Goal: Answer question/provide support: Share knowledge or assist other users

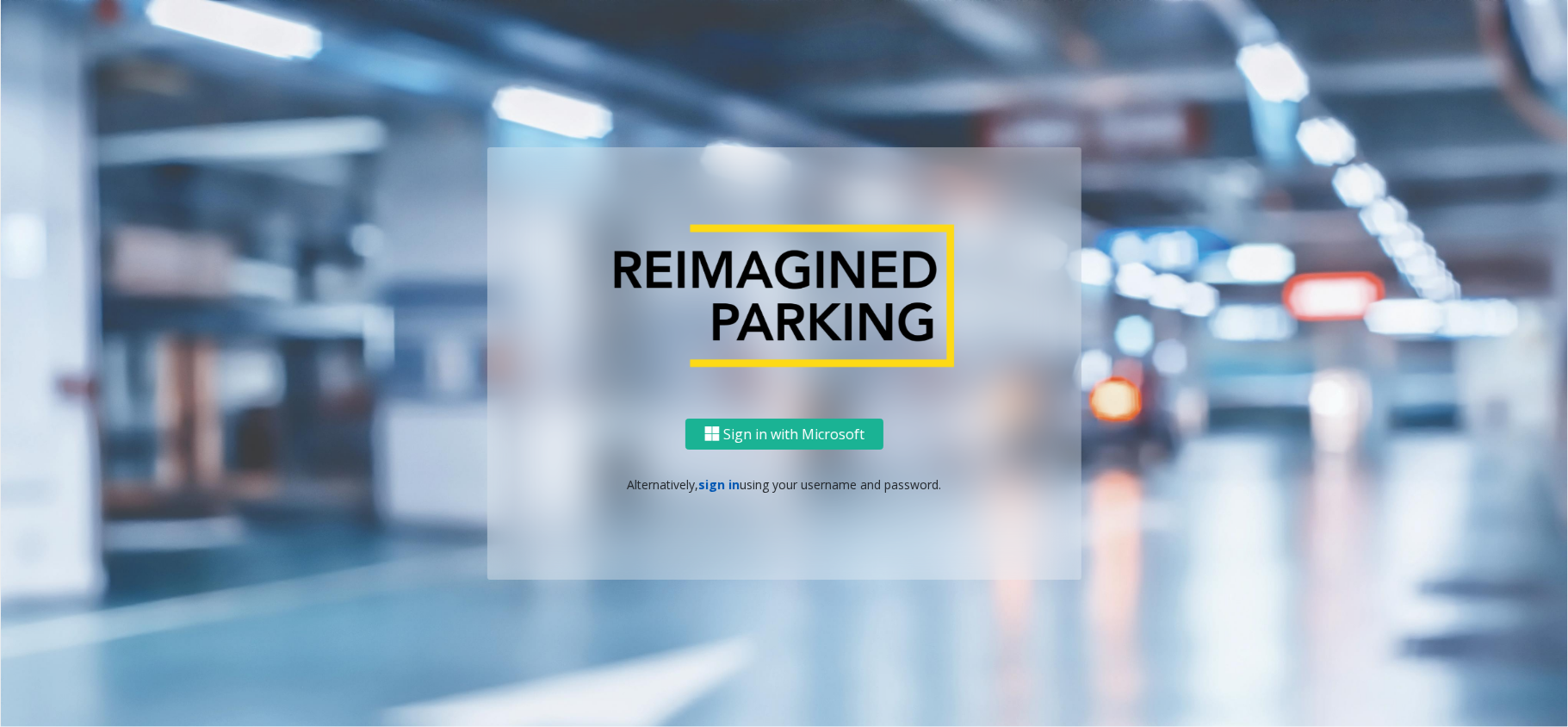
click at [727, 486] on link "sign in" at bounding box center [720, 485] width 41 height 16
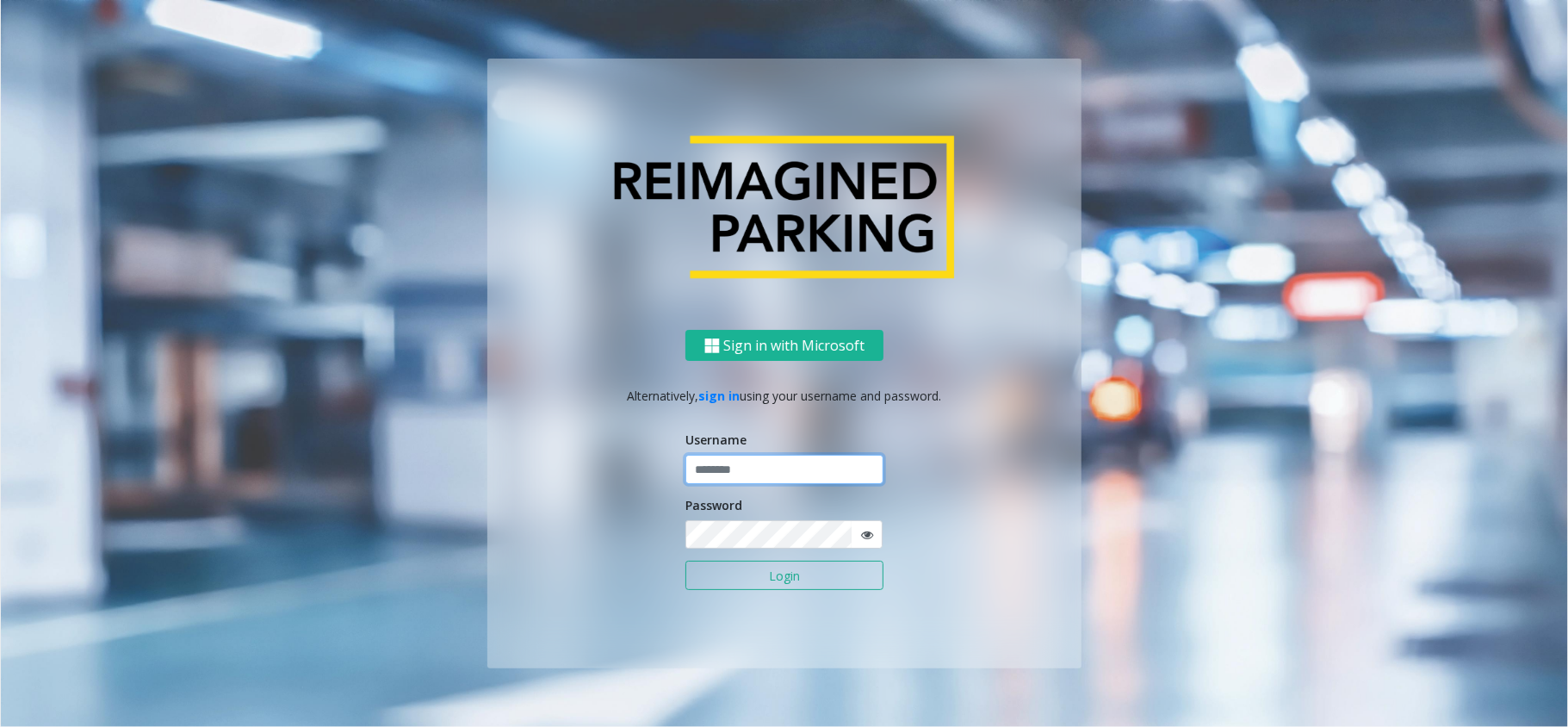
click at [735, 467] on input "text" at bounding box center [784, 469] width 198 height 29
type input "********"
click at [788, 581] on button "Login" at bounding box center [784, 575] width 198 height 29
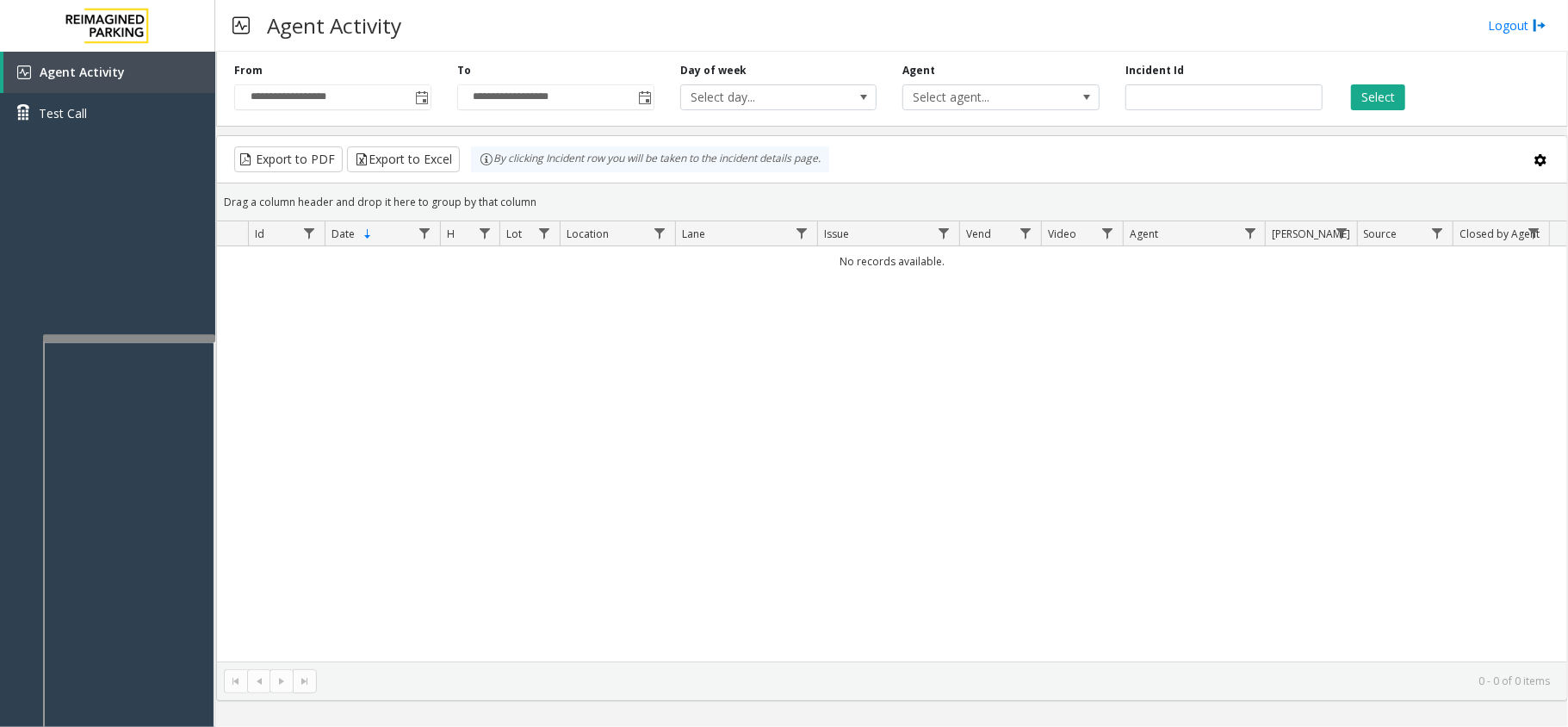
click at [164, 341] on div at bounding box center [129, 337] width 172 height 7
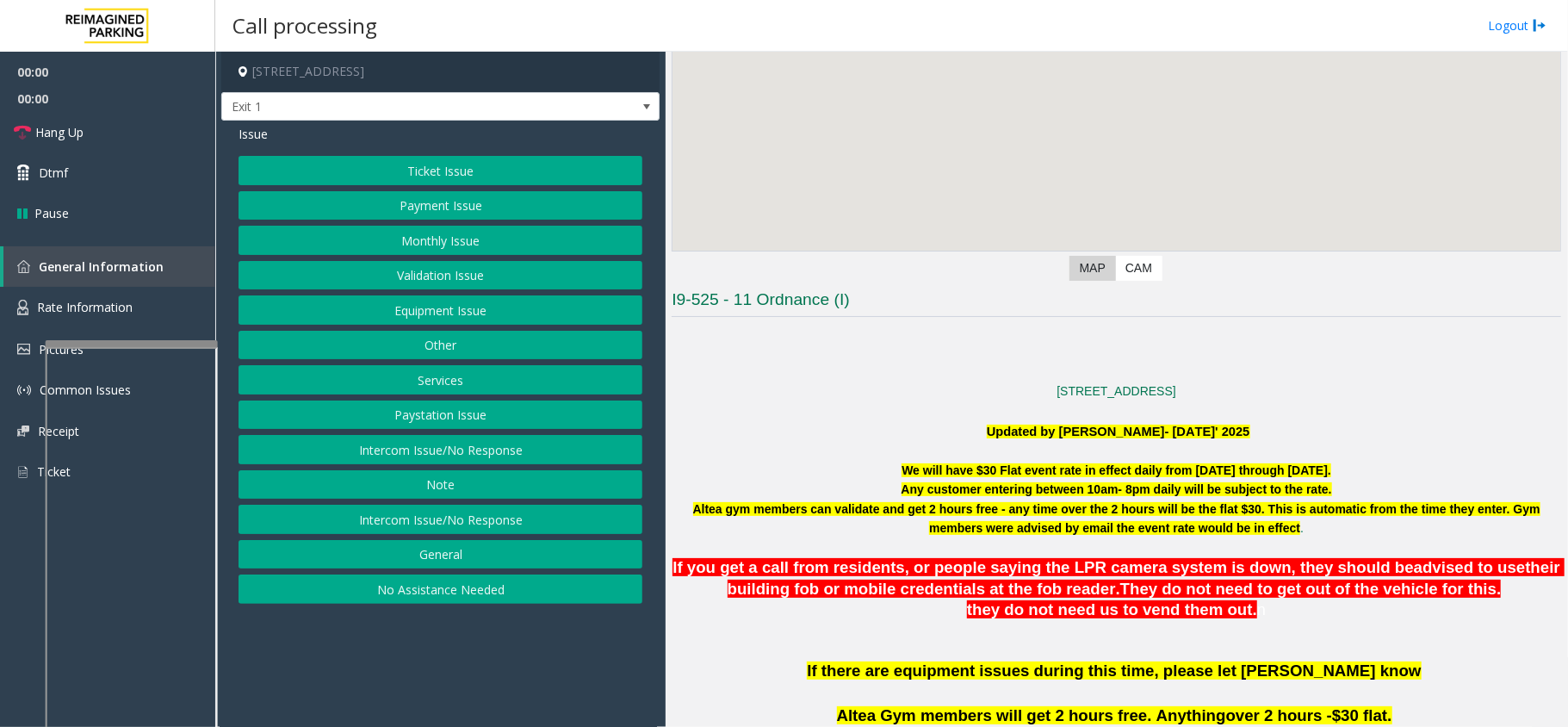
scroll to position [345, 0]
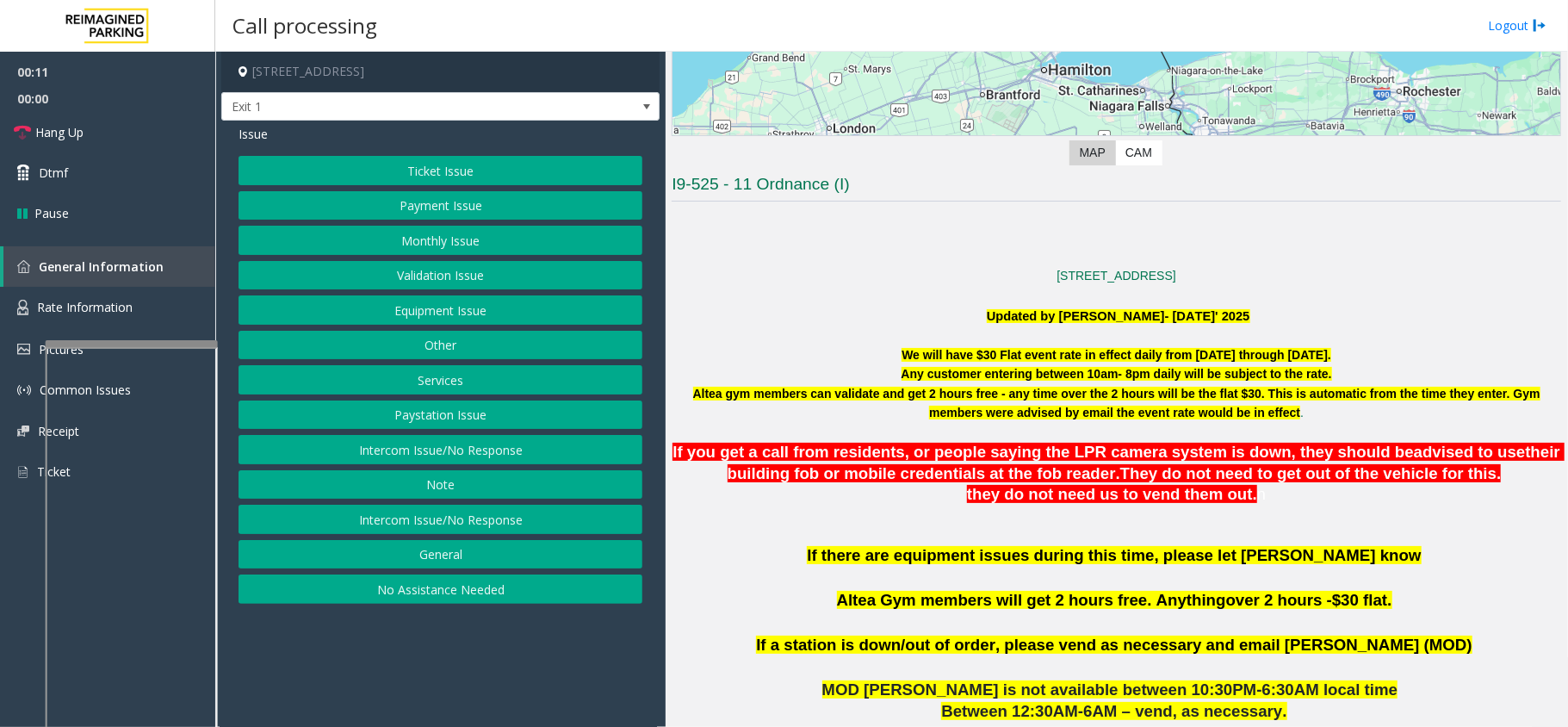
click at [490, 172] on button "Ticket Issue" at bounding box center [440, 171] width 404 height 29
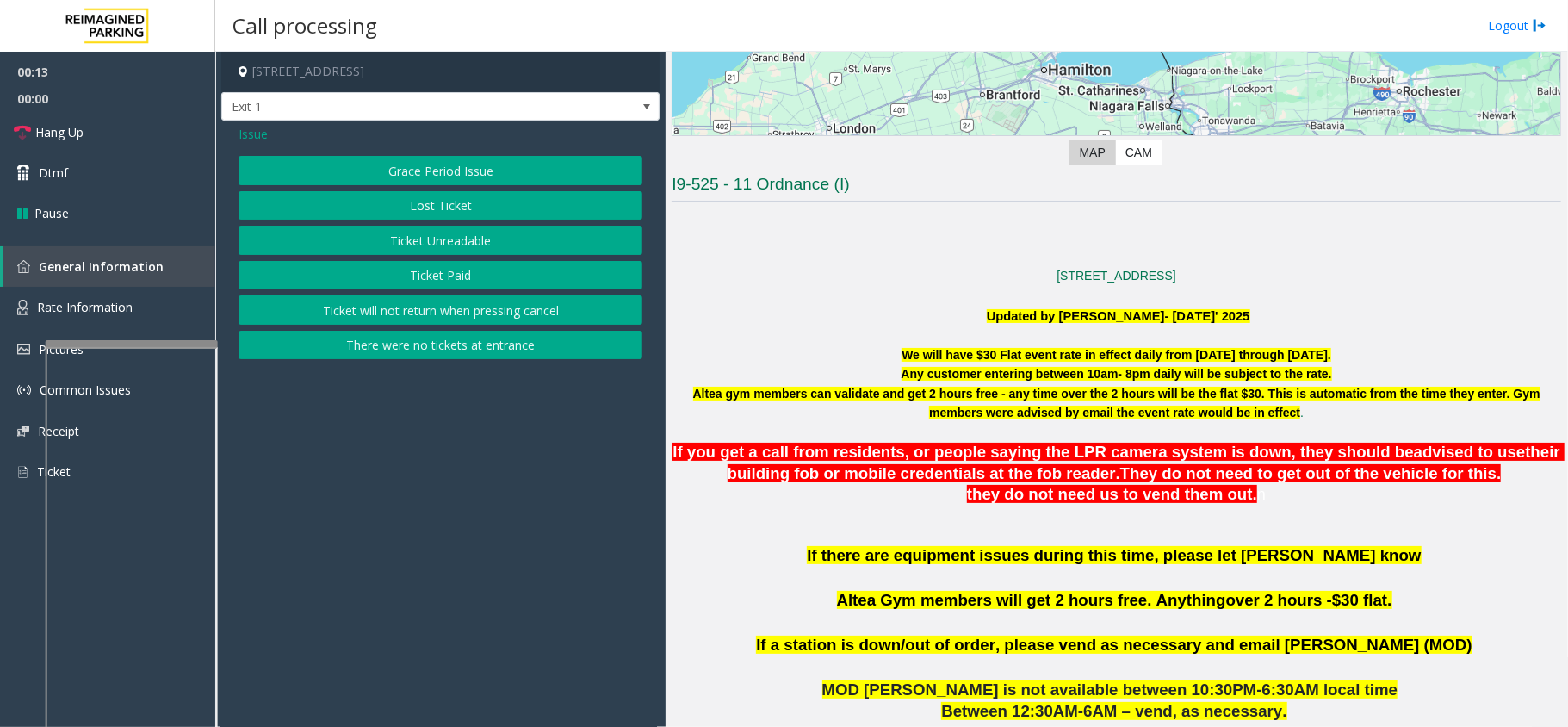
click at [436, 283] on button "Ticket Paid" at bounding box center [440, 275] width 404 height 29
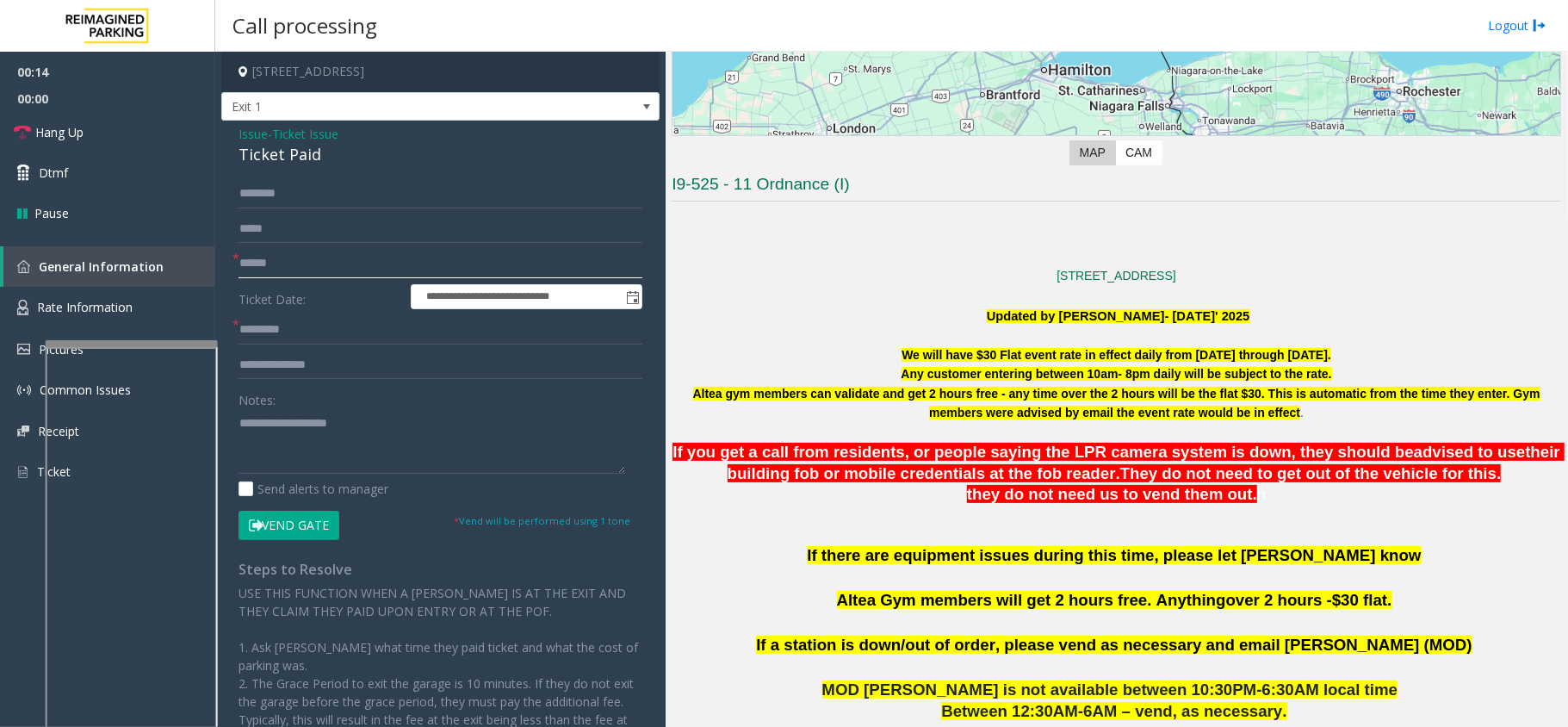
click at [363, 260] on input "text" at bounding box center [440, 264] width 404 height 29
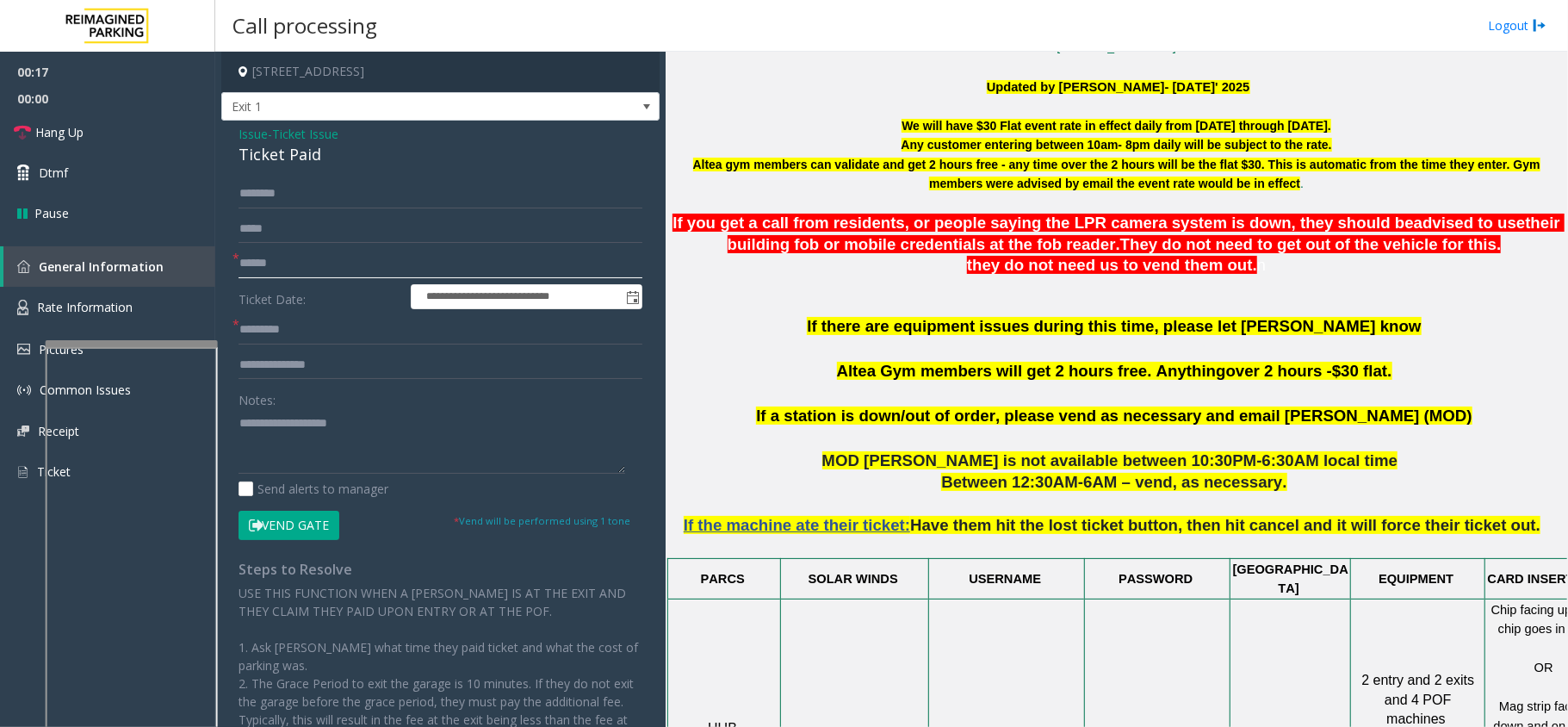
scroll to position [460, 0]
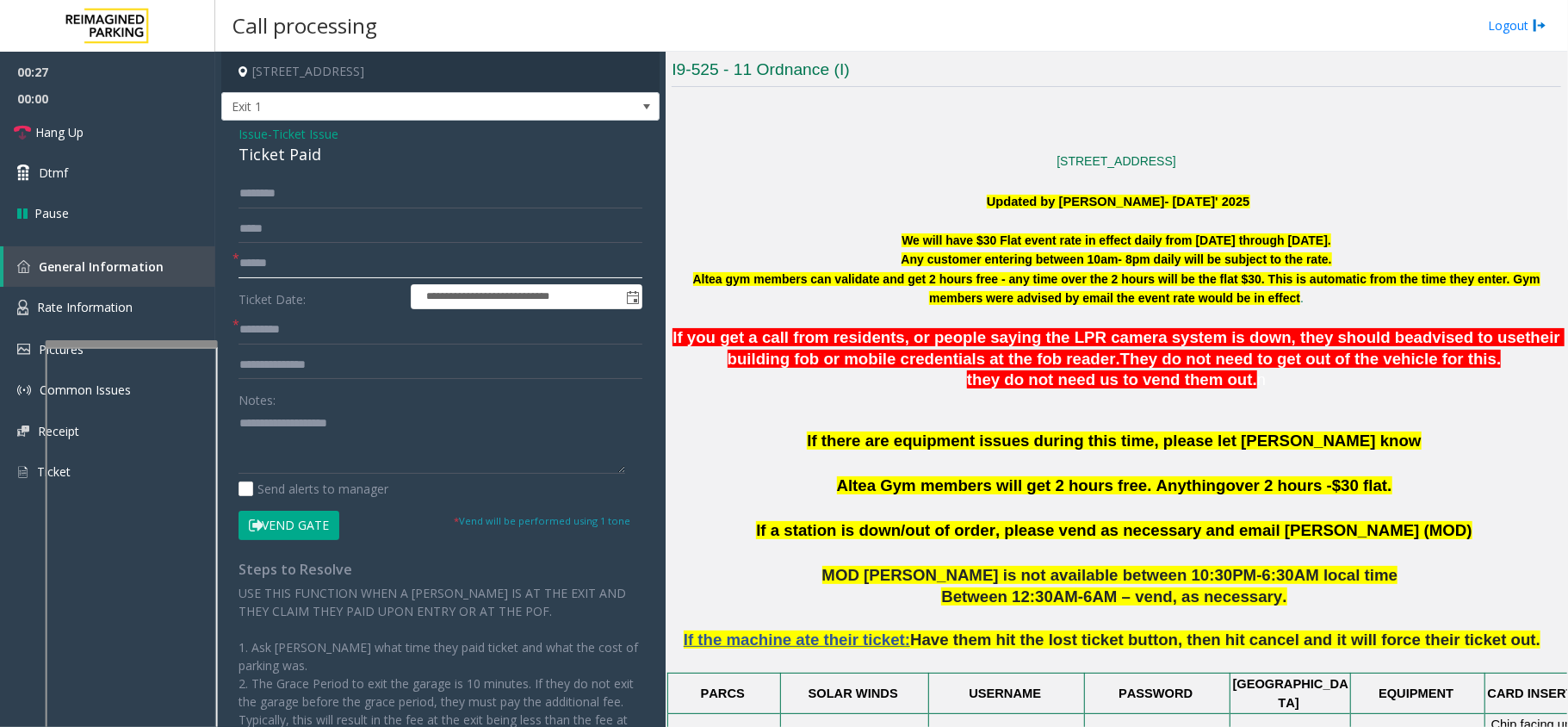
click at [289, 253] on input "text" at bounding box center [440, 264] width 404 height 29
type input "*"
click at [292, 273] on input "text" at bounding box center [440, 264] width 404 height 29
type textarea "**********"
click at [273, 257] on input "text" at bounding box center [440, 264] width 404 height 29
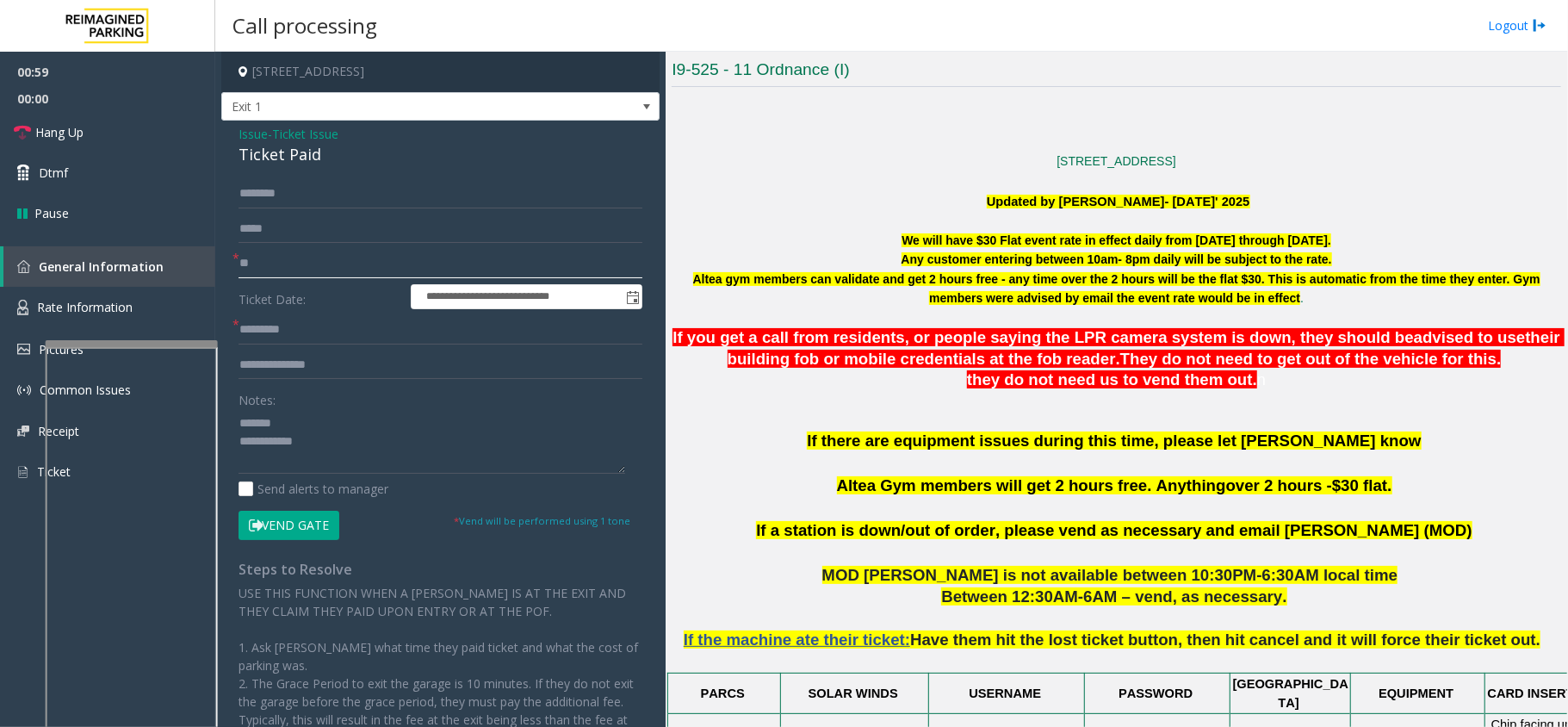
type input "*"
type input "*******"
click at [289, 341] on input "text" at bounding box center [440, 330] width 404 height 29
click at [293, 164] on div "Ticket Paid" at bounding box center [440, 154] width 404 height 23
click at [292, 164] on div "Ticket Paid" at bounding box center [440, 154] width 404 height 23
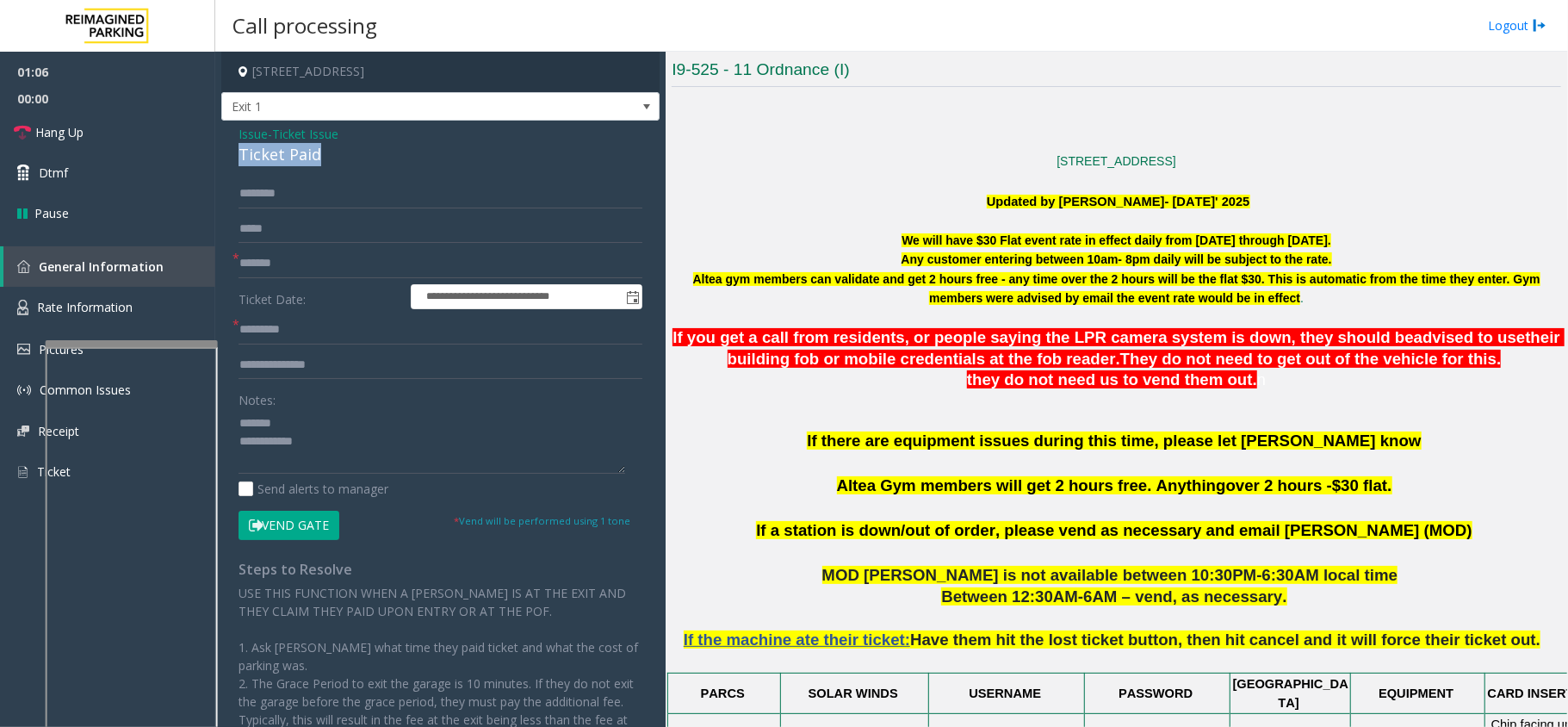
click at [292, 164] on div "Ticket Paid" at bounding box center [440, 154] width 404 height 23
type textarea "**********"
click at [267, 324] on input "text" at bounding box center [440, 330] width 404 height 29
type input "***"
click at [300, 446] on textarea at bounding box center [431, 441] width 387 height 65
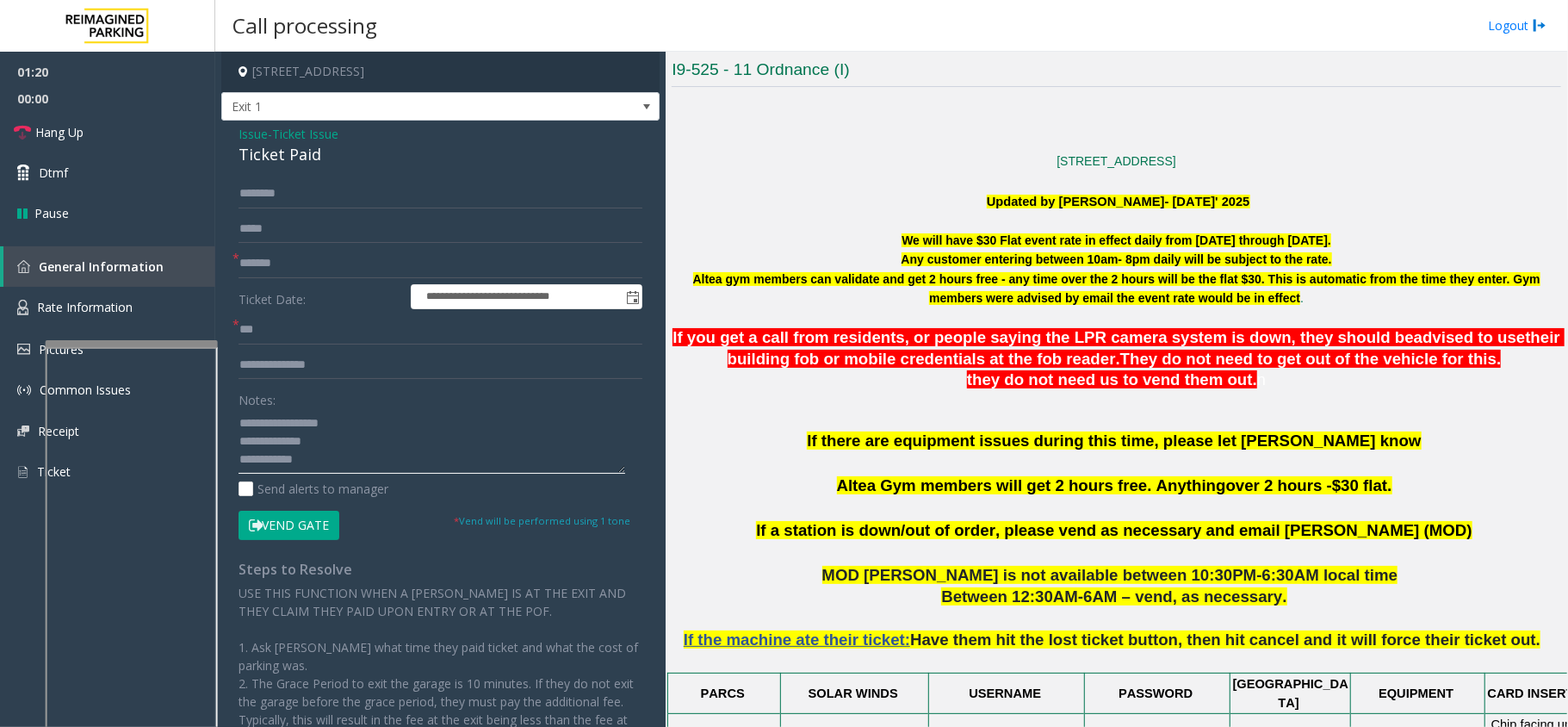
click at [316, 437] on textarea at bounding box center [431, 441] width 387 height 65
click at [407, 448] on textarea at bounding box center [431, 441] width 387 height 65
type textarea "**********"
click at [324, 187] on input "text" at bounding box center [440, 194] width 404 height 29
type input "****"
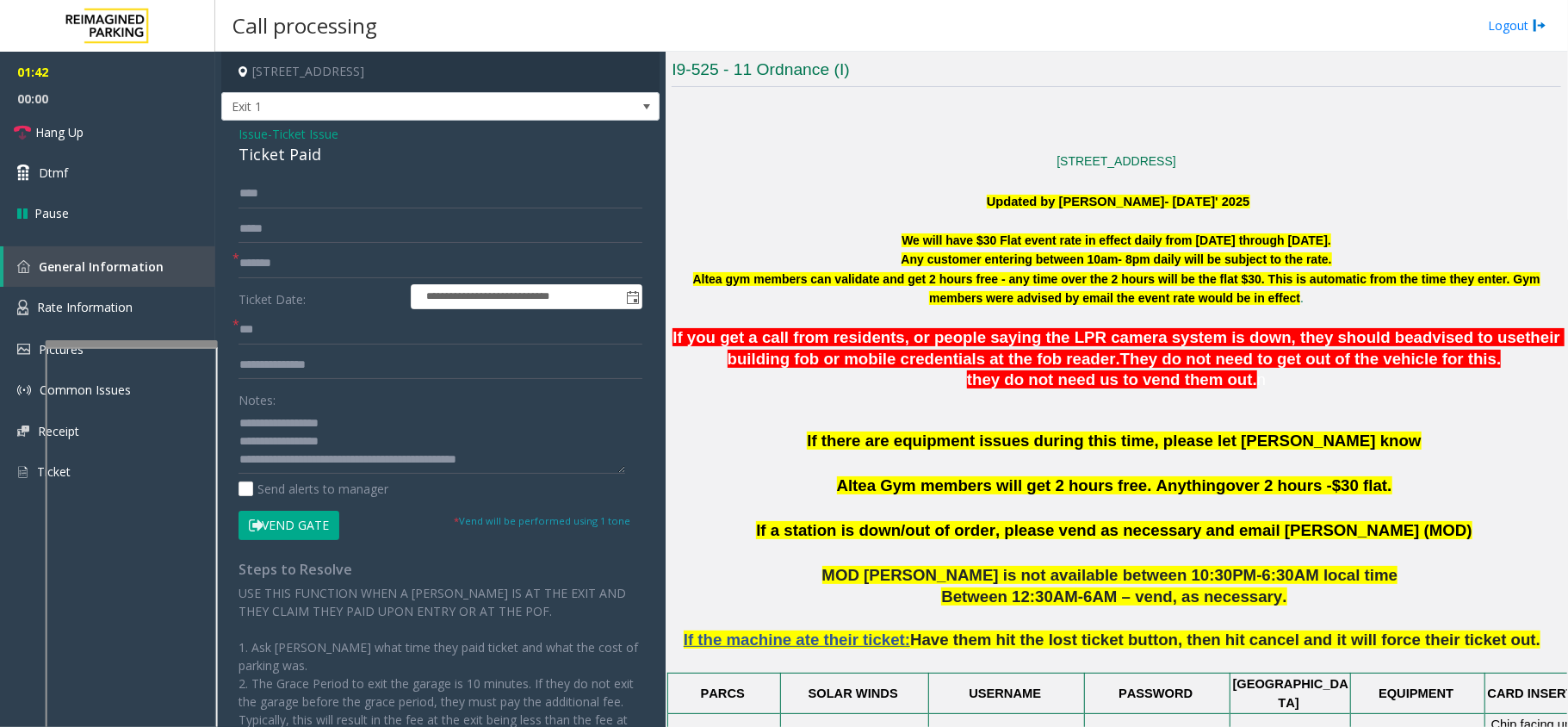
click at [300, 521] on button "Vend Gate" at bounding box center [289, 525] width 100 height 29
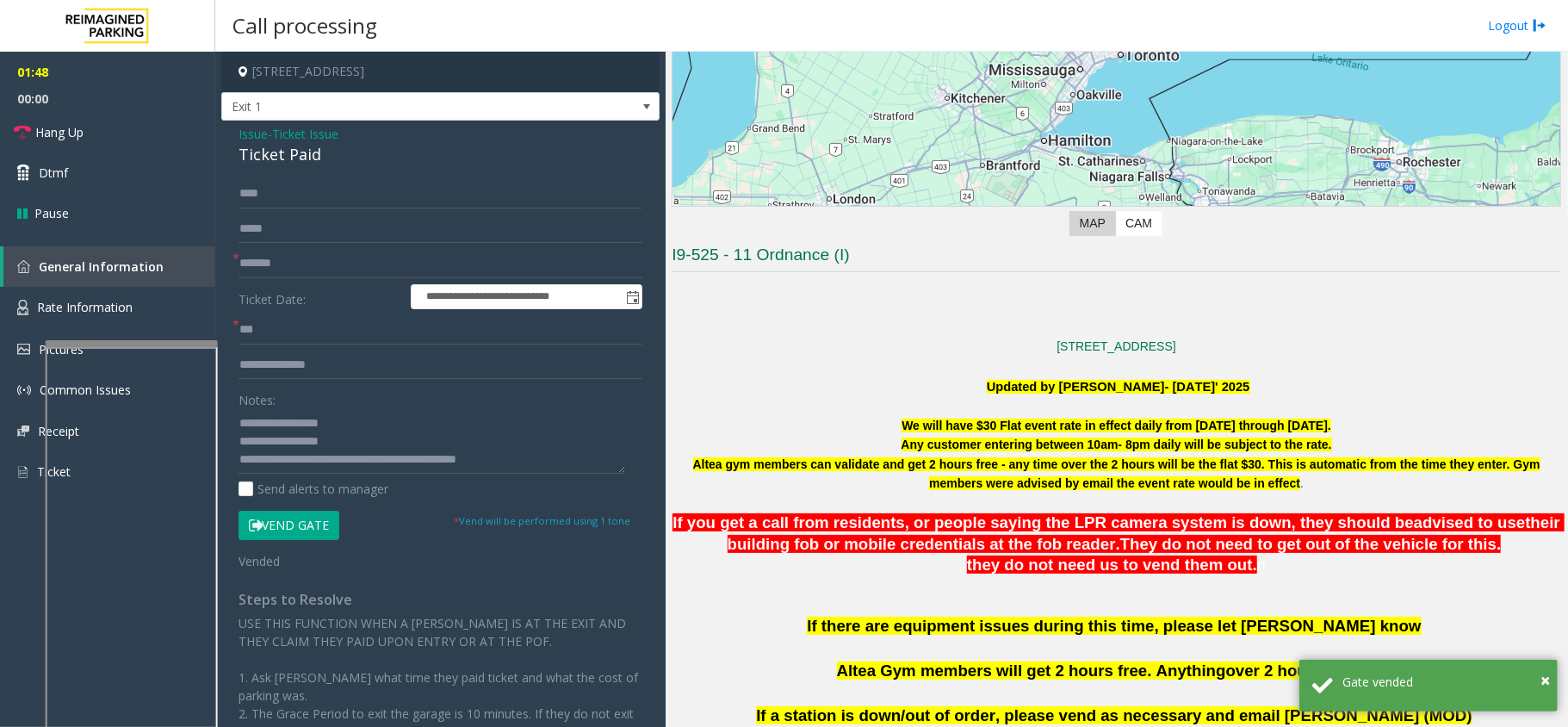
scroll to position [229, 0]
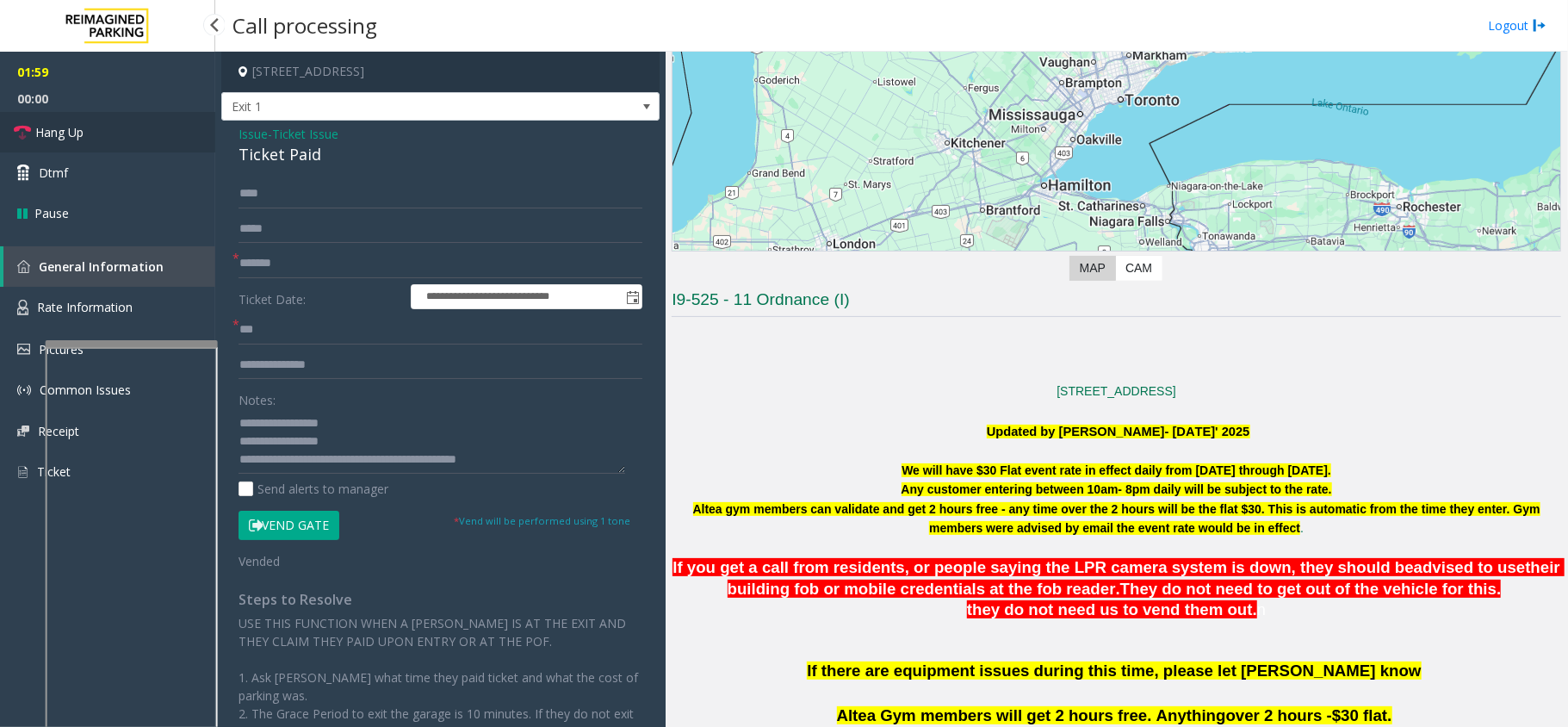
click at [172, 149] on link "Hang Up" at bounding box center [107, 132] width 215 height 41
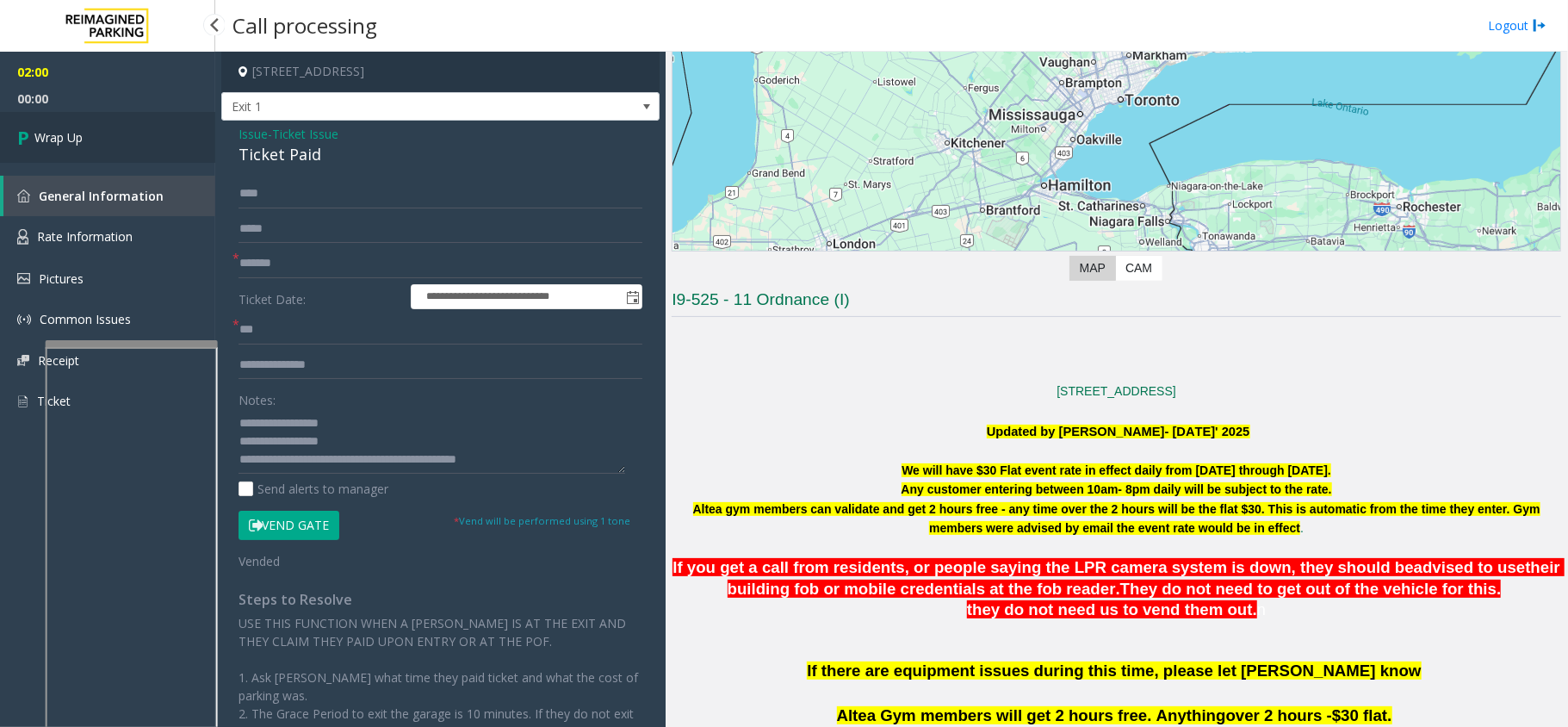
click at [172, 149] on link "Wrap Up" at bounding box center [107, 137] width 215 height 51
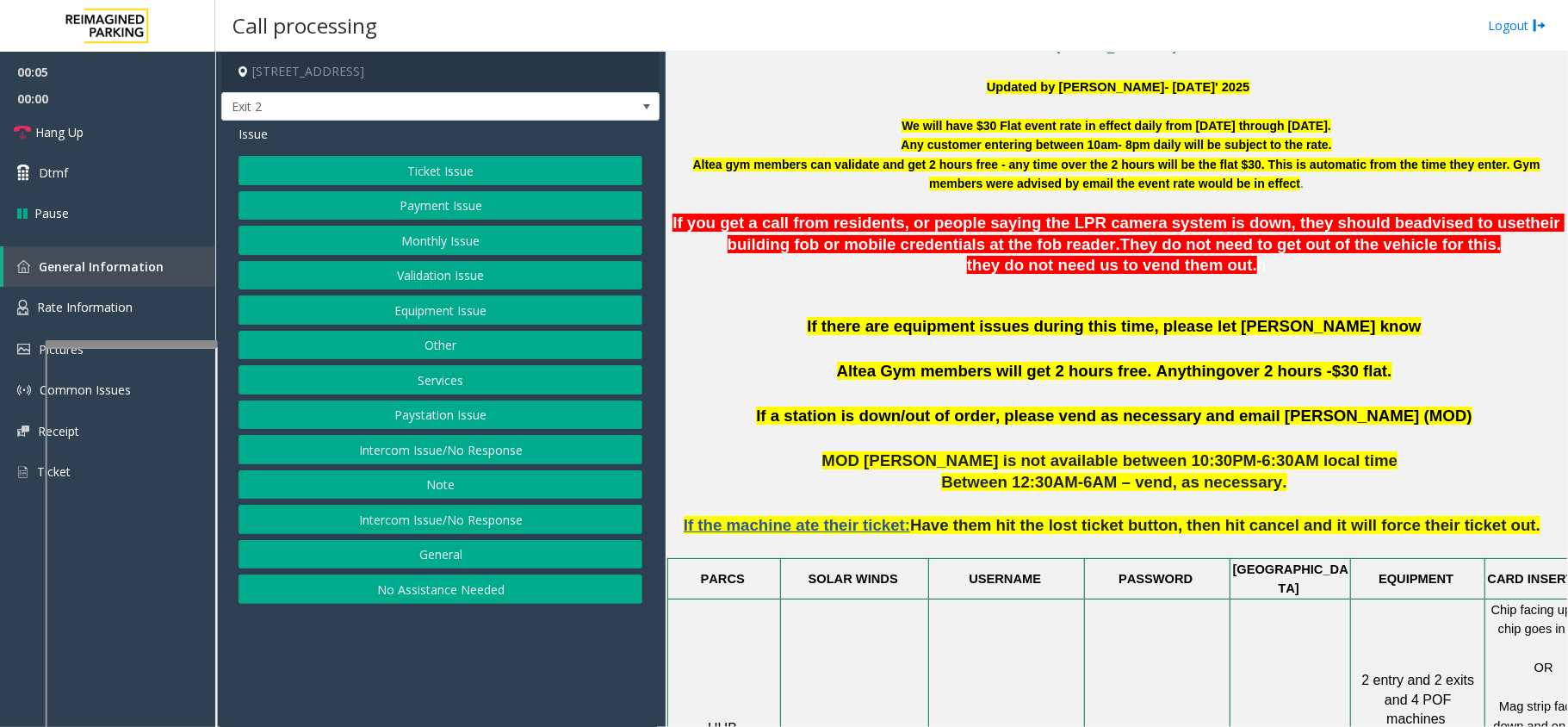
scroll to position [460, 0]
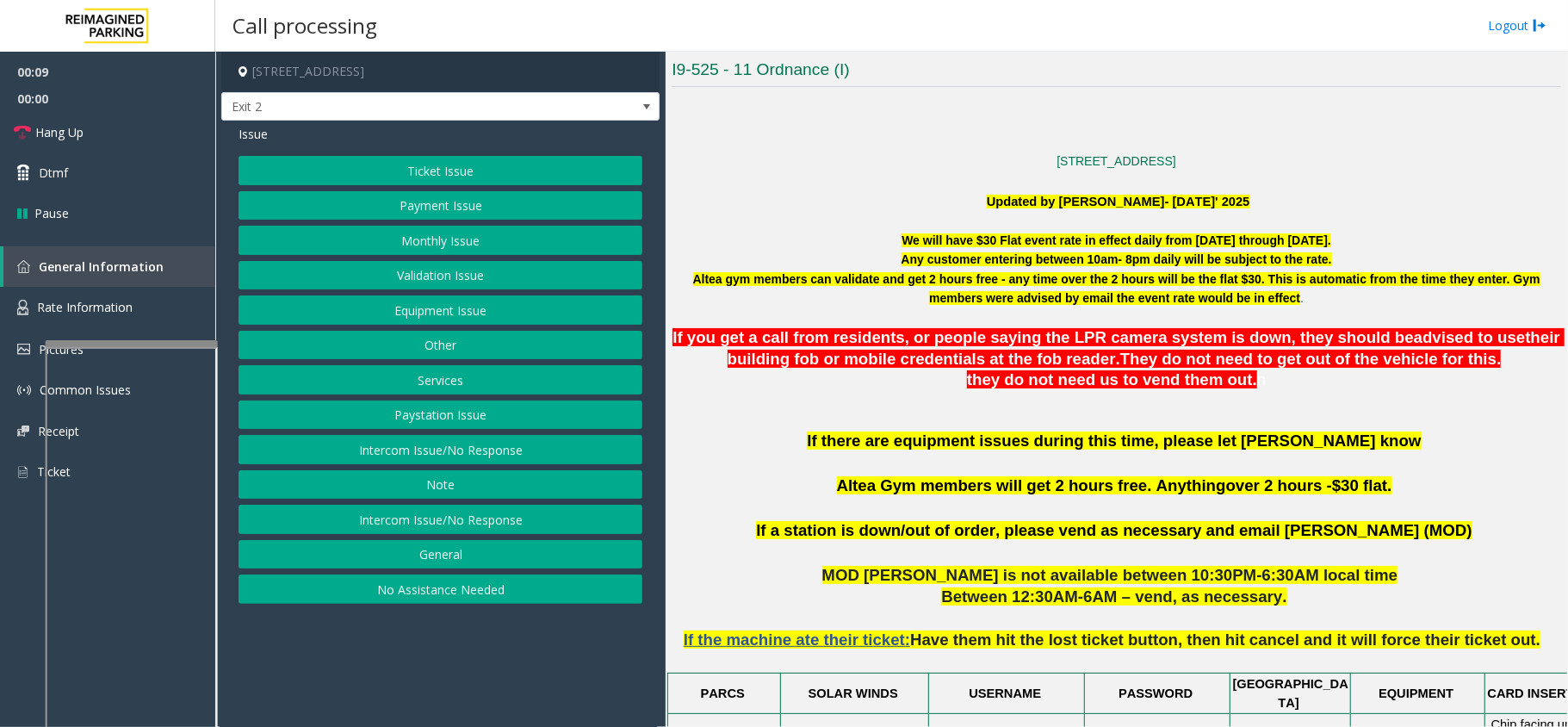
click at [494, 184] on button "Ticket Issue" at bounding box center [440, 171] width 404 height 29
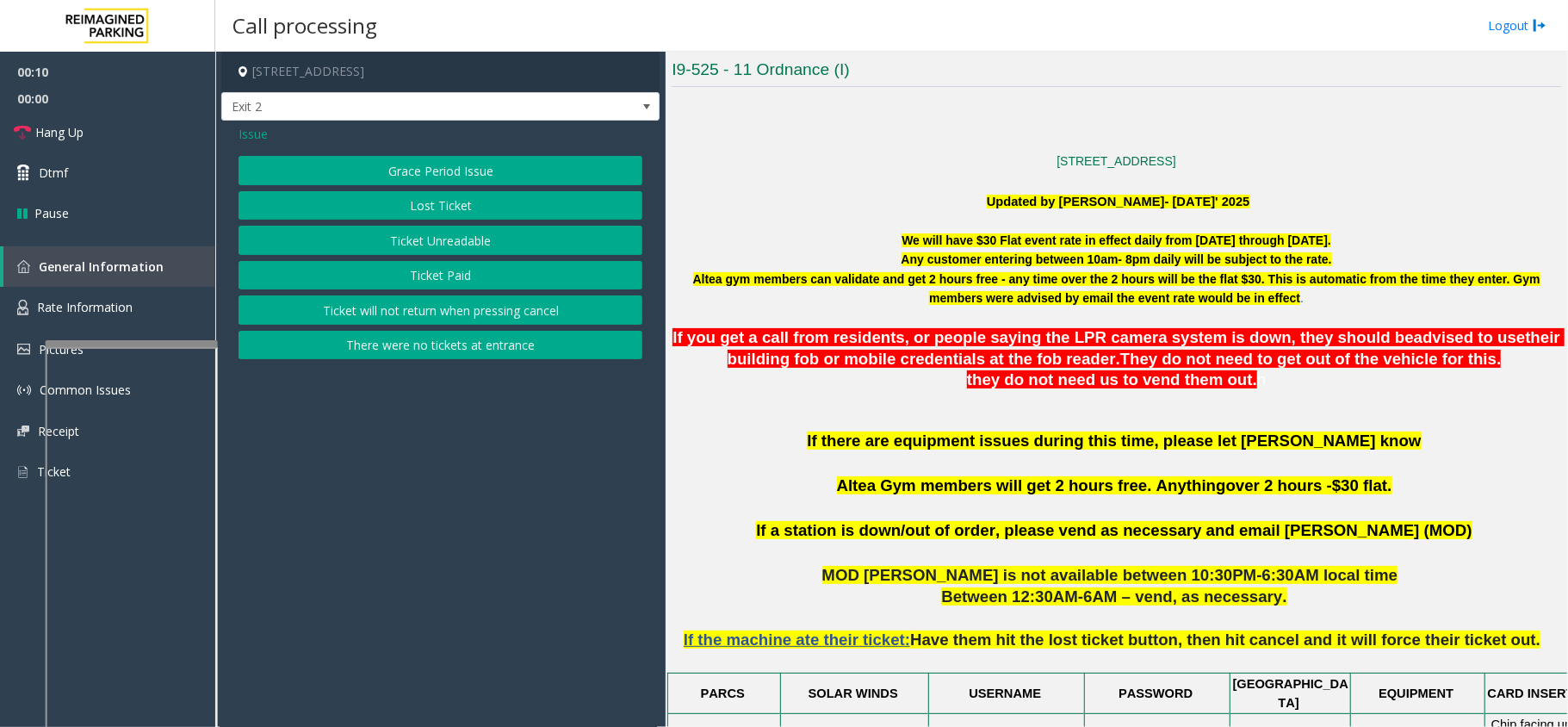
click at [450, 277] on button "Ticket Paid" at bounding box center [440, 275] width 404 height 29
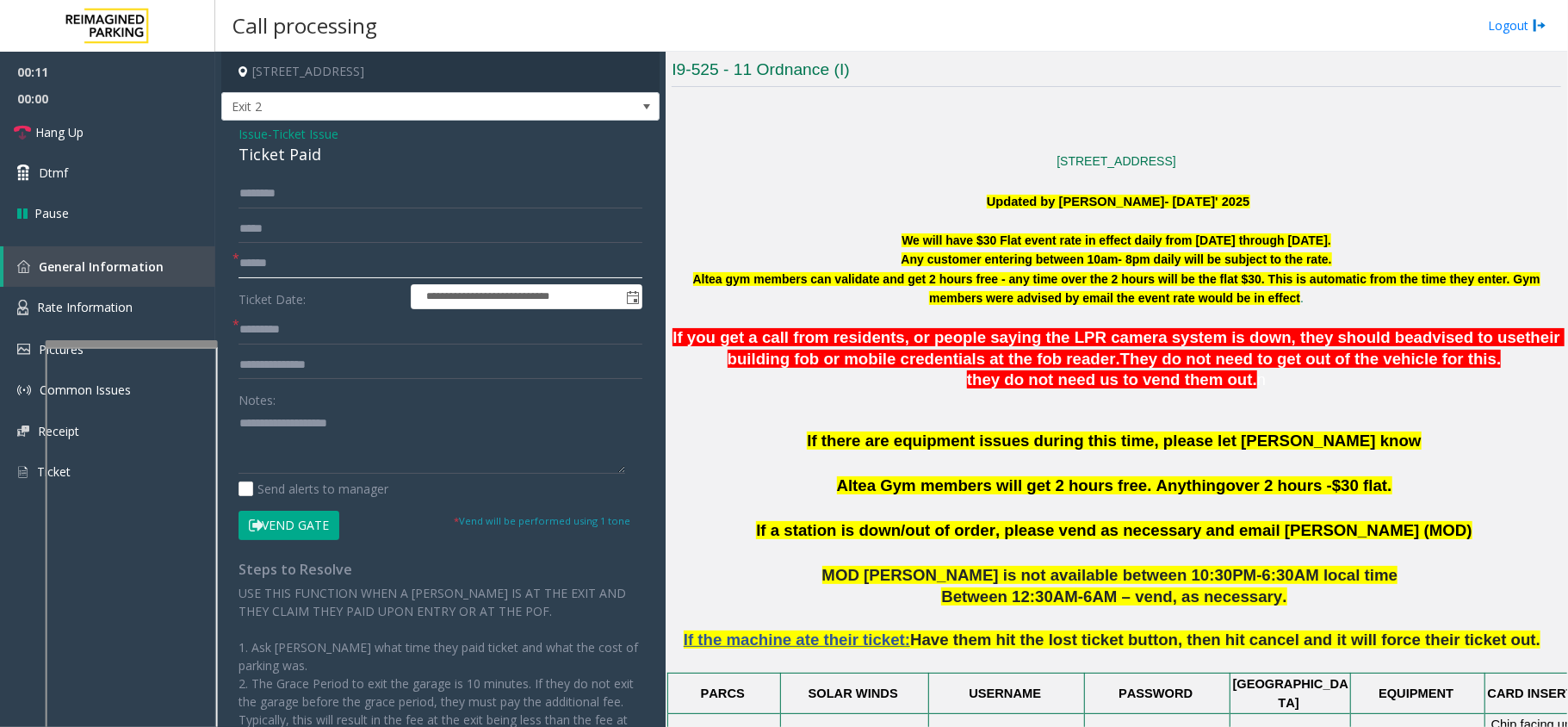
click at [285, 269] on input "text" at bounding box center [440, 264] width 404 height 29
click at [280, 252] on input "text" at bounding box center [440, 264] width 404 height 29
click at [281, 160] on div "Ticket Paid" at bounding box center [440, 154] width 404 height 23
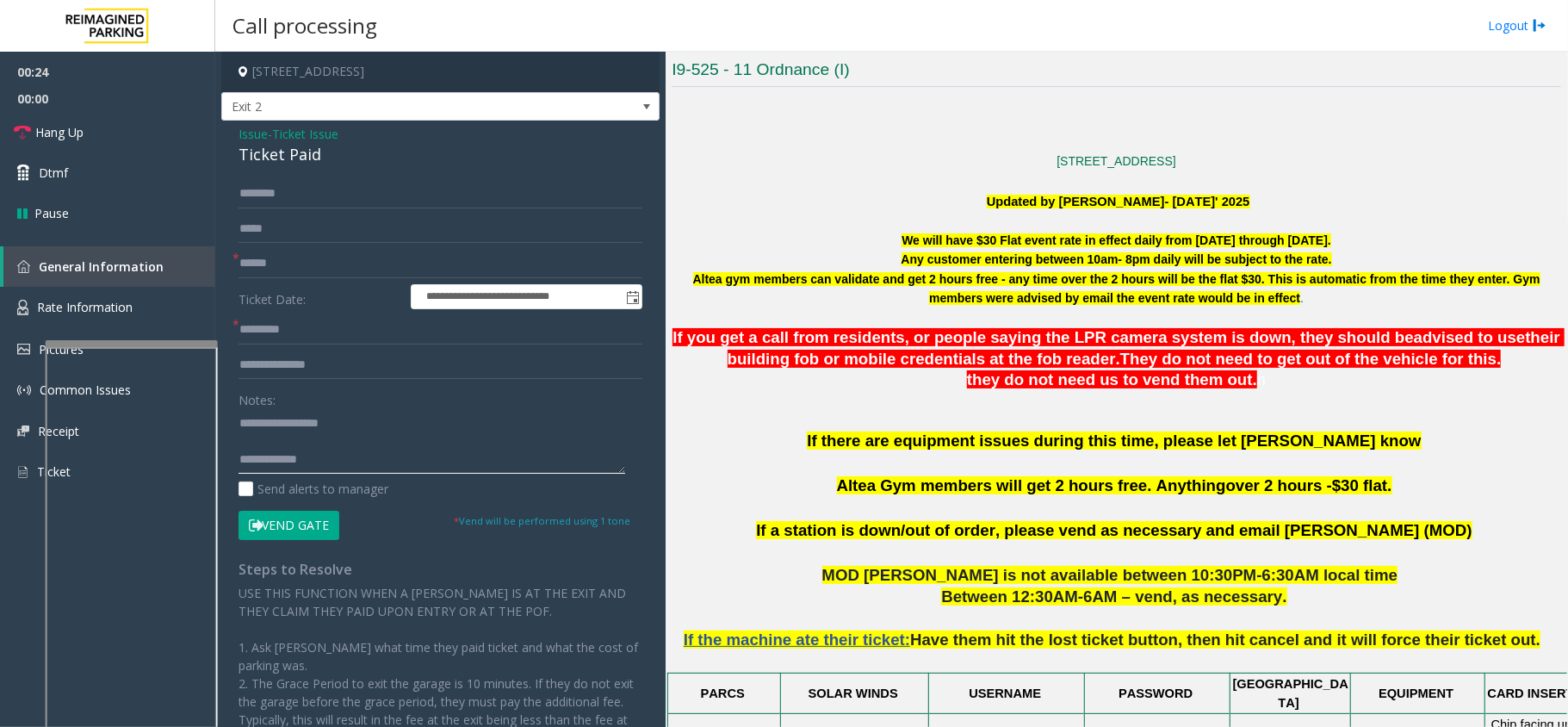
type textarea "**********"
click at [274, 276] on input "text" at bounding box center [440, 264] width 404 height 29
type input "**"
click at [272, 332] on input "text" at bounding box center [440, 330] width 404 height 29
type input "**"
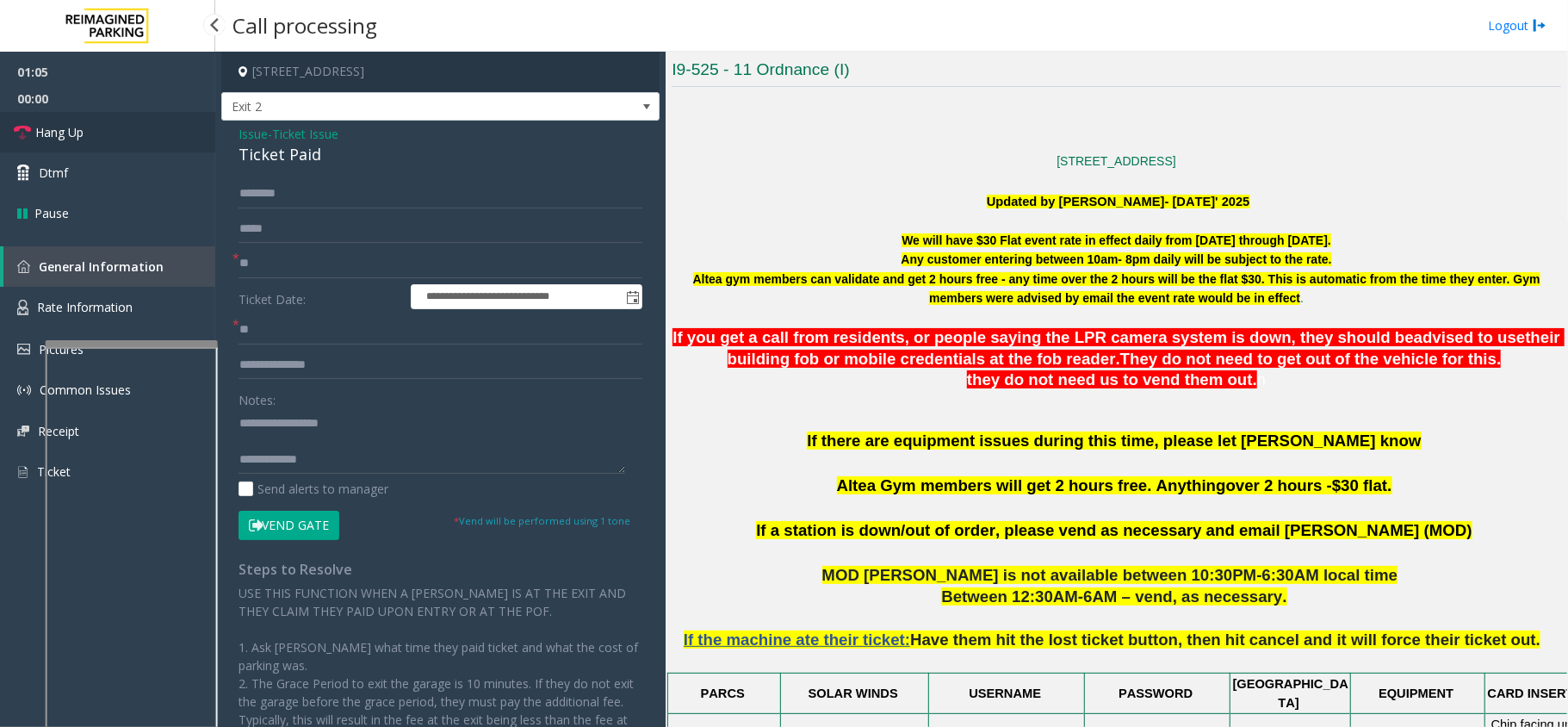
click at [67, 112] on link "Hang Up" at bounding box center [107, 132] width 215 height 41
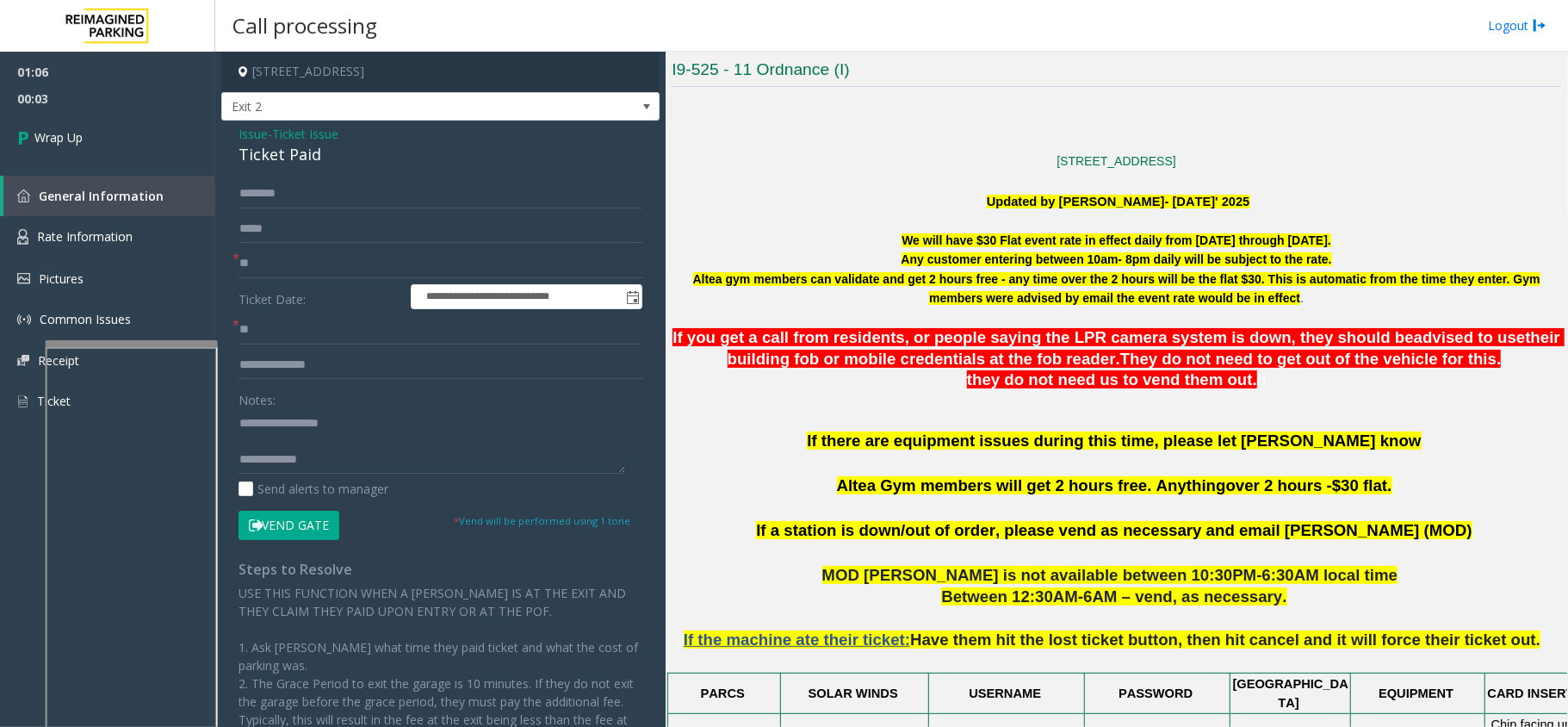
scroll to position [18, 0]
type textarea "**********"
click at [140, 165] on div "01:06 00:04 Wrap Up General Information Rate Information Pictures Common Issues…" at bounding box center [107, 244] width 215 height 384
click at [140, 150] on link "Wrap Up" at bounding box center [107, 137] width 215 height 51
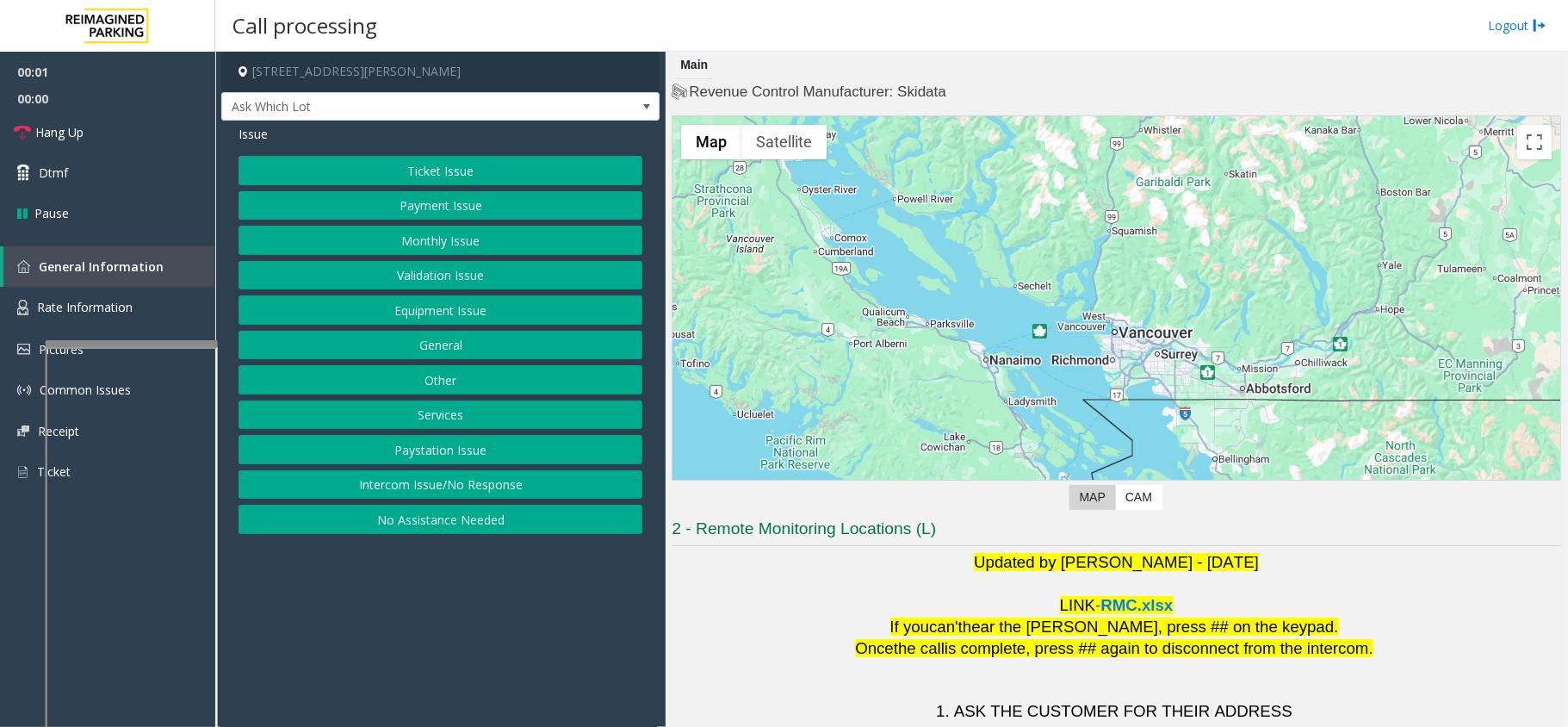
scroll to position [121, 0]
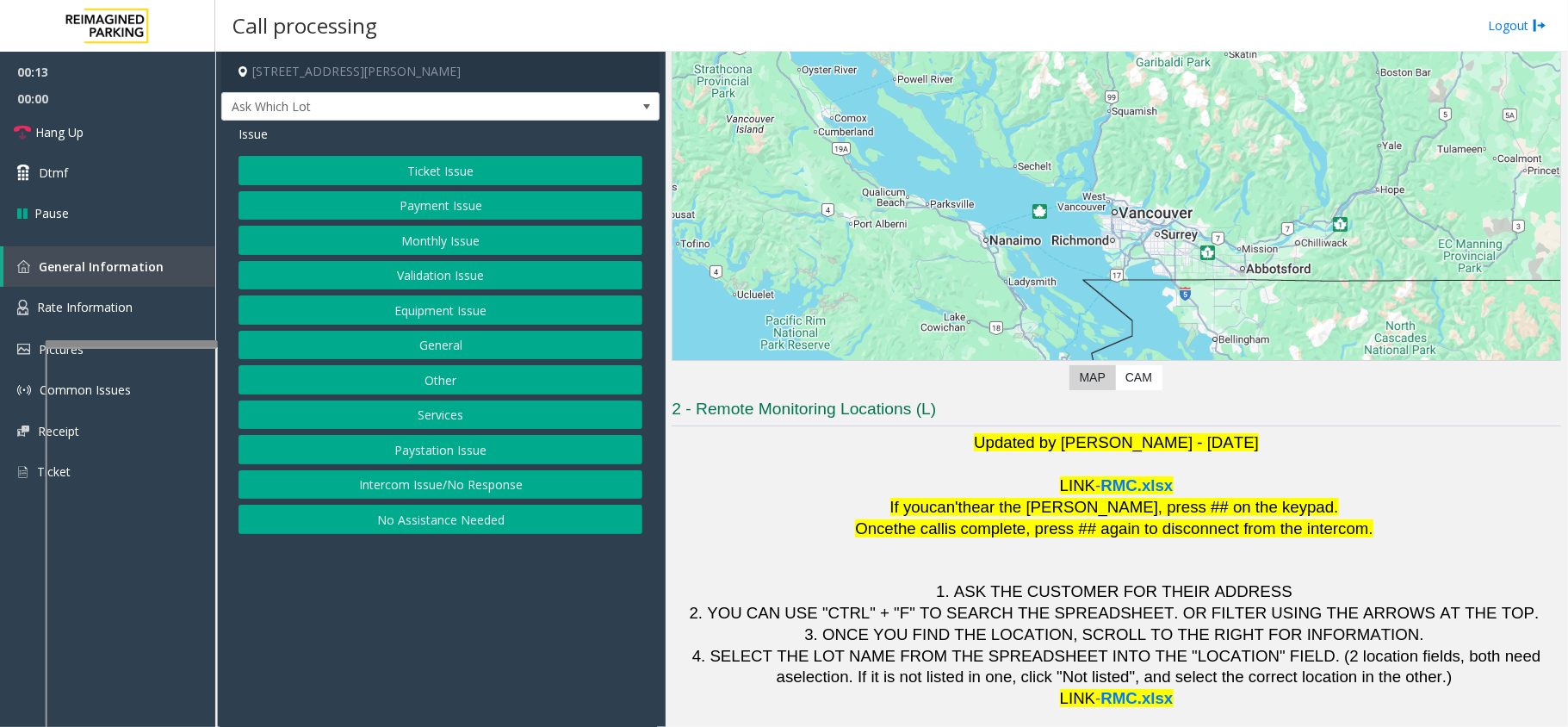
click at [520, 485] on button "Intercom Issue/No Response" at bounding box center [440, 485] width 404 height 29
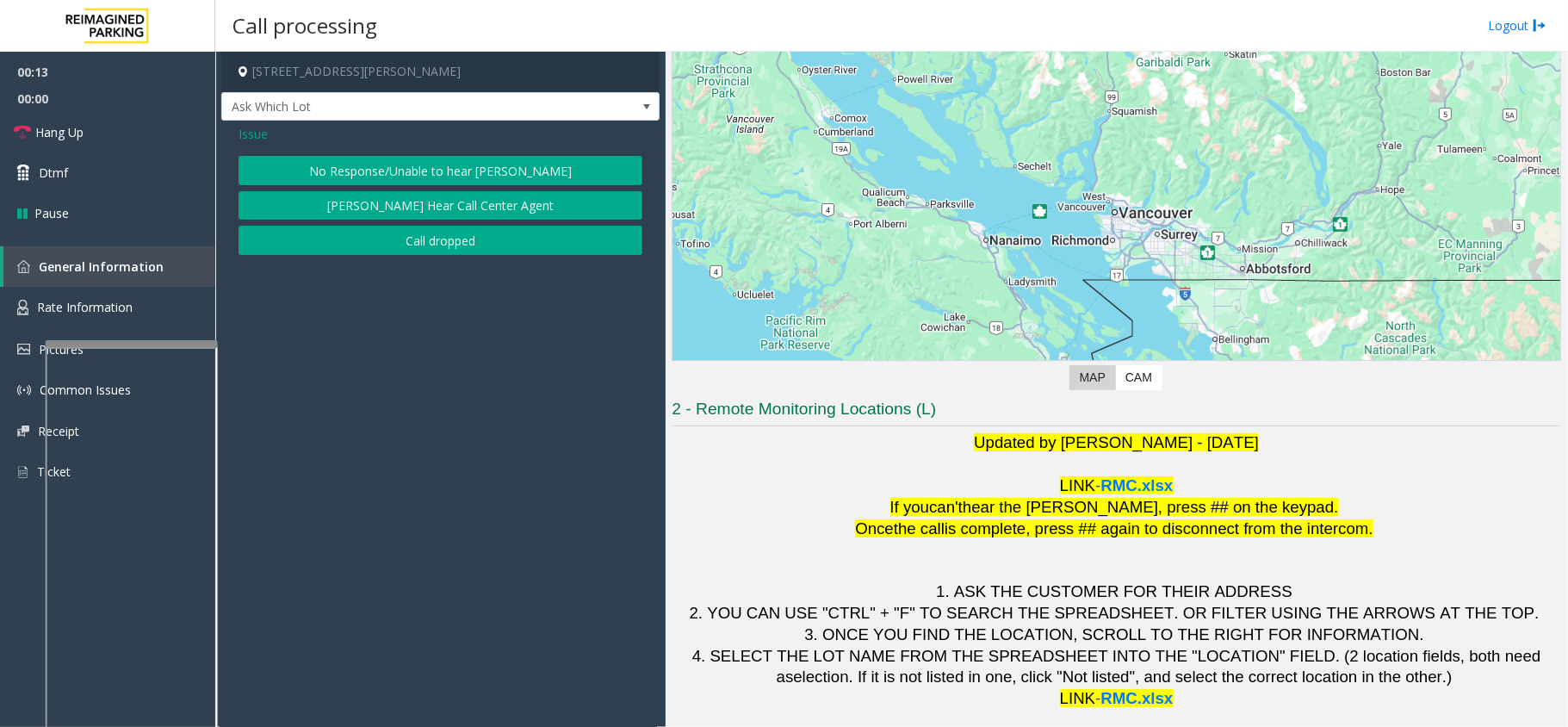
click at [431, 178] on button "No Response/Unable to hear [PERSON_NAME]" at bounding box center [440, 171] width 404 height 29
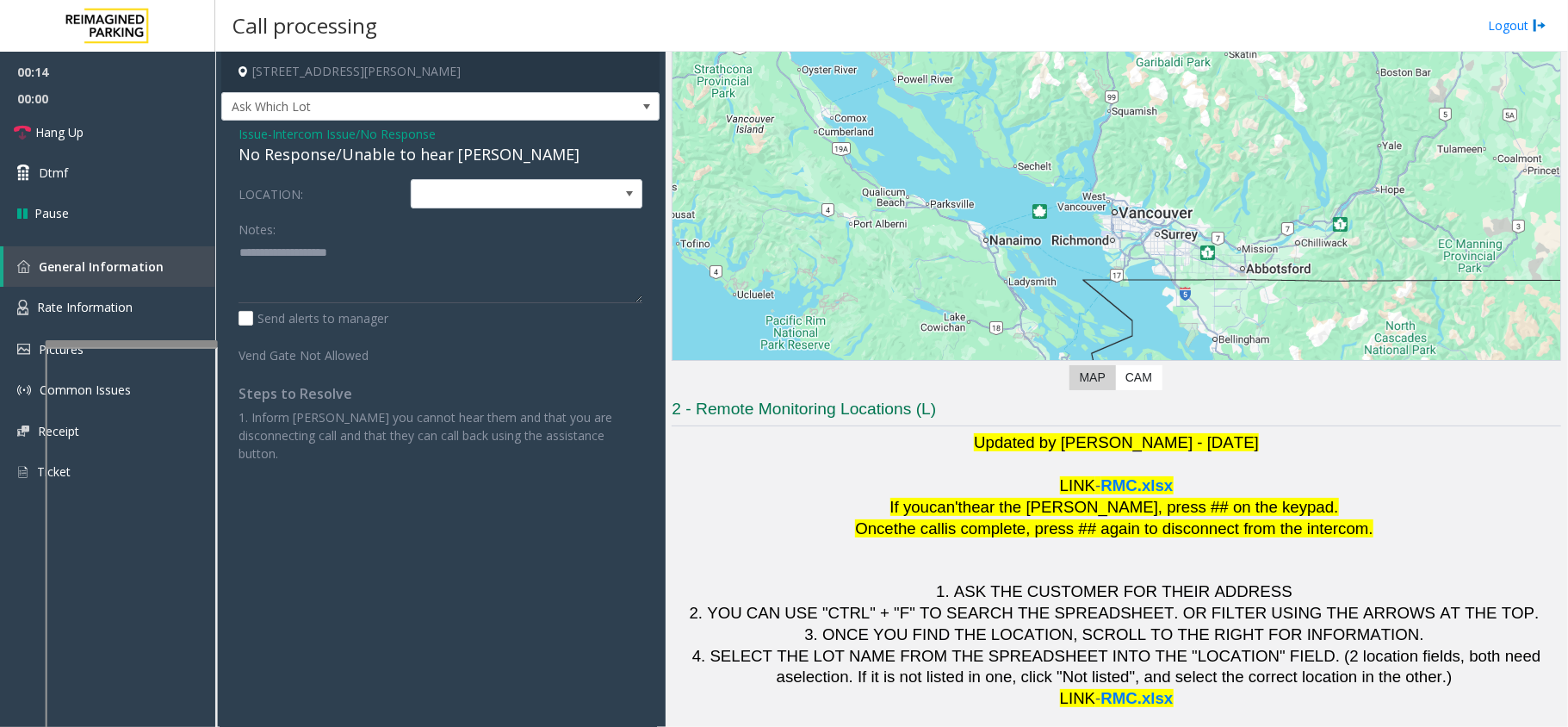
click at [345, 155] on div "No Response/Unable to hear [PERSON_NAME]" at bounding box center [440, 154] width 404 height 23
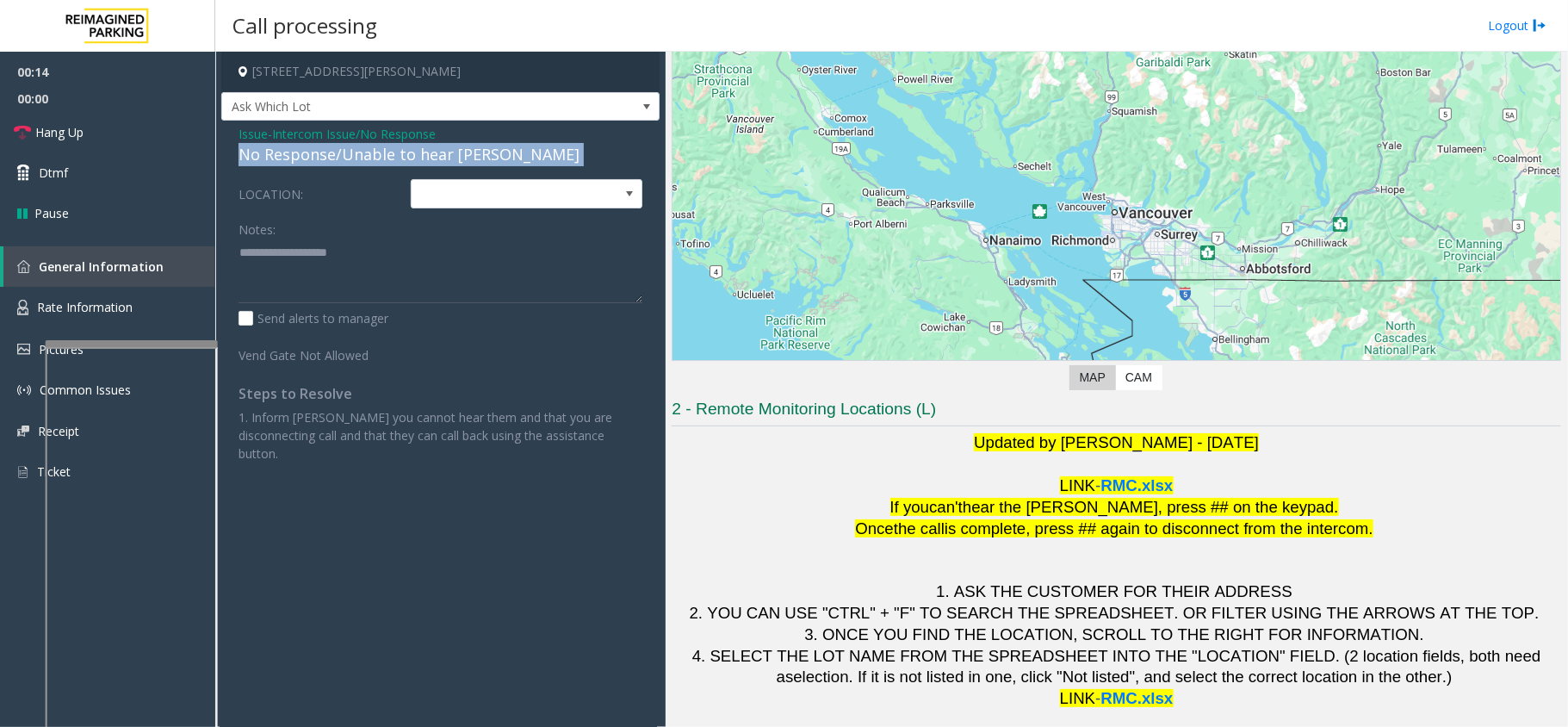
click at [345, 155] on div "No Response/Unable to hear [PERSON_NAME]" at bounding box center [440, 154] width 404 height 23
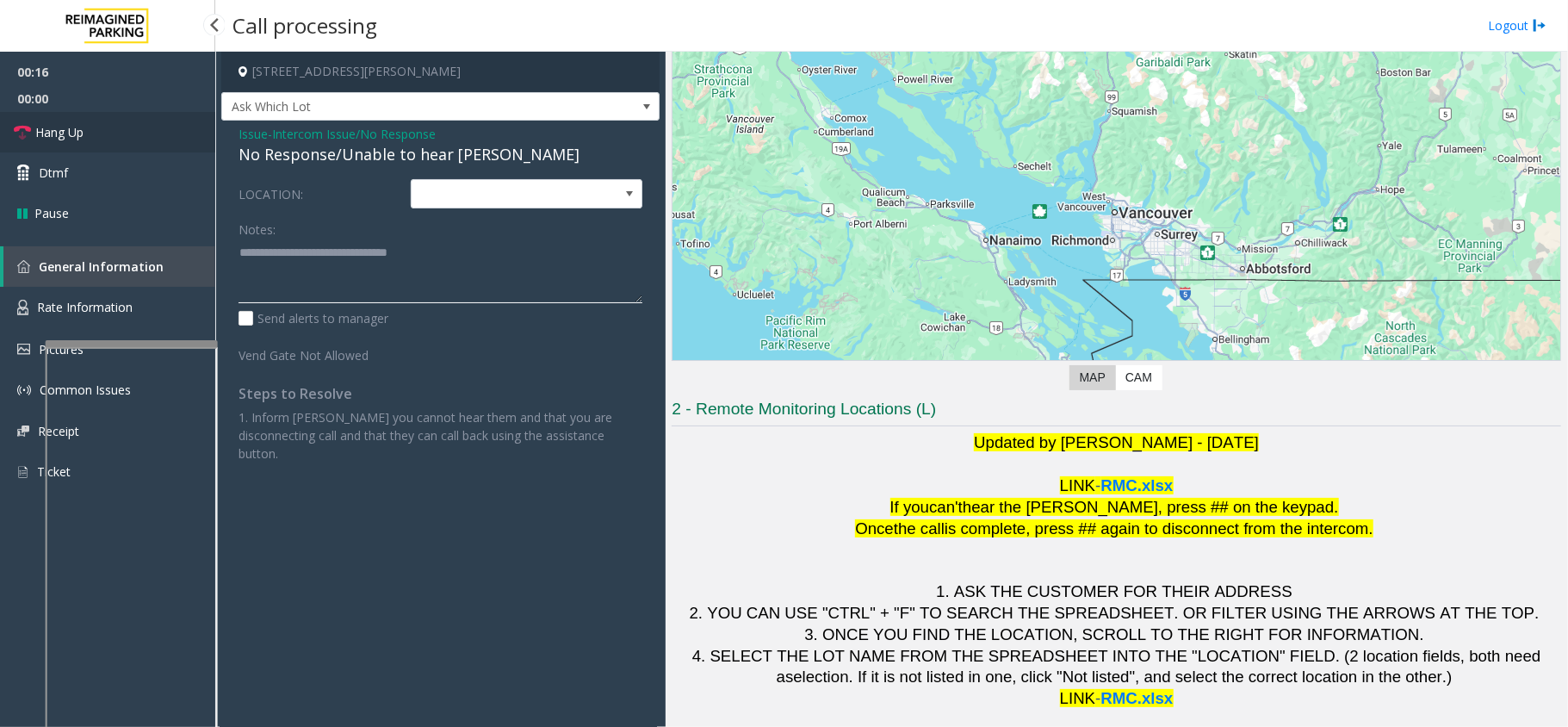
type textarea "**********"
click at [163, 149] on link "Hang Up" at bounding box center [107, 132] width 215 height 41
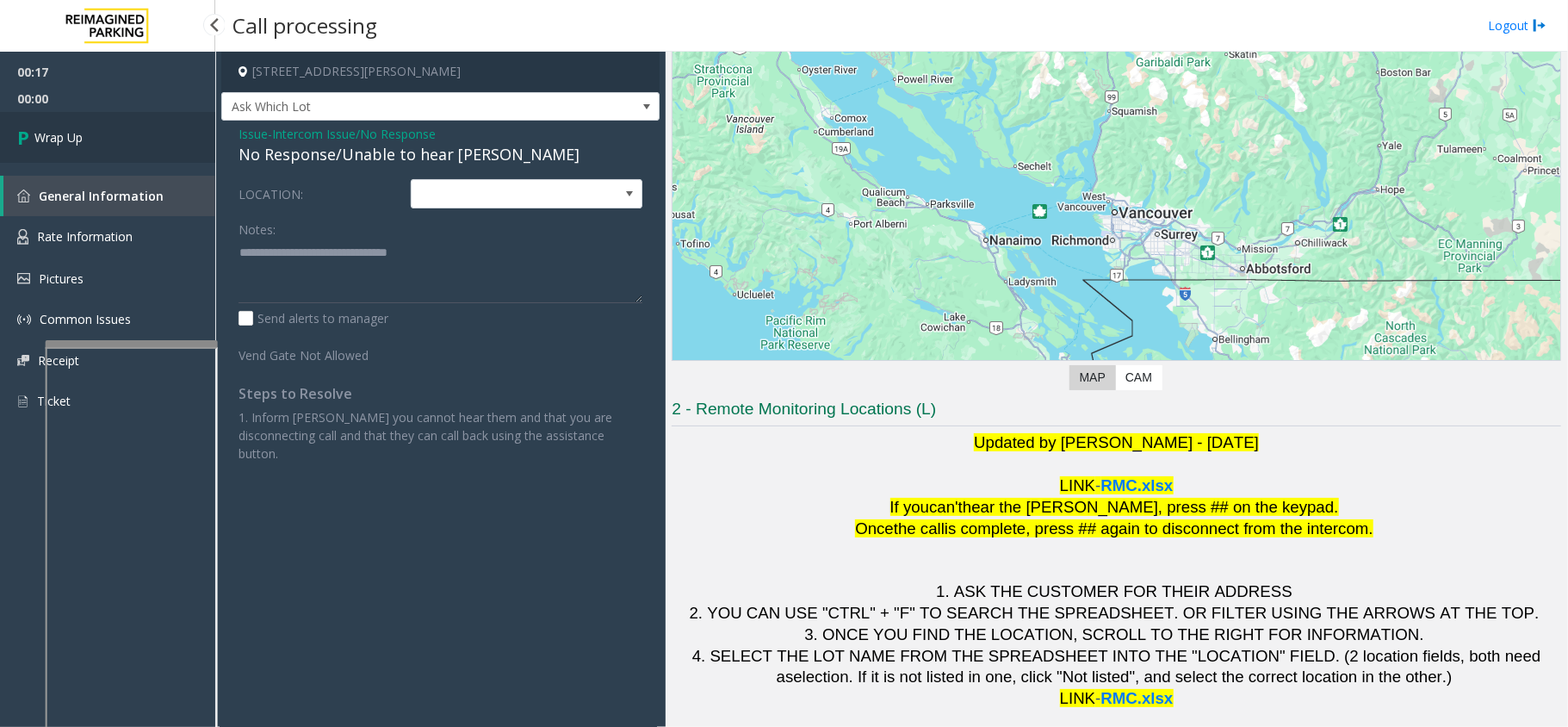
click at [163, 149] on link "Wrap Up" at bounding box center [107, 137] width 215 height 51
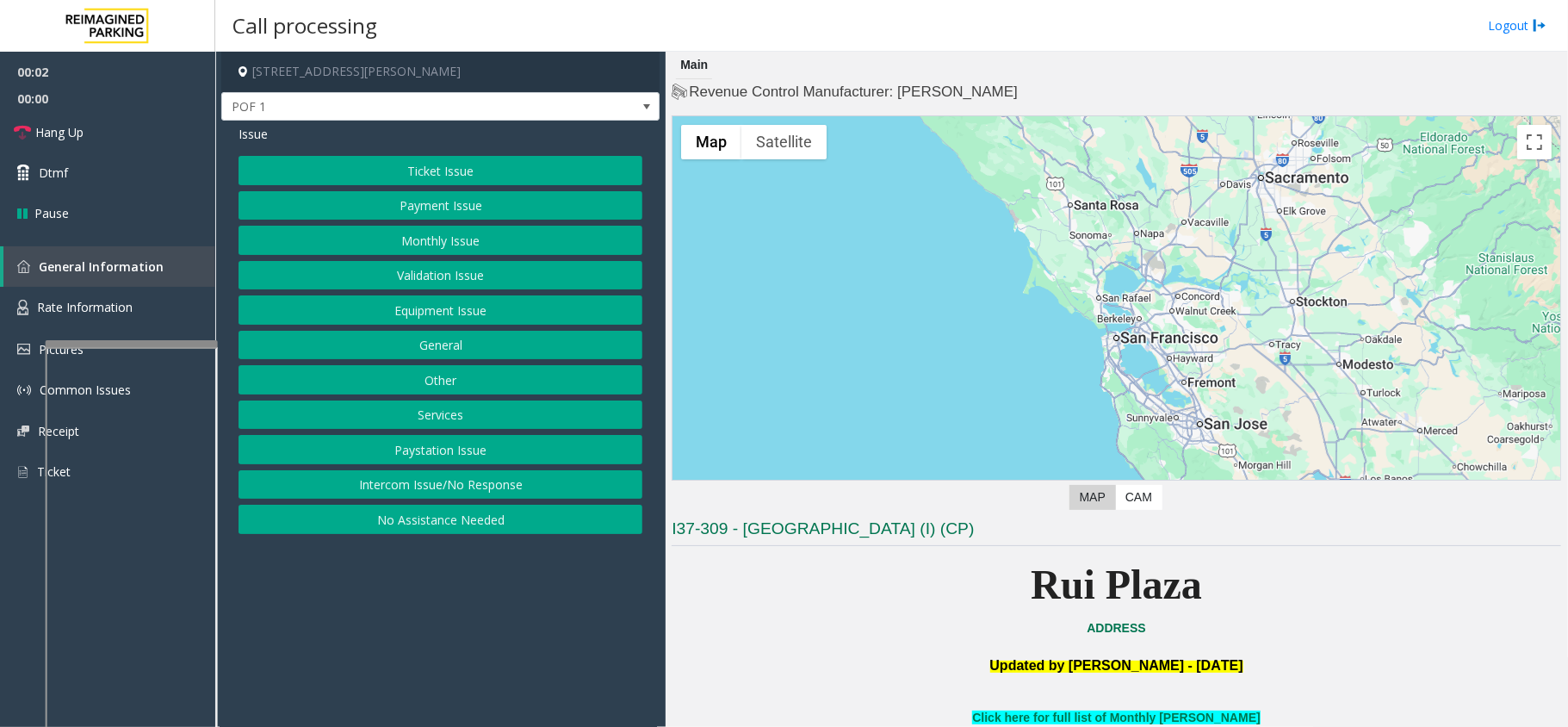
click at [510, 311] on button "Equipment Issue" at bounding box center [440, 310] width 404 height 29
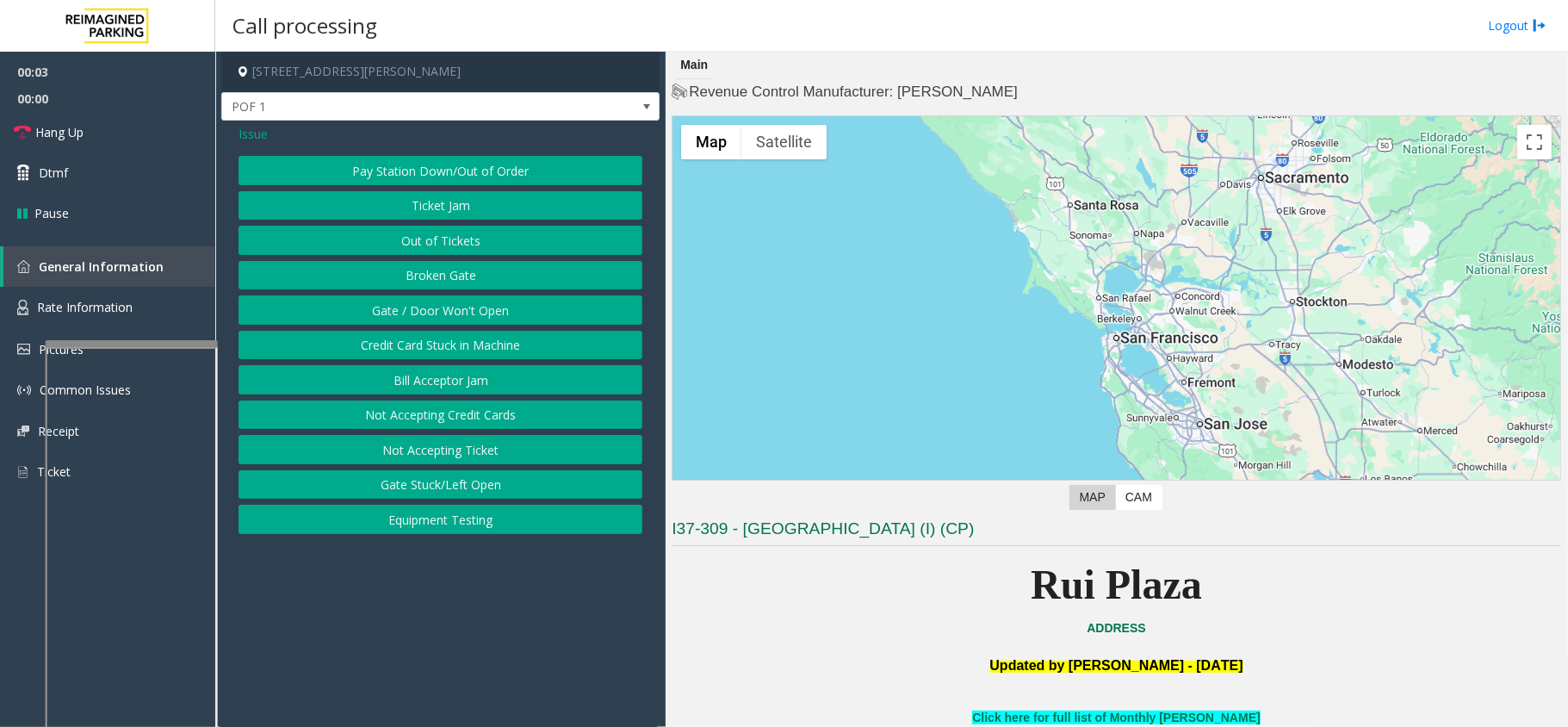
click at [510, 311] on button "Gate / Door Won't Open" at bounding box center [440, 310] width 404 height 29
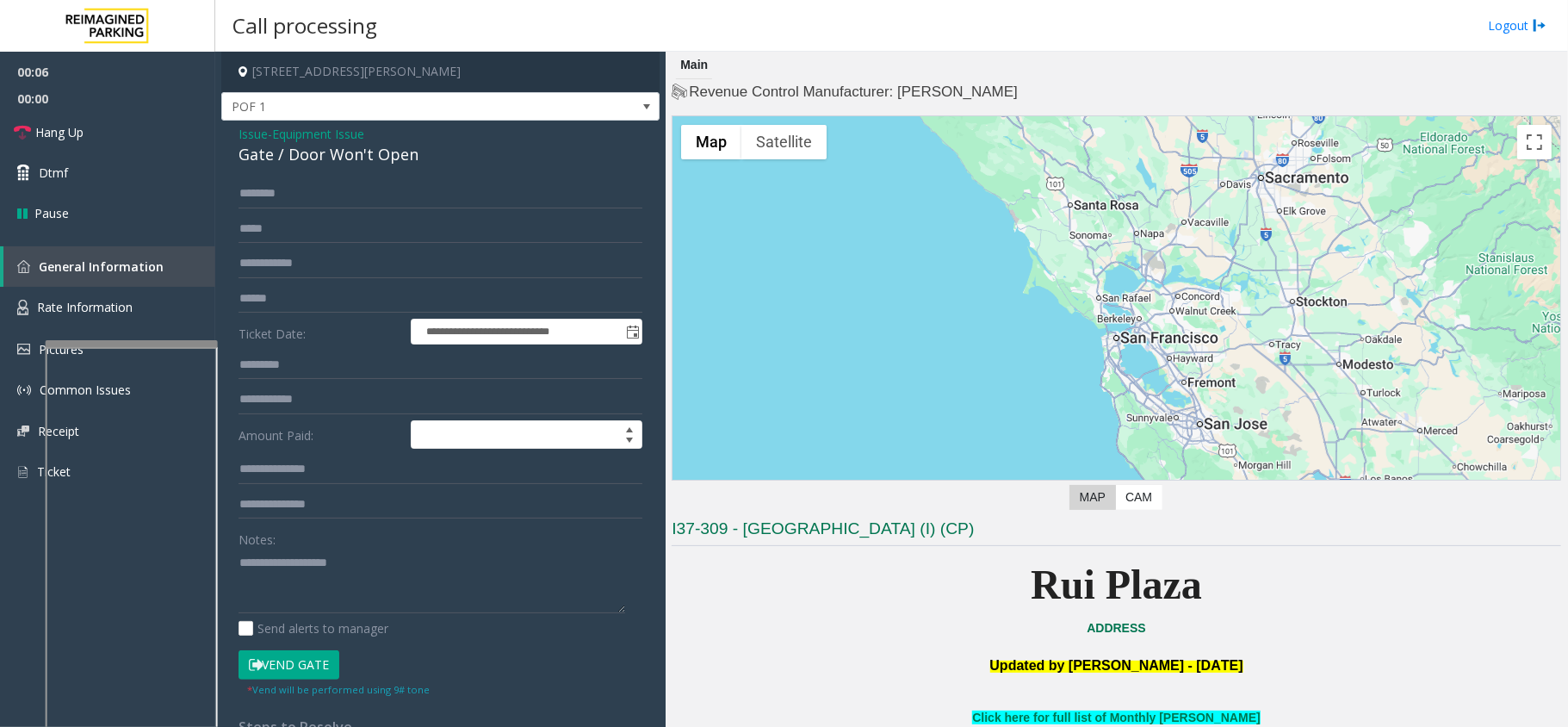
click at [327, 141] on span "Equipment Issue" at bounding box center [317, 133] width 92 height 18
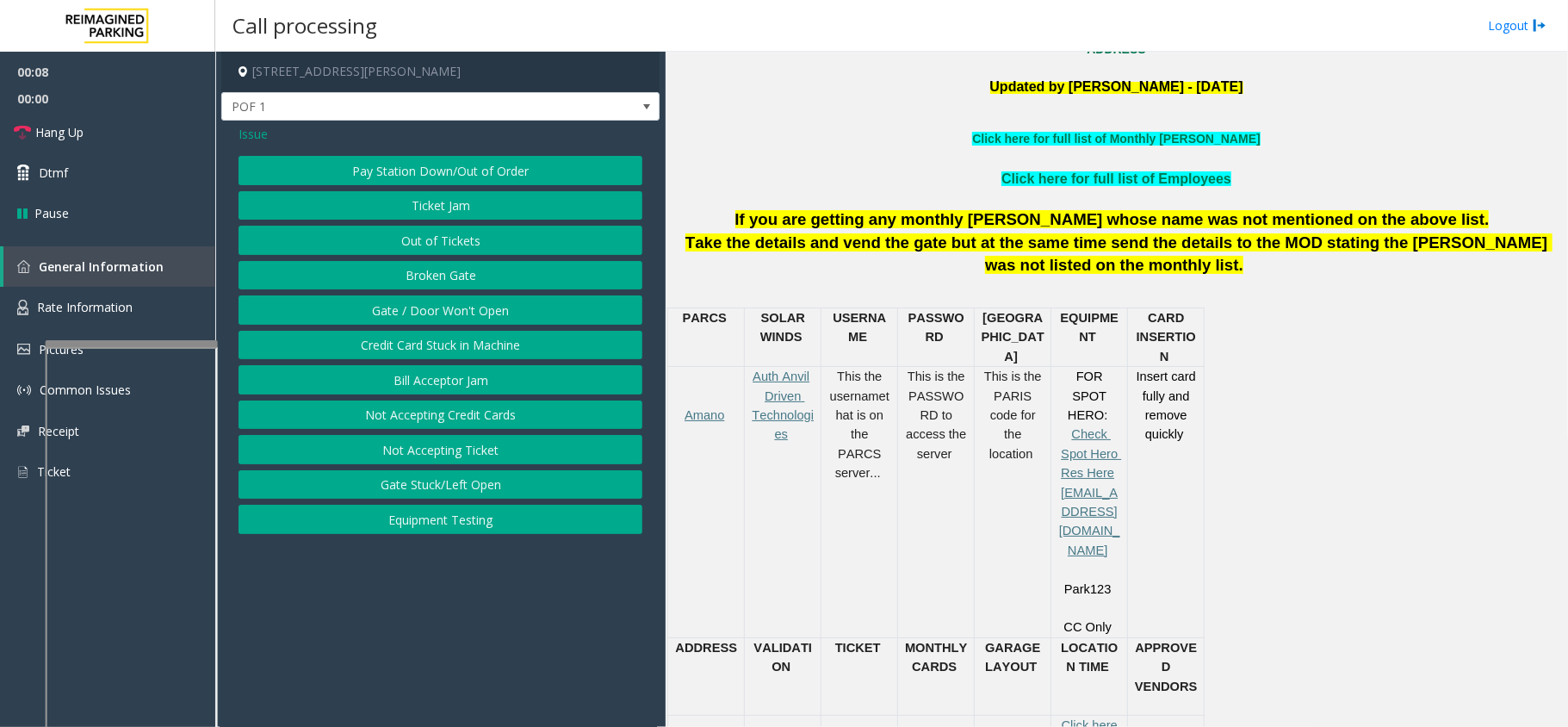
scroll to position [689, 0]
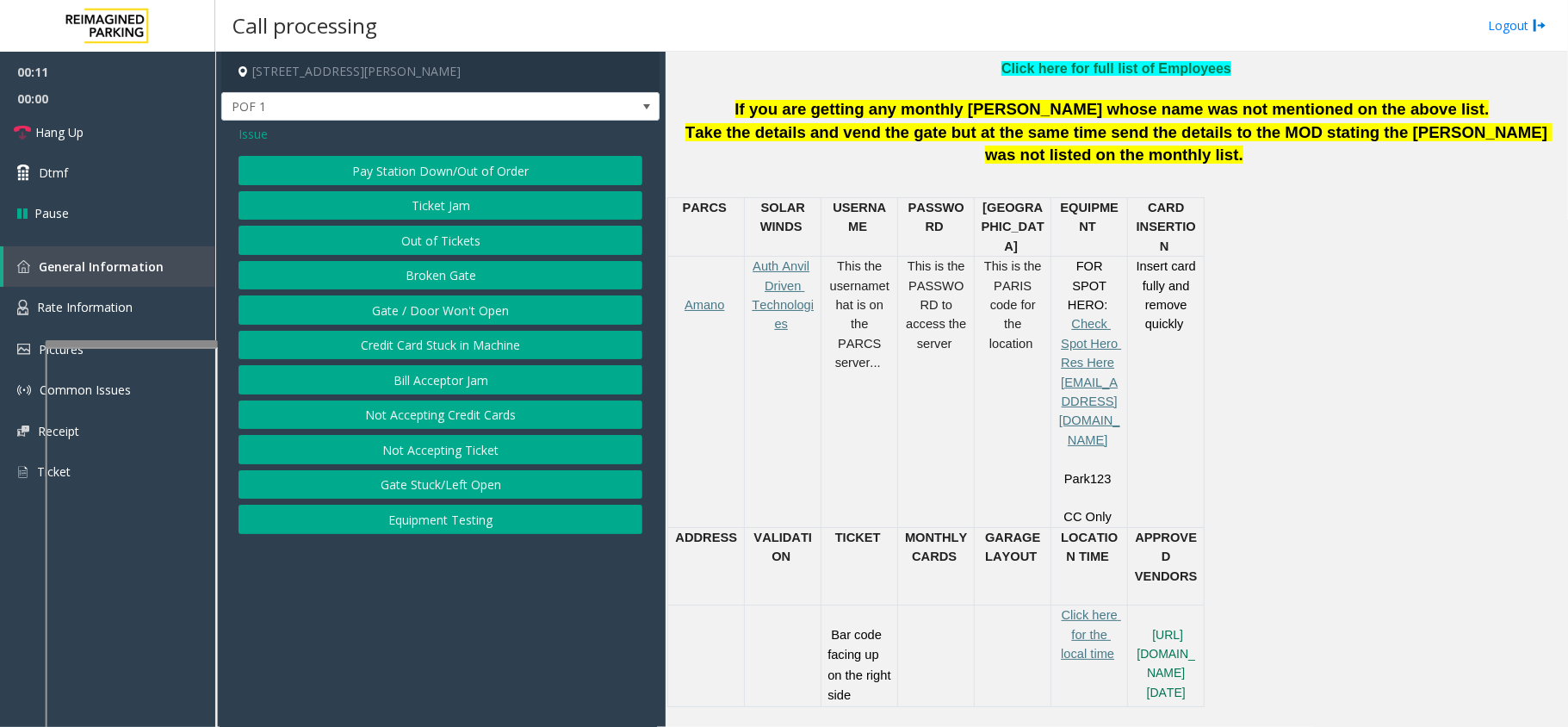
click at [248, 134] on span "Issue" at bounding box center [253, 133] width 29 height 18
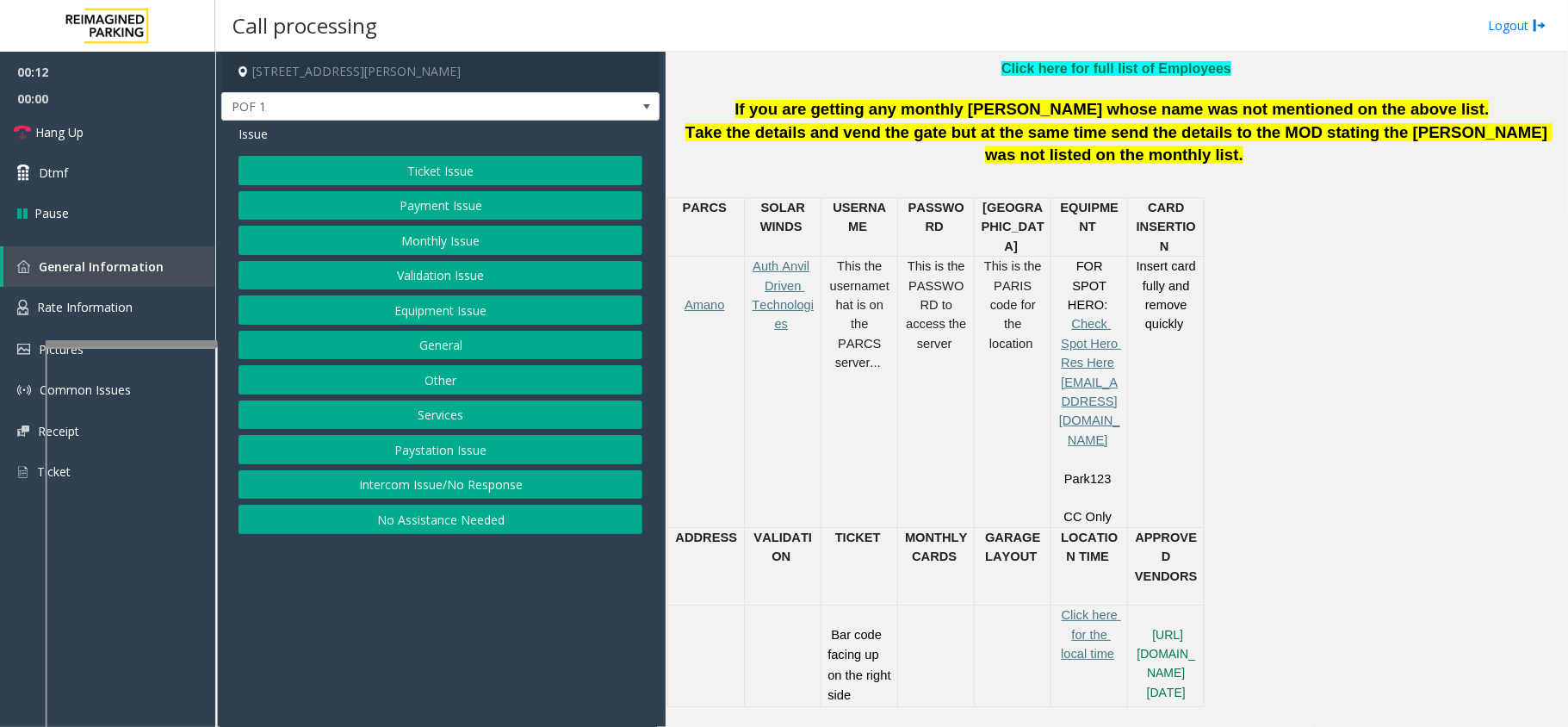
click at [463, 208] on button "Payment Issue" at bounding box center [440, 206] width 404 height 29
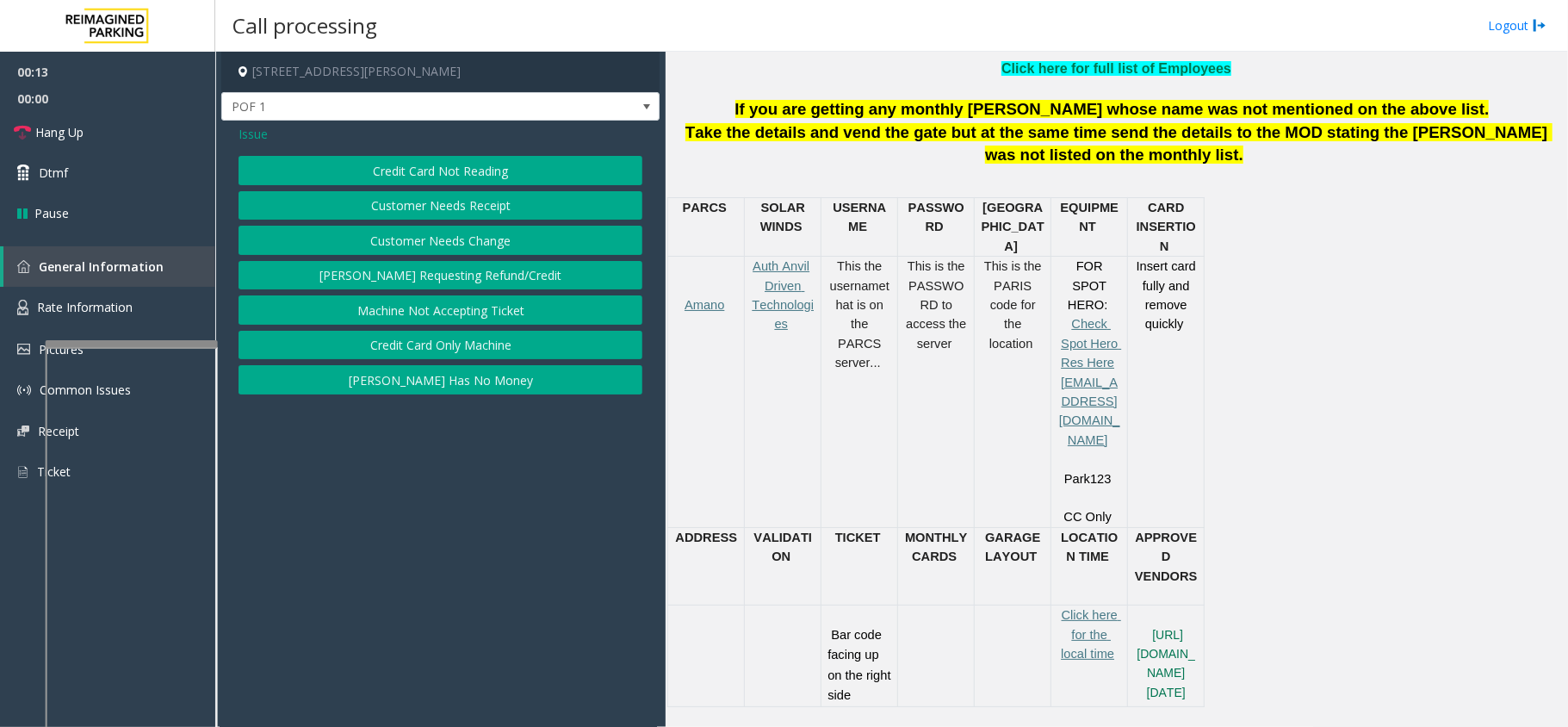
click at [462, 177] on button "Credit Card Not Reading" at bounding box center [440, 171] width 404 height 29
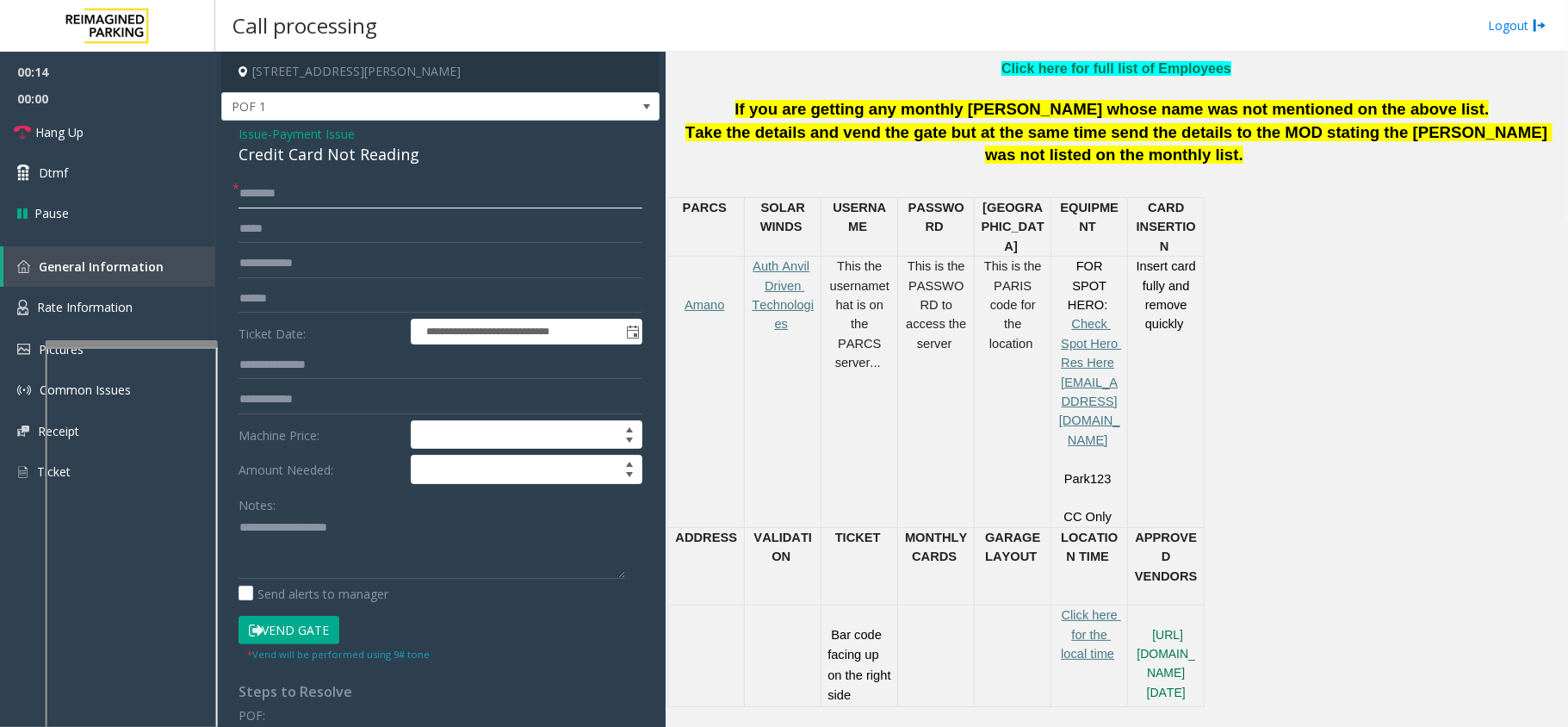
click at [369, 193] on input "text" at bounding box center [440, 194] width 404 height 29
type input "**"
click at [332, 166] on div "Credit Card Not Reading" at bounding box center [440, 154] width 404 height 23
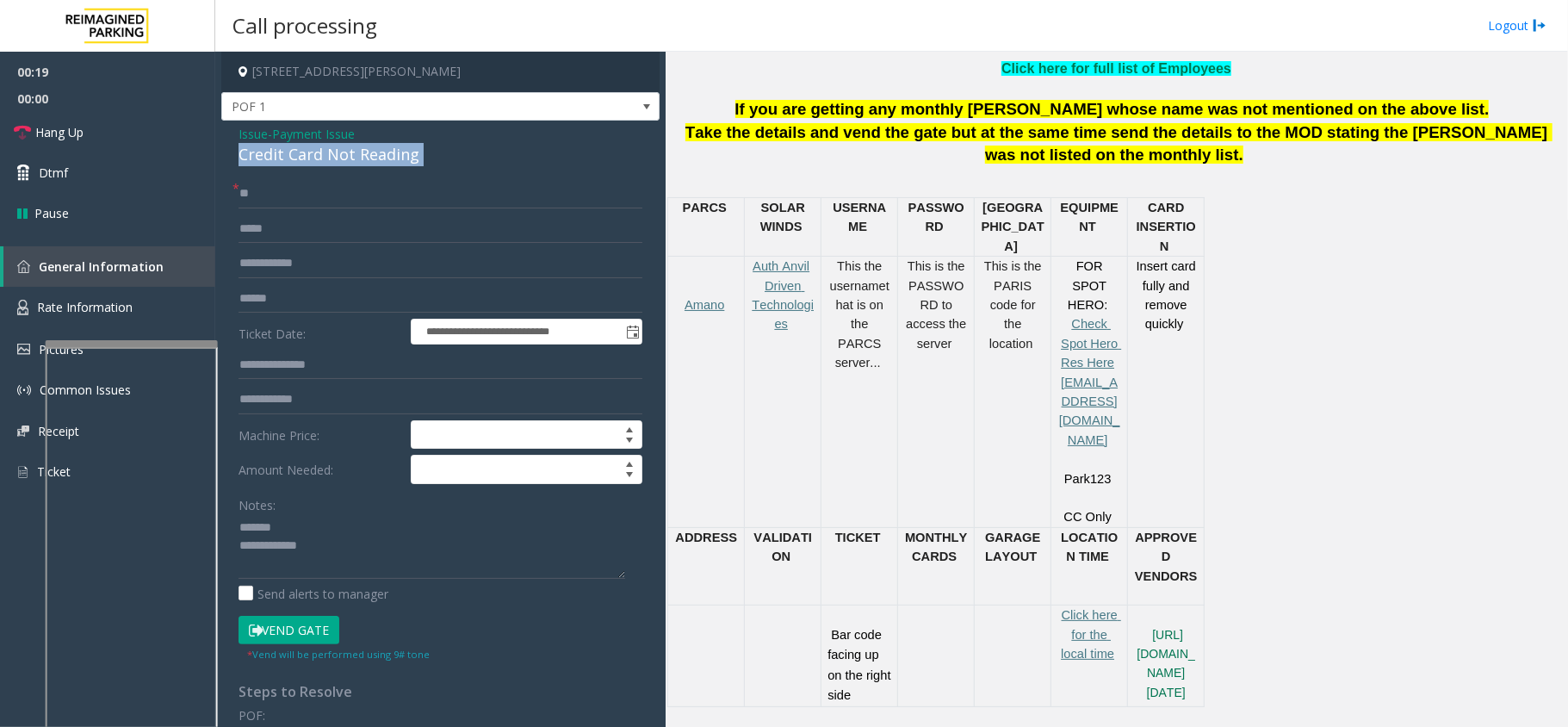
click at [332, 166] on div "Credit Card Not Reading" at bounding box center [440, 154] width 404 height 23
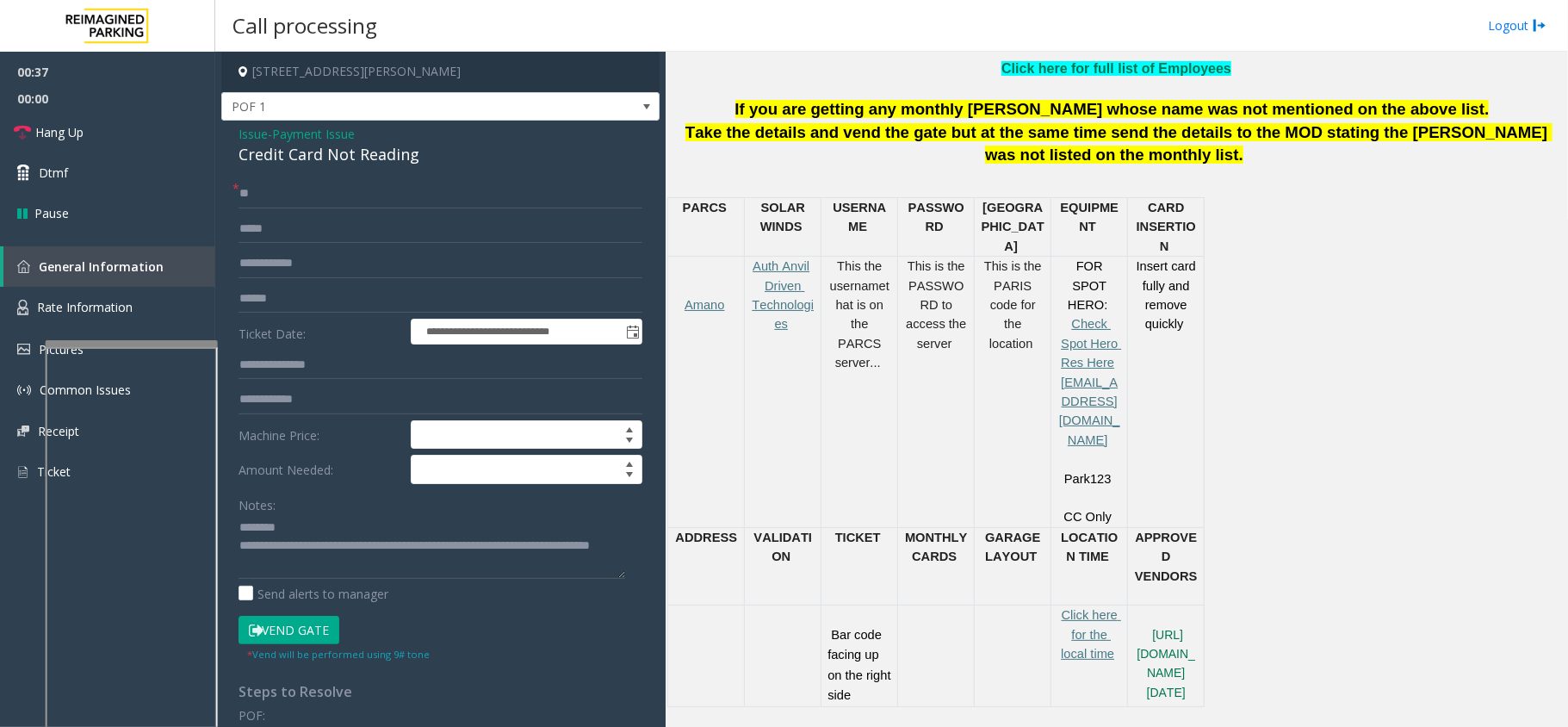
click at [363, 163] on div "Credit Card Not Reading" at bounding box center [440, 154] width 404 height 23
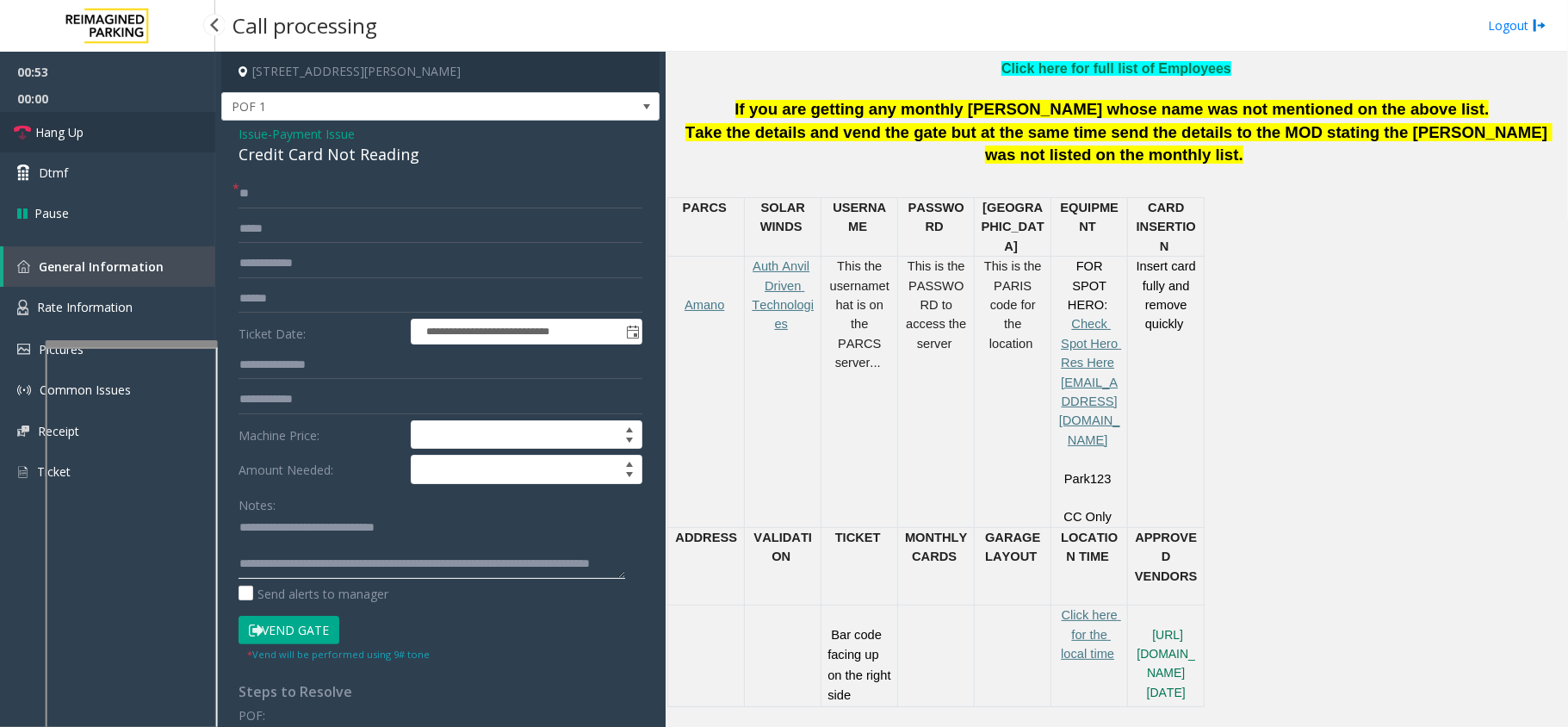
type textarea "**********"
click at [186, 131] on link "Hang Up" at bounding box center [107, 132] width 215 height 41
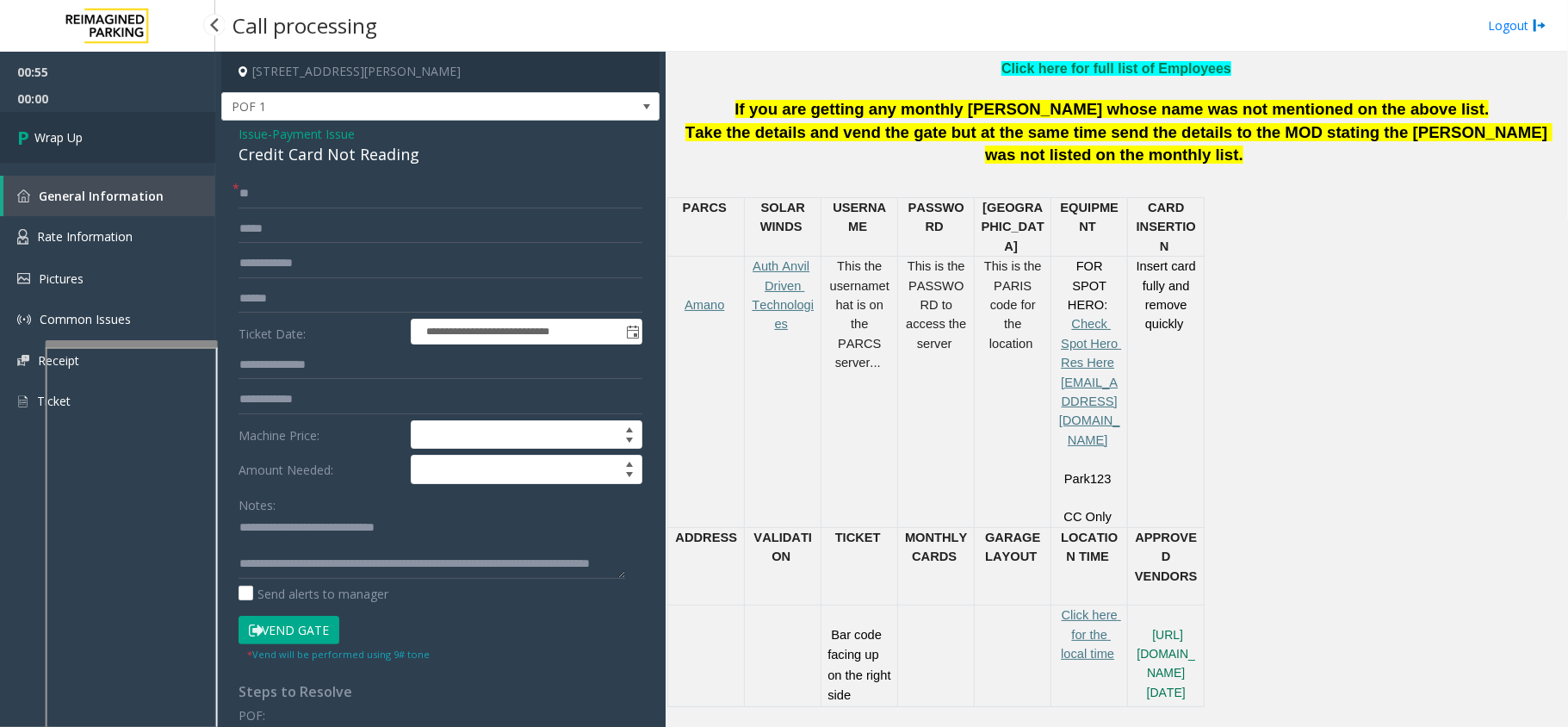
click at [138, 146] on link "Wrap Up" at bounding box center [107, 137] width 215 height 51
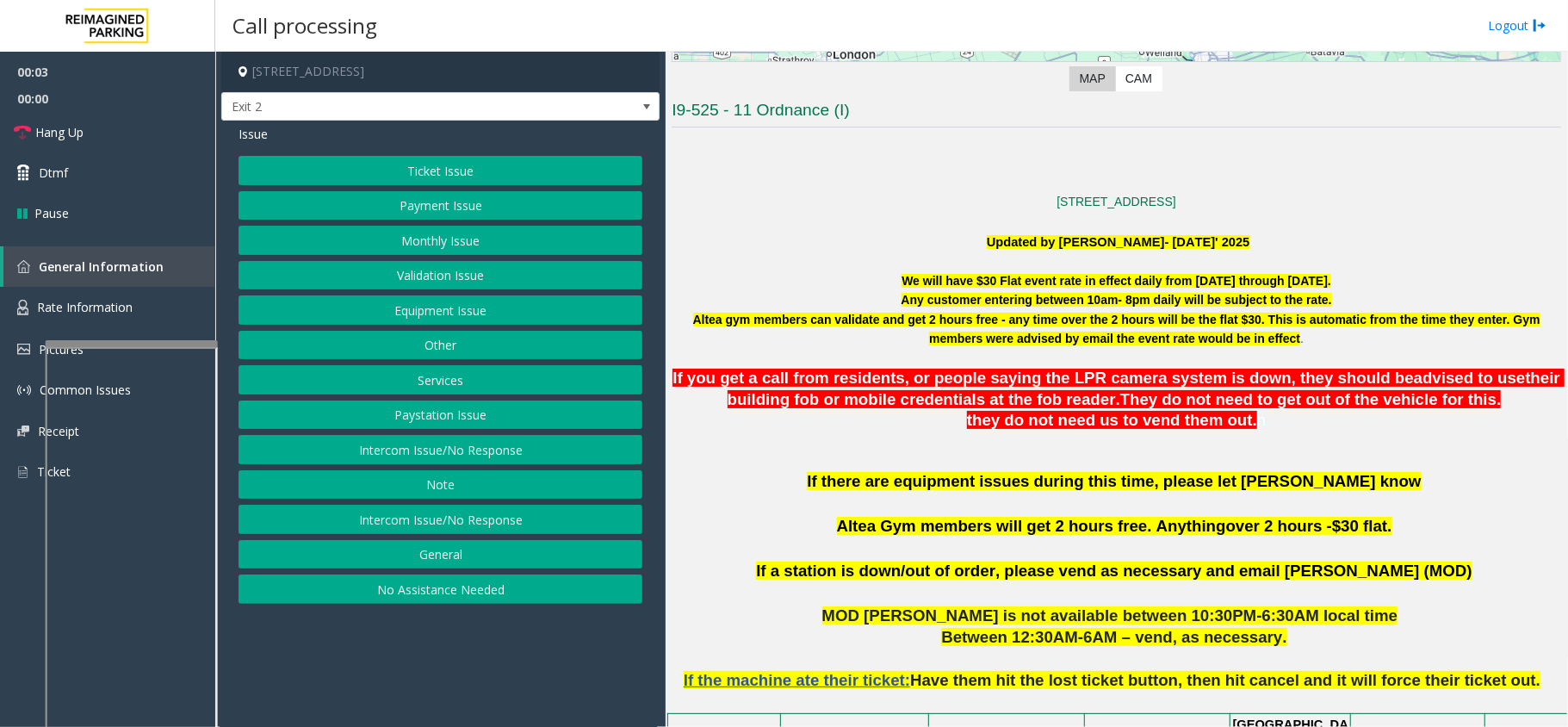
scroll to position [460, 0]
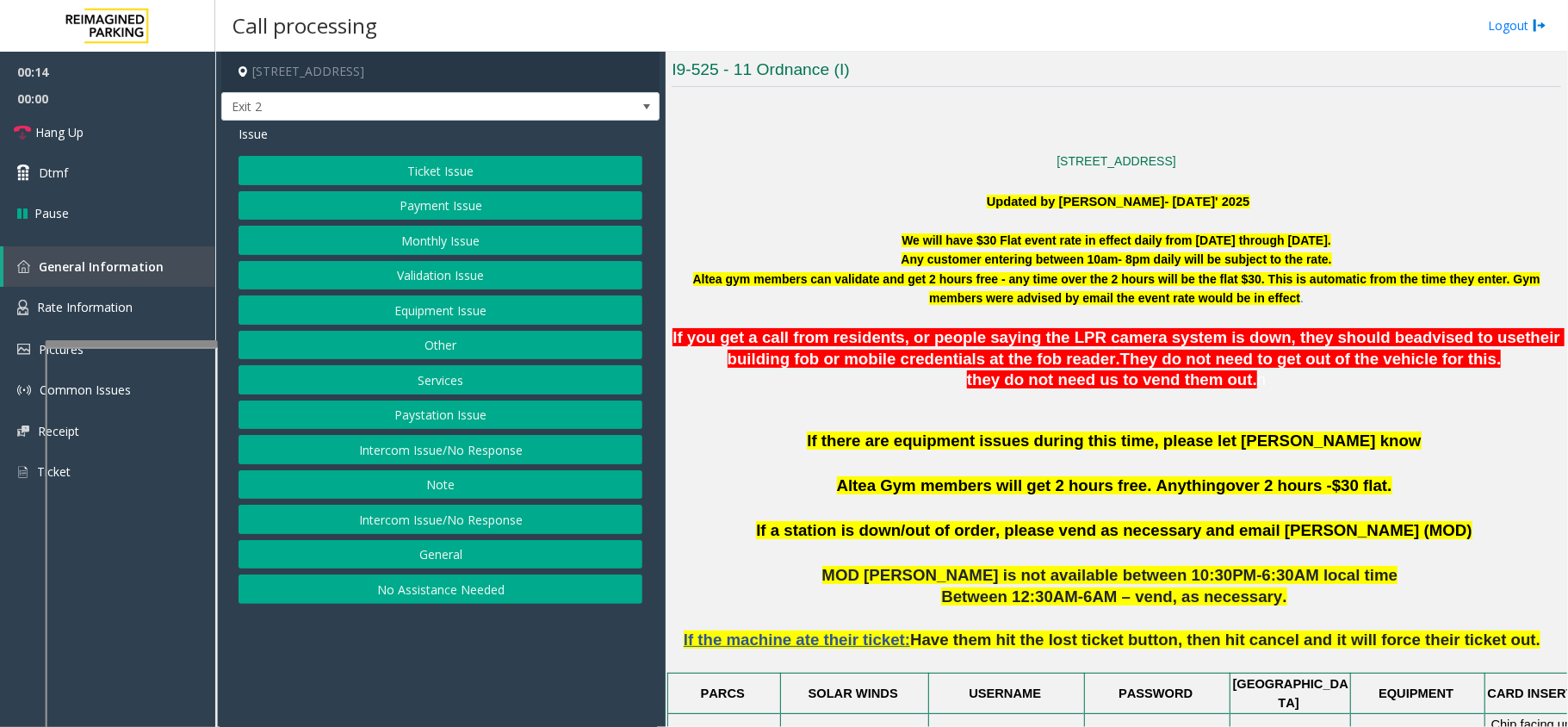
click at [508, 456] on button "Intercom Issue/No Response" at bounding box center [440, 450] width 404 height 29
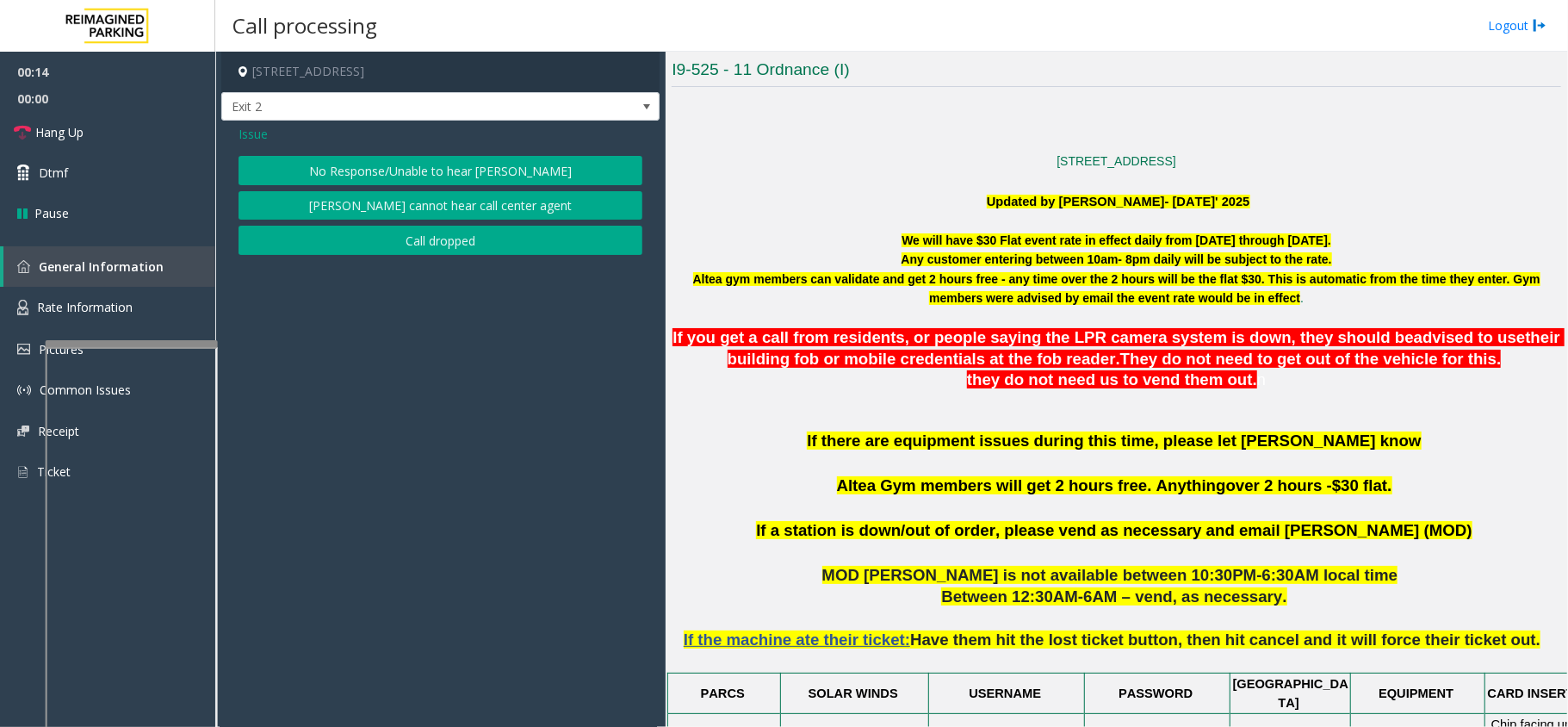
click at [428, 167] on button "No Response/Unable to hear [PERSON_NAME]" at bounding box center [440, 171] width 404 height 29
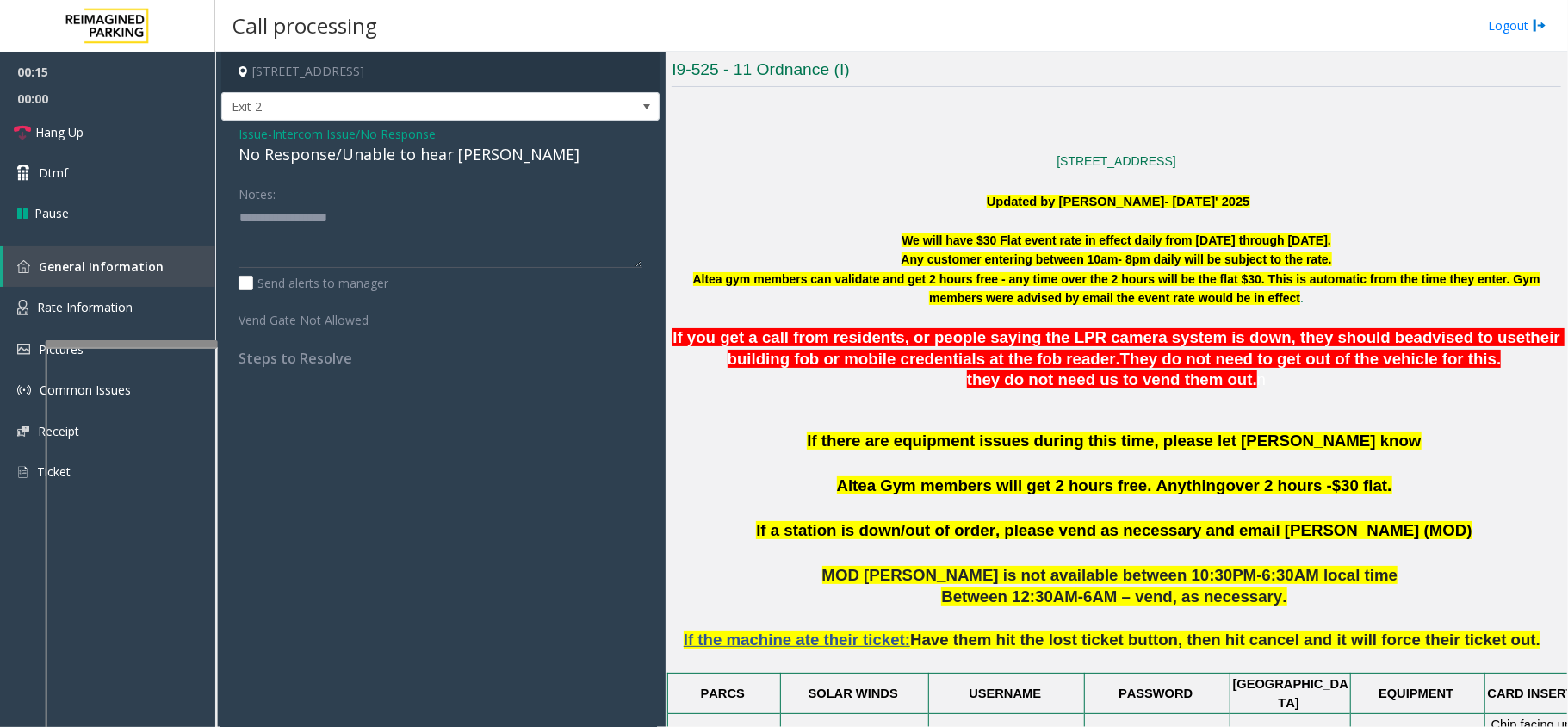
click at [419, 163] on div "No Response/Unable to hear [PERSON_NAME]" at bounding box center [440, 154] width 404 height 23
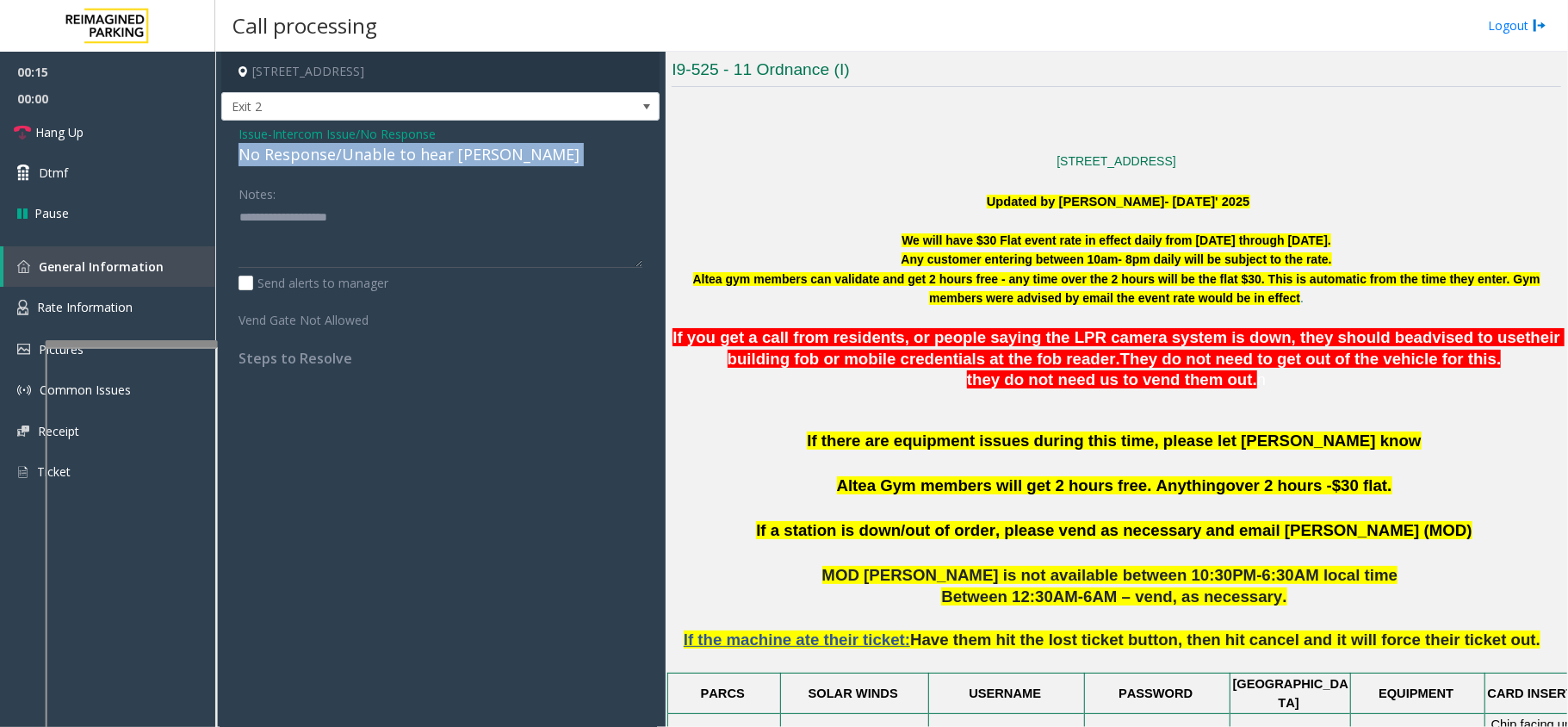
click at [419, 163] on div "No Response/Unable to hear [PERSON_NAME]" at bounding box center [440, 154] width 404 height 23
type textarea "**********"
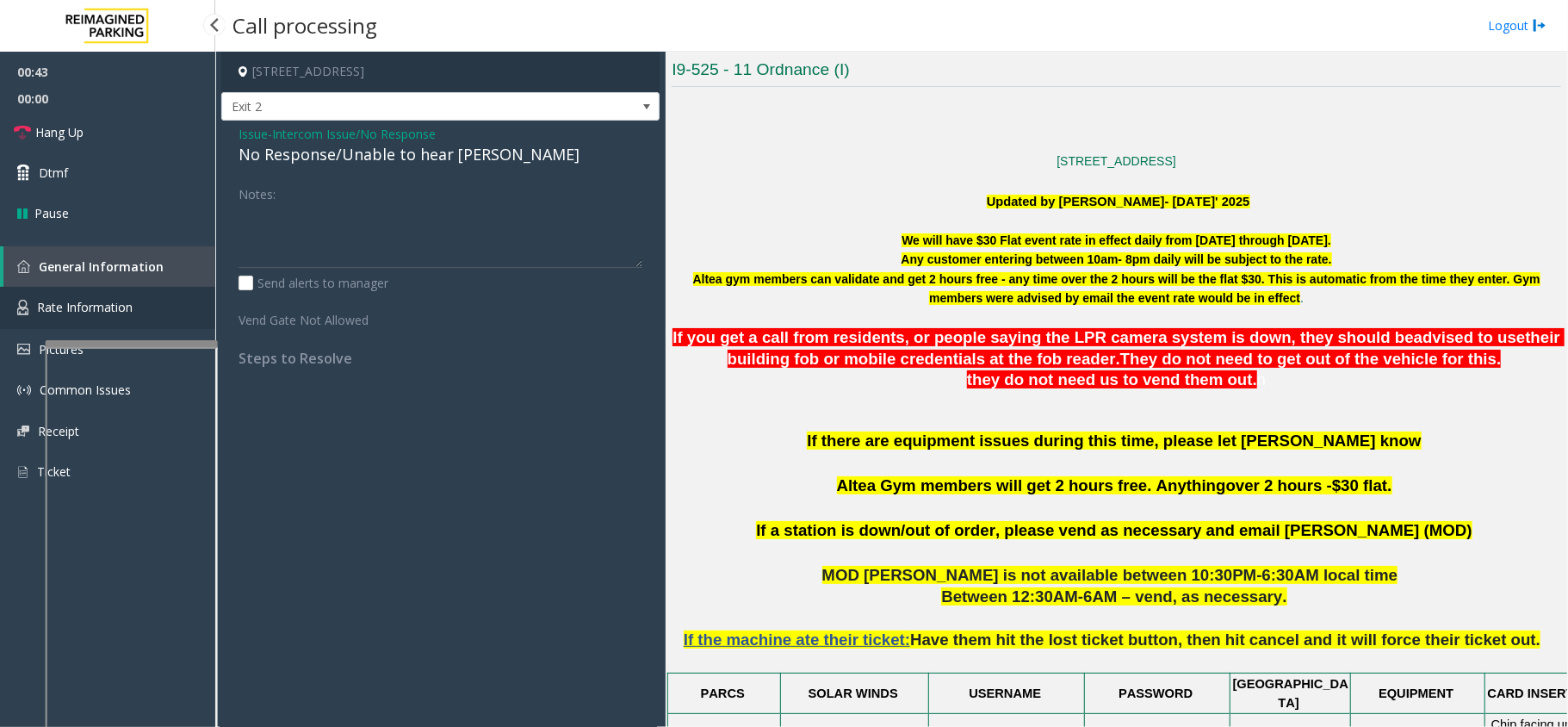
click at [118, 316] on link "Rate Information" at bounding box center [107, 308] width 215 height 42
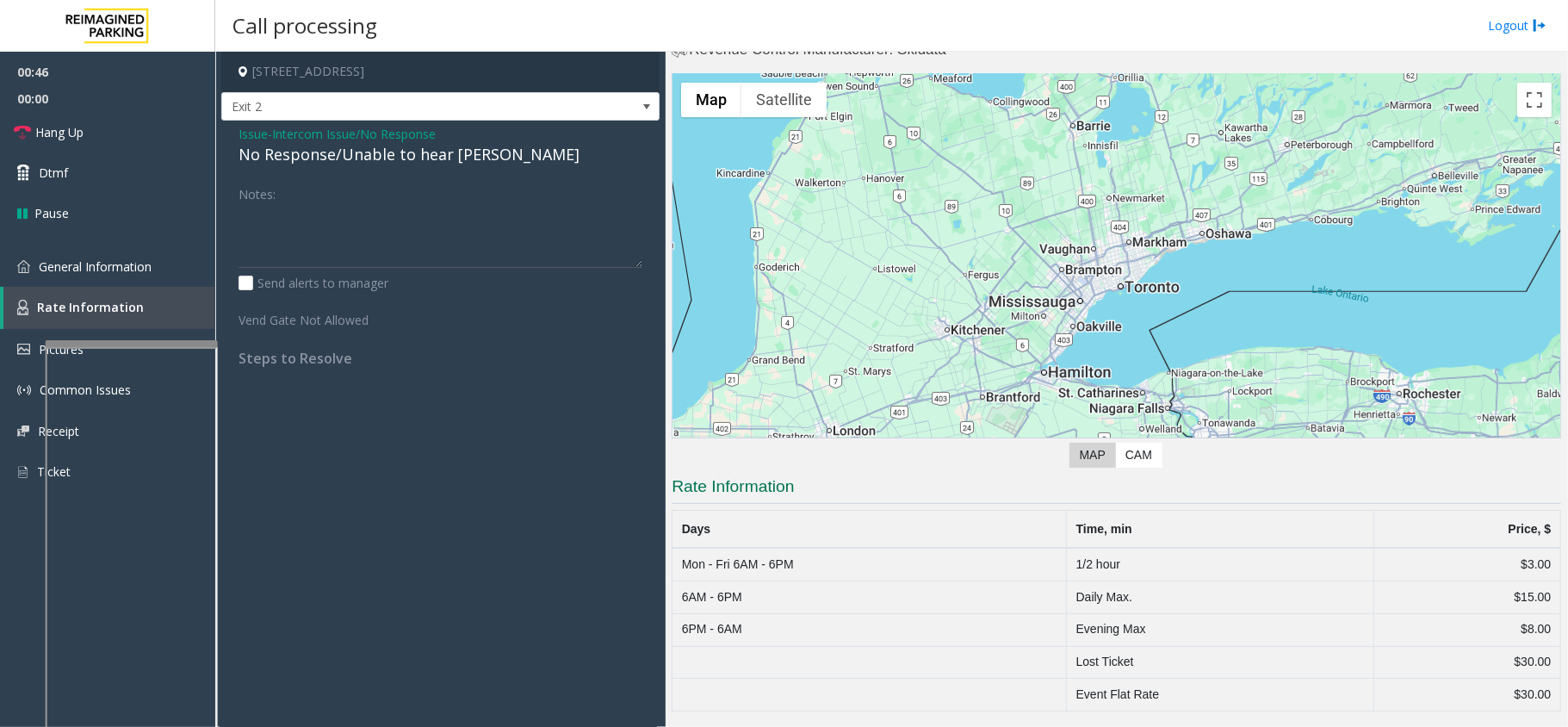
click at [380, 135] on span "Intercom Issue/No Response" at bounding box center [354, 133] width 164 height 18
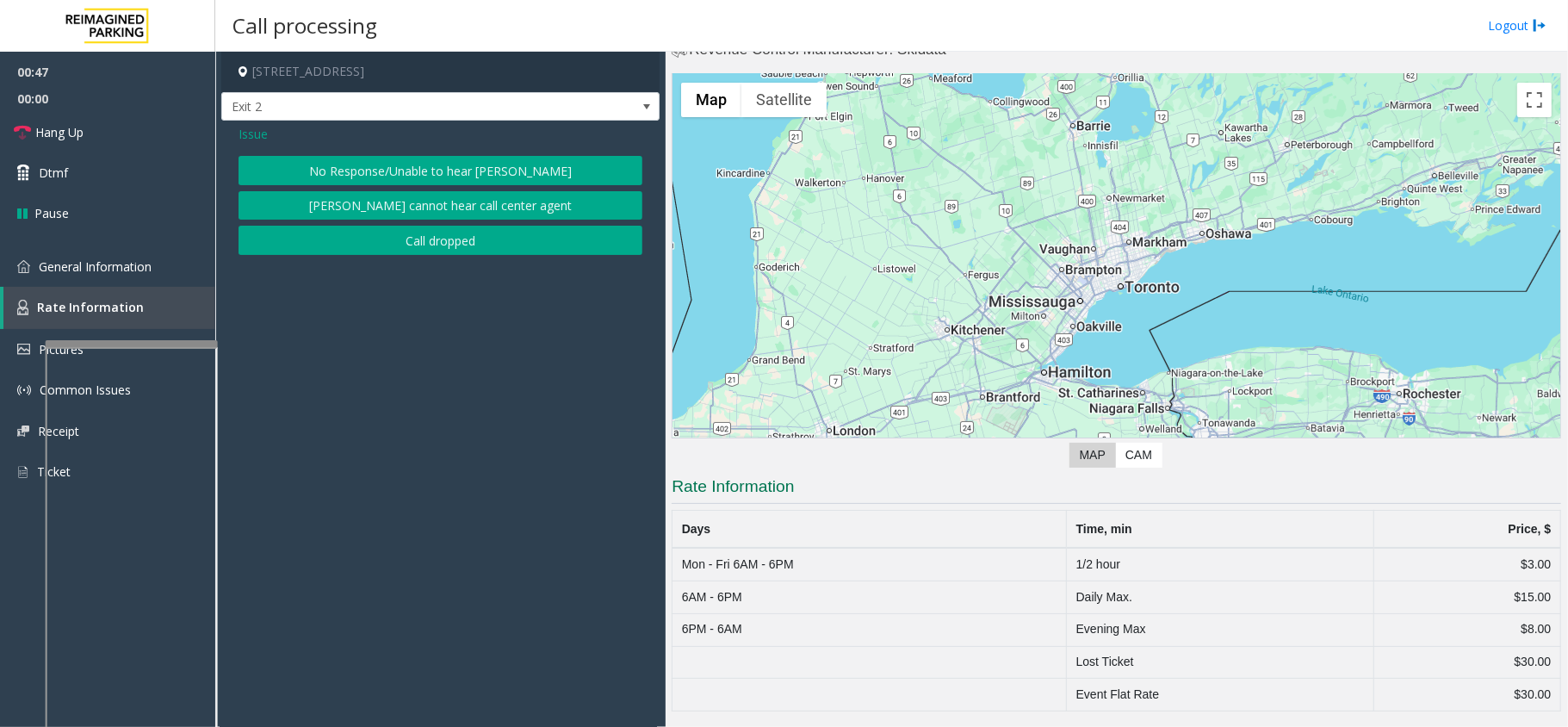
click at [255, 132] on span "Issue" at bounding box center [253, 133] width 29 height 18
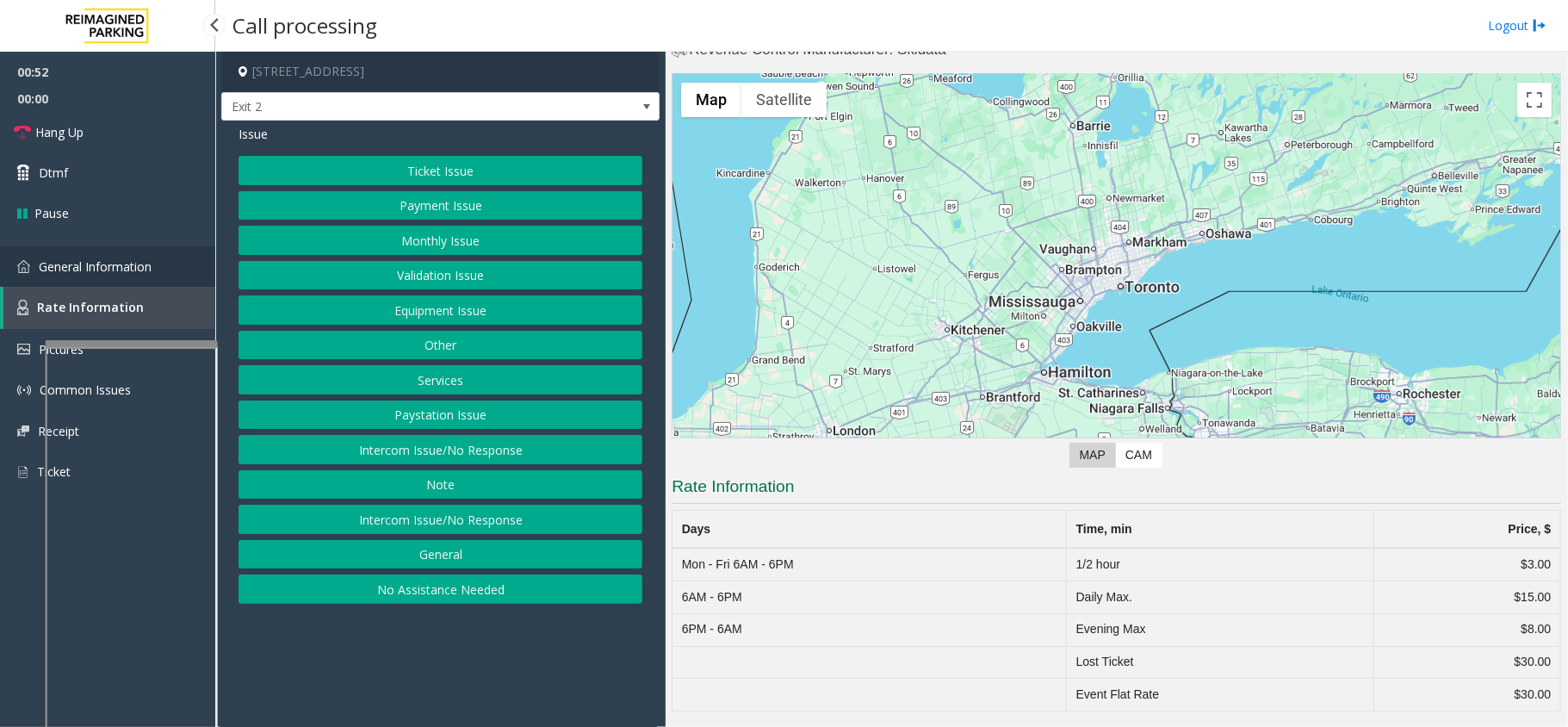
click at [150, 272] on span "General Information" at bounding box center [95, 266] width 113 height 16
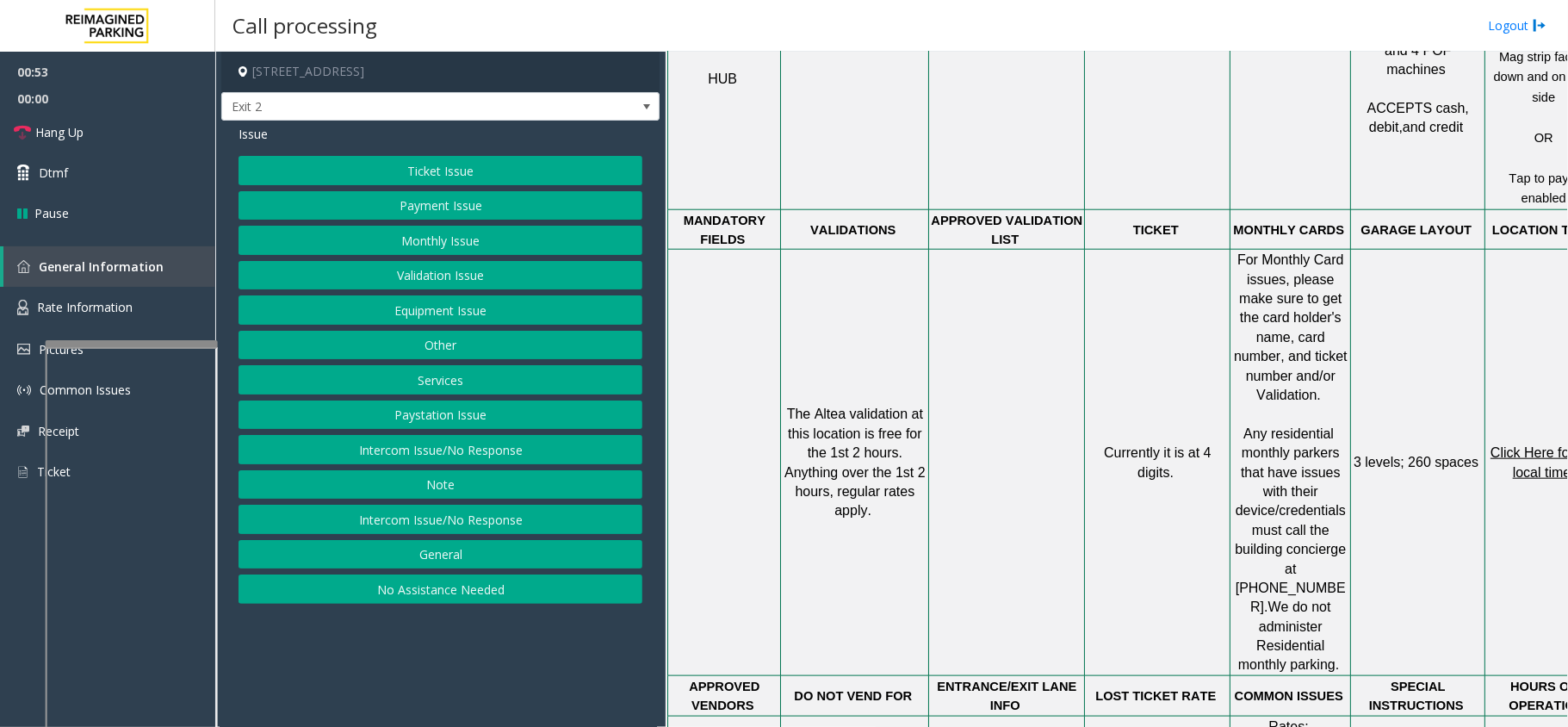
scroll to position [1608, 0]
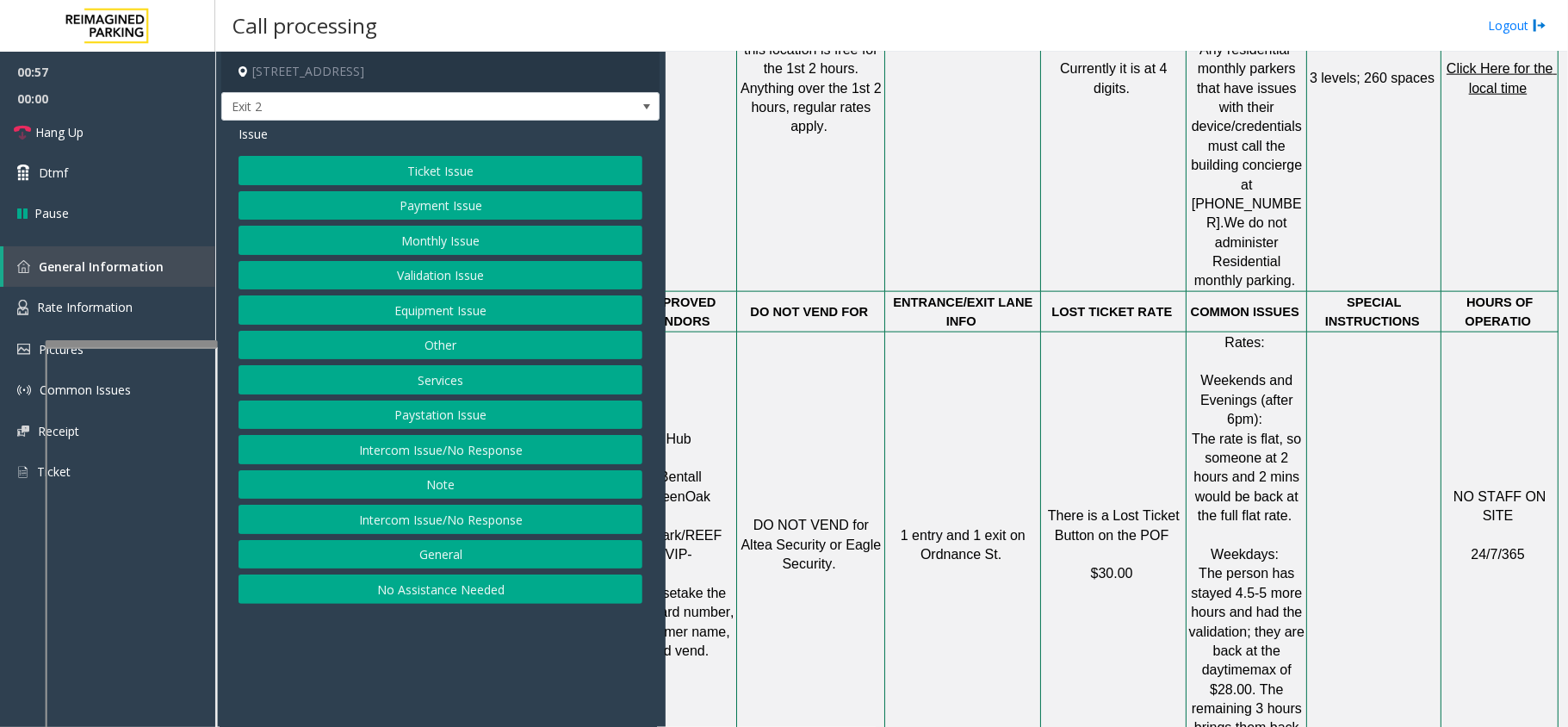
drag, startPoint x: 961, startPoint y: 341, endPoint x: 1087, endPoint y: 335, distance: 126.1
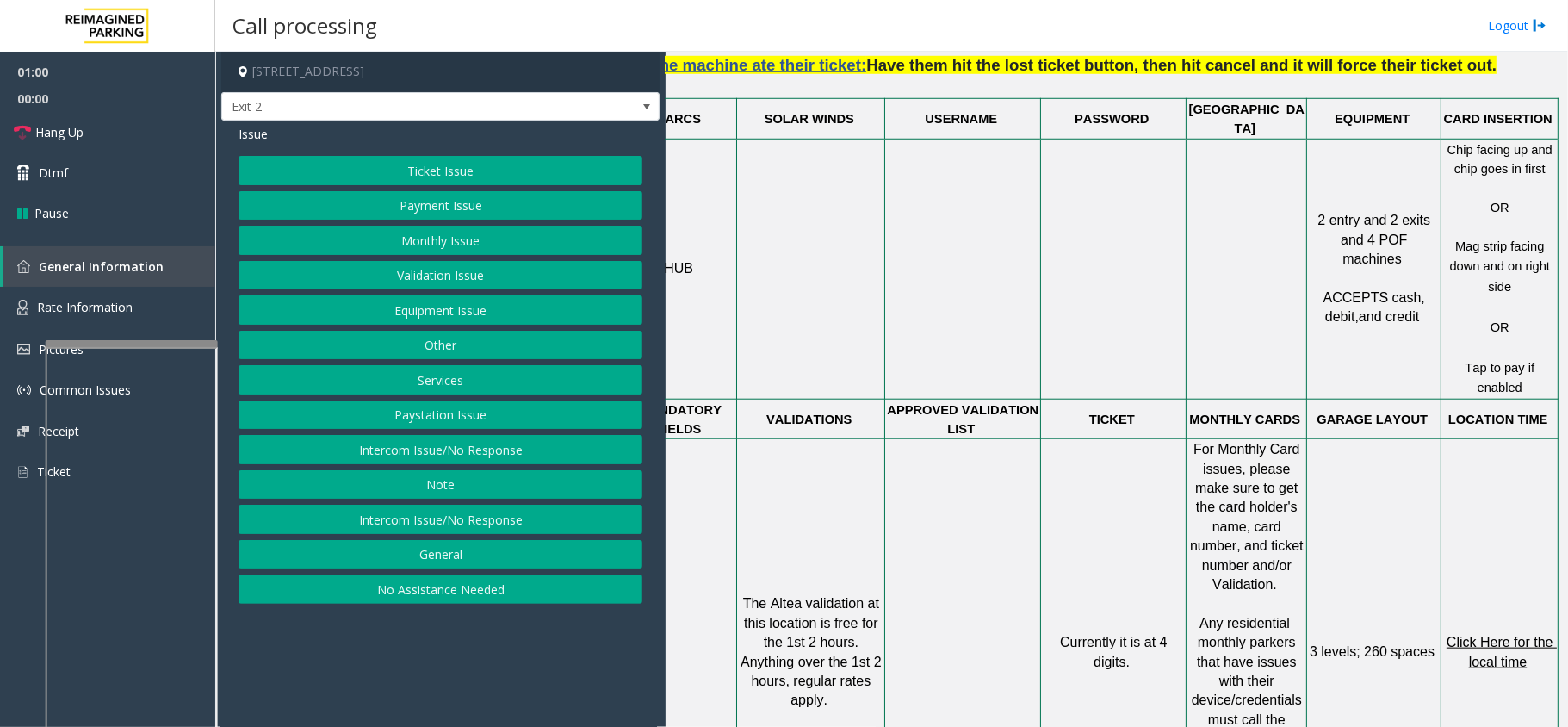
scroll to position [918, 60]
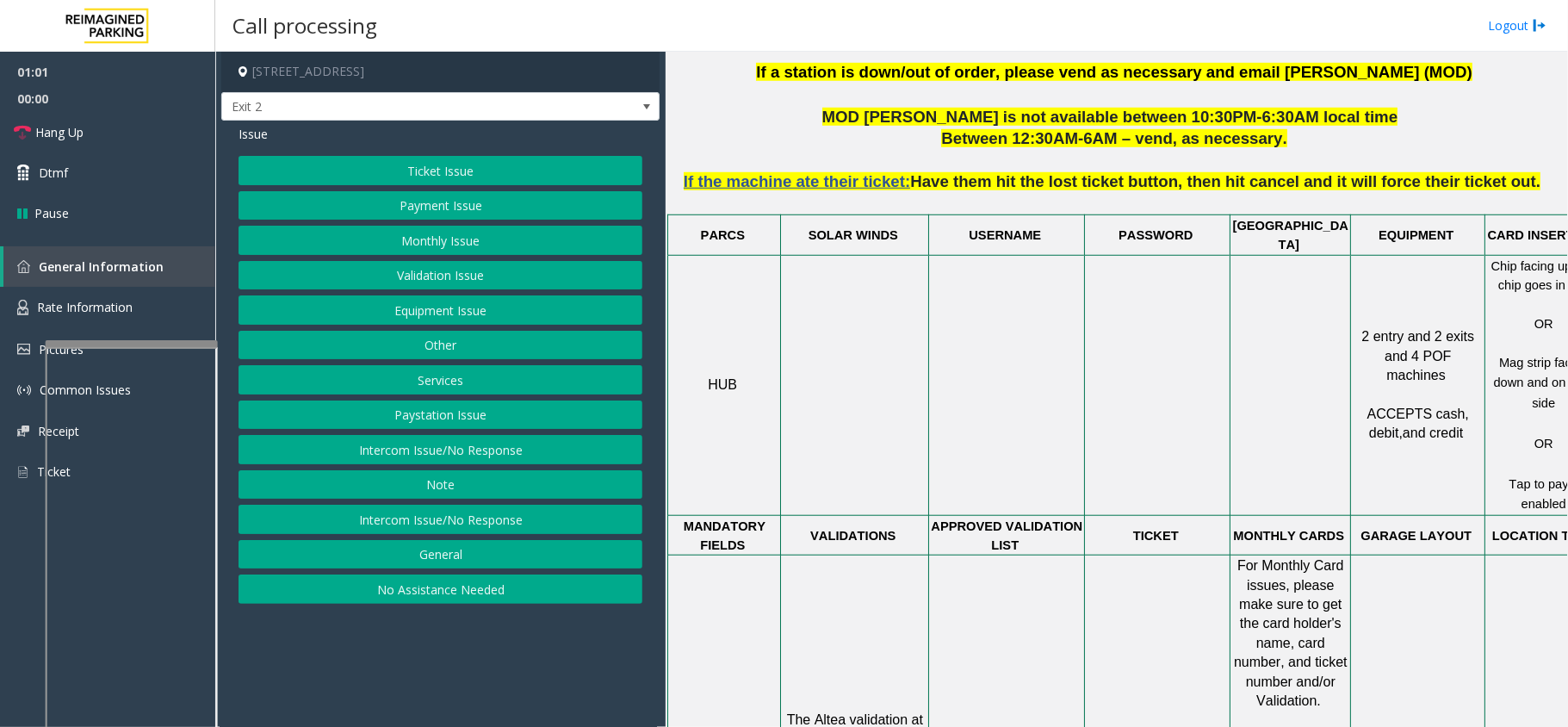
drag, startPoint x: 1087, startPoint y: 335, endPoint x: 844, endPoint y: 322, distance: 243.3
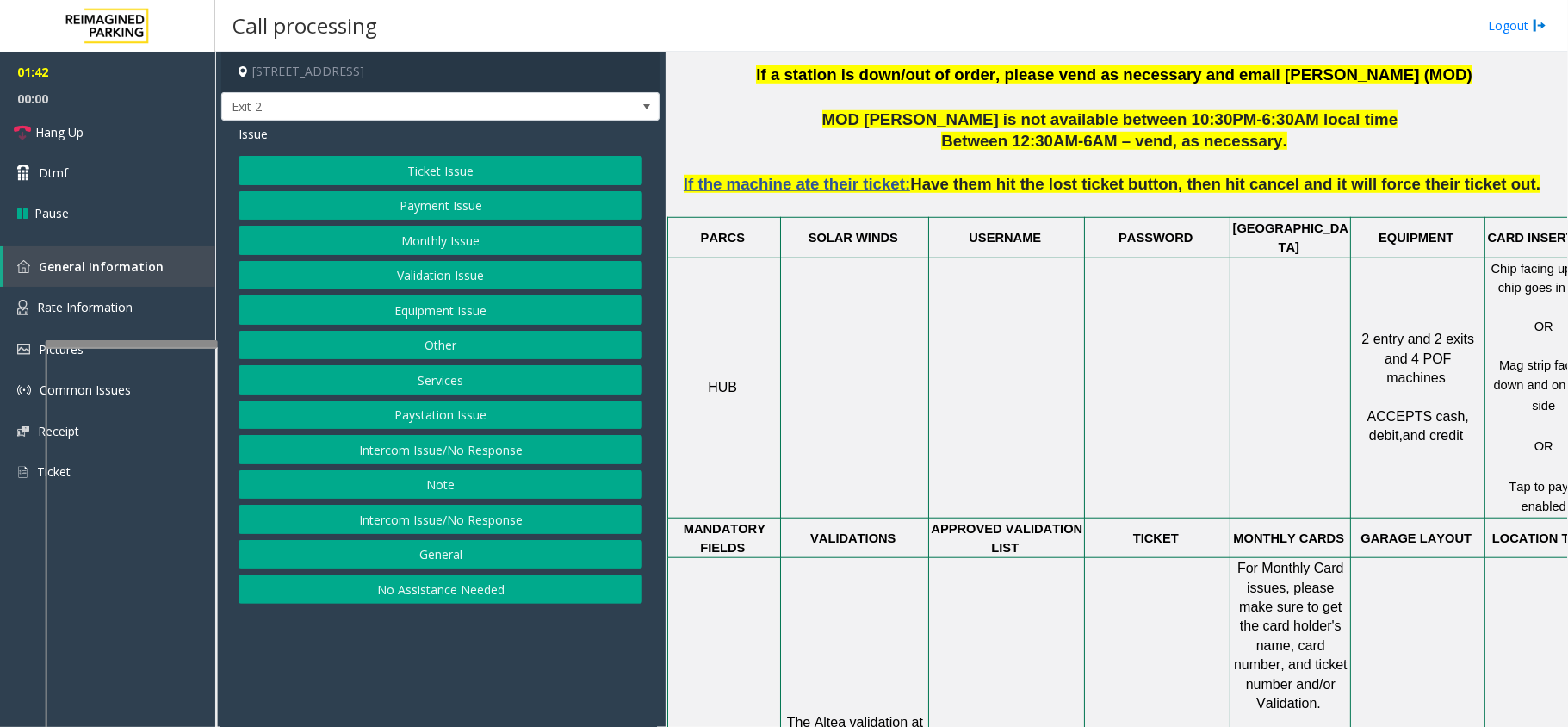
scroll to position [915, 60]
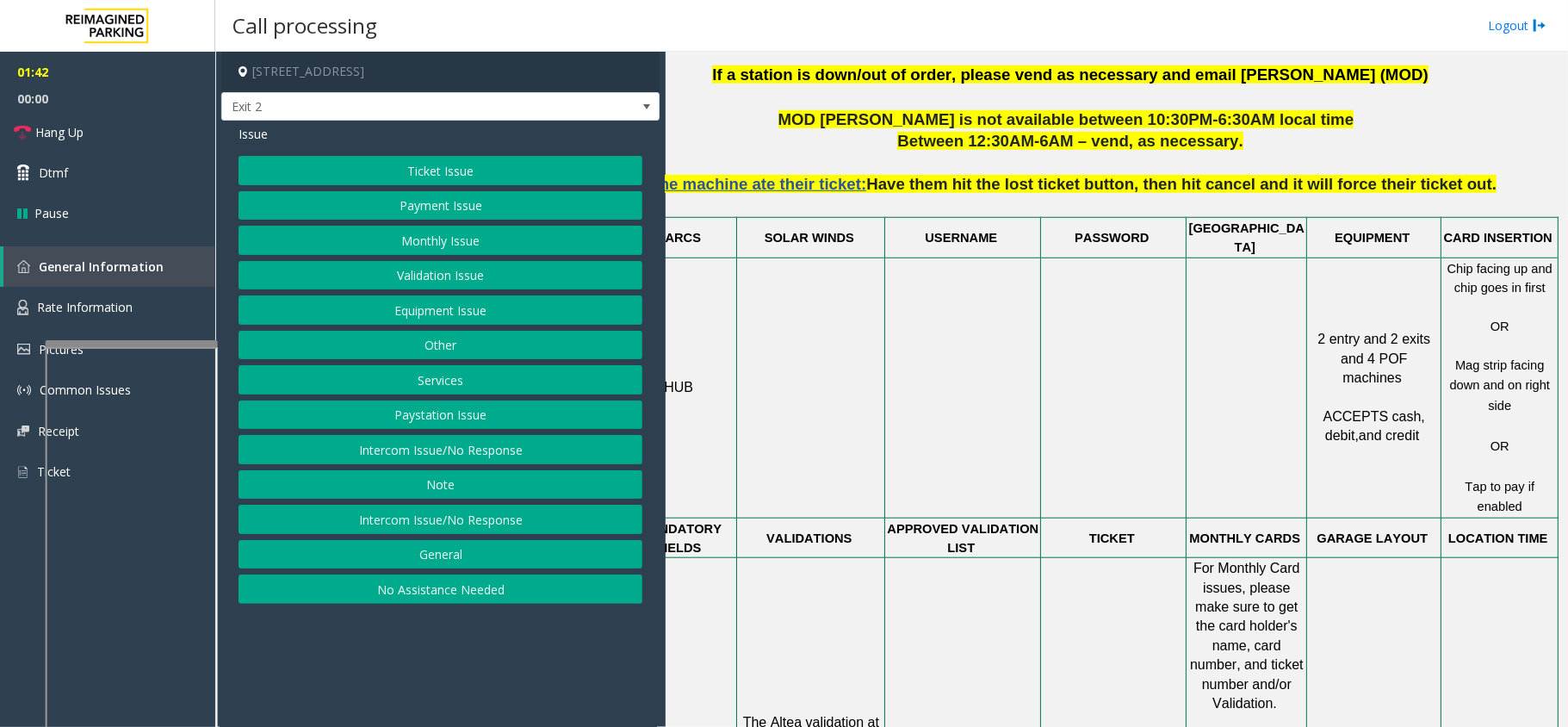
drag, startPoint x: 739, startPoint y: 516, endPoint x: 828, endPoint y: 517, distance: 89.0
click at [419, 309] on button "Equipment Issue" at bounding box center [440, 310] width 404 height 29
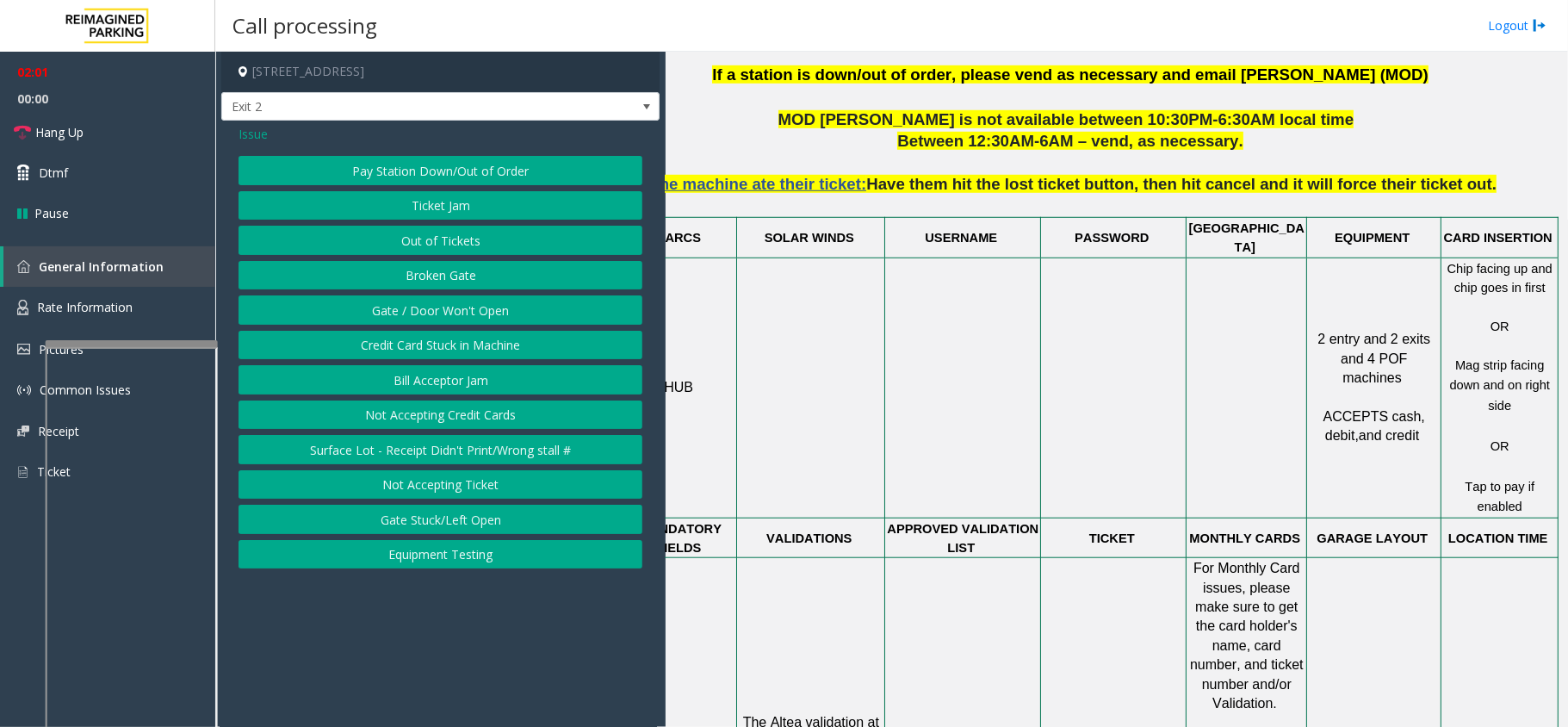
click at [401, 319] on button "Gate / Door Won't Open" at bounding box center [440, 310] width 404 height 29
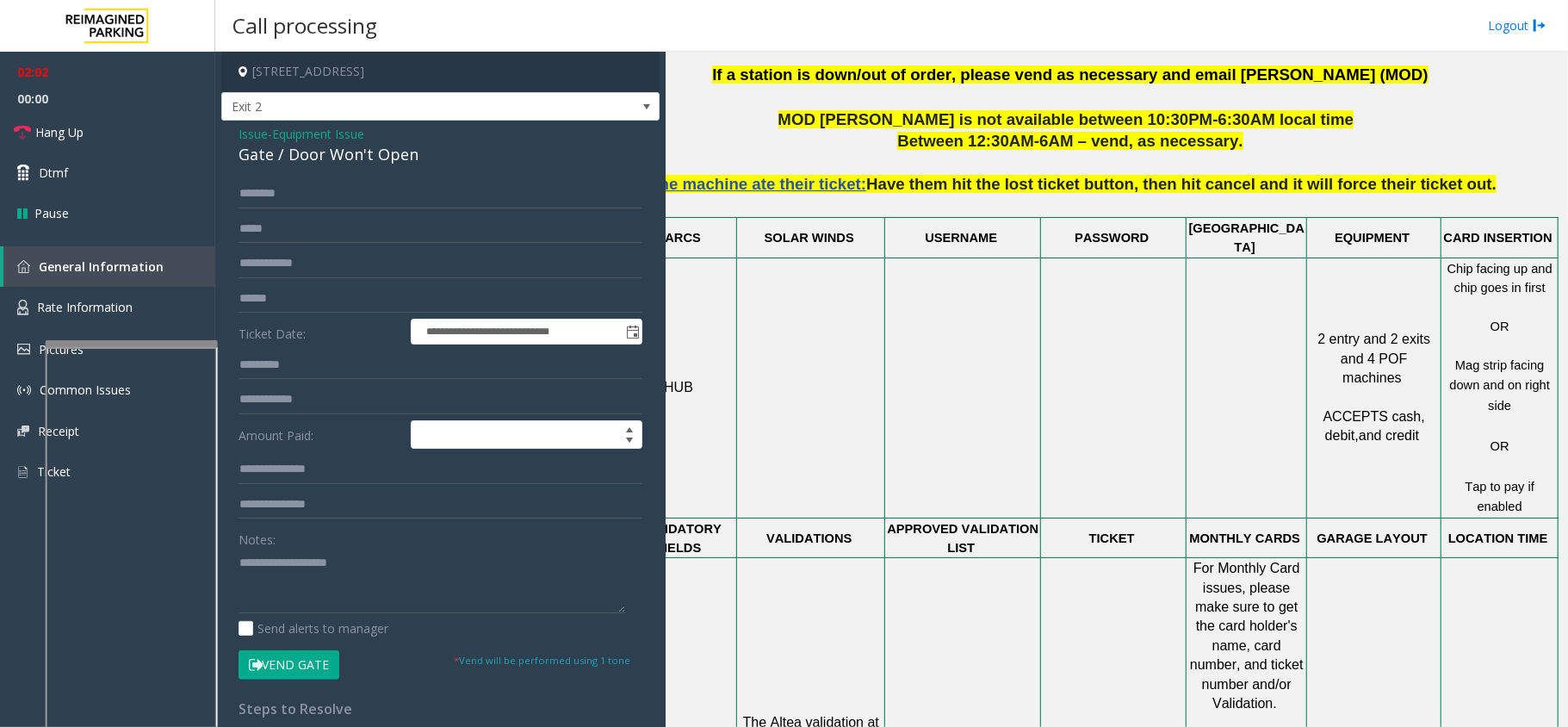
click at [344, 171] on div "**********" at bounding box center [440, 530] width 438 height 820
click at [335, 190] on input "text" at bounding box center [440, 194] width 404 height 29
click at [389, 205] on input "text" at bounding box center [440, 194] width 404 height 29
type input "****"
click at [256, 314] on form "**********" at bounding box center [440, 430] width 404 height 500
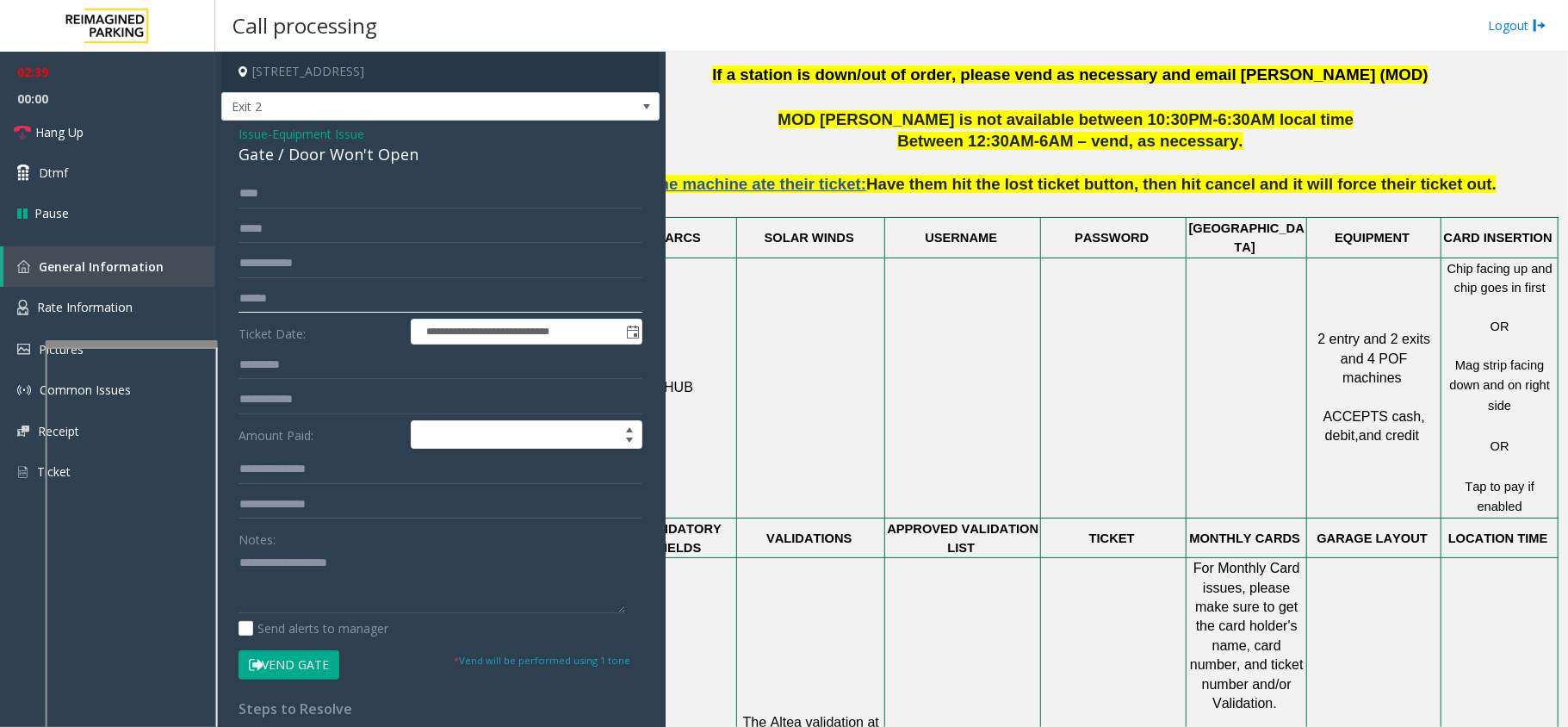
click at [250, 287] on input "text" at bounding box center [440, 299] width 404 height 29
click at [304, 334] on label "Ticket Date:" at bounding box center [320, 331] width 172 height 26
click at [304, 310] on input "text" at bounding box center [440, 299] width 404 height 29
click at [293, 156] on div "Gate / Door Won't Open" at bounding box center [440, 154] width 404 height 23
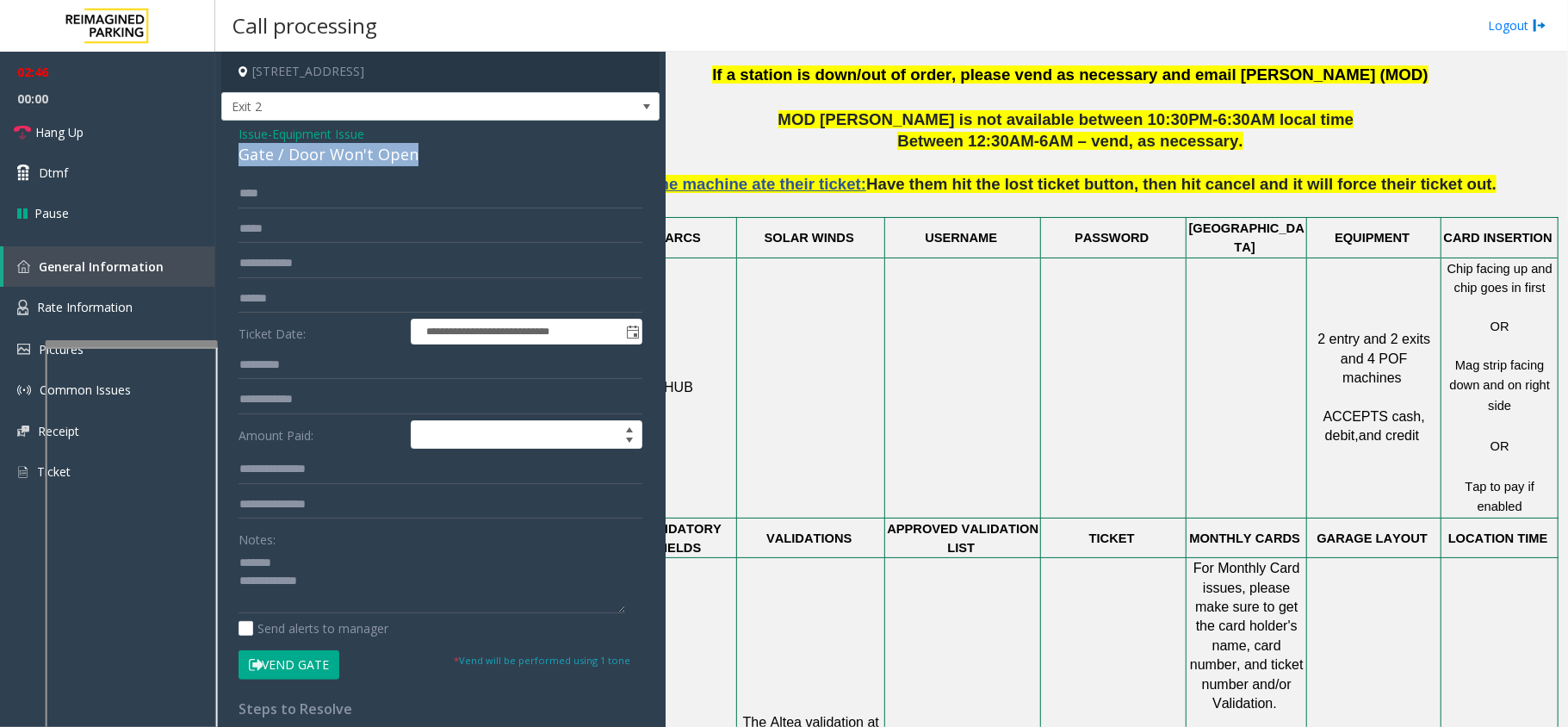
click at [293, 156] on div "Gate / Door Won't Open" at bounding box center [440, 154] width 404 height 23
type textarea "**********"
click at [308, 294] on input "text" at bounding box center [440, 299] width 404 height 29
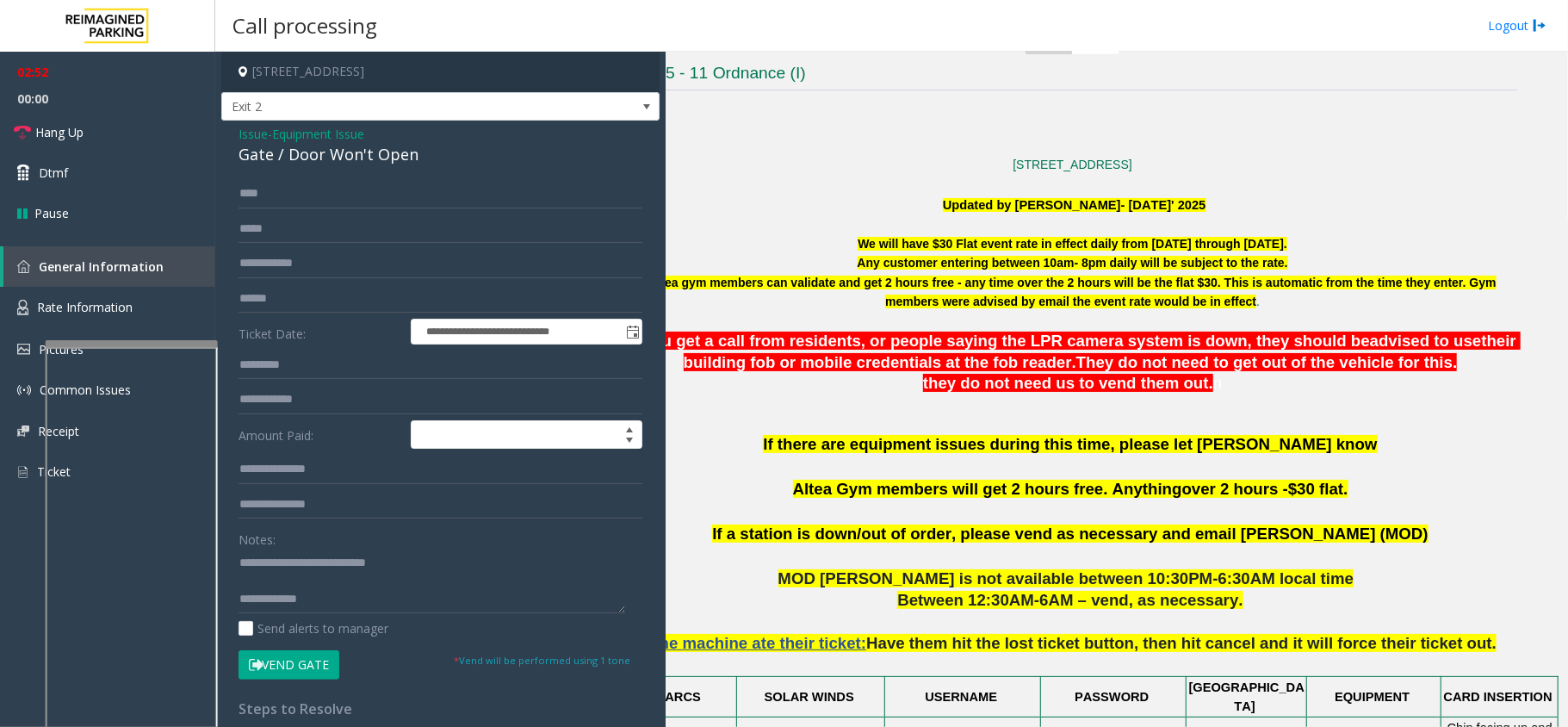
scroll to position [456, 0]
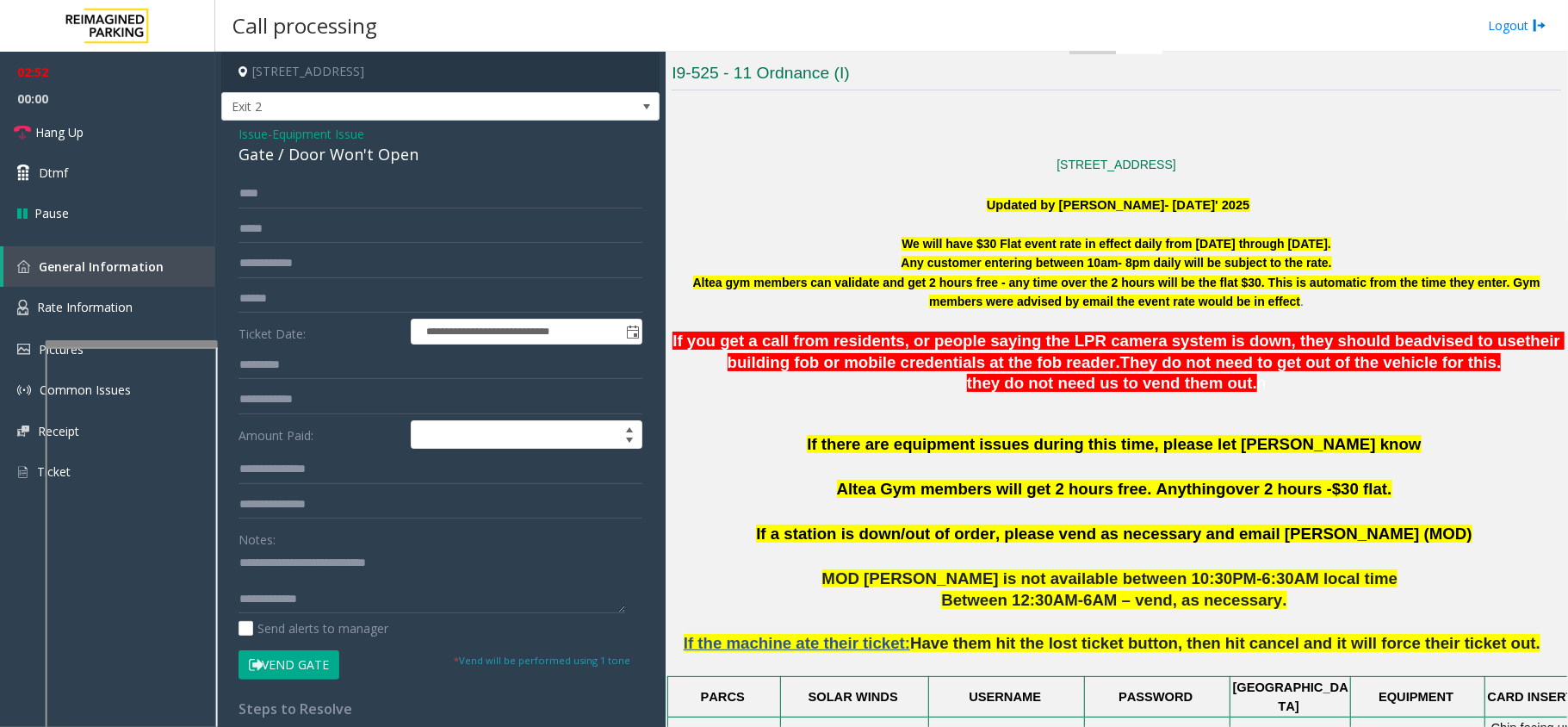
drag, startPoint x: 978, startPoint y: 408, endPoint x: 860, endPoint y: 419, distance: 118.5
click at [312, 673] on button "Vend Gate" at bounding box center [289, 665] width 100 height 29
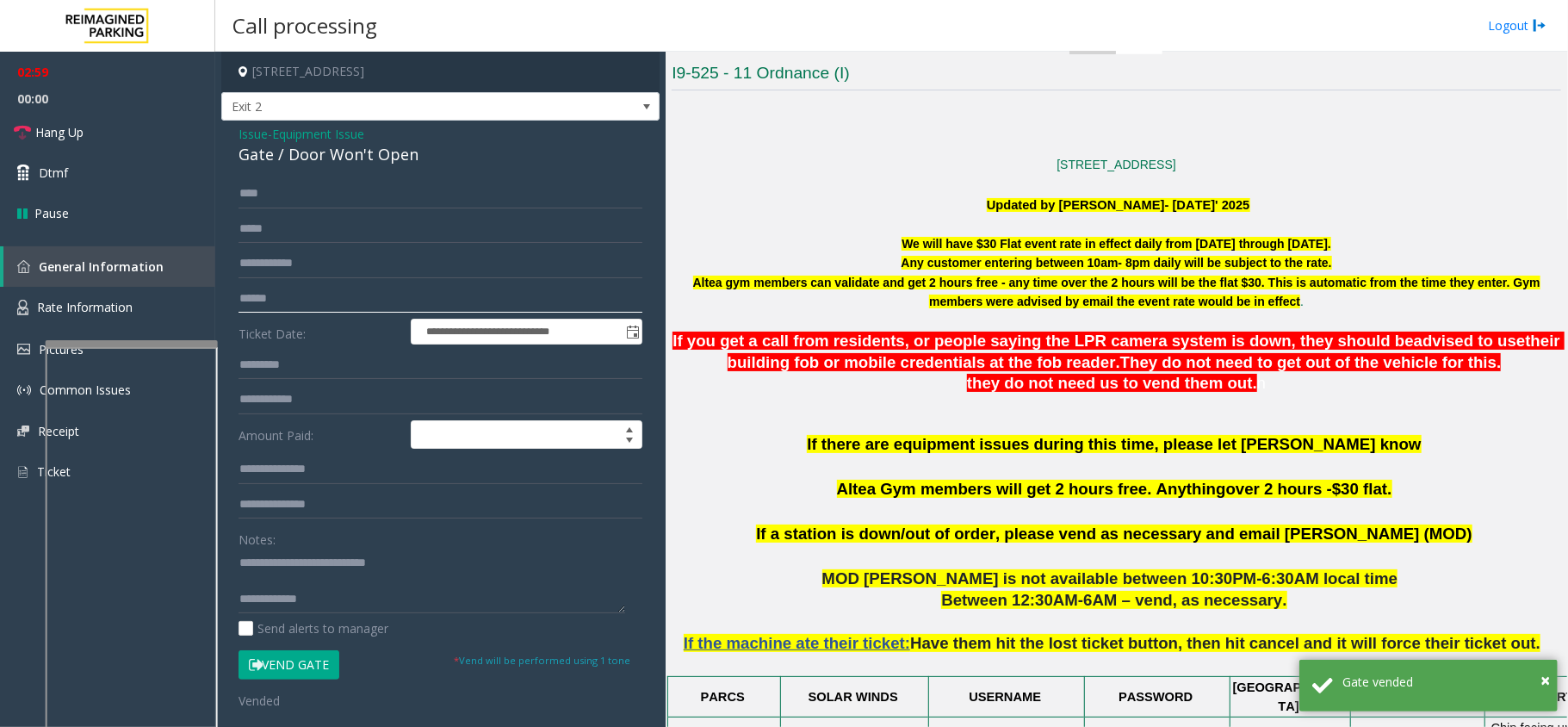
click at [308, 303] on input "text" at bounding box center [440, 299] width 404 height 29
type input "**"
drag, startPoint x: 379, startPoint y: 594, endPoint x: 372, endPoint y: 607, distance: 14.8
click at [372, 607] on textarea at bounding box center [431, 580] width 387 height 65
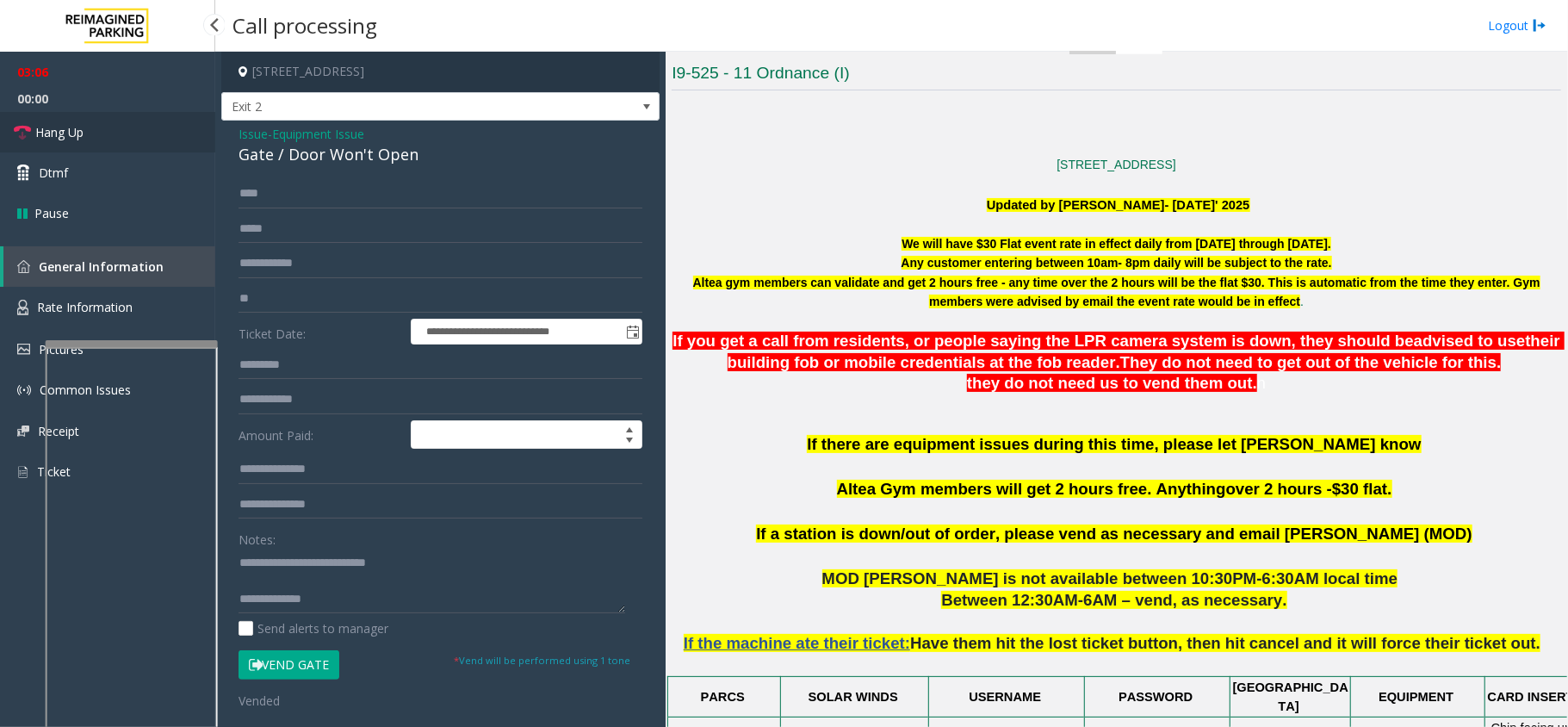
click at [149, 128] on link "Hang Up" at bounding box center [107, 132] width 215 height 41
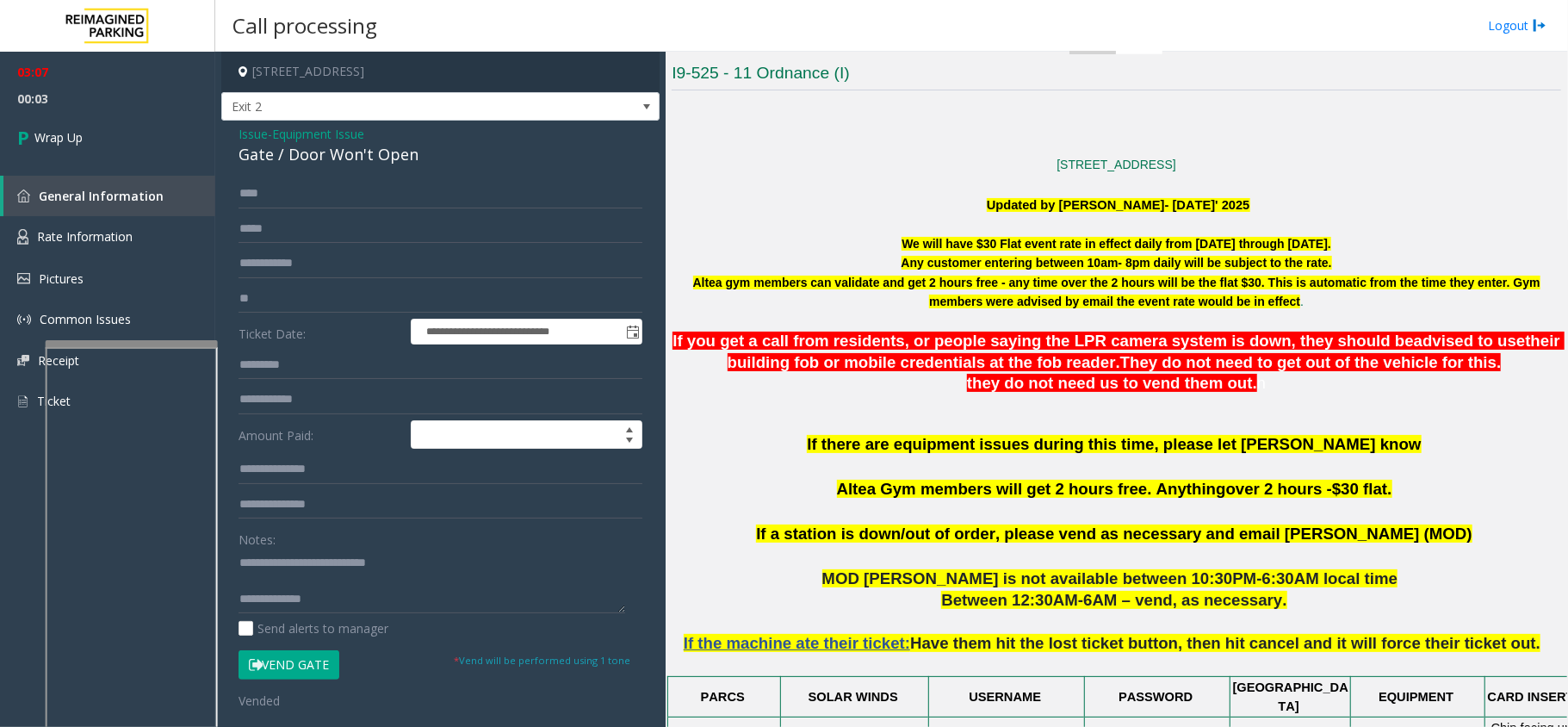
scroll to position [18, 0]
type textarea "**********"
click at [156, 152] on link "Wrap Up" at bounding box center [107, 137] width 215 height 51
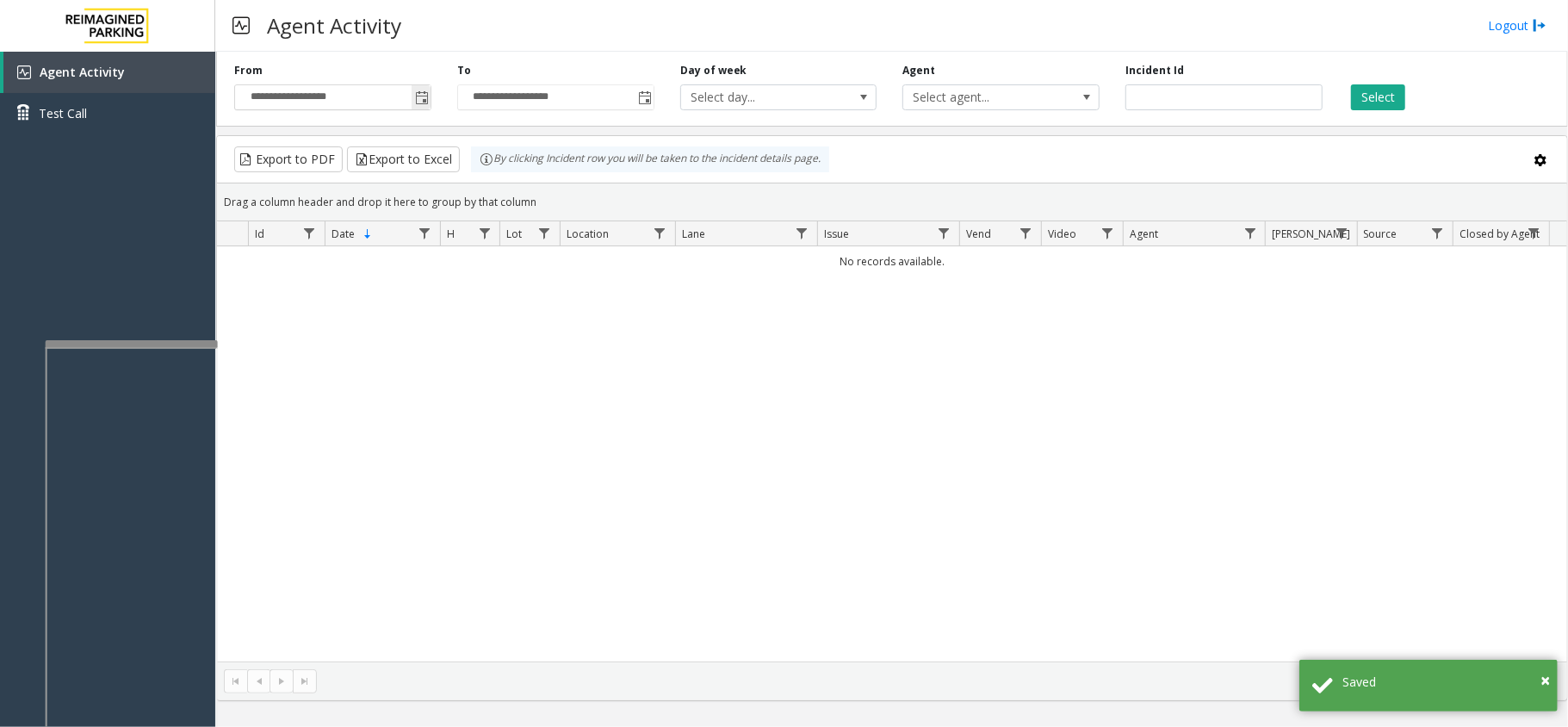
click at [417, 101] on span "Toggle popup" at bounding box center [422, 98] width 14 height 14
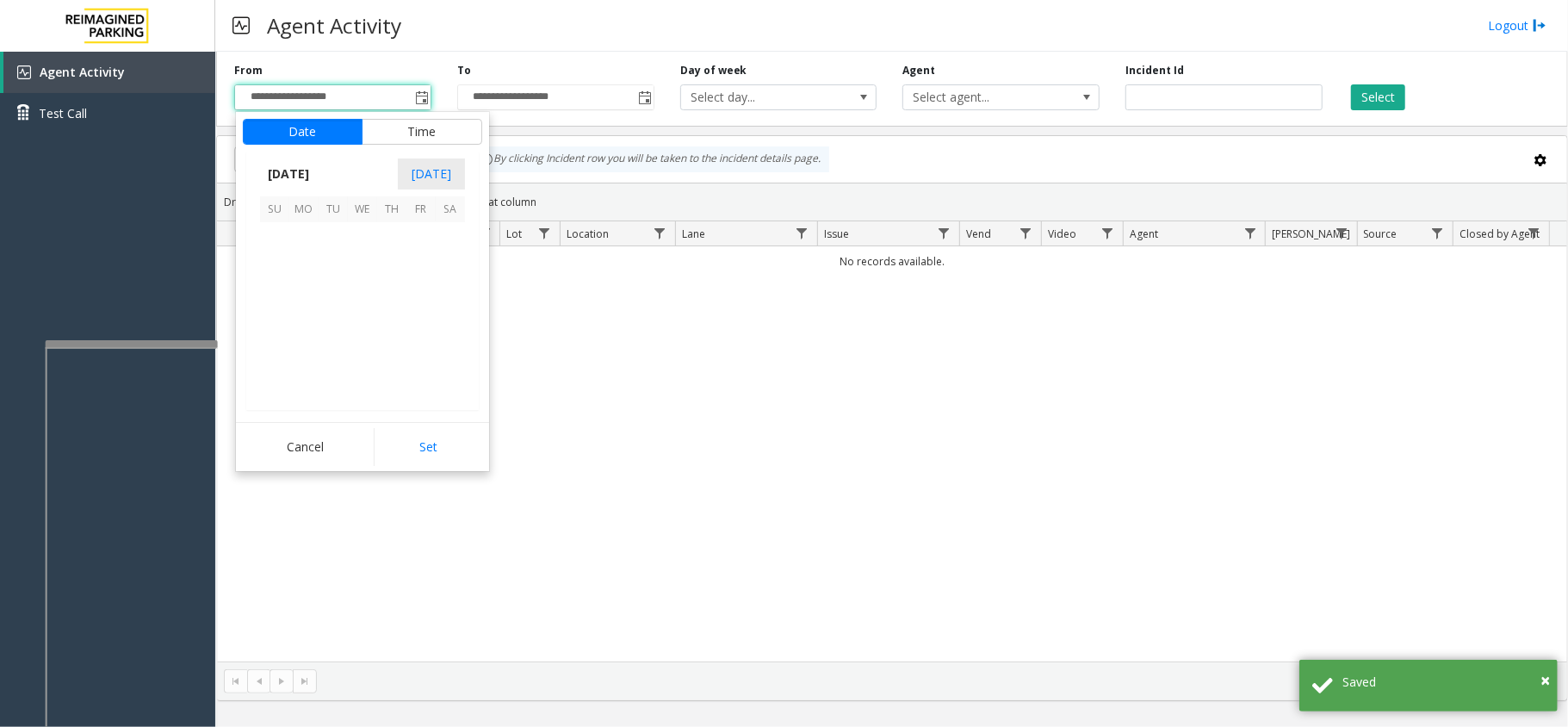
scroll to position [309044, 0]
click at [456, 327] on span "23" at bounding box center [451, 324] width 29 height 29
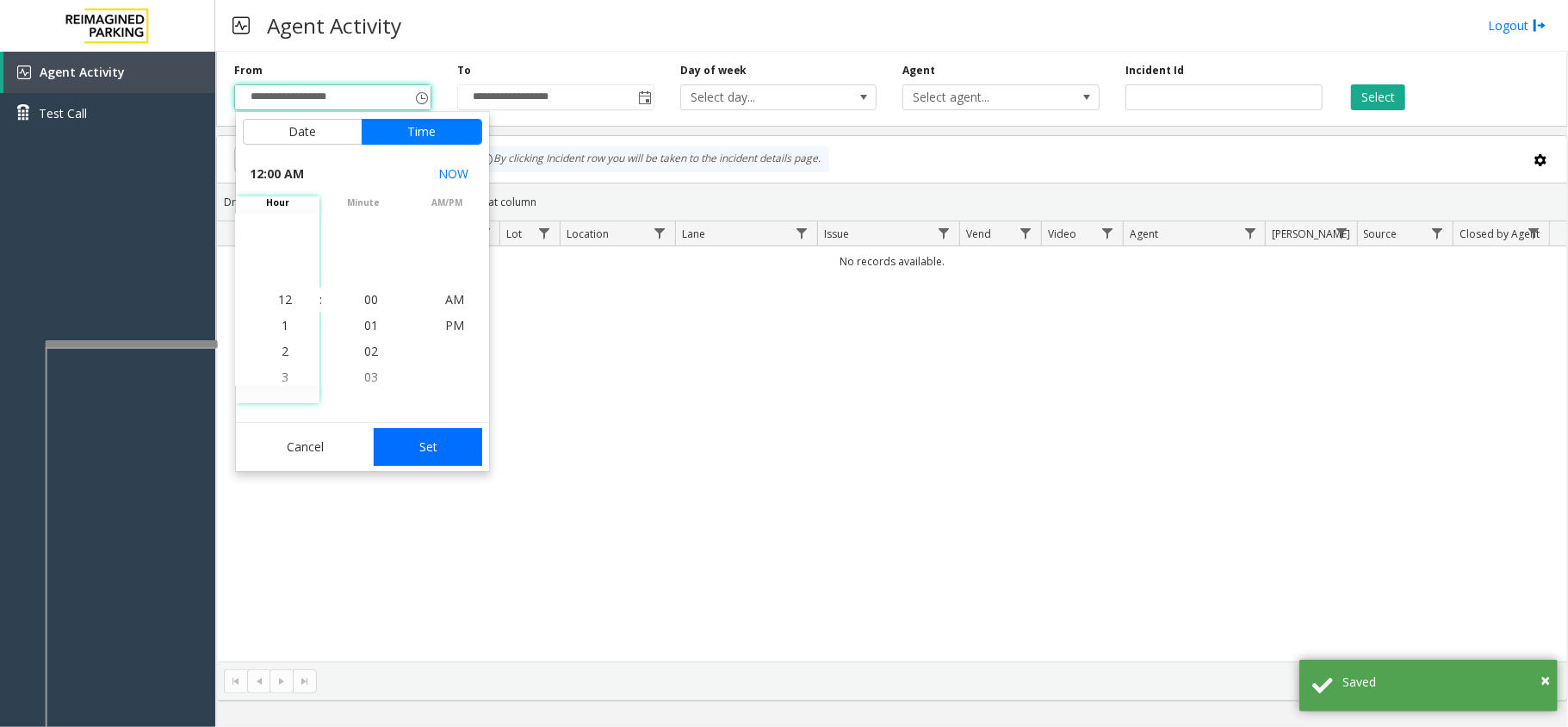
click at [446, 434] on button "Set" at bounding box center [427, 447] width 108 height 38
type input "**********"
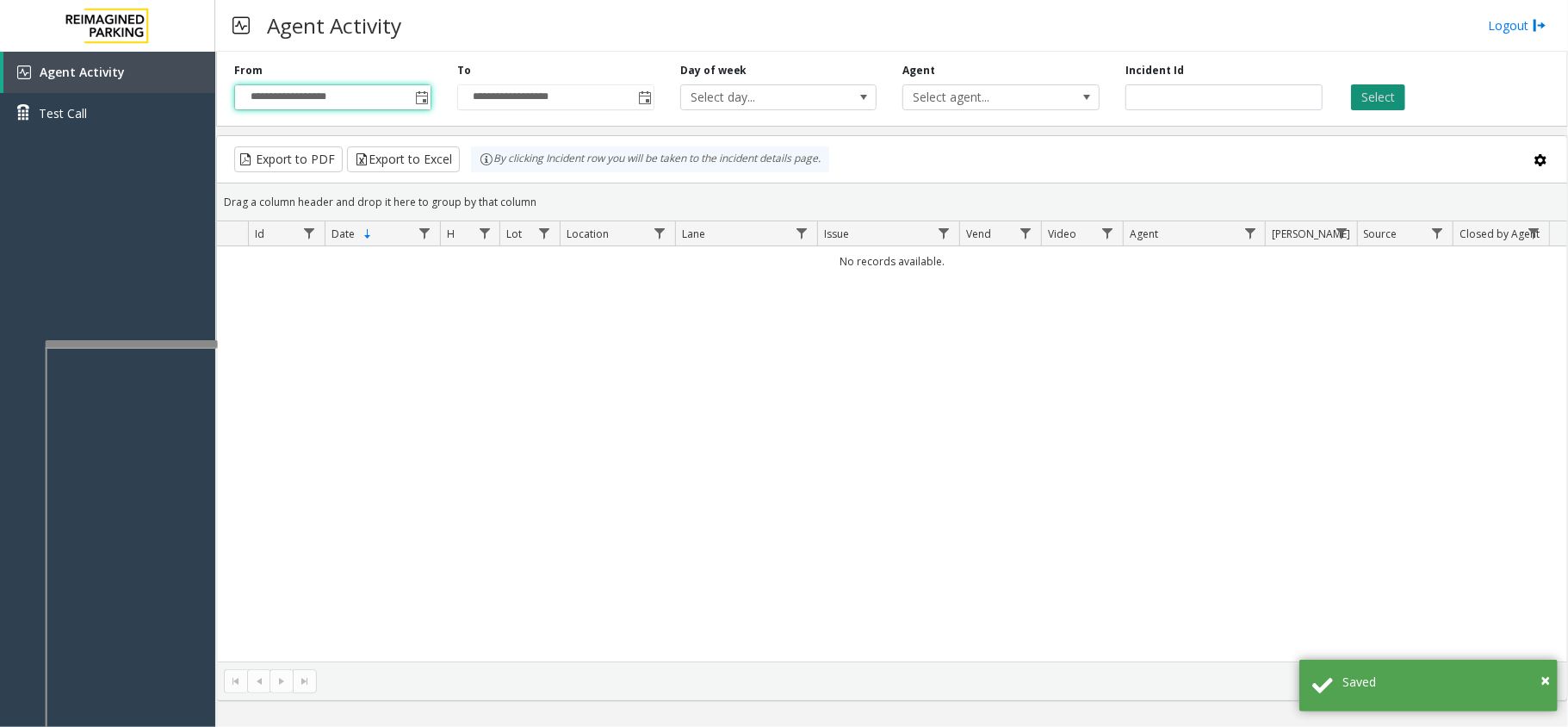
click at [1382, 90] on button "Select" at bounding box center [1378, 97] width 54 height 26
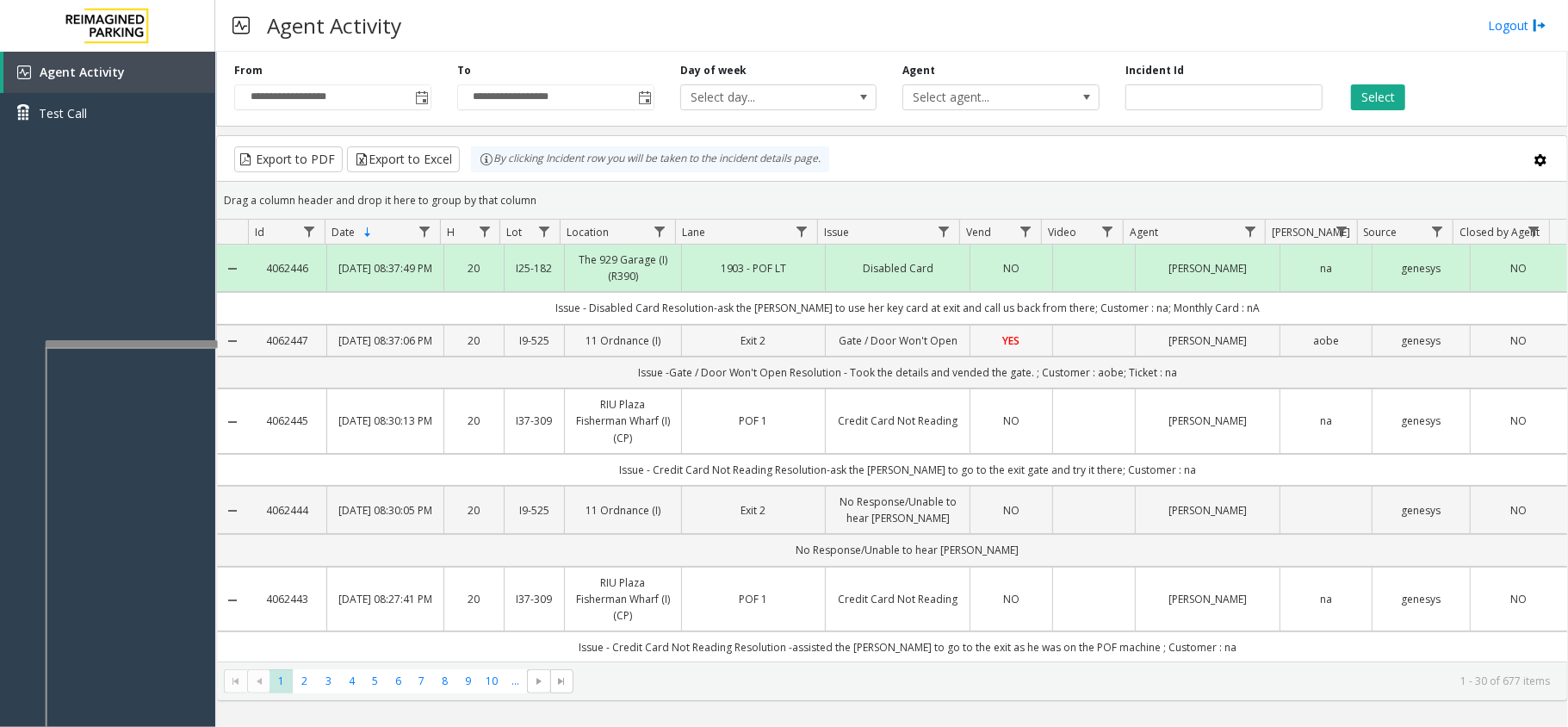
click at [825, 356] on td "Gate / Door Won't Open" at bounding box center [897, 340] width 145 height 32
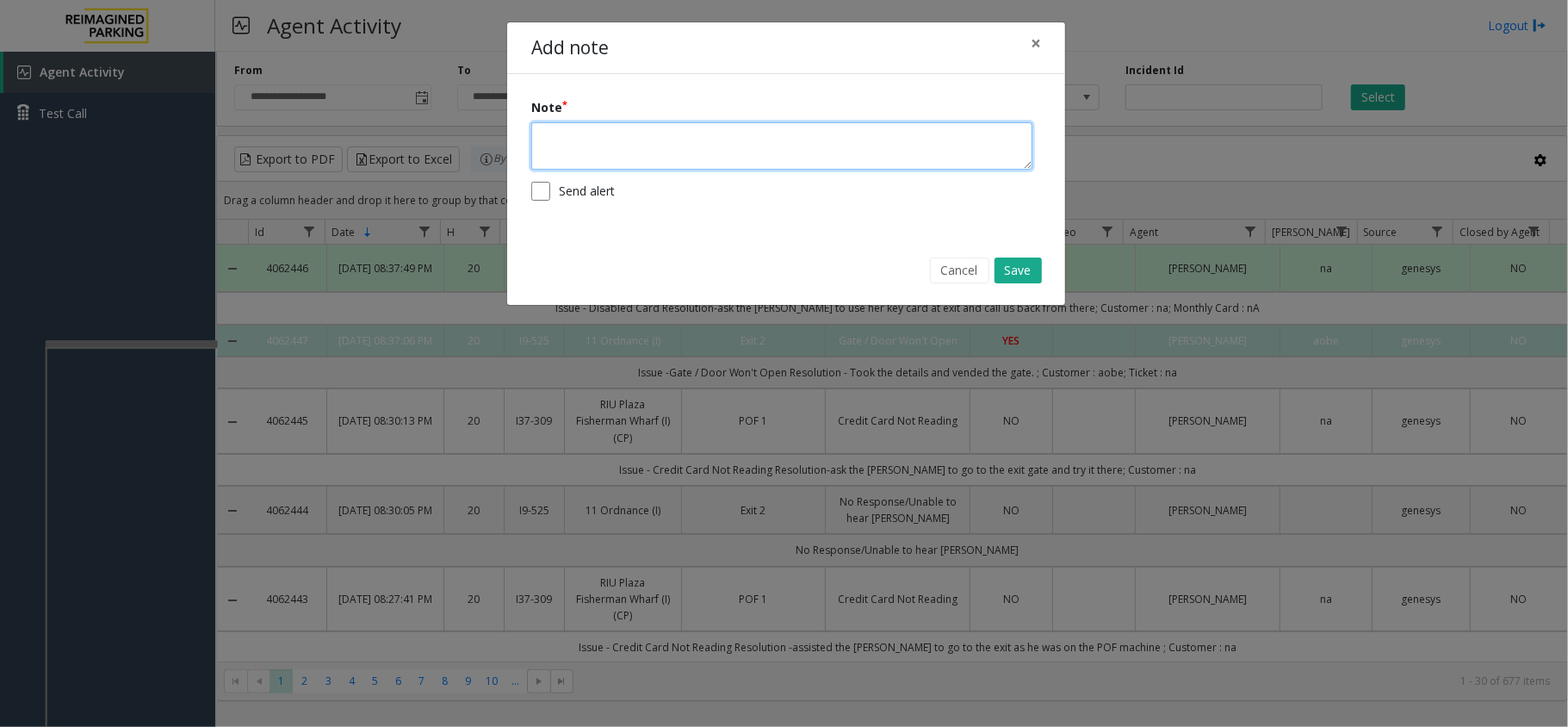
click at [731, 128] on textarea at bounding box center [782, 146] width 501 height 47
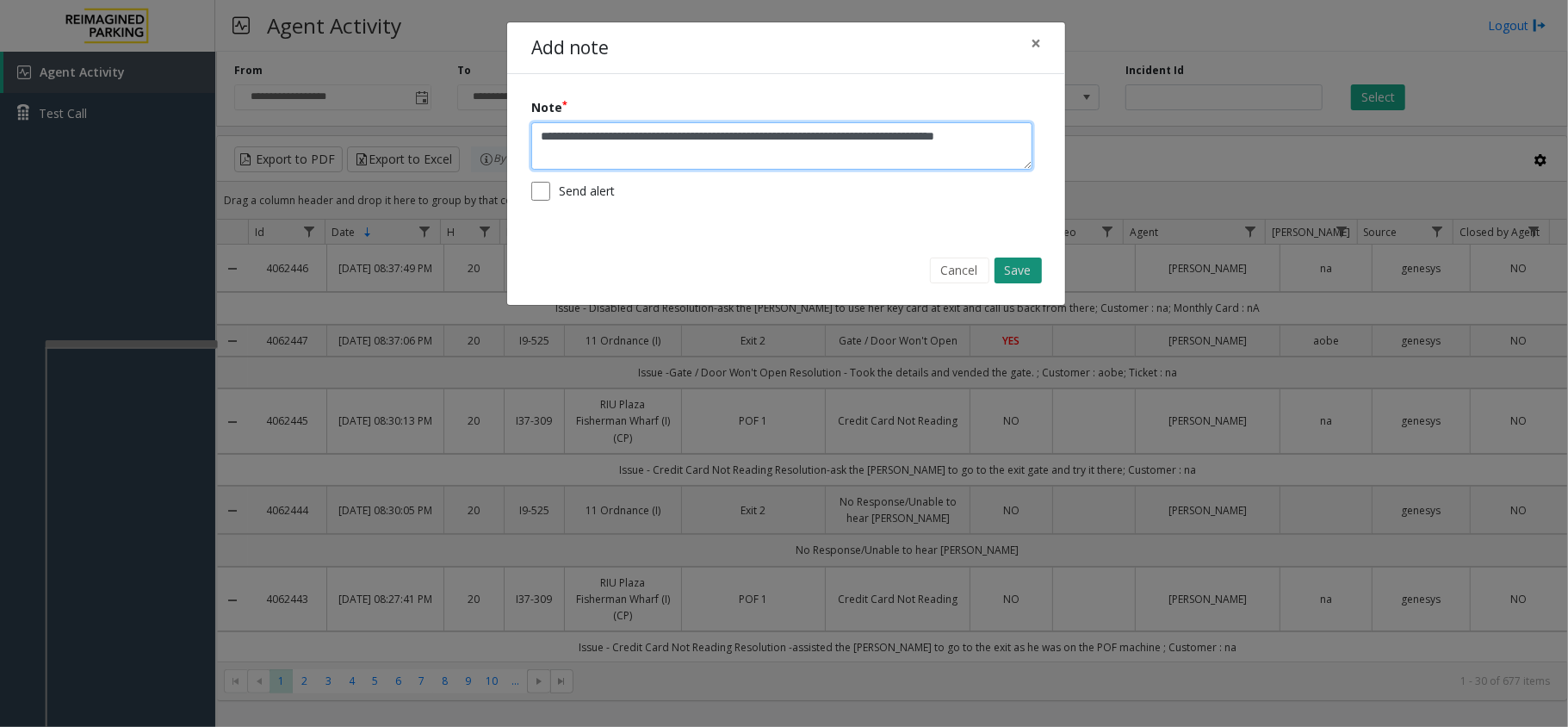
type textarea "**********"
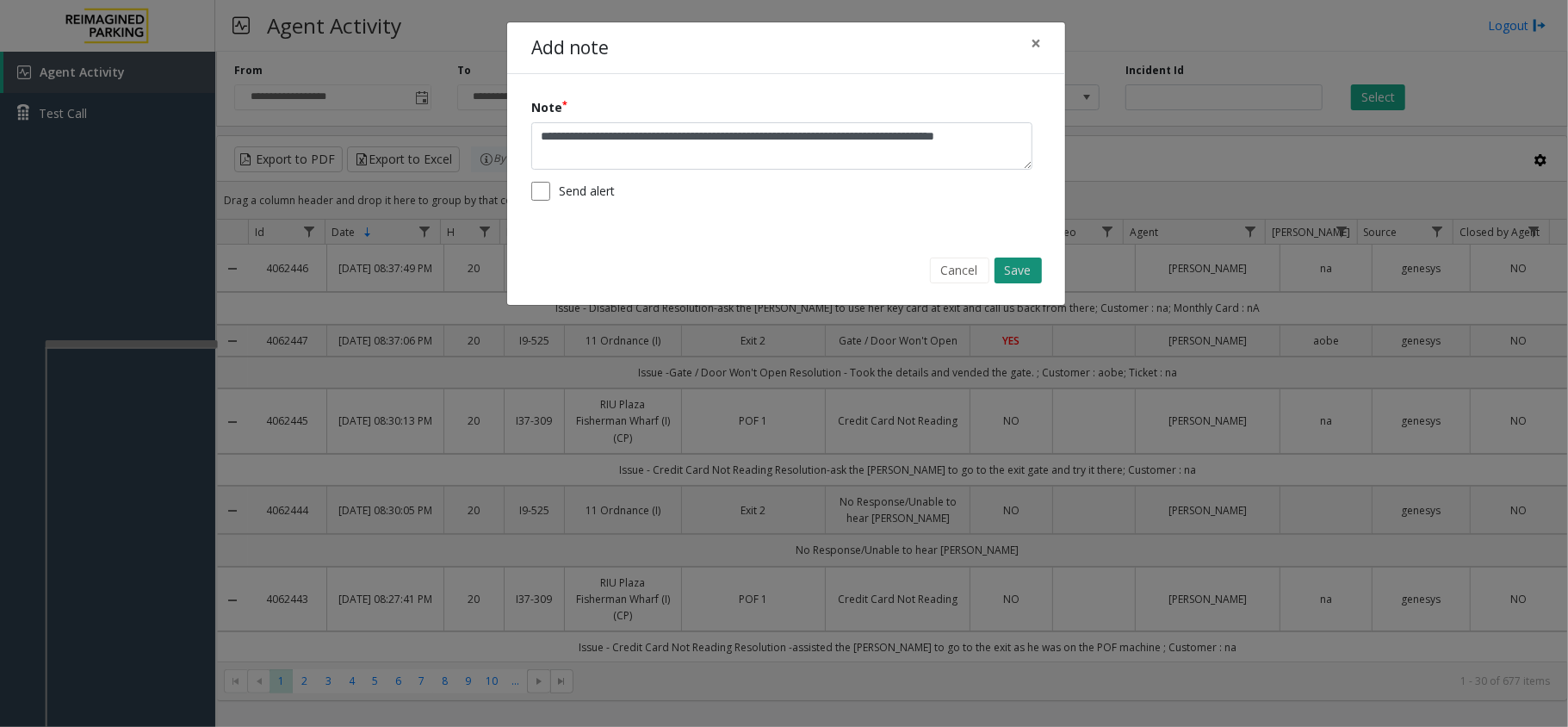
click at [1021, 260] on button "Save" at bounding box center [1018, 270] width 47 height 26
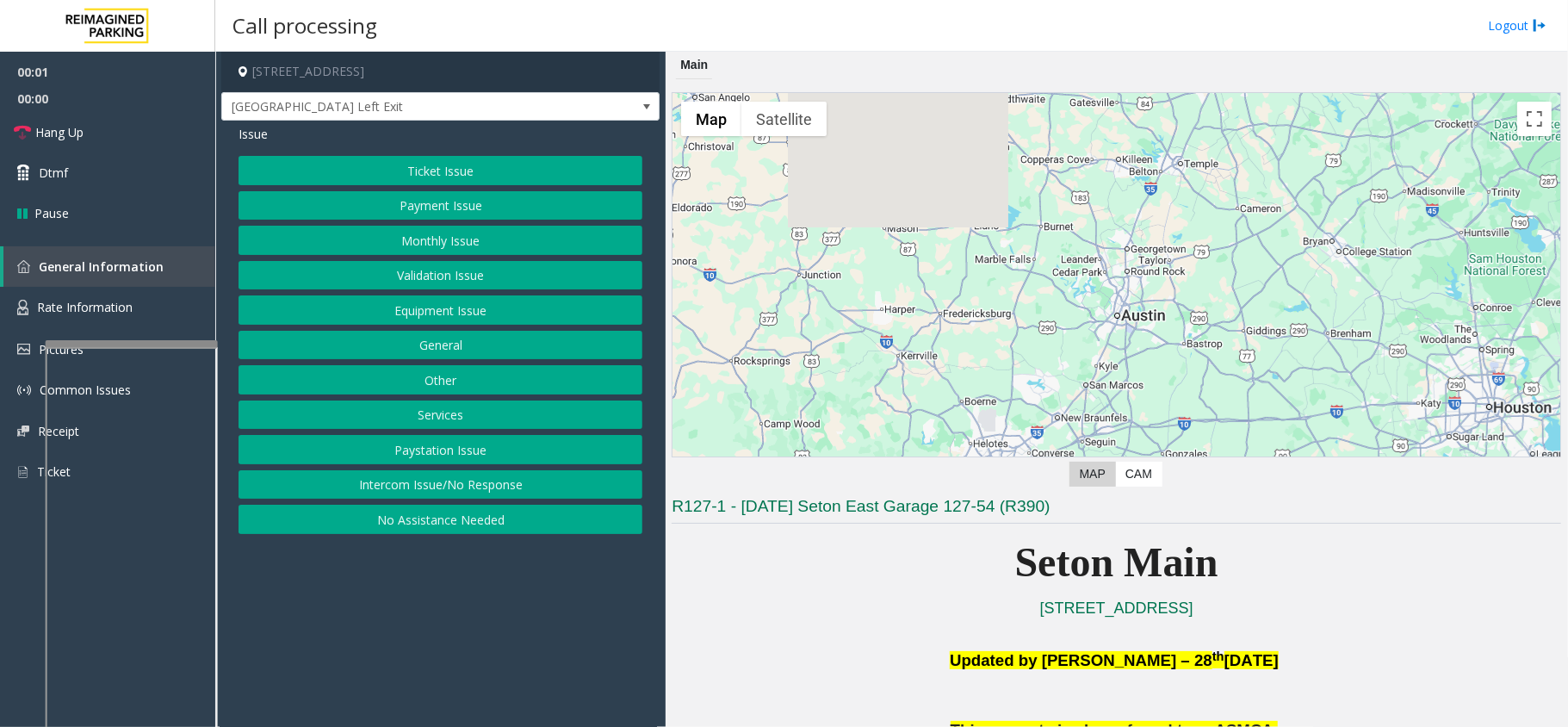
scroll to position [345, 0]
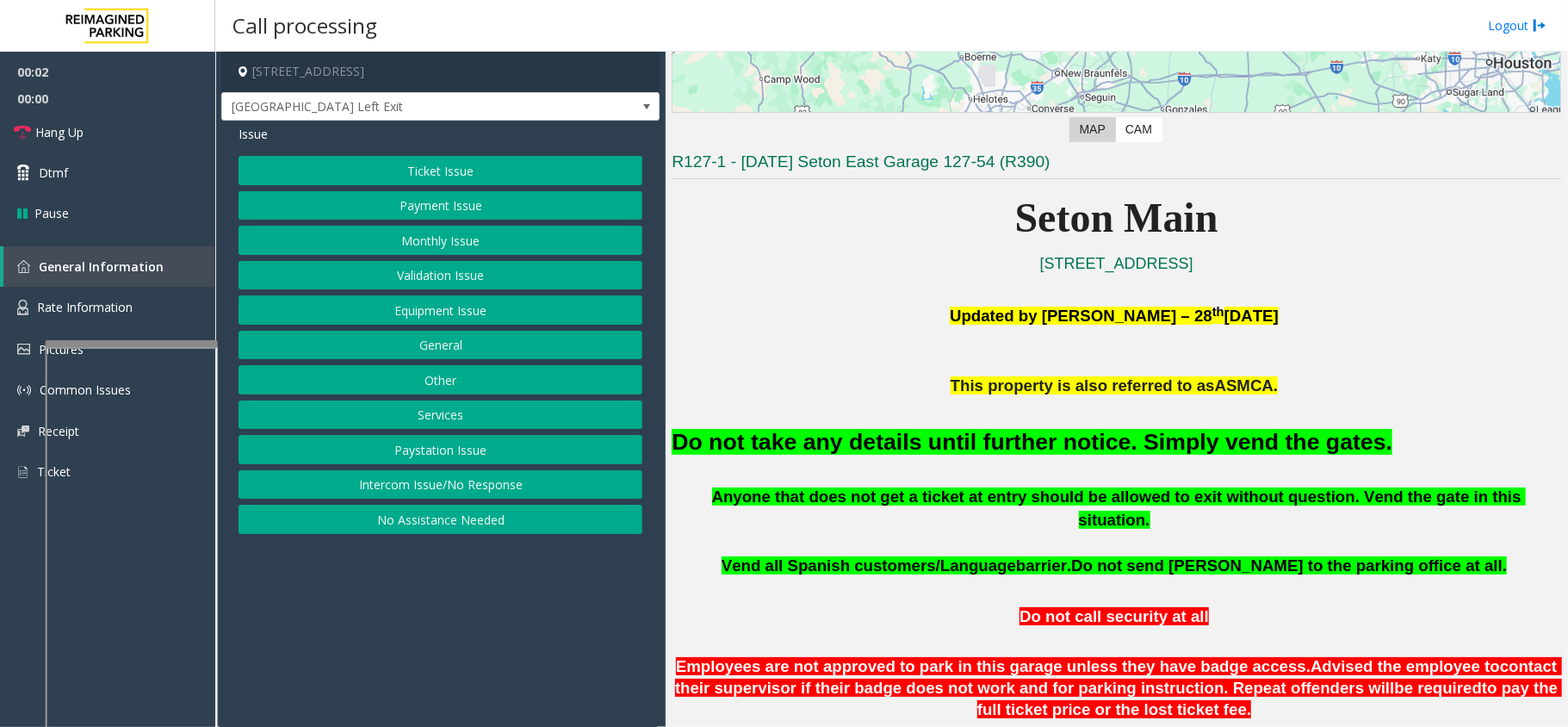
click at [569, 290] on button "Validation Issue" at bounding box center [440, 275] width 404 height 29
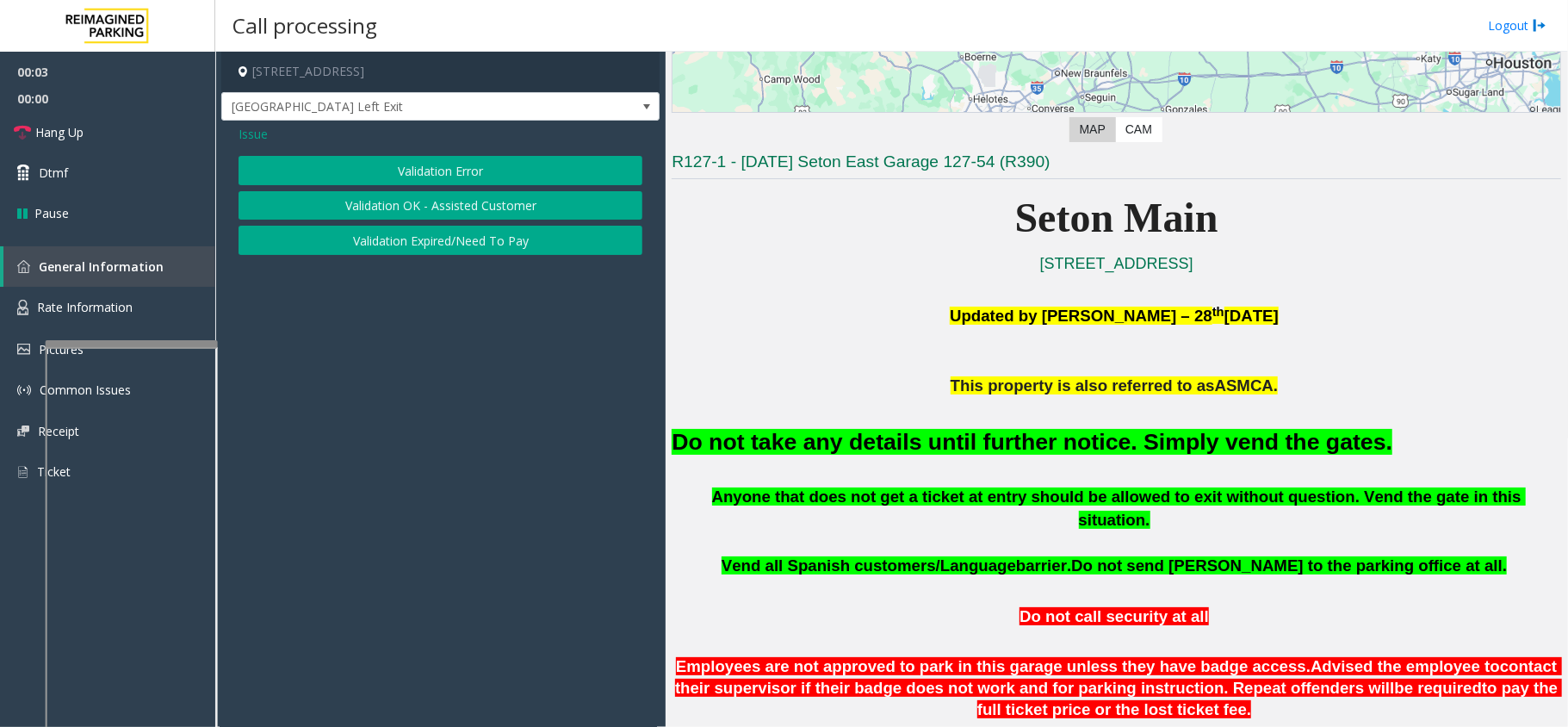
click at [257, 132] on span "Issue" at bounding box center [253, 133] width 29 height 18
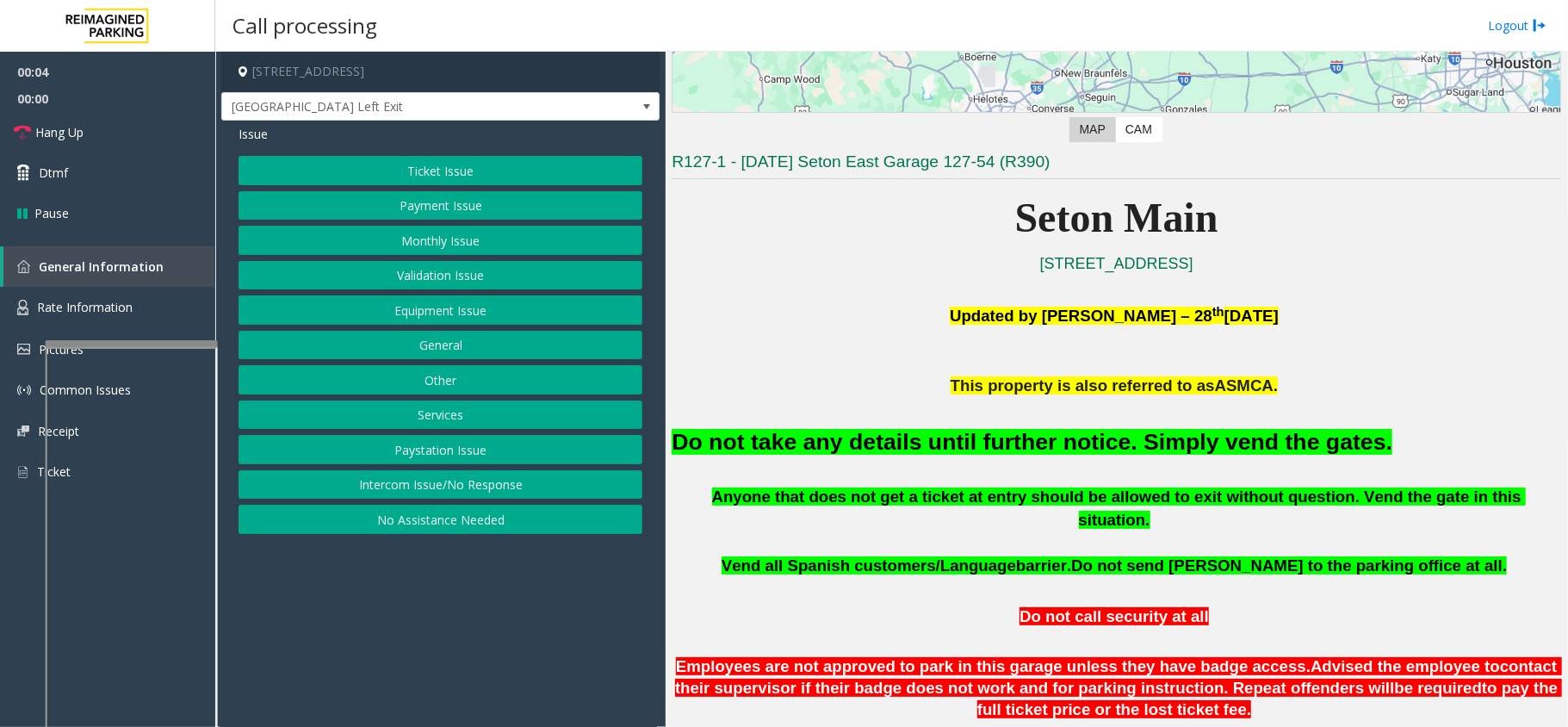
click at [485, 309] on button "Equipment Issue" at bounding box center [440, 310] width 404 height 29
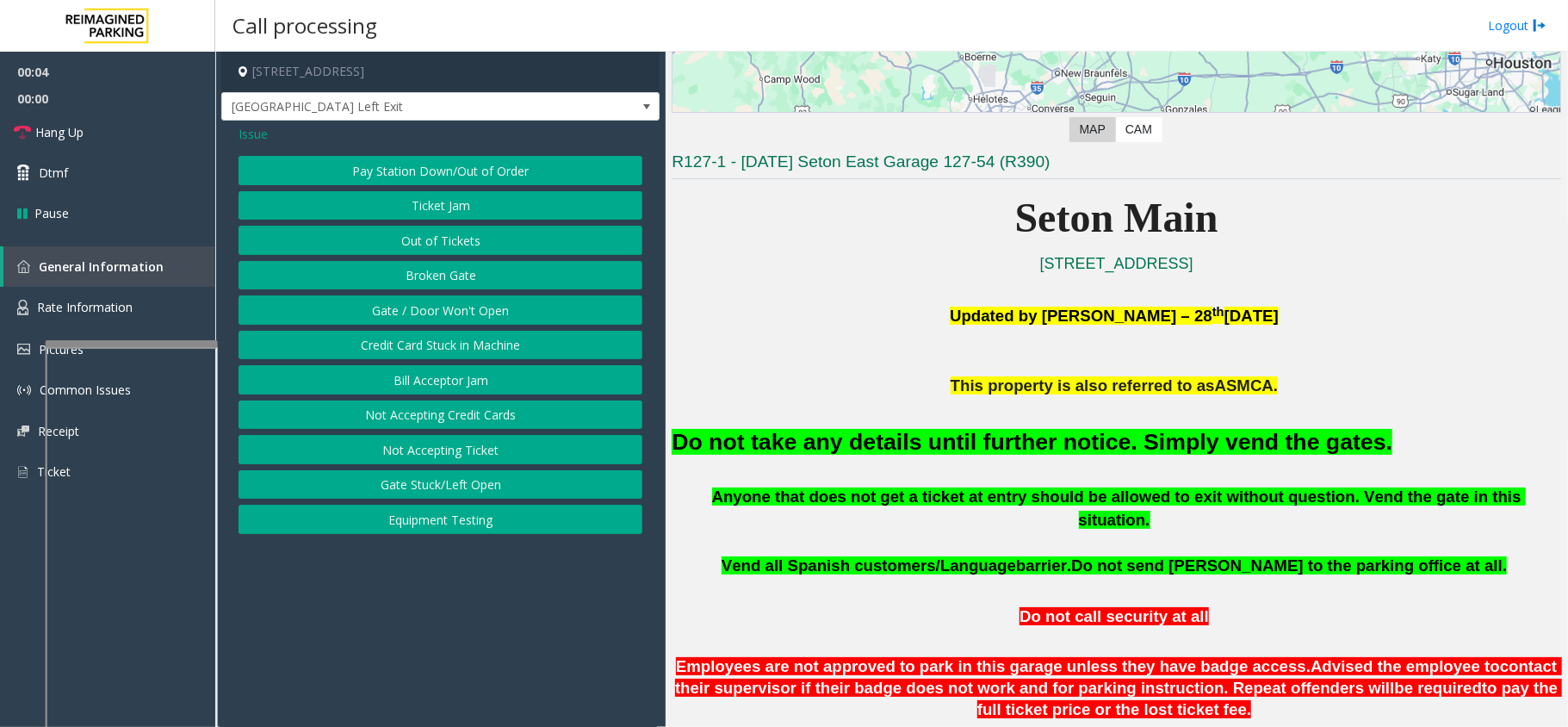
click at [437, 307] on button "Gate / Door Won't Open" at bounding box center [440, 310] width 404 height 29
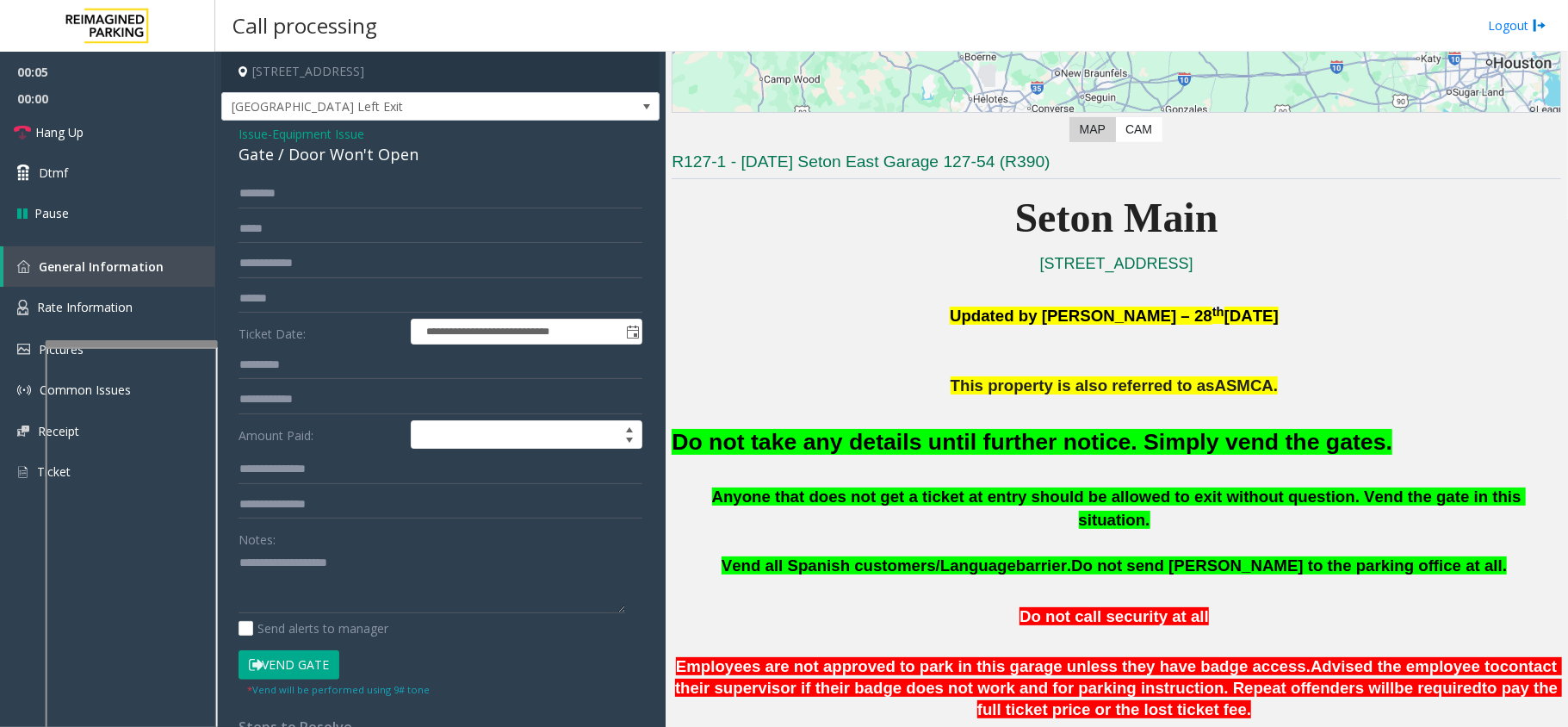
click at [268, 663] on button "Vend Gate" at bounding box center [289, 665] width 100 height 29
click at [816, 452] on font "Do not take any details until further notice. Simply vend the gates." at bounding box center [1032, 441] width 721 height 26
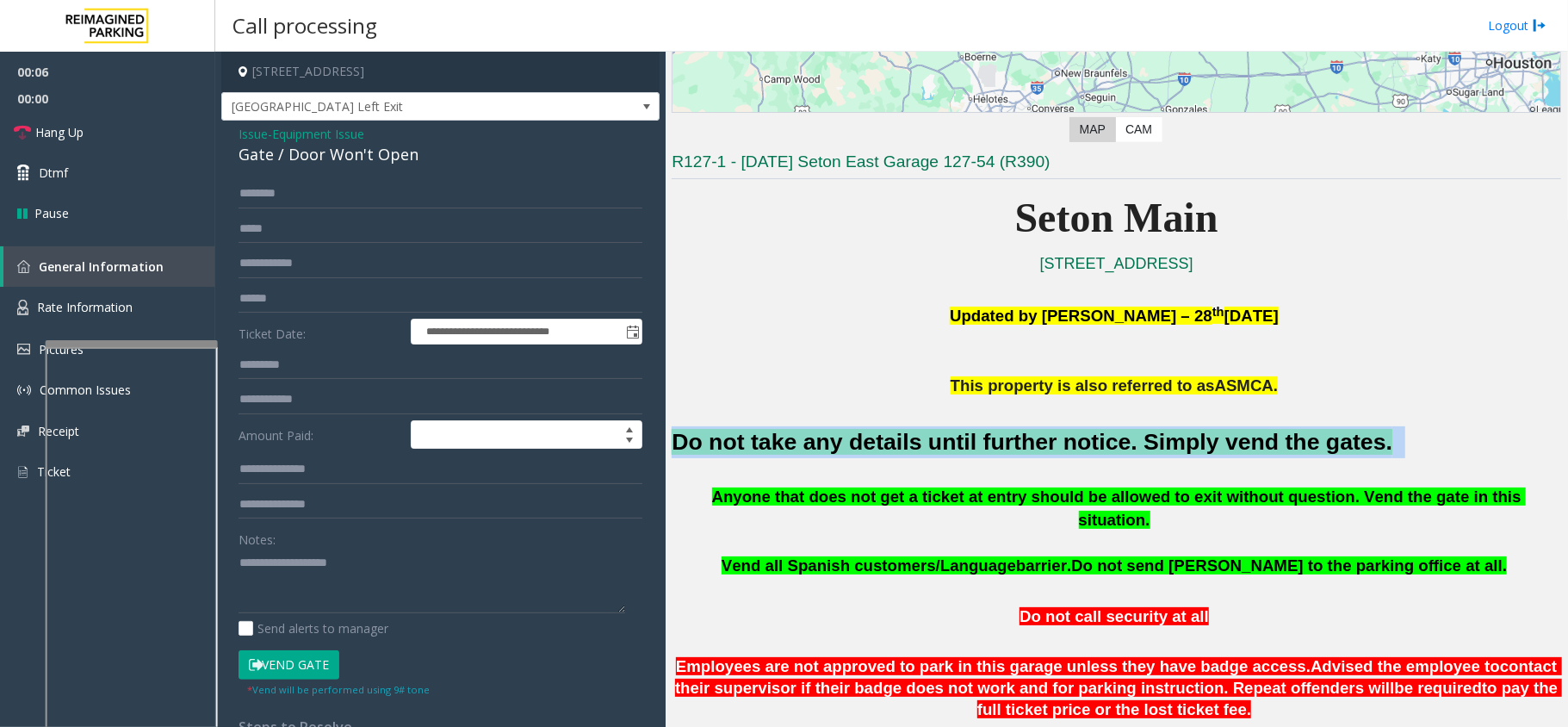
click at [816, 452] on font "Do not take any details until further notice. Simply vend the gates." at bounding box center [1032, 441] width 721 height 26
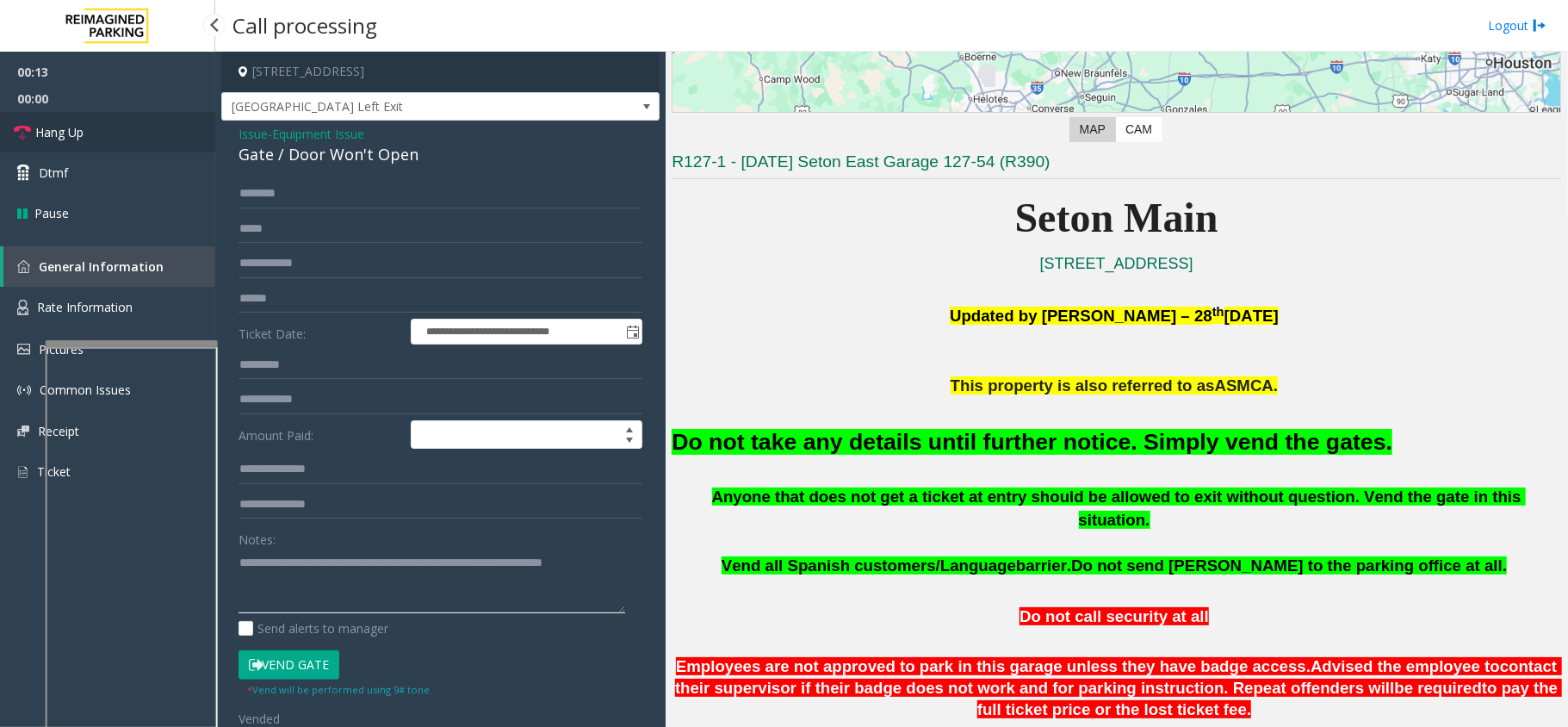
type textarea "**********"
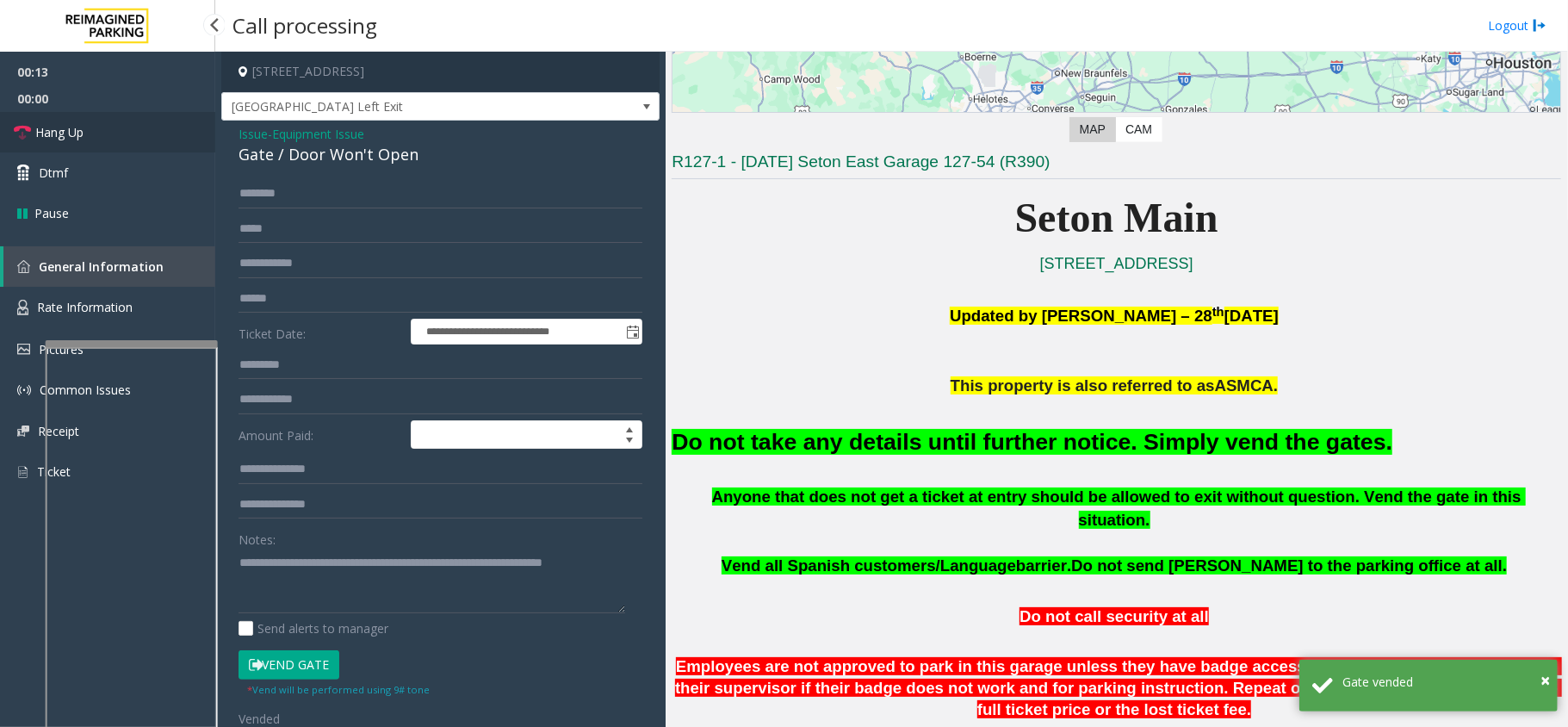
click at [171, 134] on link "Hang Up" at bounding box center [107, 132] width 215 height 41
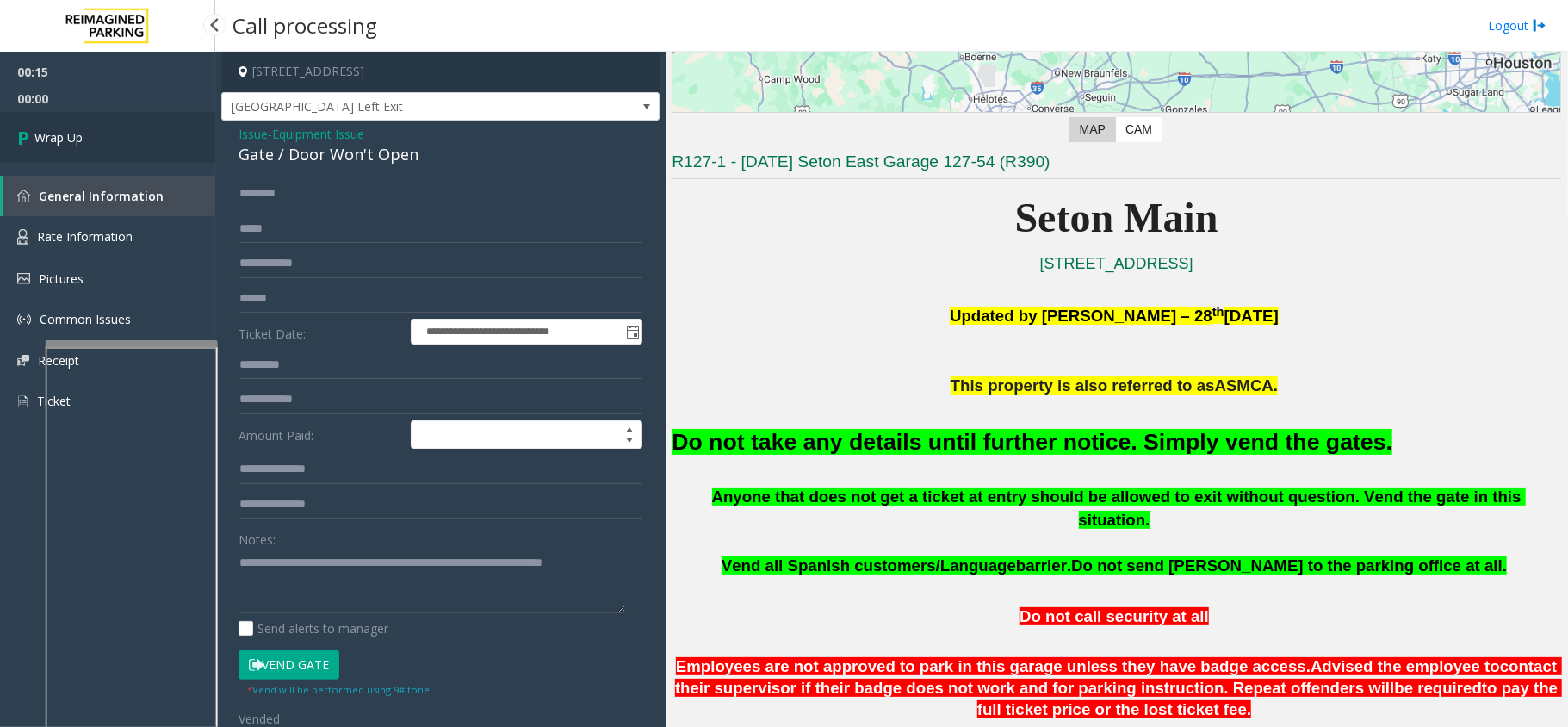
click at [107, 147] on link "Wrap Up" at bounding box center [107, 137] width 215 height 51
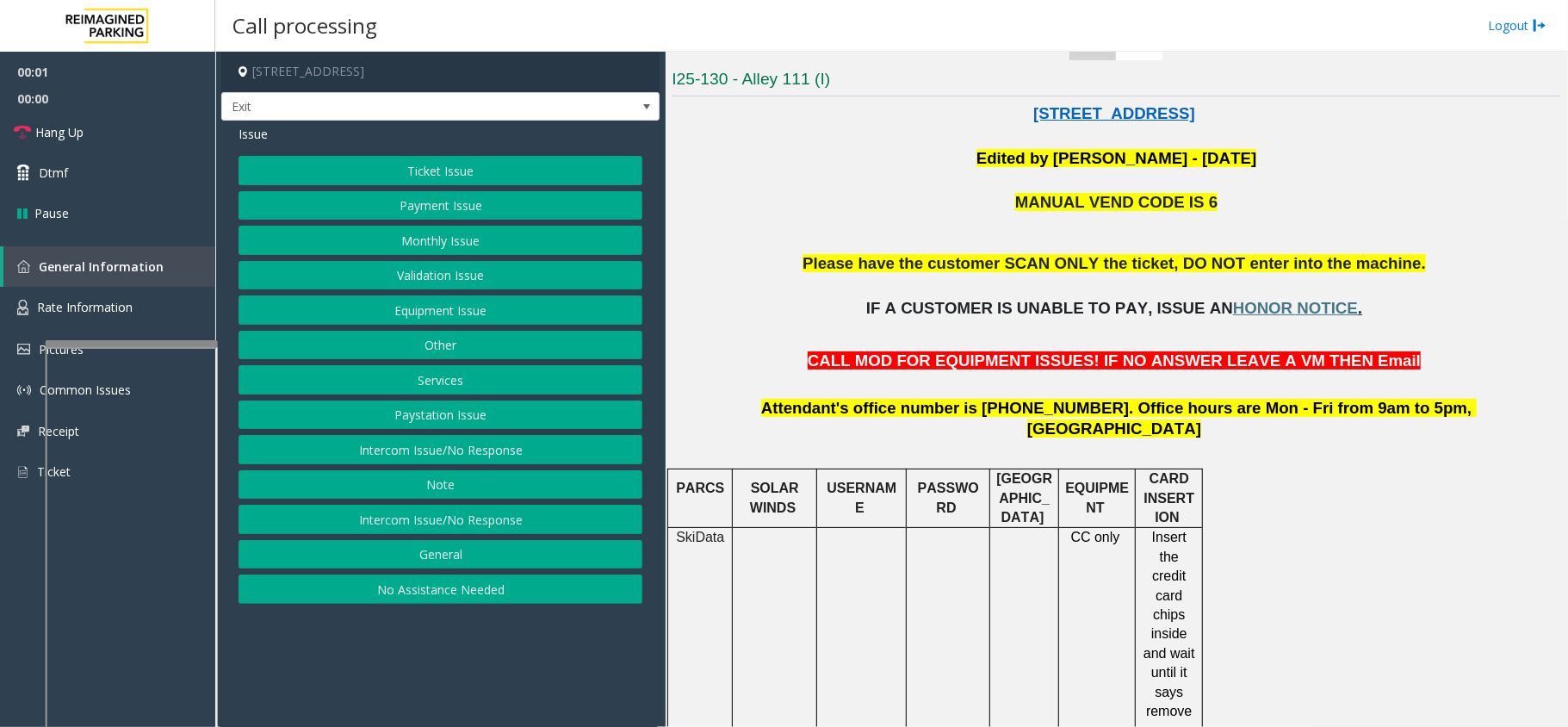
scroll to position [460, 0]
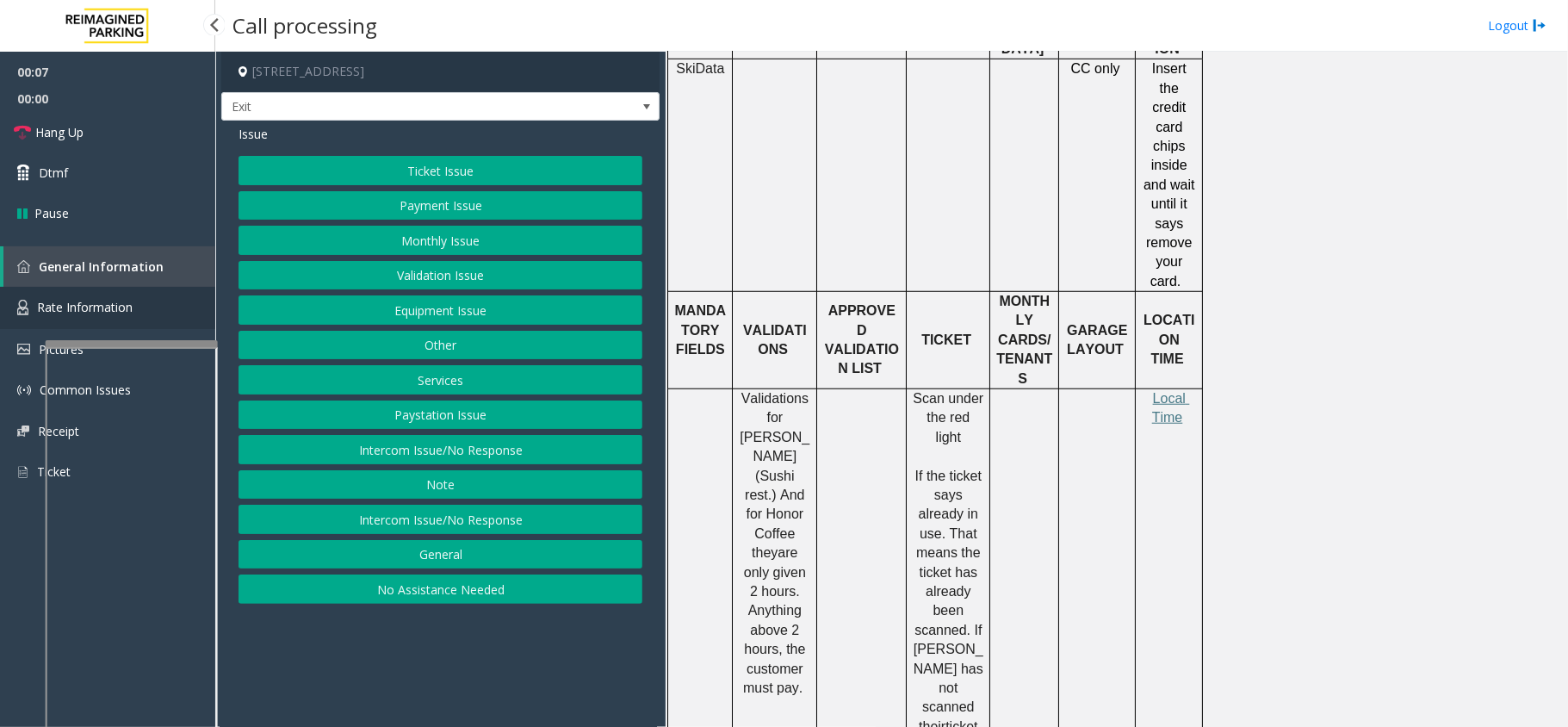
click at [60, 319] on link "Rate Information" at bounding box center [107, 308] width 215 height 42
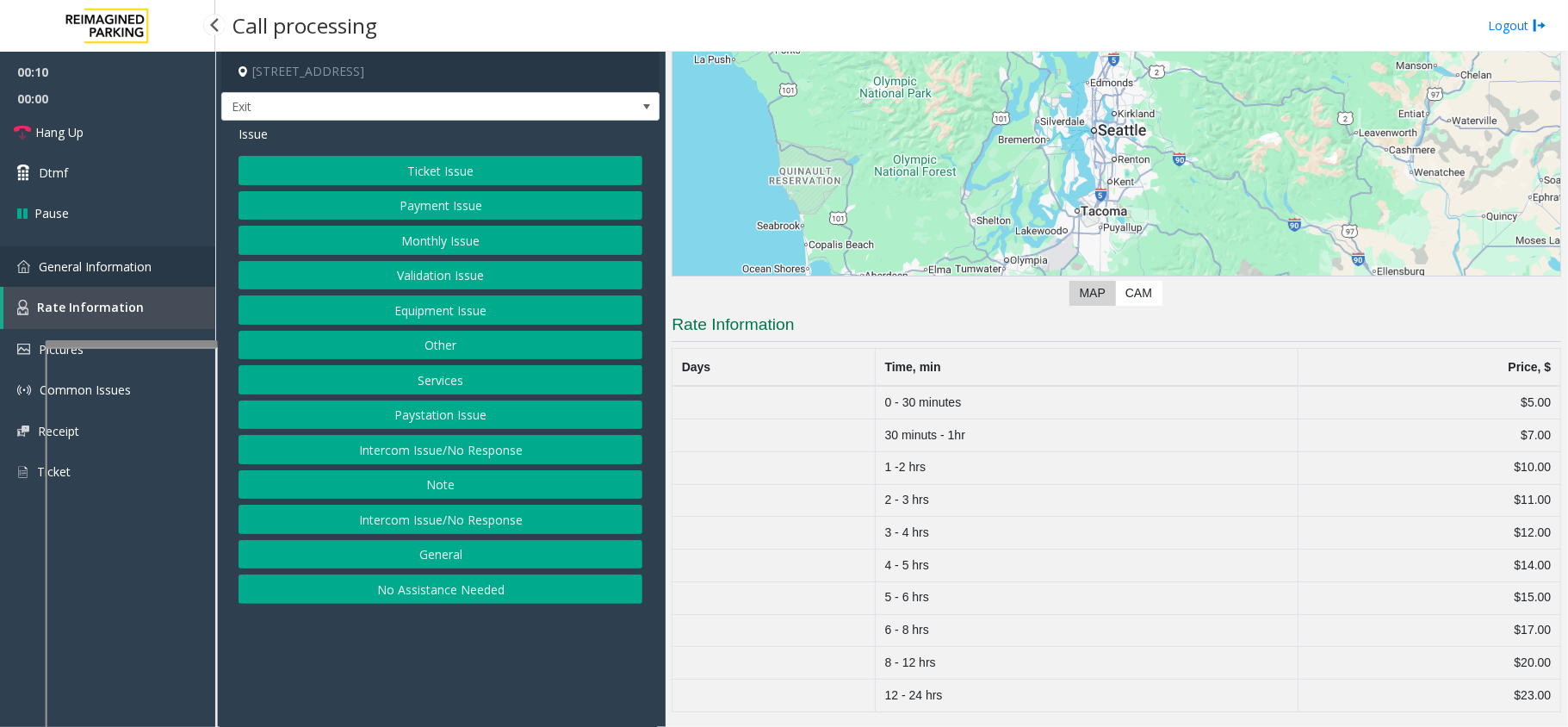
click at [91, 246] on link "General Information" at bounding box center [107, 266] width 215 height 41
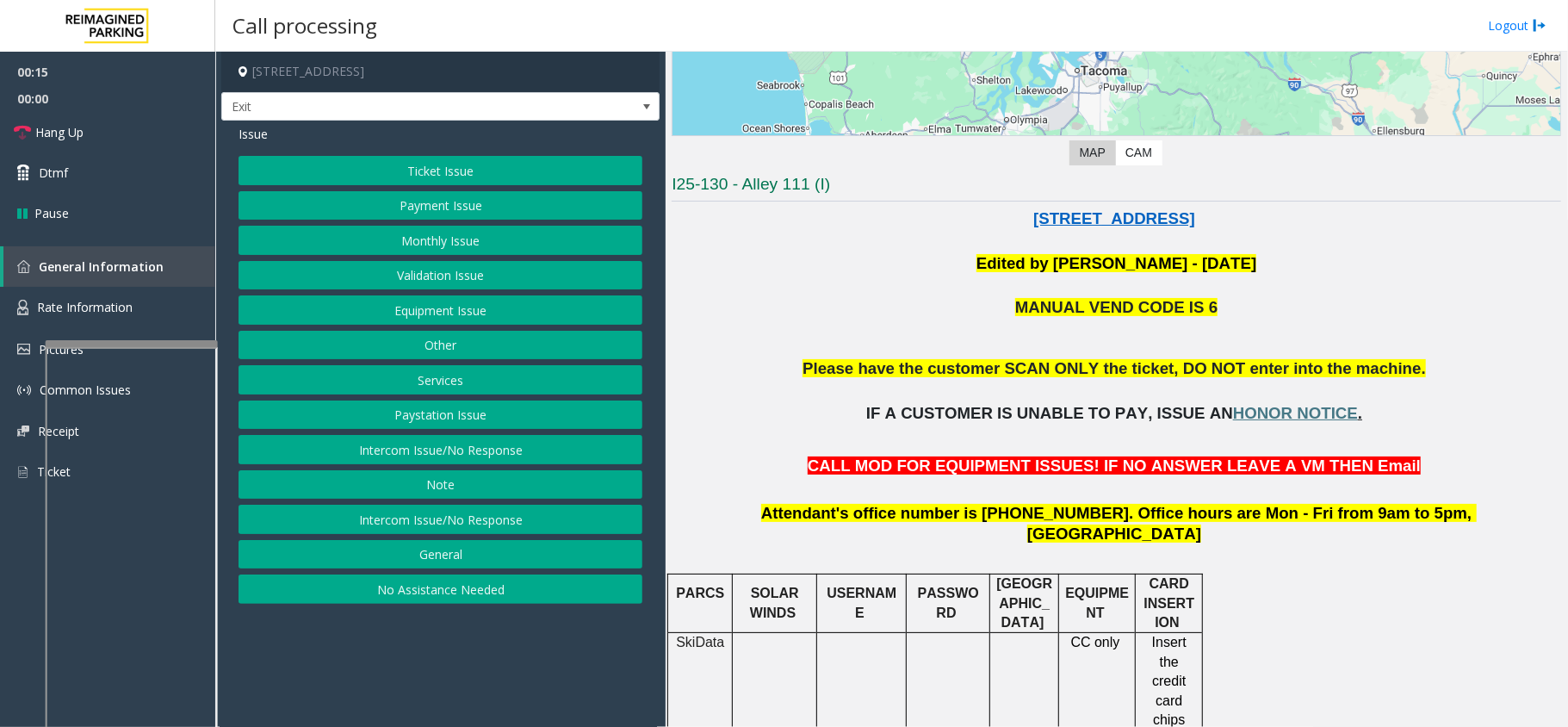
scroll to position [229, 0]
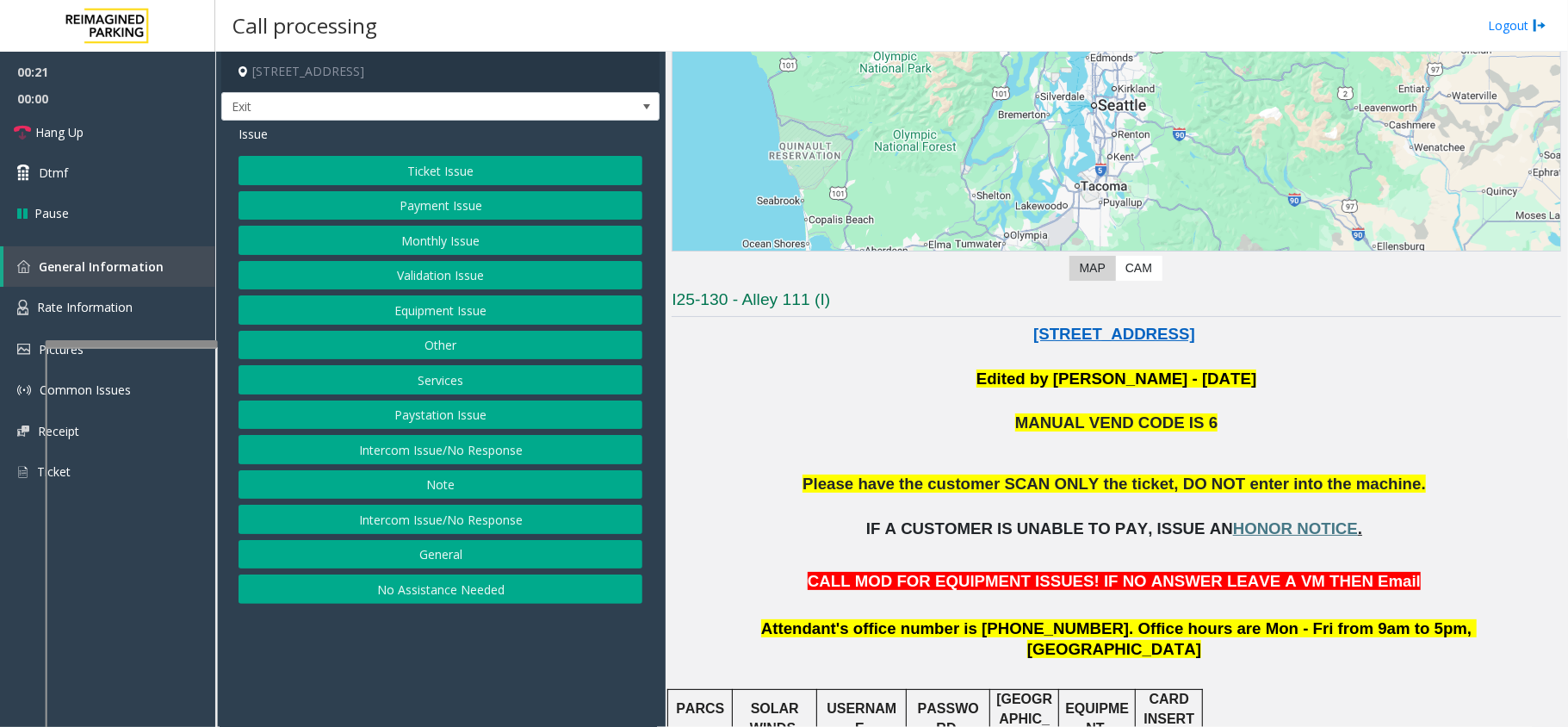
click at [436, 317] on button "Equipment Issue" at bounding box center [440, 310] width 404 height 29
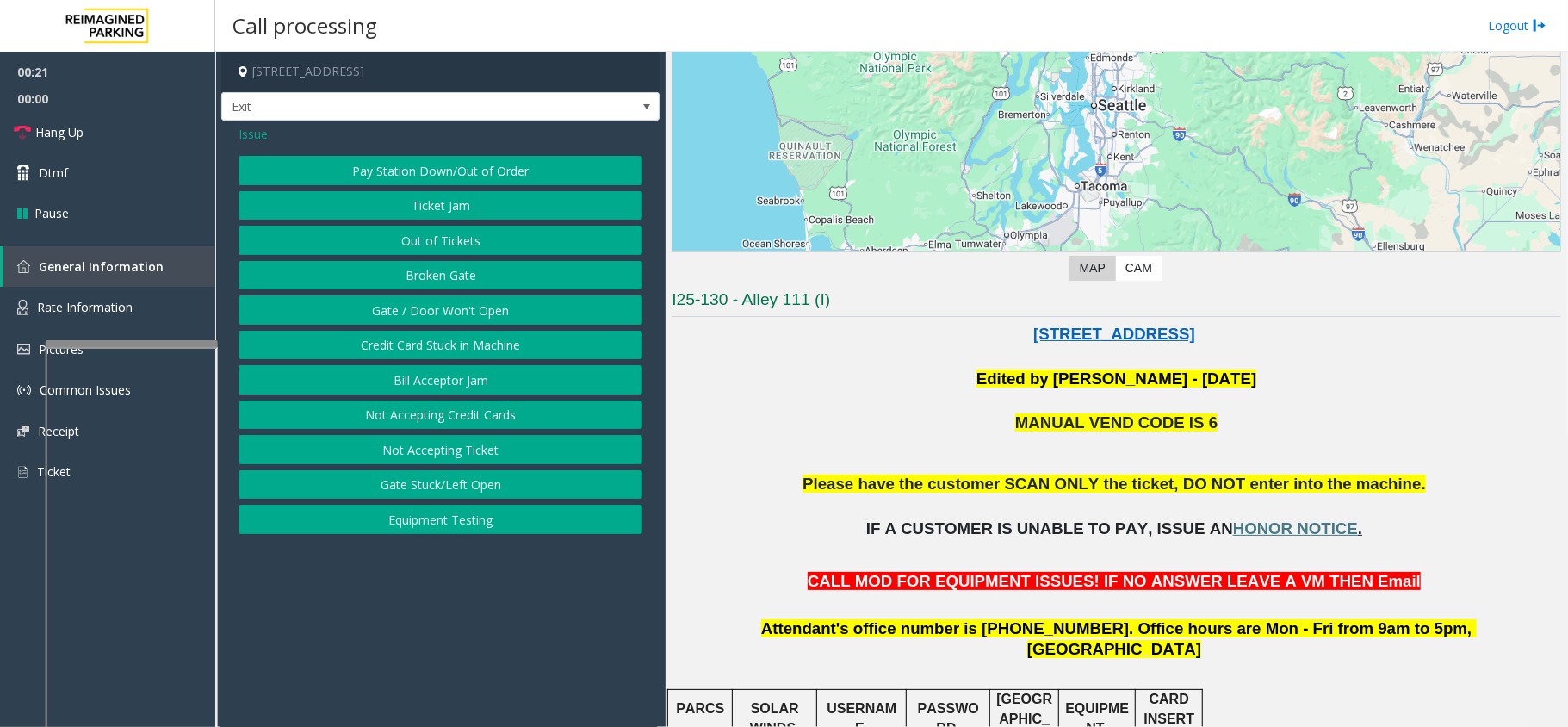
click at [436, 317] on button "Gate / Door Won't Open" at bounding box center [440, 310] width 404 height 29
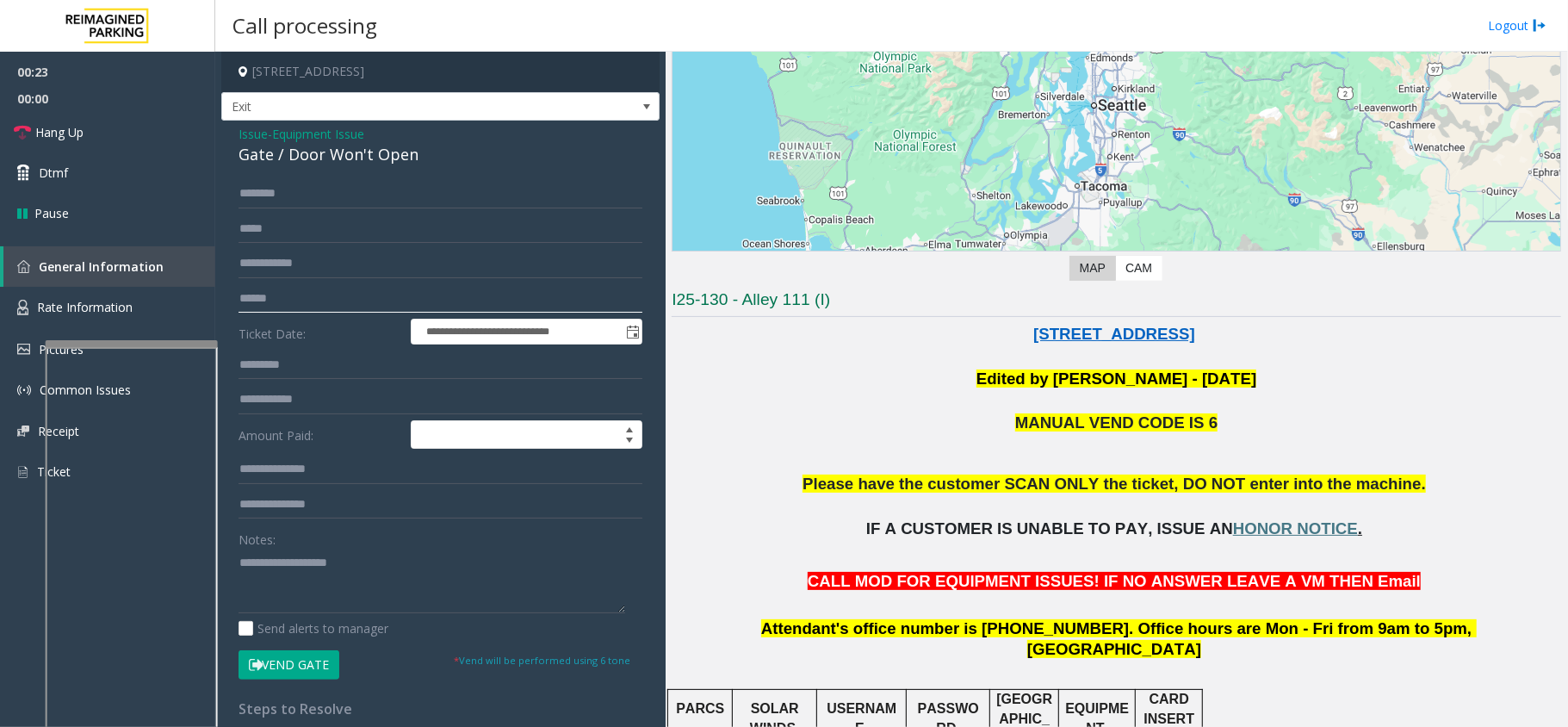
click at [284, 311] on input "text" at bounding box center [440, 299] width 404 height 29
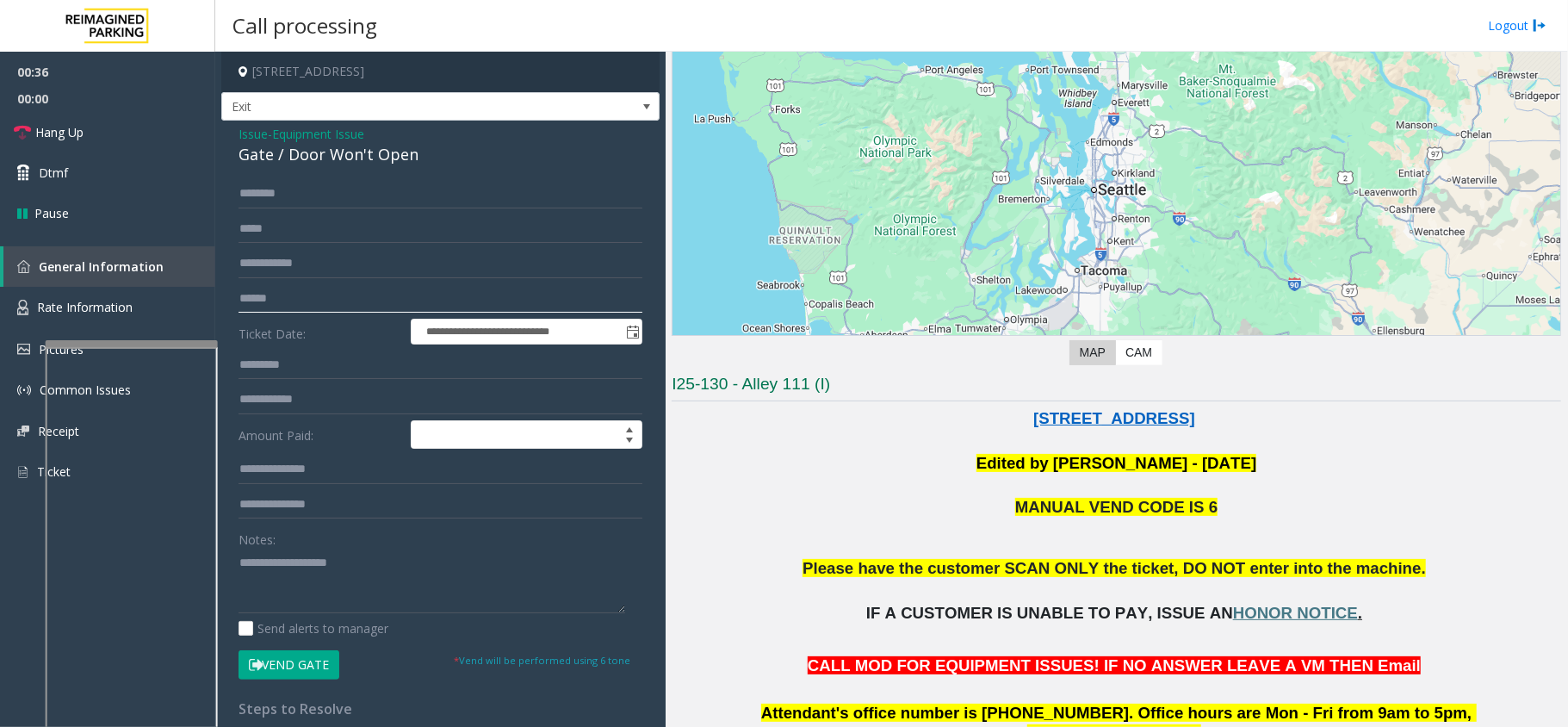
scroll to position [57, 0]
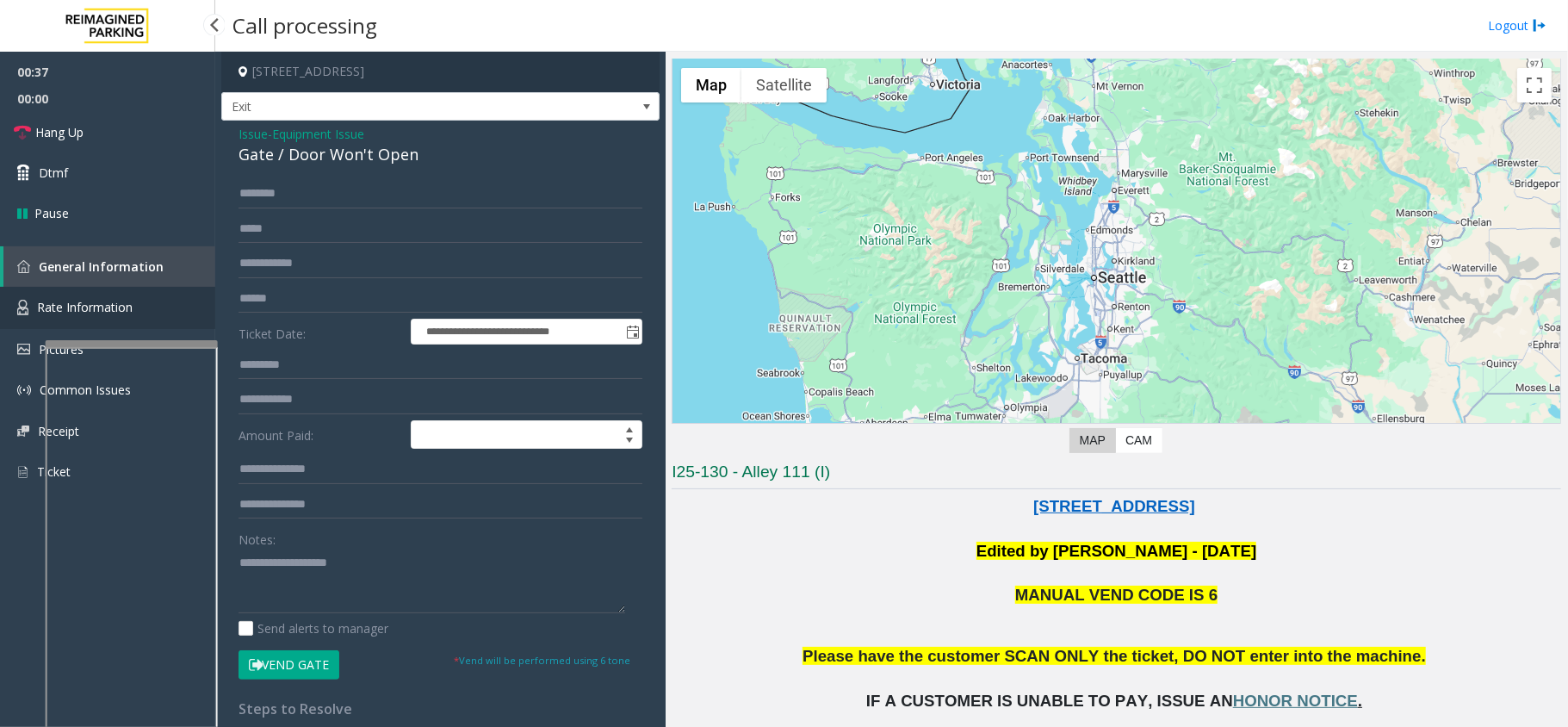
click at [63, 312] on span "Rate Information" at bounding box center [84, 307] width 96 height 16
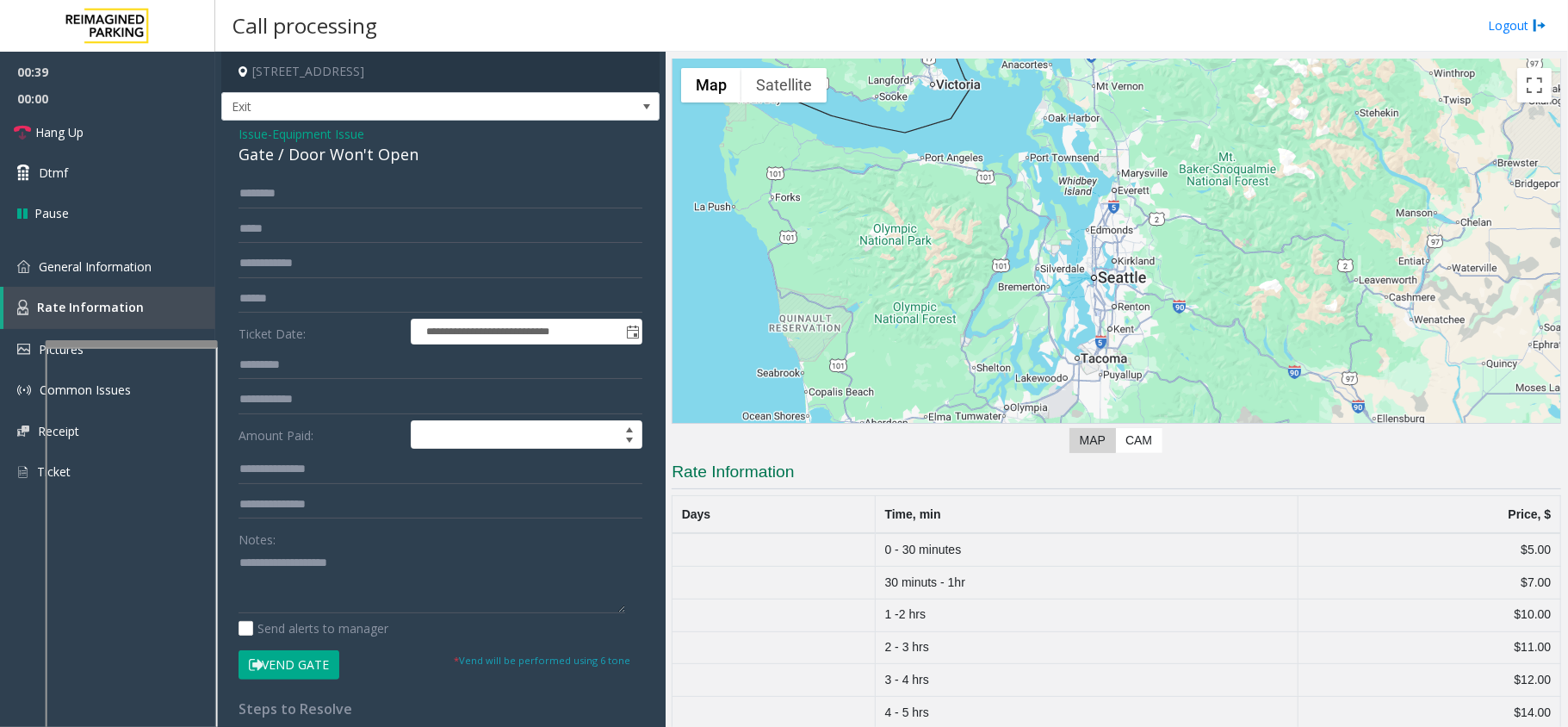
scroll to position [208, 0]
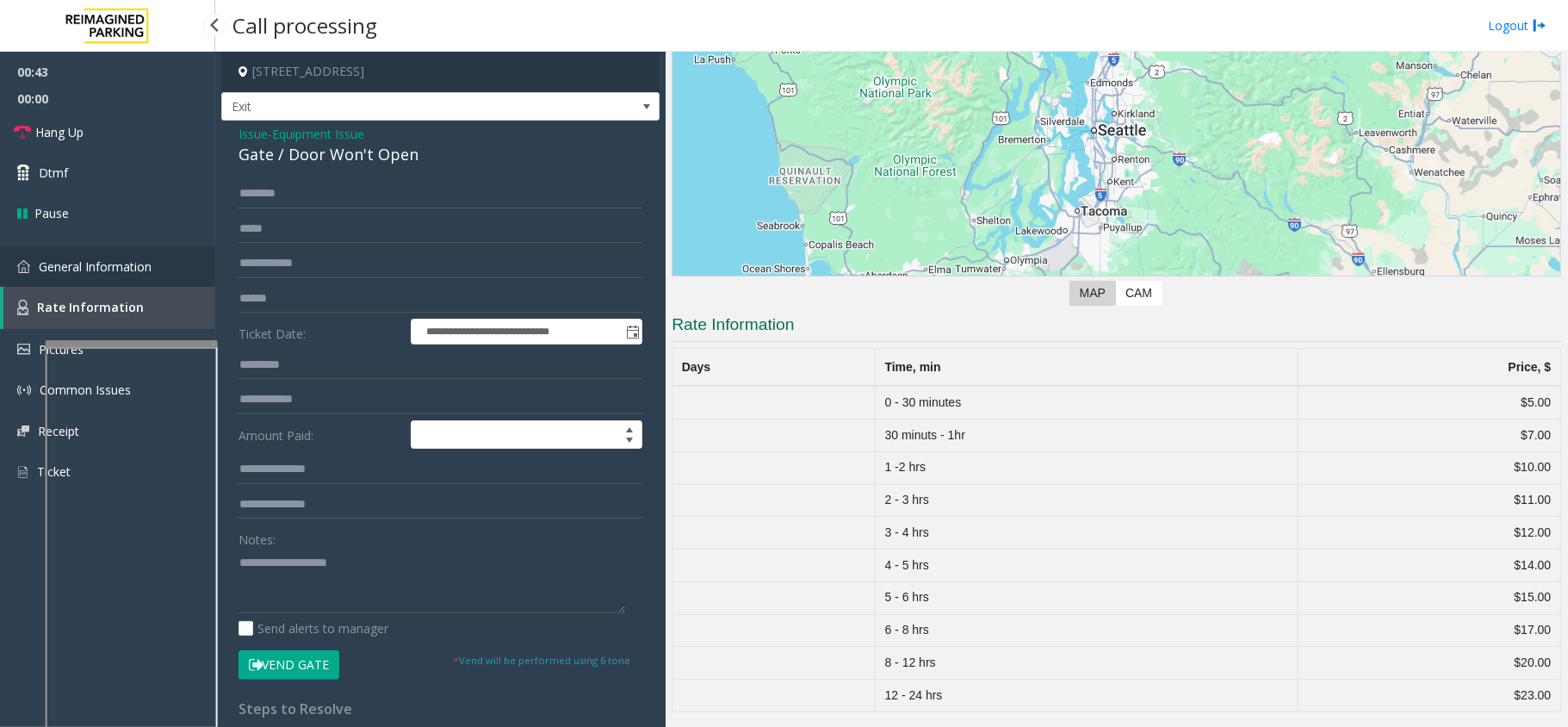
click at [128, 256] on link "General Information" at bounding box center [107, 266] width 215 height 41
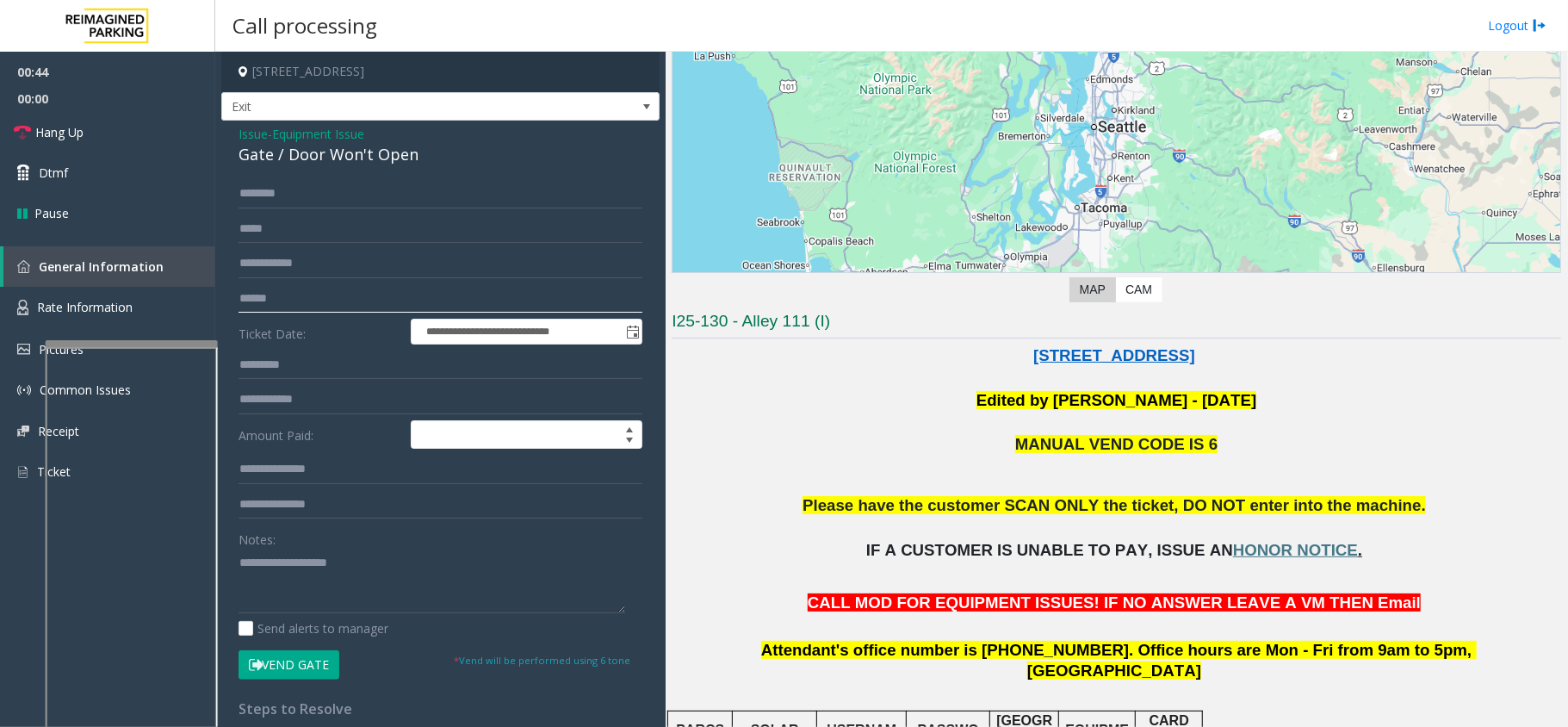
click at [315, 285] on input "text" at bounding box center [440, 299] width 404 height 29
click at [315, 310] on input "text" at bounding box center [440, 299] width 404 height 29
click at [400, 186] on input "text" at bounding box center [440, 194] width 404 height 29
drag, startPoint x: 250, startPoint y: 189, endPoint x: 553, endPoint y: 171, distance: 303.5
click at [553, 171] on div "**********" at bounding box center [440, 530] width 438 height 820
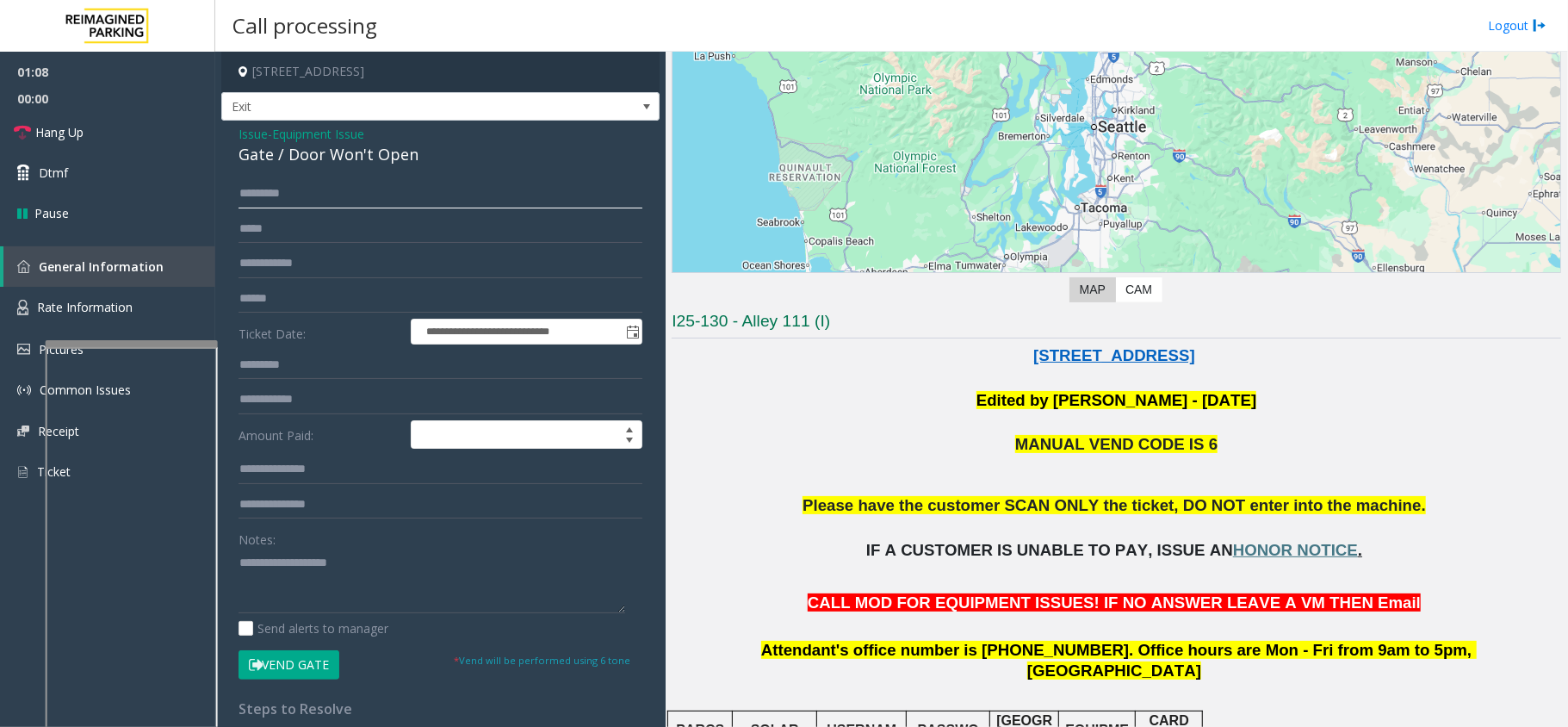
click at [257, 188] on input "*********" at bounding box center [440, 194] width 404 height 29
type input "****"
click at [309, 303] on input "text" at bounding box center [440, 299] width 404 height 29
click at [280, 557] on textarea at bounding box center [431, 580] width 387 height 65
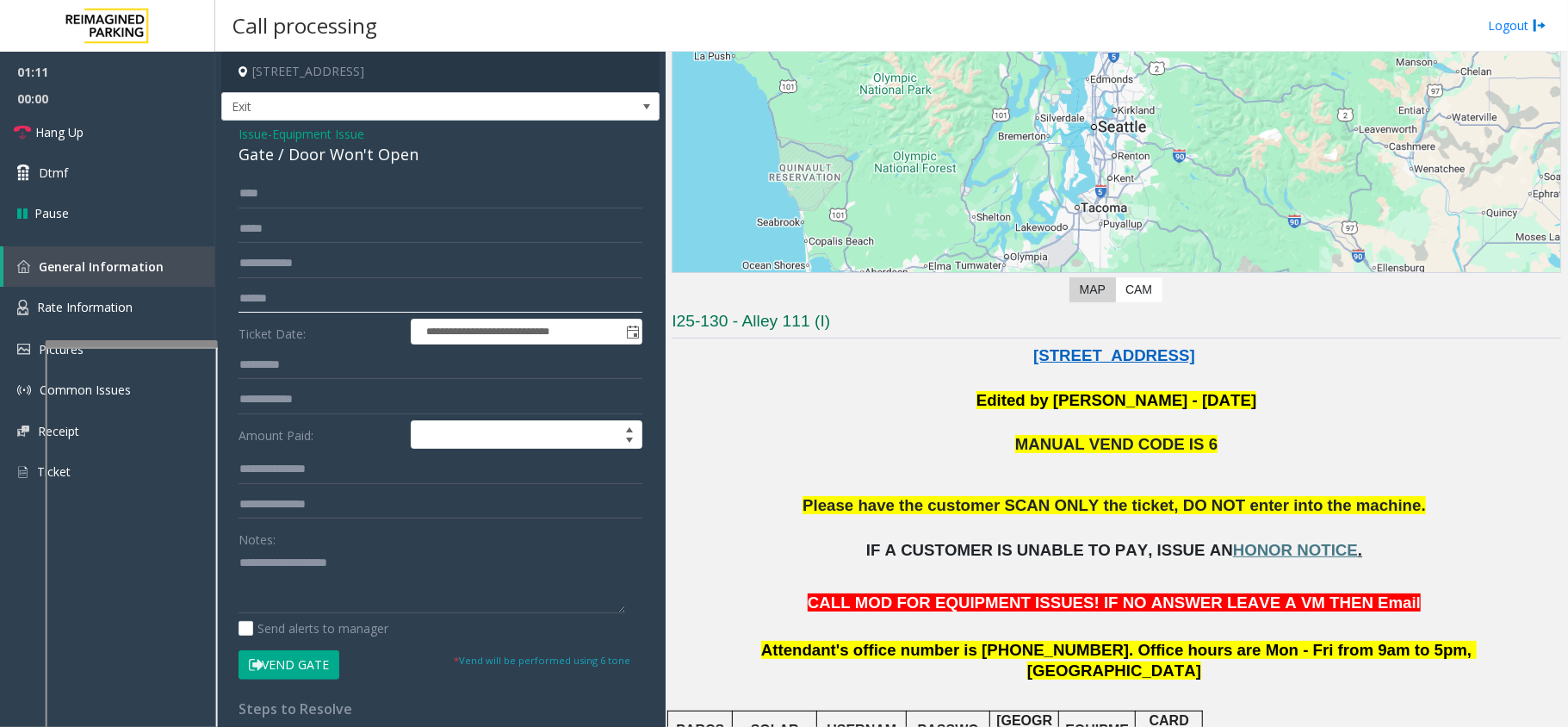
click at [332, 300] on input "text" at bounding box center [440, 299] width 404 height 29
click at [328, 149] on div "Gate / Door Won't Open" at bounding box center [440, 154] width 404 height 23
click at [297, 669] on button "Vend Gate" at bounding box center [289, 665] width 100 height 29
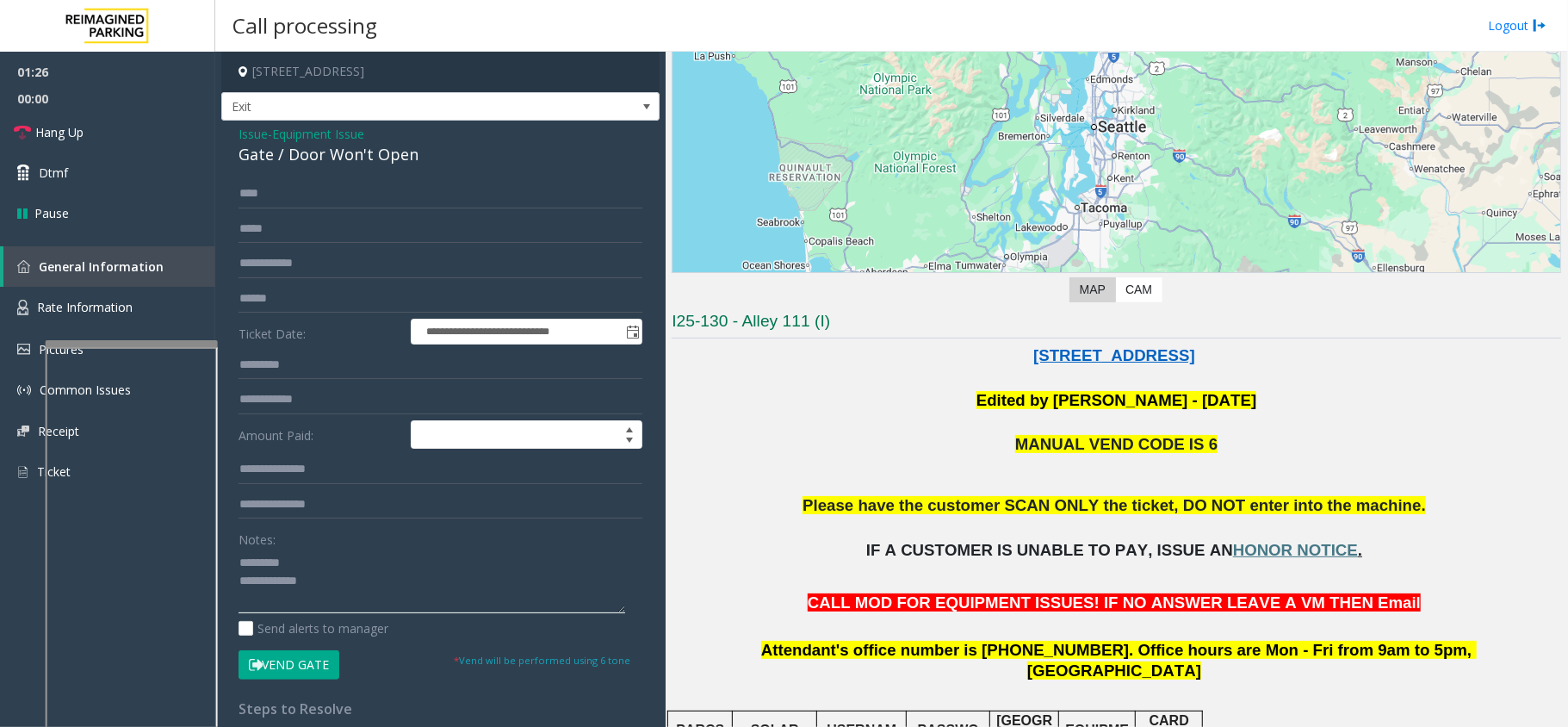
click at [329, 586] on textarea at bounding box center [431, 580] width 387 height 65
click at [332, 573] on textarea at bounding box center [431, 580] width 387 height 65
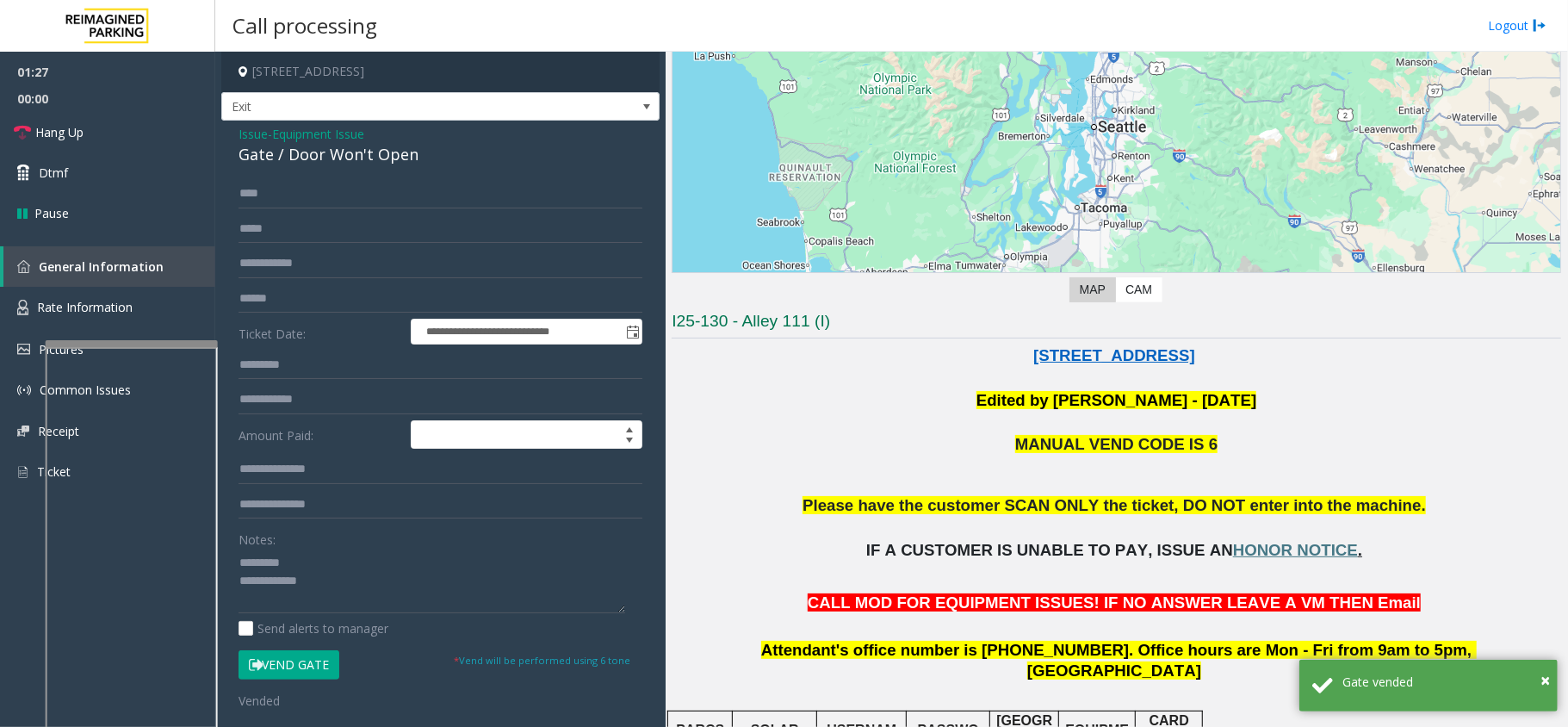
click at [386, 167] on div "**********" at bounding box center [440, 545] width 438 height 850
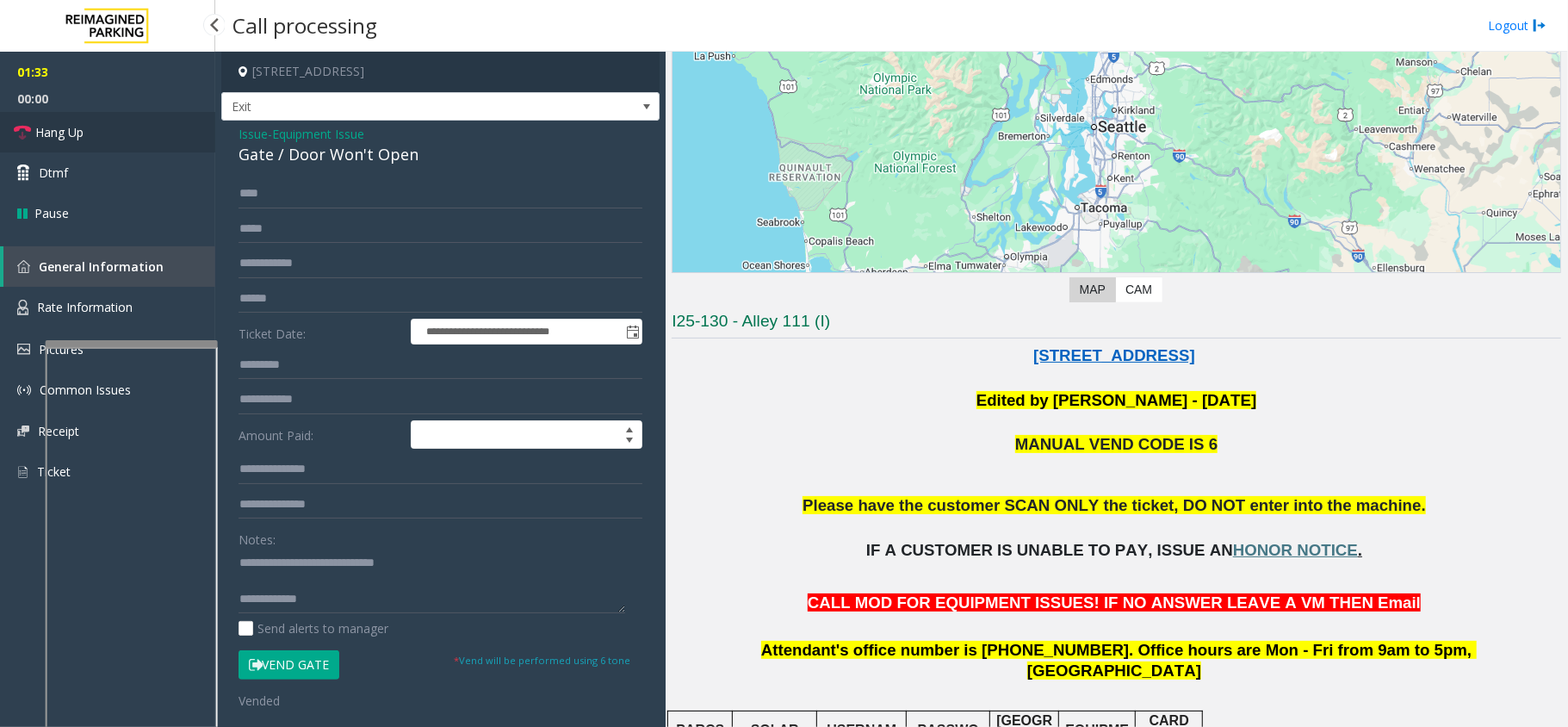
click at [163, 136] on link "Hang Up" at bounding box center [107, 132] width 215 height 41
click at [344, 597] on textarea at bounding box center [431, 580] width 387 height 65
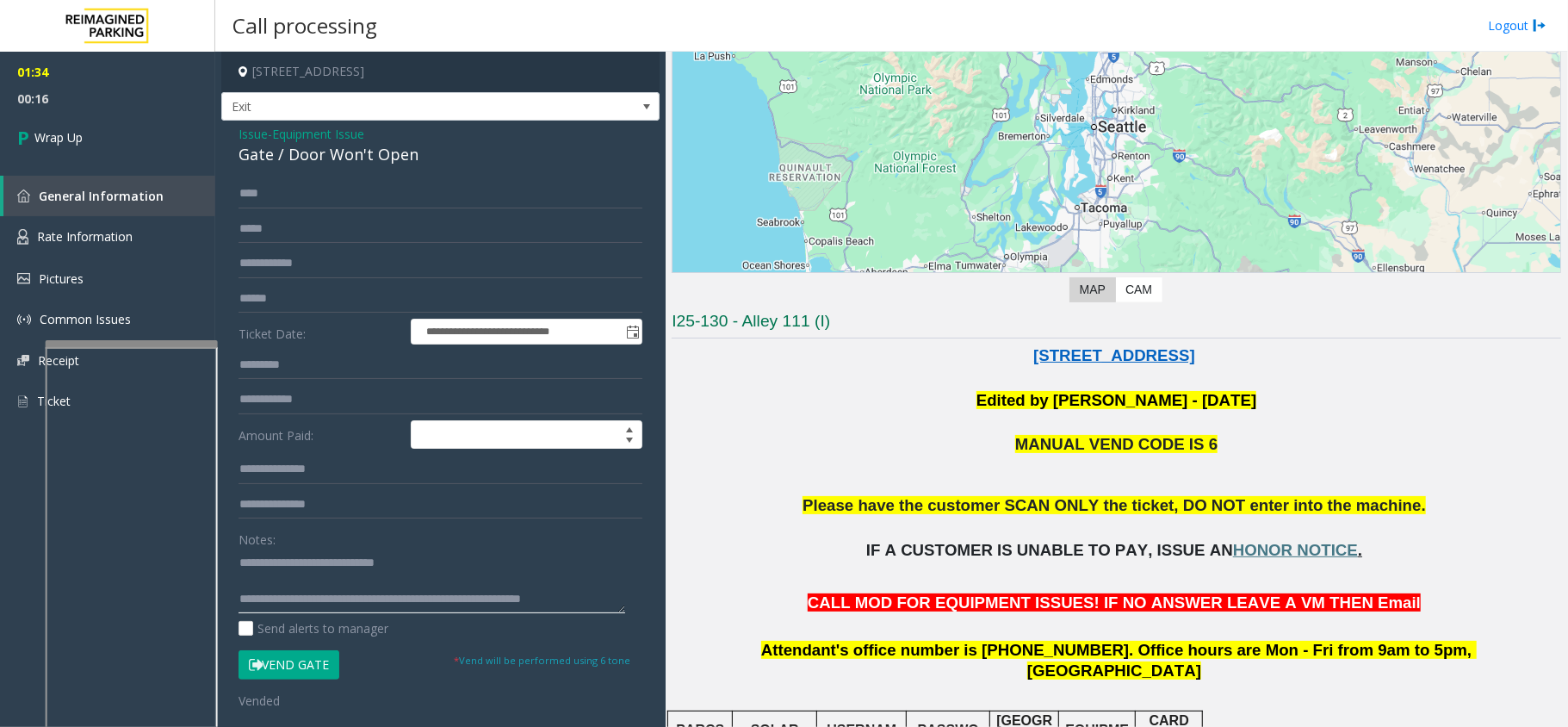
scroll to position [12, 0]
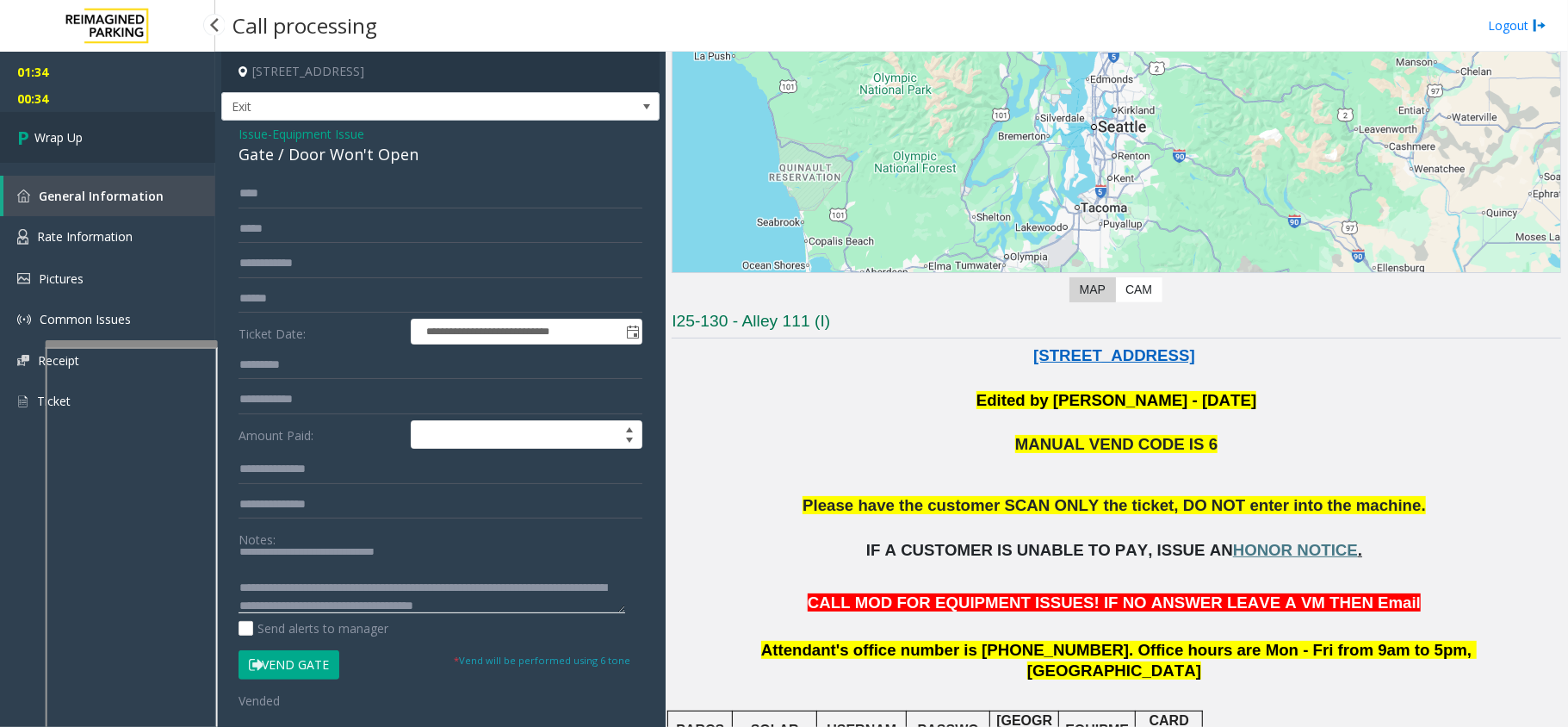
type textarea "**********"
click at [115, 145] on link "Wrap Up" at bounding box center [107, 137] width 215 height 51
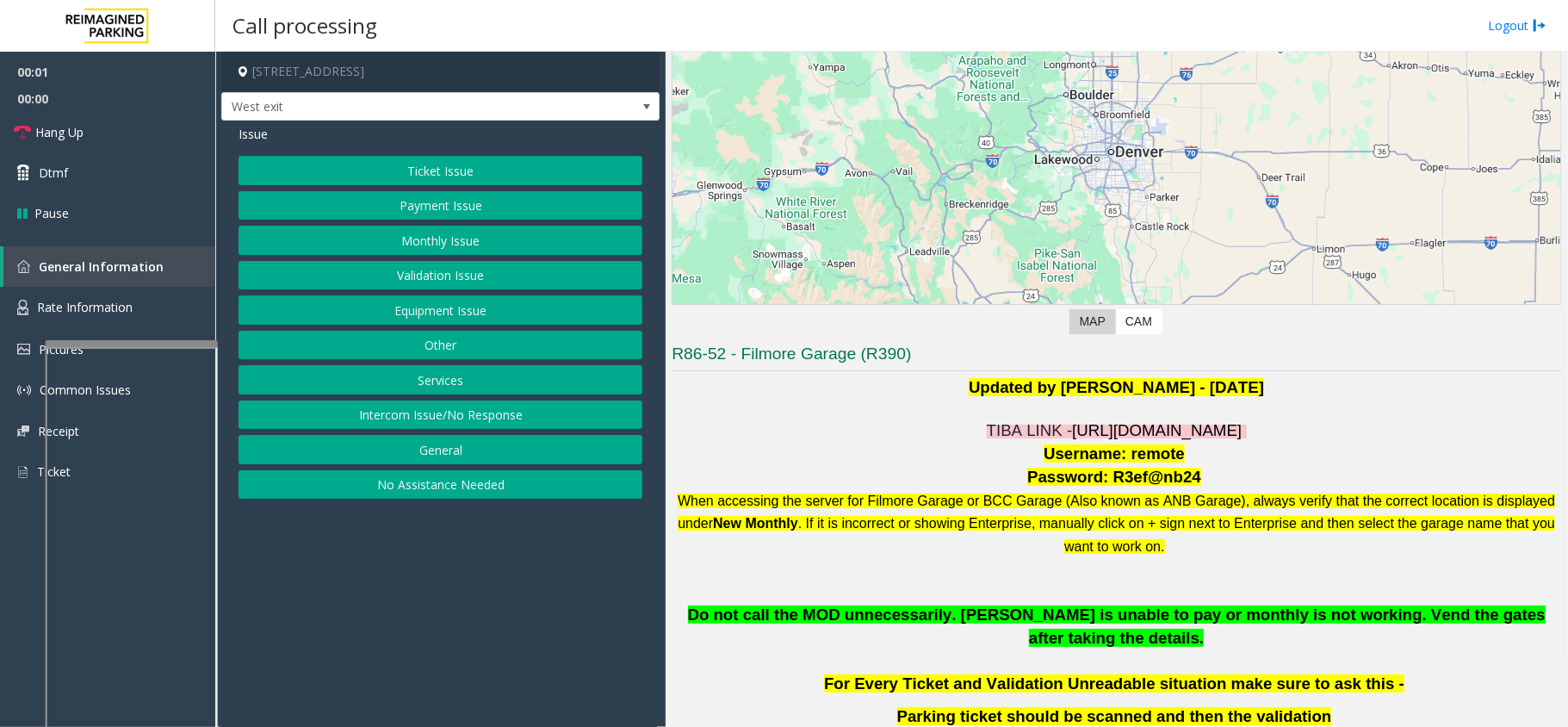
scroll to position [229, 0]
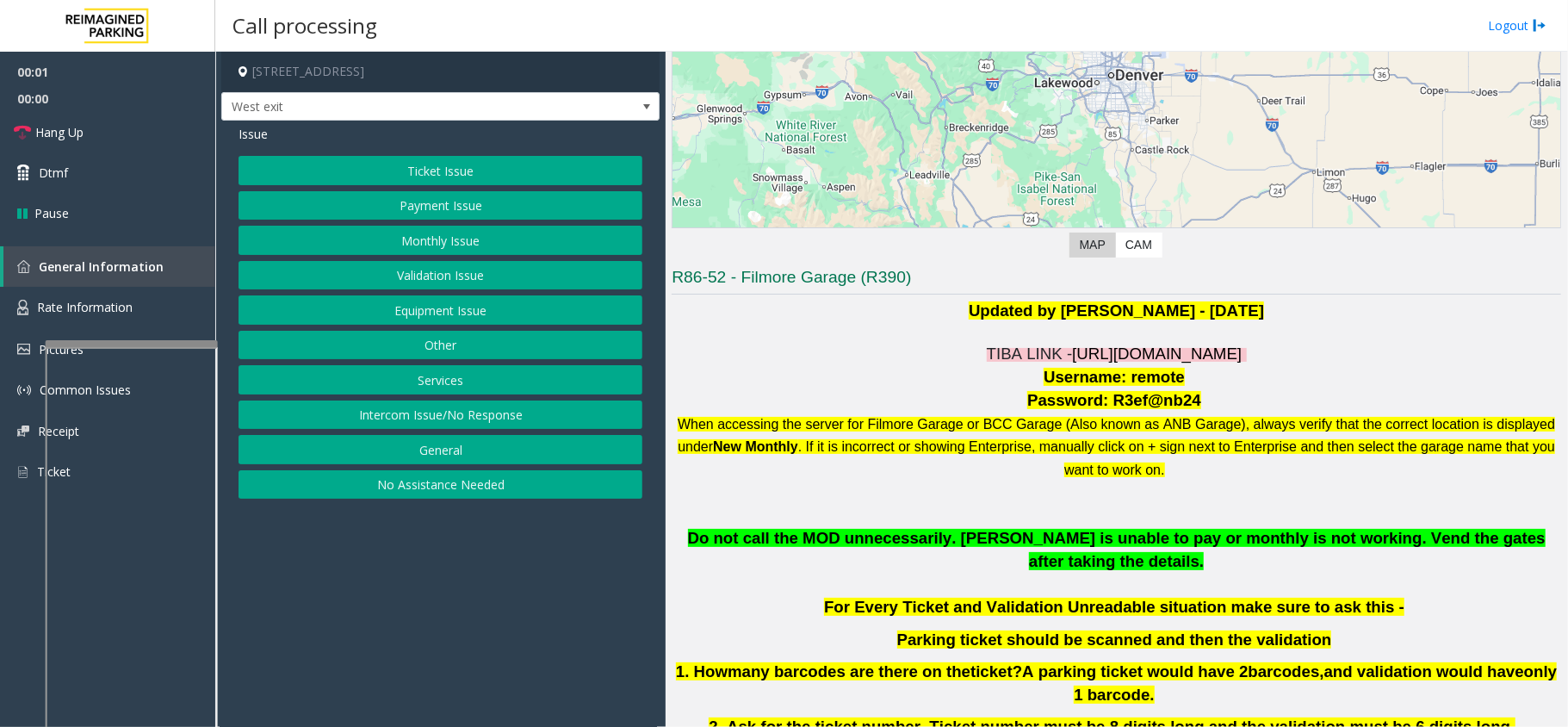
click at [1131, 358] on span "[URL][DOMAIN_NAME]" at bounding box center [1157, 353] width 170 height 18
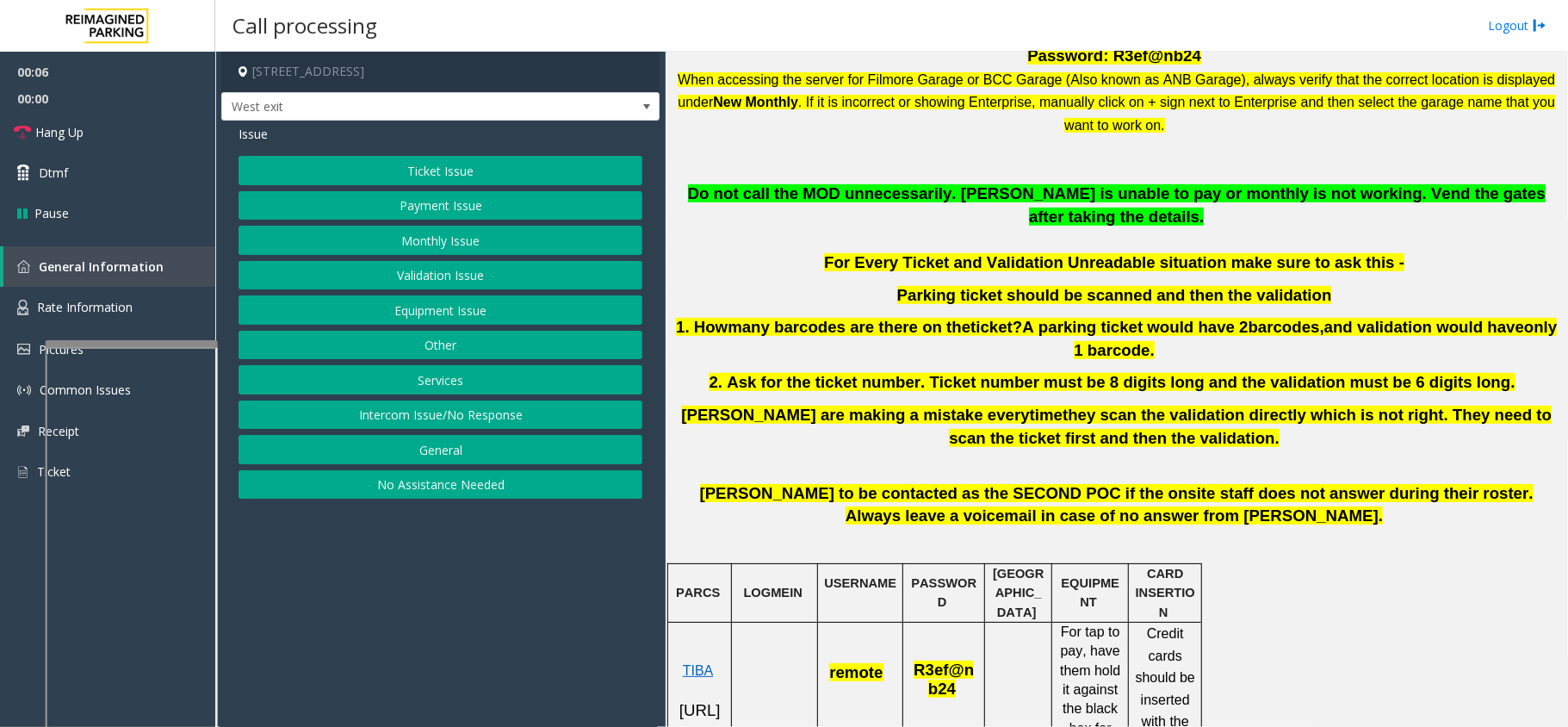
scroll to position [918, 0]
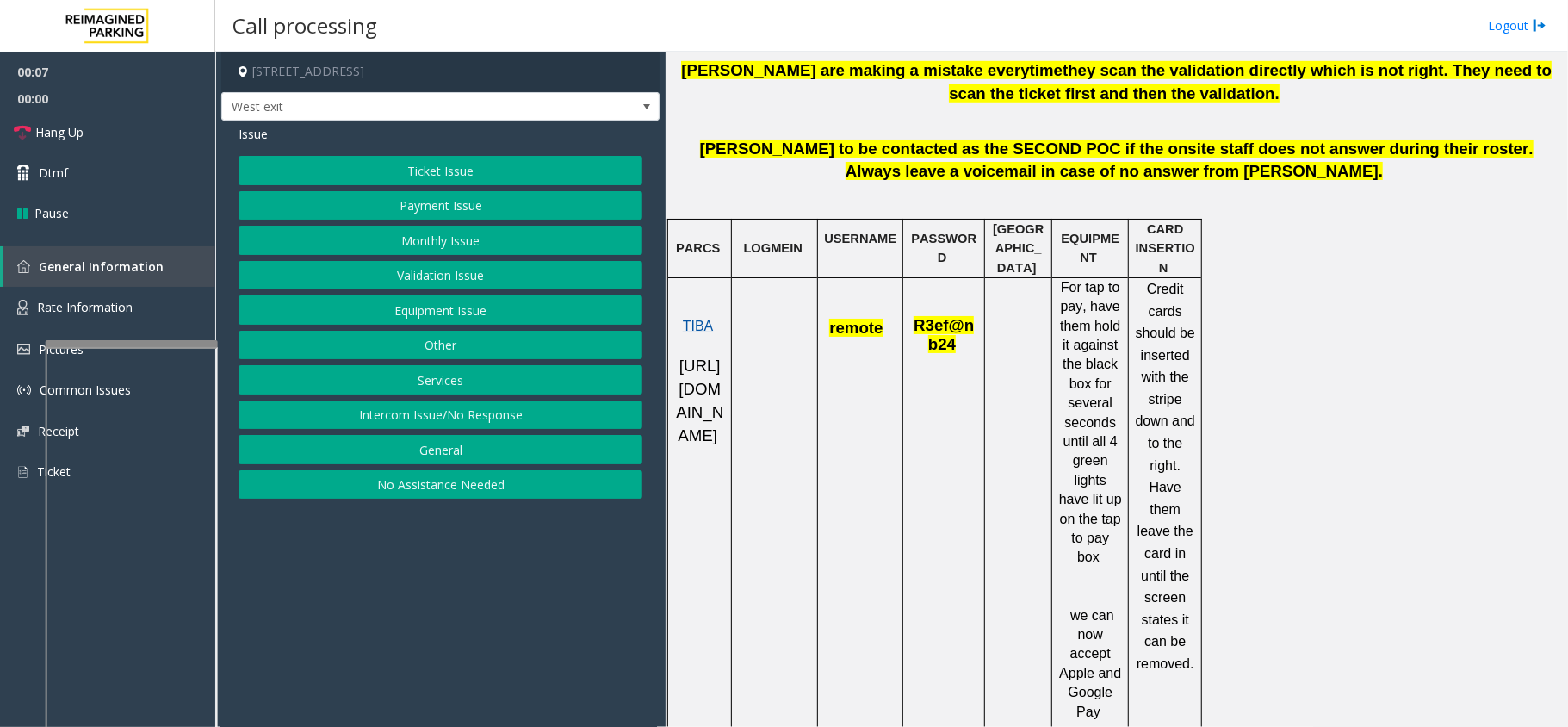
click at [703, 319] on span "TIBA" at bounding box center [699, 325] width 31 height 14
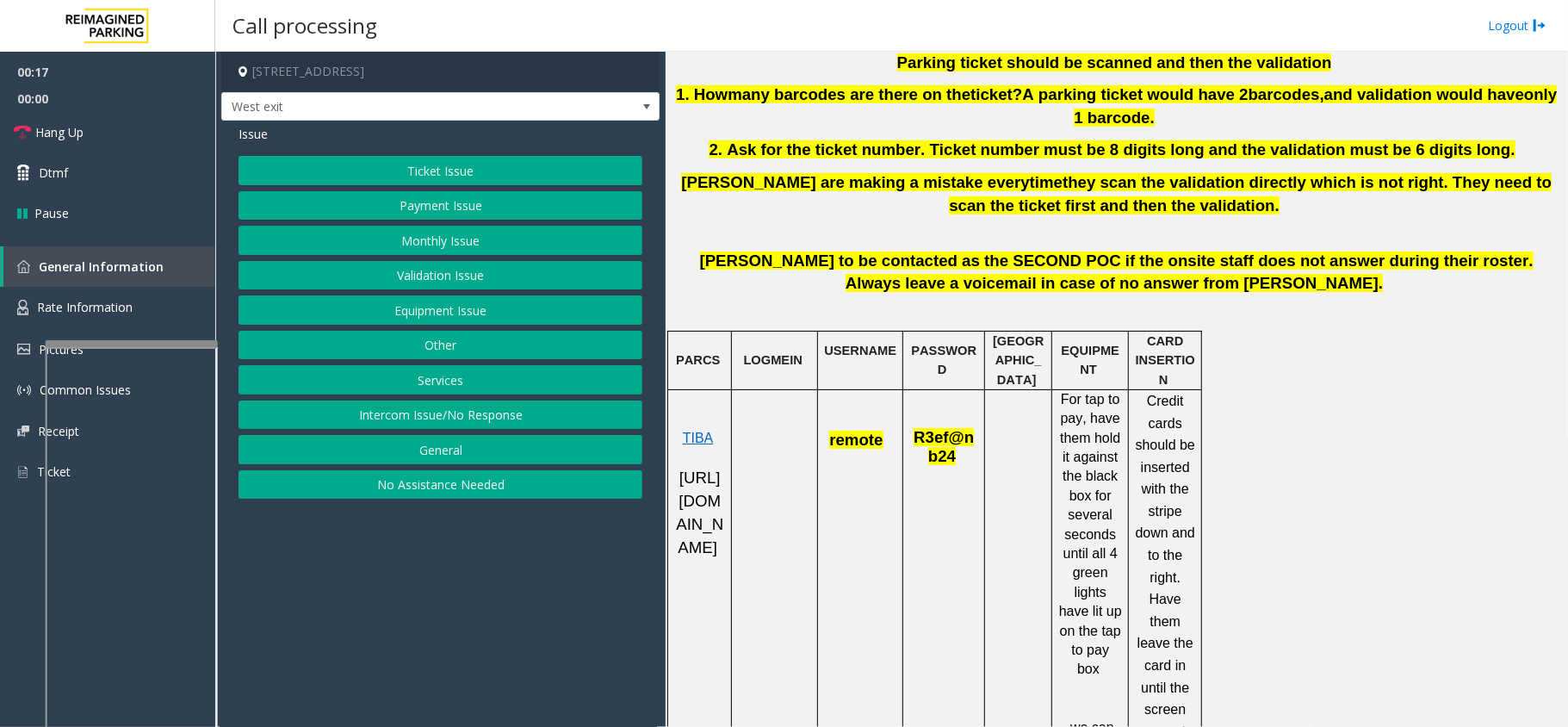
scroll to position [804, 0]
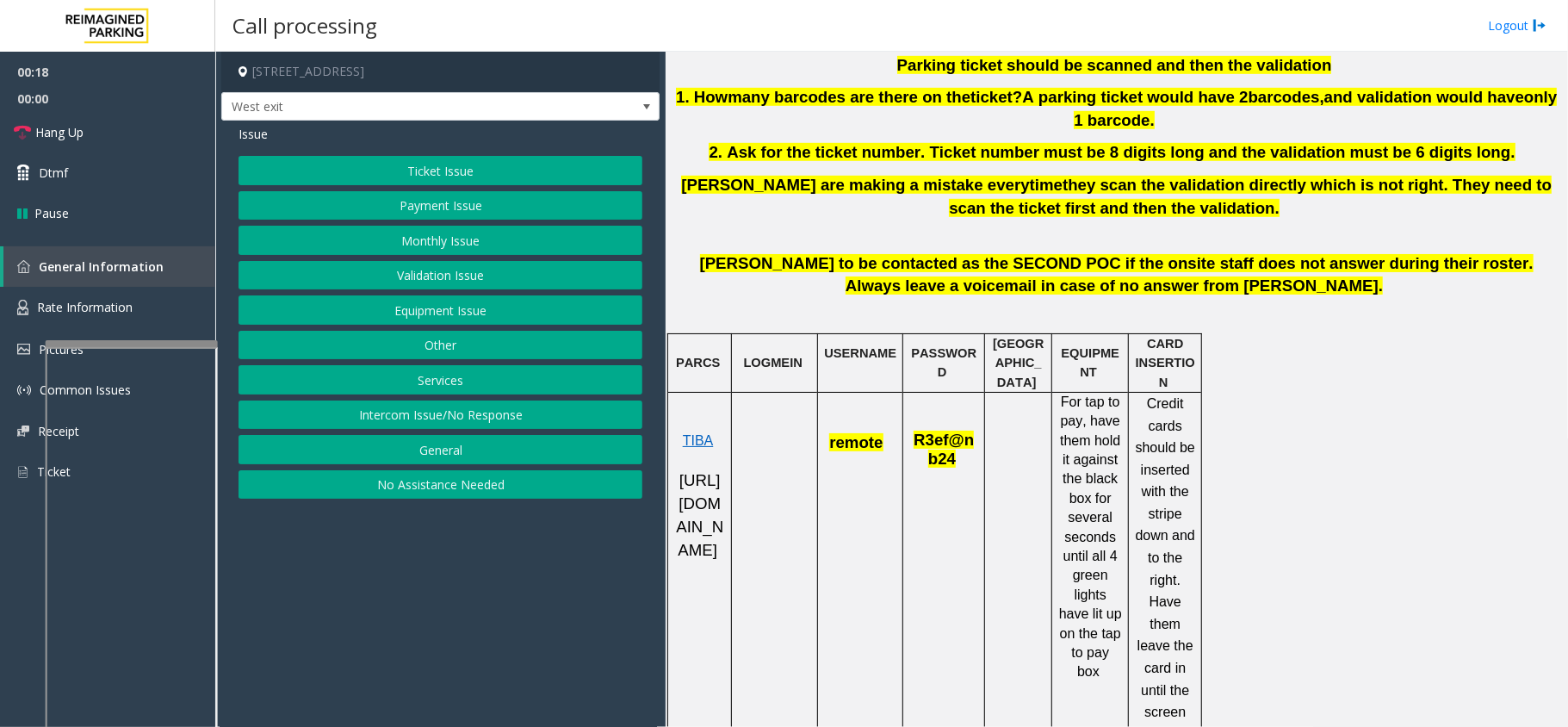
click at [698, 497] on span "[URL][DOMAIN_NAME]" at bounding box center [700, 515] width 47 height 87
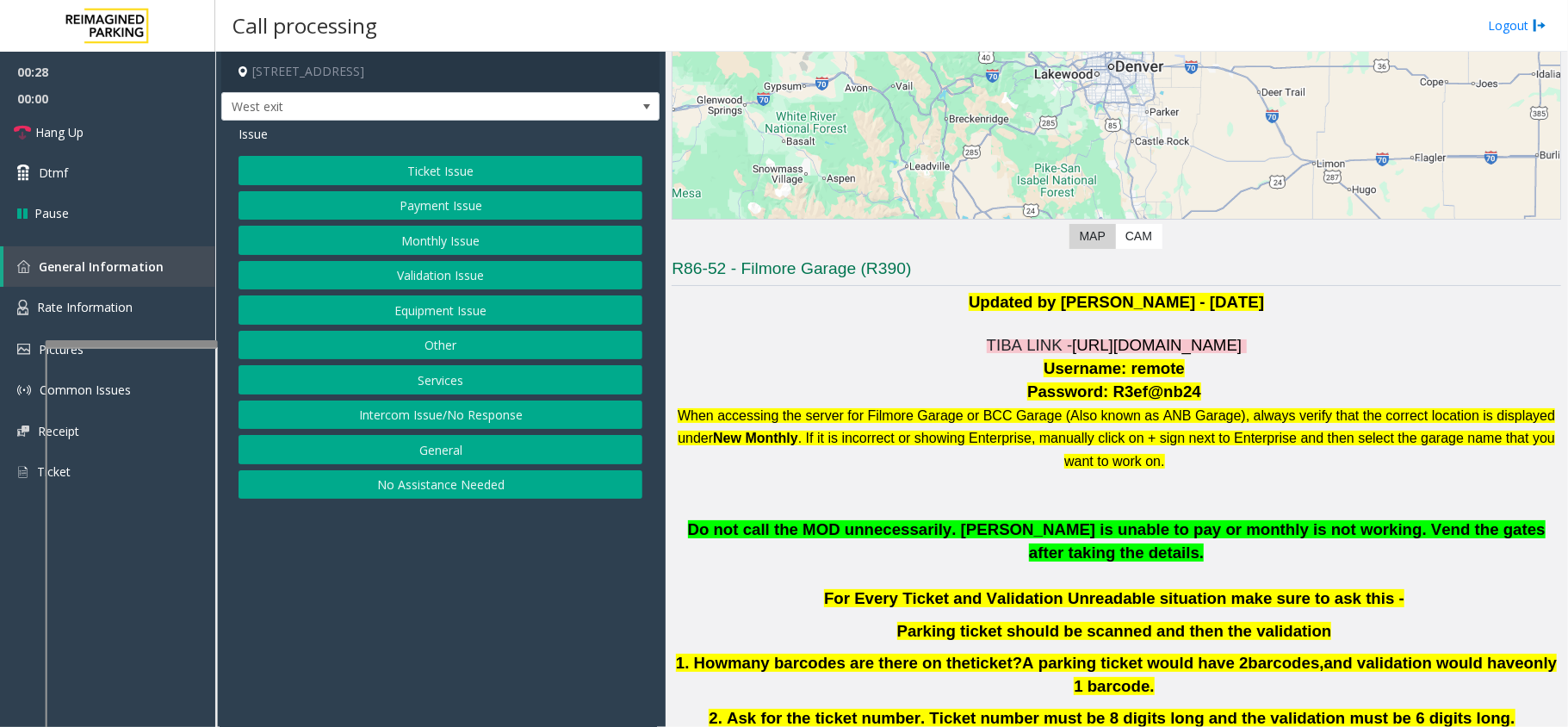
scroll to position [229, 0]
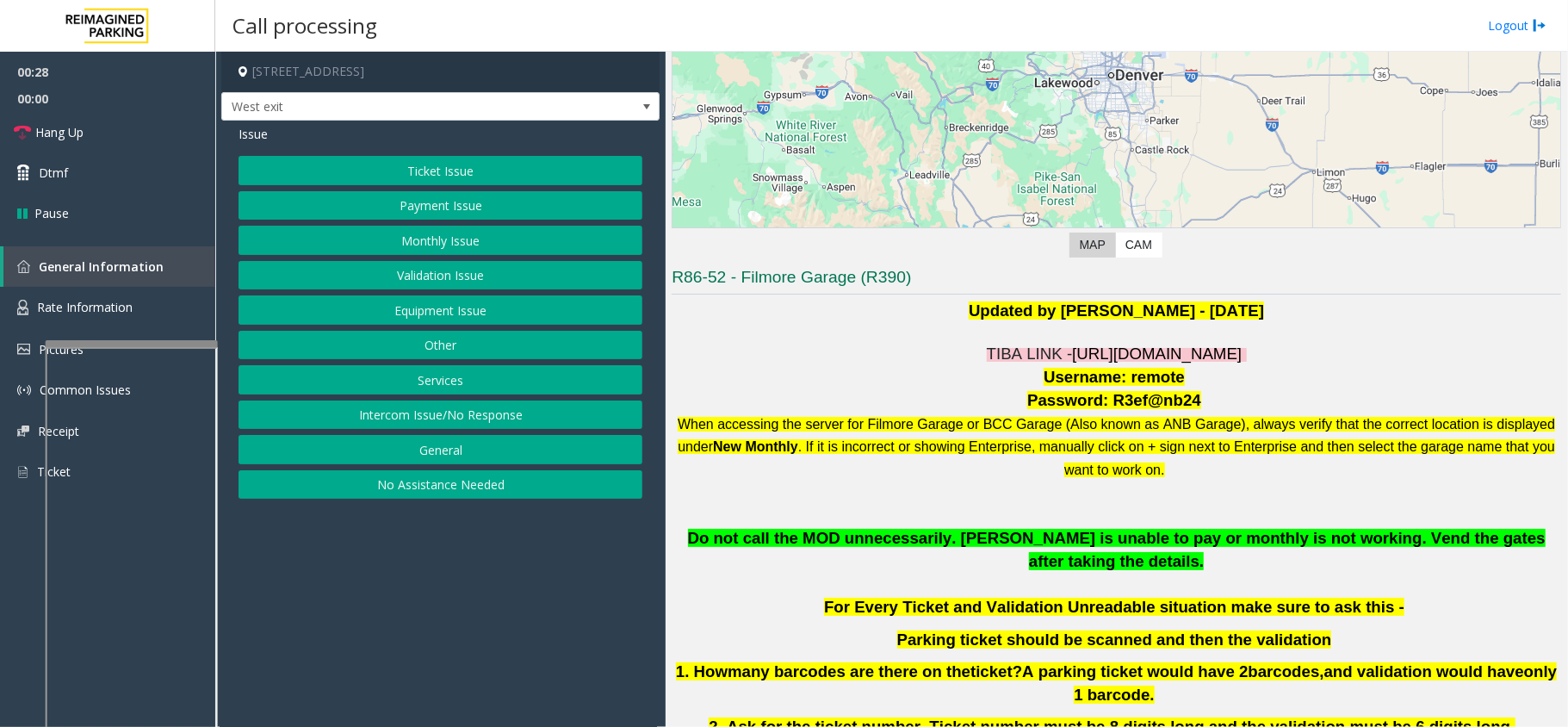
click at [985, 373] on p "Username: remote" at bounding box center [1116, 377] width 890 height 23
click at [999, 349] on span "TIBA LINK -" at bounding box center [1030, 353] width 86 height 18
click at [1139, 349] on span "[URL][DOMAIN_NAME]" at bounding box center [1157, 353] width 170 height 18
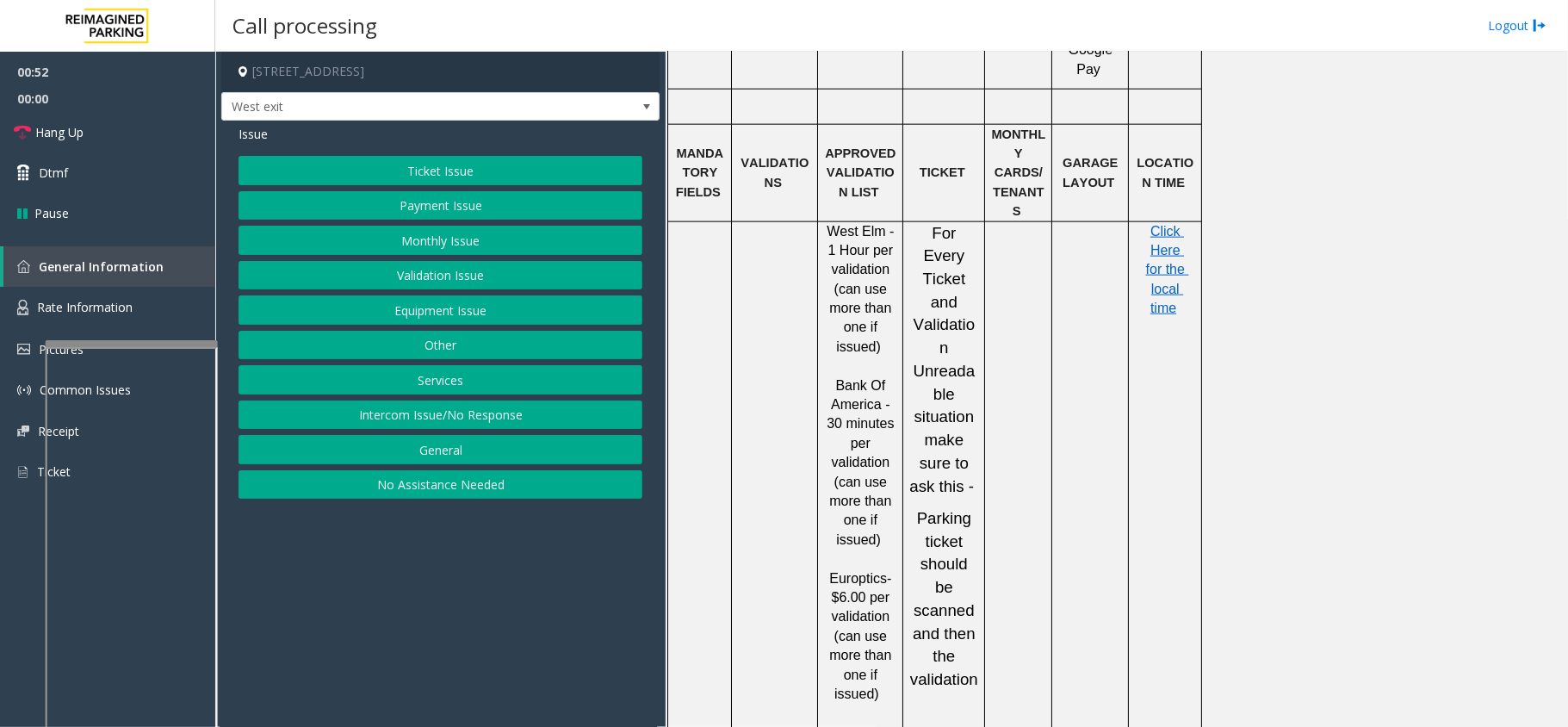
scroll to position [1526, 0]
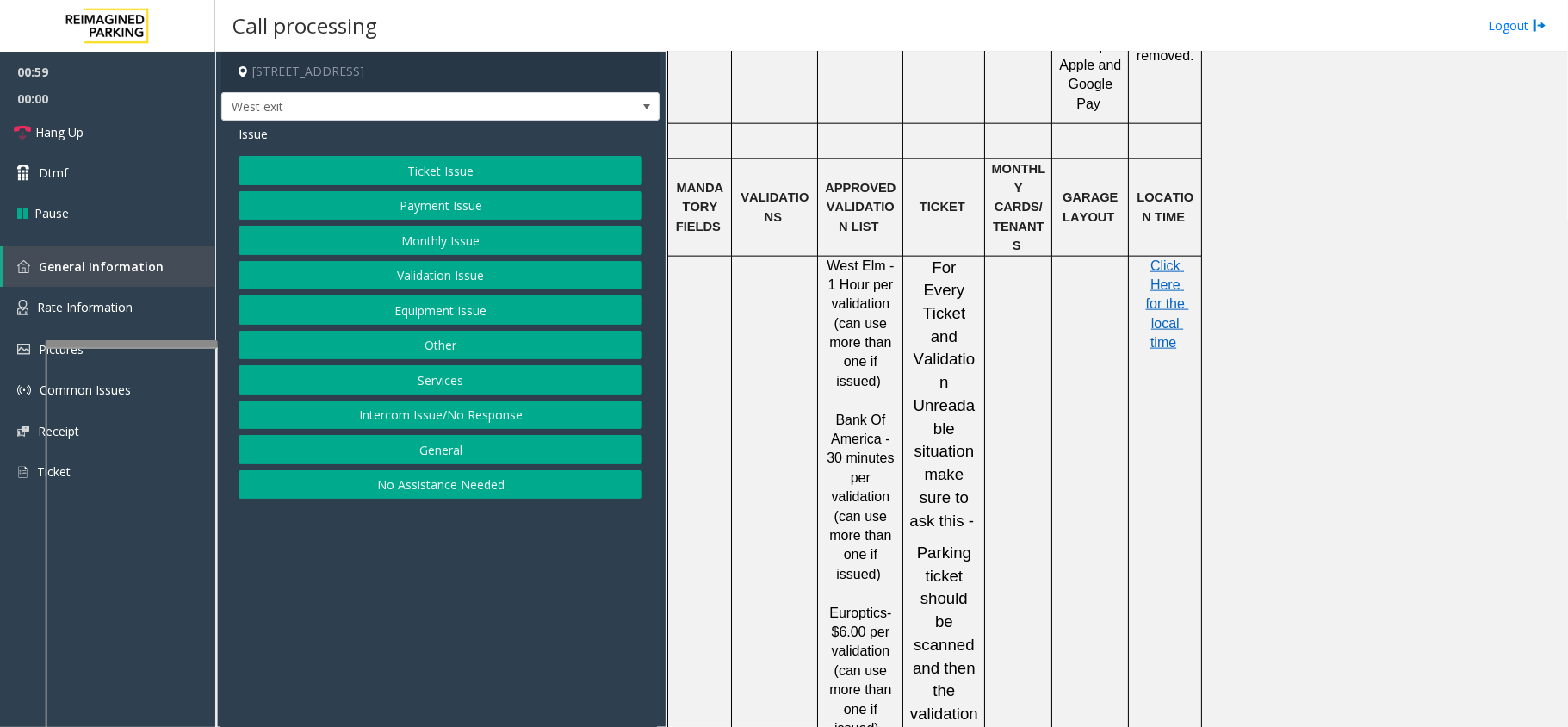
click at [408, 283] on button "Validation Issue" at bounding box center [440, 275] width 404 height 29
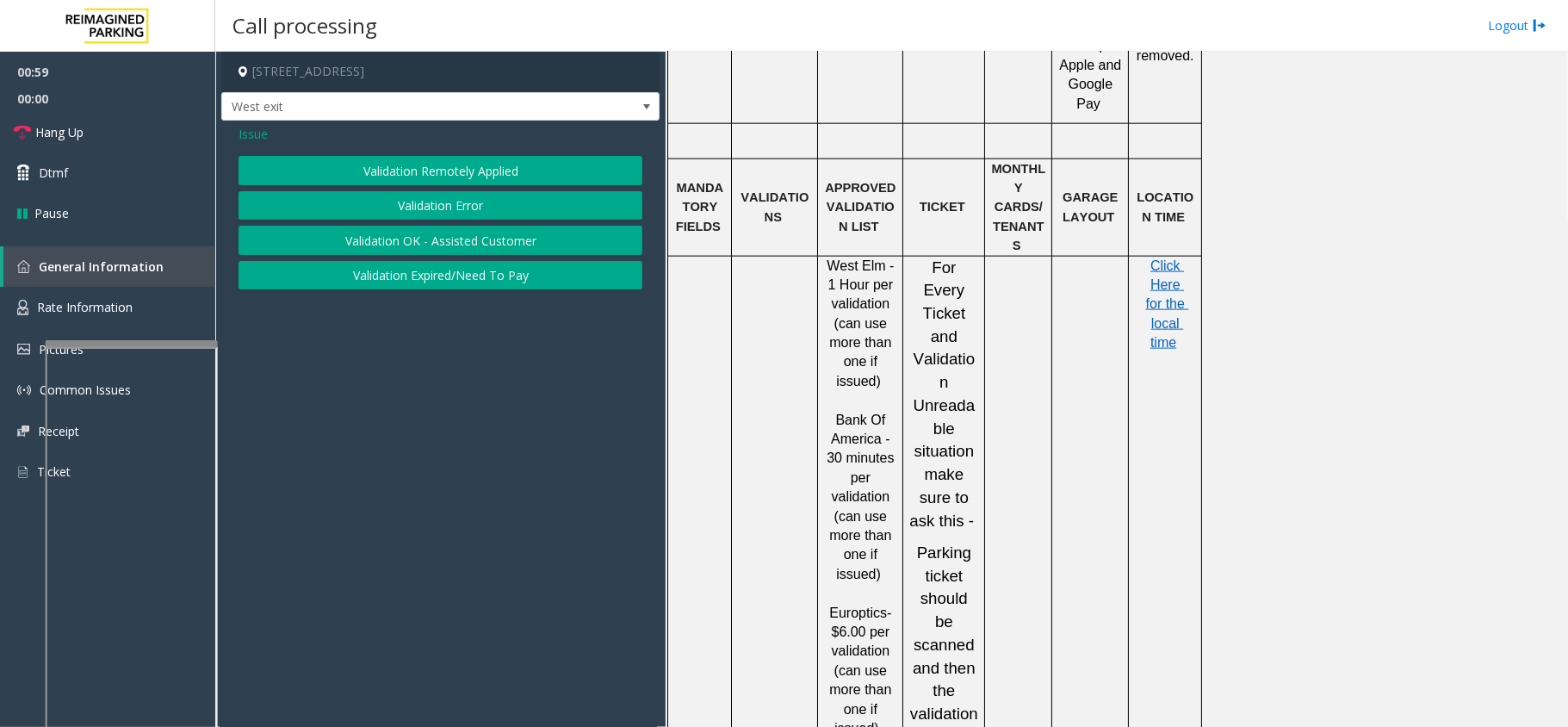
click at [424, 202] on button "Validation Error" at bounding box center [440, 206] width 404 height 29
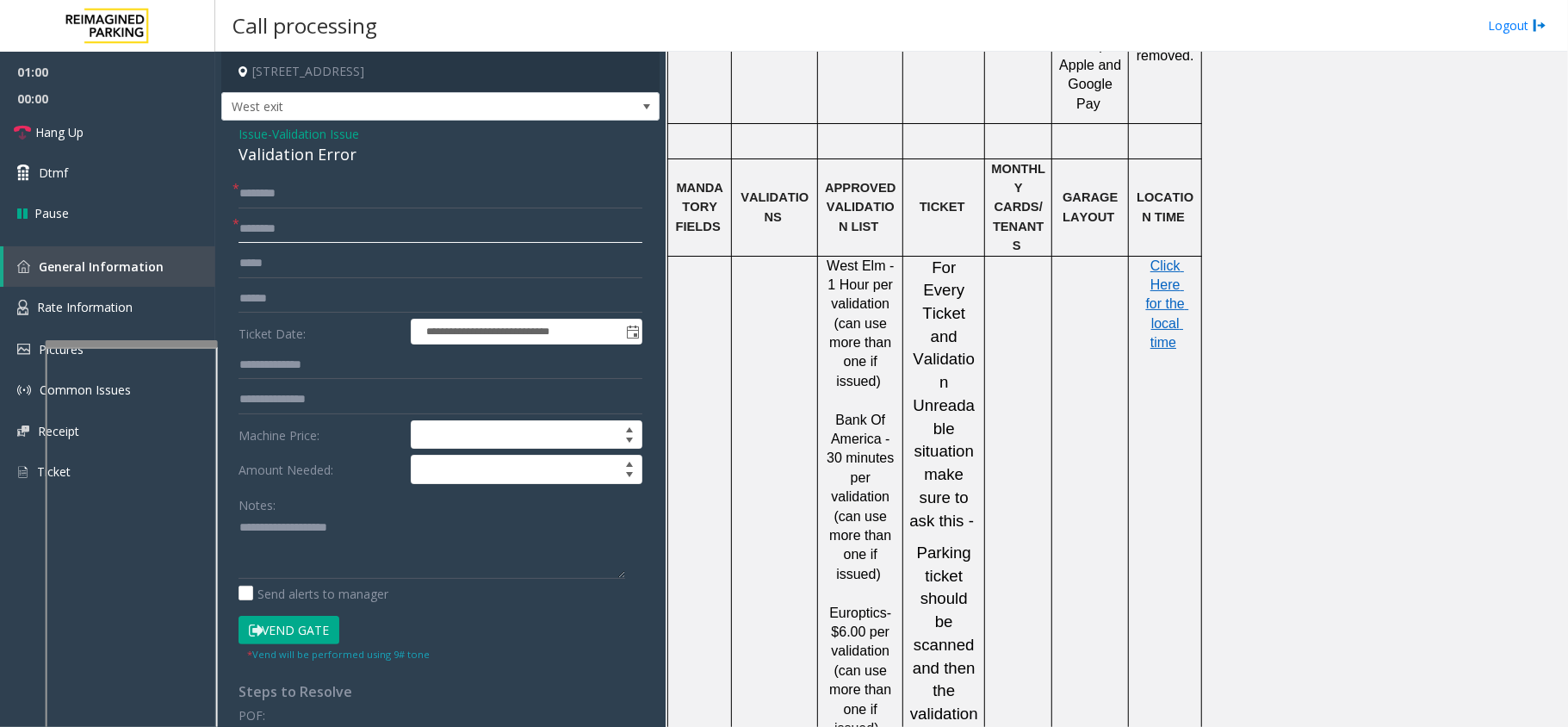
click at [287, 238] on input "text" at bounding box center [440, 229] width 404 height 29
drag, startPoint x: 825, startPoint y: 204, endPoint x: 880, endPoint y: 212, distance: 55.6
click at [880, 259] on span "West Elm - 1 Hour per validation (can use more than one if issued)" at bounding box center [863, 323] width 71 height 130
drag, startPoint x: 877, startPoint y: 205, endPoint x: 807, endPoint y: 214, distance: 70.6
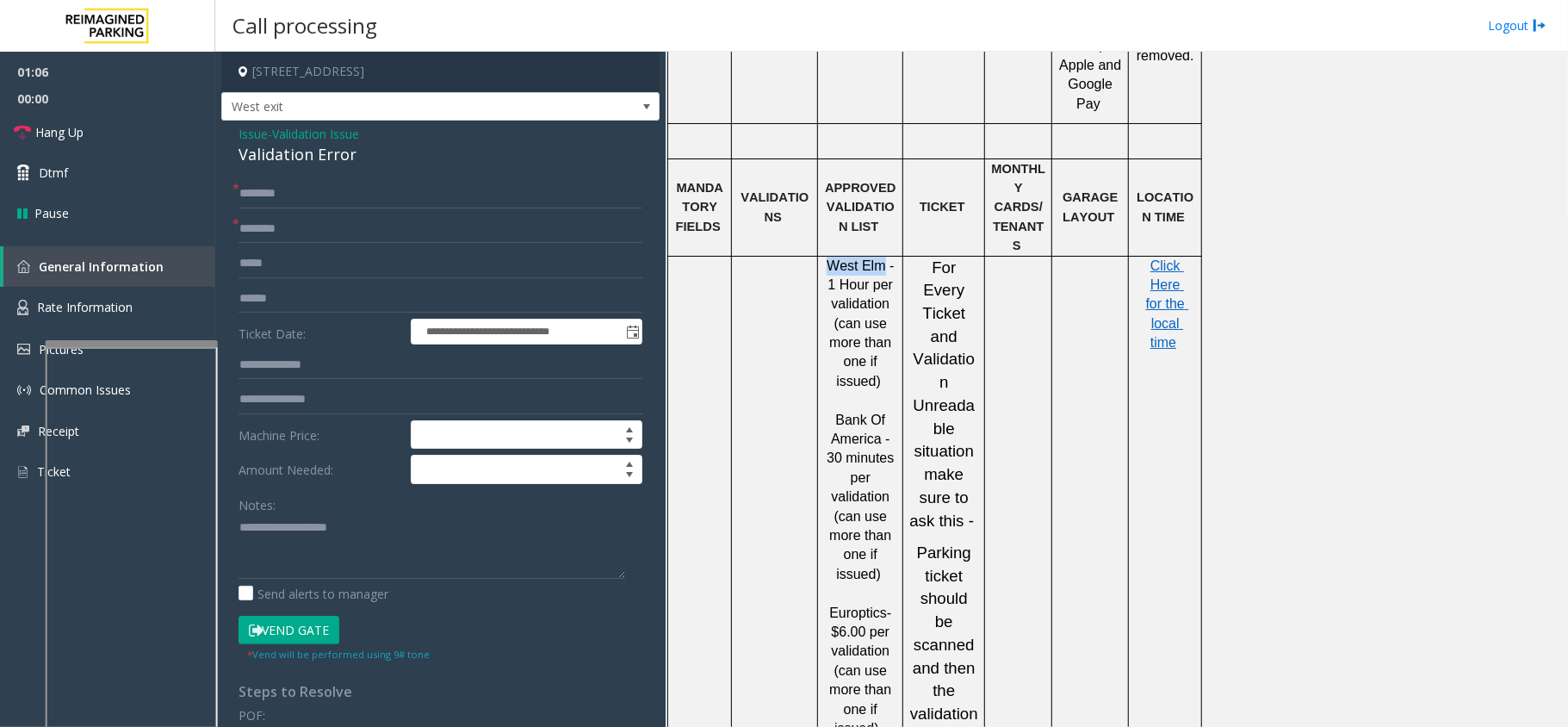
type input "********"
click at [325, 294] on input "text" at bounding box center [440, 299] width 404 height 29
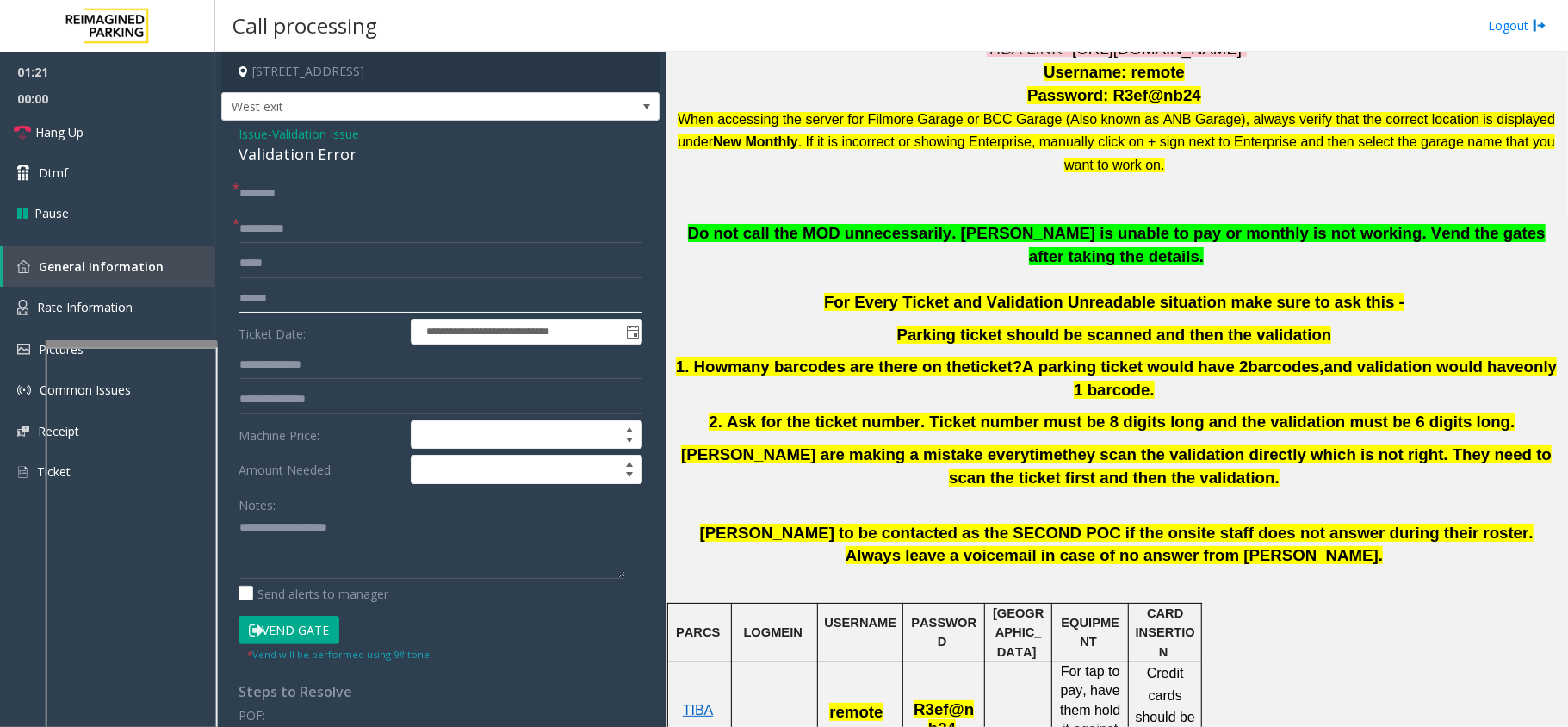
scroll to position [492, 0]
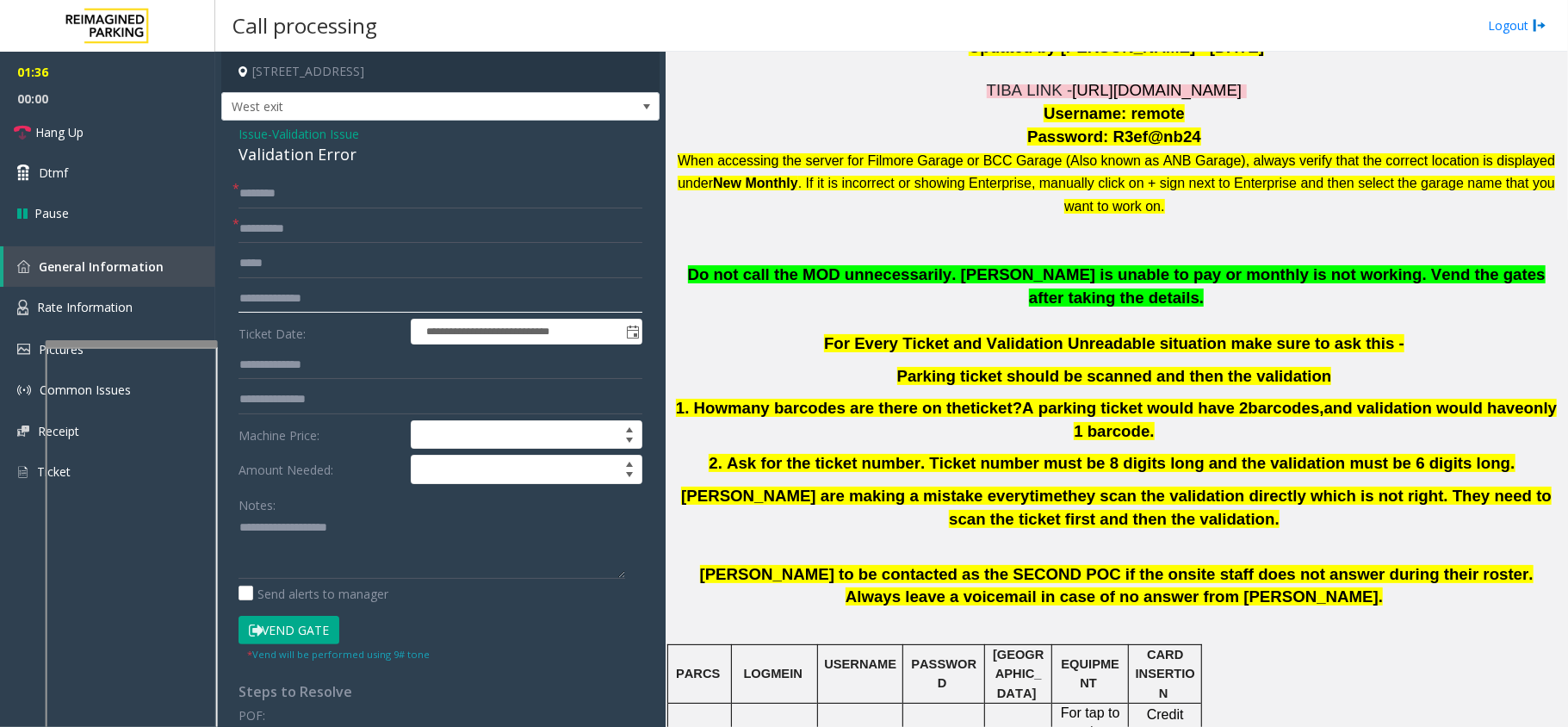
type input "**********"
click at [329, 204] on input "text" at bounding box center [440, 194] width 404 height 29
type textarea "**********"
click at [339, 204] on input "text" at bounding box center [440, 194] width 404 height 29
type input "*******"
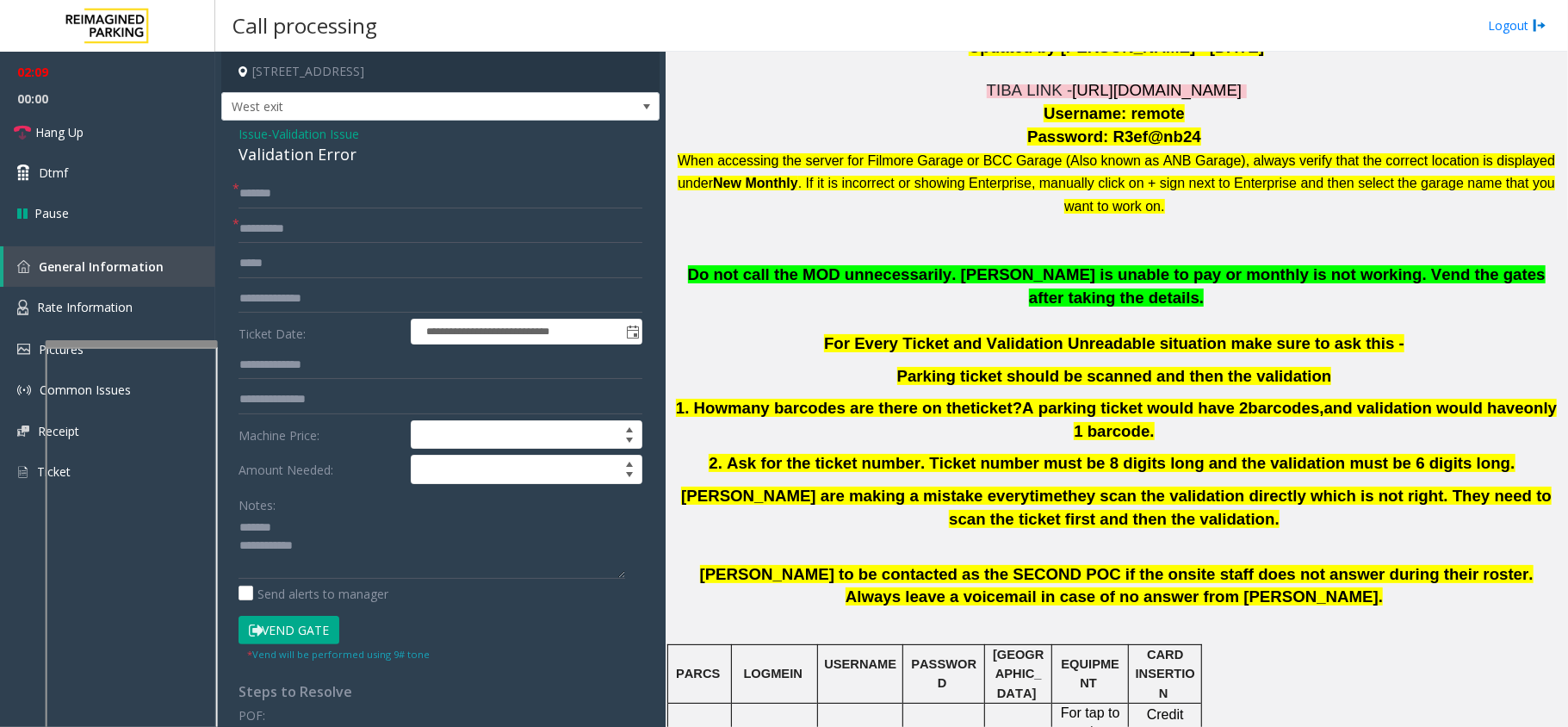
click at [308, 158] on div "Validation Error" at bounding box center [440, 154] width 404 height 23
type textarea "**********"
click at [300, 191] on input "*******" at bounding box center [440, 194] width 404 height 29
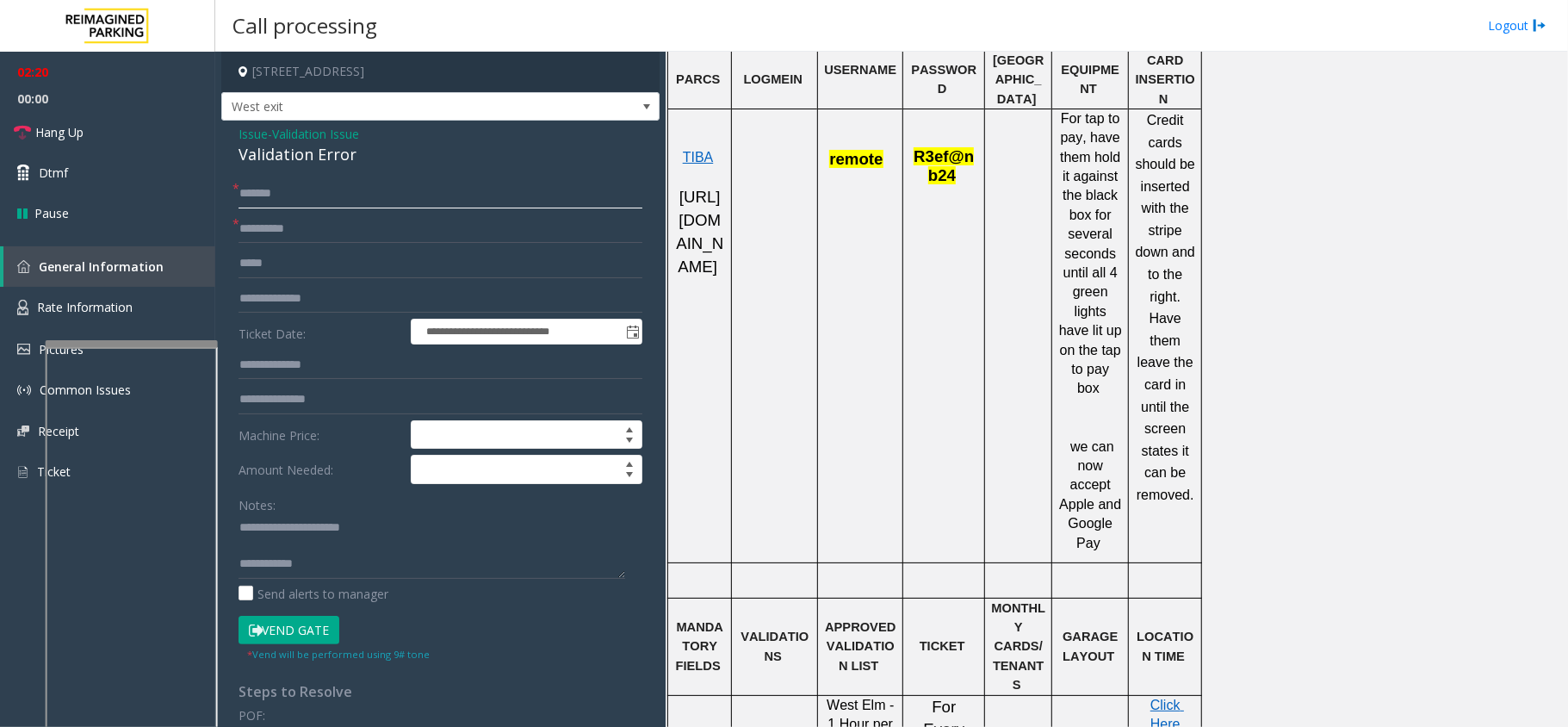
scroll to position [1182, 0]
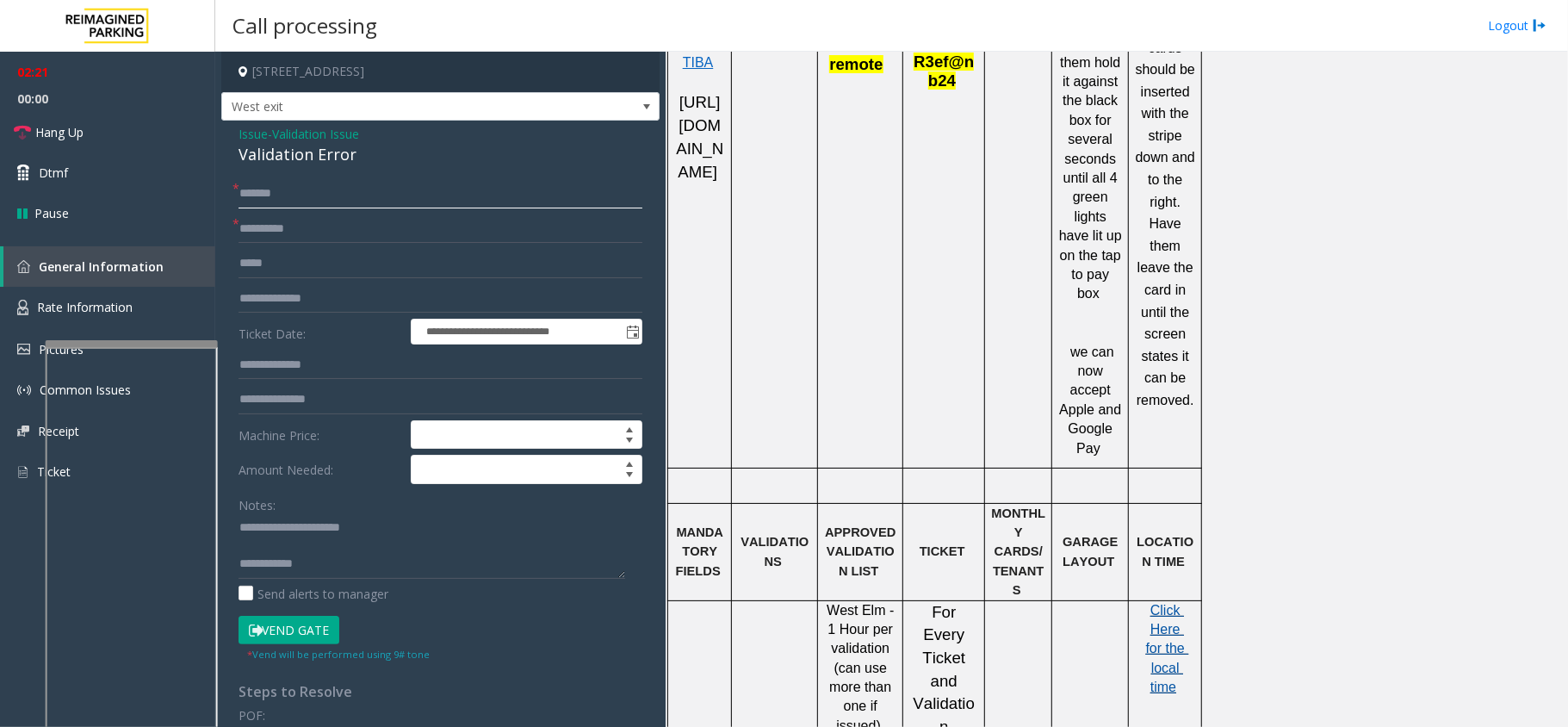
type input "*******"
click at [1158, 603] on span "Click Here for the local time" at bounding box center [1168, 649] width 43 height 92
click at [253, 556] on textarea at bounding box center [431, 546] width 387 height 65
click at [338, 545] on textarea at bounding box center [431, 546] width 387 height 65
type textarea "**********"
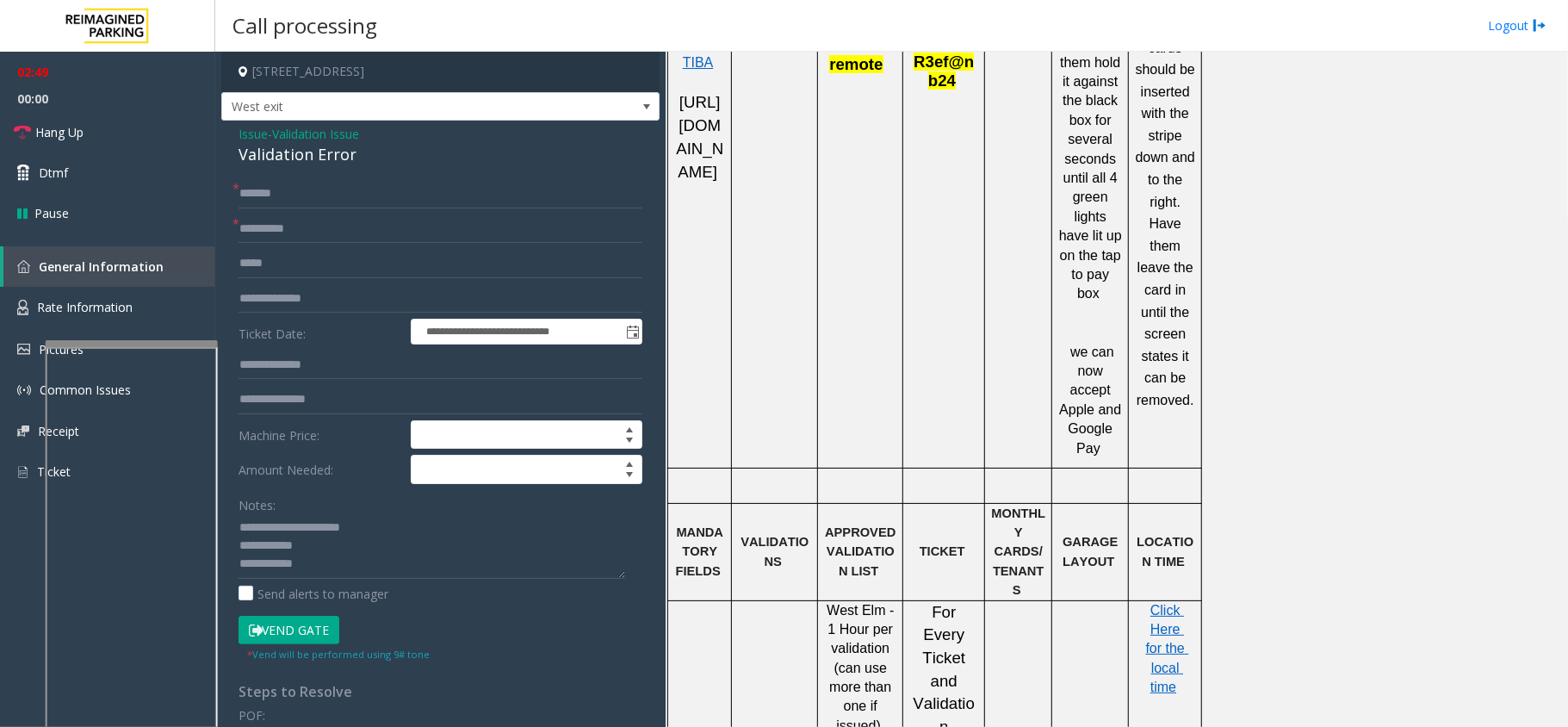
click at [296, 630] on button "Vend Gate" at bounding box center [289, 630] width 100 height 29
click at [314, 548] on textarea at bounding box center [431, 546] width 387 height 65
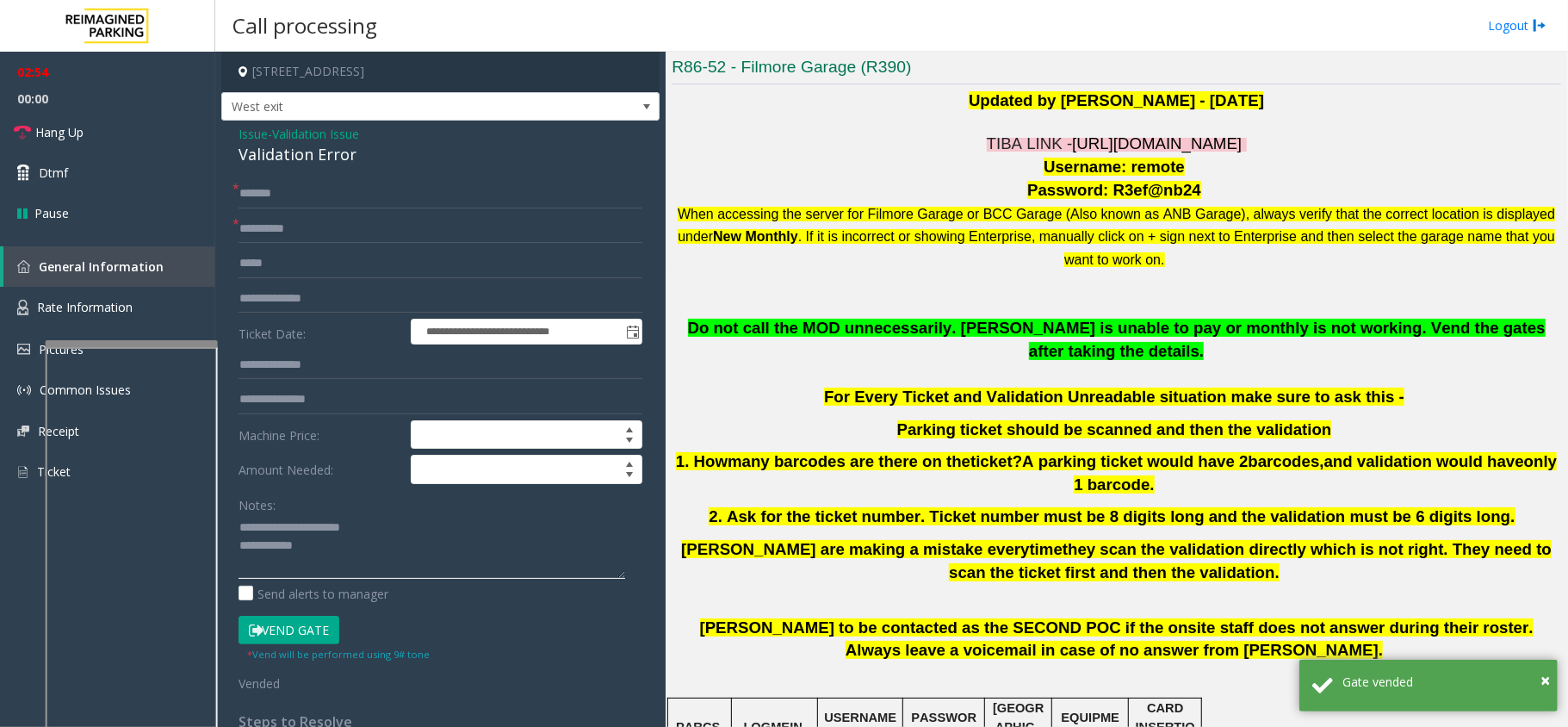
scroll to position [377, 0]
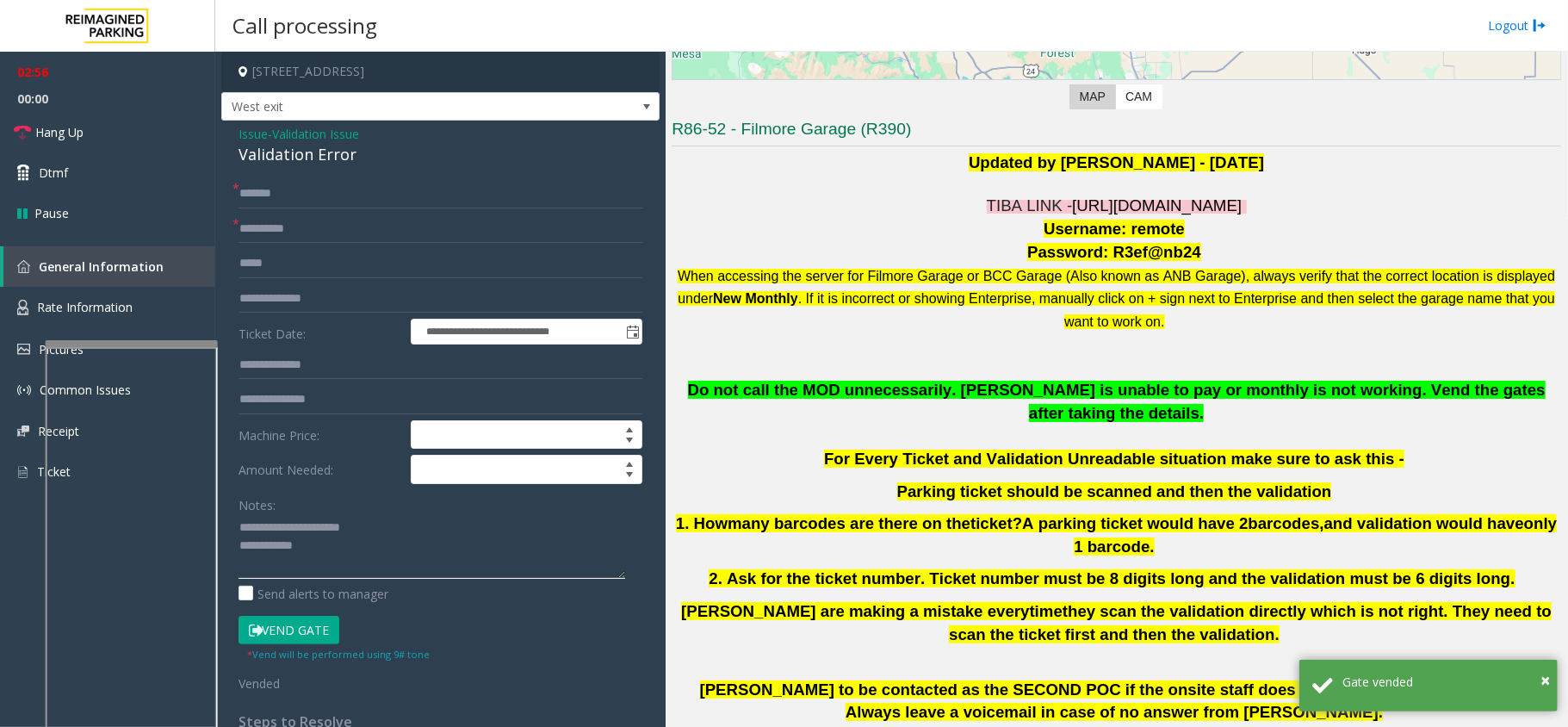
click at [398, 569] on textarea at bounding box center [431, 546] width 387 height 65
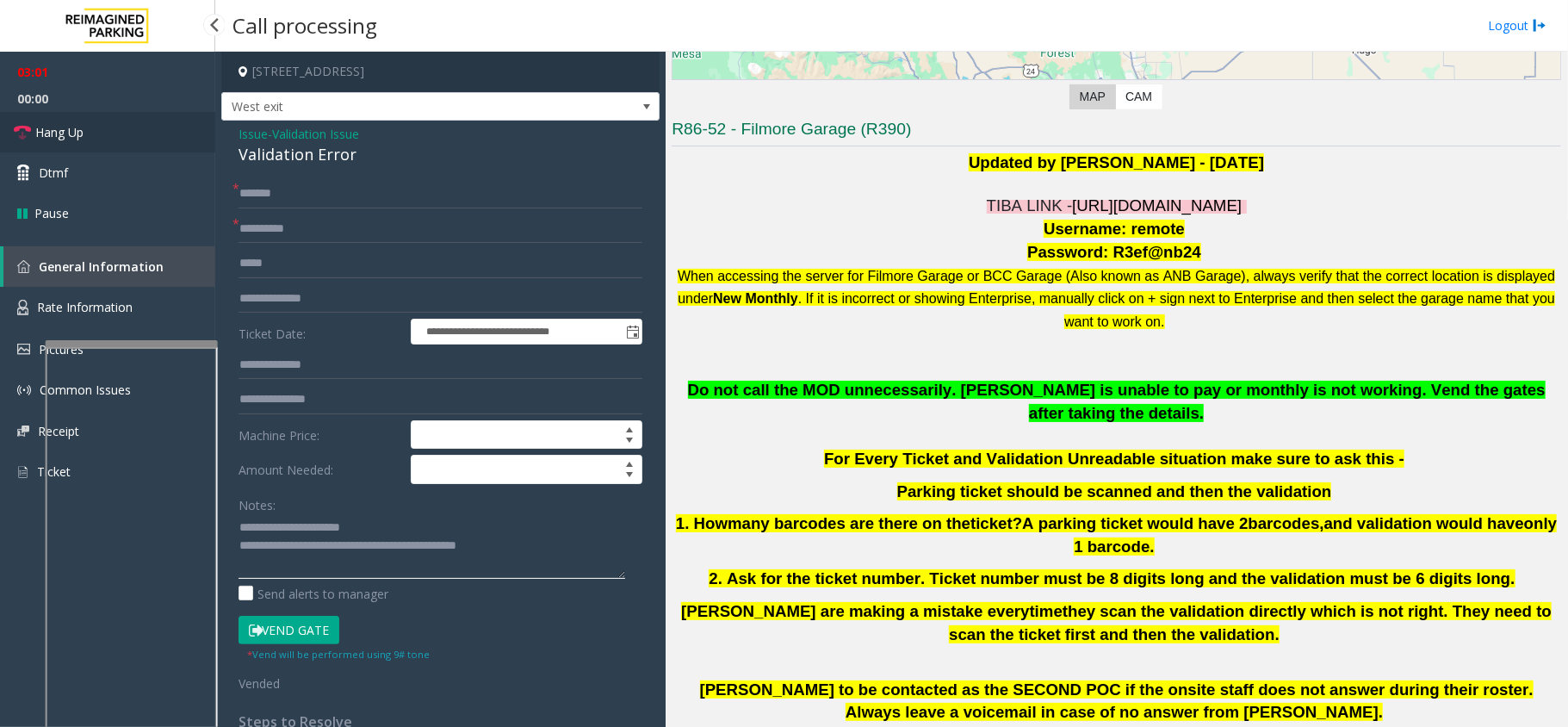
type textarea "**********"
click at [131, 136] on link "Hang Up" at bounding box center [107, 132] width 215 height 41
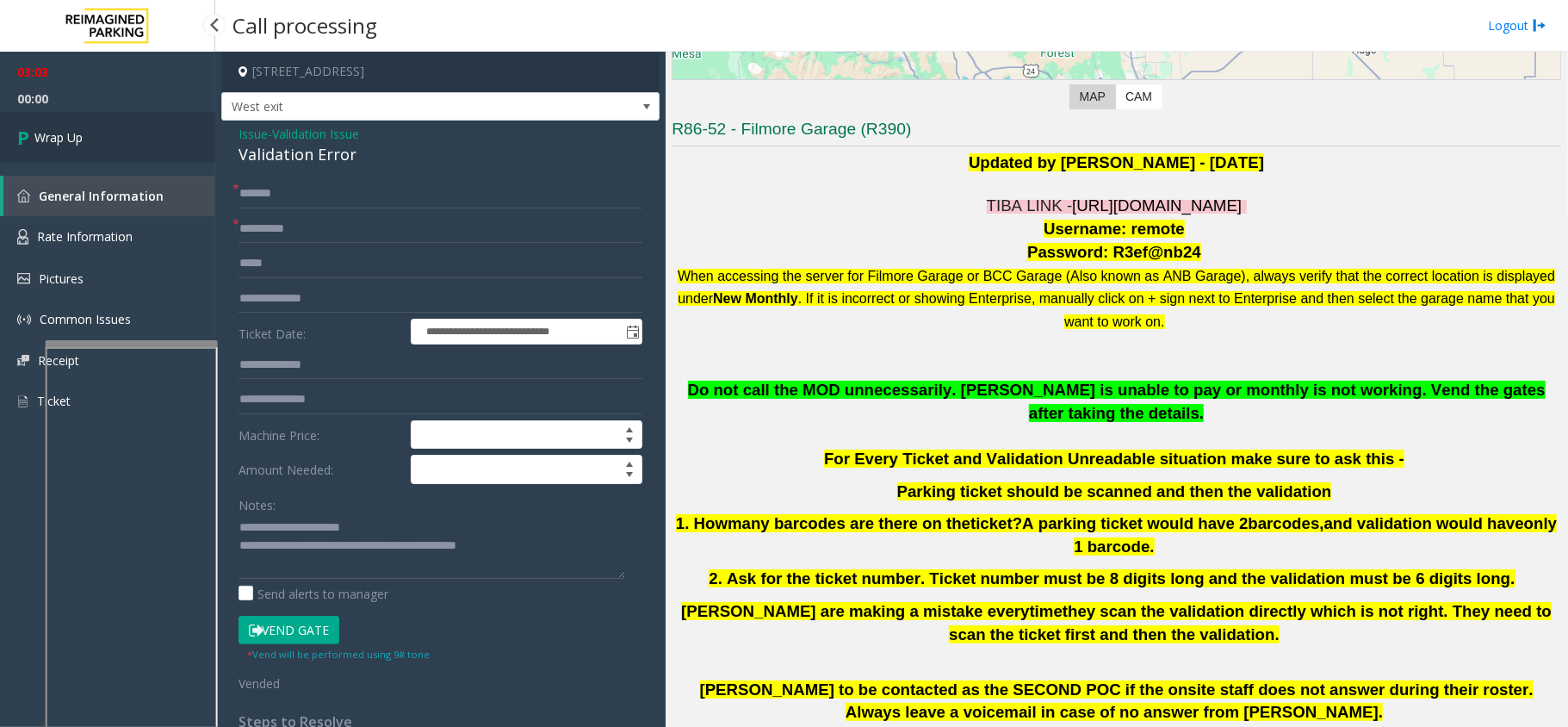
click at [123, 136] on link "Wrap Up" at bounding box center [107, 137] width 215 height 51
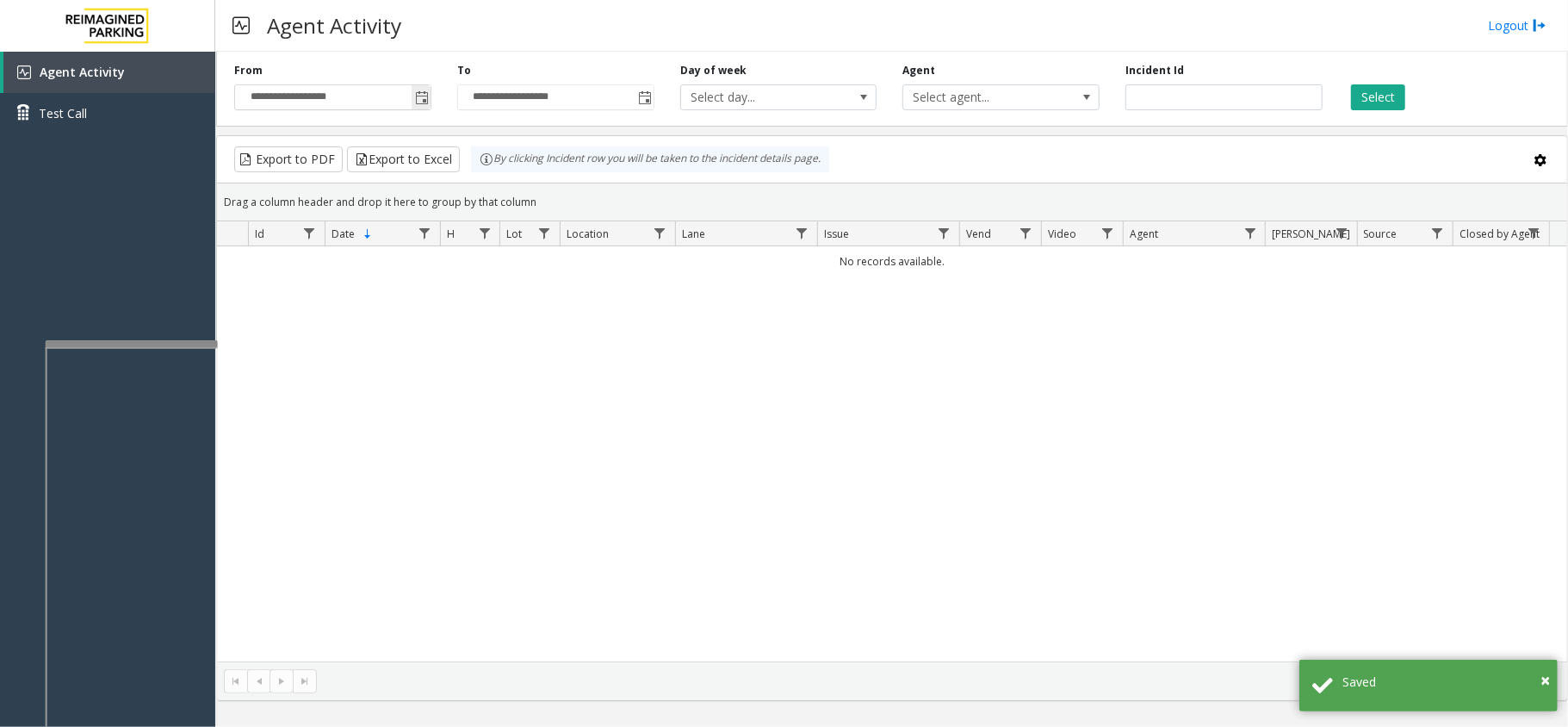
click at [421, 94] on span "Toggle popup" at bounding box center [422, 98] width 14 height 14
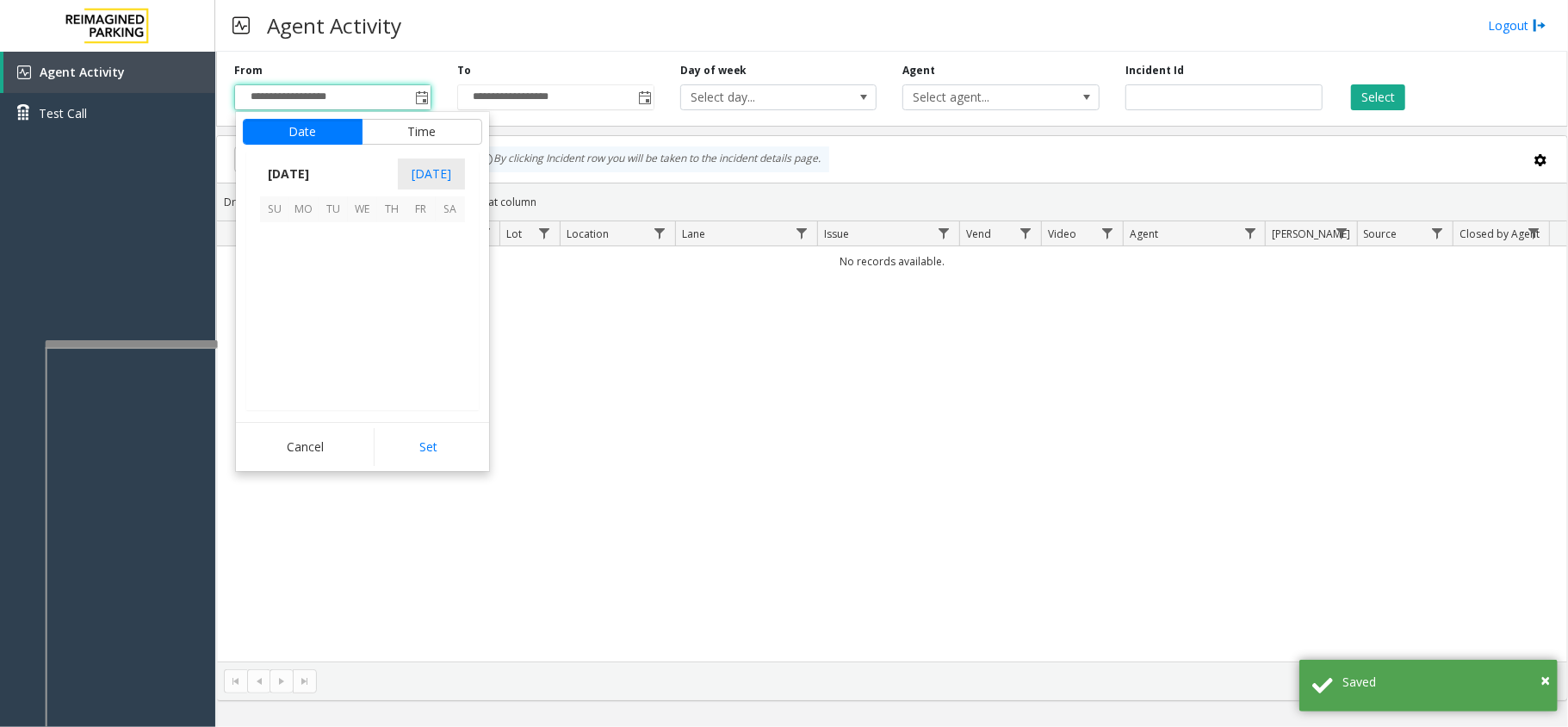
scroll to position [309044, 0]
click at [442, 327] on span "23" at bounding box center [451, 324] width 29 height 29
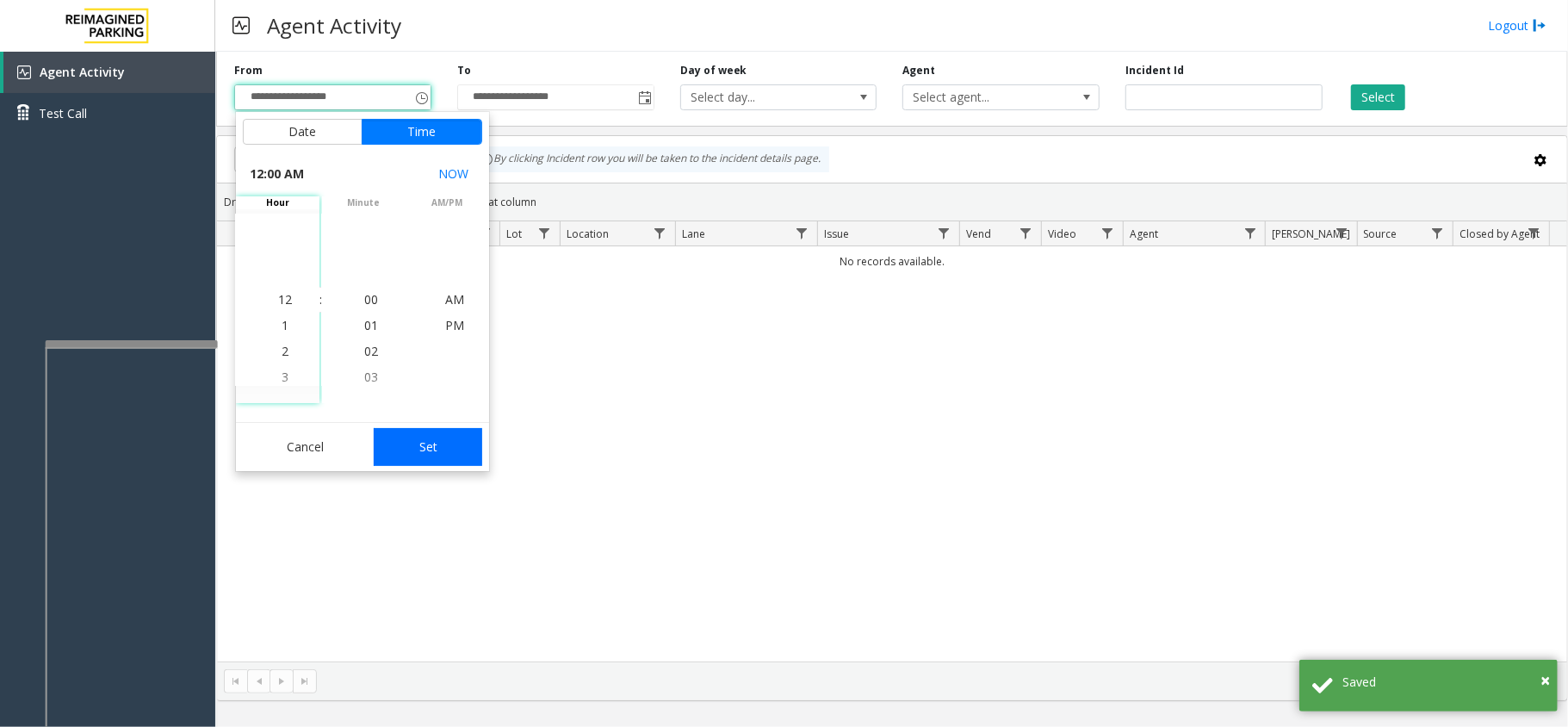
click at [462, 455] on button "Set" at bounding box center [427, 447] width 108 height 38
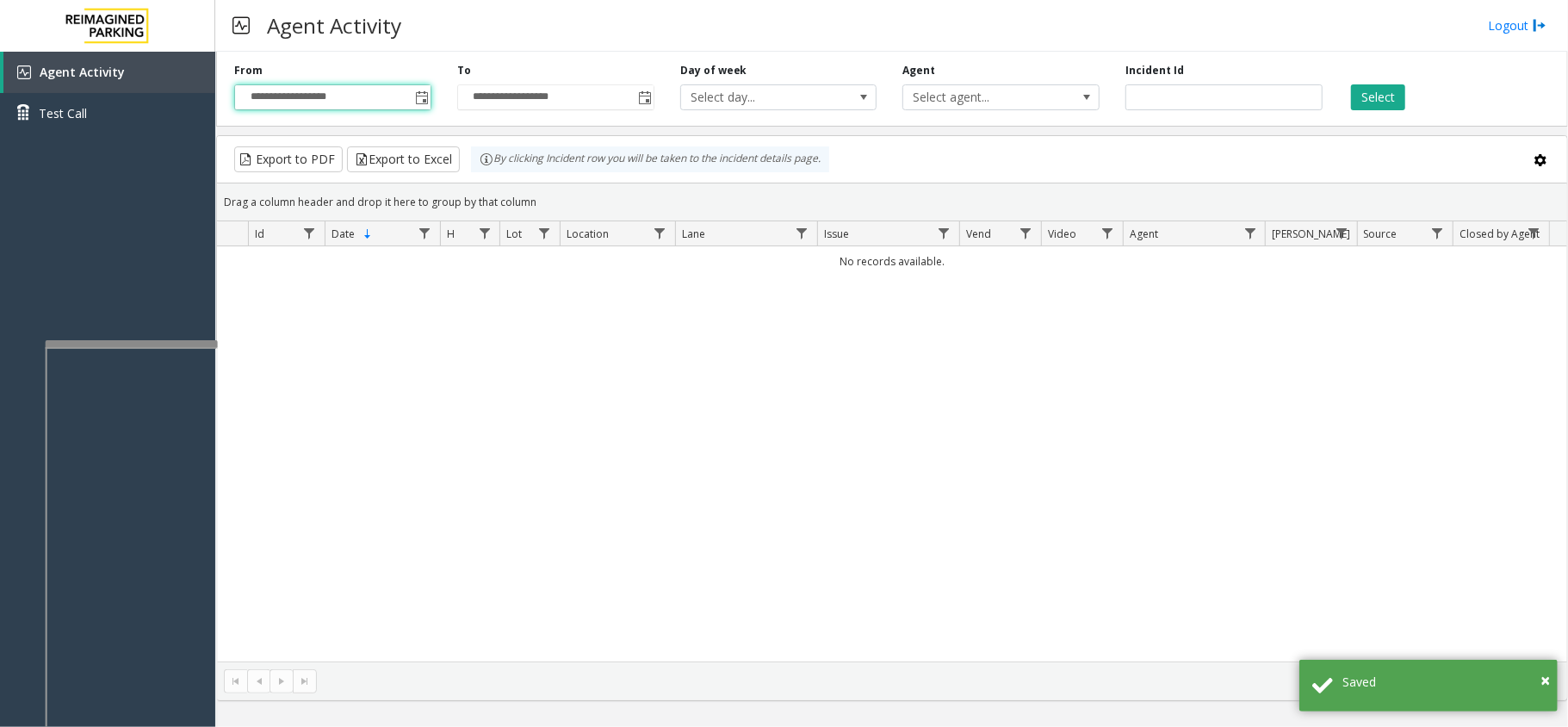
type input "**********"
click at [1354, 100] on button "Select" at bounding box center [1378, 97] width 54 height 26
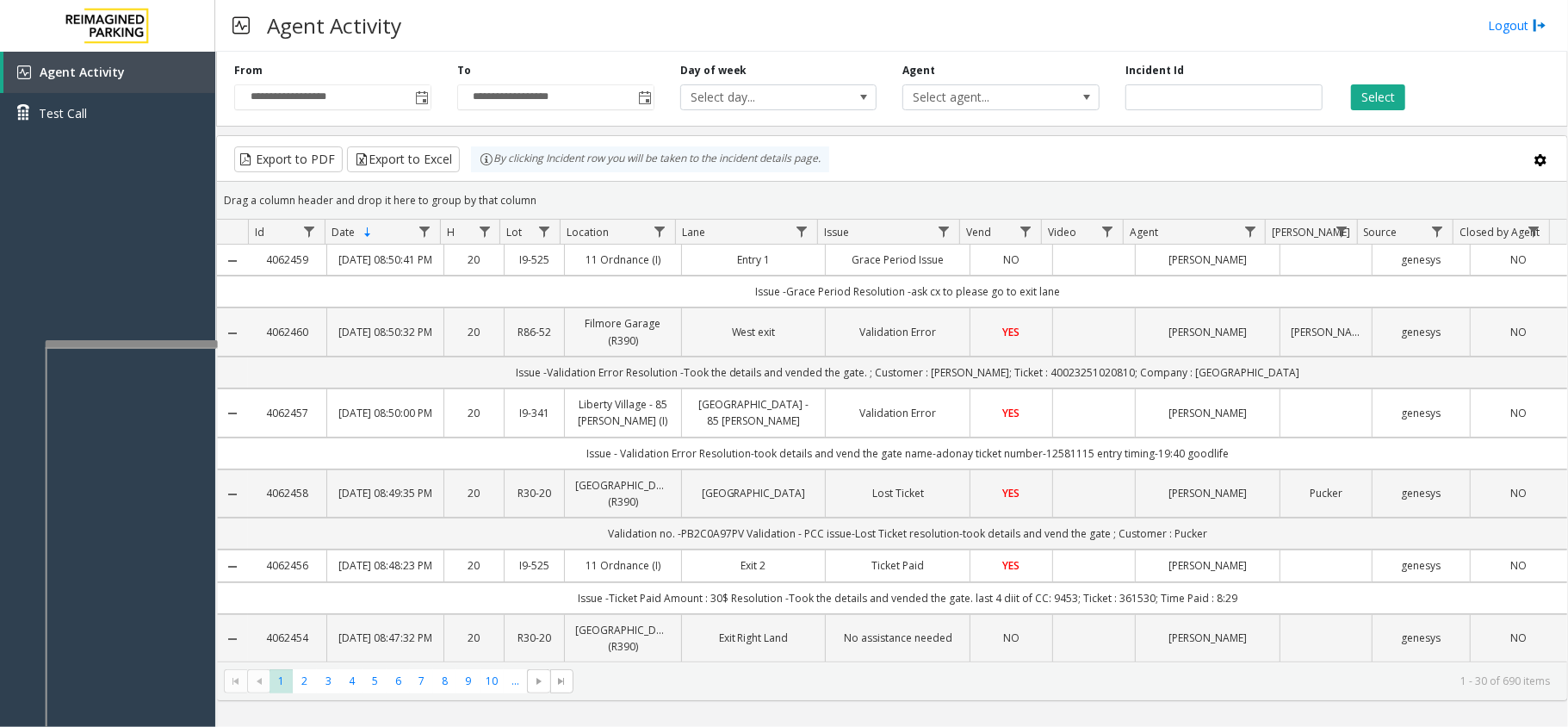
click at [816, 356] on td "West exit" at bounding box center [754, 332] width 145 height 48
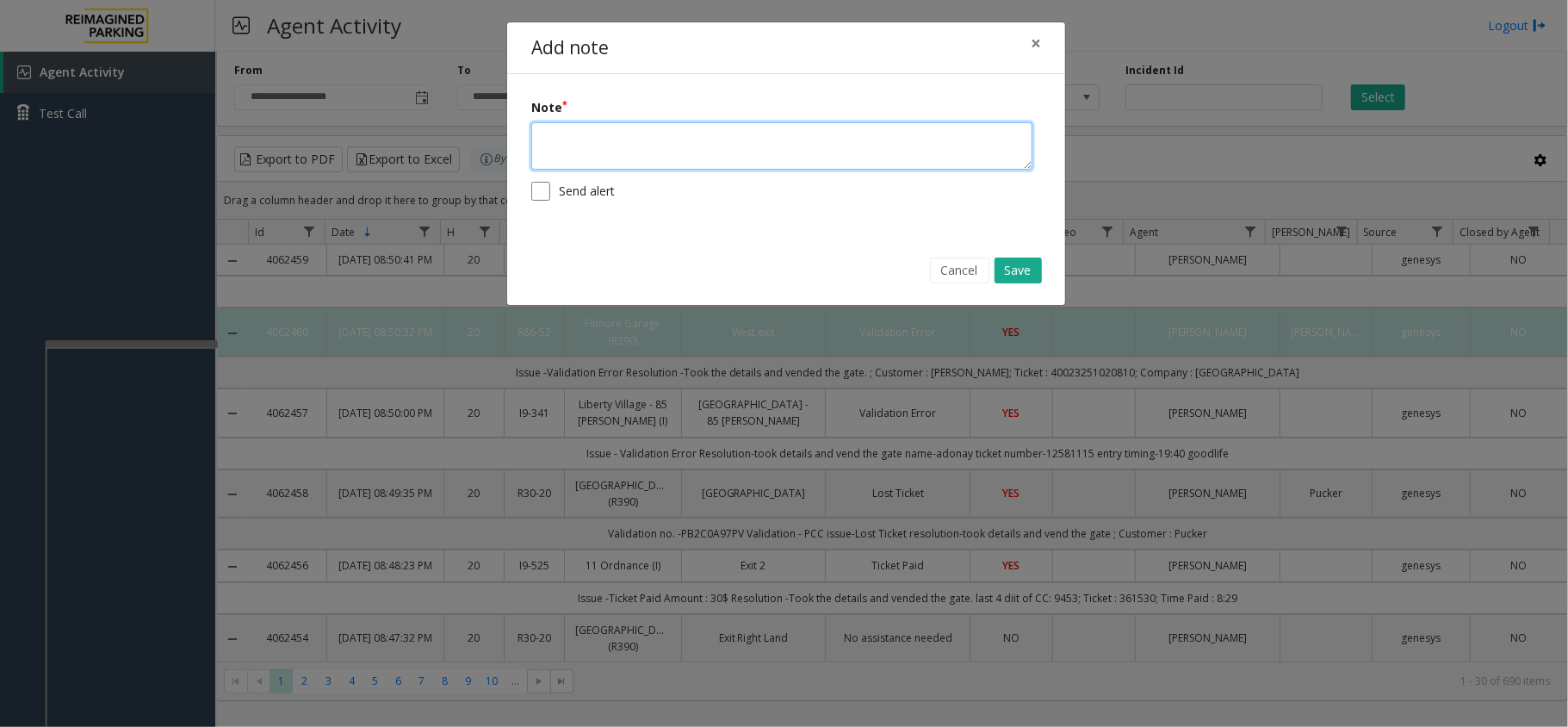
click at [676, 160] on textarea at bounding box center [782, 146] width 501 height 47
type textarea "**********"
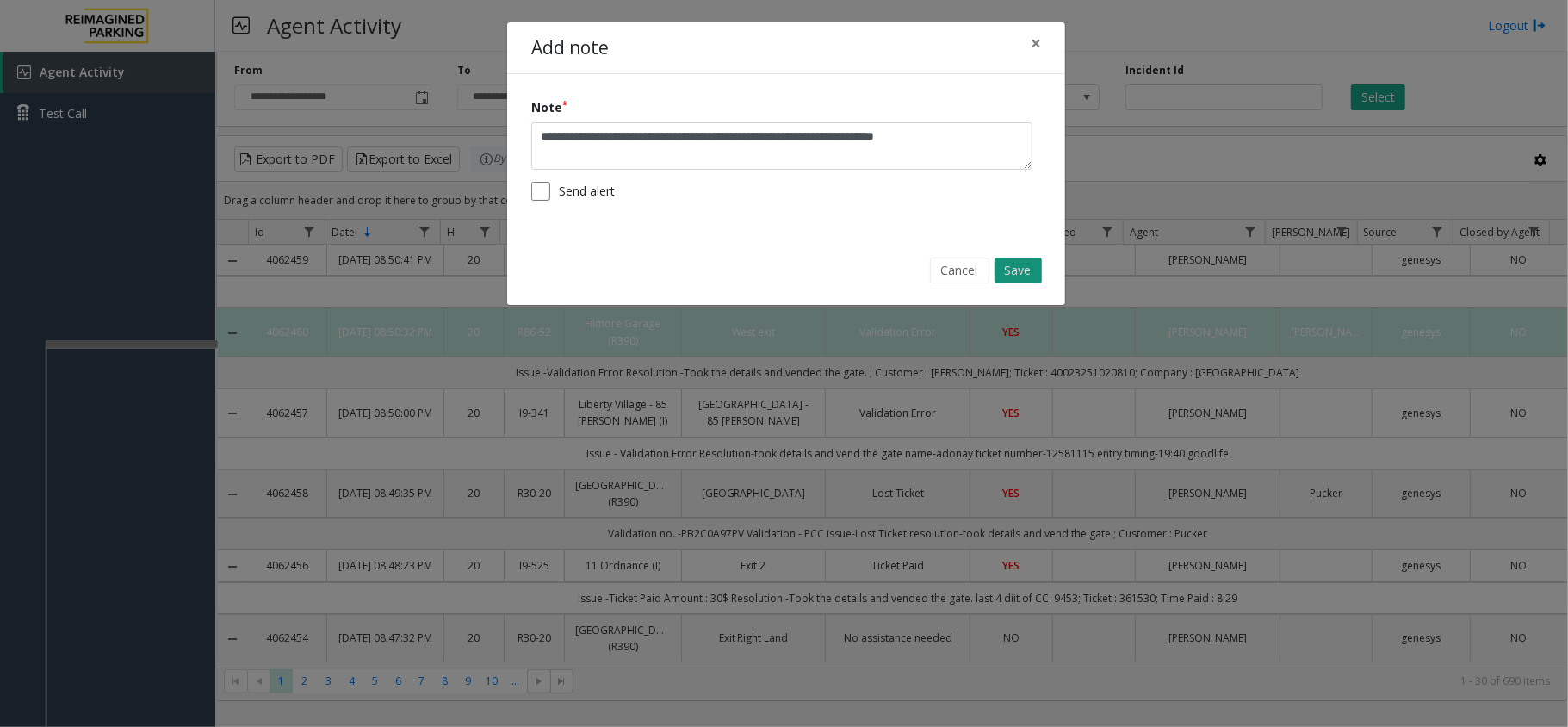
click at [1001, 276] on button "Save" at bounding box center [1018, 270] width 47 height 26
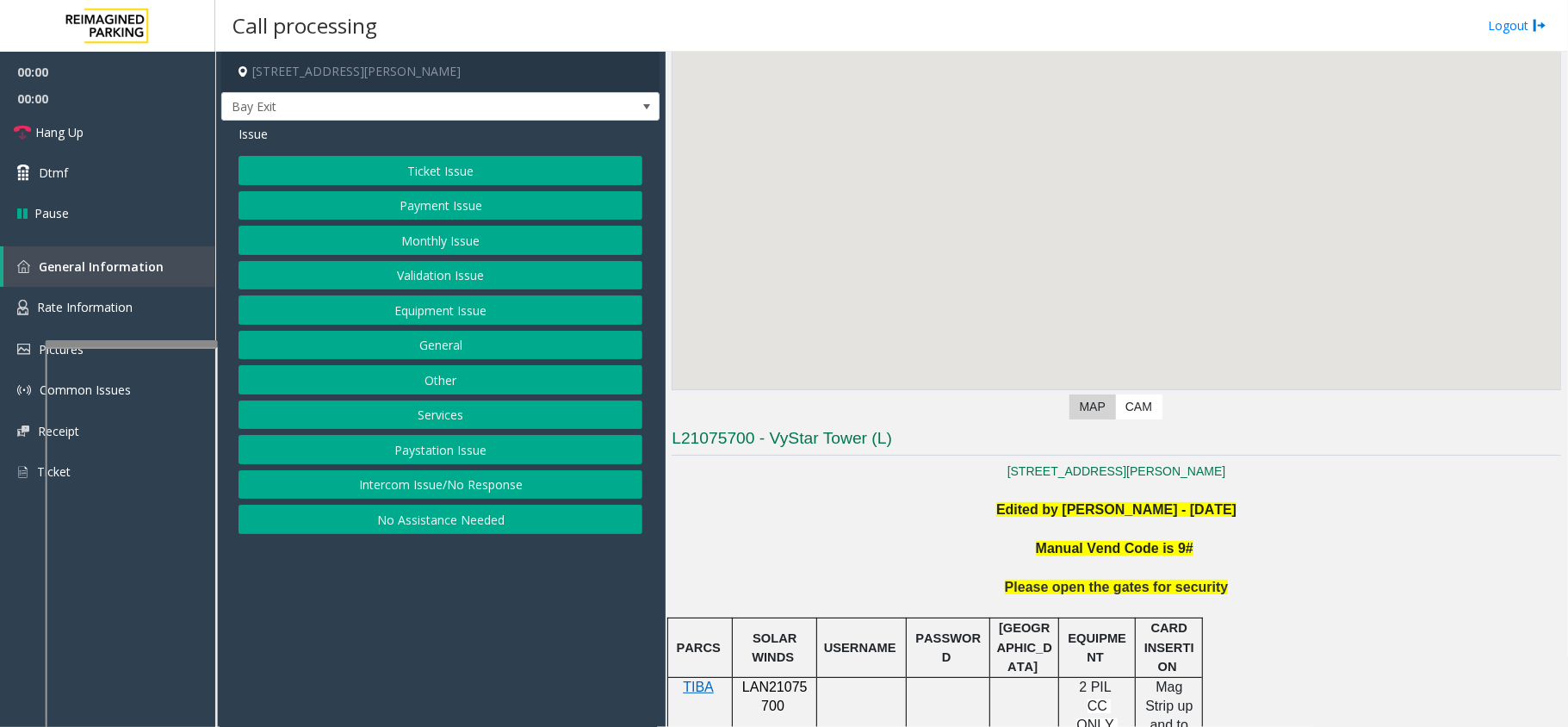
scroll to position [229, 0]
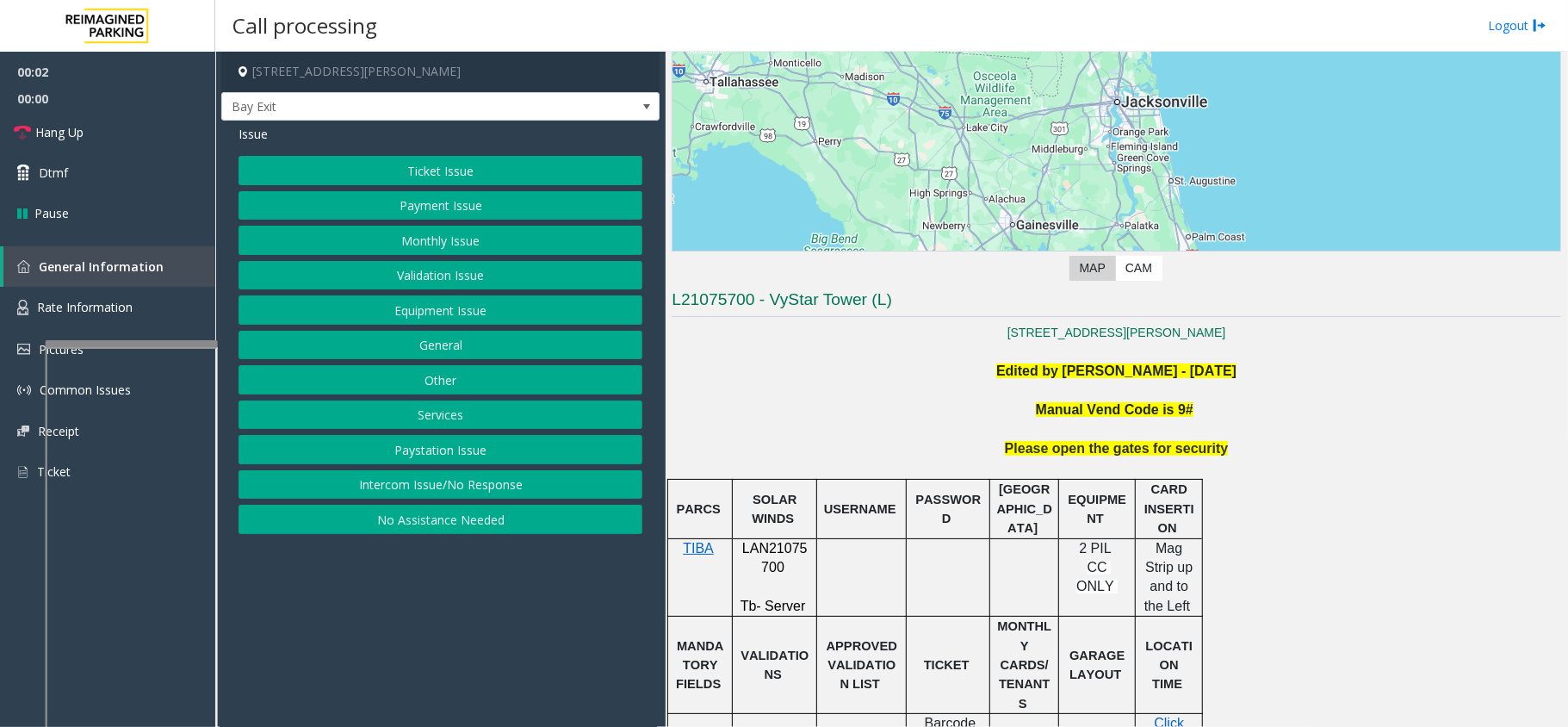
click at [779, 557] on span "LAN21075700" at bounding box center [775, 557] width 66 height 34
copy p "LAN21075700"
click at [431, 481] on button "Intercom Issue/No Response" at bounding box center [440, 485] width 404 height 29
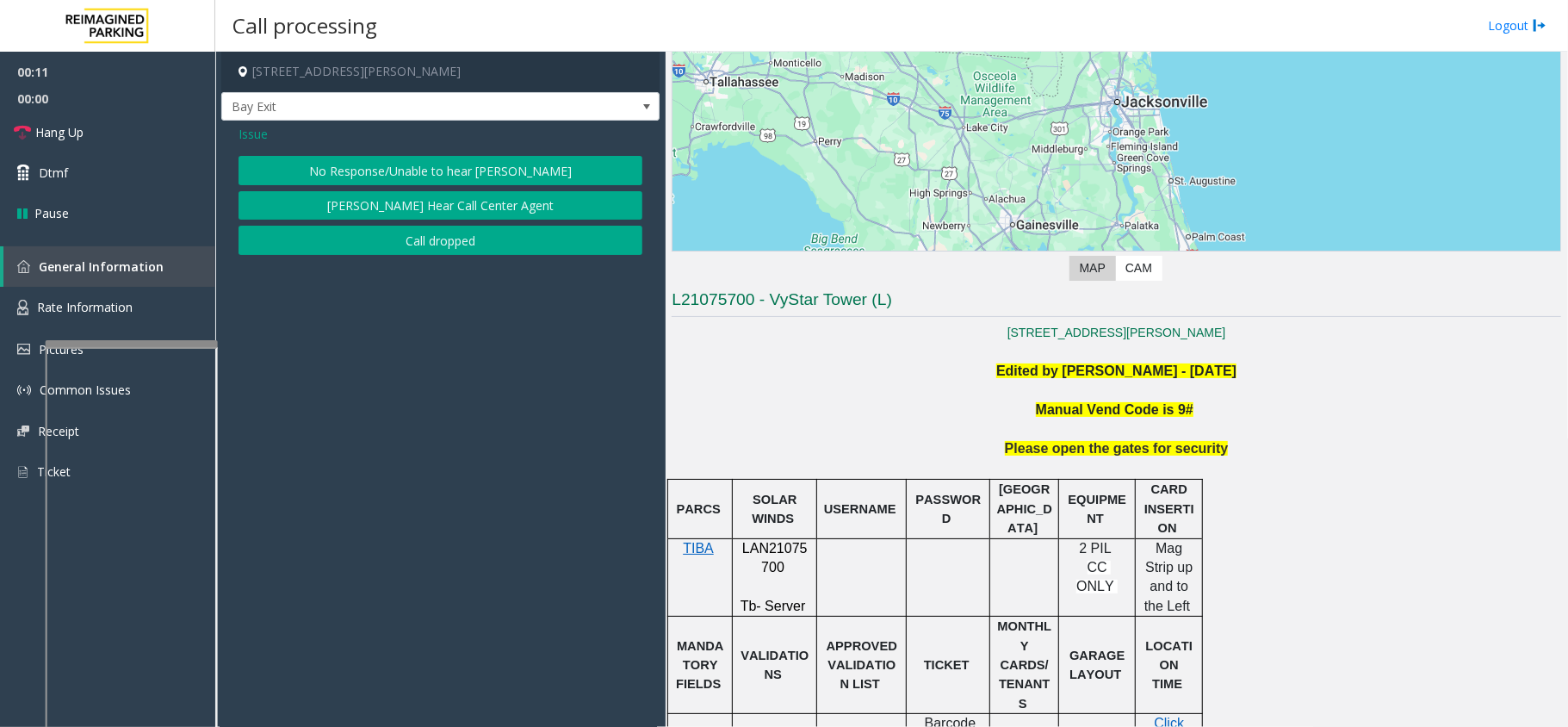
click at [372, 188] on div "No Response/Unable to hear [PERSON_NAME] Cannot Hear Call Center Agent Call dro…" at bounding box center [440, 206] width 404 height 99
click at [376, 167] on button "No Response/Unable to hear [PERSON_NAME]" at bounding box center [440, 171] width 404 height 29
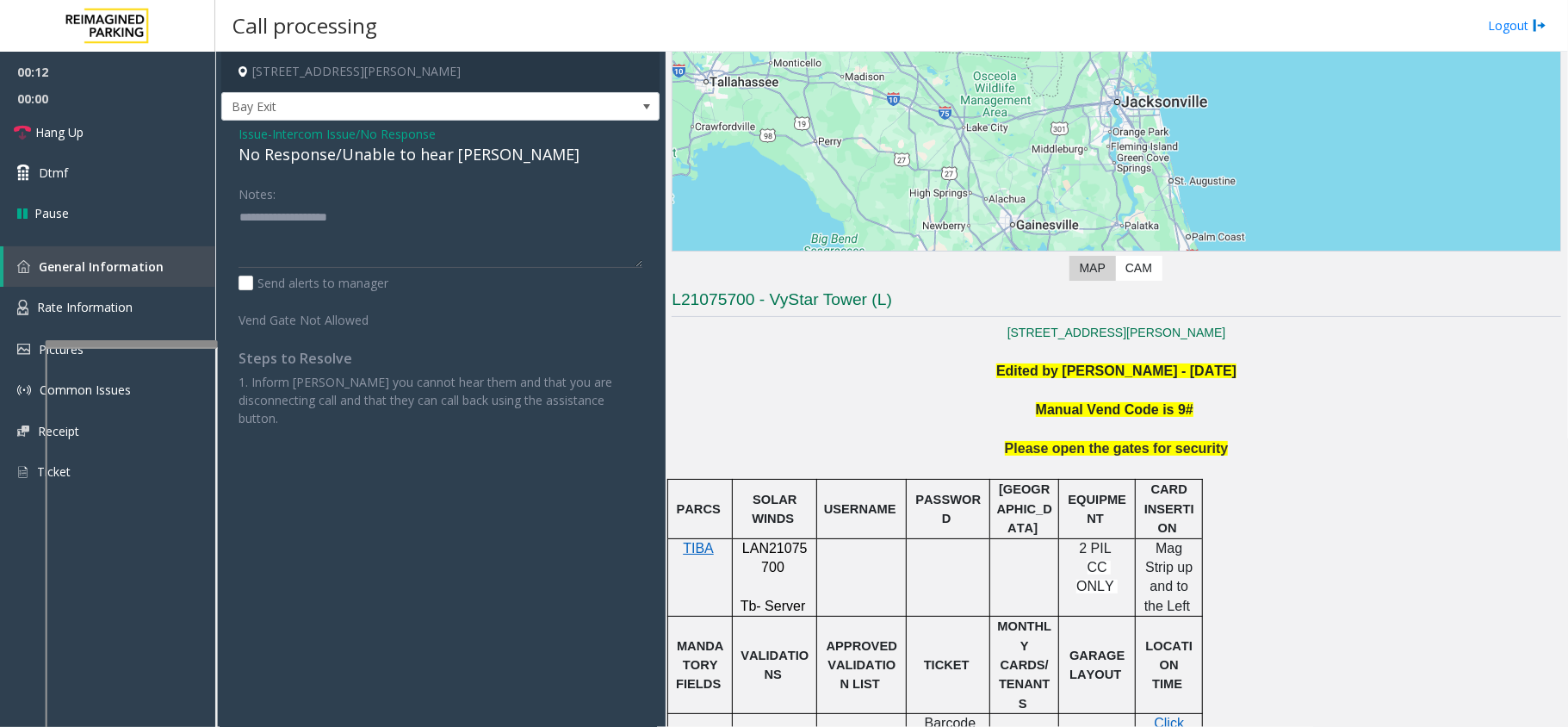
click at [384, 154] on div "No Response/Unable to hear [PERSON_NAME]" at bounding box center [440, 154] width 404 height 23
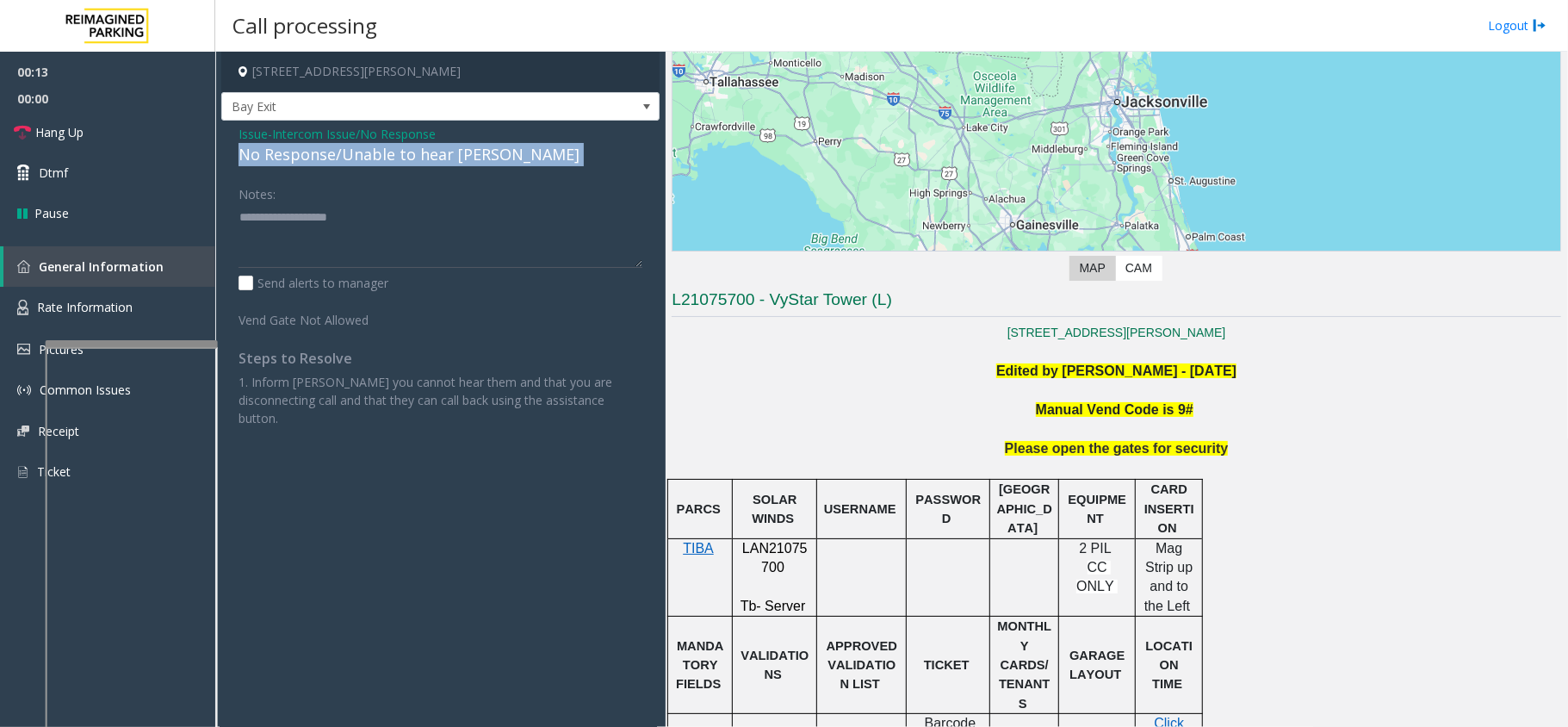
click at [384, 154] on div "No Response/Unable to hear [PERSON_NAME]" at bounding box center [440, 154] width 404 height 23
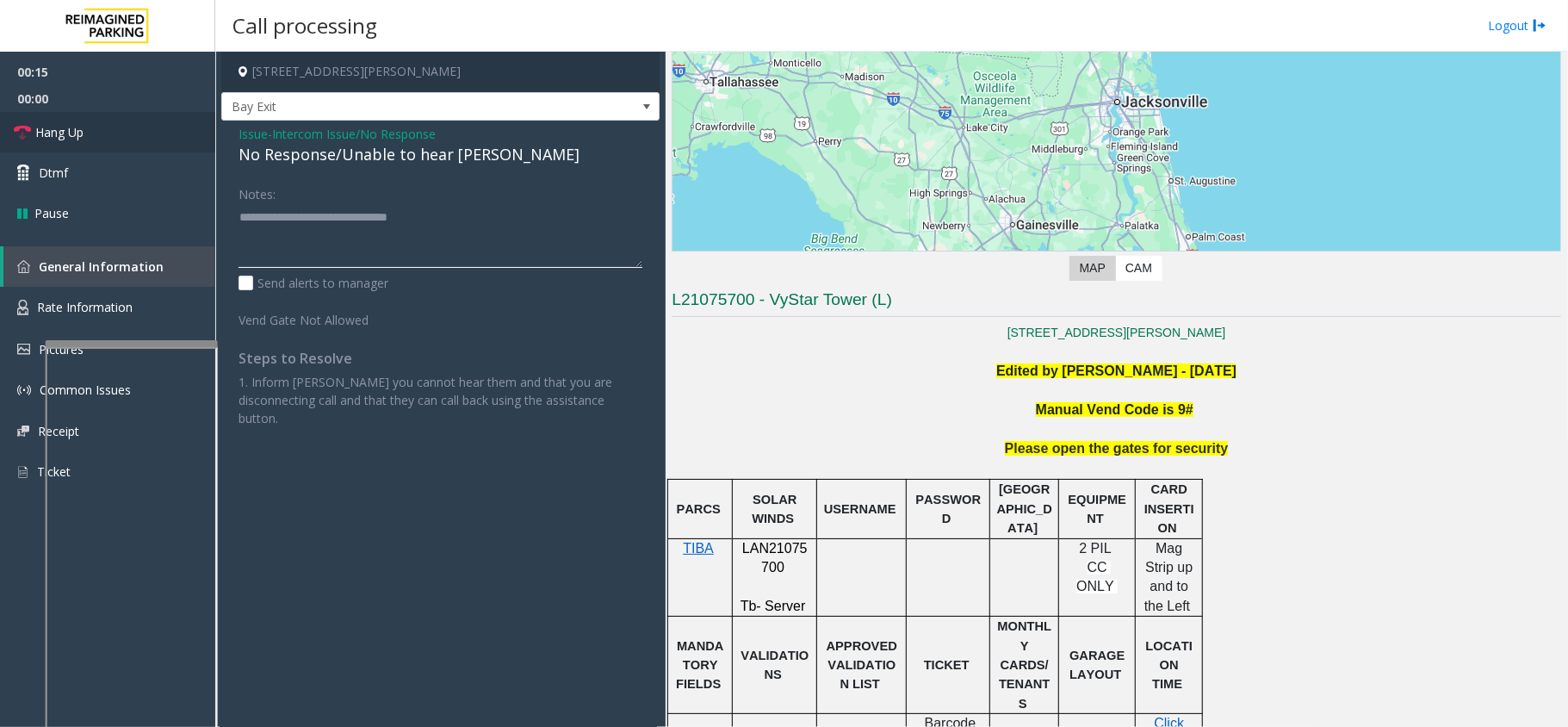
type textarea "**********"
click at [171, 147] on link "Hang Up" at bounding box center [107, 132] width 215 height 41
click at [166, 149] on link "Hang Up" at bounding box center [107, 132] width 215 height 41
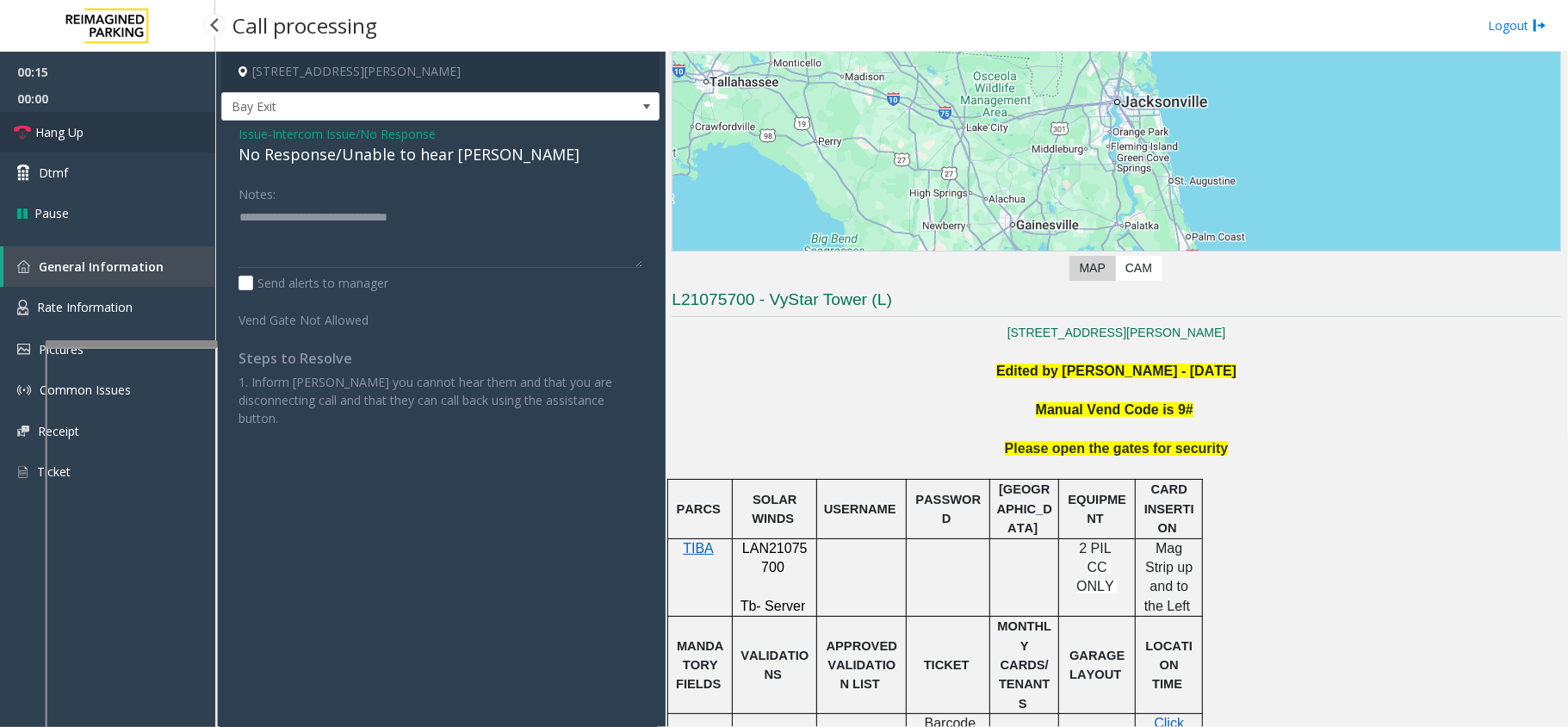
click at [166, 149] on link "Hang Up" at bounding box center [107, 132] width 215 height 41
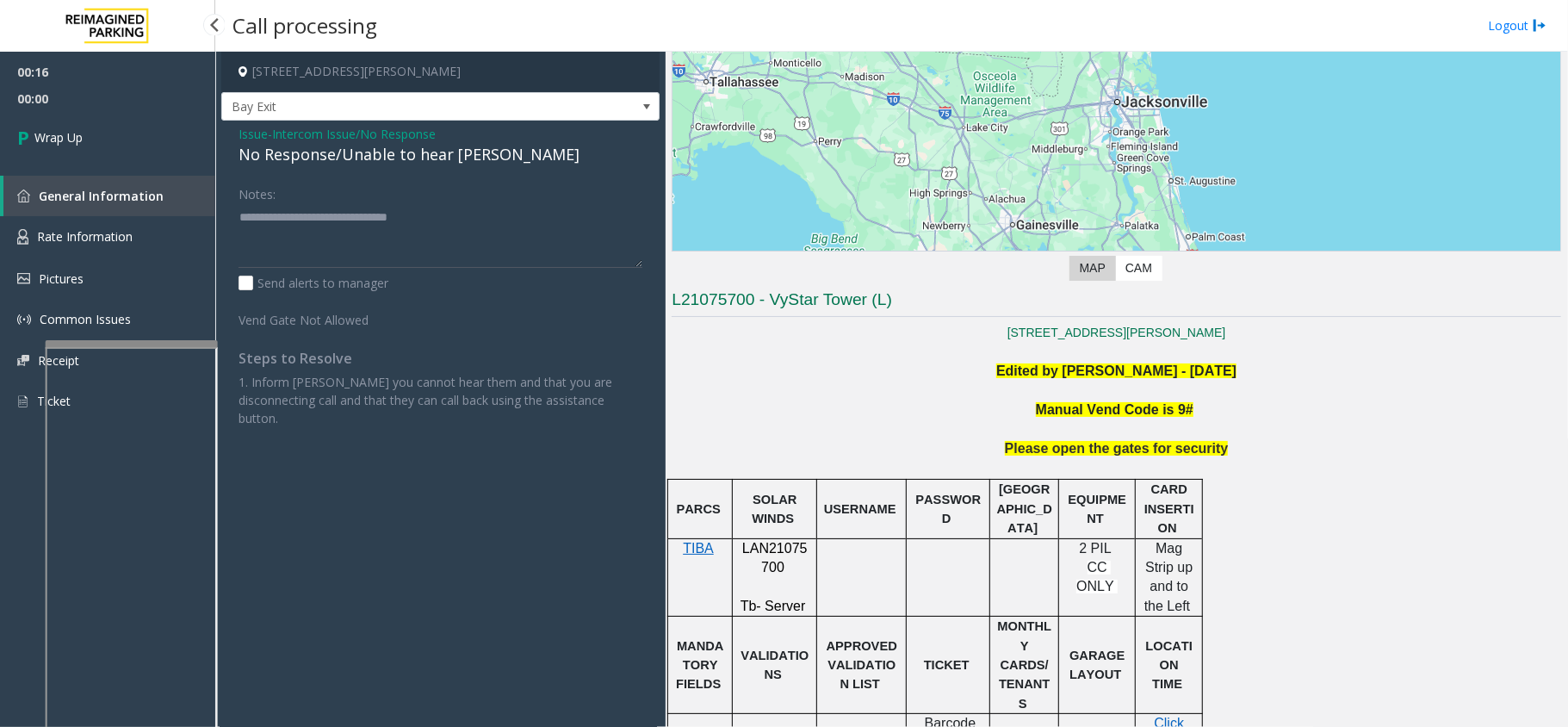
click at [166, 149] on link "Wrap Up" at bounding box center [107, 137] width 215 height 51
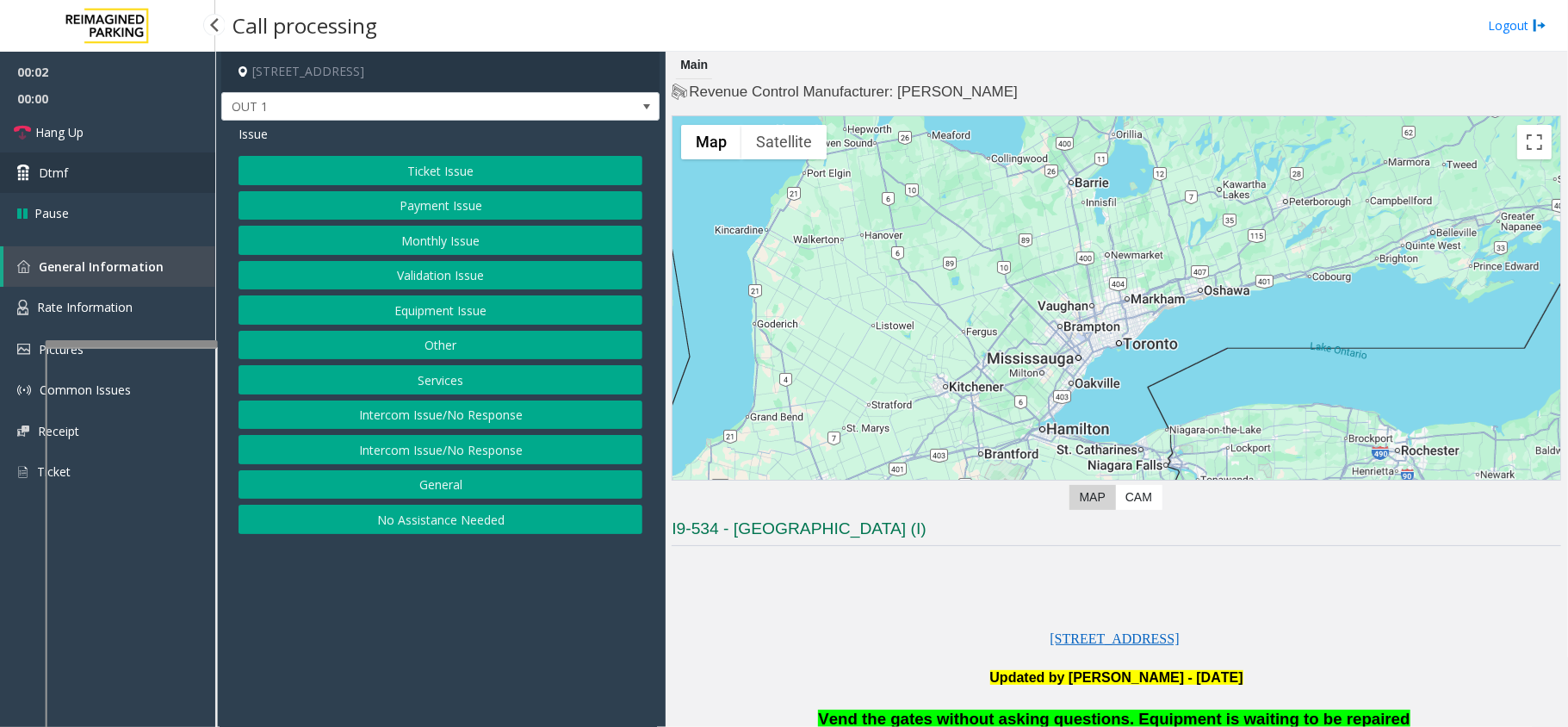
click at [153, 169] on link "Dtmf" at bounding box center [107, 173] width 215 height 41
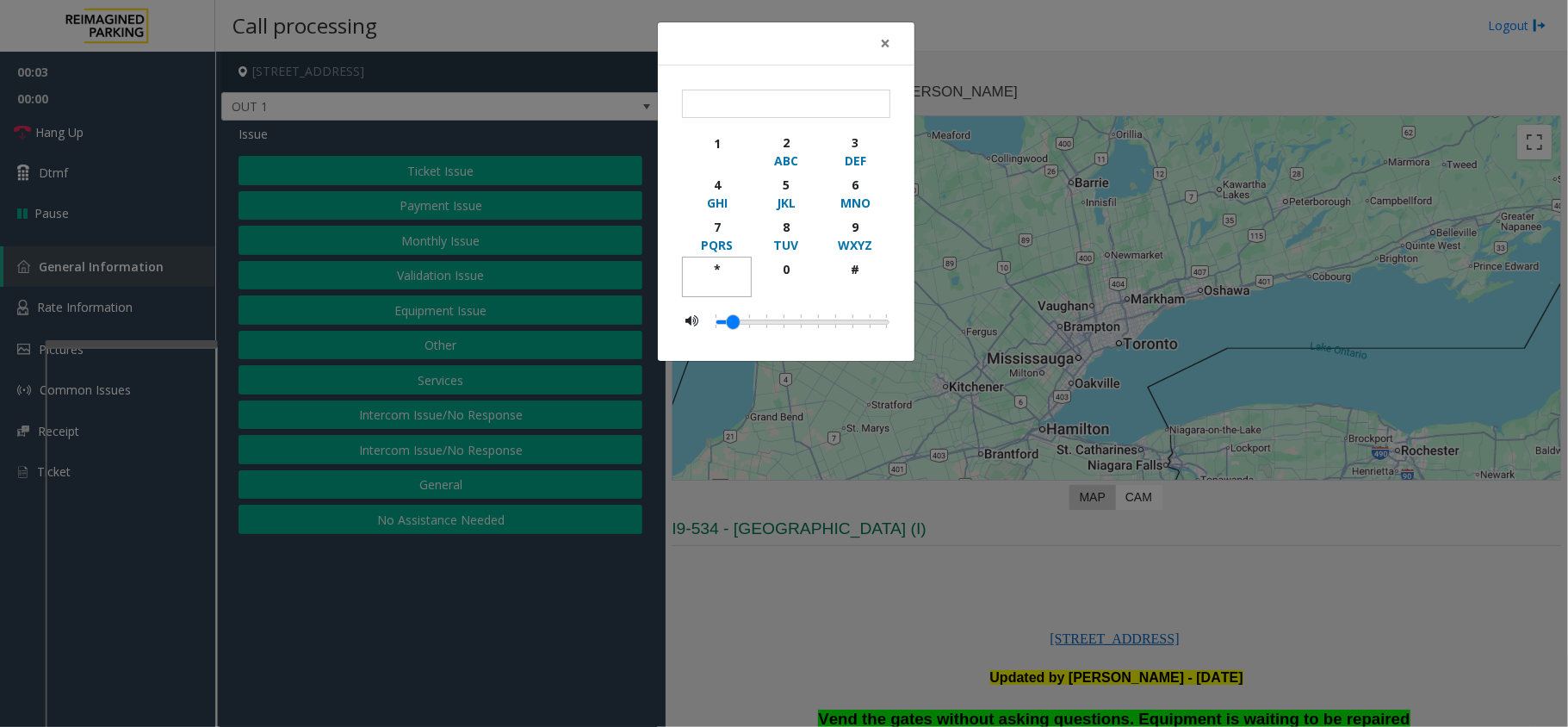
click at [711, 262] on div "*" at bounding box center [716, 269] width 47 height 18
click at [836, 214] on button "9 WXYZ" at bounding box center [856, 236] width 69 height 42
click at [872, 272] on div "#" at bounding box center [855, 269] width 47 height 18
type input "***"
click at [966, 325] on div "× *** 1 2 ABC 3 DEF 4 GHI 5 JKL 6 MNO 7 PQRS 8 TUV 9 WXYZ * 0 #" at bounding box center [784, 363] width 1568 height 727
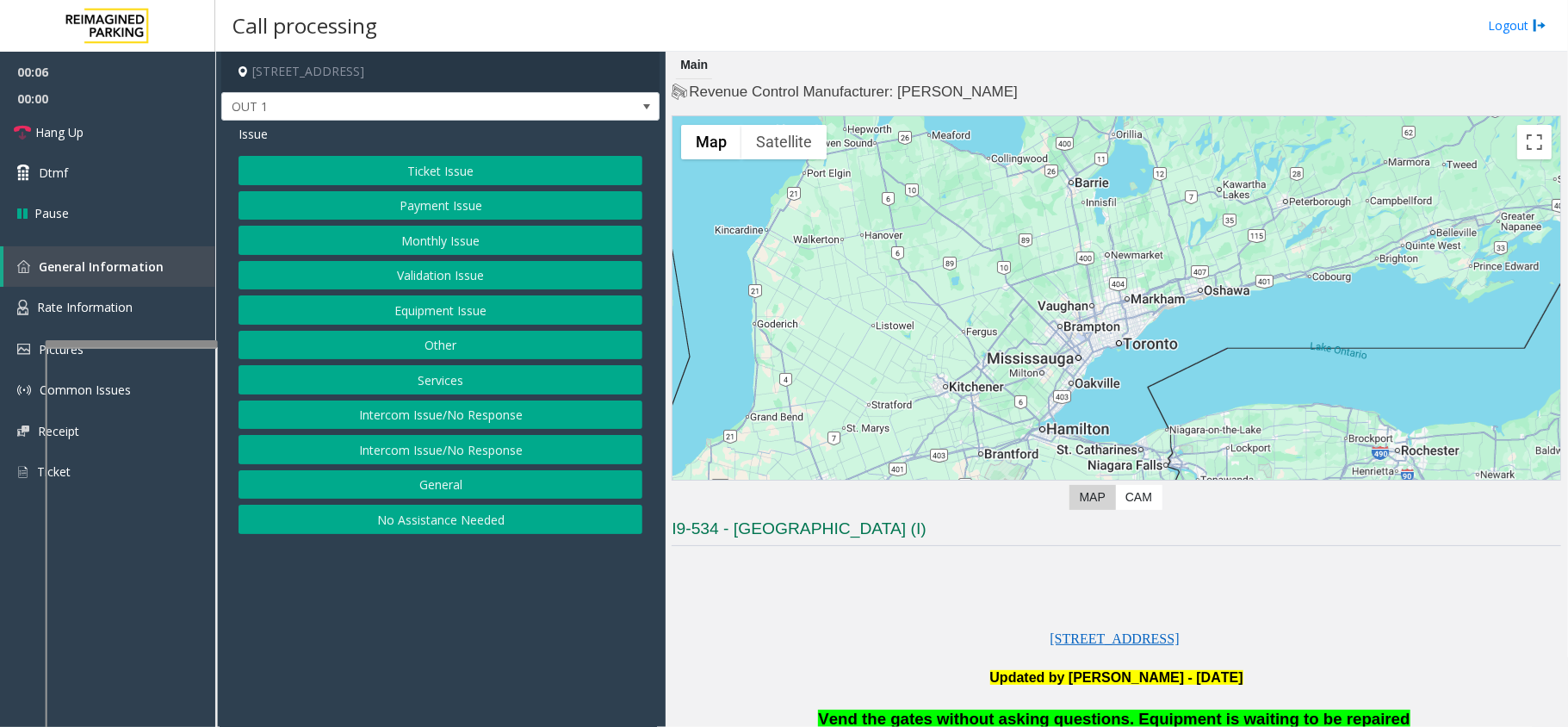
click at [439, 311] on button "Equipment Issue" at bounding box center [440, 310] width 404 height 29
click at [439, 311] on button "Gate / Door Won't Open" at bounding box center [440, 310] width 404 height 29
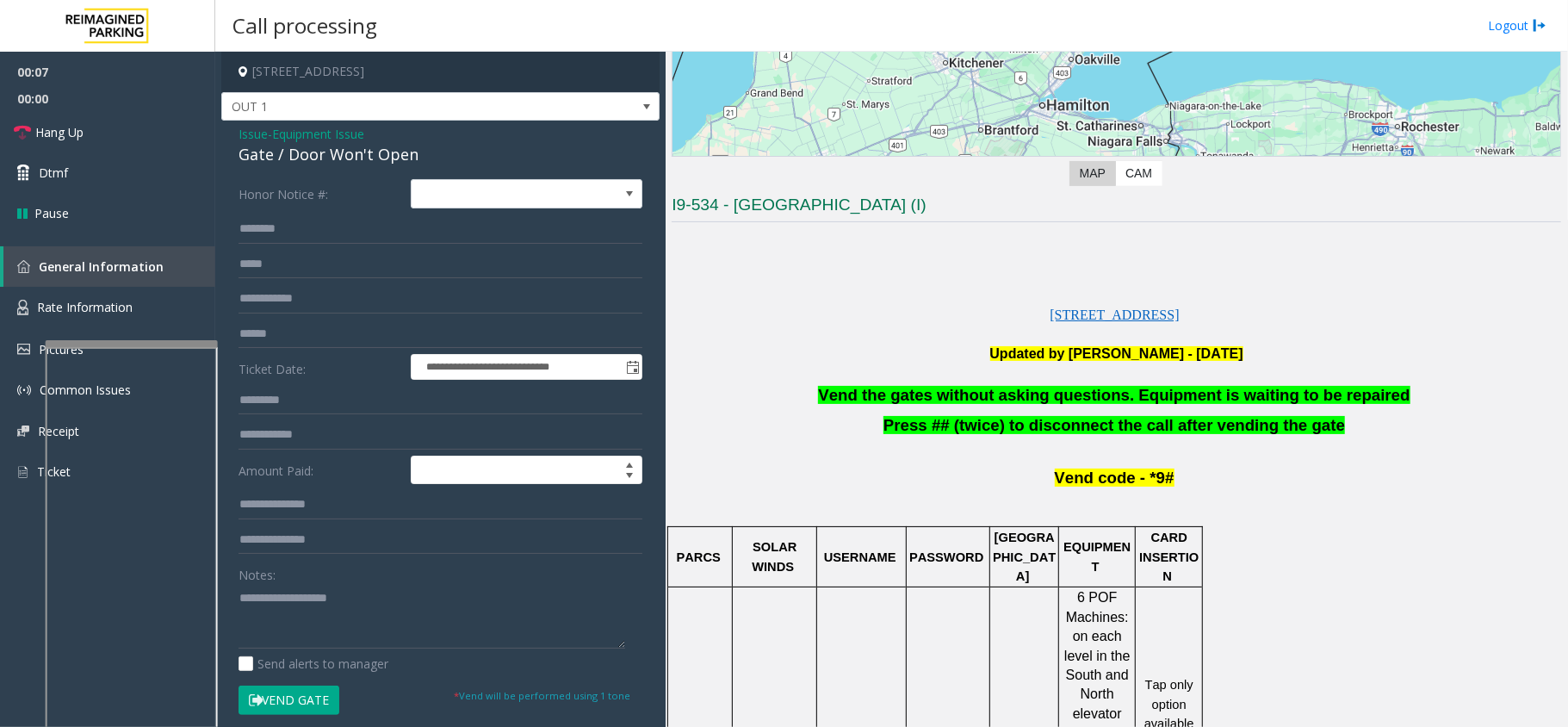
scroll to position [345, 0]
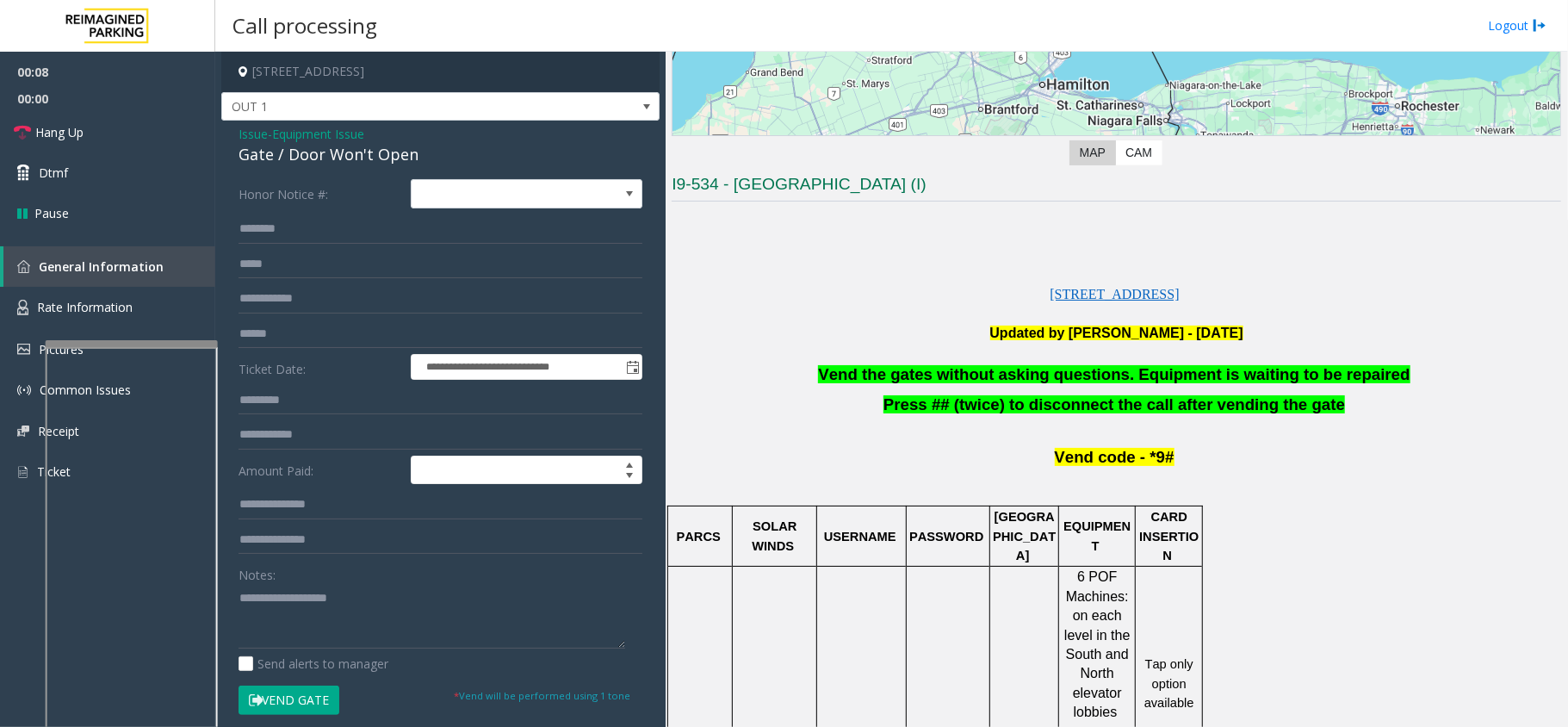
click at [1037, 382] on span "Vend the gates without asking questions. Equipment is waiting to be repaired" at bounding box center [1114, 374] width 591 height 18
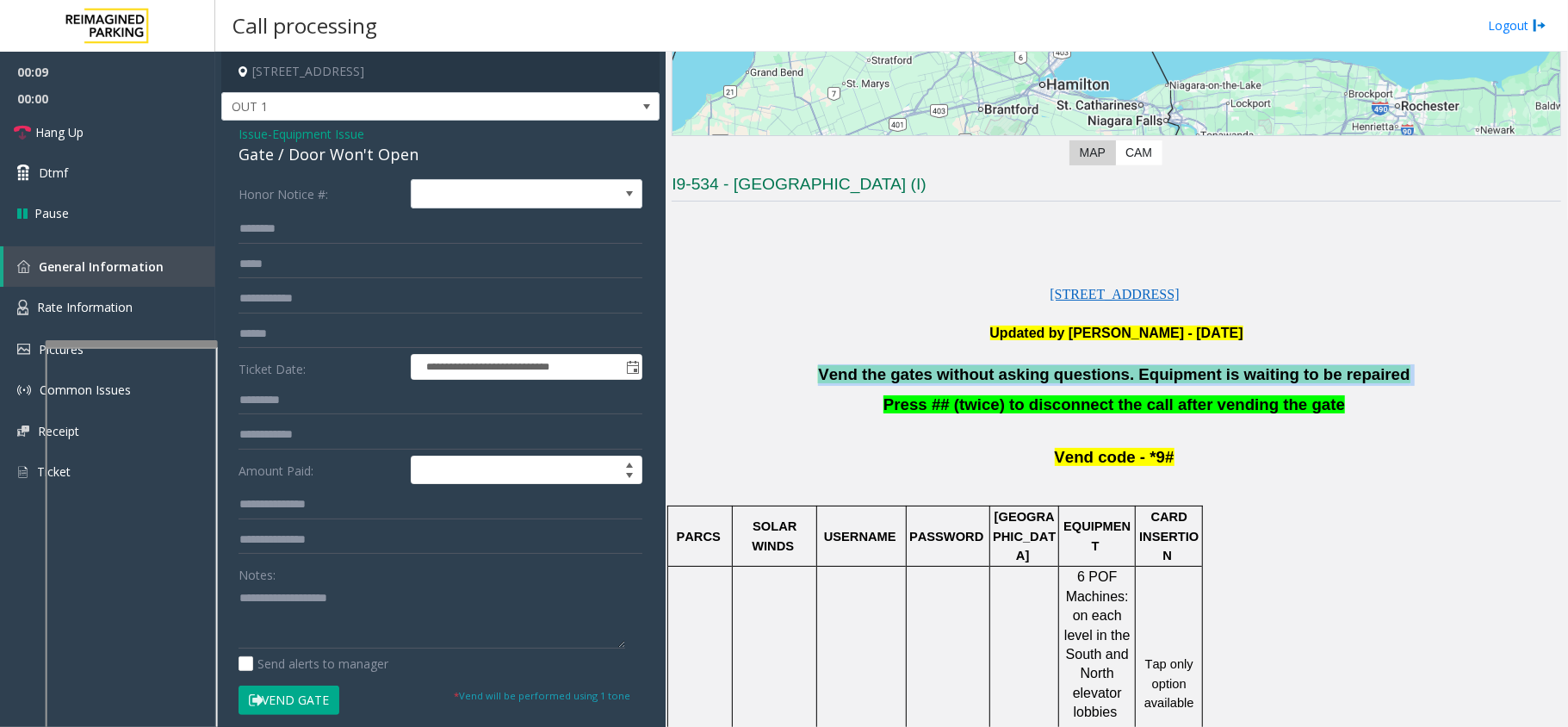
click at [1037, 382] on span "Vend the gates without asking questions. Equipment is waiting to be repaired" at bounding box center [1114, 374] width 591 height 18
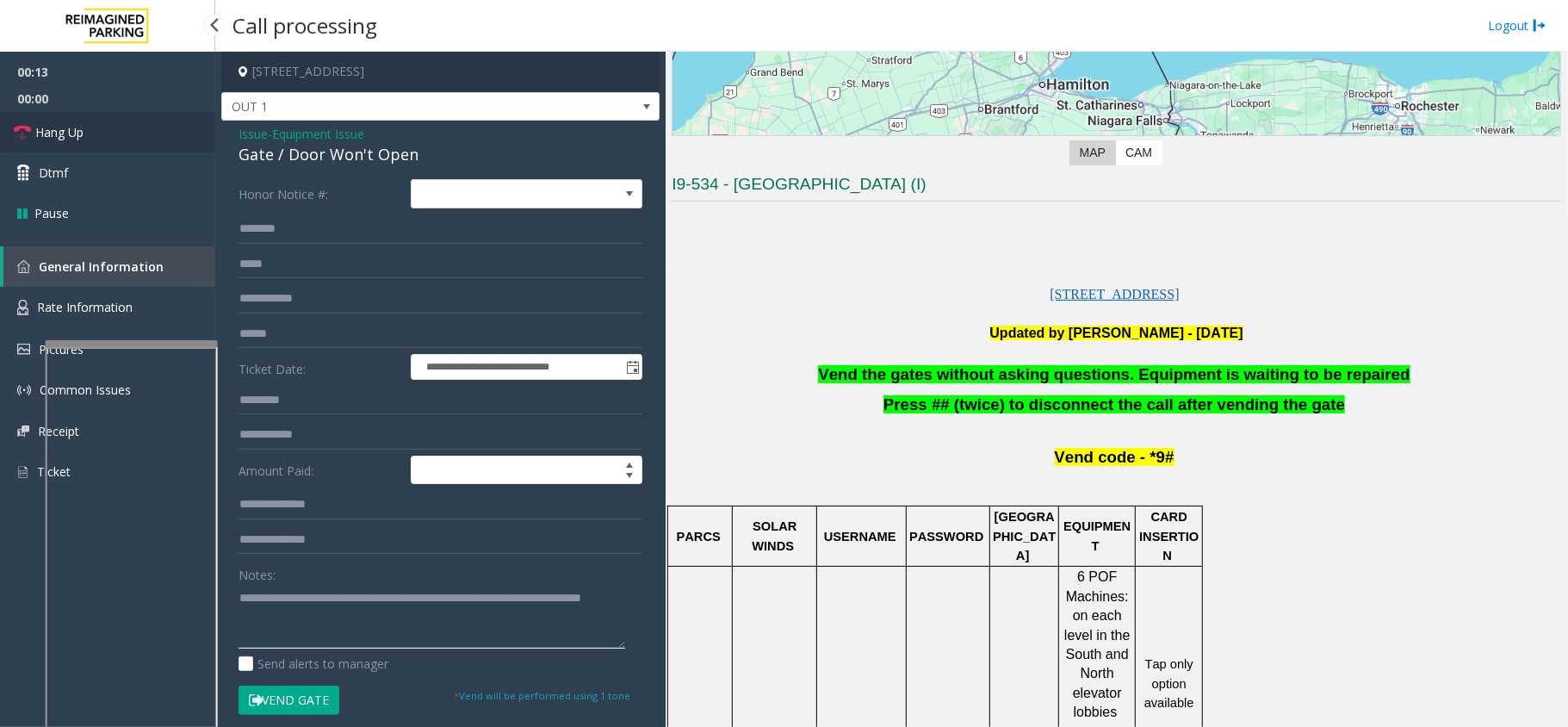
type textarea "**********"
click at [180, 135] on link "Hang Up" at bounding box center [107, 132] width 215 height 41
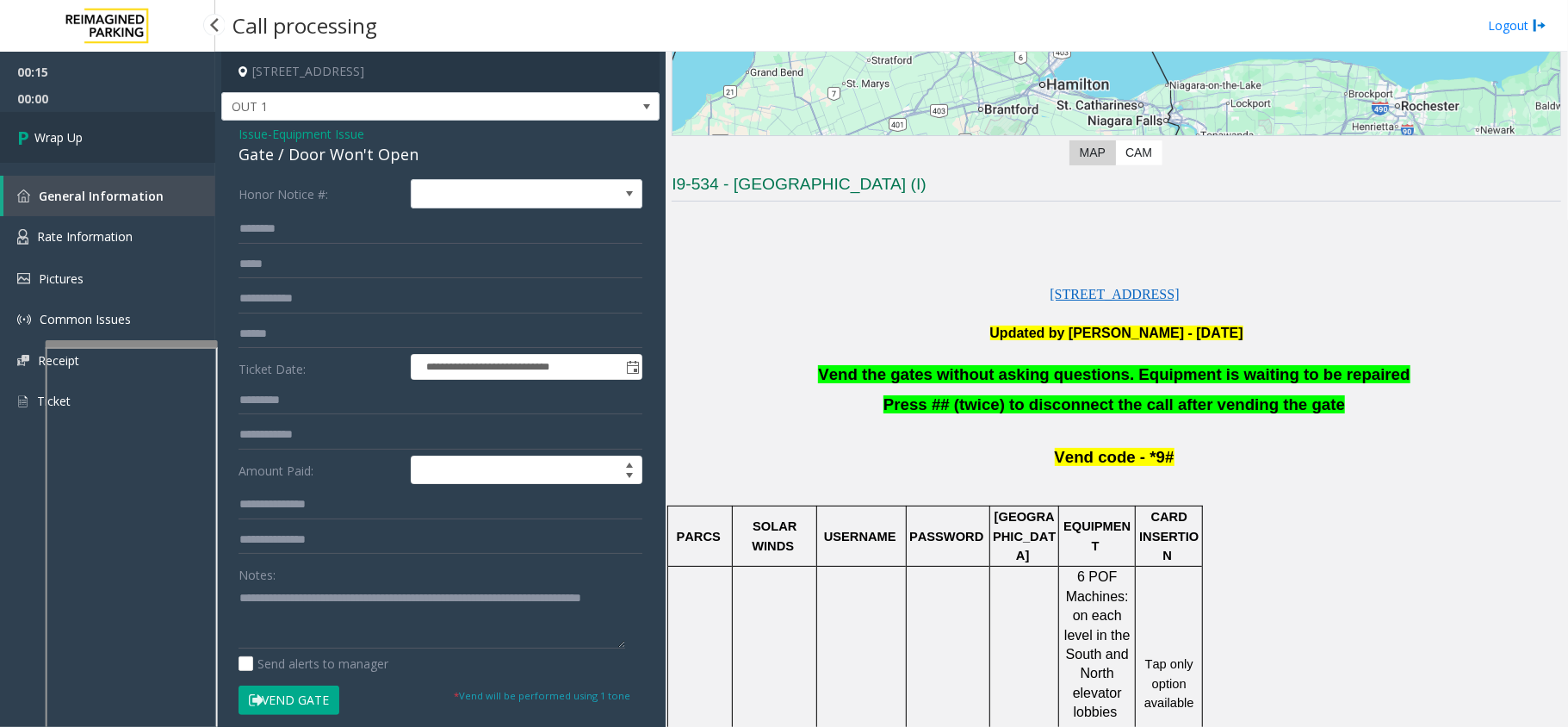
click at [180, 135] on link "Wrap Up" at bounding box center [107, 137] width 215 height 51
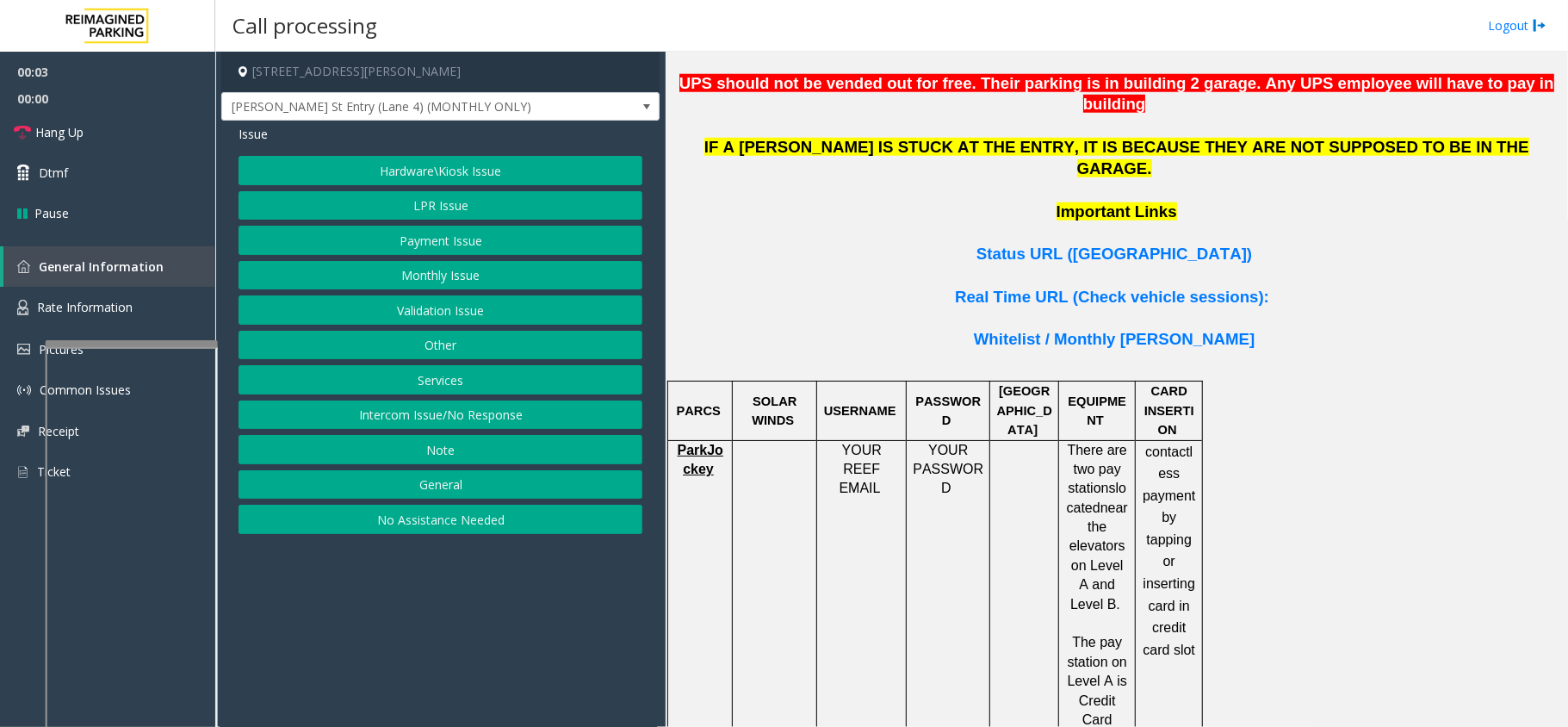
scroll to position [1263, 0]
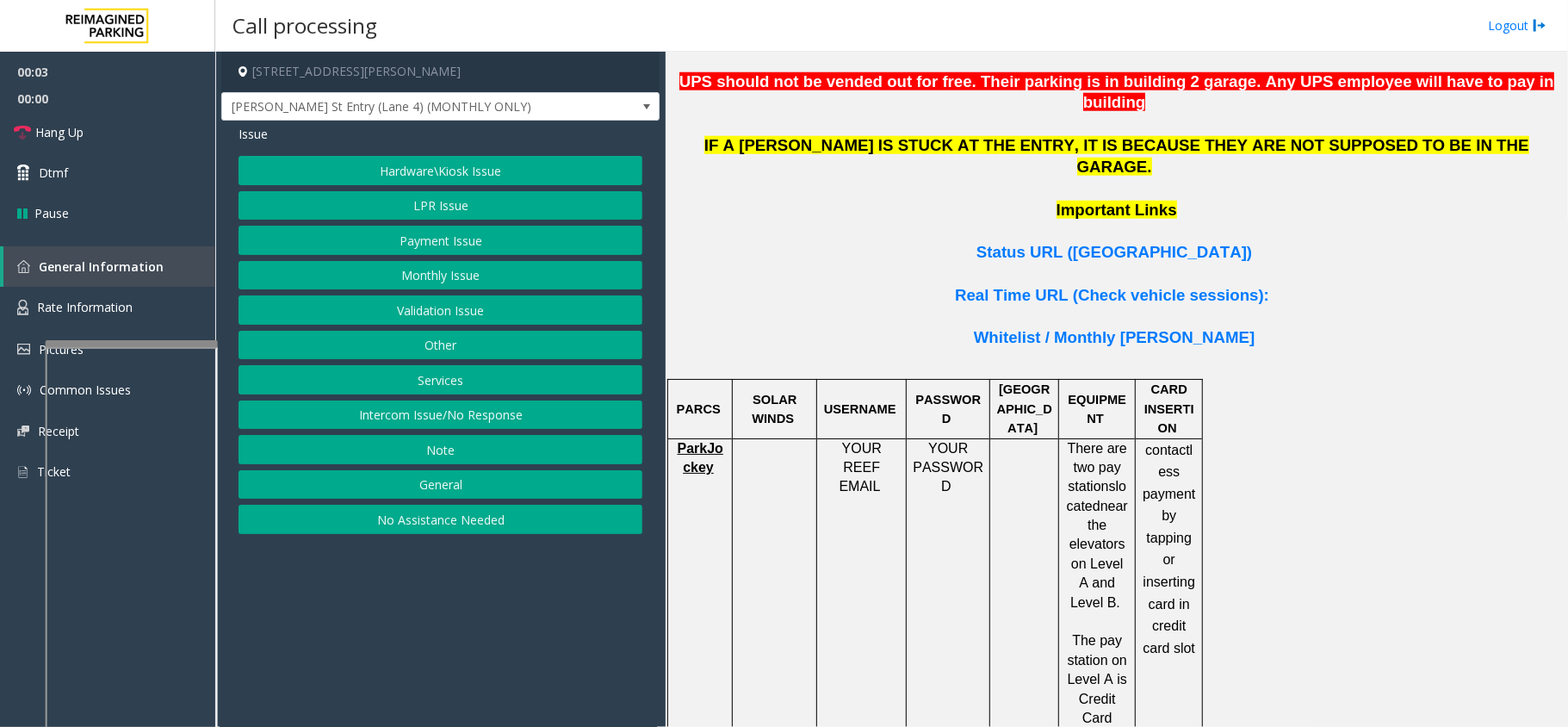
click at [1082, 264] on p at bounding box center [1116, 274] width 890 height 21
click at [1086, 243] on span "Status URL ([GEOGRAPHIC_DATA])" at bounding box center [1114, 252] width 276 height 18
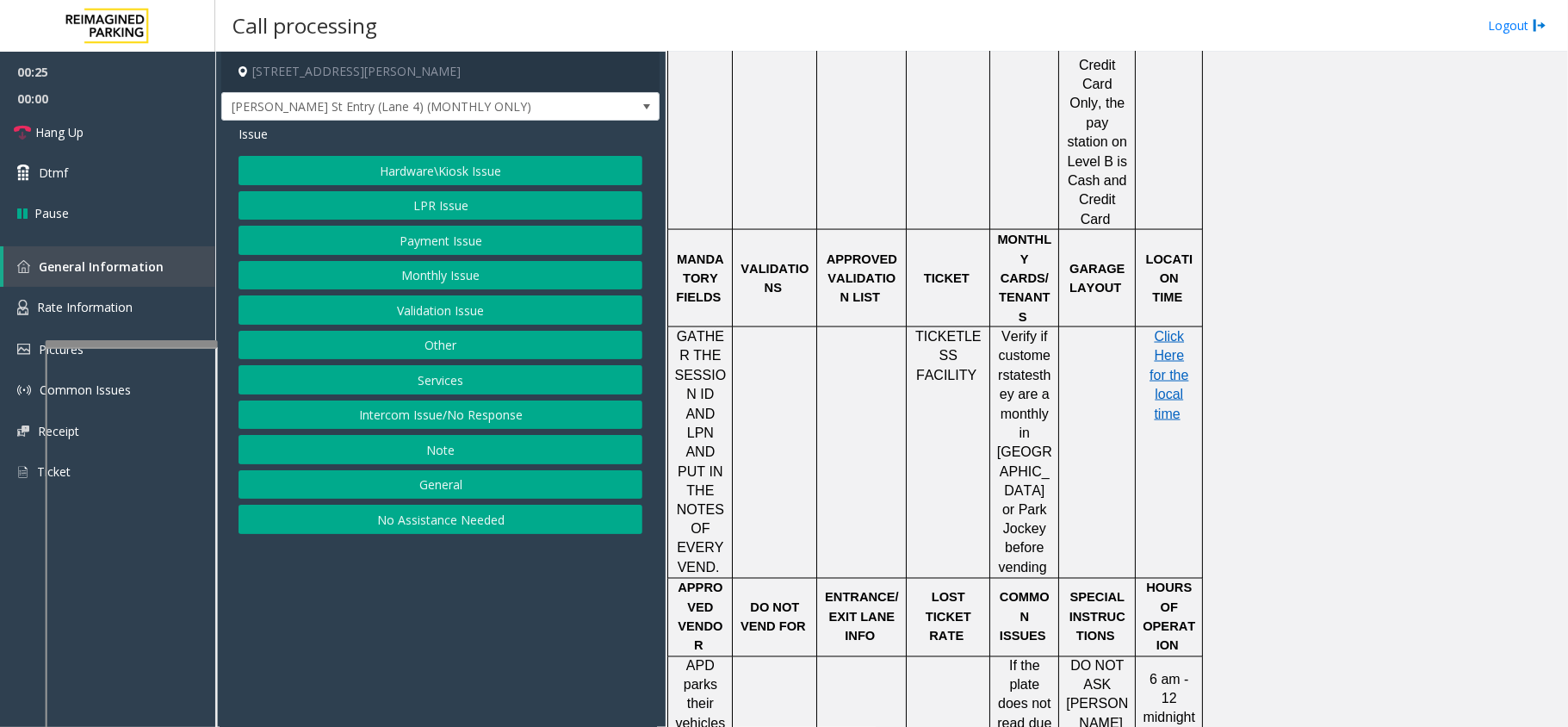
scroll to position [1952, 0]
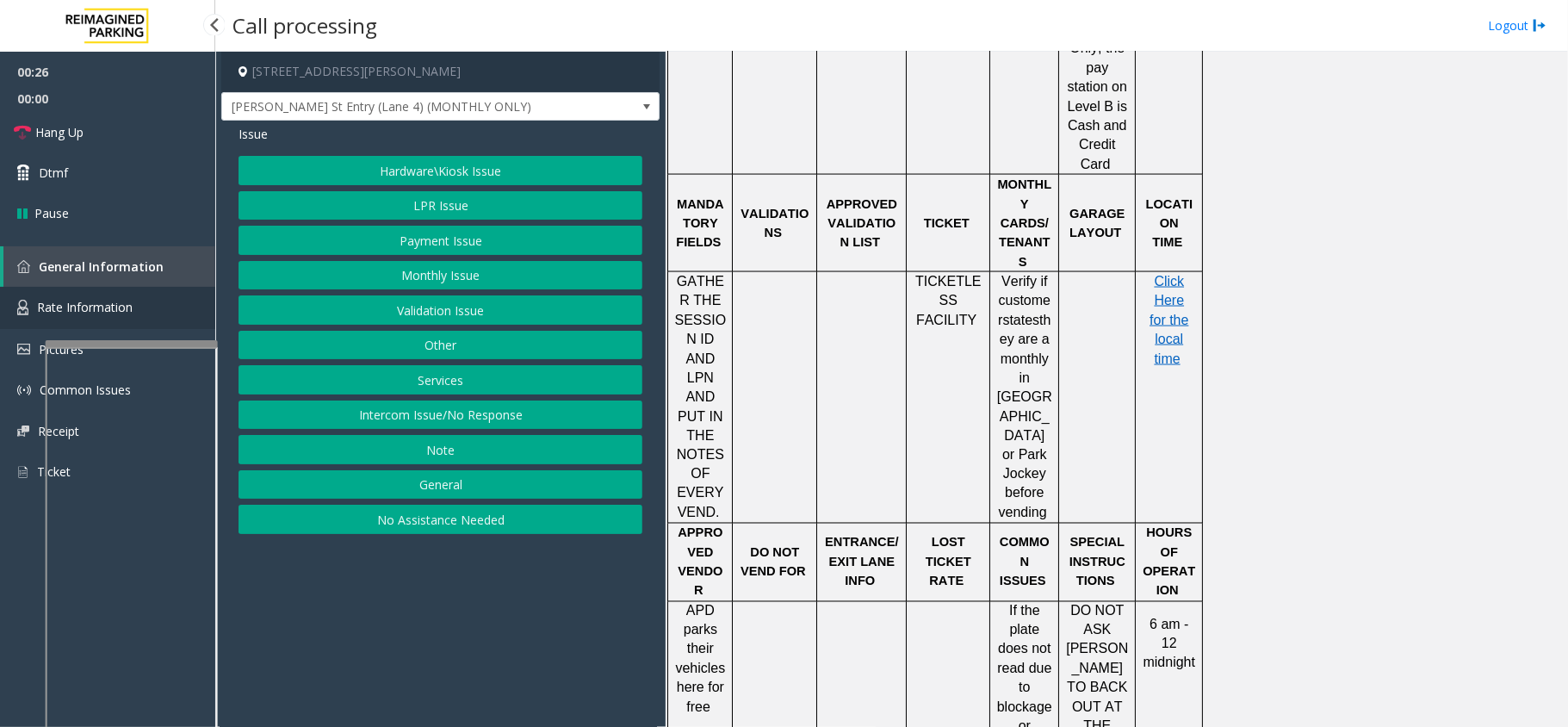
click at [63, 301] on span "Rate Information" at bounding box center [84, 307] width 96 height 16
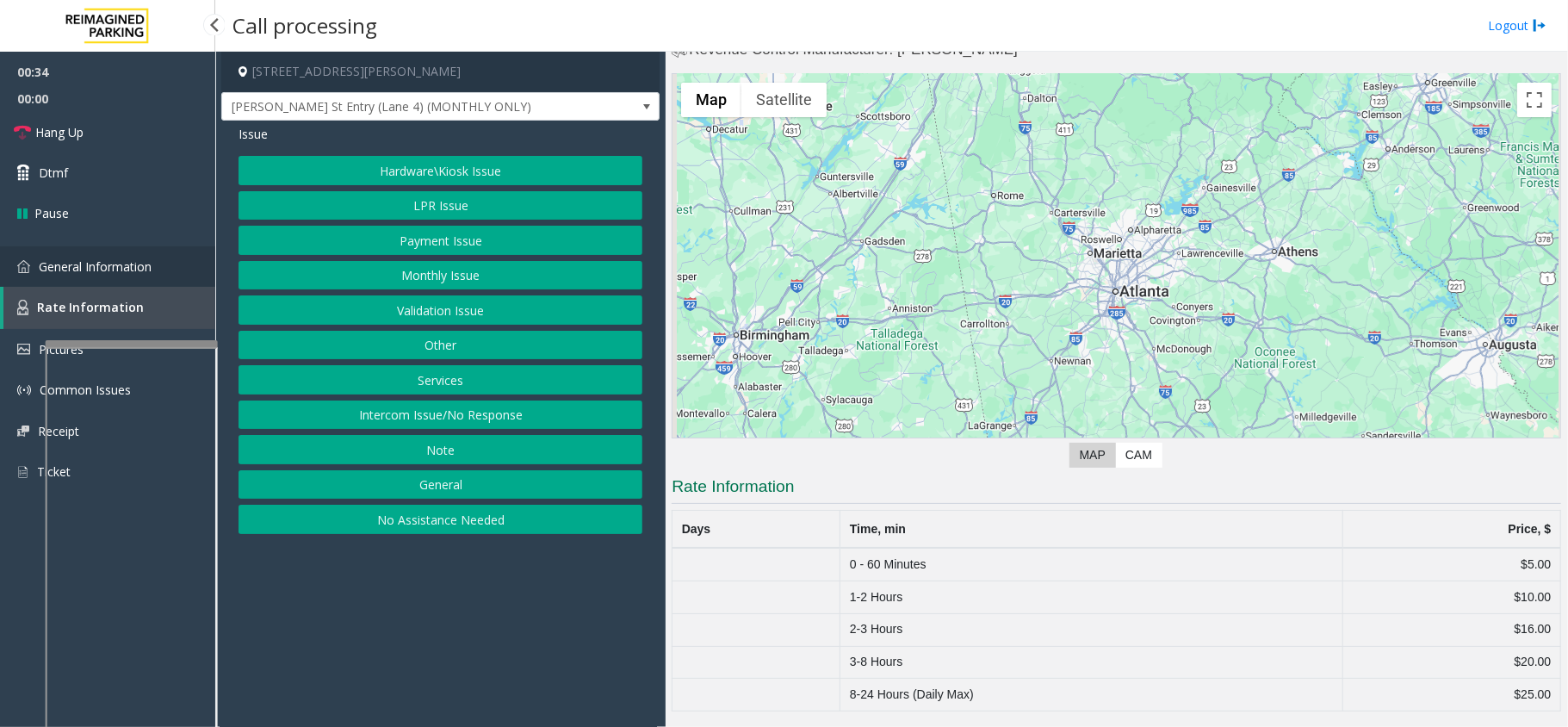
click at [180, 266] on link "General Information" at bounding box center [107, 266] width 215 height 41
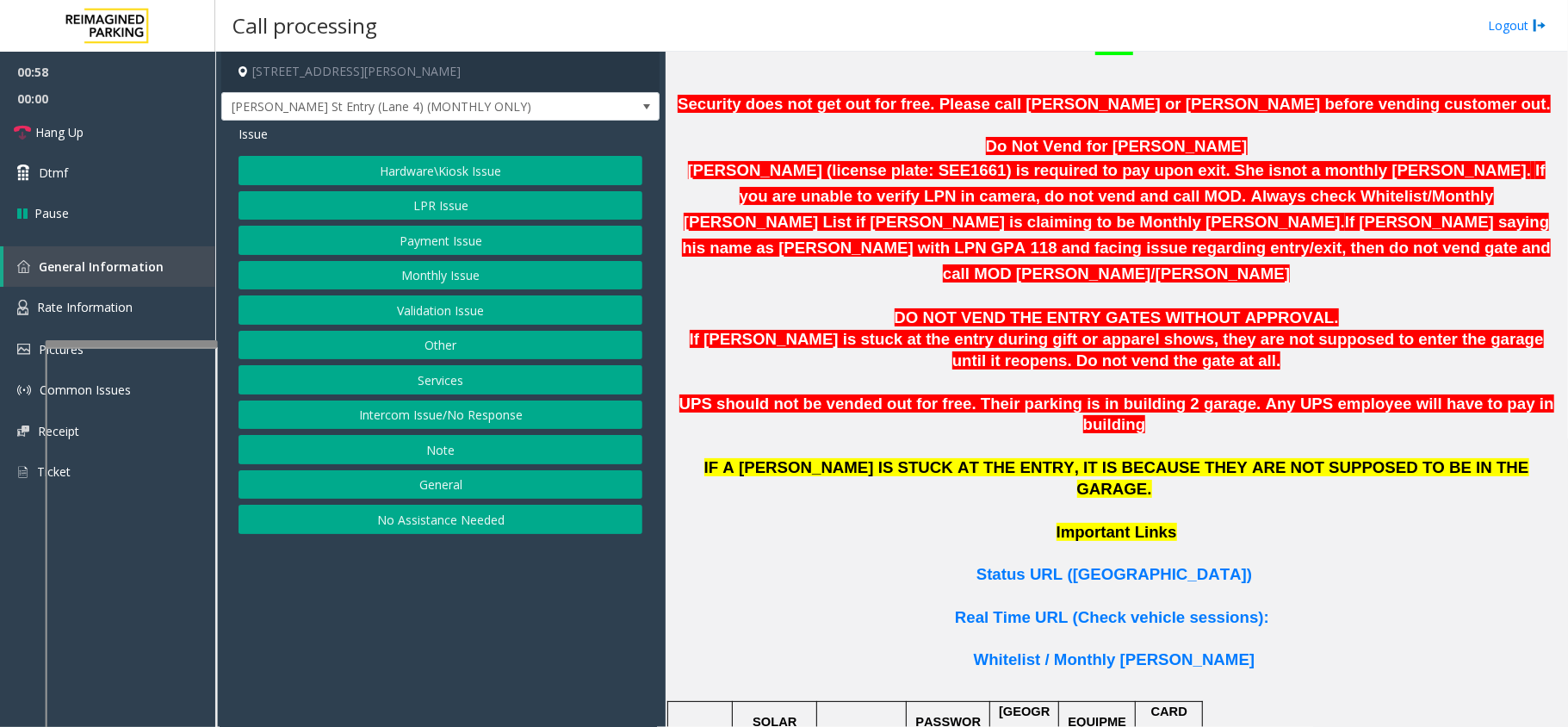
scroll to position [918, 0]
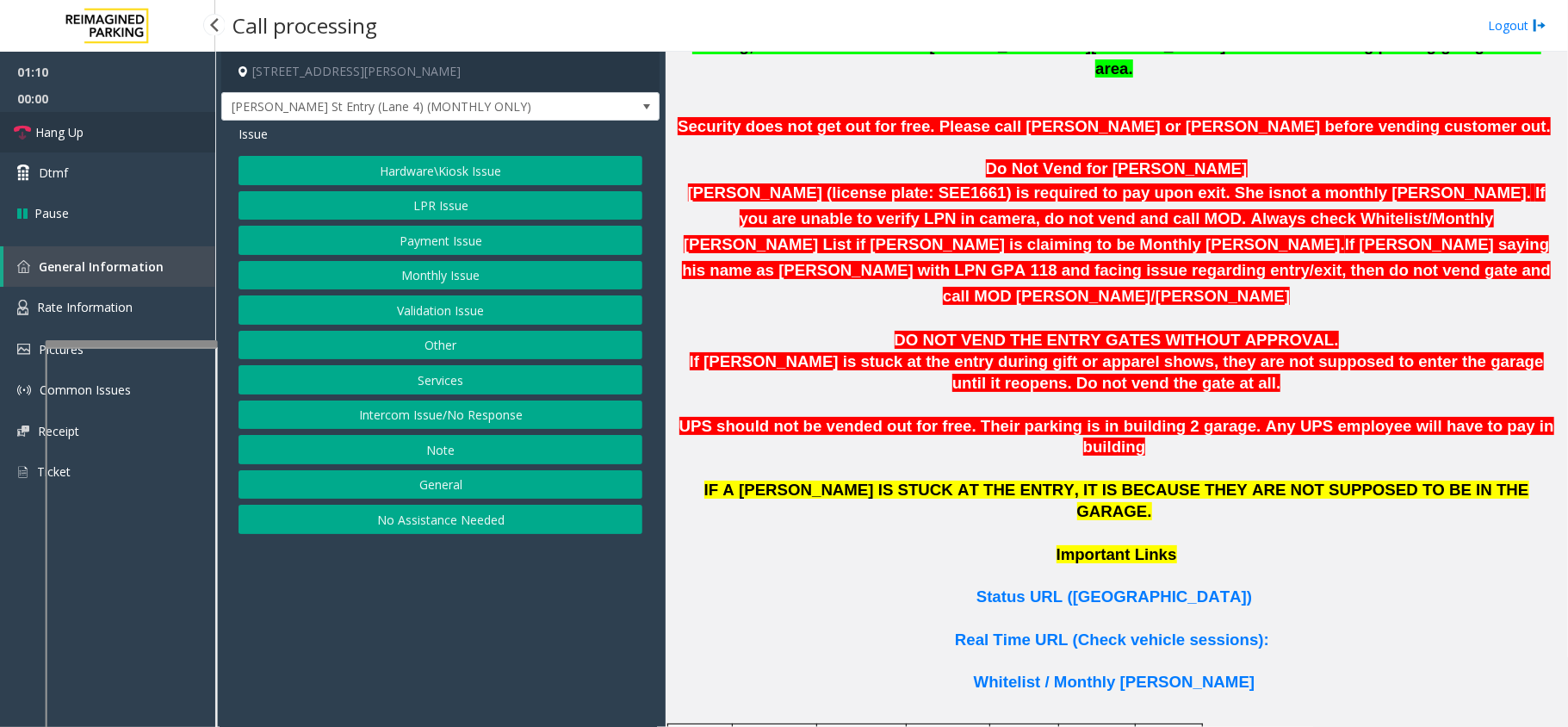
click at [116, 140] on link "Hang Up" at bounding box center [107, 132] width 215 height 41
click at [413, 430] on button "Intercom Issue/No Response" at bounding box center [440, 415] width 404 height 29
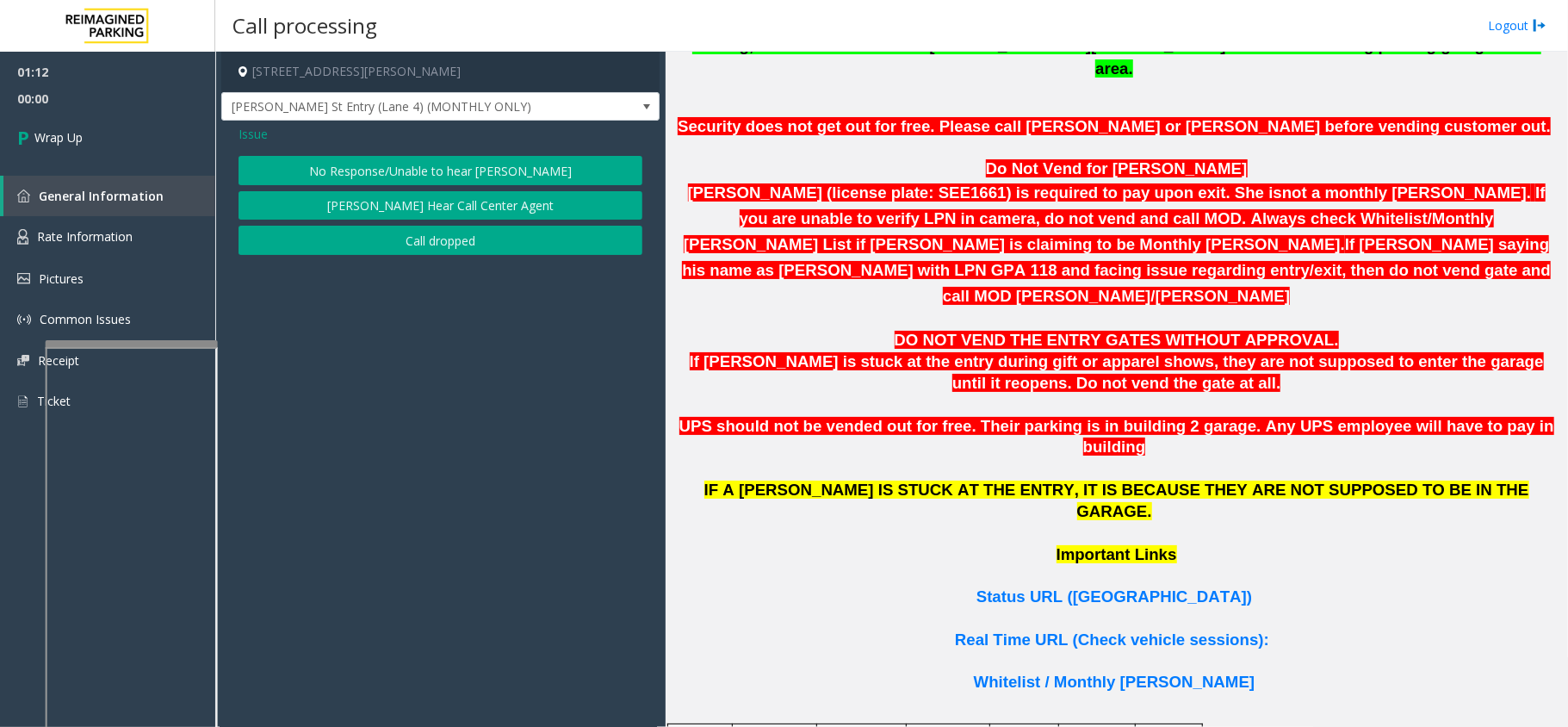
click at [250, 134] on span "Issue" at bounding box center [253, 133] width 29 height 18
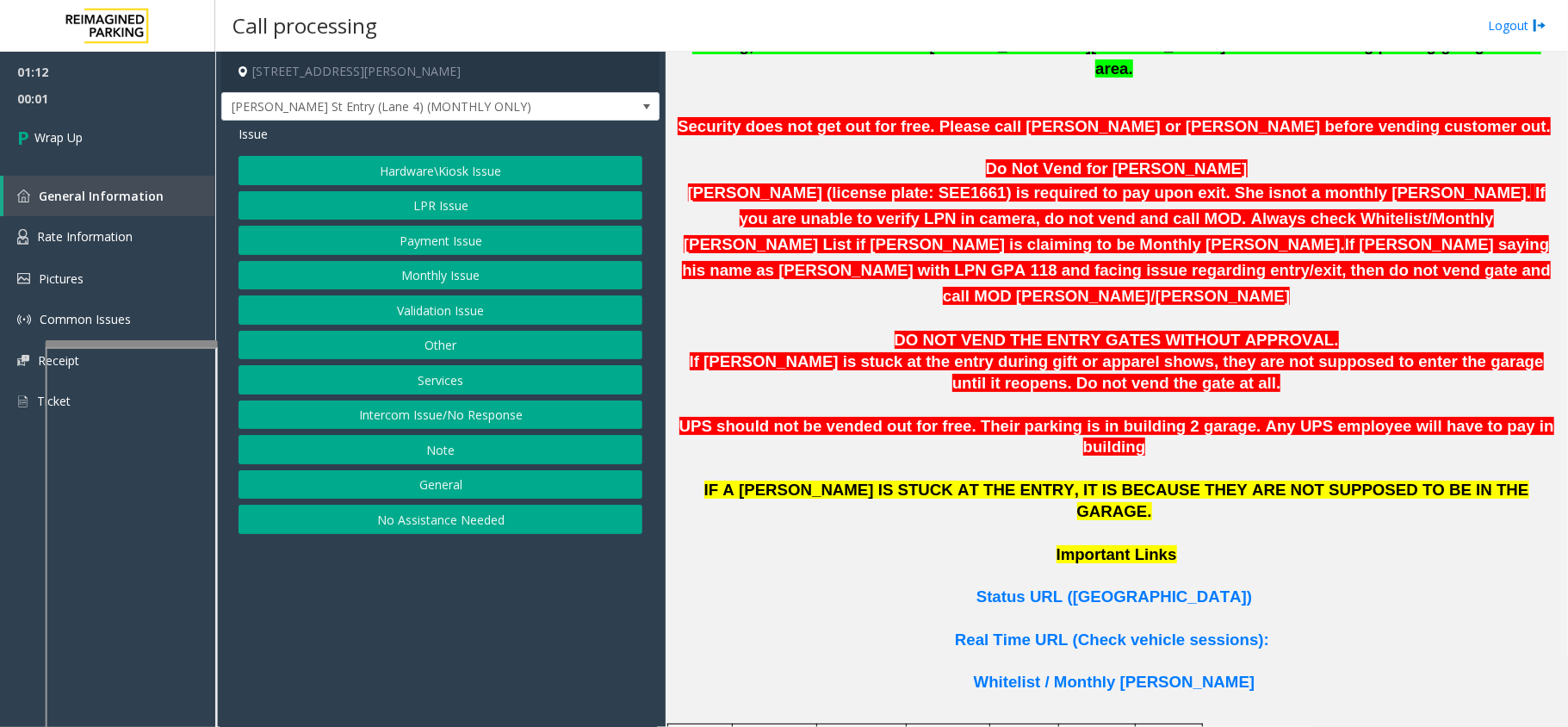
click at [404, 303] on button "Validation Issue" at bounding box center [440, 310] width 404 height 29
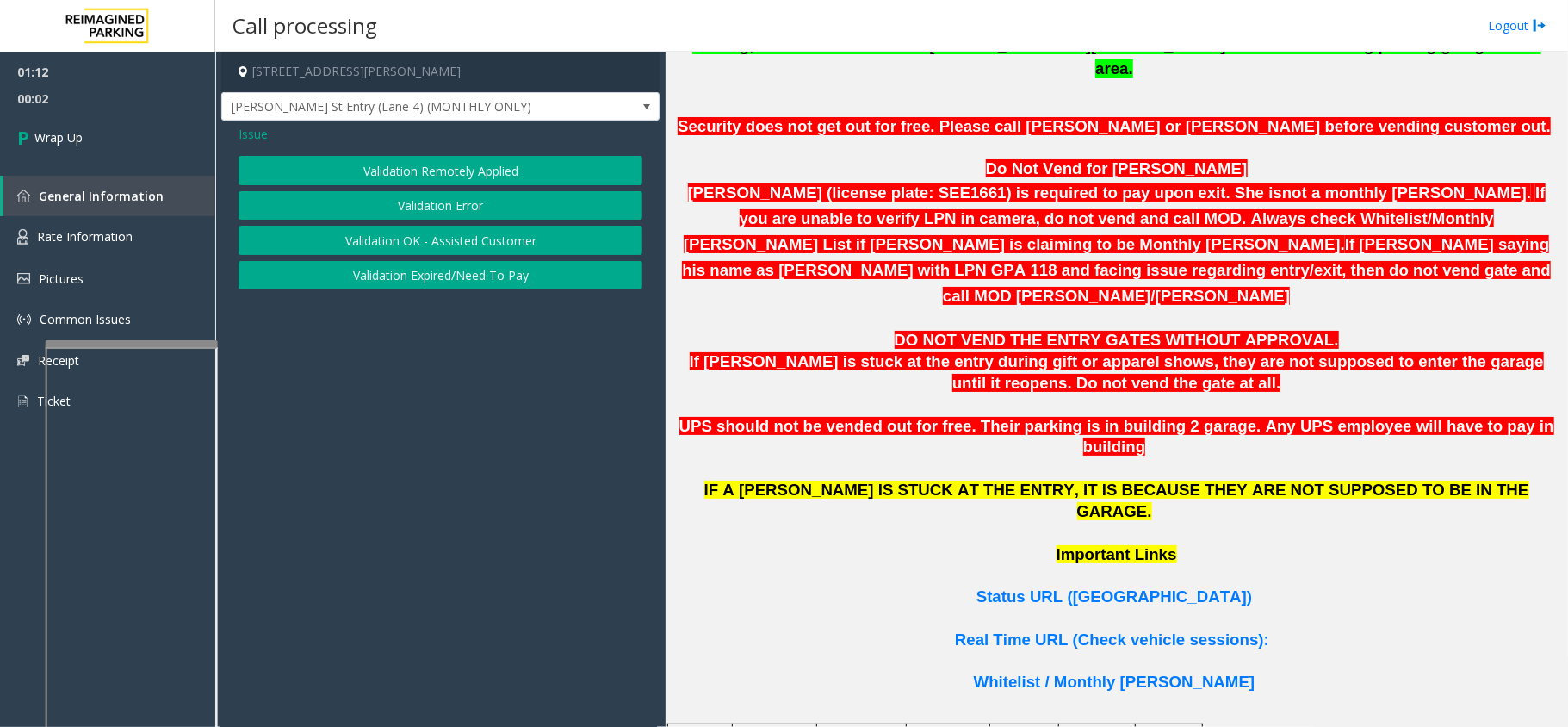
click at [245, 134] on span "Issue" at bounding box center [253, 133] width 29 height 18
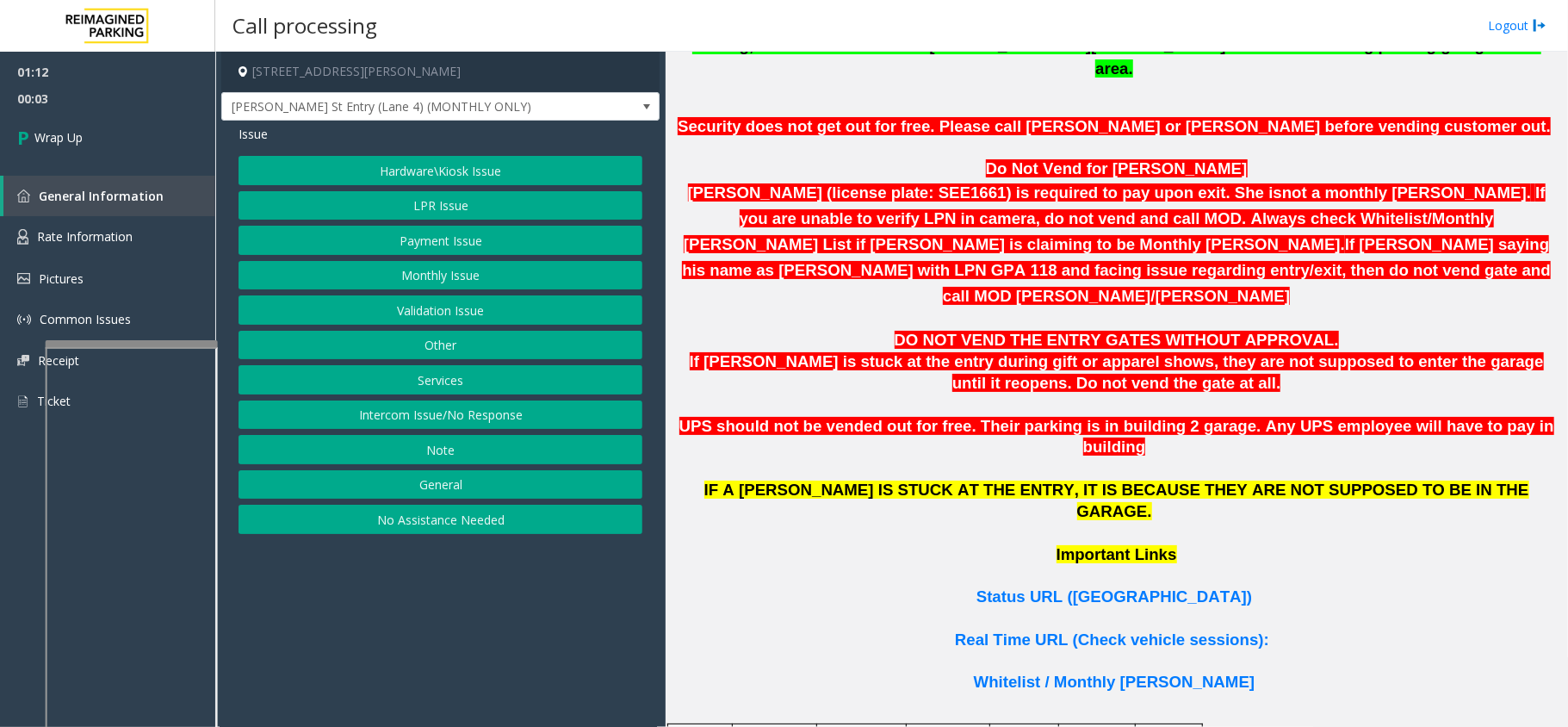
click at [445, 266] on button "Monthly Issue" at bounding box center [440, 275] width 404 height 29
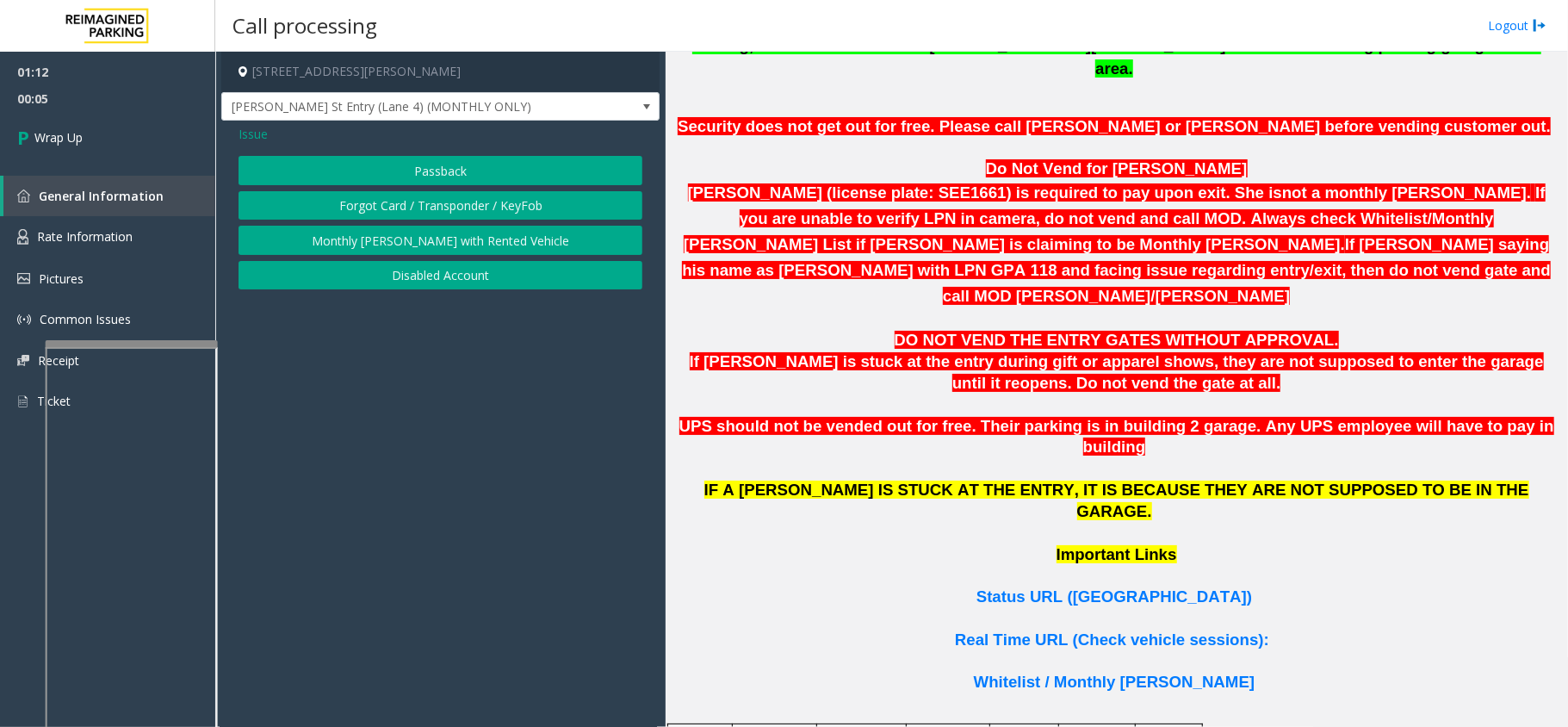
click at [261, 135] on span "Issue" at bounding box center [253, 133] width 29 height 18
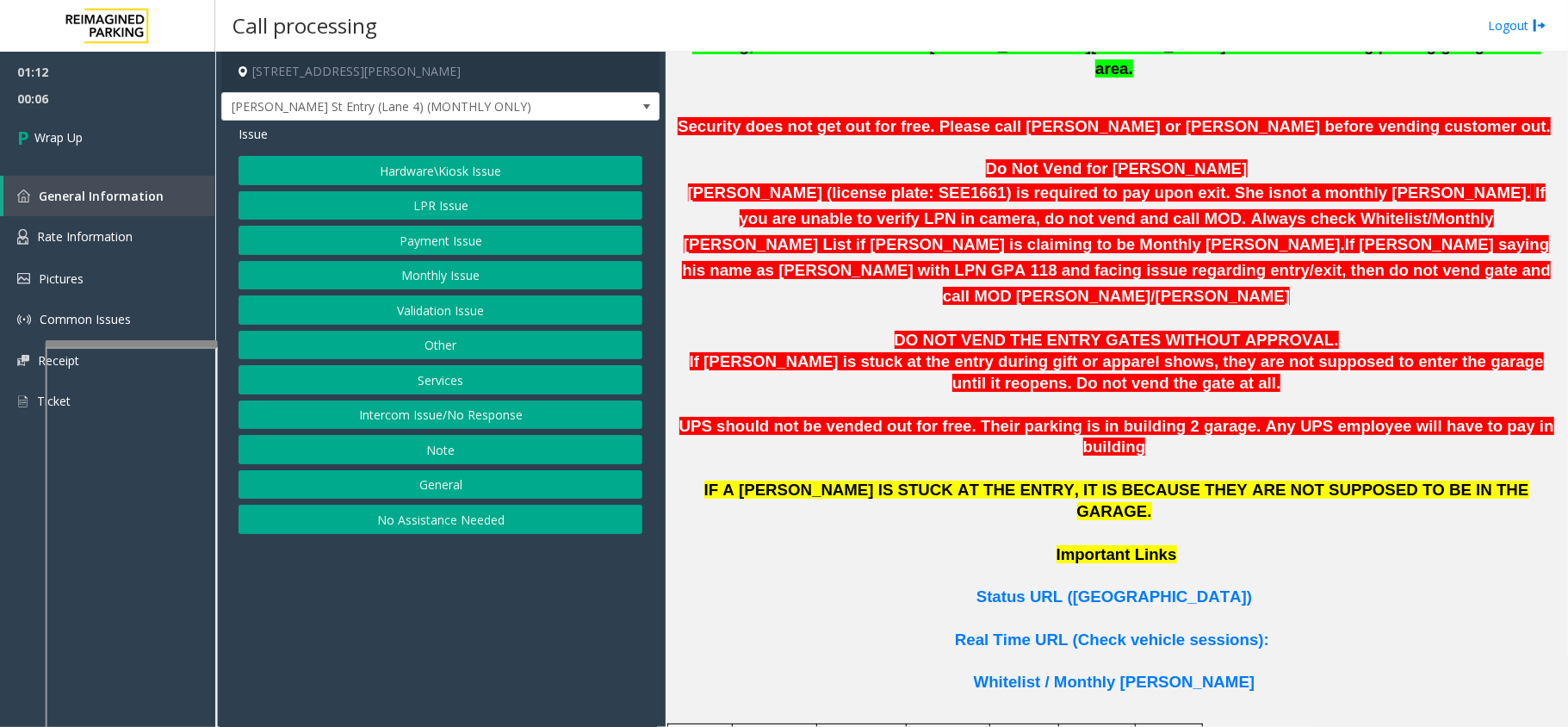
click at [463, 160] on button "Hardware\Kiosk Issue" at bounding box center [440, 171] width 404 height 29
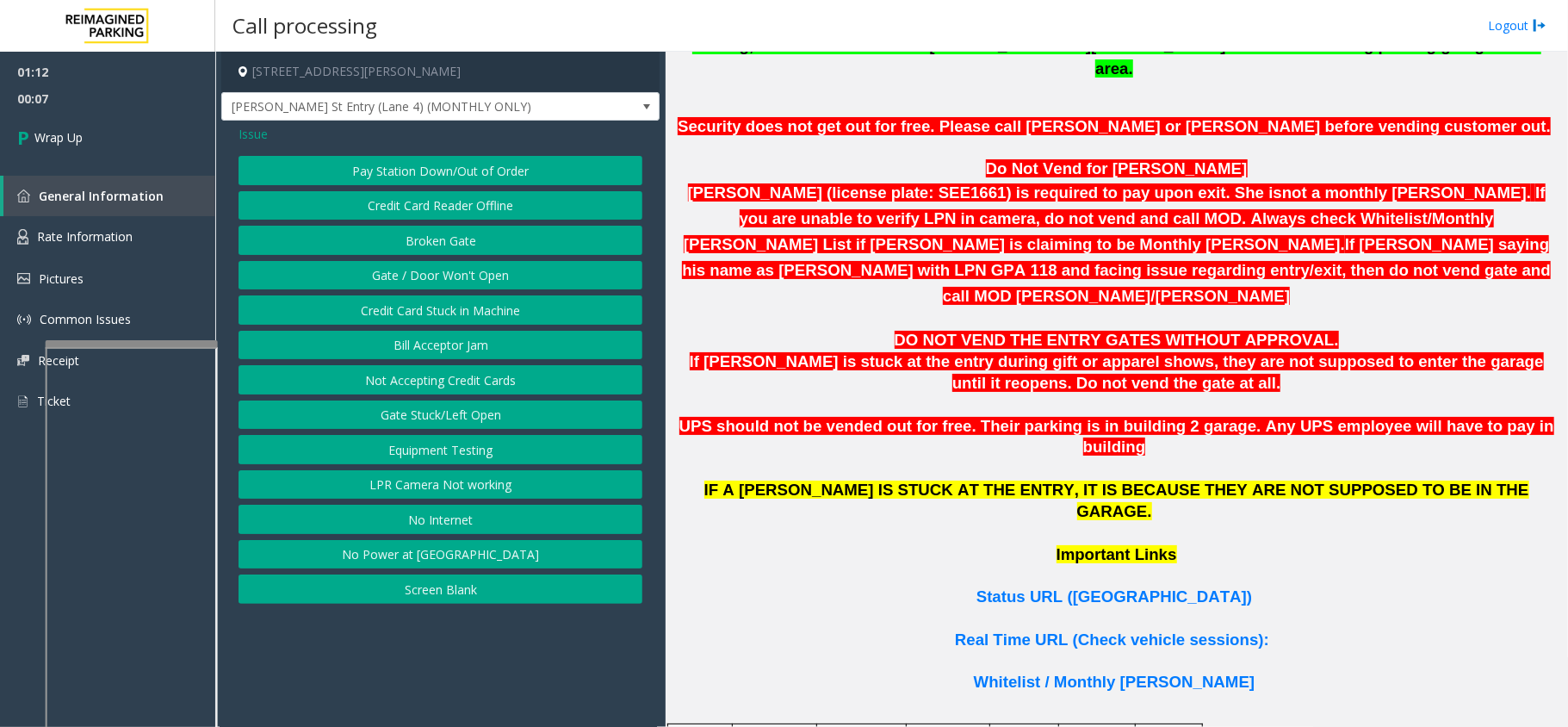
click at [480, 269] on button "Gate / Door Won't Open" at bounding box center [440, 275] width 404 height 29
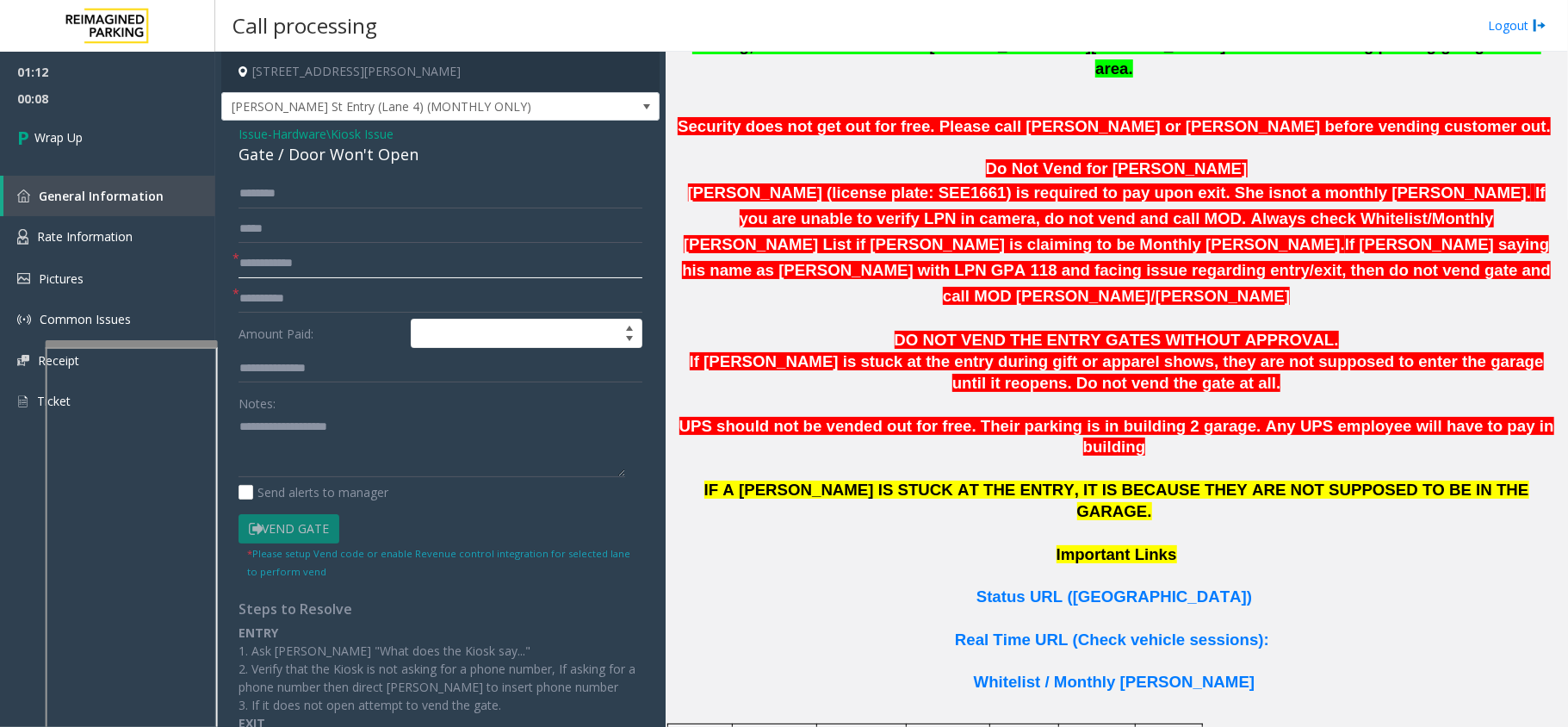
click at [284, 268] on input "text" at bounding box center [440, 264] width 404 height 29
type input "**"
click at [284, 292] on input "text" at bounding box center [440, 299] width 404 height 29
type input "**"
click at [284, 163] on div "Gate / Door Won't Open" at bounding box center [440, 154] width 404 height 23
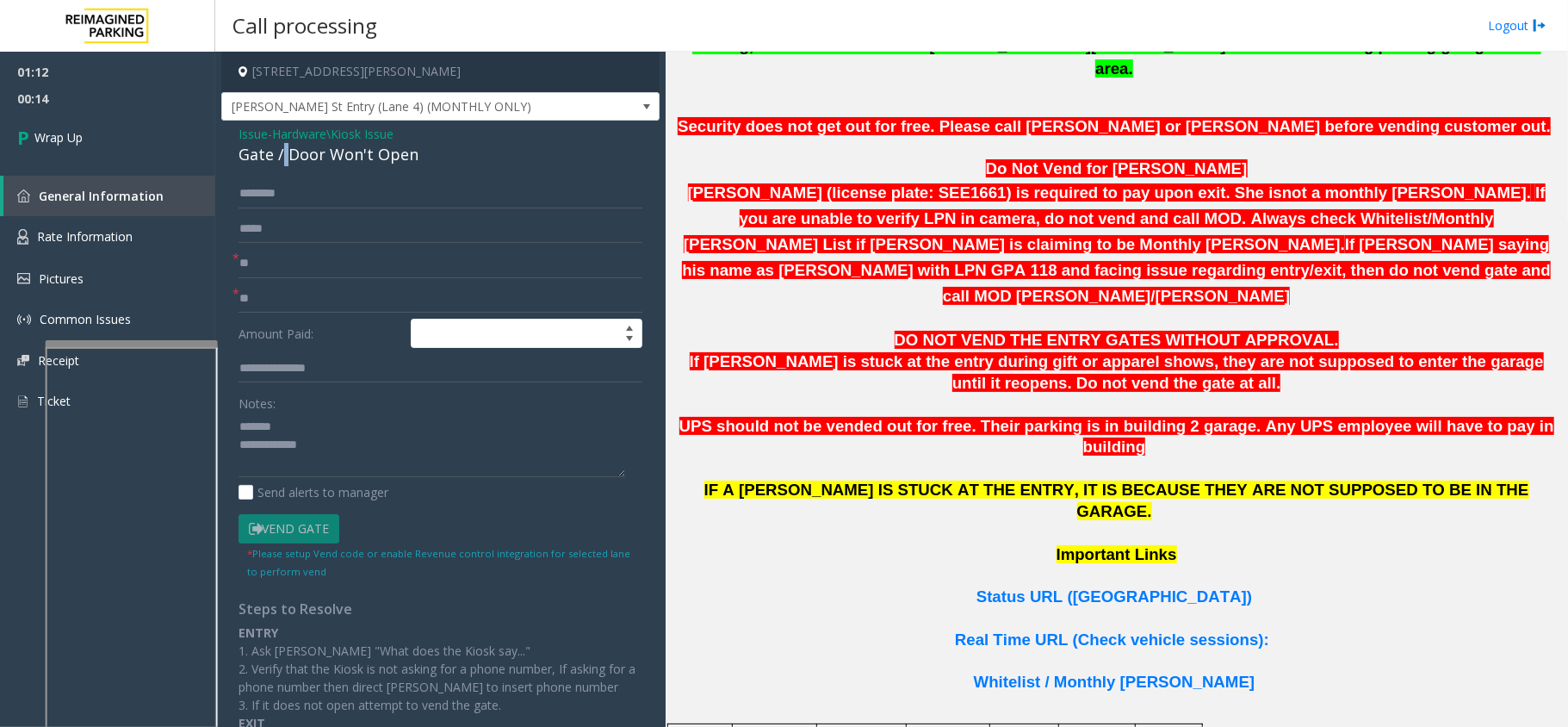
click at [284, 163] on div "Gate / Door Won't Open" at bounding box center [440, 154] width 404 height 23
click at [366, 457] on textarea at bounding box center [431, 444] width 387 height 65
click at [410, 470] on textarea at bounding box center [431, 444] width 387 height 65
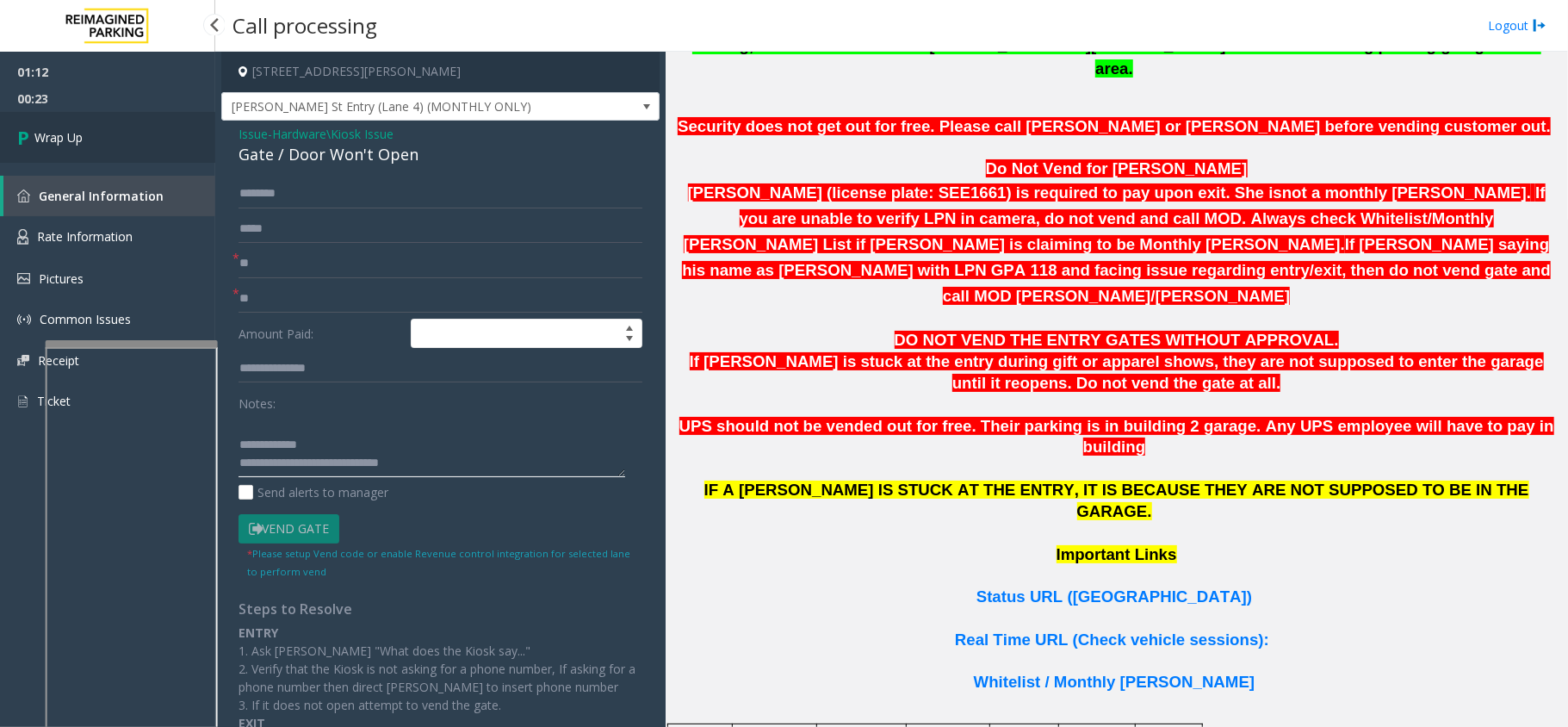
type textarea "**********"
click at [191, 146] on link "Wrap Up" at bounding box center [107, 137] width 215 height 51
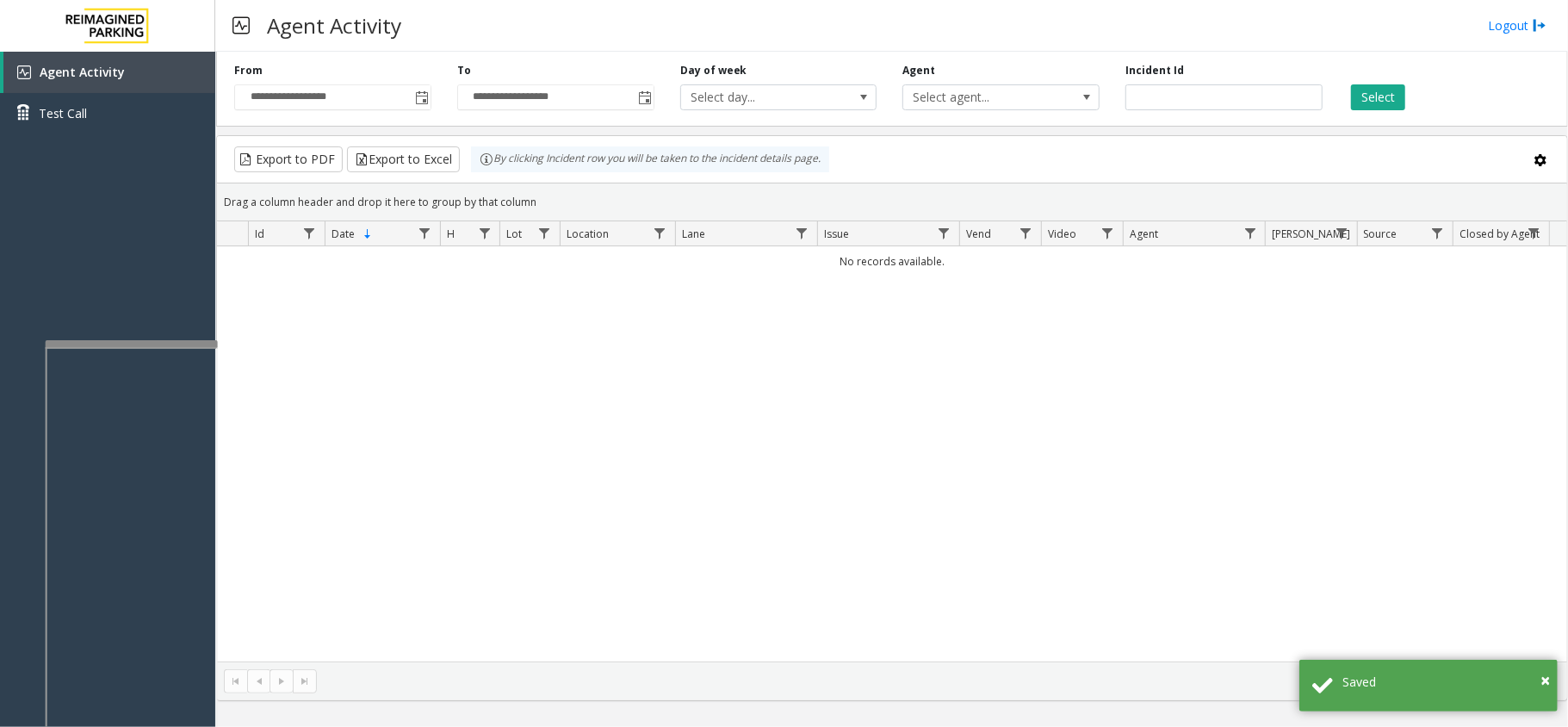
click at [432, 95] on div "**********" at bounding box center [332, 86] width 223 height 47
click at [428, 100] on span "Toggle popup" at bounding box center [422, 98] width 19 height 28
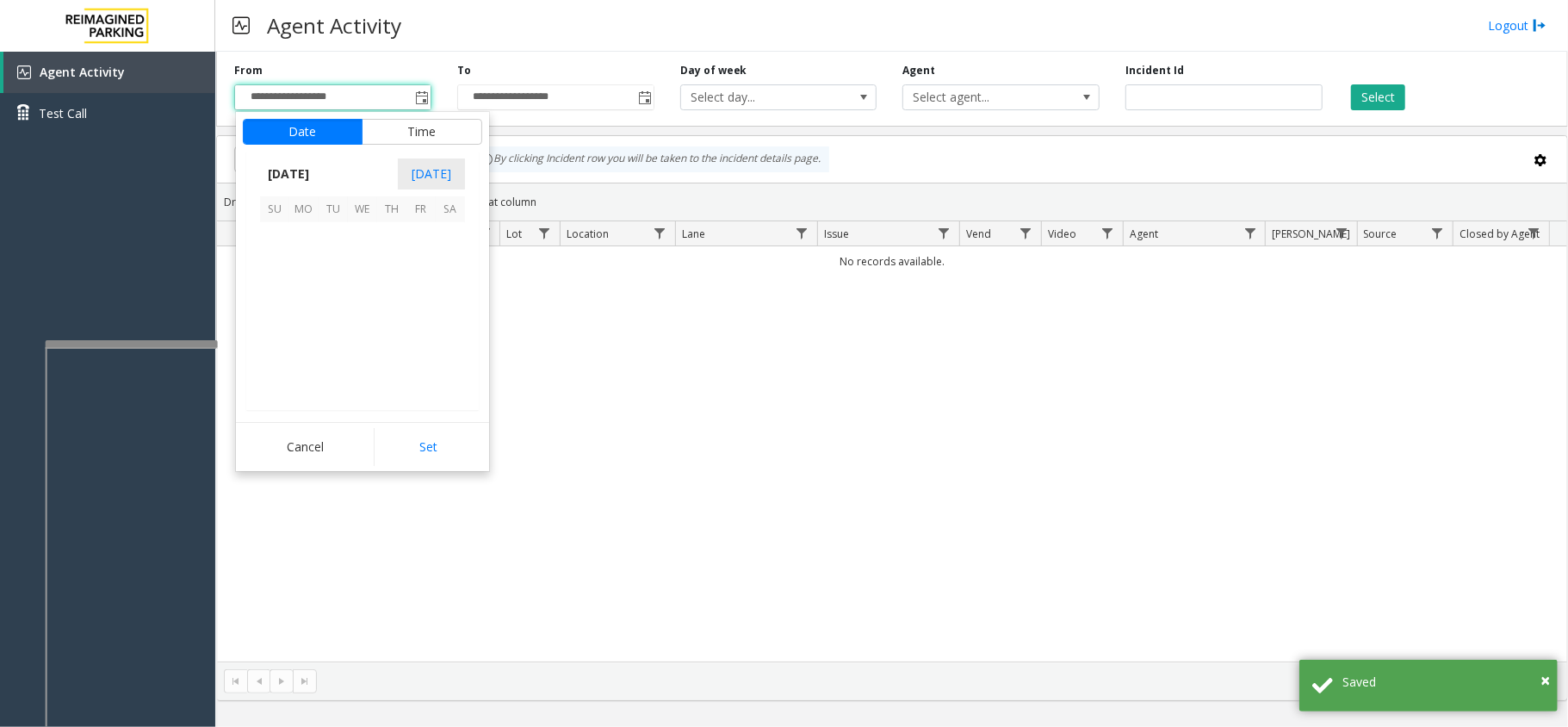
scroll to position [309044, 0]
click at [445, 325] on span "23" at bounding box center [451, 324] width 29 height 29
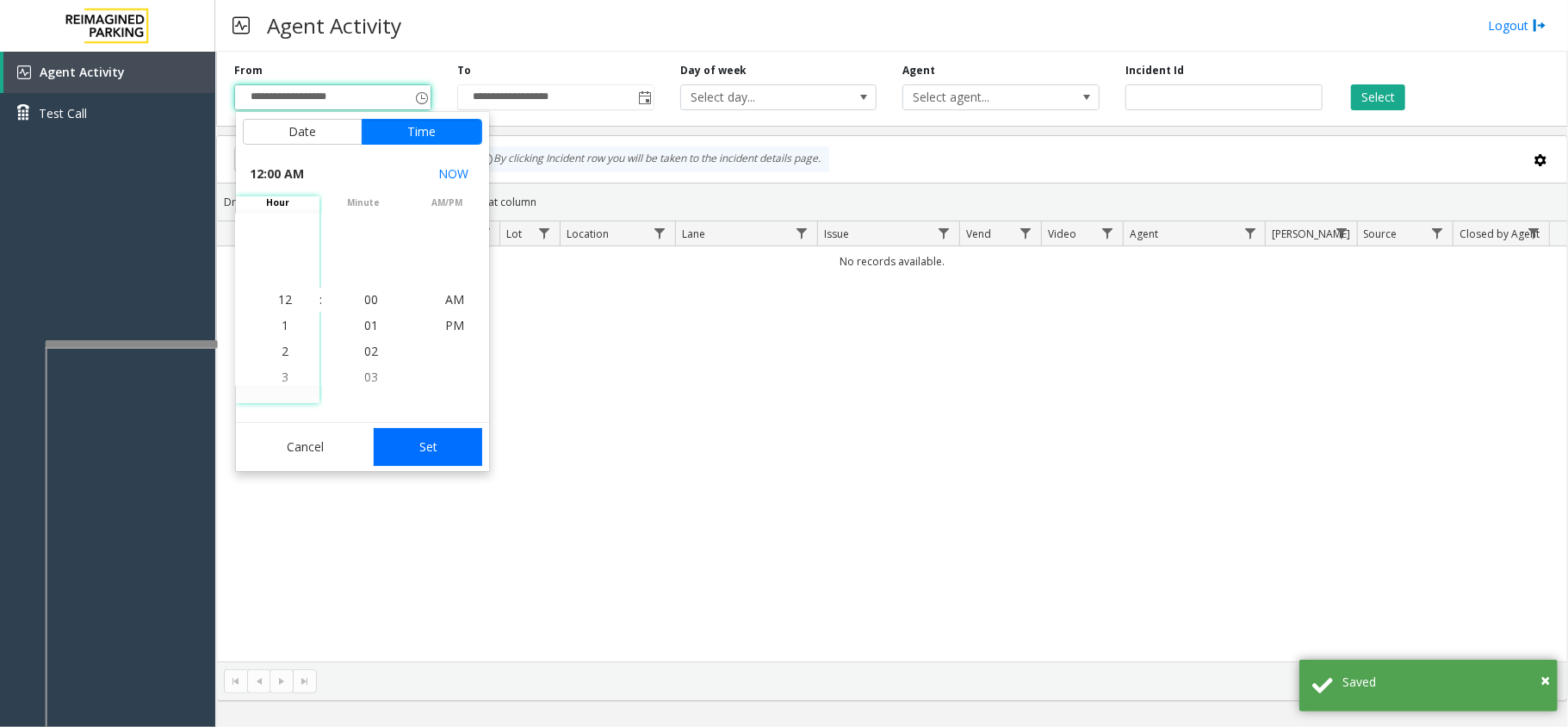
click at [468, 453] on button "Set" at bounding box center [427, 447] width 108 height 38
type input "**********"
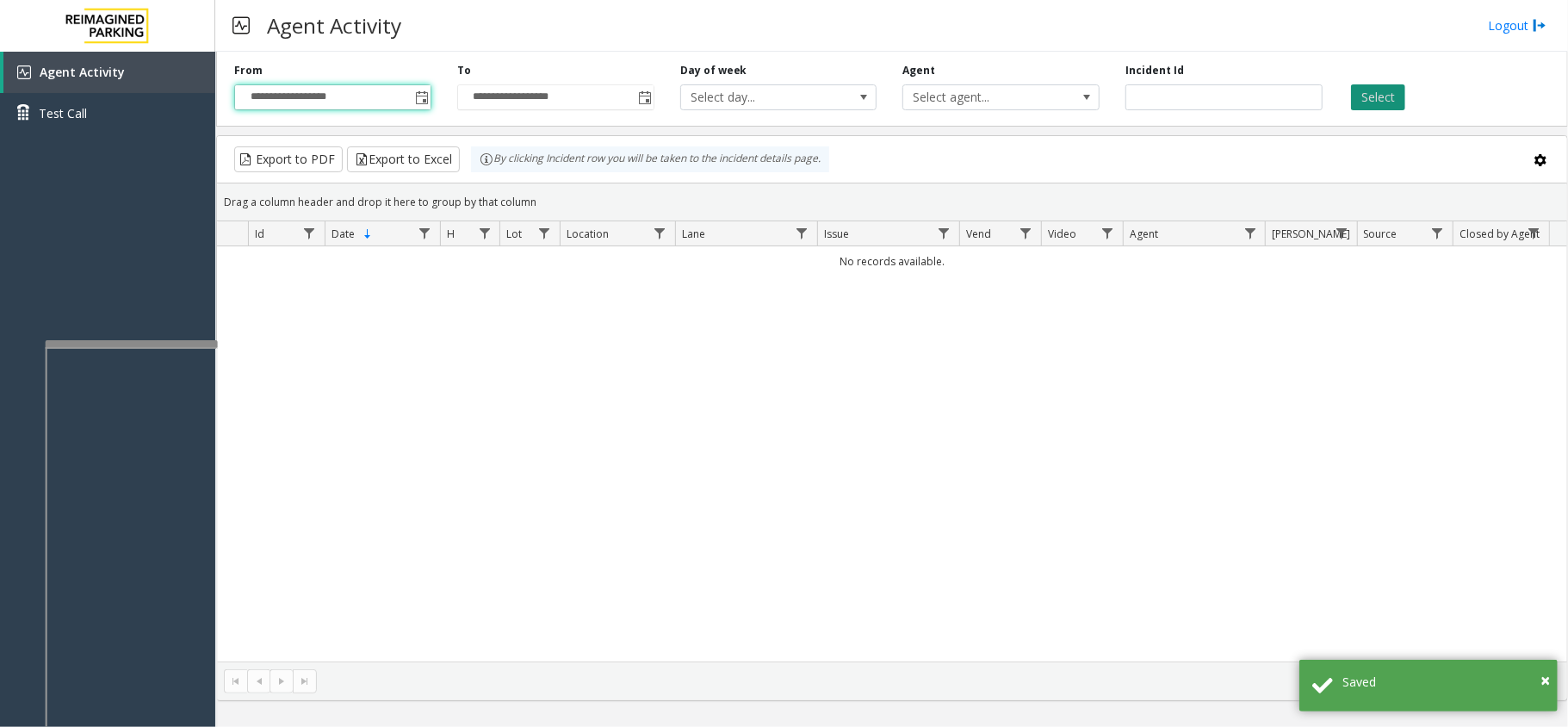
drag, startPoint x: 1368, startPoint y: 81, endPoint x: 1368, endPoint y: 100, distance: 19.0
click at [1368, 92] on div "Select" at bounding box center [1446, 86] width 223 height 47
click at [1369, 108] on button "Select" at bounding box center [1378, 97] width 54 height 26
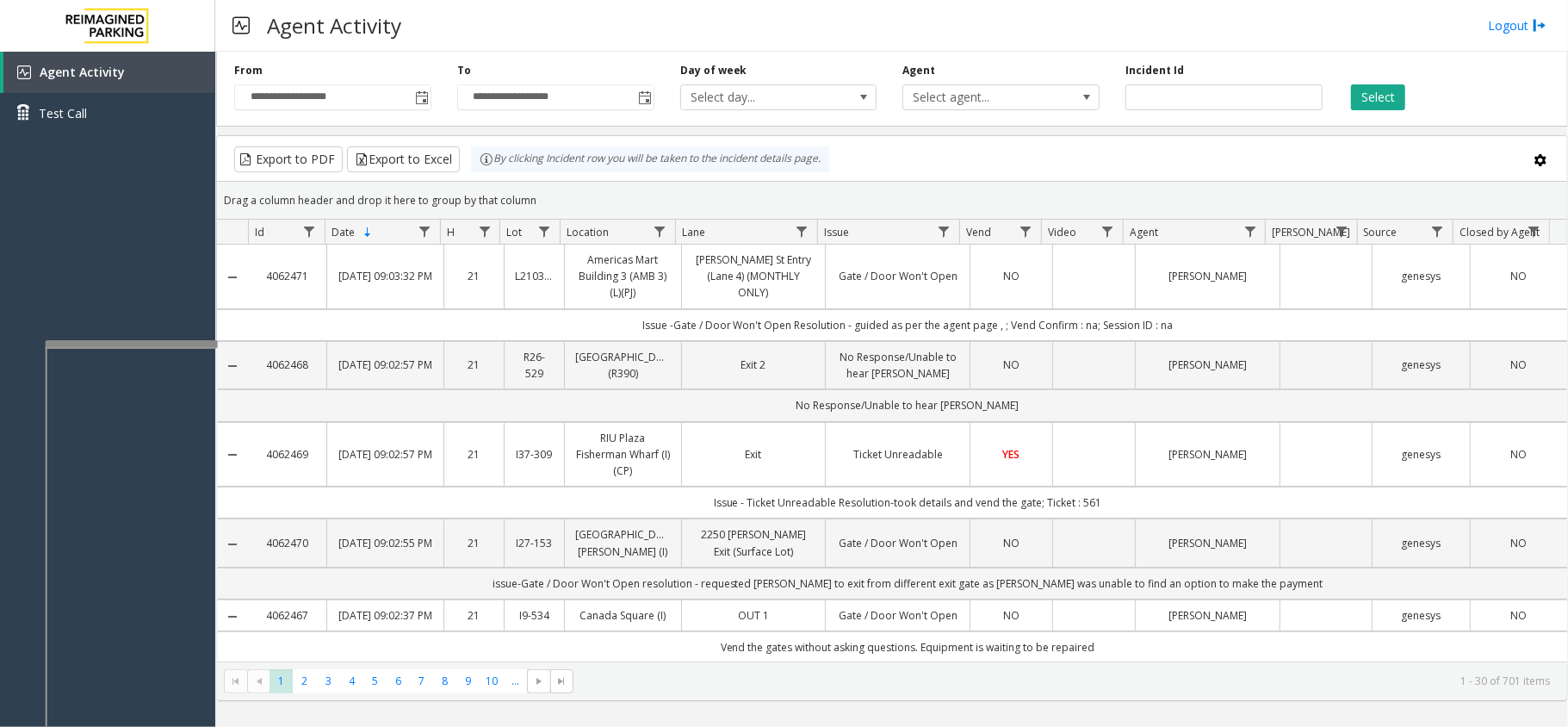
click at [816, 303] on td "[PERSON_NAME] St Entry (Lane 4) (MONTHLY ONLY)" at bounding box center [754, 276] width 145 height 65
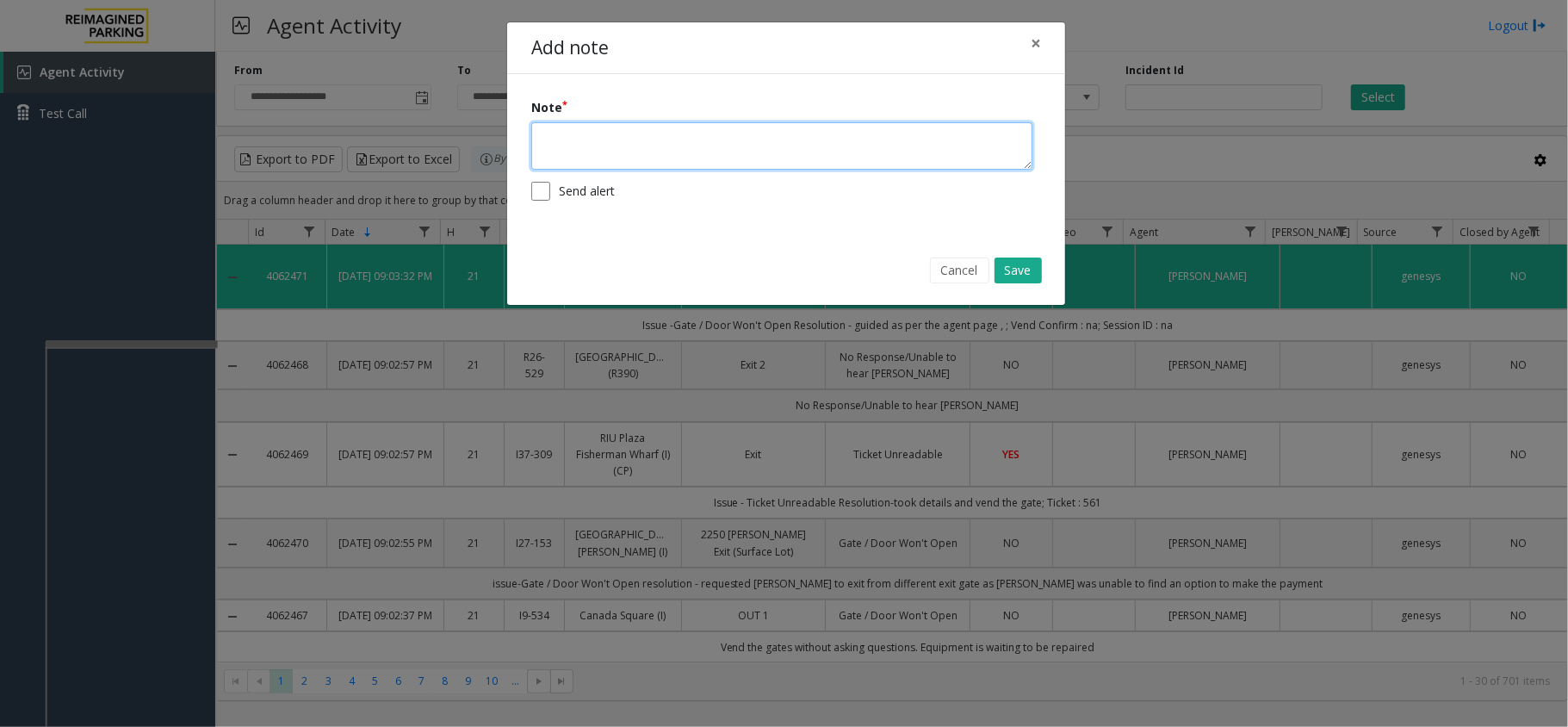
click at [799, 146] on textarea at bounding box center [782, 146] width 501 height 47
type textarea "**********"
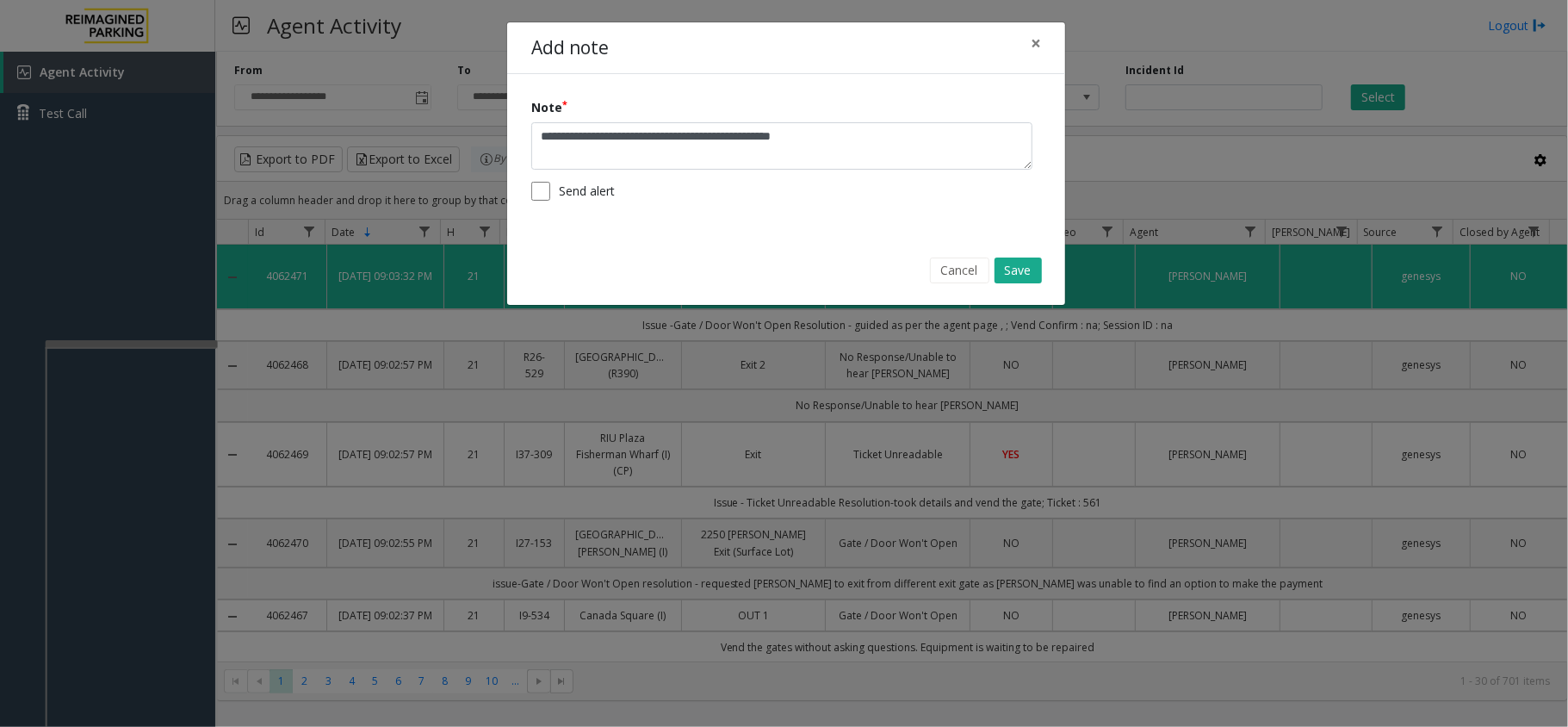
click at [1032, 255] on div "Cancel Save" at bounding box center [785, 271] width 534 height 44
click at [1030, 273] on button "Save" at bounding box center [1018, 270] width 47 height 26
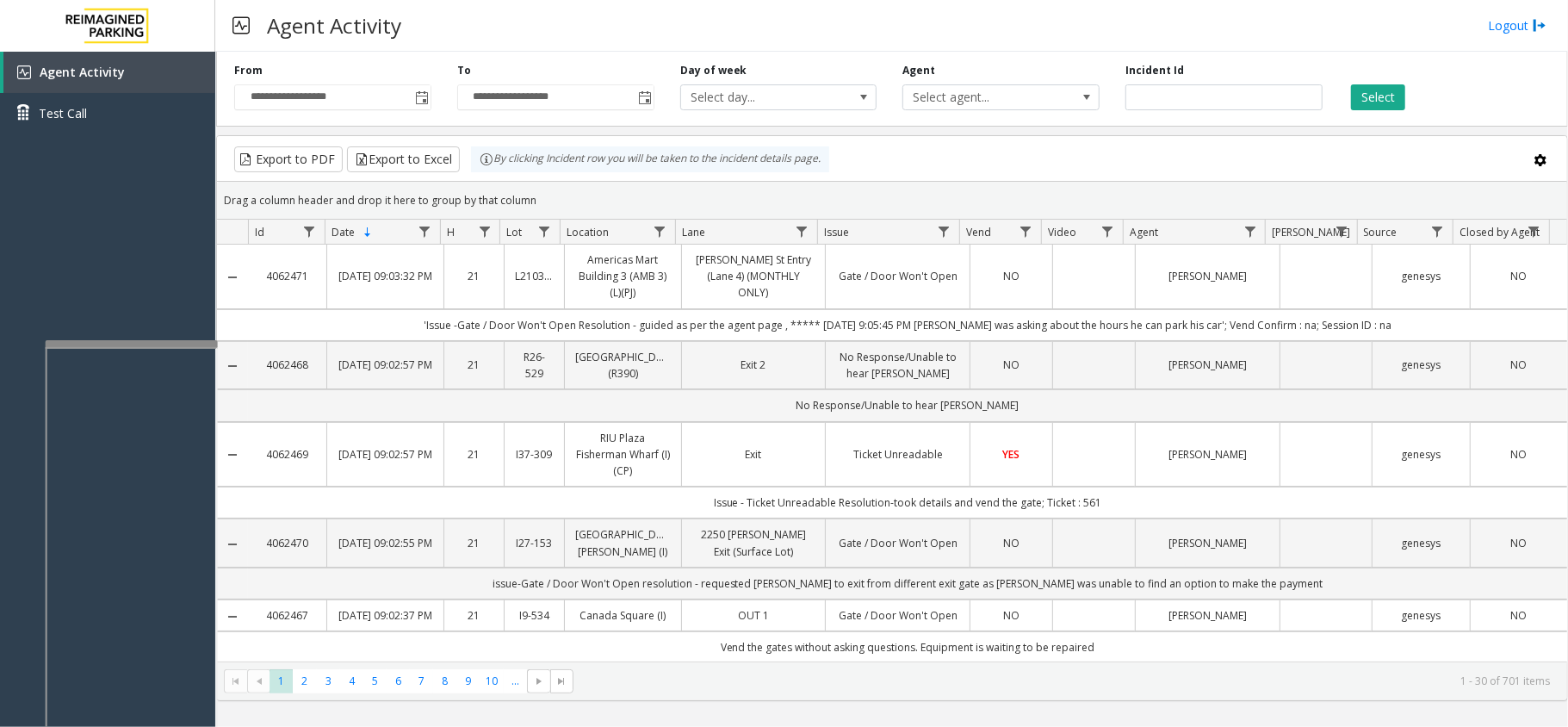
click at [527, 46] on div "Agent Activity Logout" at bounding box center [892, 26] width 1353 height 52
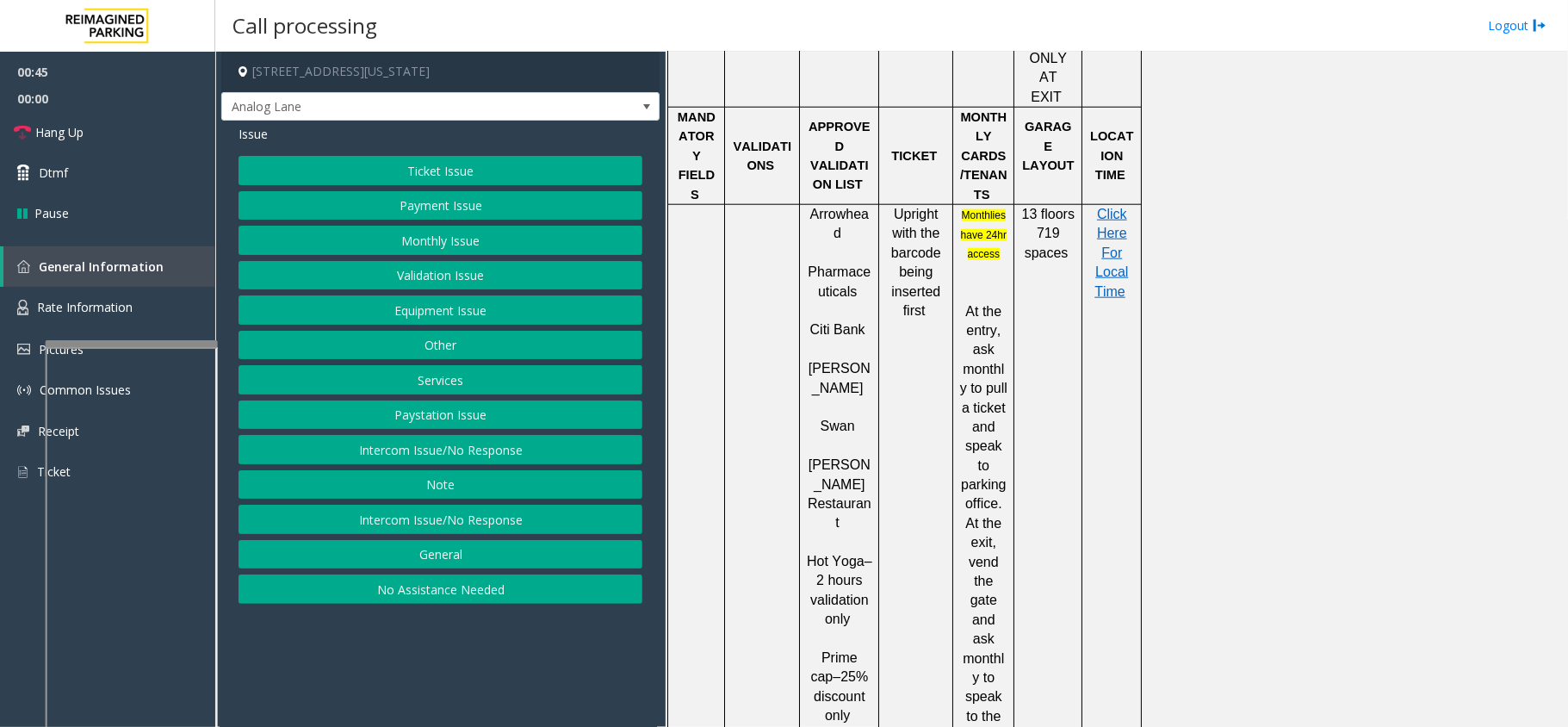
scroll to position [1379, 0]
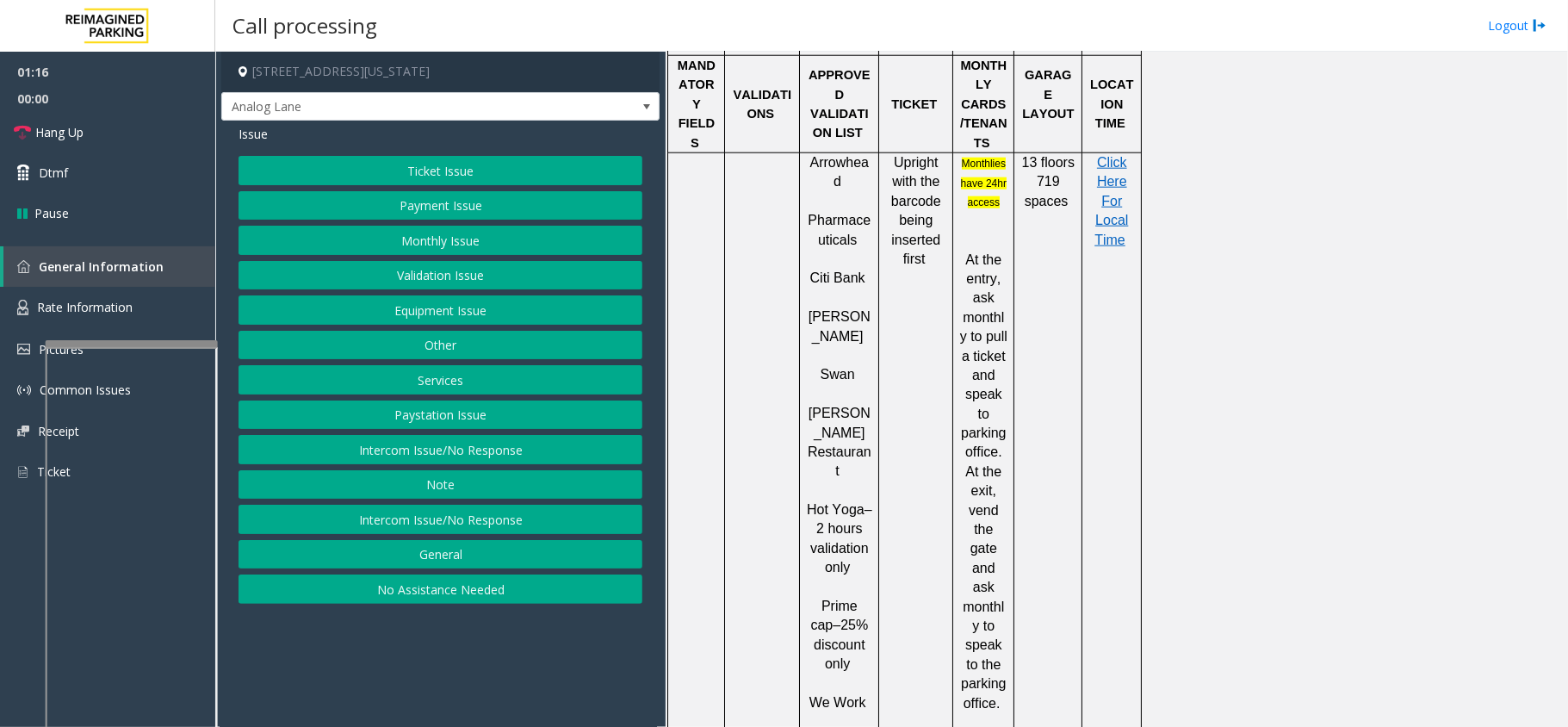
click at [492, 288] on button "Validation Issue" at bounding box center [440, 275] width 404 height 29
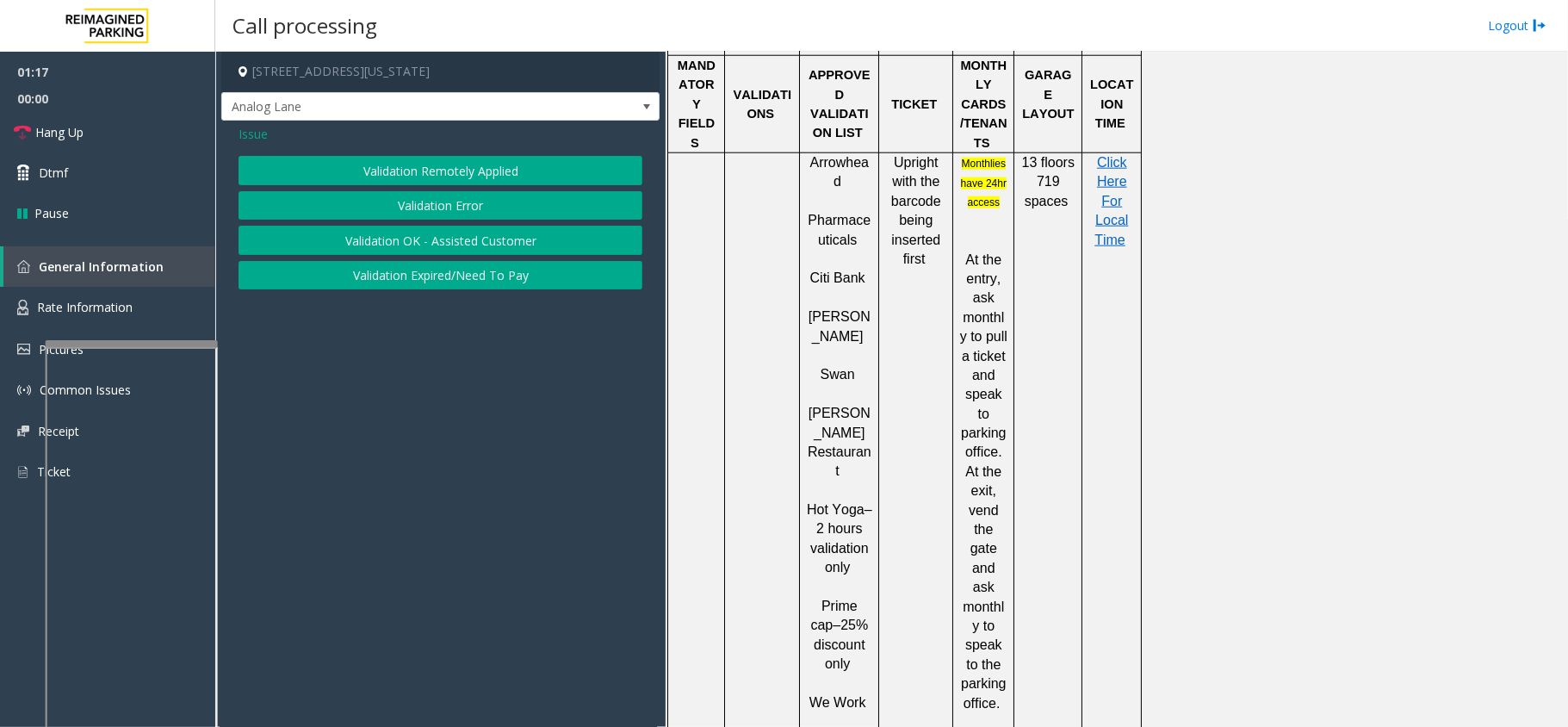
click at [481, 205] on button "Validation Error" at bounding box center [440, 206] width 404 height 29
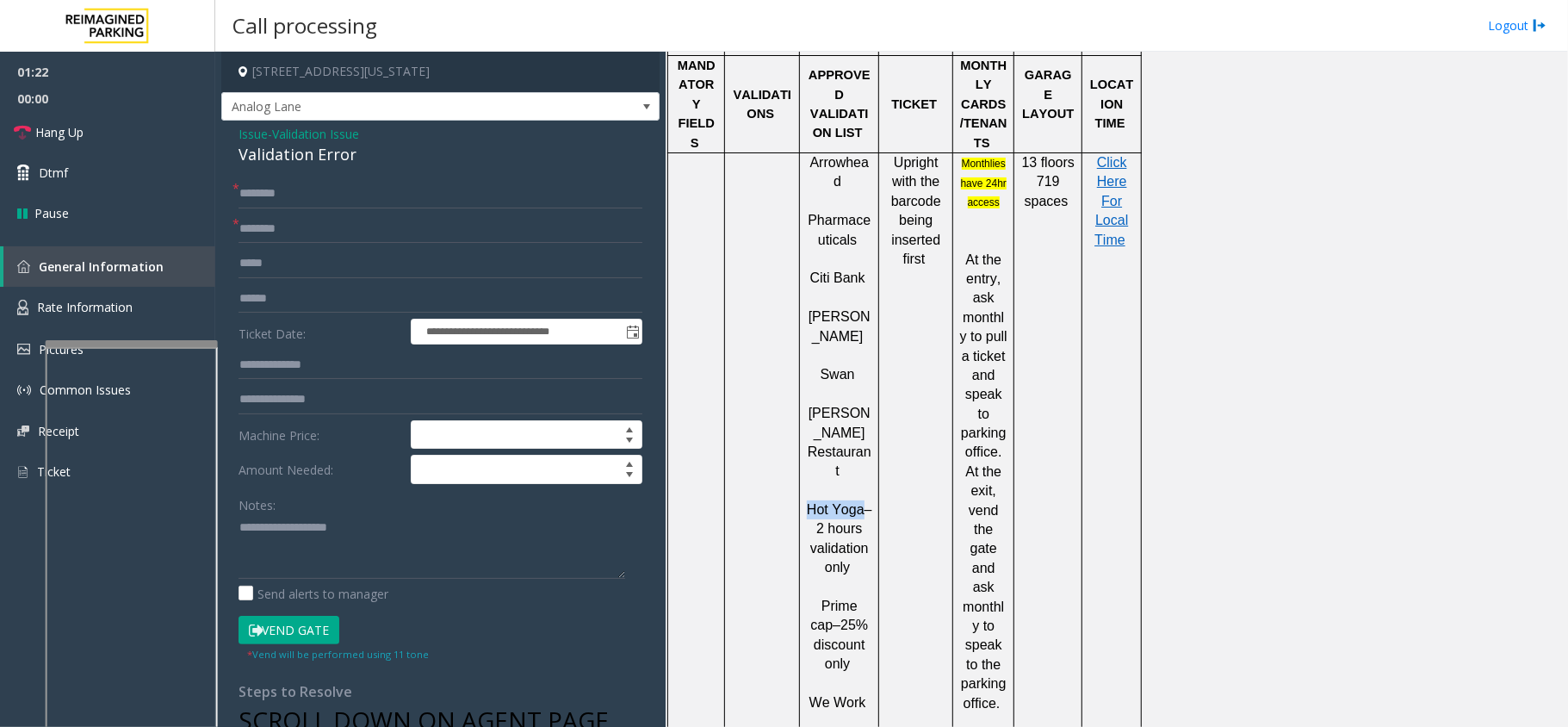
drag, startPoint x: 860, startPoint y: 300, endPoint x: 811, endPoint y: 292, distance: 49.6
click at [811, 502] on span "Hot Yoga – 2 hours validation only" at bounding box center [839, 538] width 66 height 72
type input "********"
click at [262, 194] on input "text" at bounding box center [440, 194] width 404 height 29
type textarea "**********"
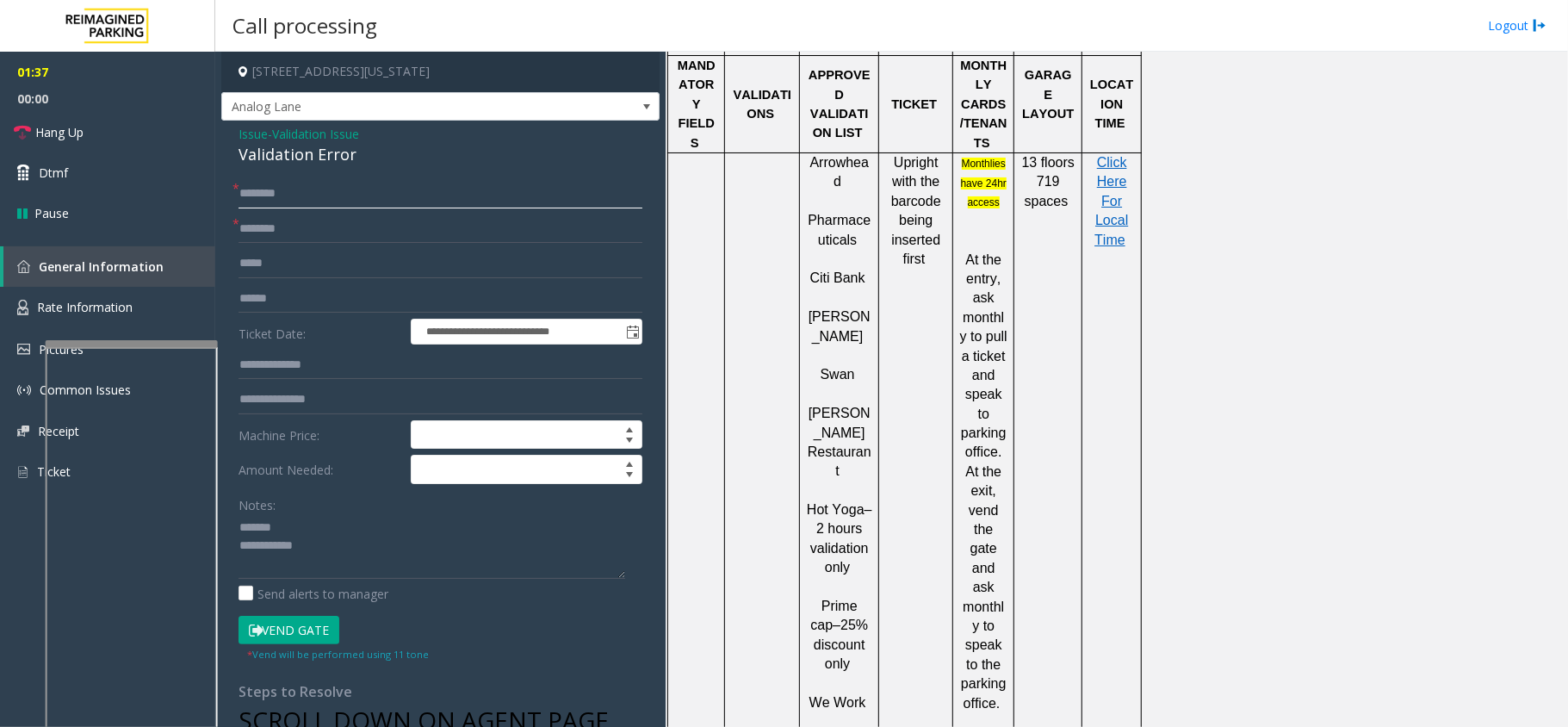
click at [296, 198] on input "text" at bounding box center [440, 194] width 404 height 29
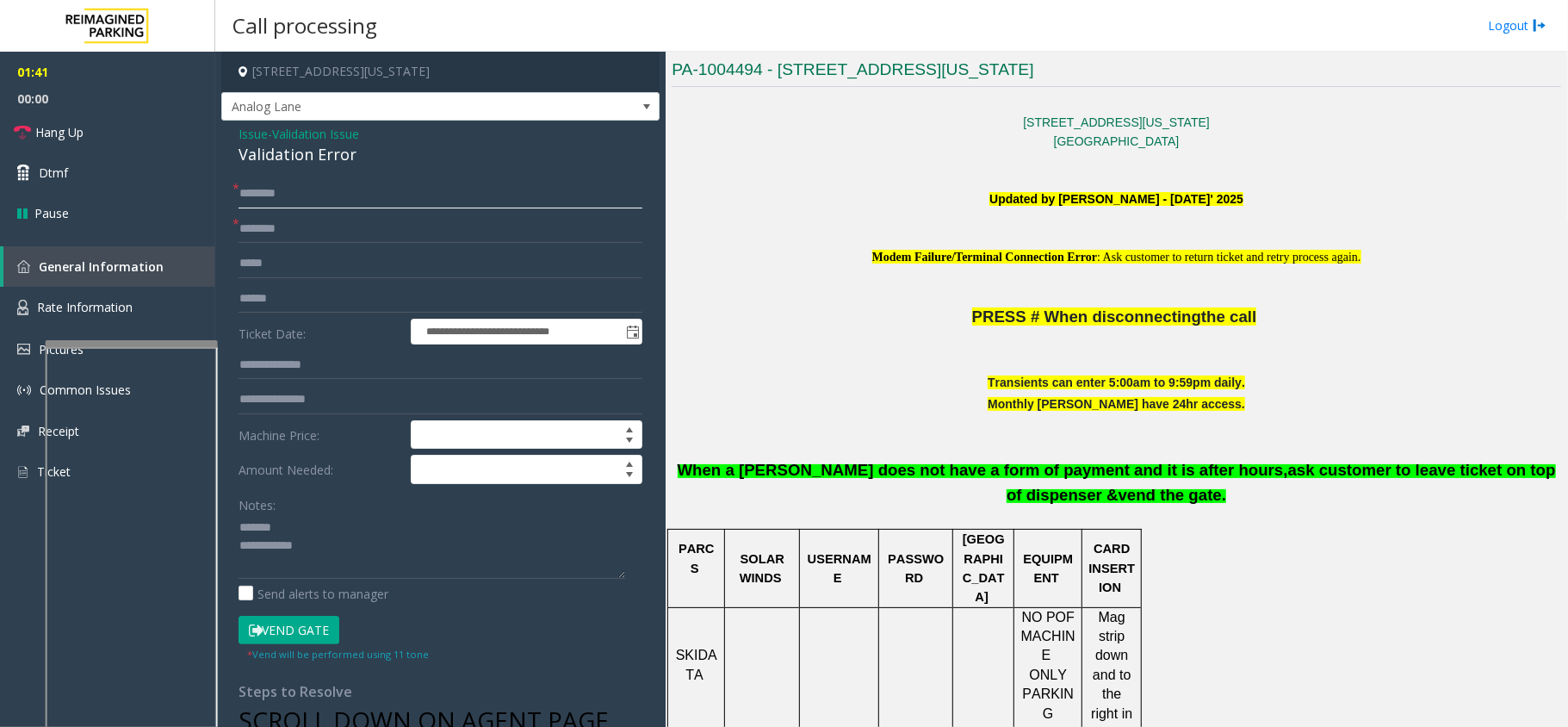
scroll to position [345, 0]
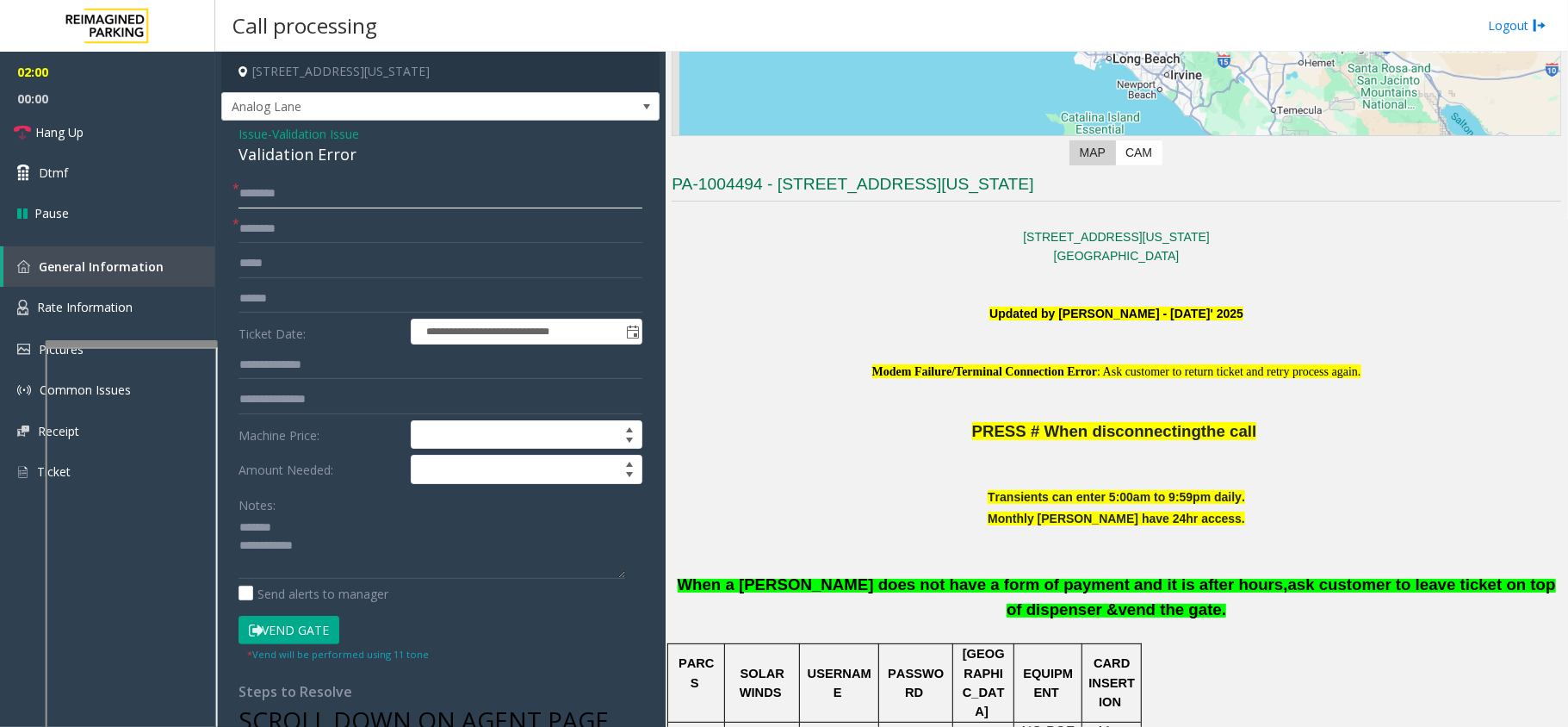
type input "********"
click at [314, 162] on div "Validation Error" at bounding box center [440, 154] width 404 height 23
click at [322, 274] on input "text" at bounding box center [440, 264] width 404 height 29
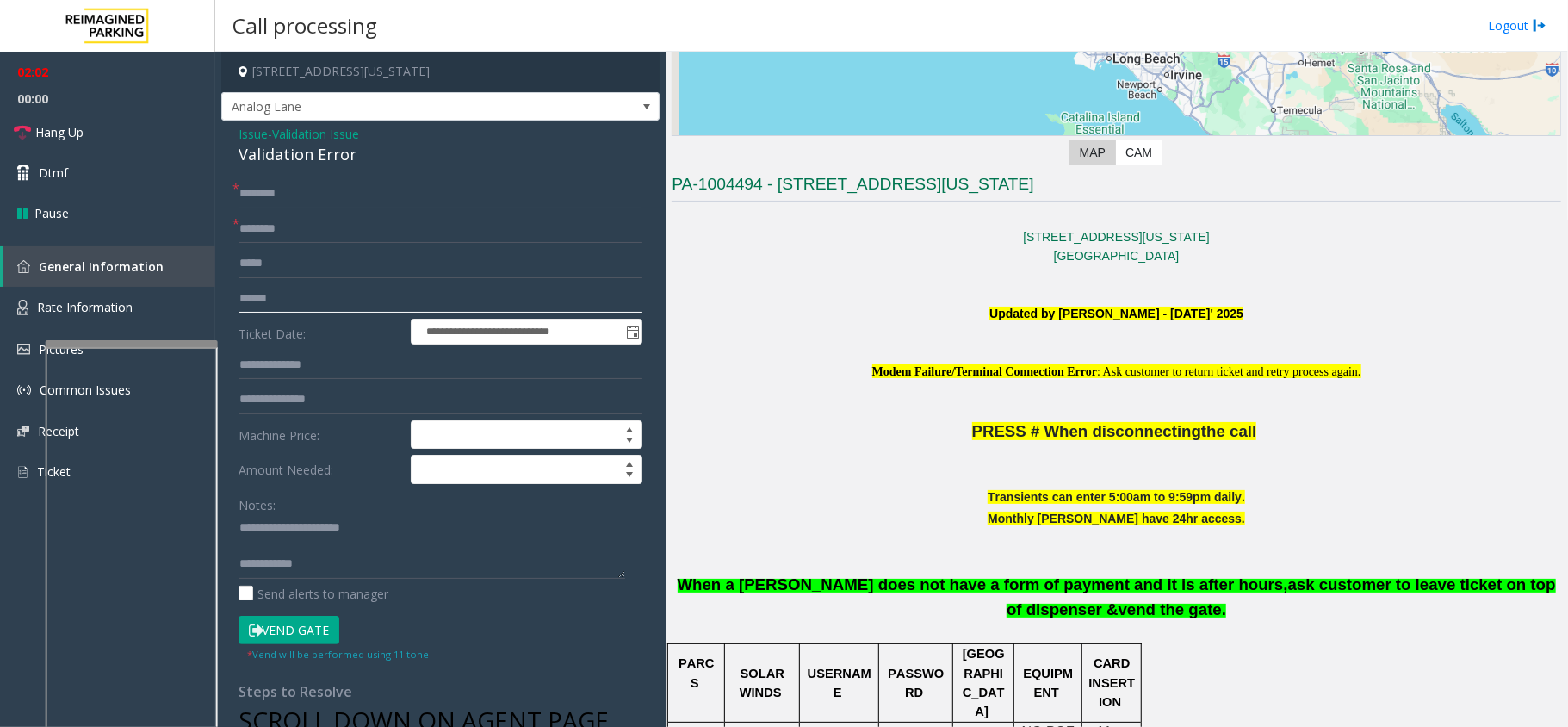
click at [294, 308] on input "text" at bounding box center [440, 299] width 404 height 29
click at [246, 540] on textarea at bounding box center [431, 546] width 387 height 65
click at [345, 567] on textarea at bounding box center [431, 546] width 387 height 65
click at [143, 125] on link "Hang Up" at bounding box center [107, 132] width 215 height 41
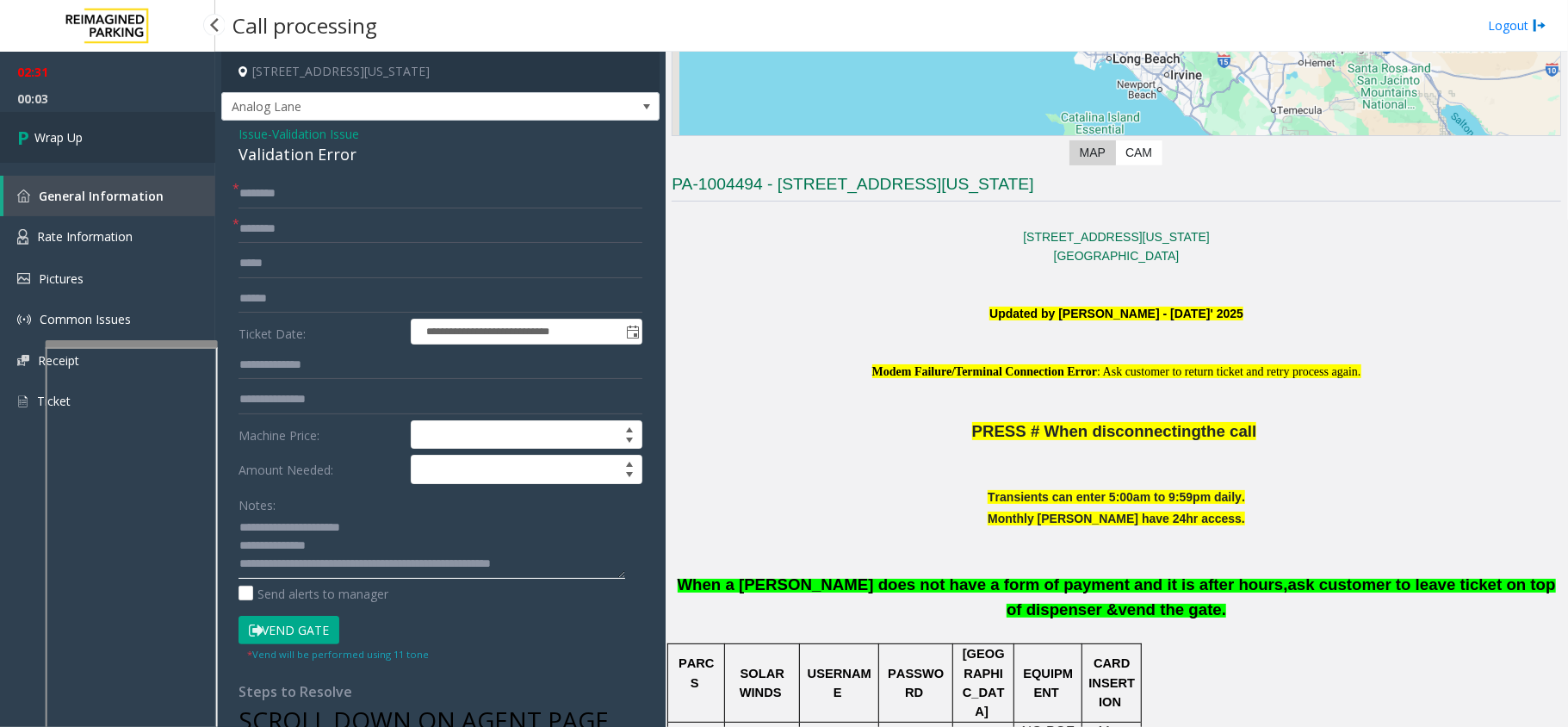
type textarea "**********"
click at [84, 152] on link "Wrap Up" at bounding box center [107, 137] width 215 height 51
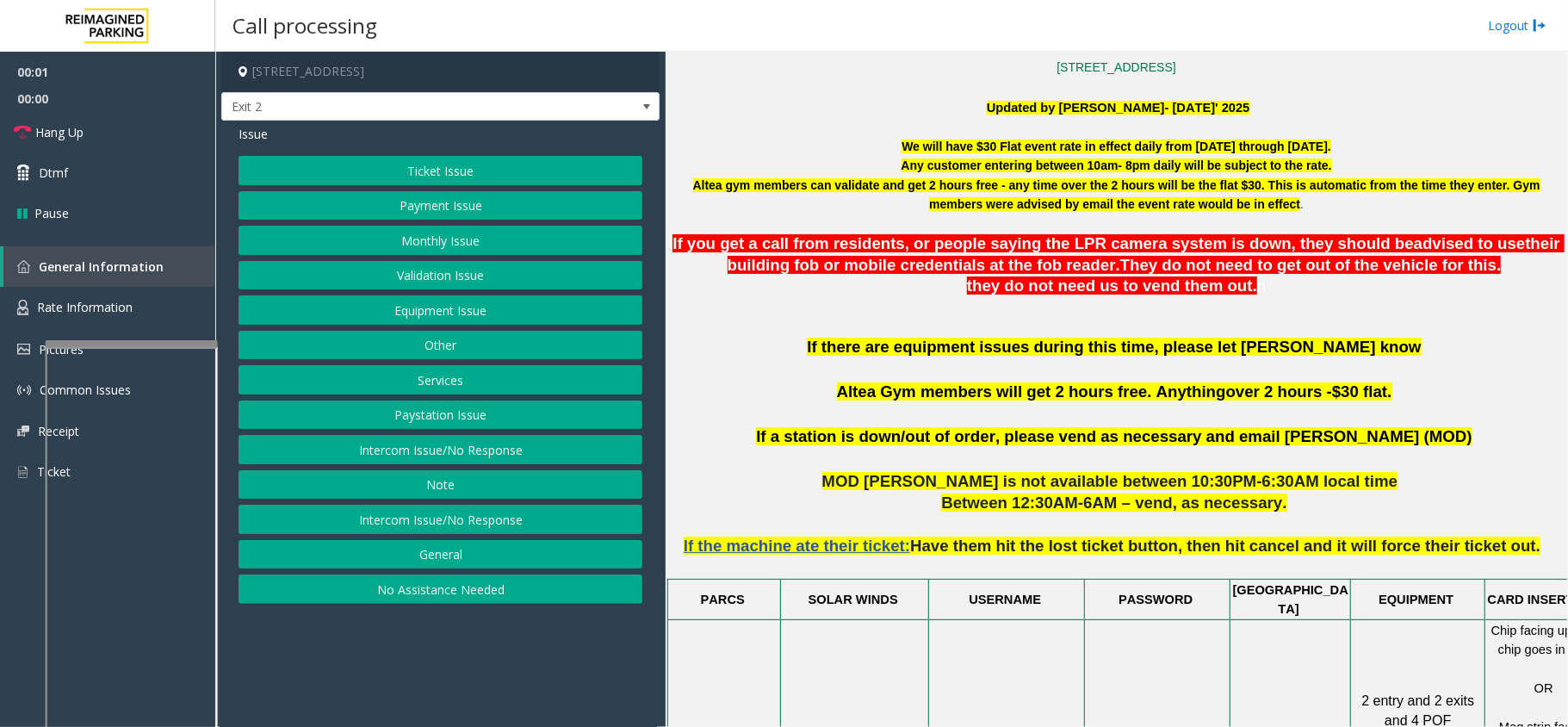
scroll to position [573, 0]
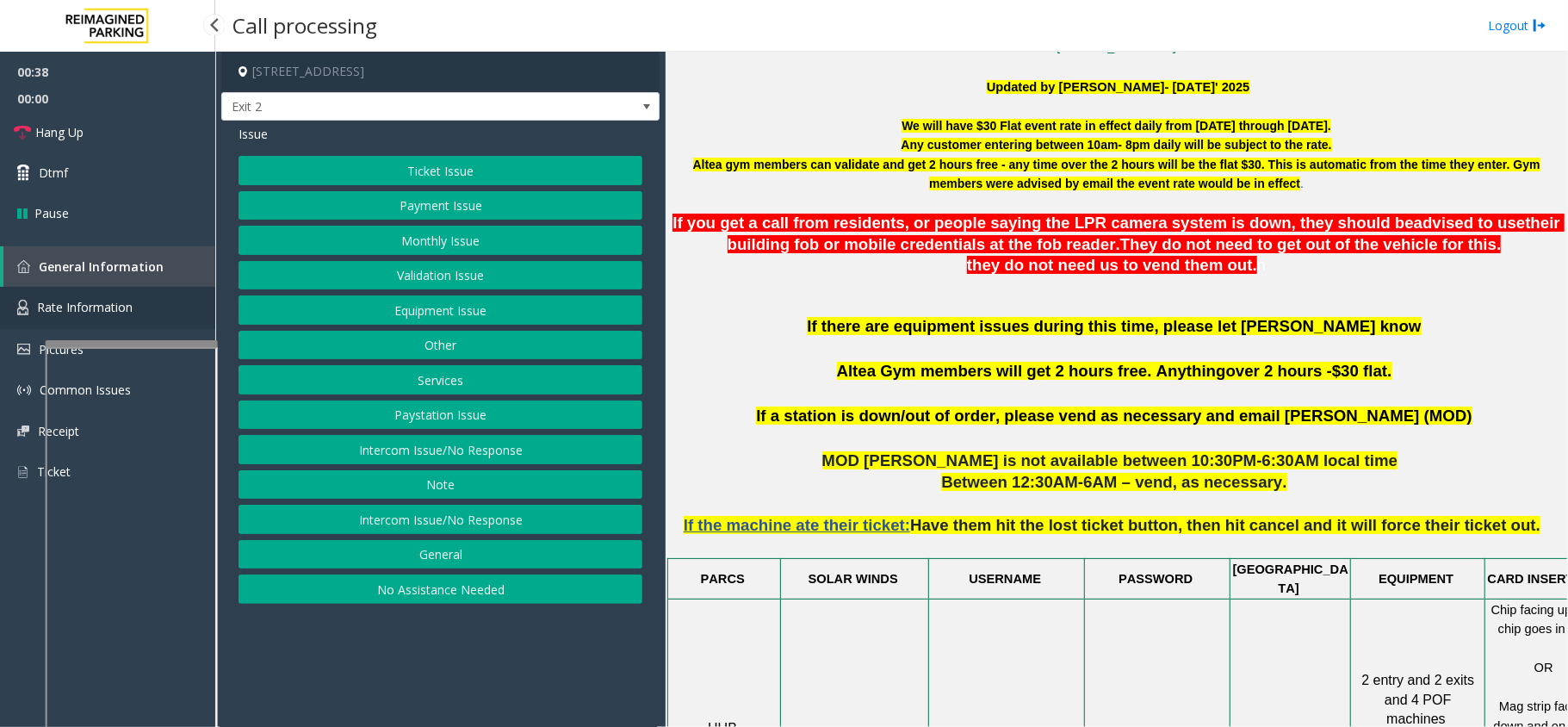
click at [160, 305] on link "Rate Information" at bounding box center [107, 308] width 215 height 42
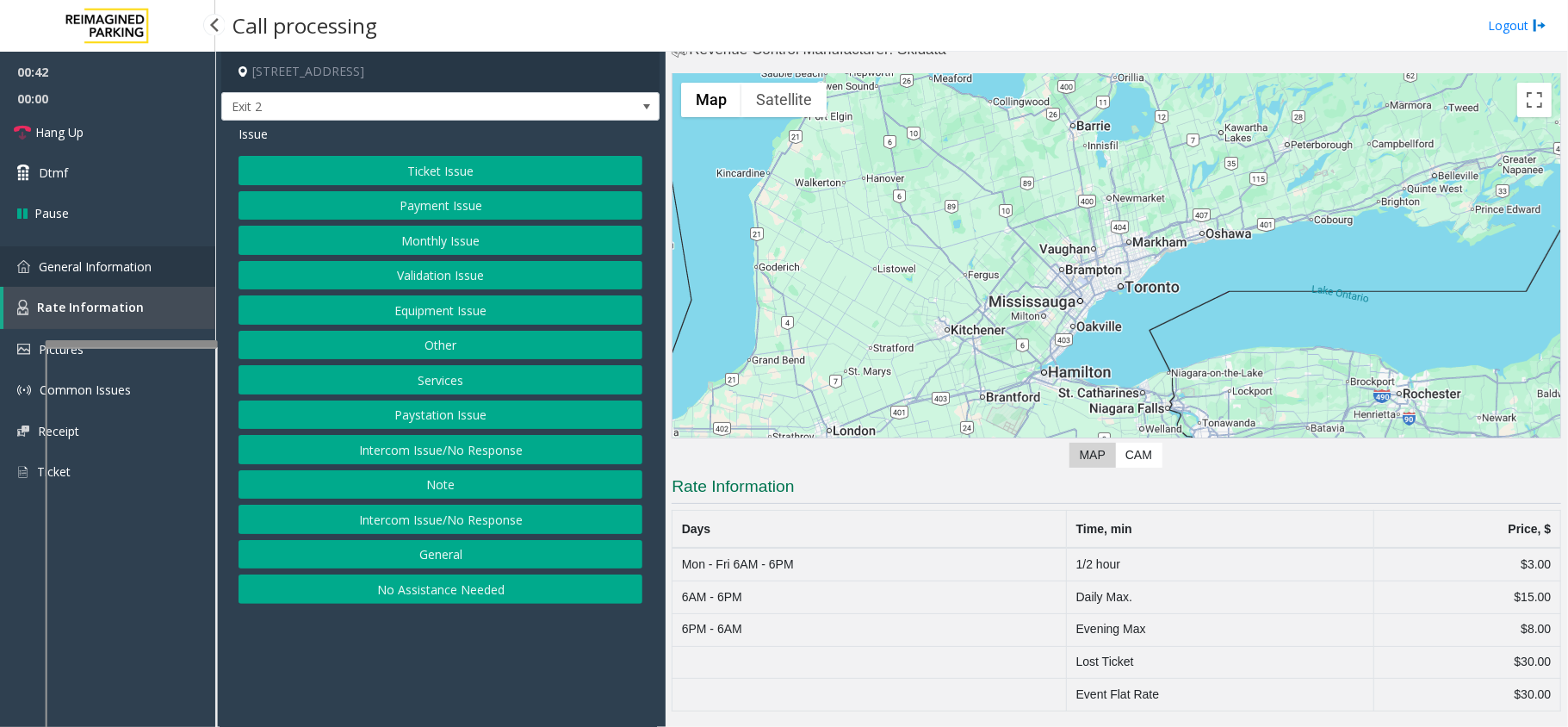
click at [169, 273] on link "General Information" at bounding box center [107, 266] width 215 height 41
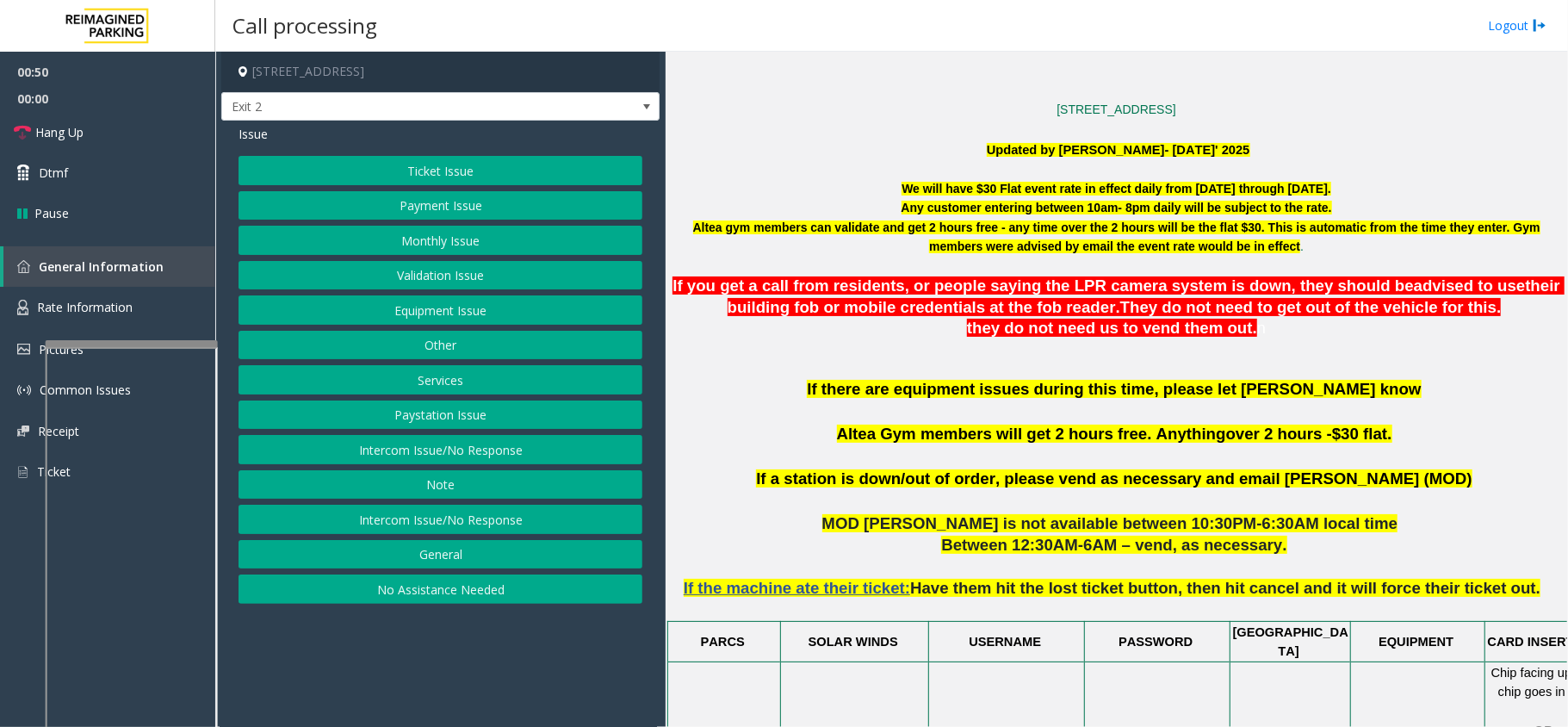
scroll to position [460, 0]
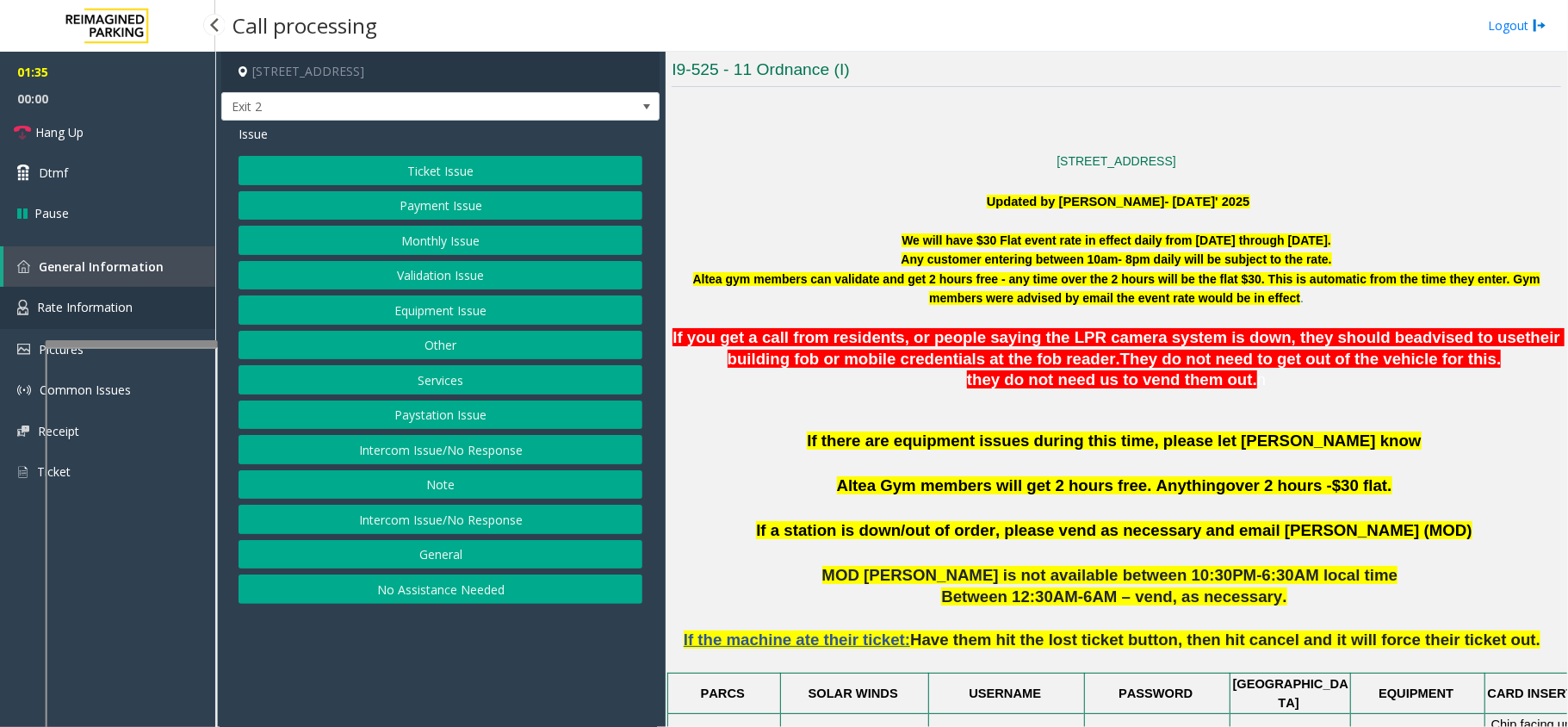
click at [146, 318] on link "Rate Information" at bounding box center [107, 308] width 215 height 42
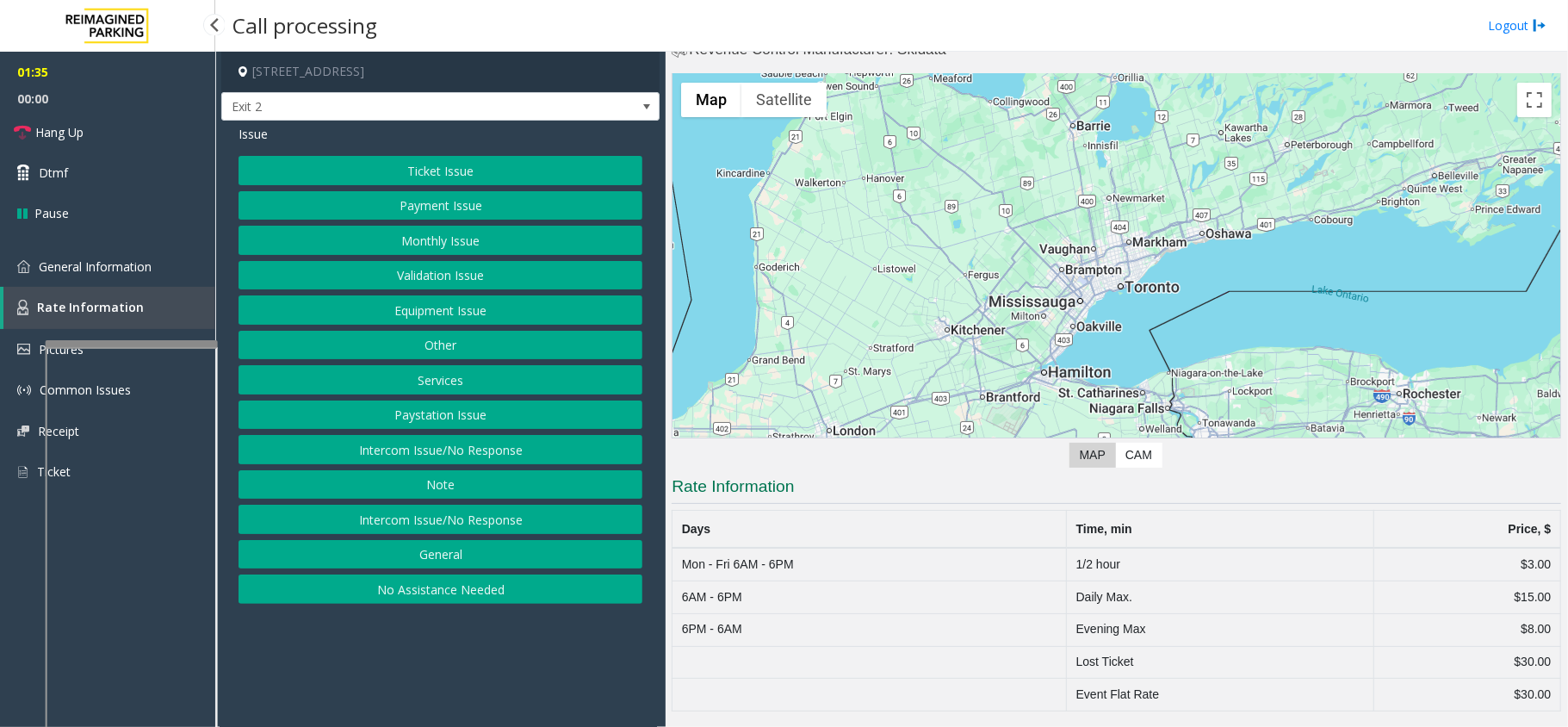
scroll to position [43, 0]
click at [155, 259] on link "General Information" at bounding box center [107, 266] width 215 height 41
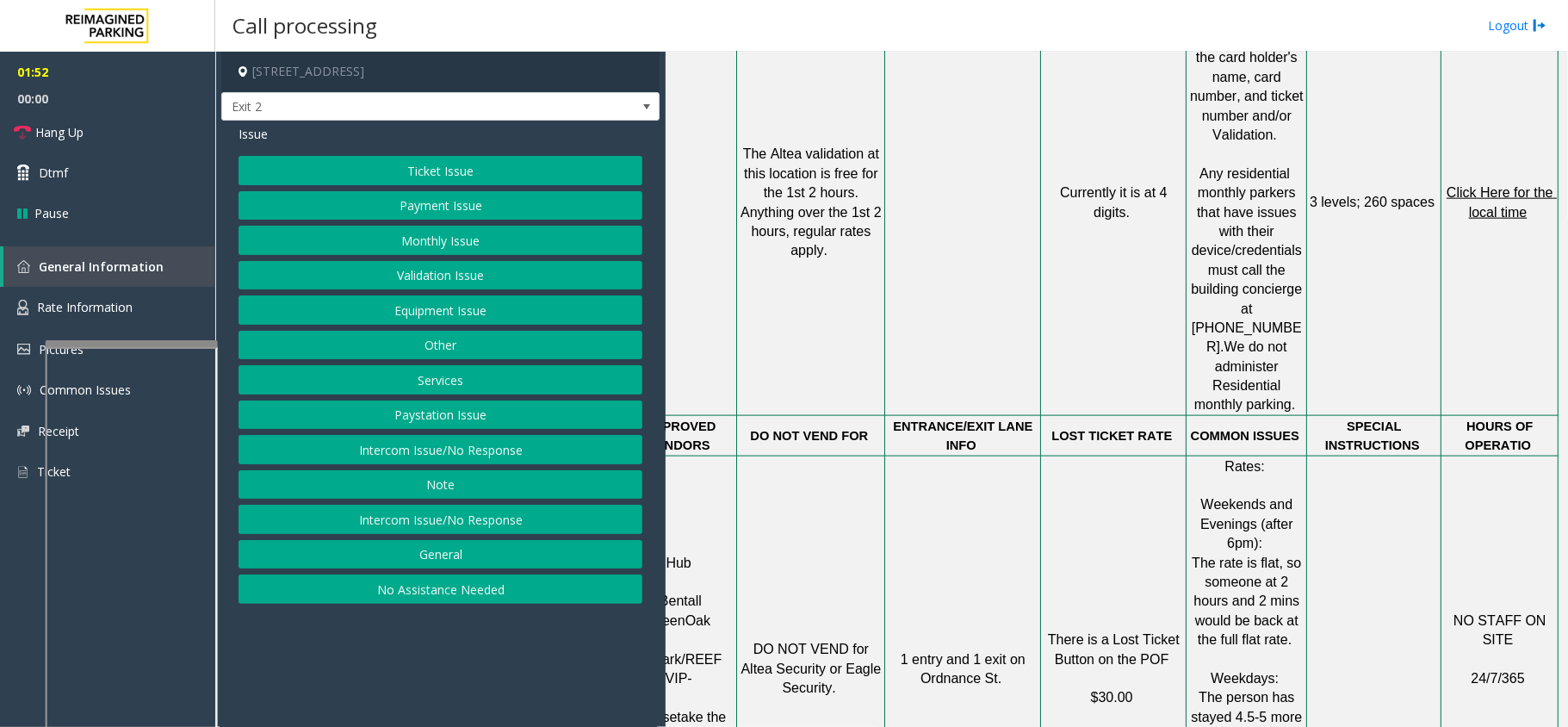
scroll to position [1458, 60]
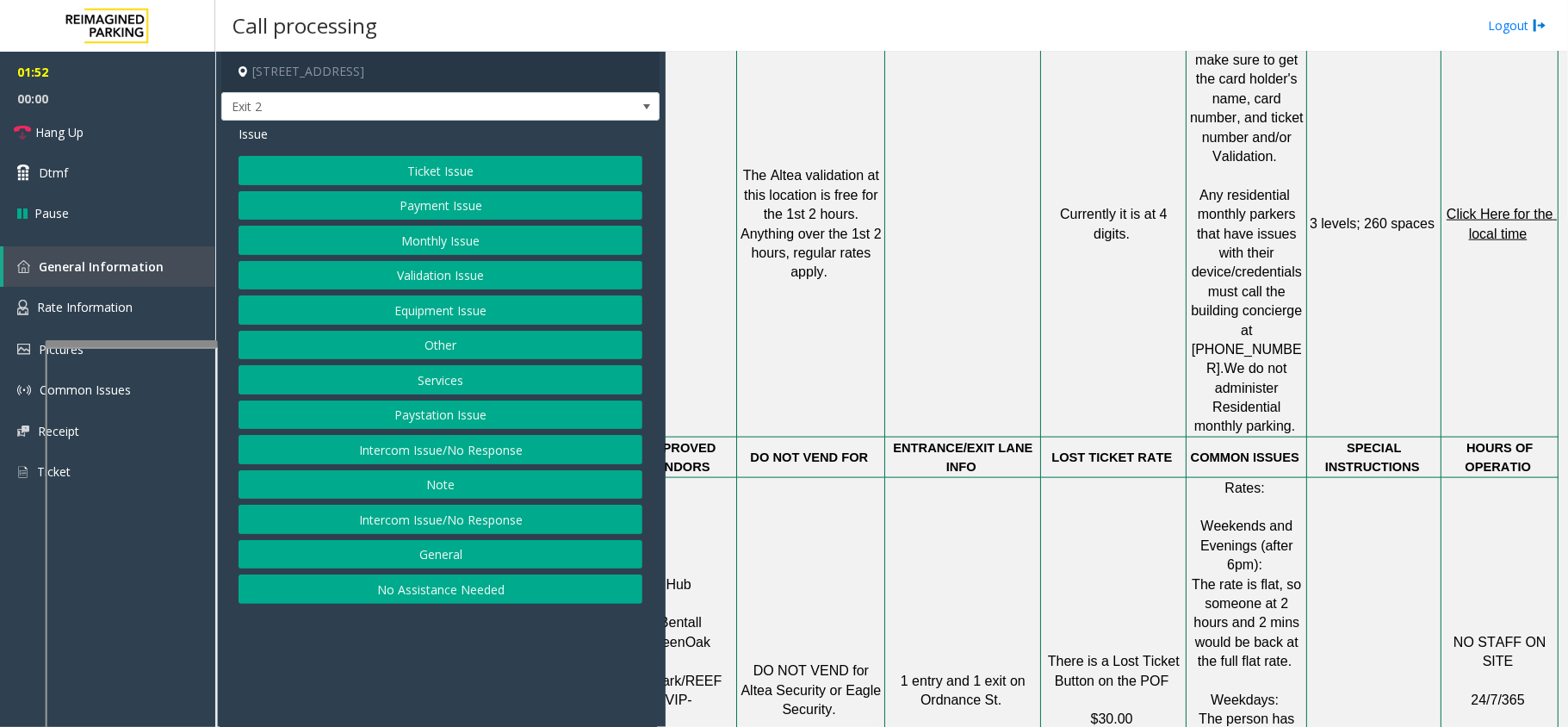
drag, startPoint x: 1127, startPoint y: 490, endPoint x: 1292, endPoint y: 453, distance: 169.1
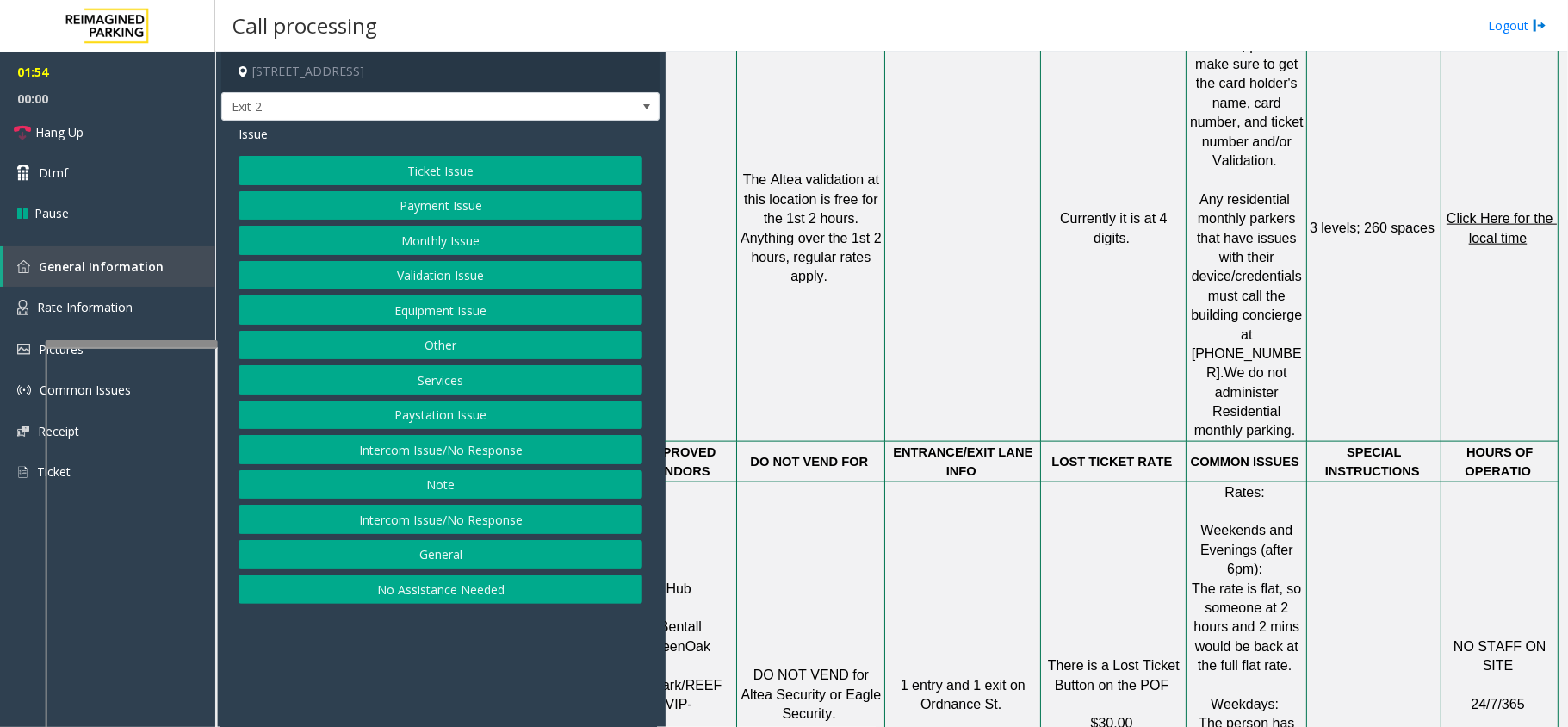
drag, startPoint x: 1292, startPoint y: 453, endPoint x: 713, endPoint y: 449, distance: 579.0
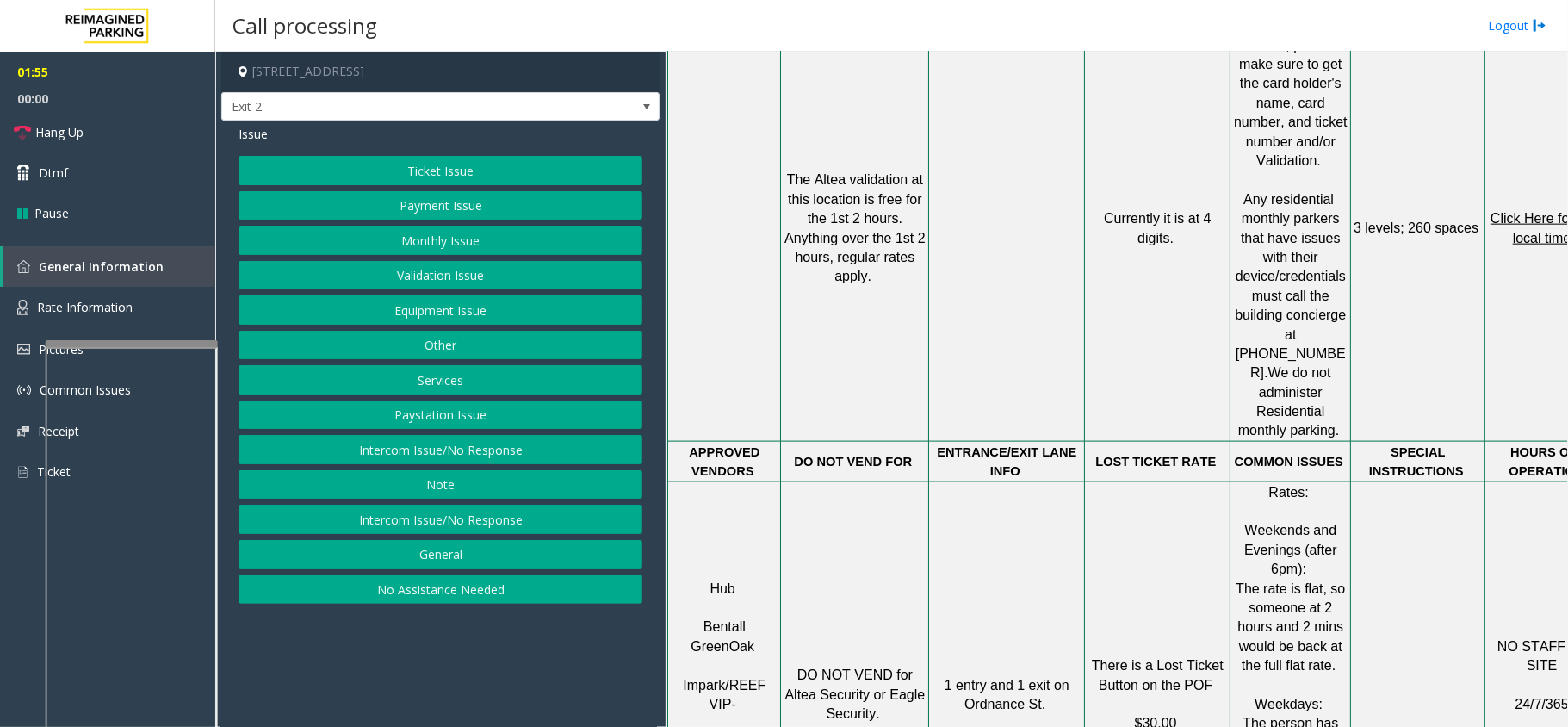
drag, startPoint x: 907, startPoint y: 445, endPoint x: 832, endPoint y: 437, distance: 75.4
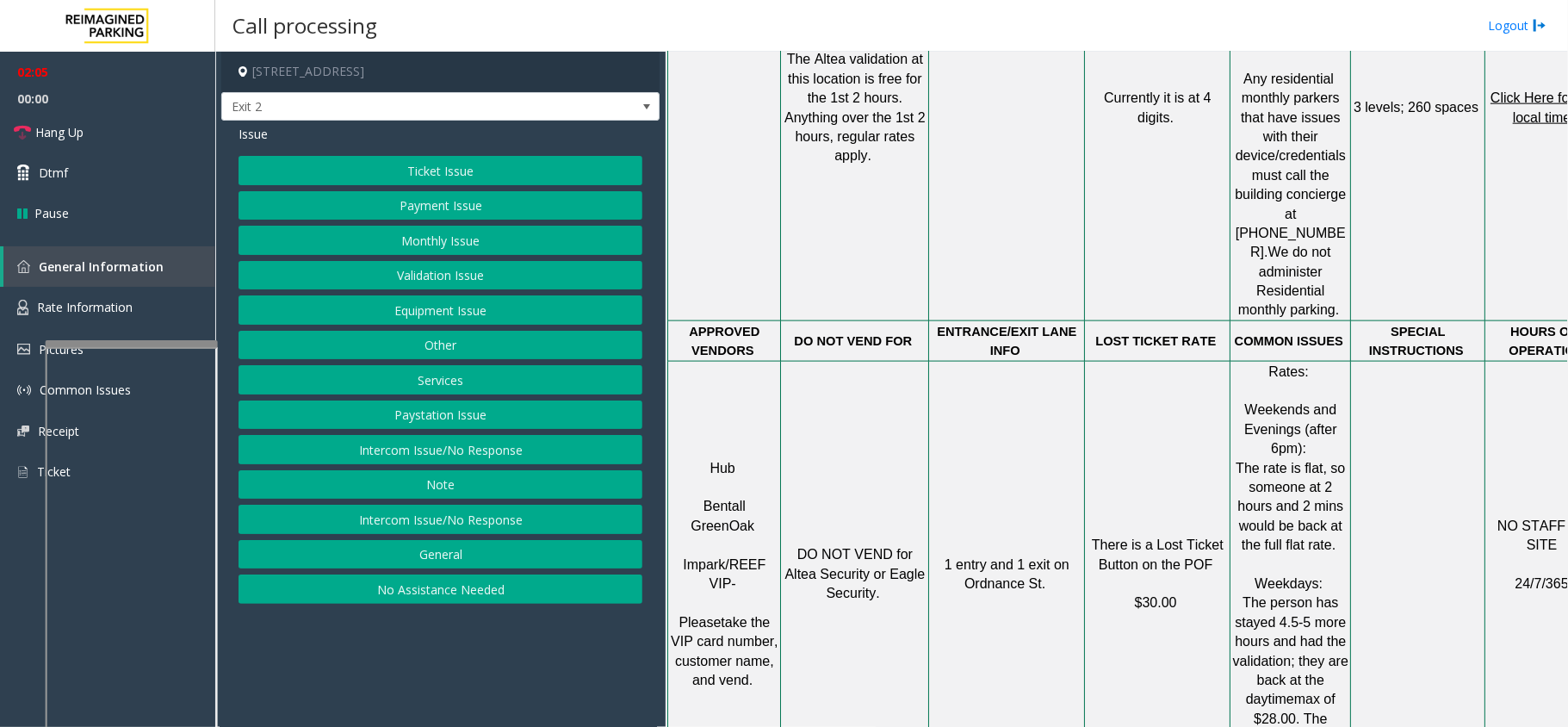
scroll to position [1573, 0]
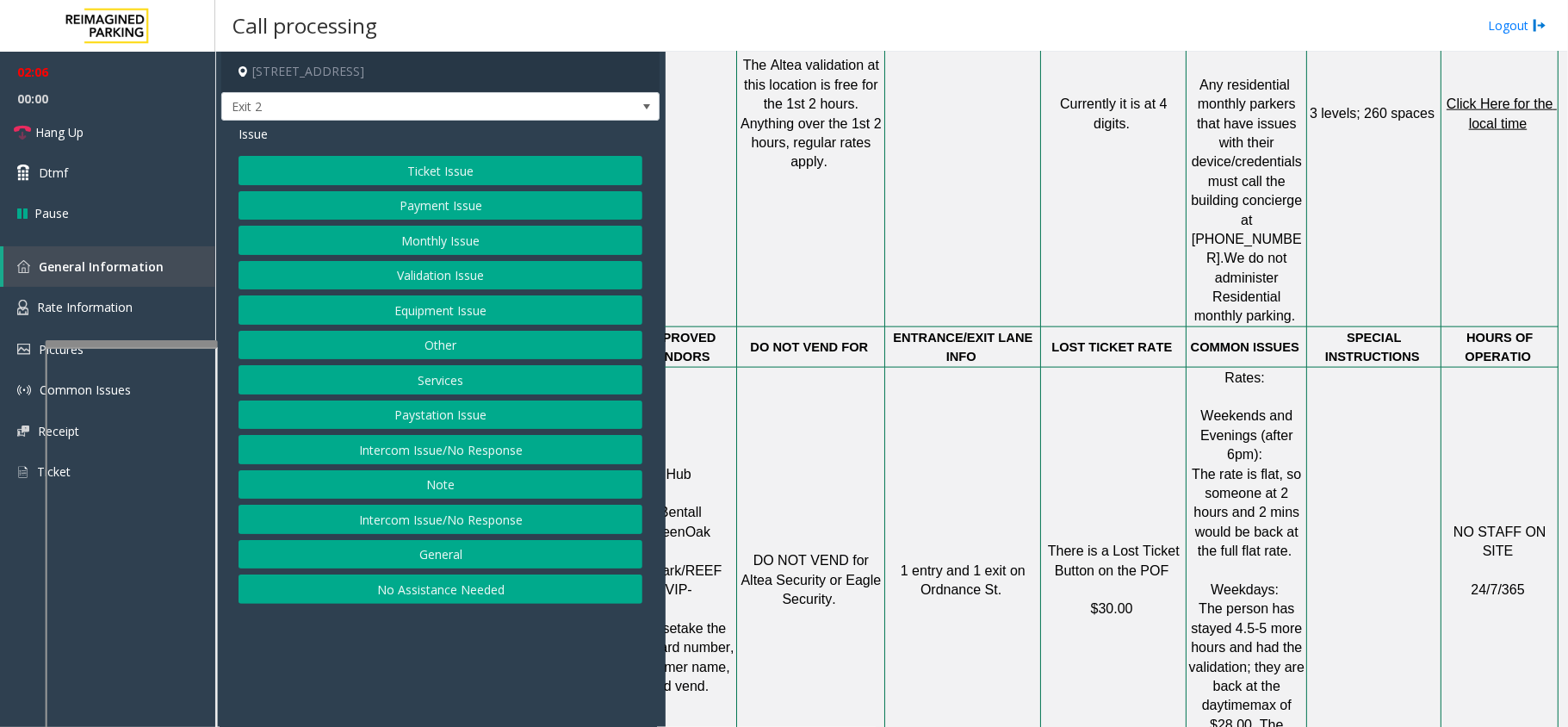
drag, startPoint x: 832, startPoint y: 437, endPoint x: 903, endPoint y: 429, distance: 71.4
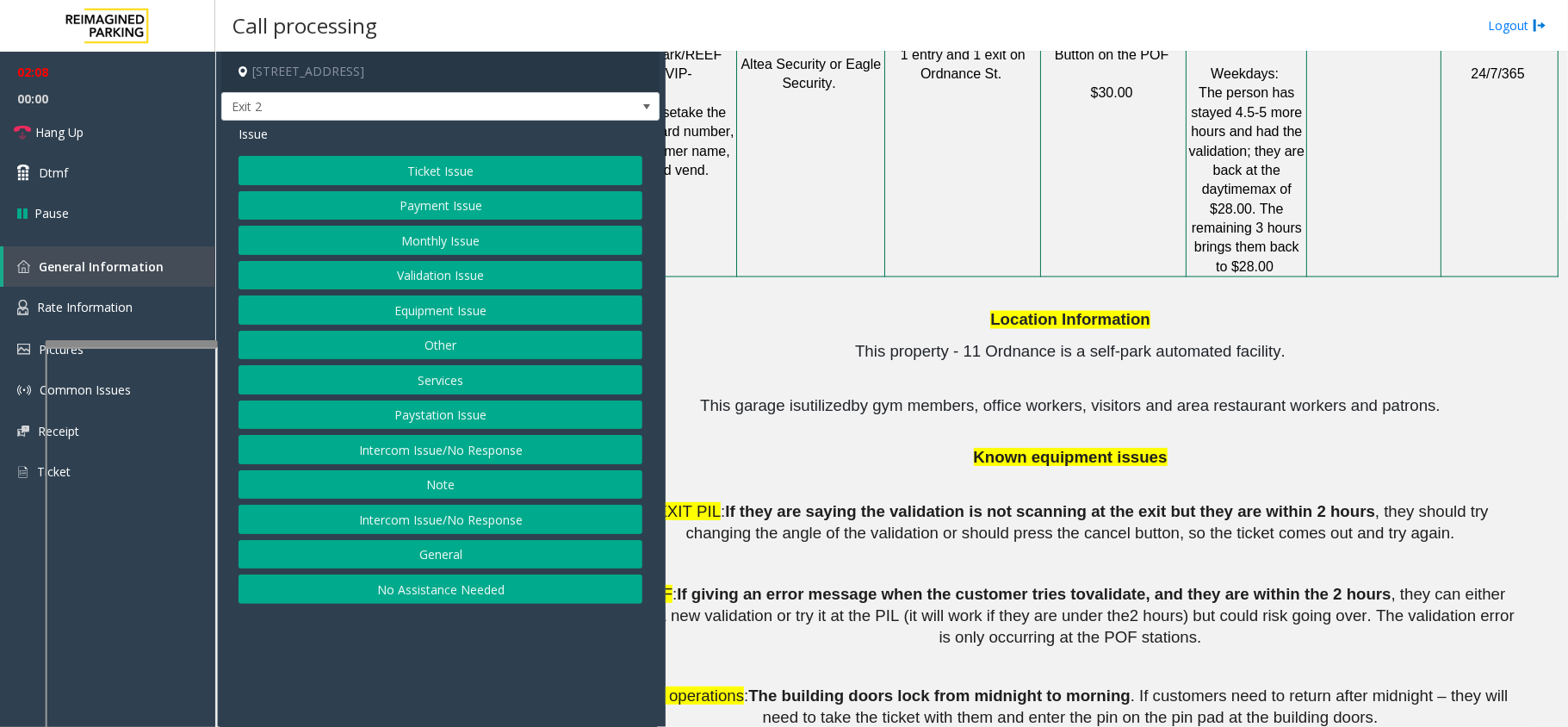
scroll to position [2147, 60]
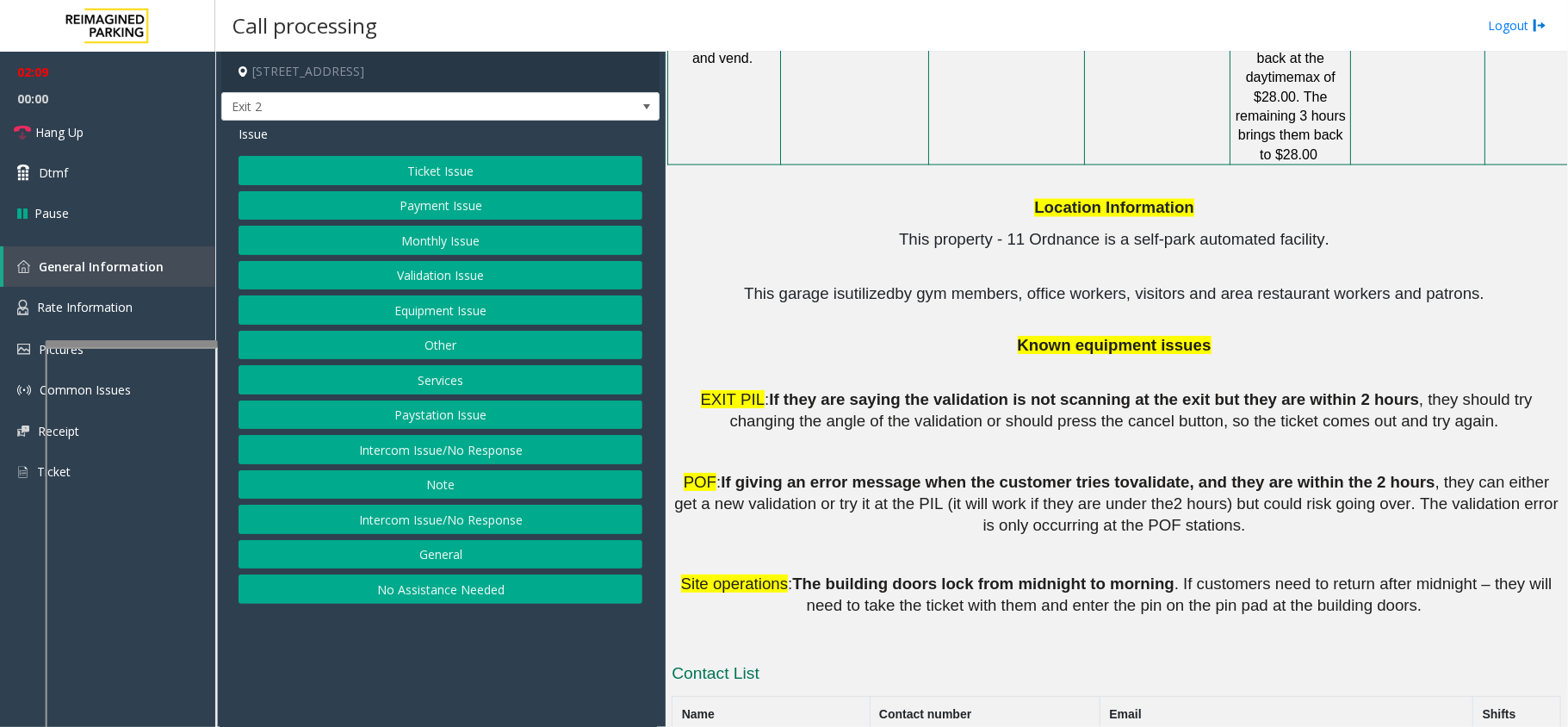
drag, startPoint x: 903, startPoint y: 429, endPoint x: 701, endPoint y: 469, distance: 205.9
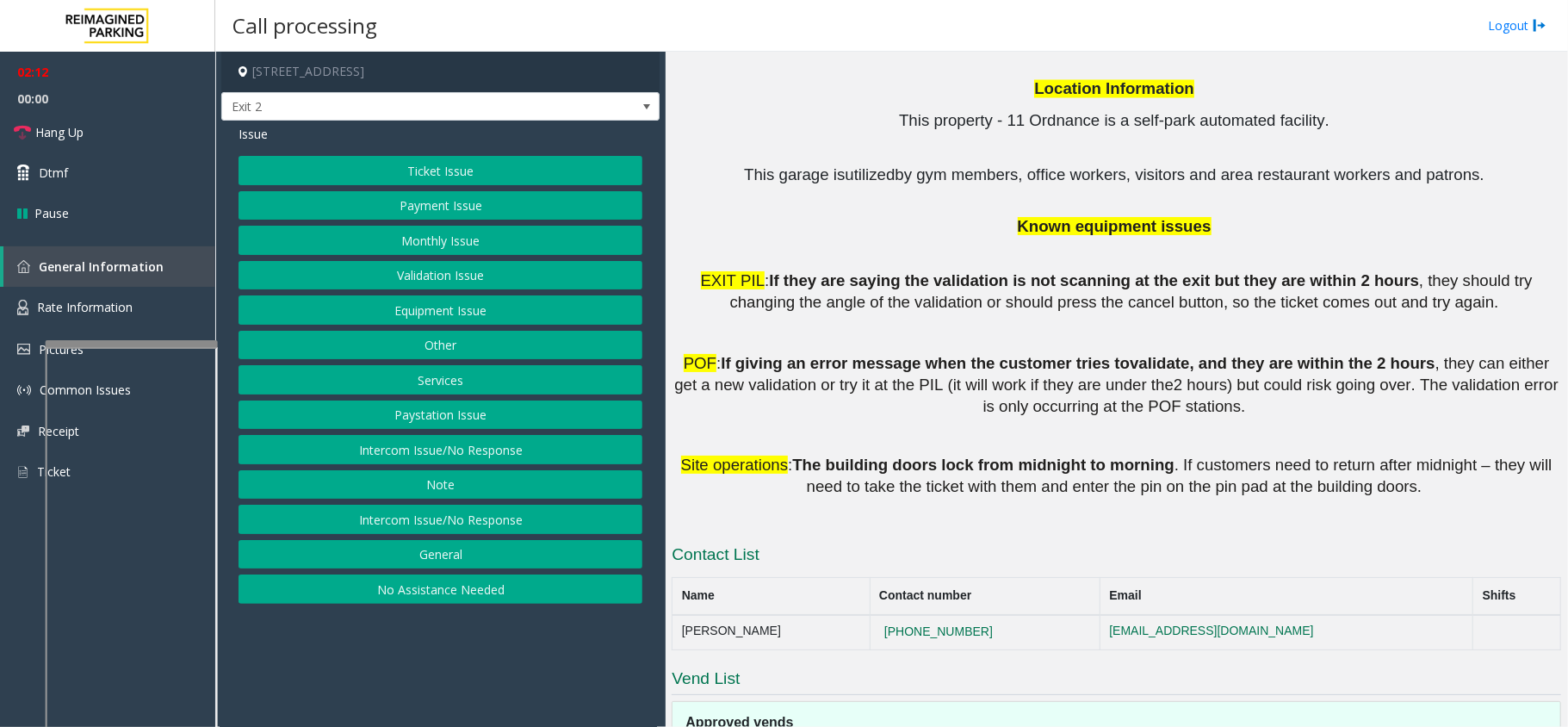
scroll to position [2434, 0]
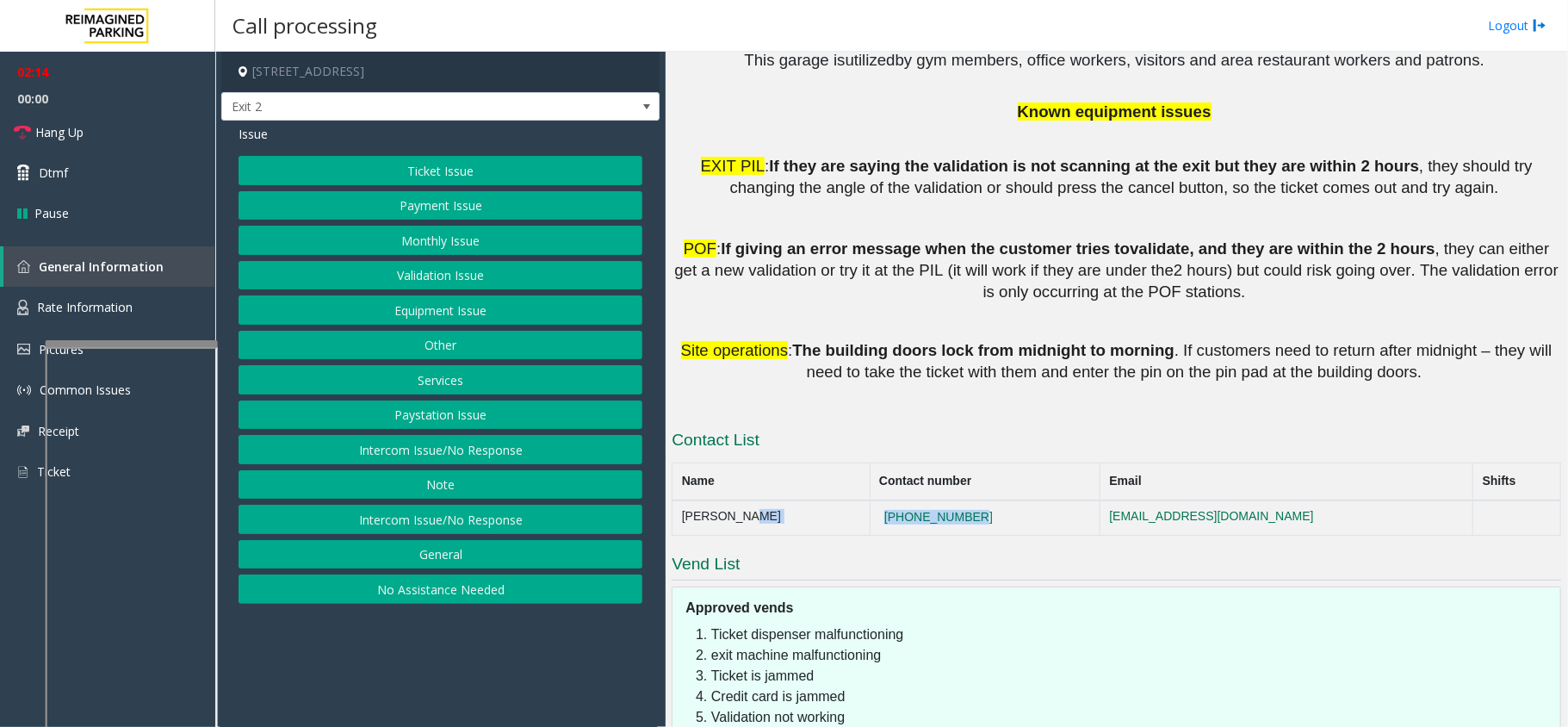
drag, startPoint x: 969, startPoint y: 373, endPoint x: 785, endPoint y: 376, distance: 184.0
click at [785, 501] on tr "[PERSON_NAME] [PHONE_NUMBER] [EMAIL_ADDRESS][DOMAIN_NAME]" at bounding box center [1116, 518] width 889 height 35
copy tr "[PHONE_NUMBER]"
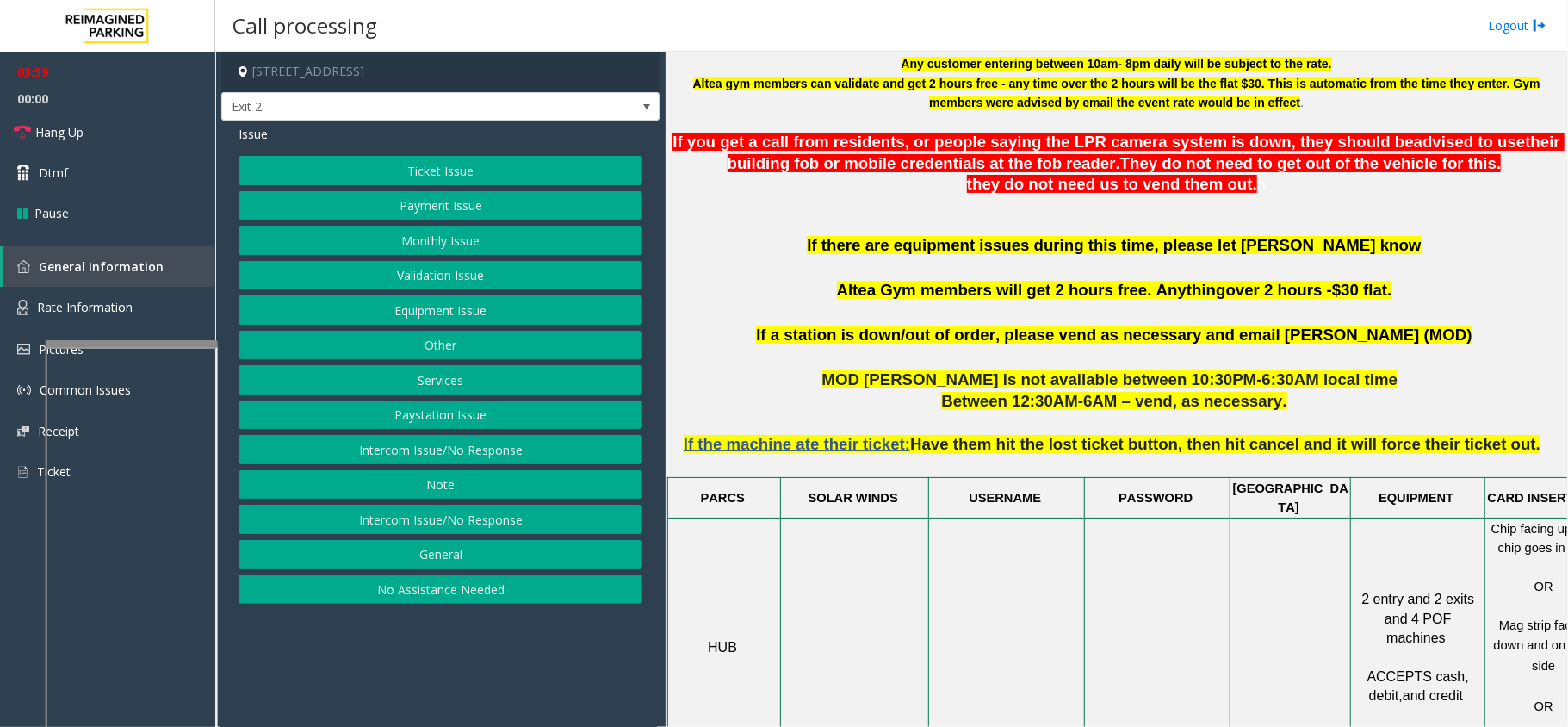
scroll to position [711, 0]
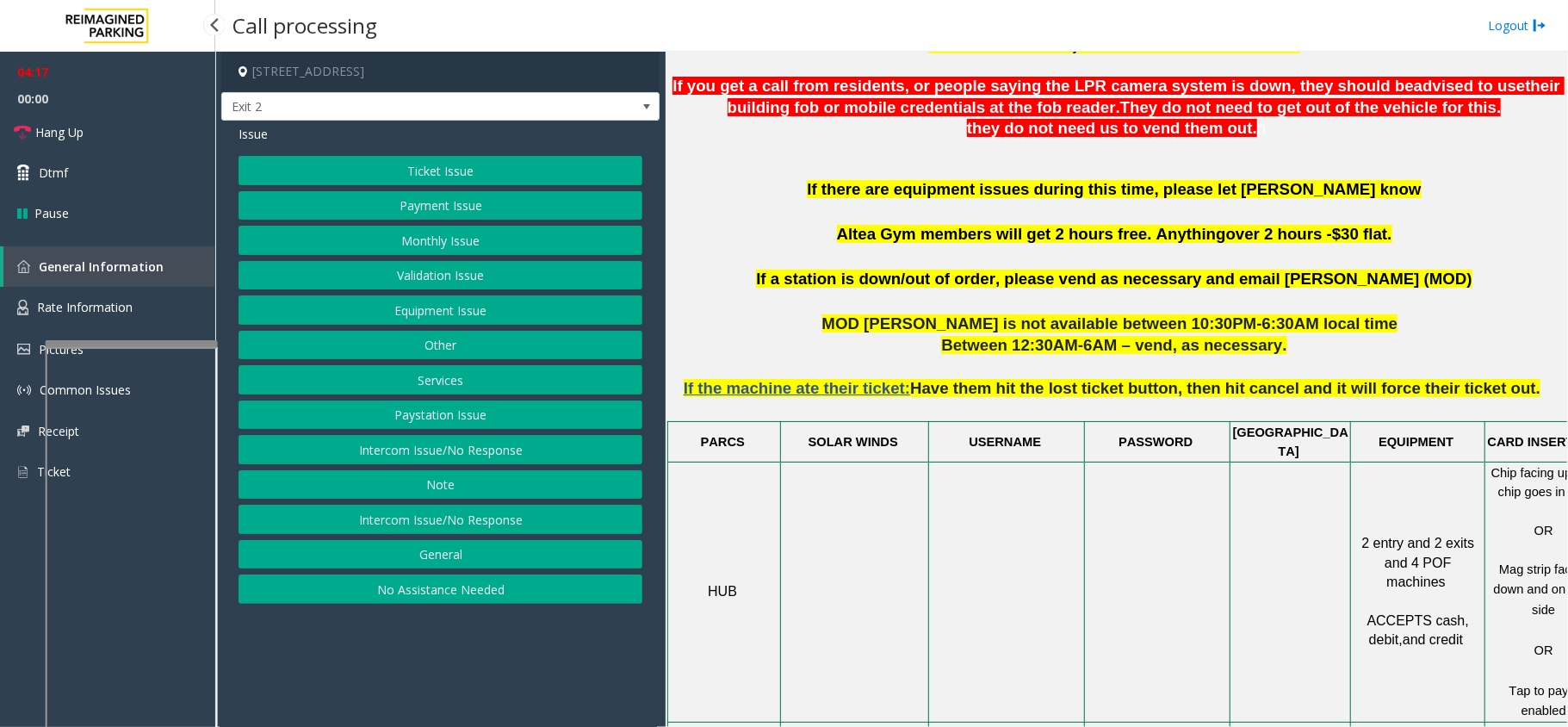
click at [156, 108] on span "00:00" at bounding box center [107, 98] width 215 height 27
click at [156, 123] on link "Hang Up" at bounding box center [107, 132] width 215 height 41
click at [410, 312] on button "Equipment Issue" at bounding box center [440, 310] width 404 height 29
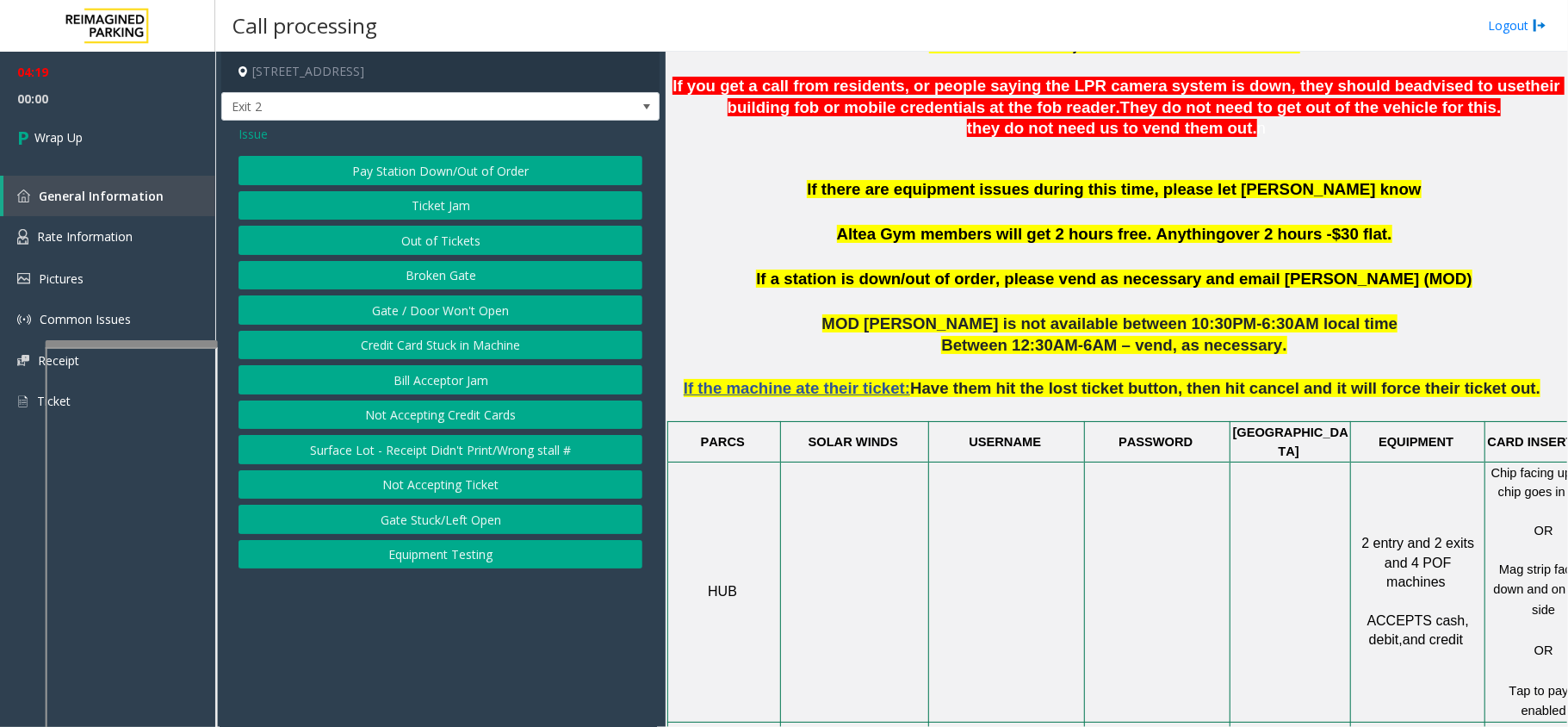
click at [410, 300] on button "Gate / Door Won't Open" at bounding box center [440, 310] width 404 height 29
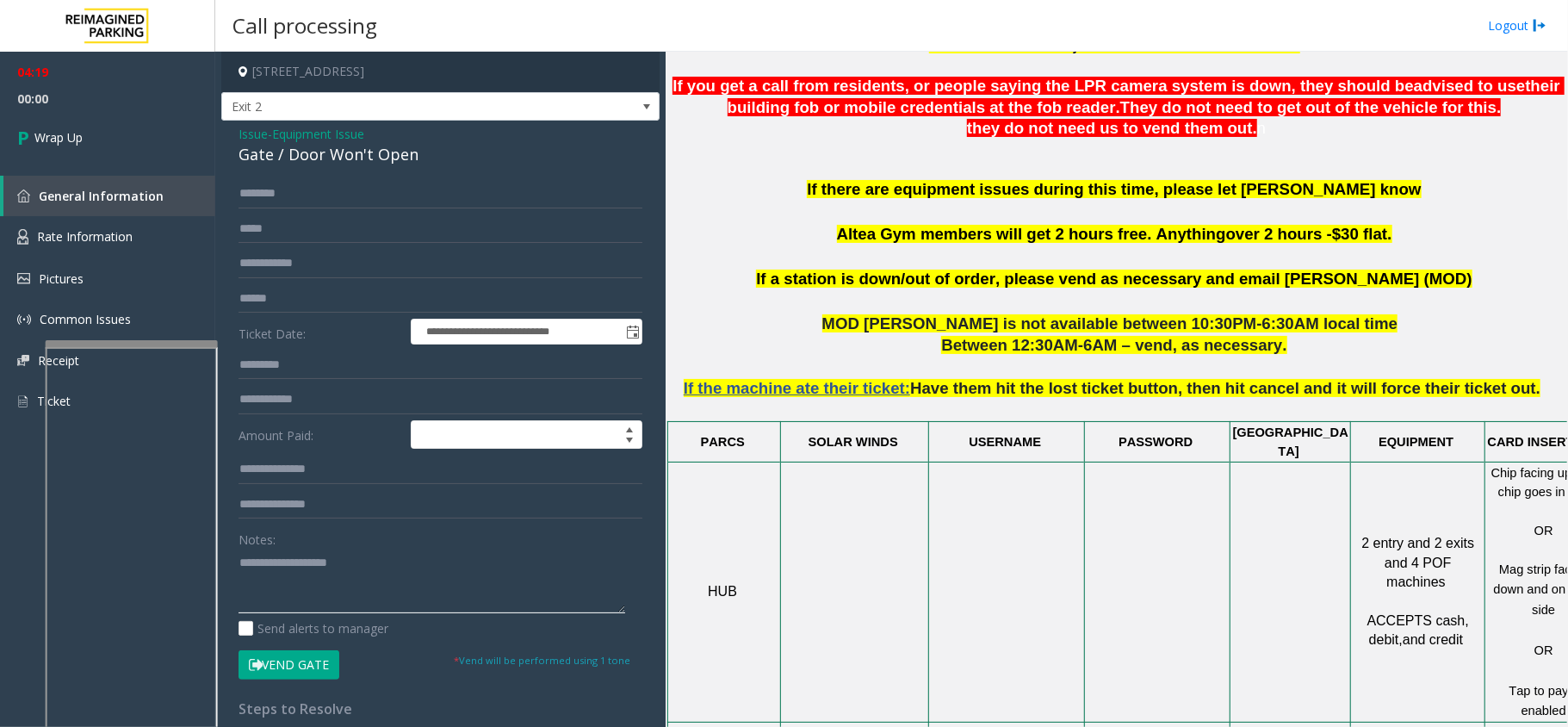
click at [393, 562] on textarea at bounding box center [431, 580] width 387 height 65
click at [315, 158] on div "Gate / Door Won't Open" at bounding box center [440, 154] width 404 height 23
click at [441, 606] on textarea at bounding box center [431, 580] width 387 height 65
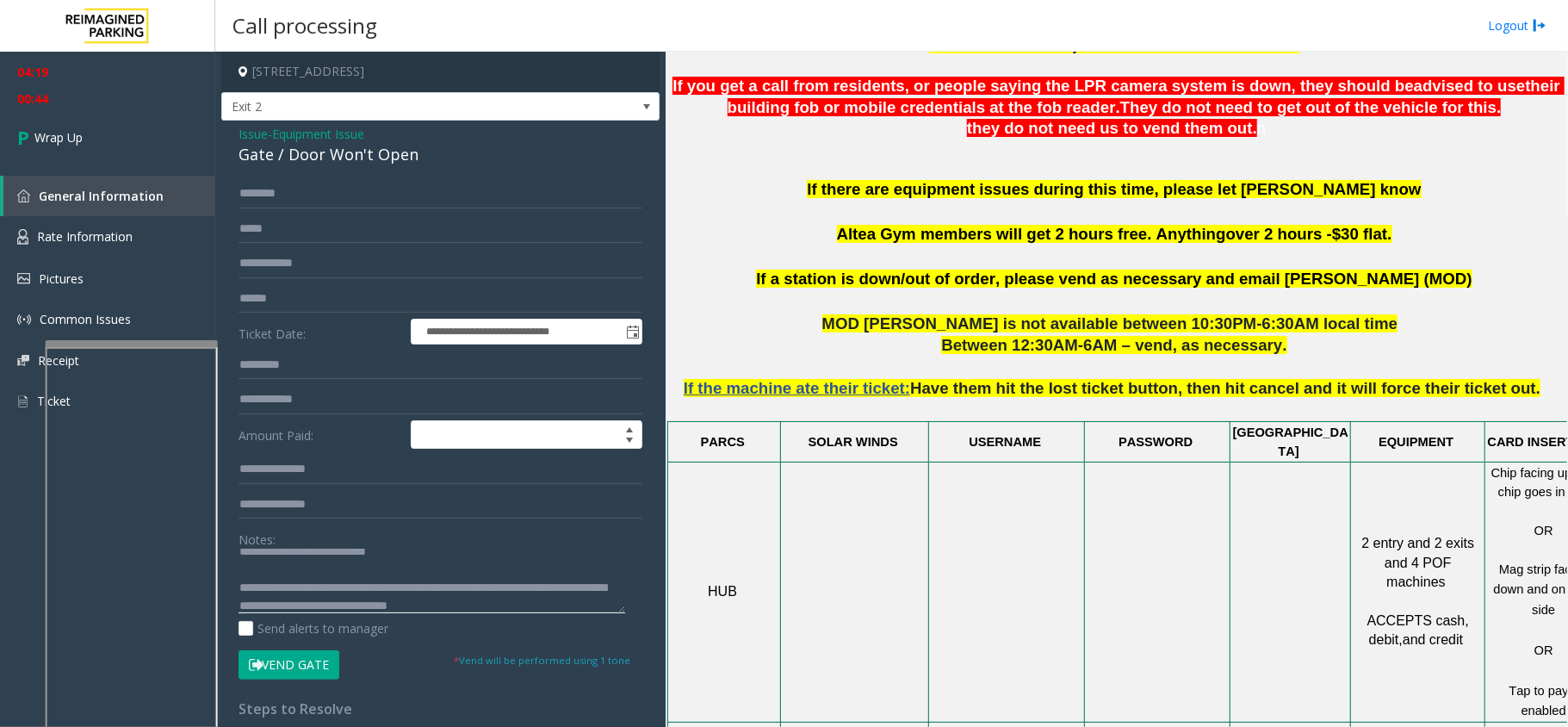
scroll to position [29, 0]
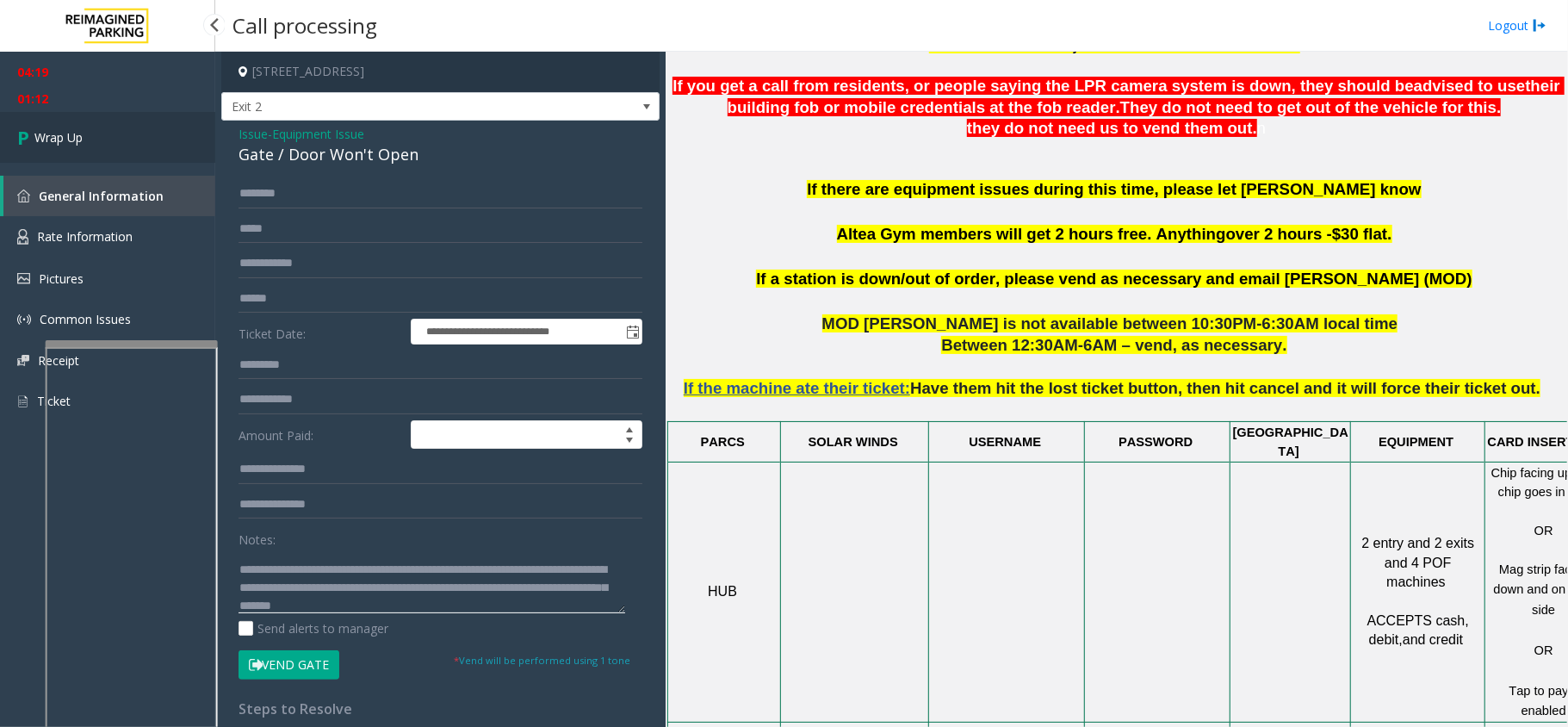
type textarea "**********"
click at [187, 126] on link "Wrap Up" at bounding box center [107, 137] width 215 height 51
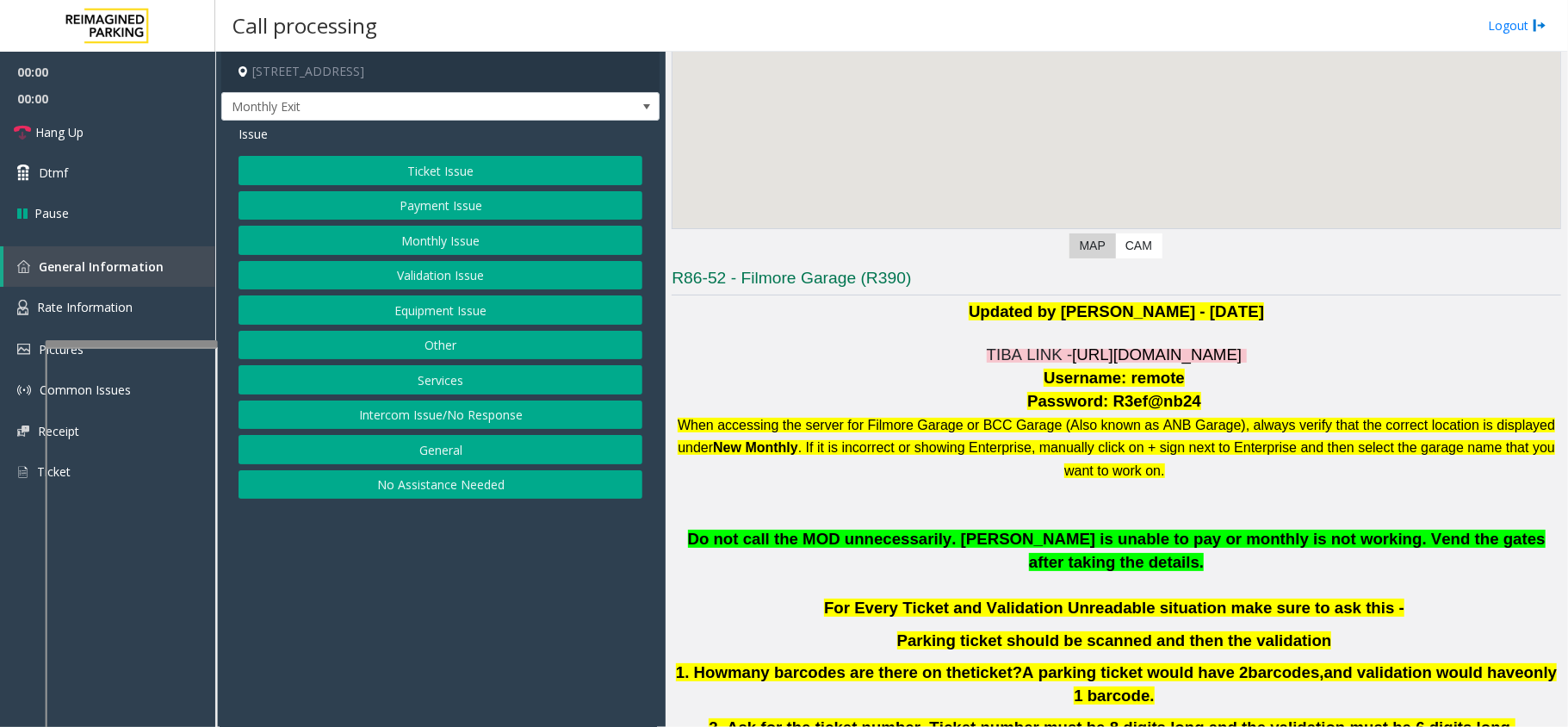
scroll to position [229, 0]
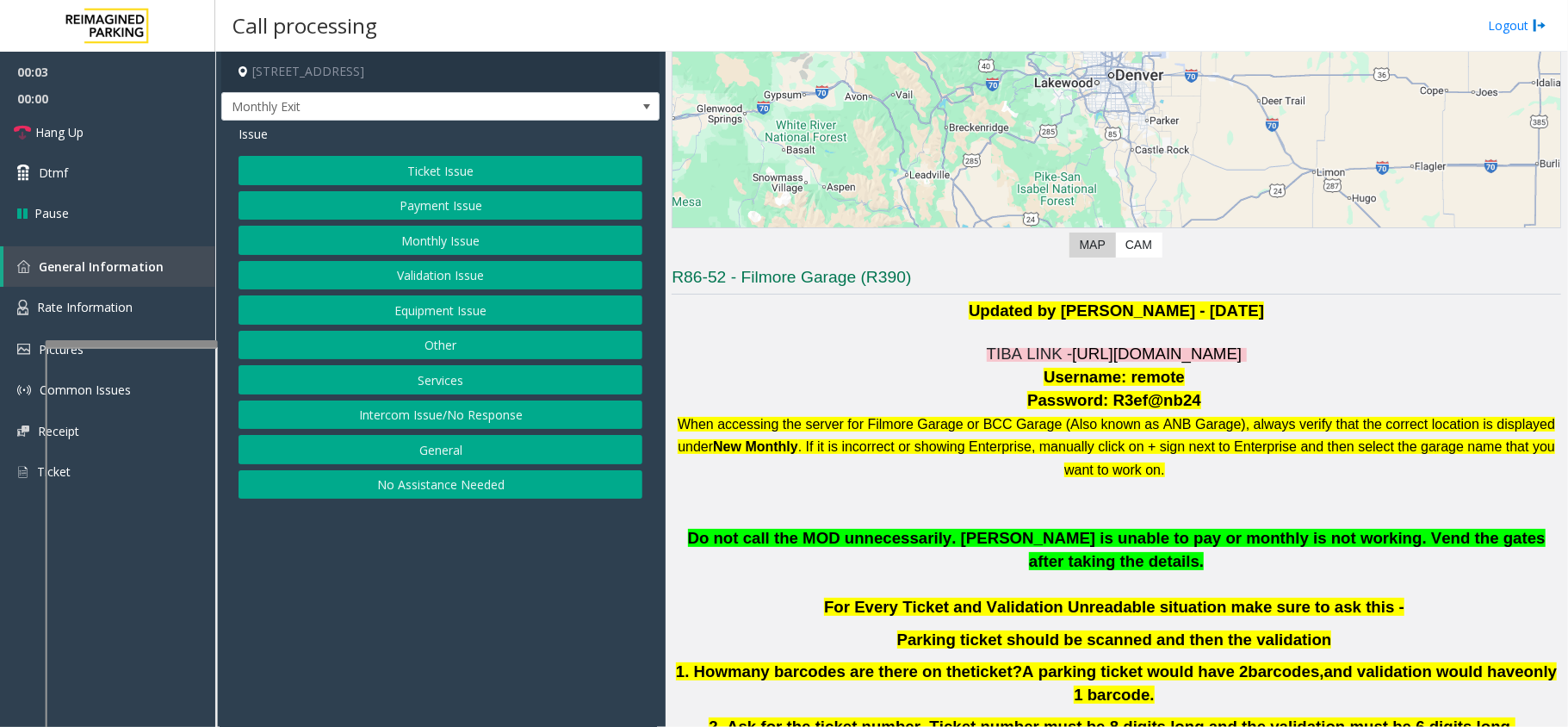
click at [1007, 356] on span "TIBA LINK -" at bounding box center [1030, 353] width 86 height 18
click at [1038, 335] on p at bounding box center [1116, 333] width 890 height 21
click at [1072, 346] on span "[URL][DOMAIN_NAME]" at bounding box center [1157, 353] width 170 height 18
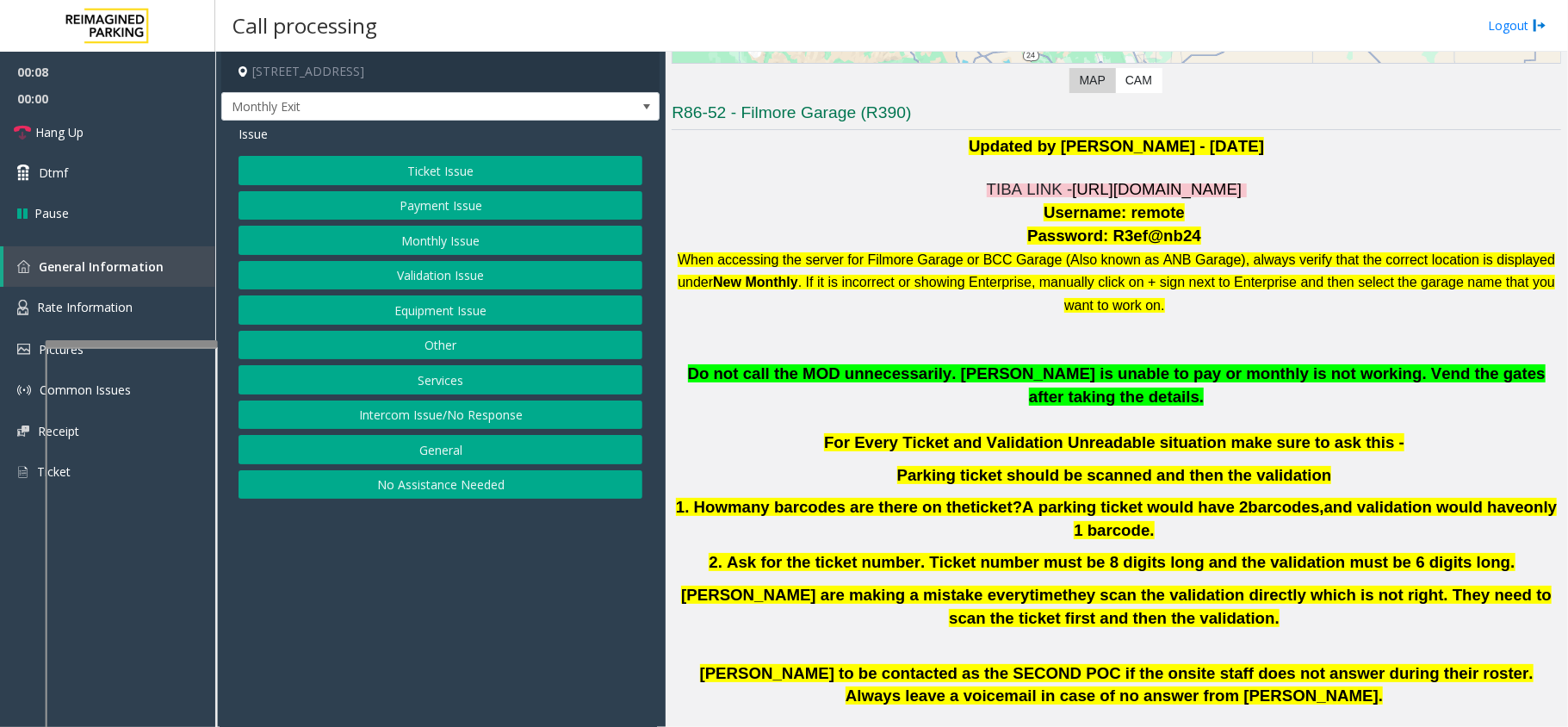
scroll to position [689, 0]
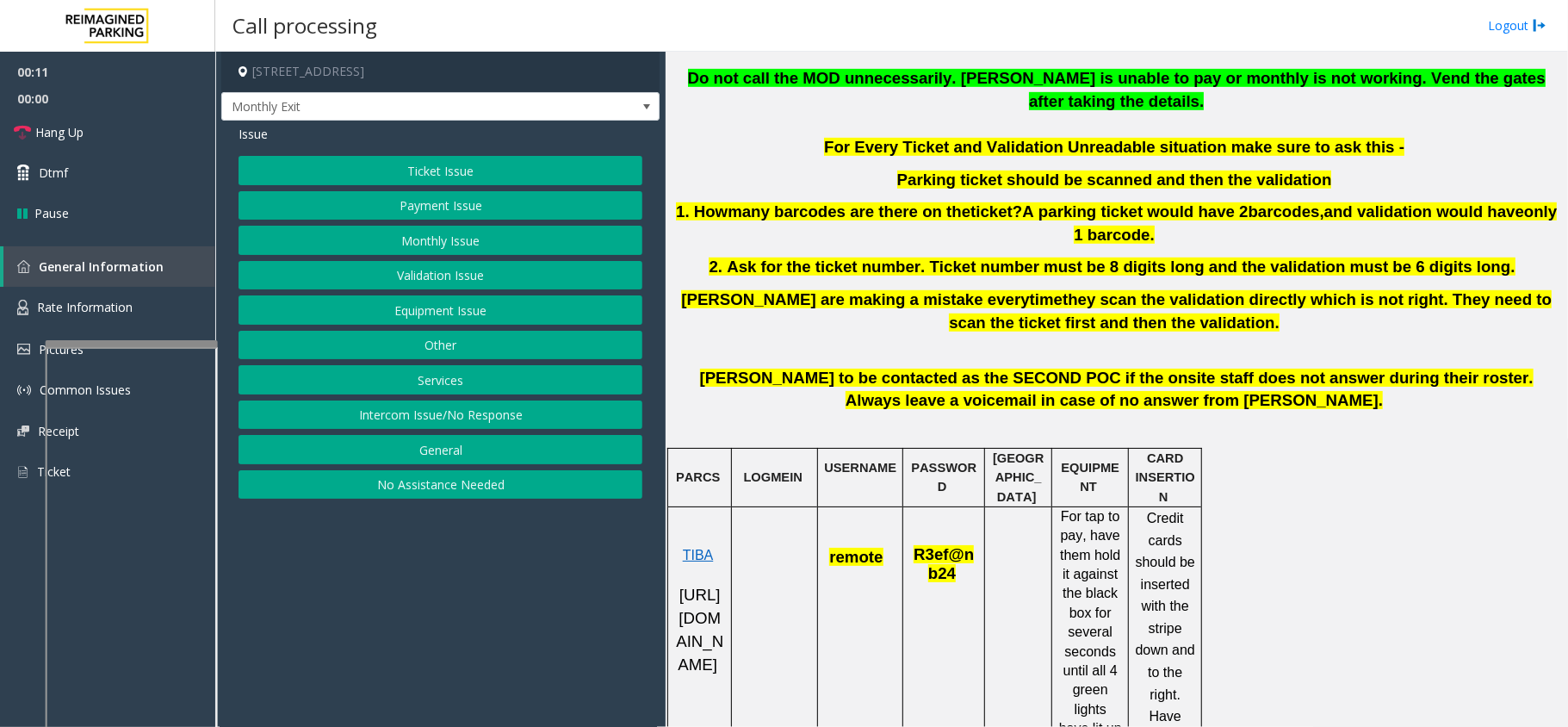
click at [564, 257] on div "Ticket Issue Payment Issue Monthly Issue Validation Issue Equipment Issue Other…" at bounding box center [440, 327] width 404 height 343
click at [489, 235] on button "Monthly Issue" at bounding box center [440, 240] width 404 height 29
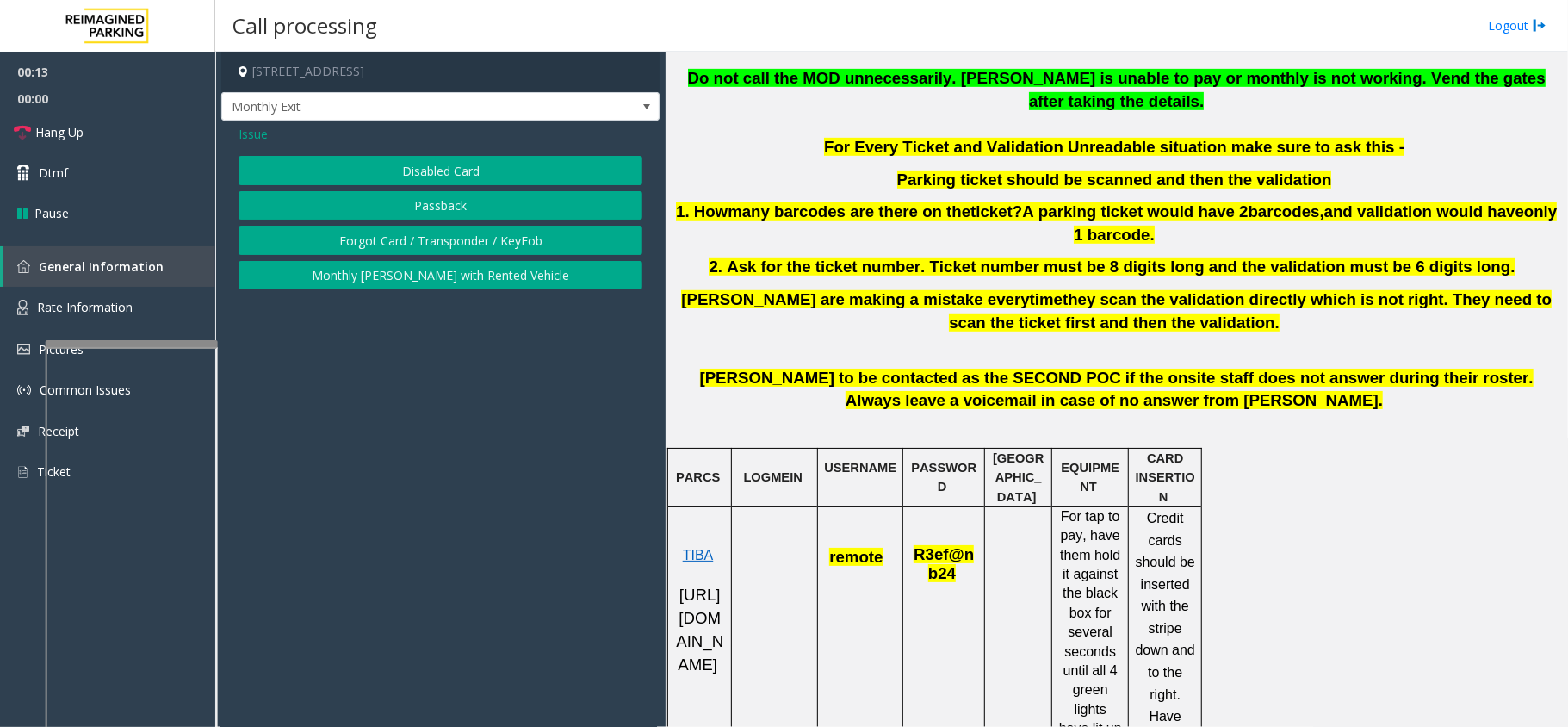
click at [452, 202] on button "Passback" at bounding box center [440, 206] width 404 height 29
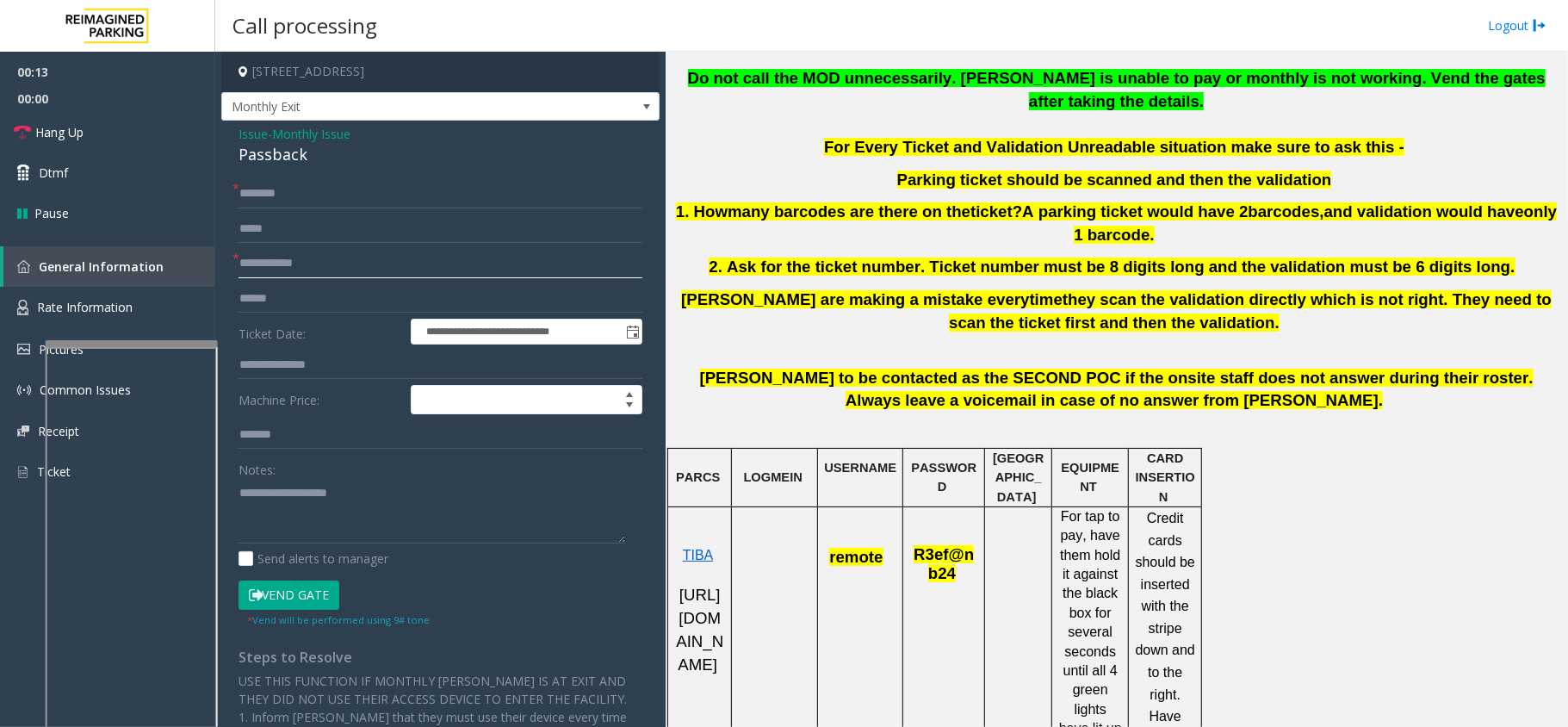
click at [334, 266] on input "text" at bounding box center [440, 264] width 404 height 29
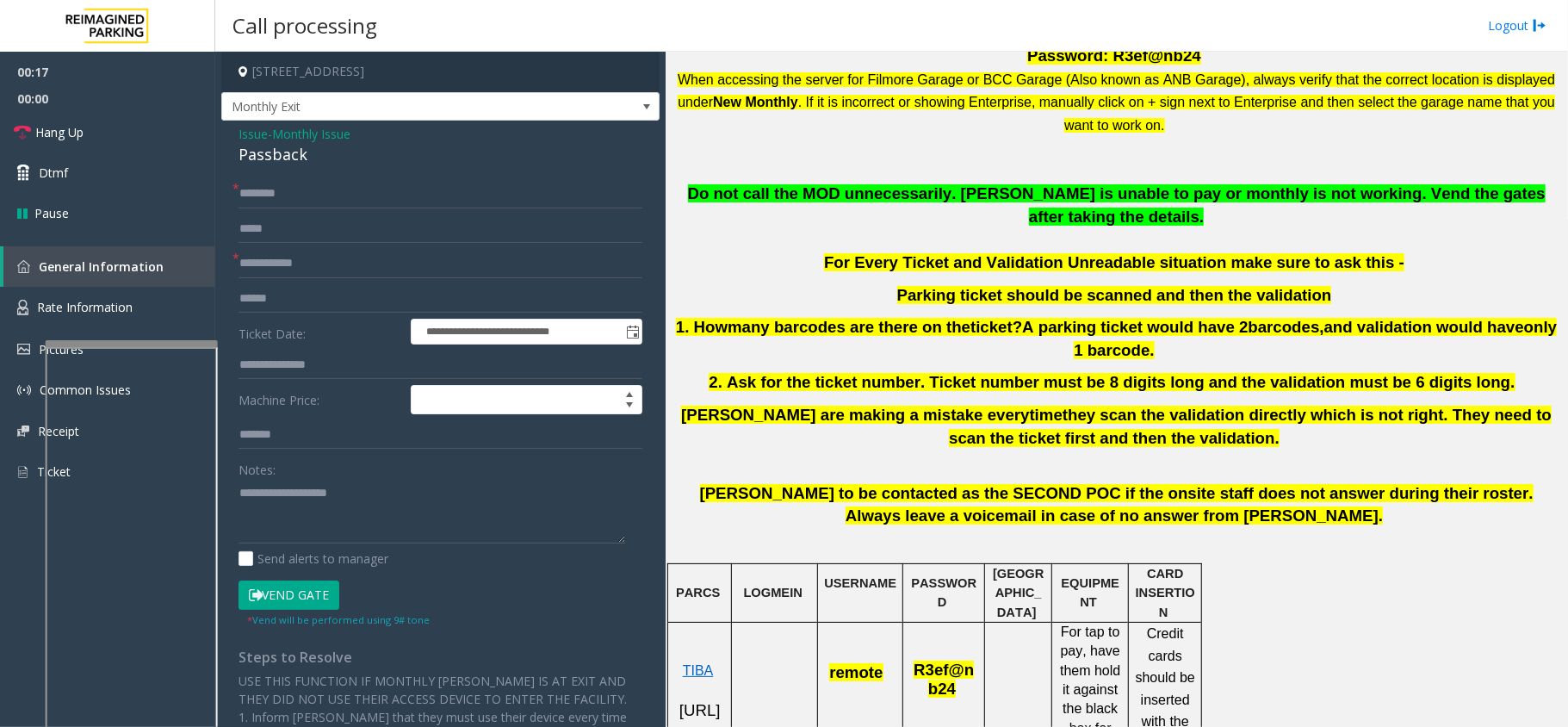
scroll to position [460, 0]
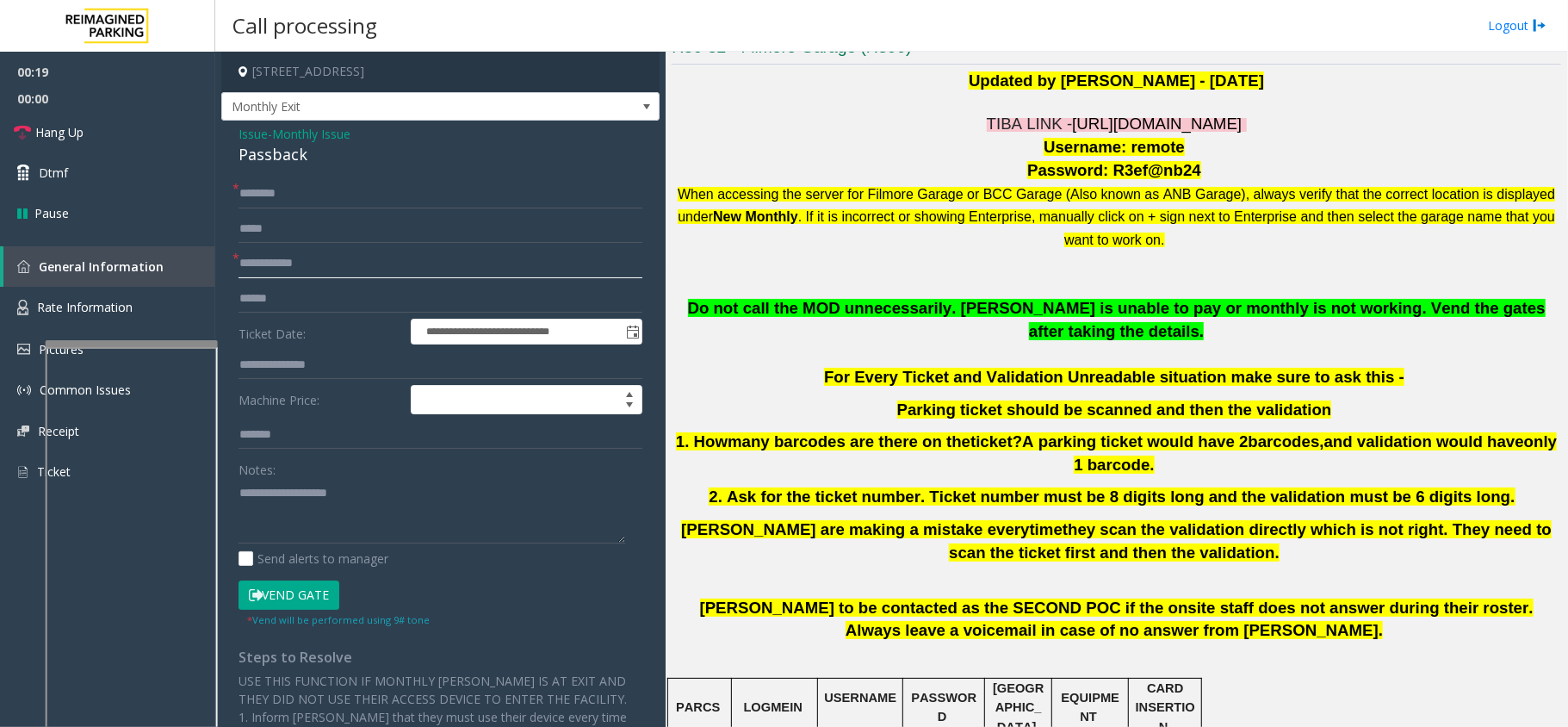
click at [305, 266] on input "text" at bounding box center [440, 264] width 404 height 29
type input "********"
click at [294, 180] on input "text" at bounding box center [440, 194] width 404 height 29
click at [277, 155] on div "Passback" at bounding box center [440, 154] width 404 height 23
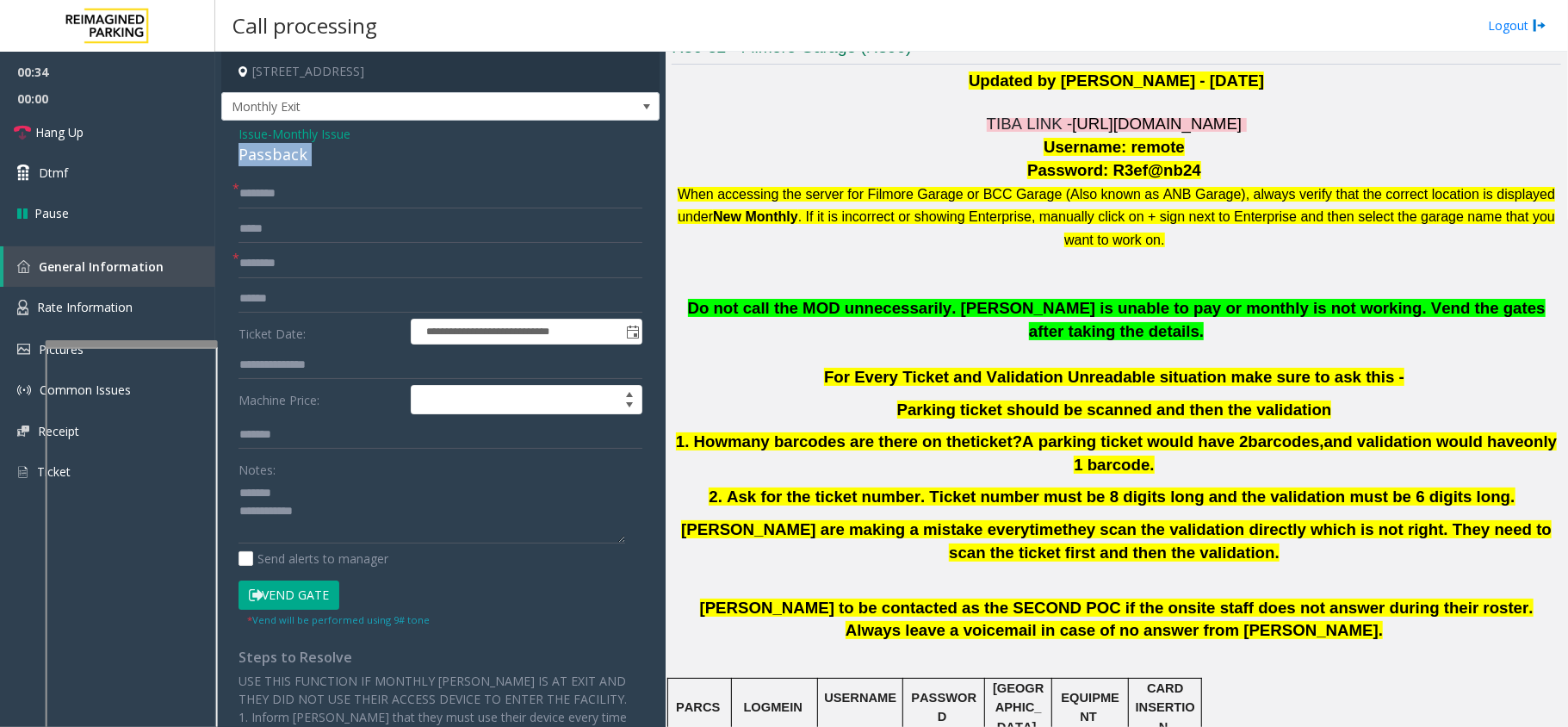
click at [277, 155] on div "Passback" at bounding box center [440, 154] width 404 height 23
click at [360, 548] on div "Notes: Send alerts to manager" at bounding box center [440, 511] width 404 height 113
click at [367, 544] on textarea at bounding box center [431, 511] width 387 height 65
type textarea "**********"
drag, startPoint x: 304, startPoint y: 529, endPoint x: 397, endPoint y: 529, distance: 93.0
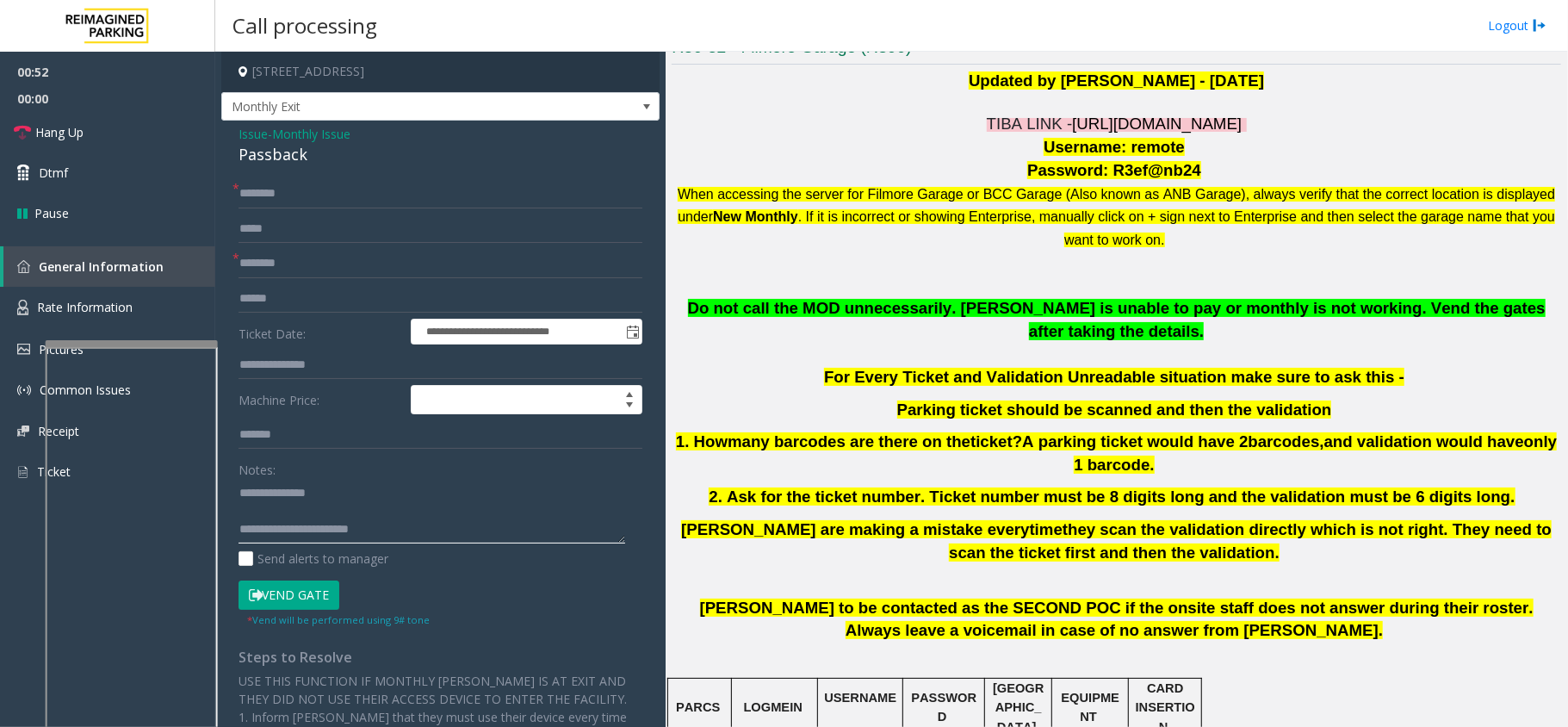
click at [397, 529] on textarea at bounding box center [431, 511] width 387 height 65
drag, startPoint x: 309, startPoint y: 529, endPoint x: 404, endPoint y: 527, distance: 95.0
click at [404, 527] on textarea at bounding box center [431, 511] width 387 height 65
type input "**********"
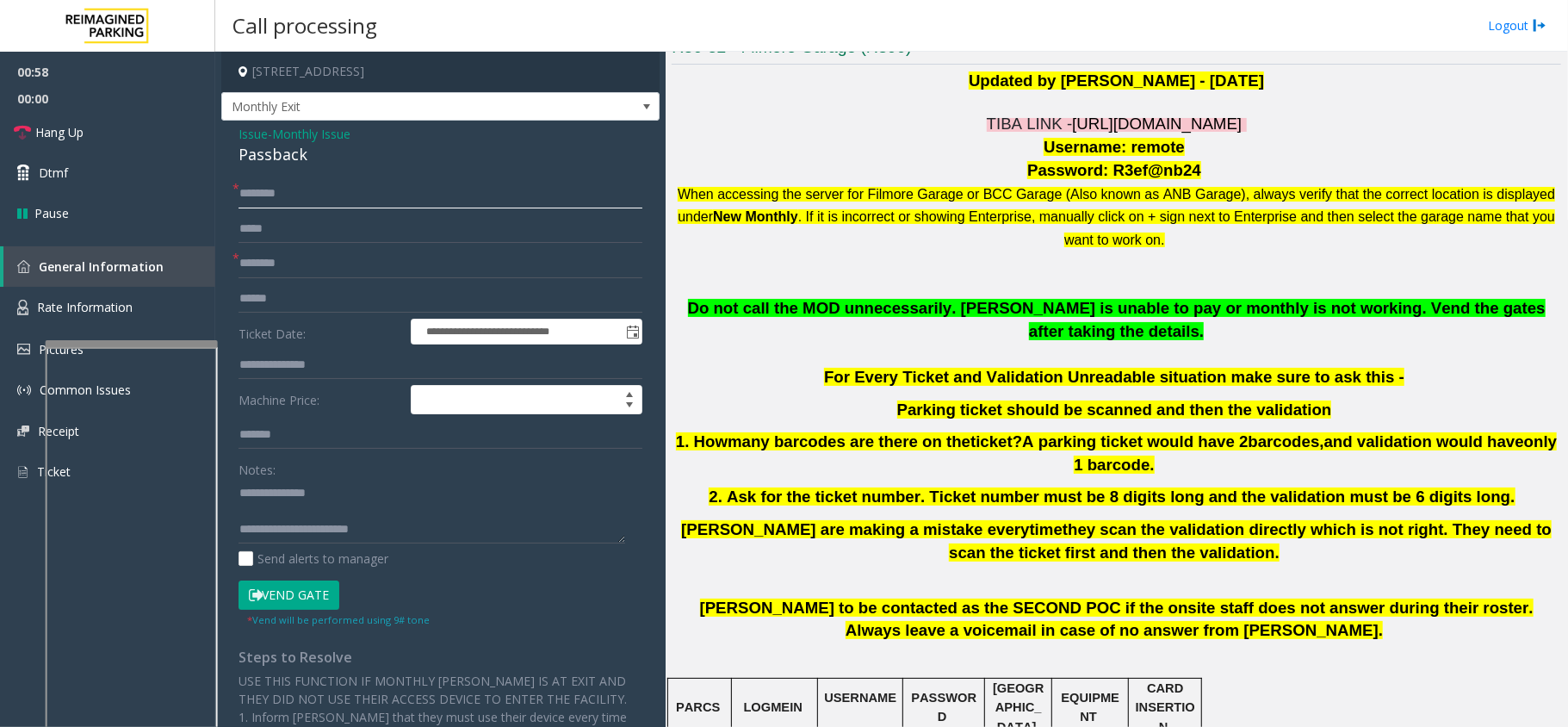
type textarea "**********"
click at [292, 191] on input "**********" at bounding box center [440, 194] width 404 height 29
click at [296, 191] on input "**********" at bounding box center [440, 194] width 404 height 29
type input "**********"
click at [321, 584] on button "Vend Gate" at bounding box center [289, 596] width 100 height 29
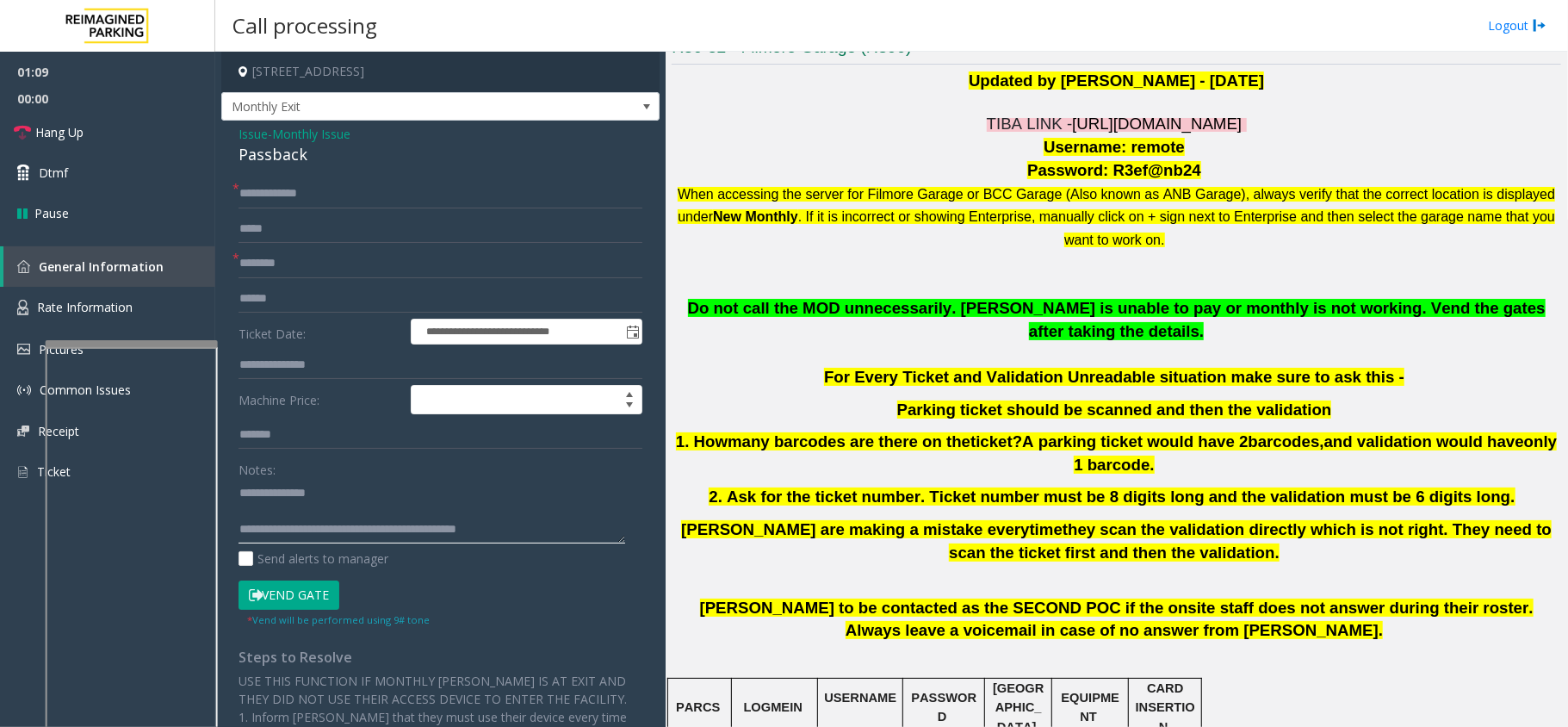
click at [577, 524] on textarea at bounding box center [431, 511] width 387 height 65
type textarea "**********"
click at [60, 125] on span "Hang Up" at bounding box center [60, 132] width 48 height 18
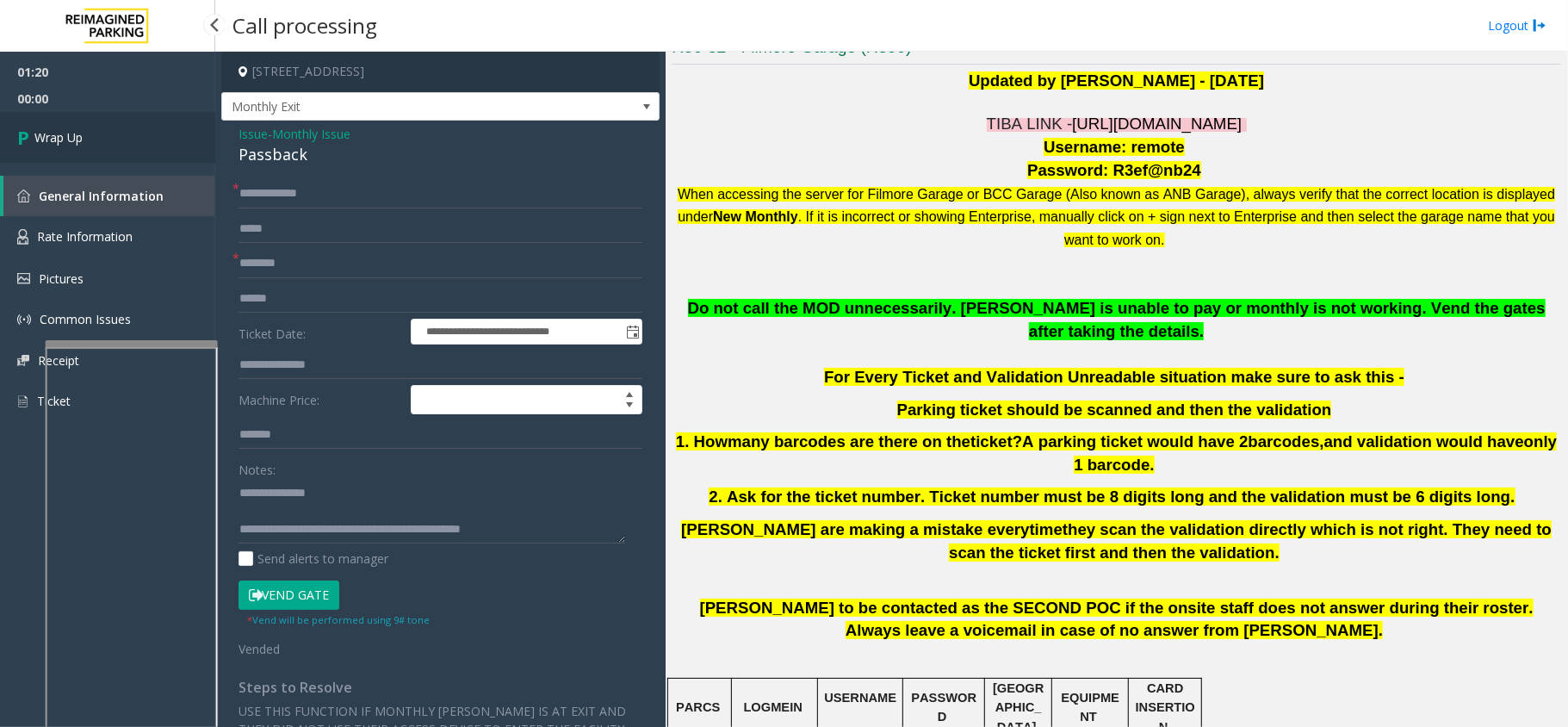
click at [60, 125] on link "Wrap Up" at bounding box center [107, 137] width 215 height 51
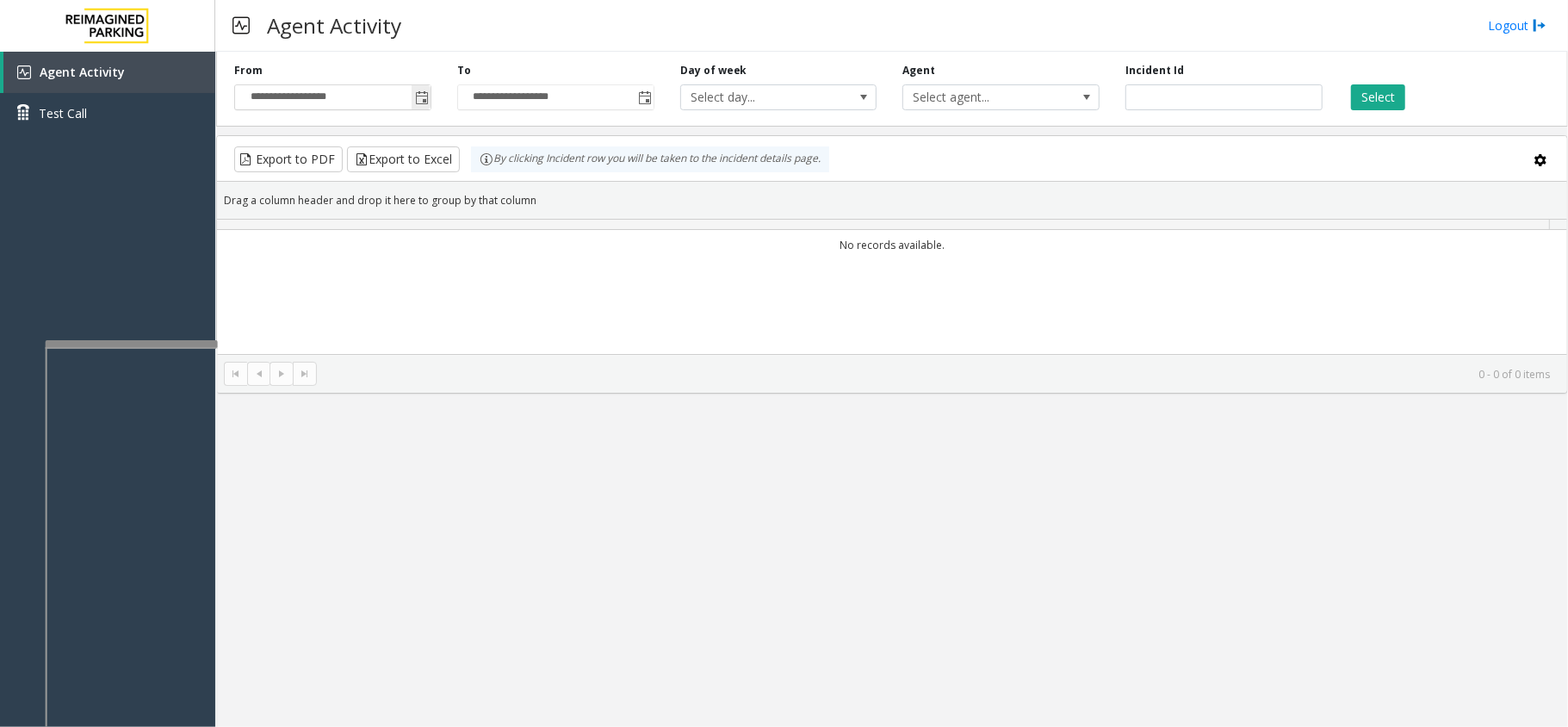
click at [419, 94] on span "Toggle popup" at bounding box center [422, 98] width 14 height 14
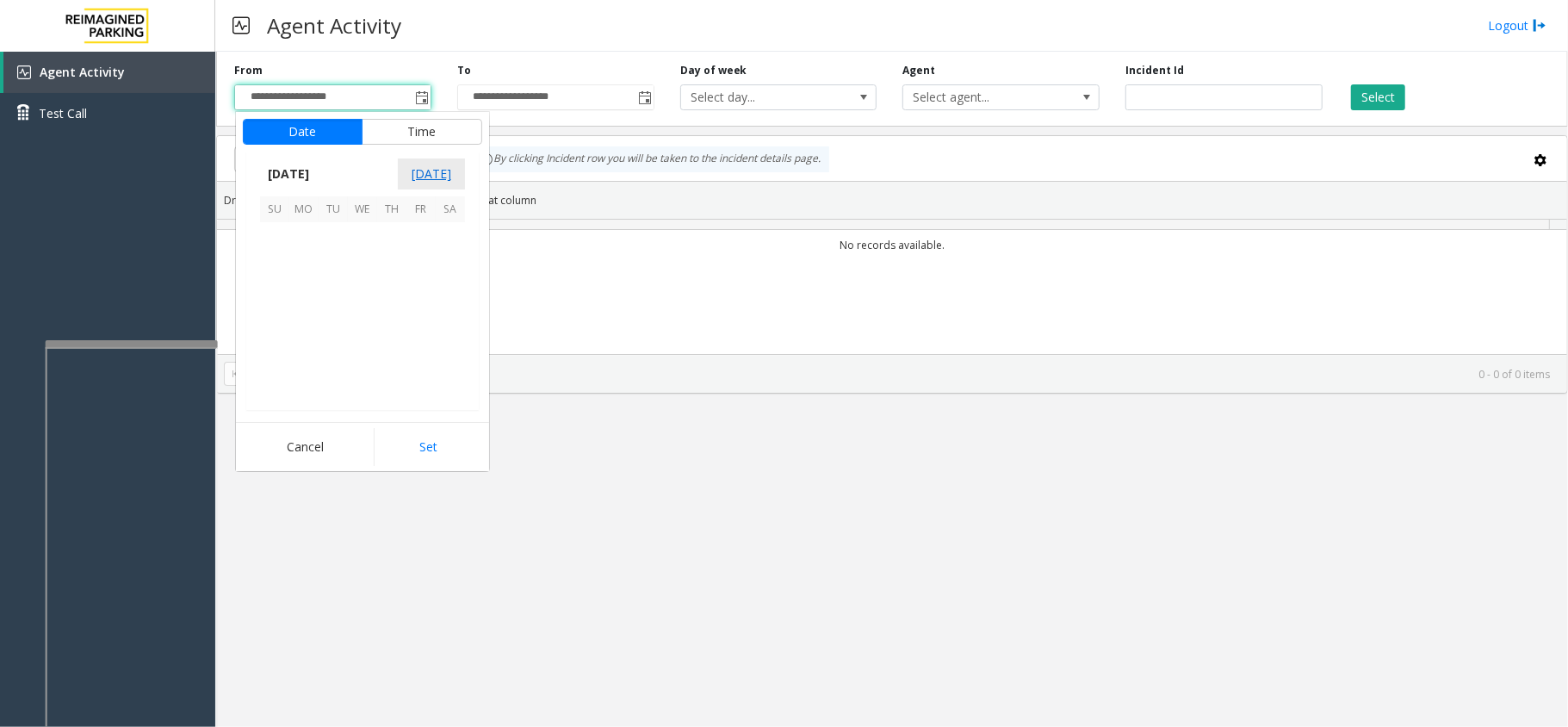
scroll to position [309044, 0]
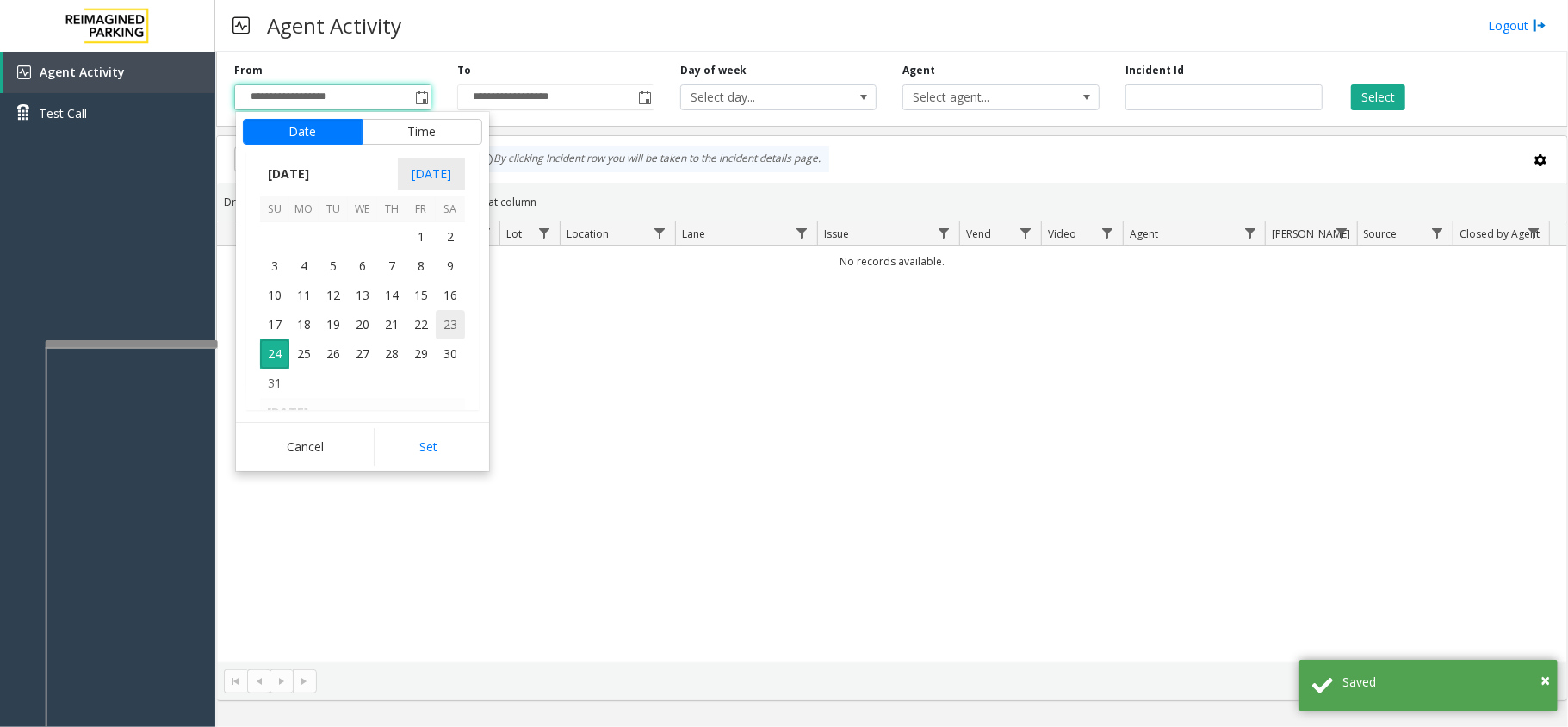
click at [454, 331] on span "23" at bounding box center [451, 324] width 29 height 29
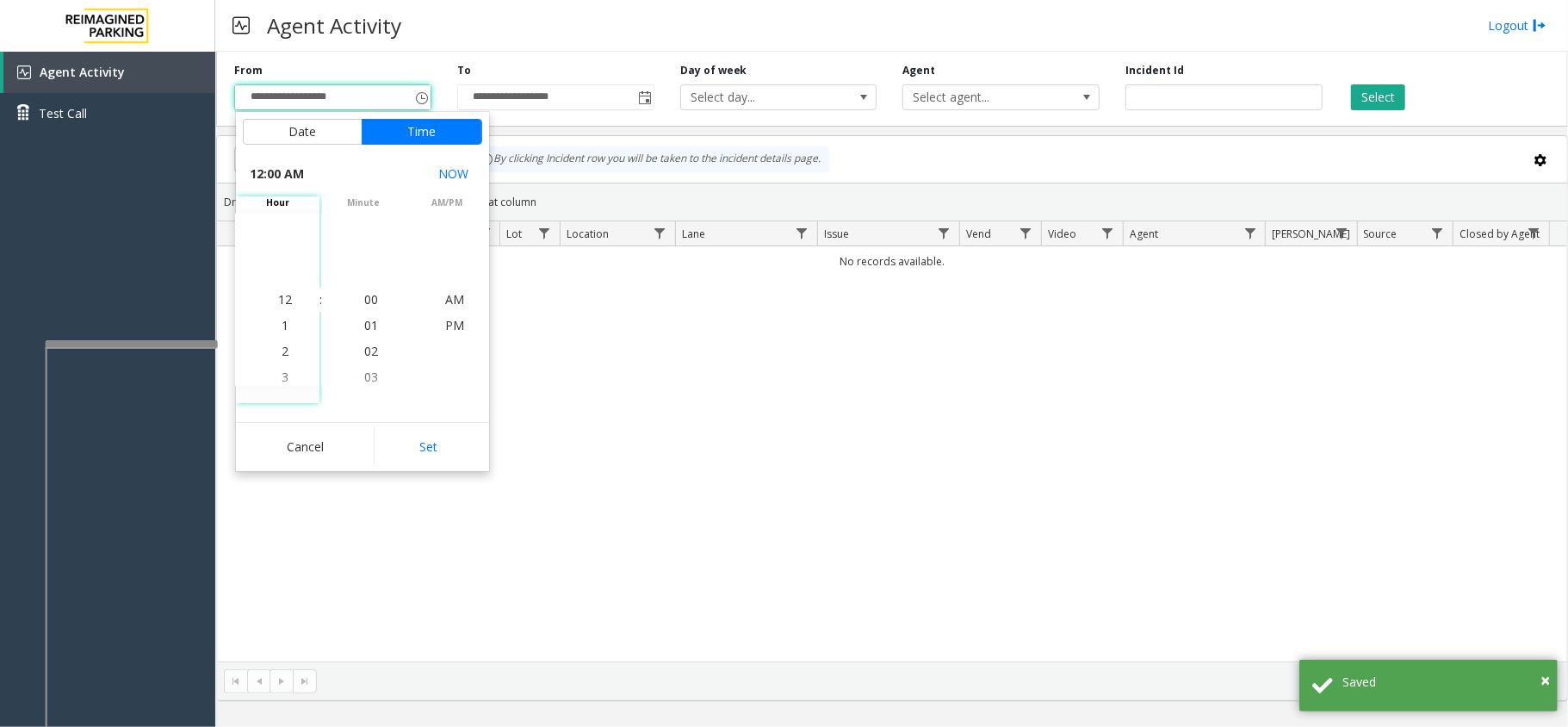
click at [460, 417] on div "Date Time [DATE] [DATE] Su Mo Tu We Th Fr Sa [DATE] 1 2 3 4 5 6 7 8 9 10 11 12 …" at bounding box center [363, 292] width 253 height 359
click at [459, 431] on button "Set" at bounding box center [427, 447] width 108 height 38
type input "**********"
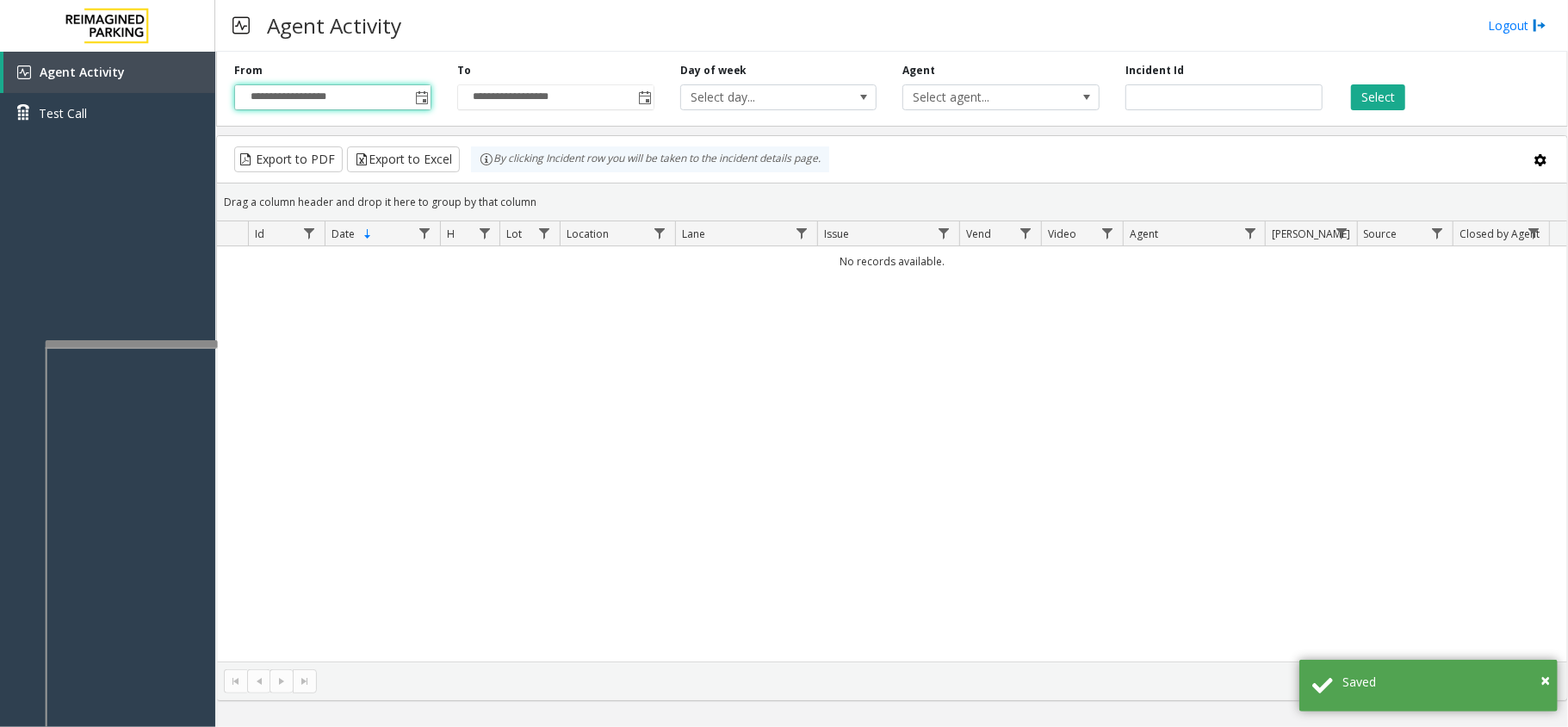
click at [1386, 76] on div "Select" at bounding box center [1446, 86] width 223 height 47
click at [1375, 93] on button "Select" at bounding box center [1378, 97] width 54 height 26
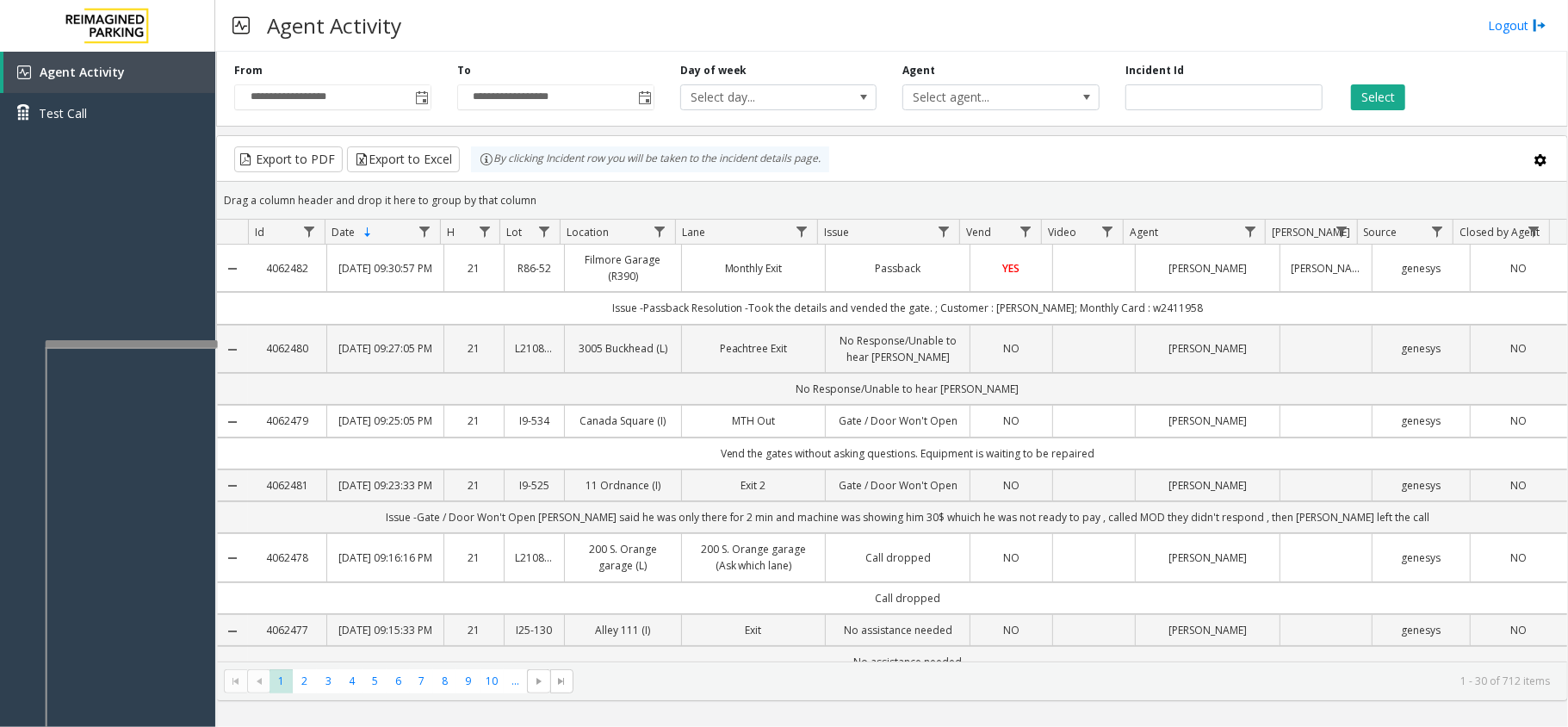
click at [825, 272] on td "Passback" at bounding box center [897, 267] width 145 height 47
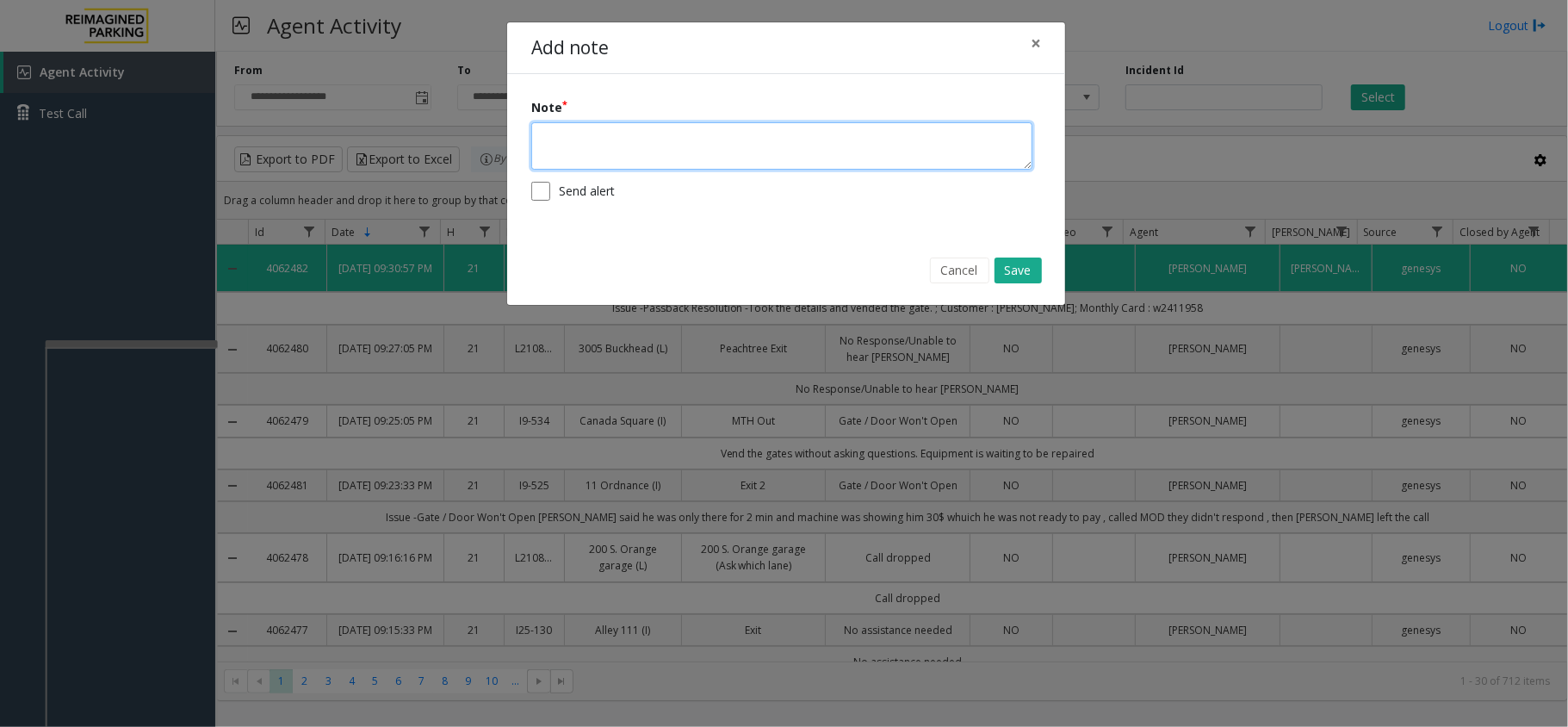
click at [751, 139] on textarea at bounding box center [782, 146] width 501 height 47
type textarea "*"
type textarea "********"
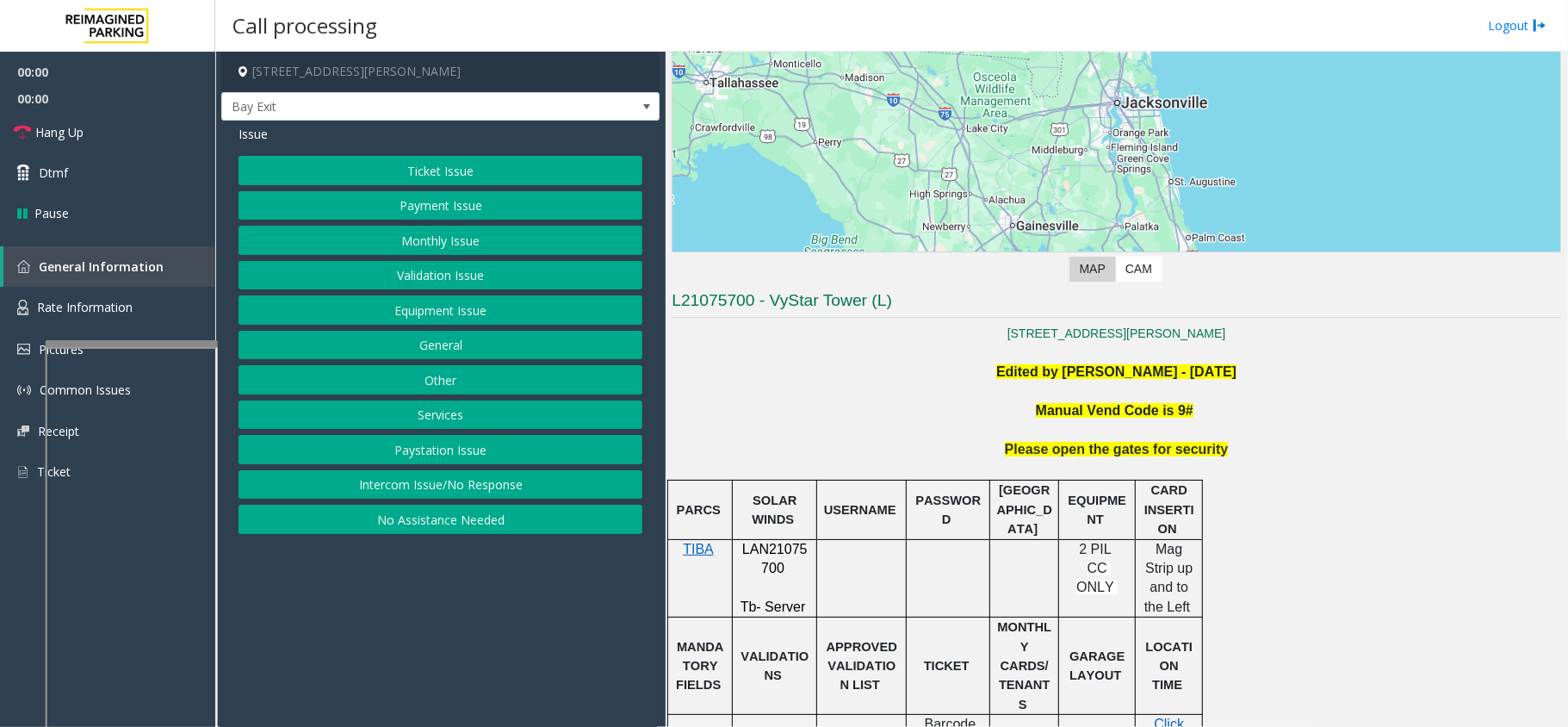
scroll to position [229, 0]
click at [790, 549] on span "LAN21075700" at bounding box center [775, 557] width 66 height 34
copy p "LAN21075700"
click at [434, 483] on button "Intercom Issue/No Response" at bounding box center [440, 485] width 404 height 29
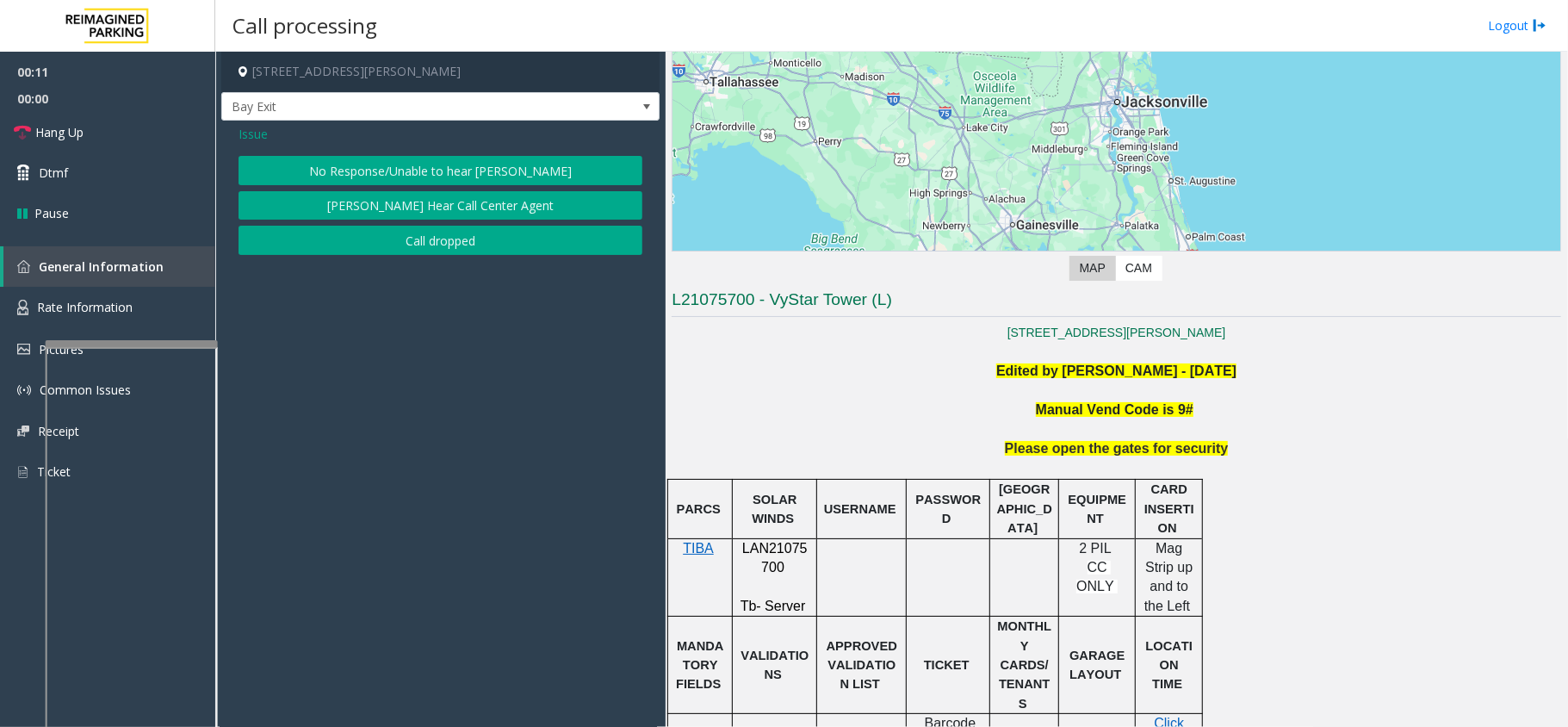
click at [418, 153] on div "Issue No Response/Unable to hear [PERSON_NAME] Cannot Hear Call Center Agent Ca…" at bounding box center [440, 192] width 438 height 143
click at [418, 162] on button "No Response/Unable to hear [PERSON_NAME]" at bounding box center [440, 171] width 404 height 29
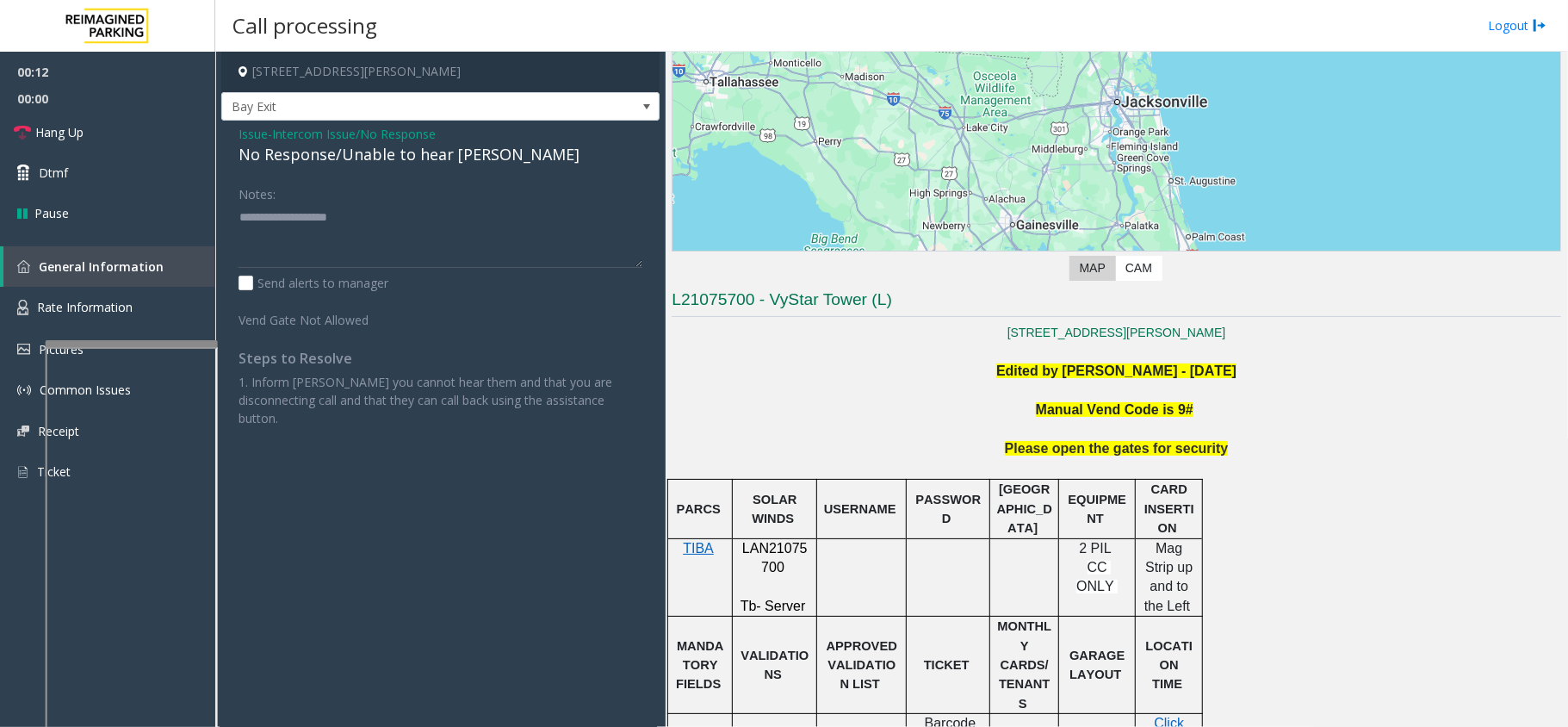
click at [356, 156] on div "No Response/Unable to hear [PERSON_NAME]" at bounding box center [440, 154] width 404 height 23
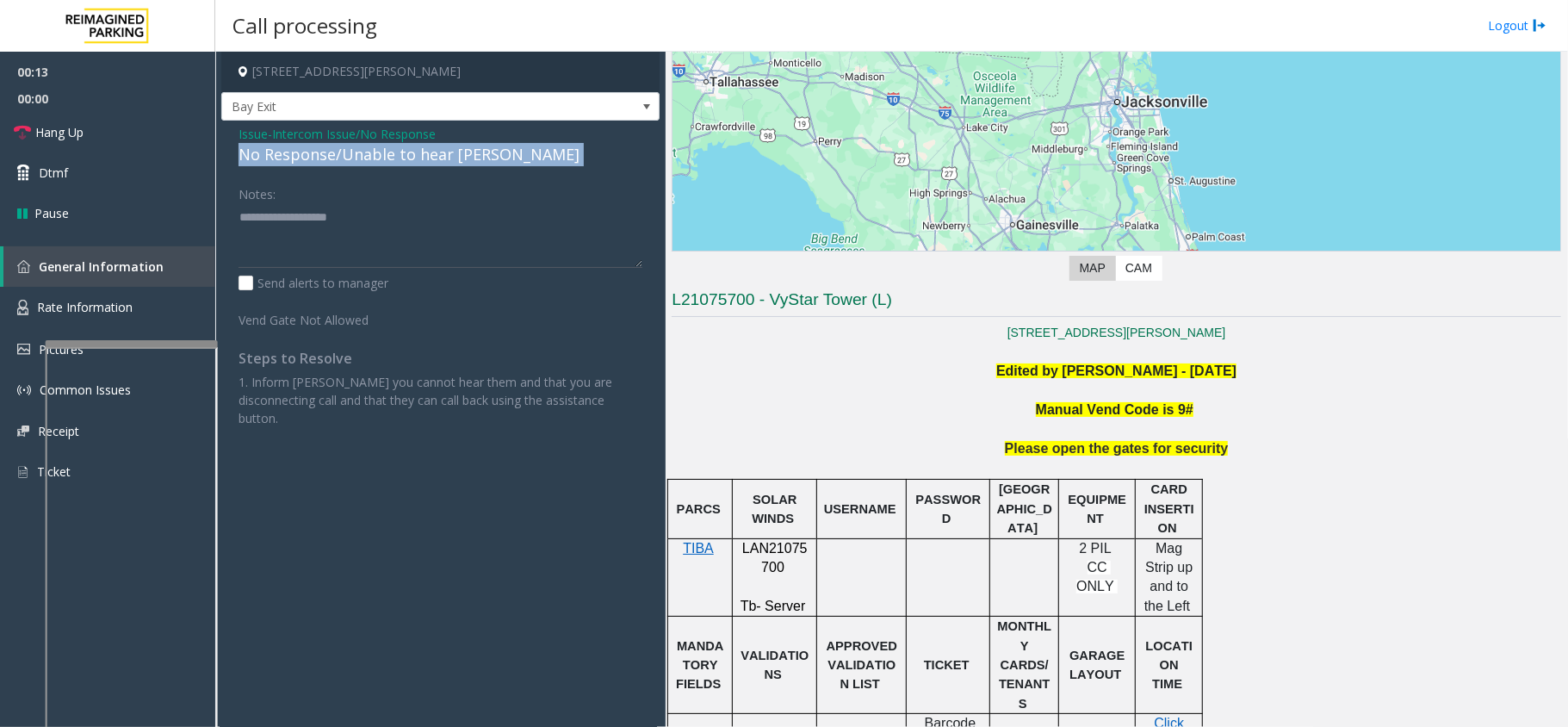
click at [356, 156] on div "No Response/Unable to hear [PERSON_NAME]" at bounding box center [440, 154] width 404 height 23
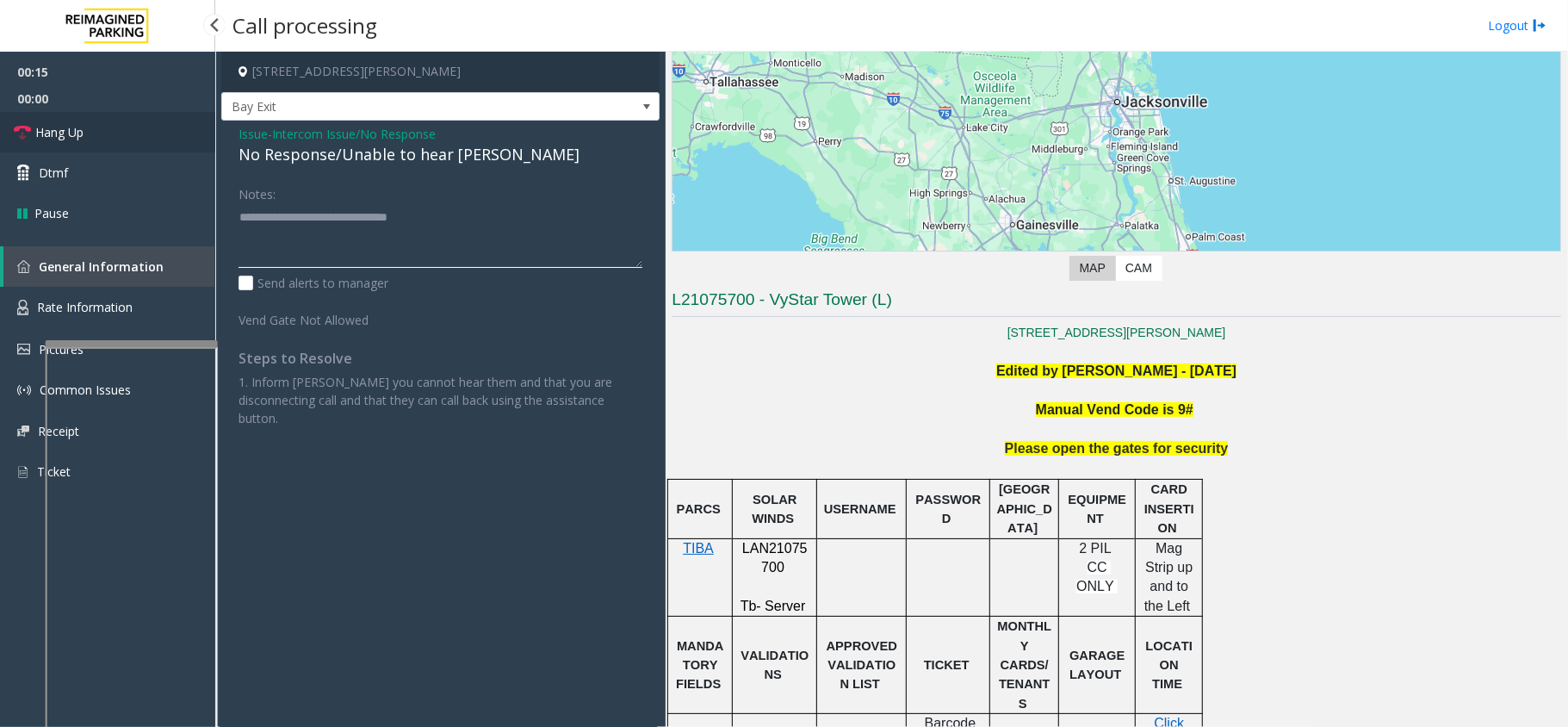
type textarea "**********"
click at [190, 146] on link "Hang Up" at bounding box center [107, 132] width 215 height 41
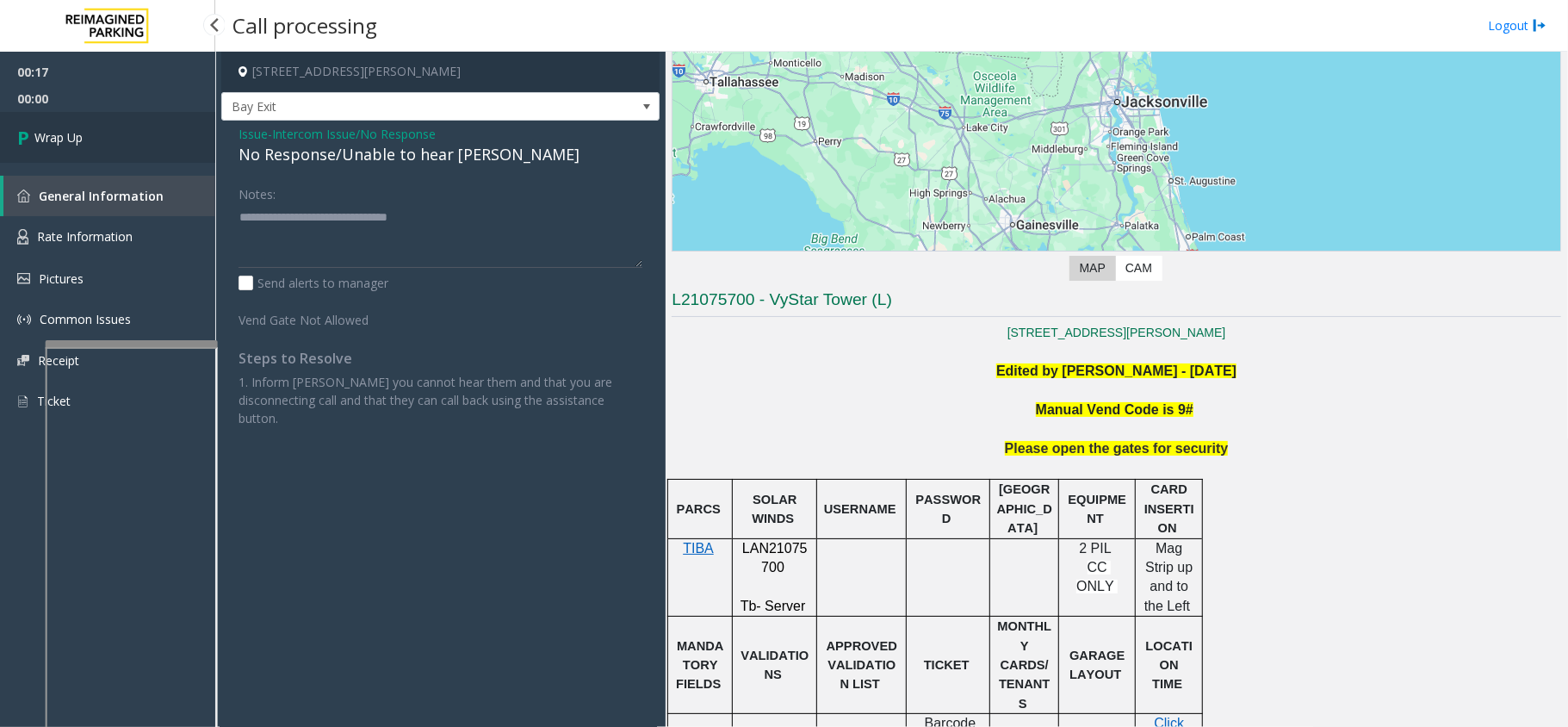
click at [153, 143] on link "Wrap Up" at bounding box center [107, 137] width 215 height 51
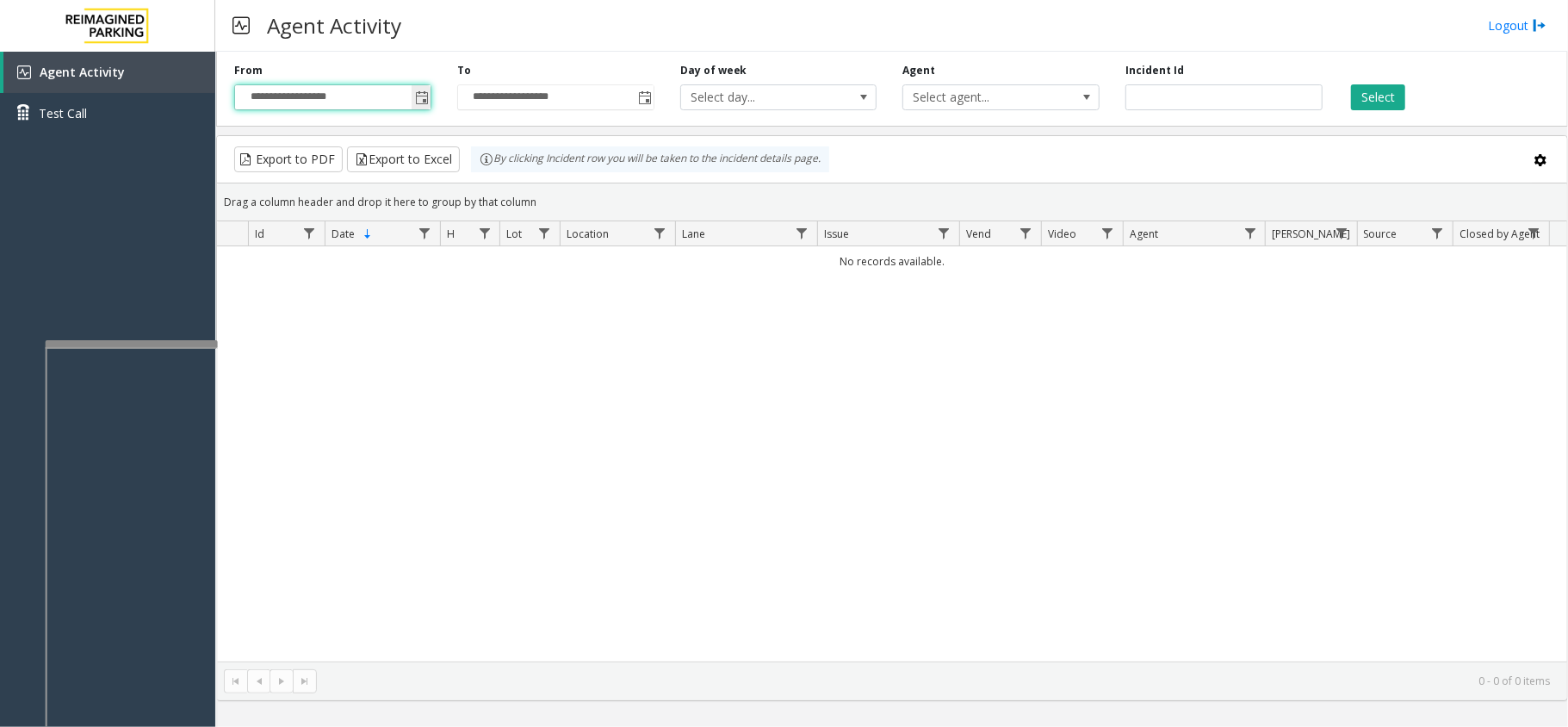
click at [406, 100] on input "**********" at bounding box center [333, 97] width 196 height 24
click at [419, 95] on span "Toggle popup" at bounding box center [422, 98] width 14 height 14
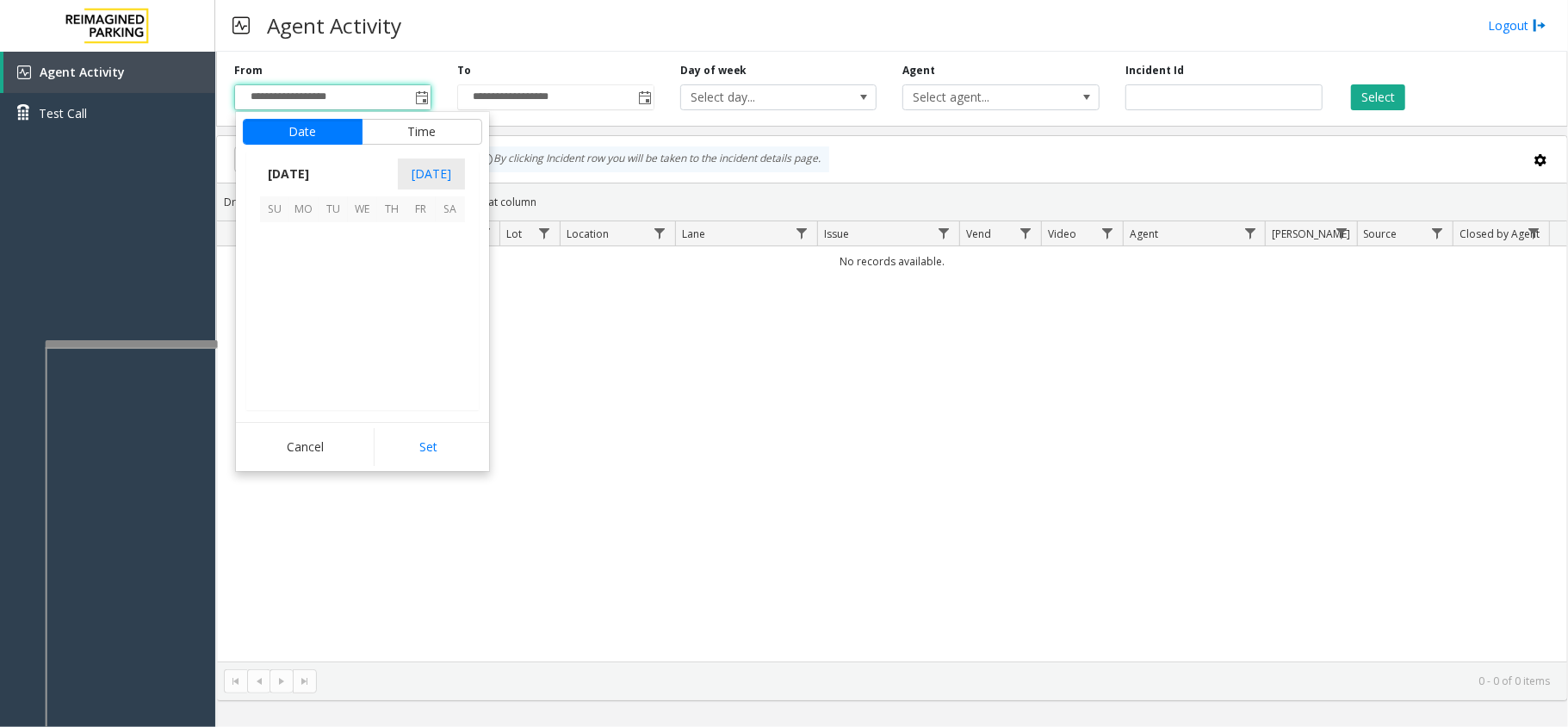
scroll to position [309044, 0]
click at [441, 327] on span "23" at bounding box center [451, 324] width 29 height 29
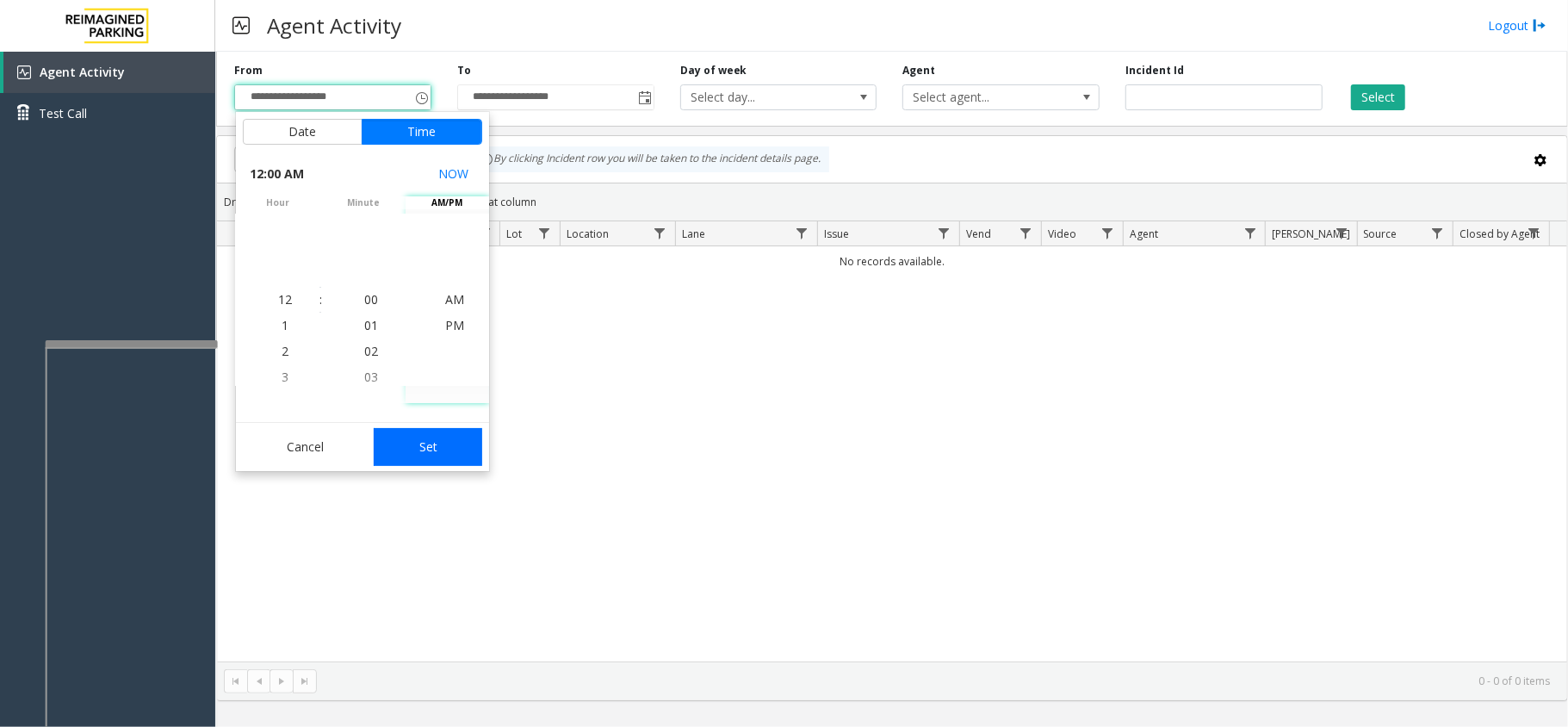
click at [434, 437] on button "Set" at bounding box center [427, 447] width 108 height 38
type input "**********"
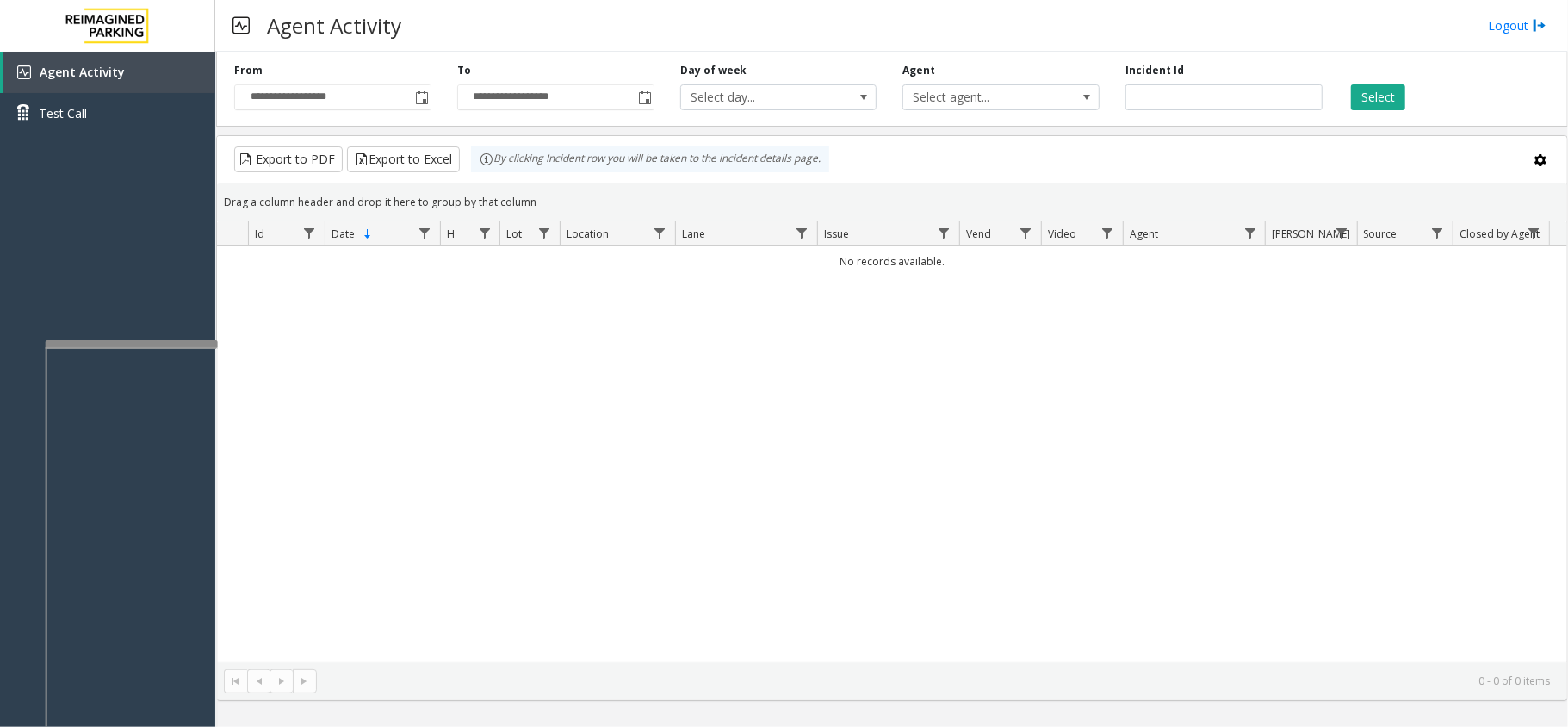
click at [1341, 97] on div "Select" at bounding box center [1446, 86] width 223 height 47
click at [1372, 95] on button "Select" at bounding box center [1378, 97] width 54 height 26
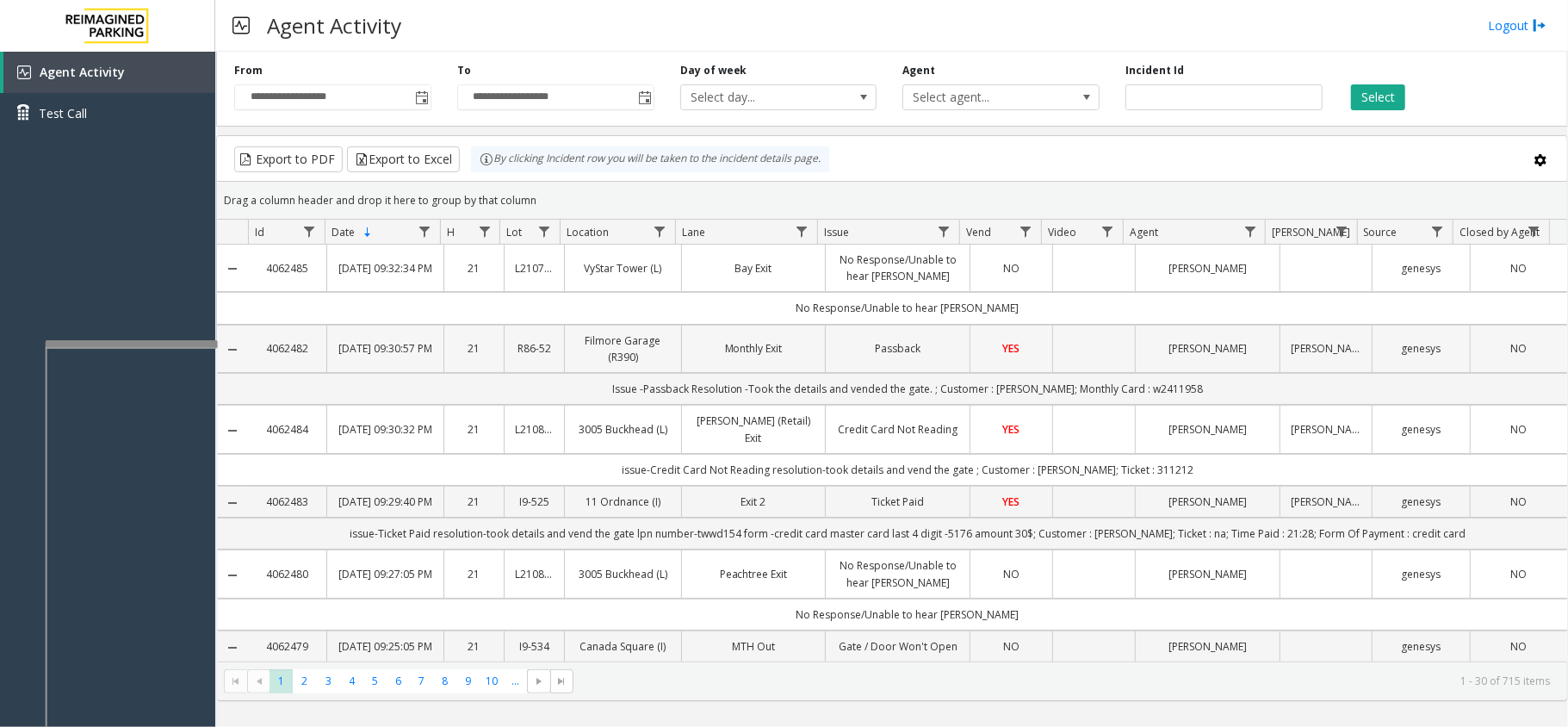
click at [825, 353] on td "Passback" at bounding box center [897, 349] width 145 height 48
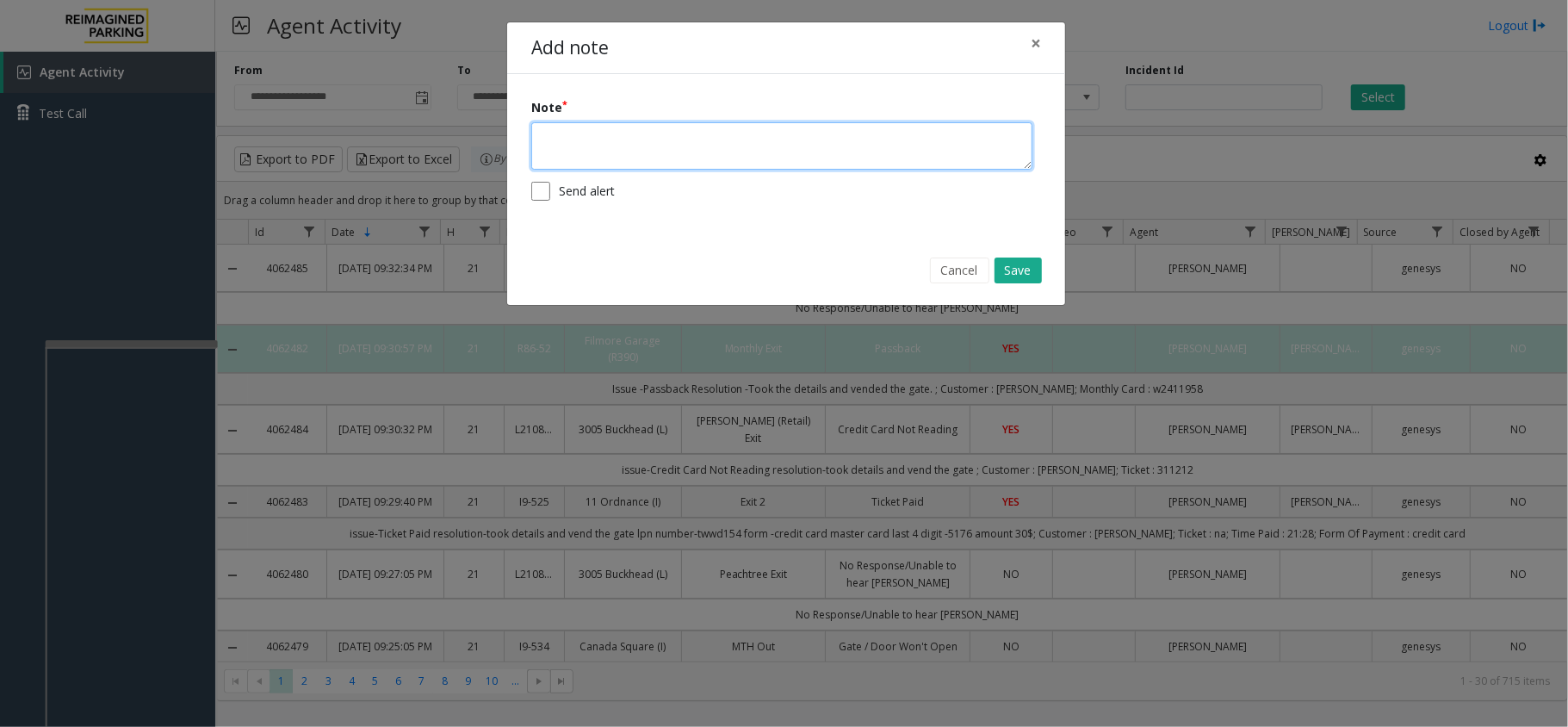
click at [792, 141] on textarea at bounding box center [782, 146] width 501 height 47
type textarea "*"
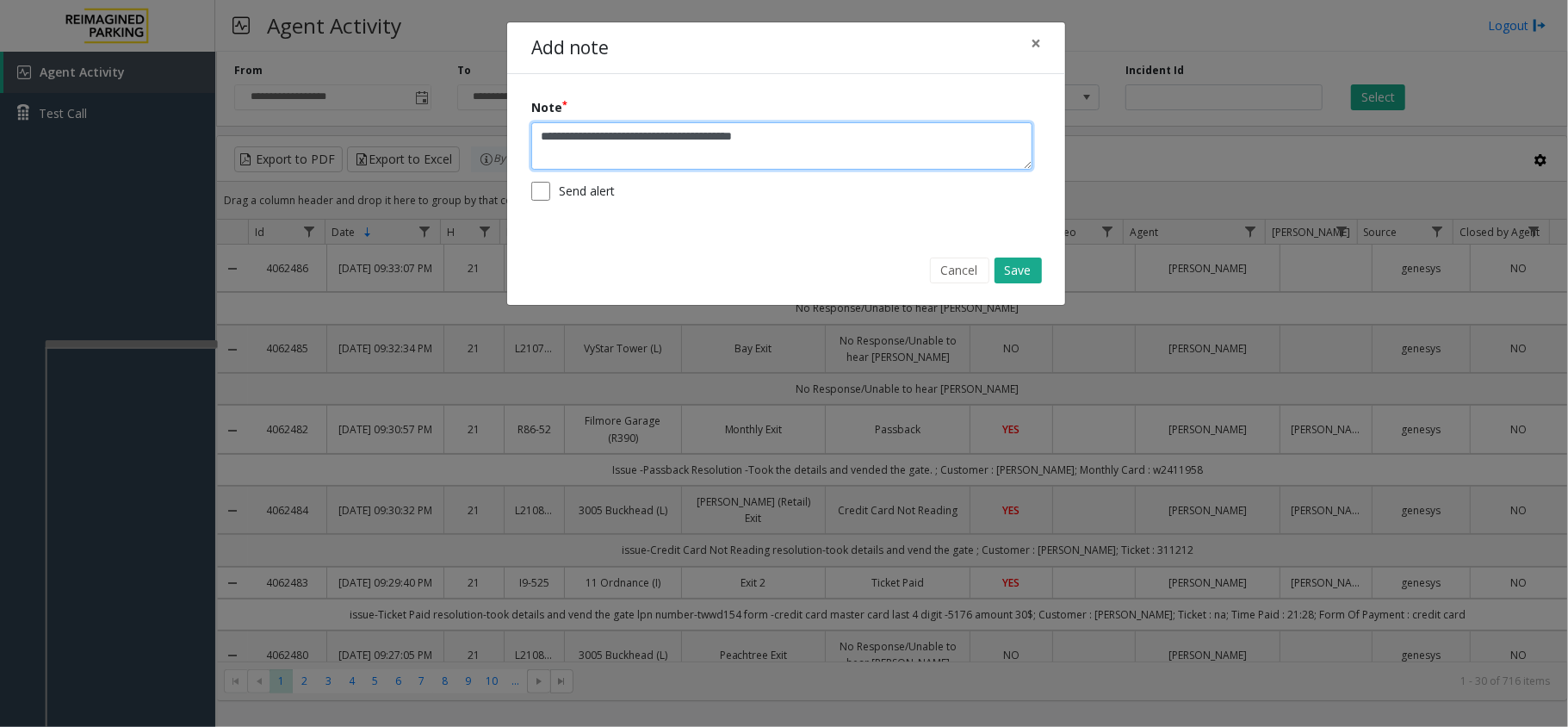
click at [623, 134] on textarea "**********" at bounding box center [782, 146] width 501 height 47
type textarea "**********"
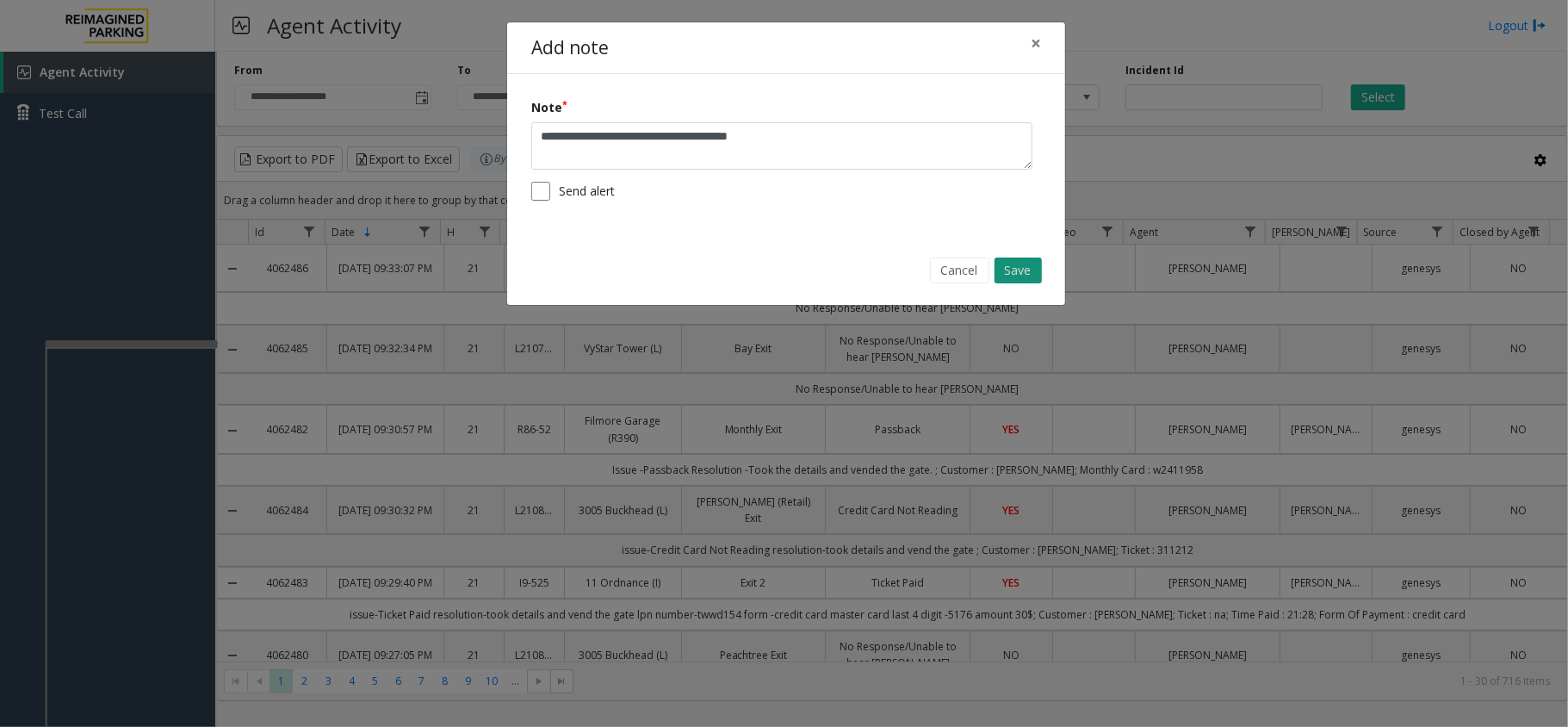
click at [1009, 267] on button "Save" at bounding box center [1018, 270] width 47 height 26
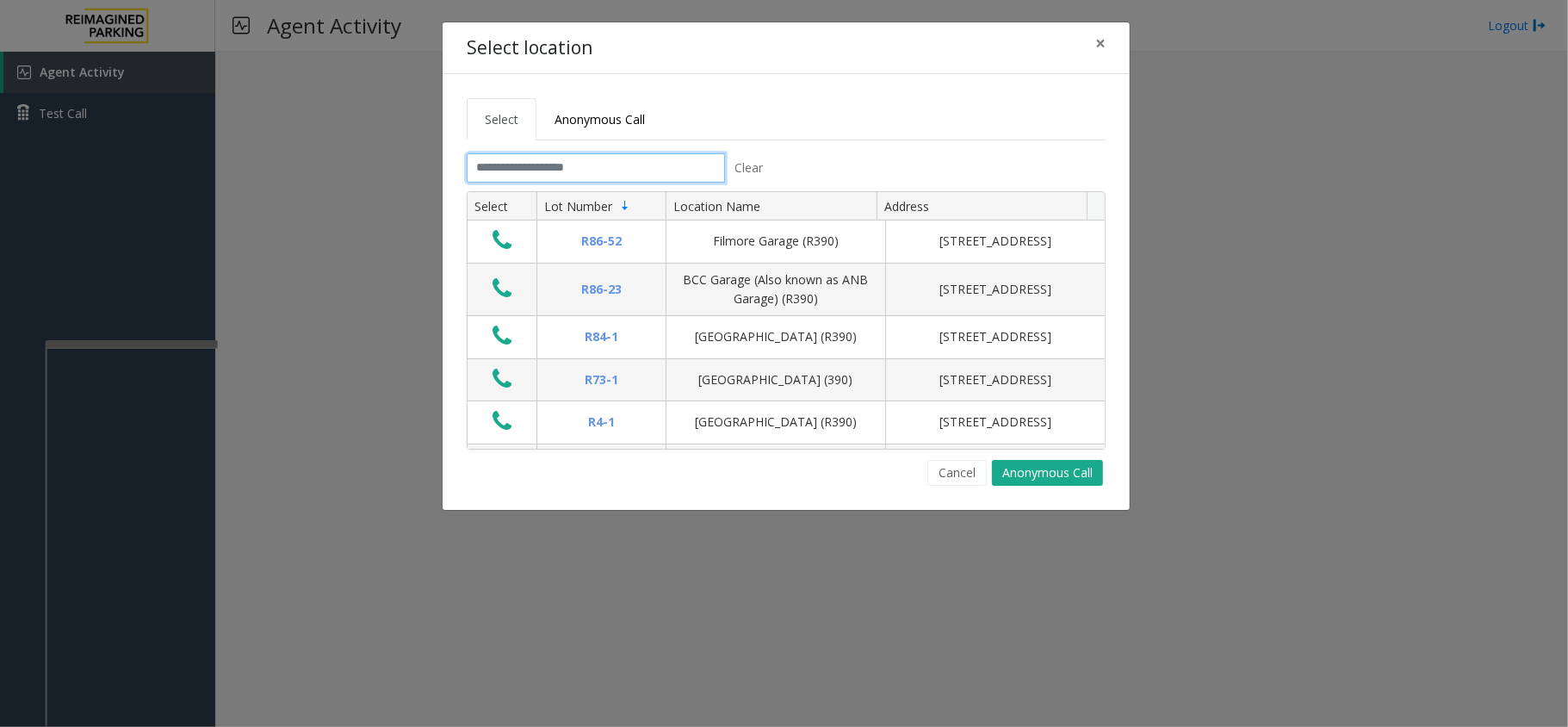
click at [625, 170] on input "text" at bounding box center [596, 168] width 259 height 29
click at [573, 167] on input "text" at bounding box center [596, 168] width 259 height 29
drag, startPoint x: 600, startPoint y: 170, endPoint x: 553, endPoint y: 170, distance: 47.0
click at [553, 170] on input "text" at bounding box center [596, 168] width 259 height 29
click at [1109, 39] on button "×" at bounding box center [1101, 43] width 35 height 42
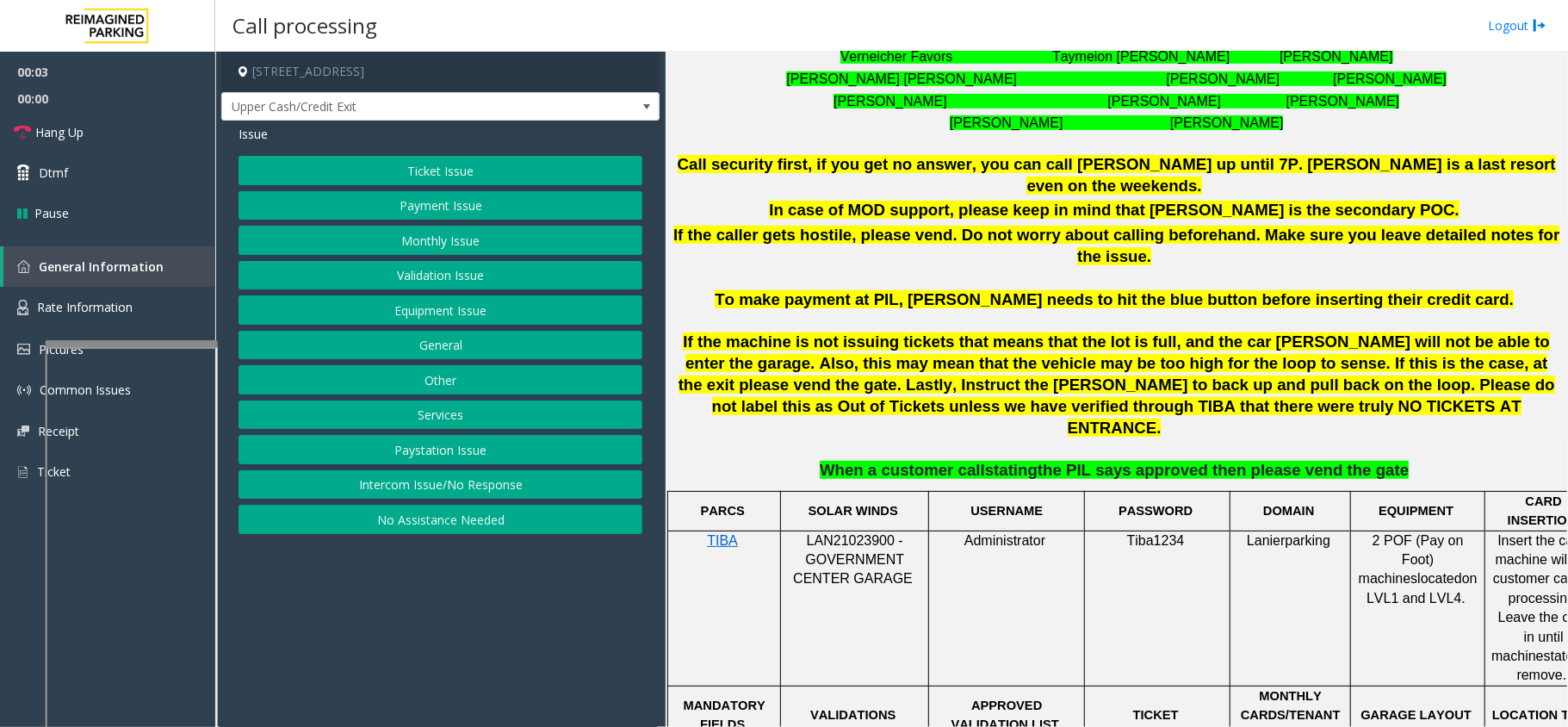
scroll to position [804, 0]
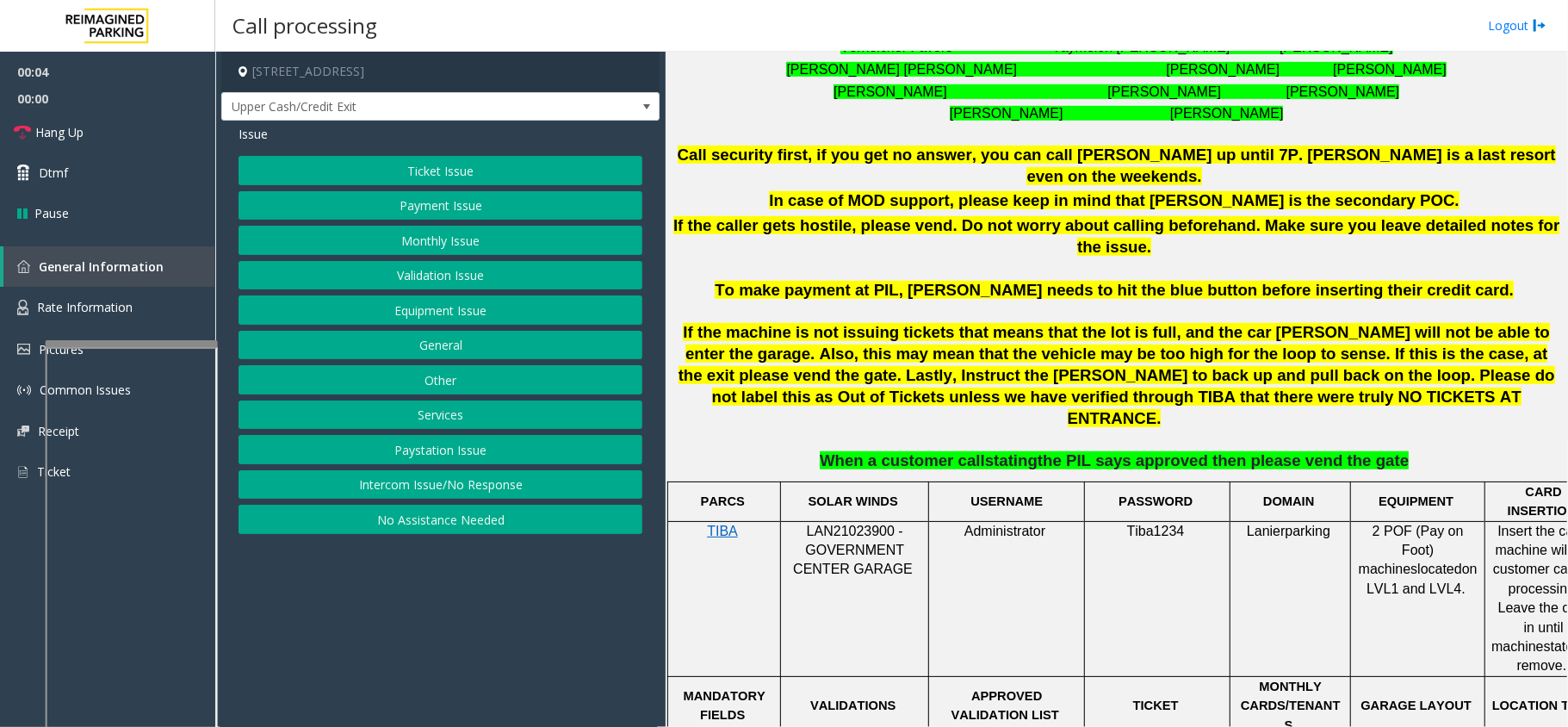
click at [863, 524] on span "LAN21023900 - GOVERNMENT CENTER GARAGE" at bounding box center [853, 550] width 120 height 53
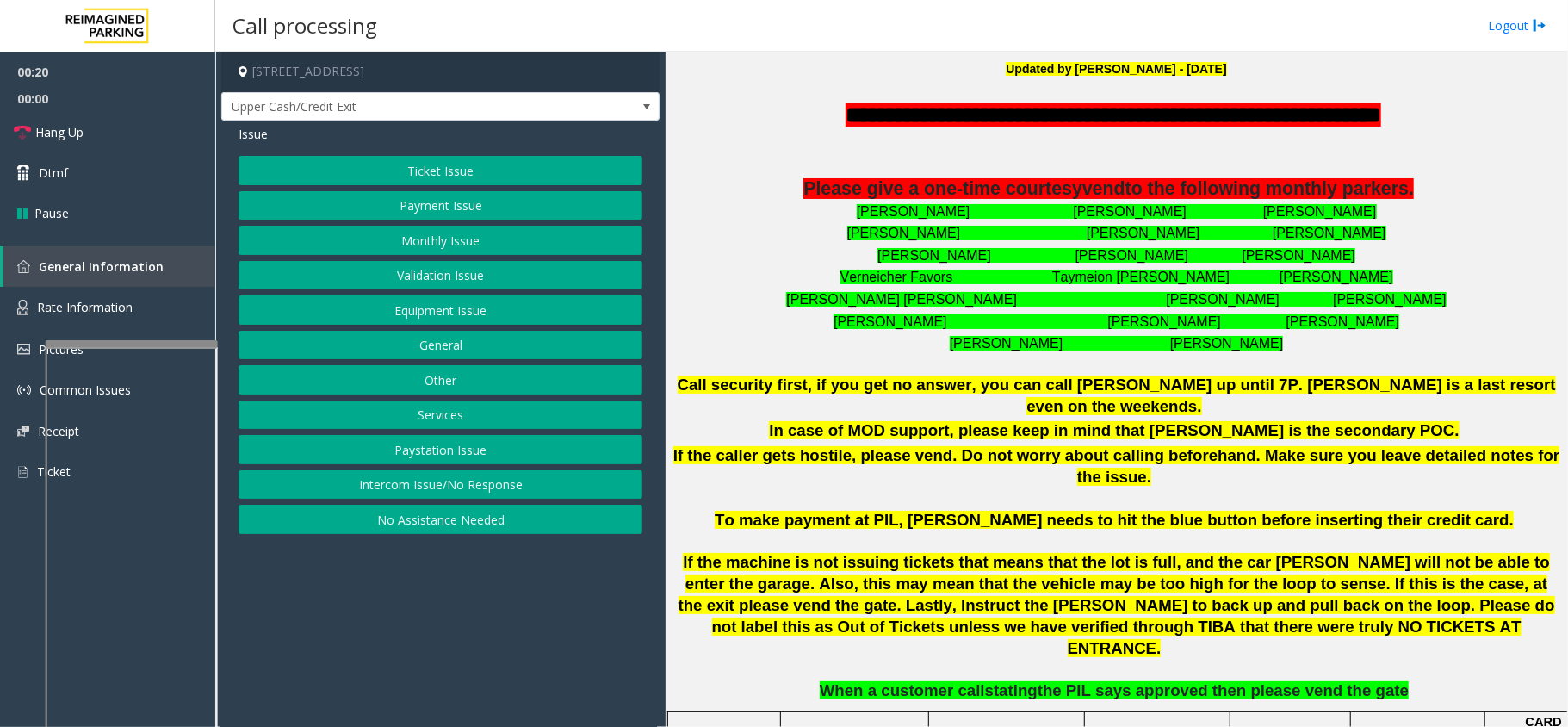
scroll to position [460, 0]
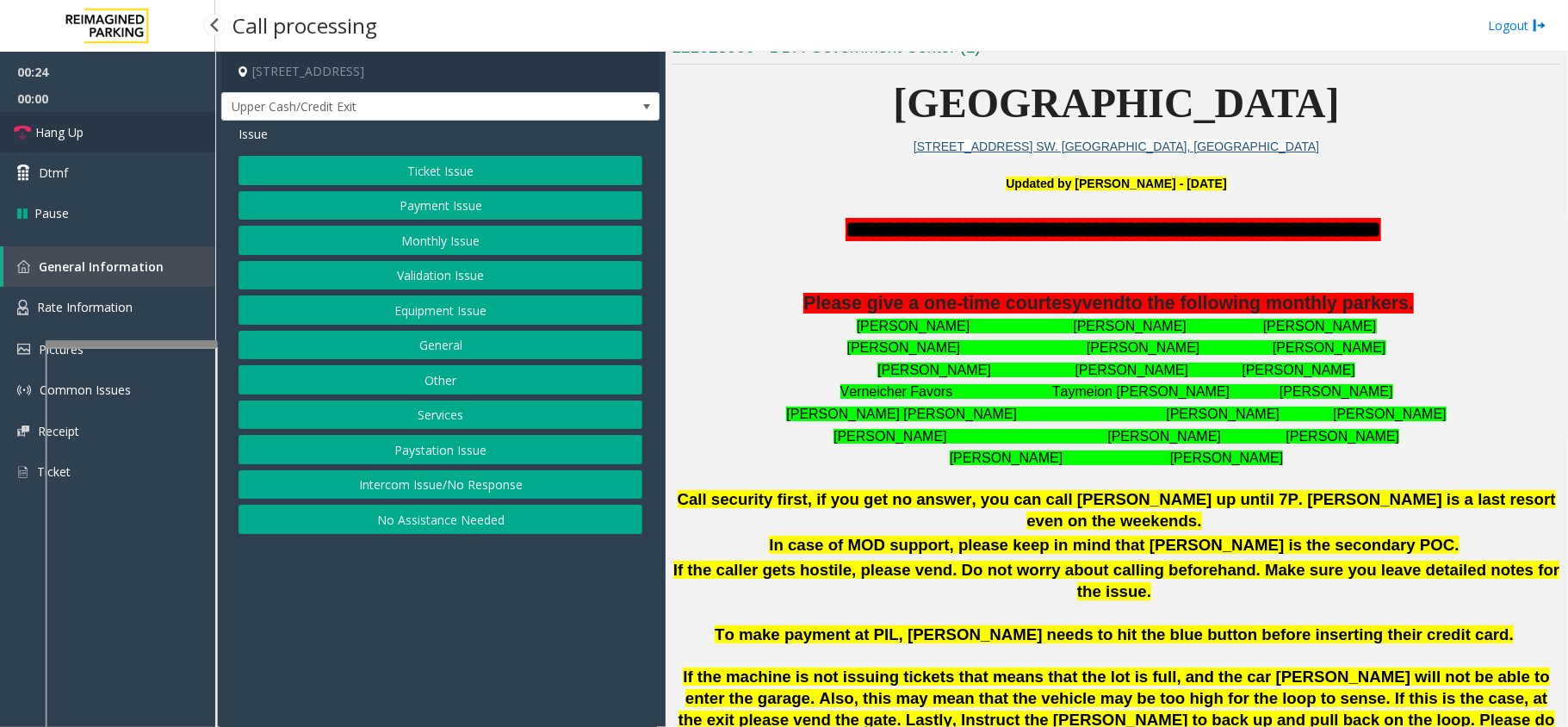
click at [134, 135] on link "Hang Up" at bounding box center [107, 132] width 215 height 41
click at [424, 528] on button "No Assistance Needed" at bounding box center [440, 519] width 404 height 29
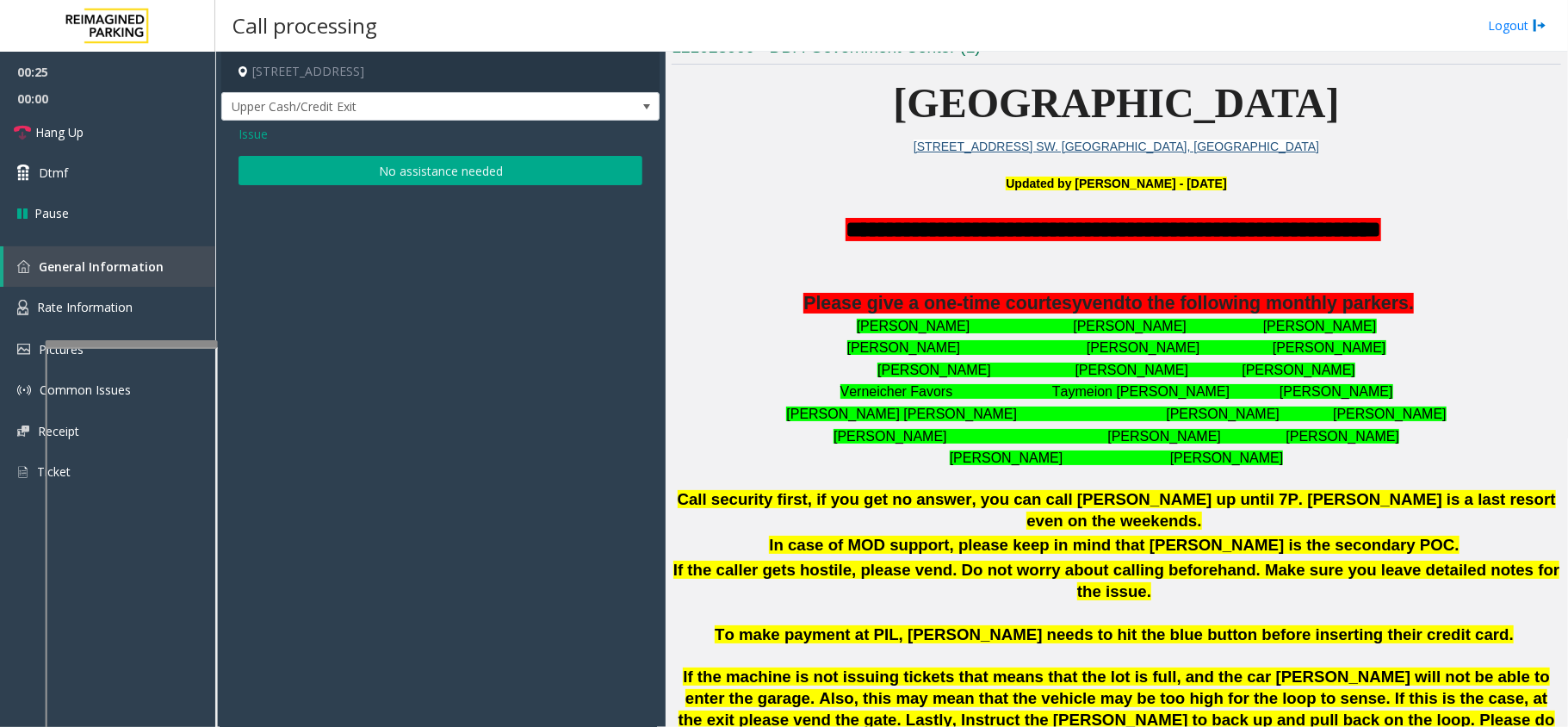
click at [421, 182] on button "No assistance needed" at bounding box center [440, 171] width 404 height 29
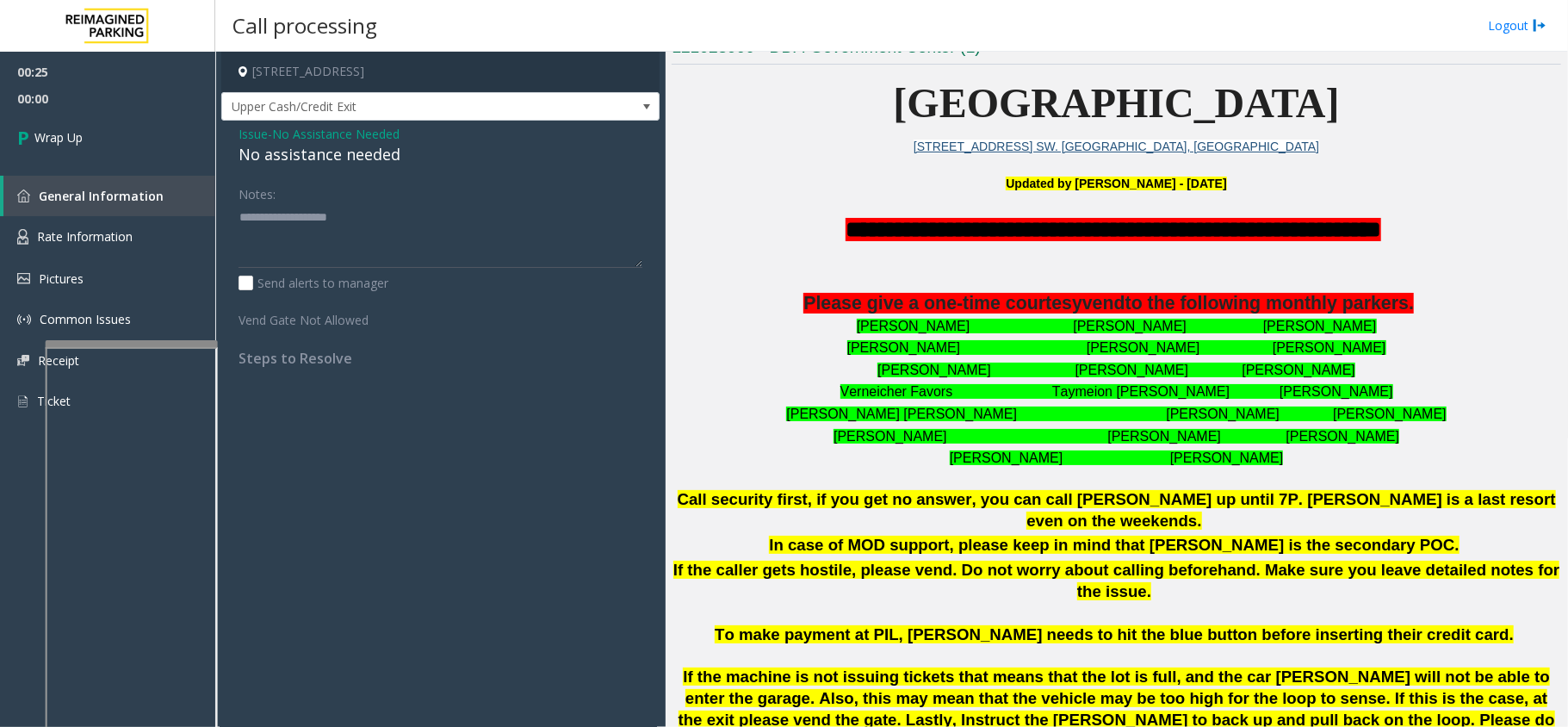
click at [265, 153] on div "No assistance needed" at bounding box center [440, 154] width 404 height 23
type textarea "**********"
click at [226, 169] on div "Issue - No Assistance Needed No assistance needed Notes: Send alerts to manager…" at bounding box center [440, 252] width 438 height 264
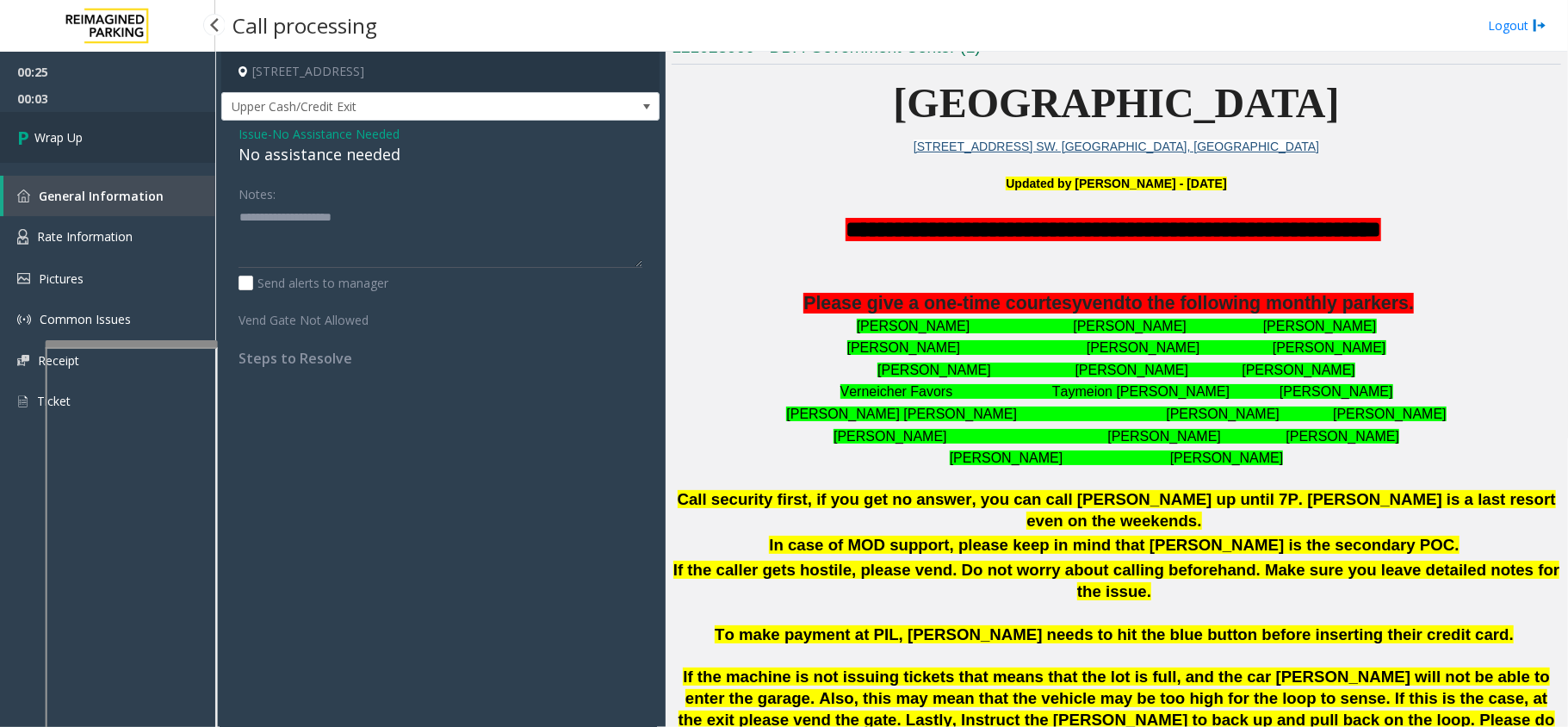
click at [162, 142] on link "Wrap Up" at bounding box center [107, 137] width 215 height 51
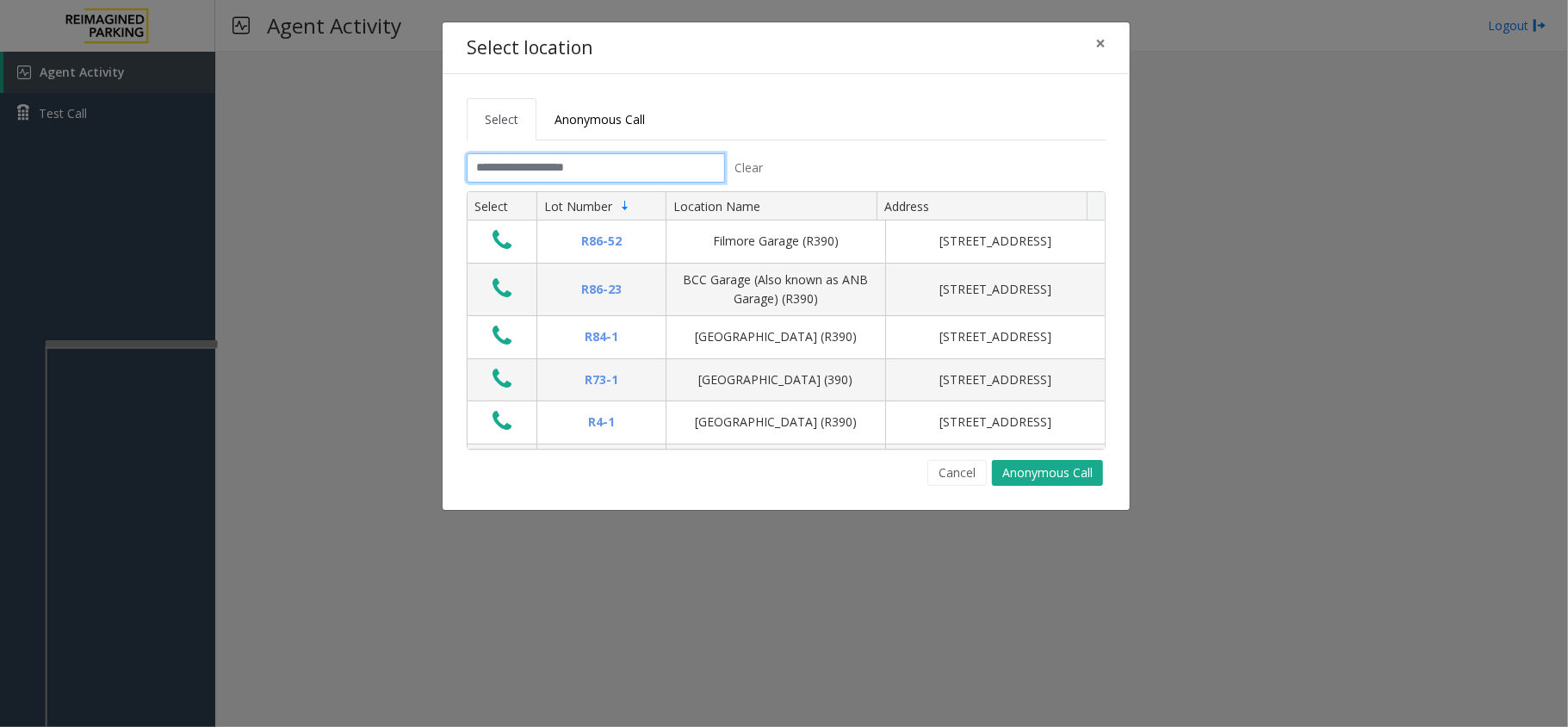
click at [635, 170] on input "text" at bounding box center [596, 168] width 259 height 29
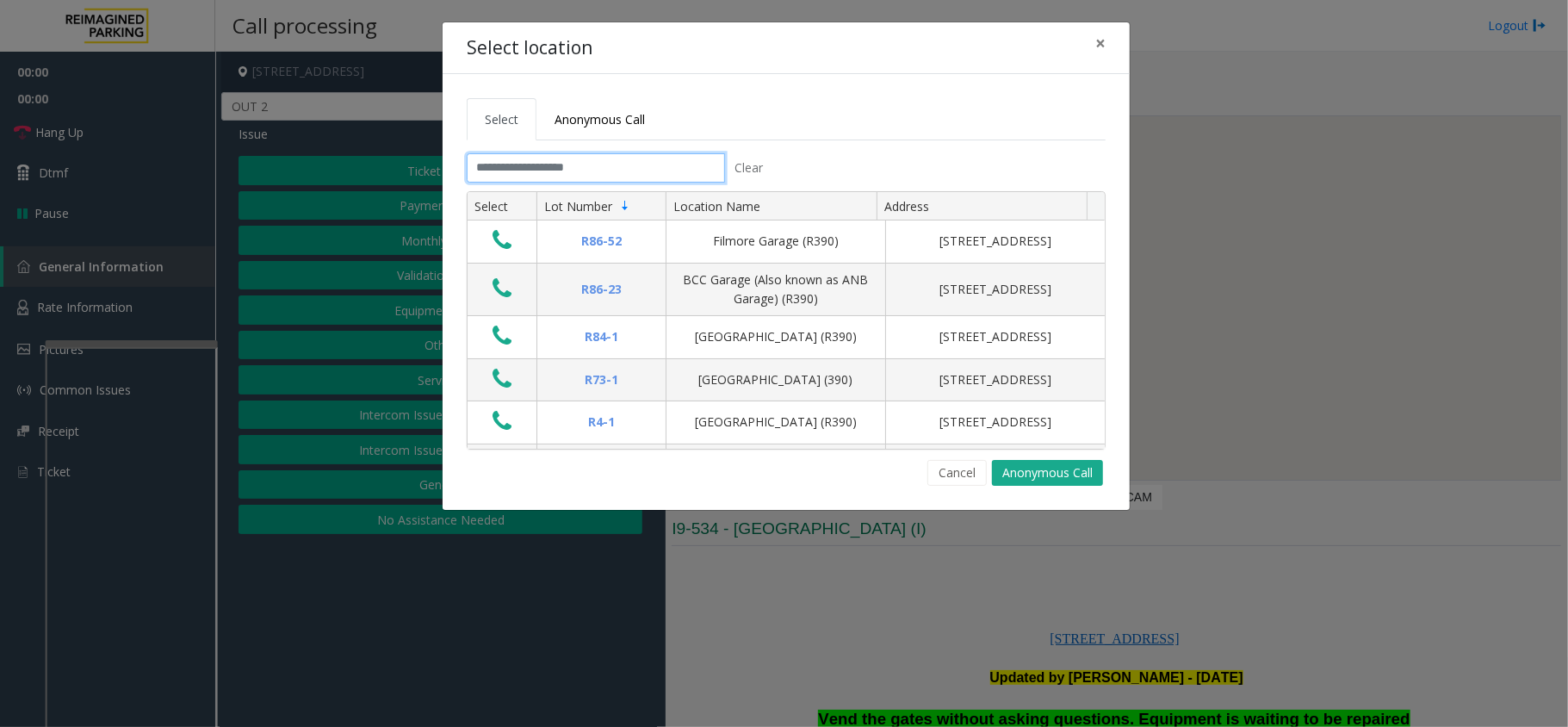
click at [549, 167] on input "text" at bounding box center [596, 168] width 259 height 29
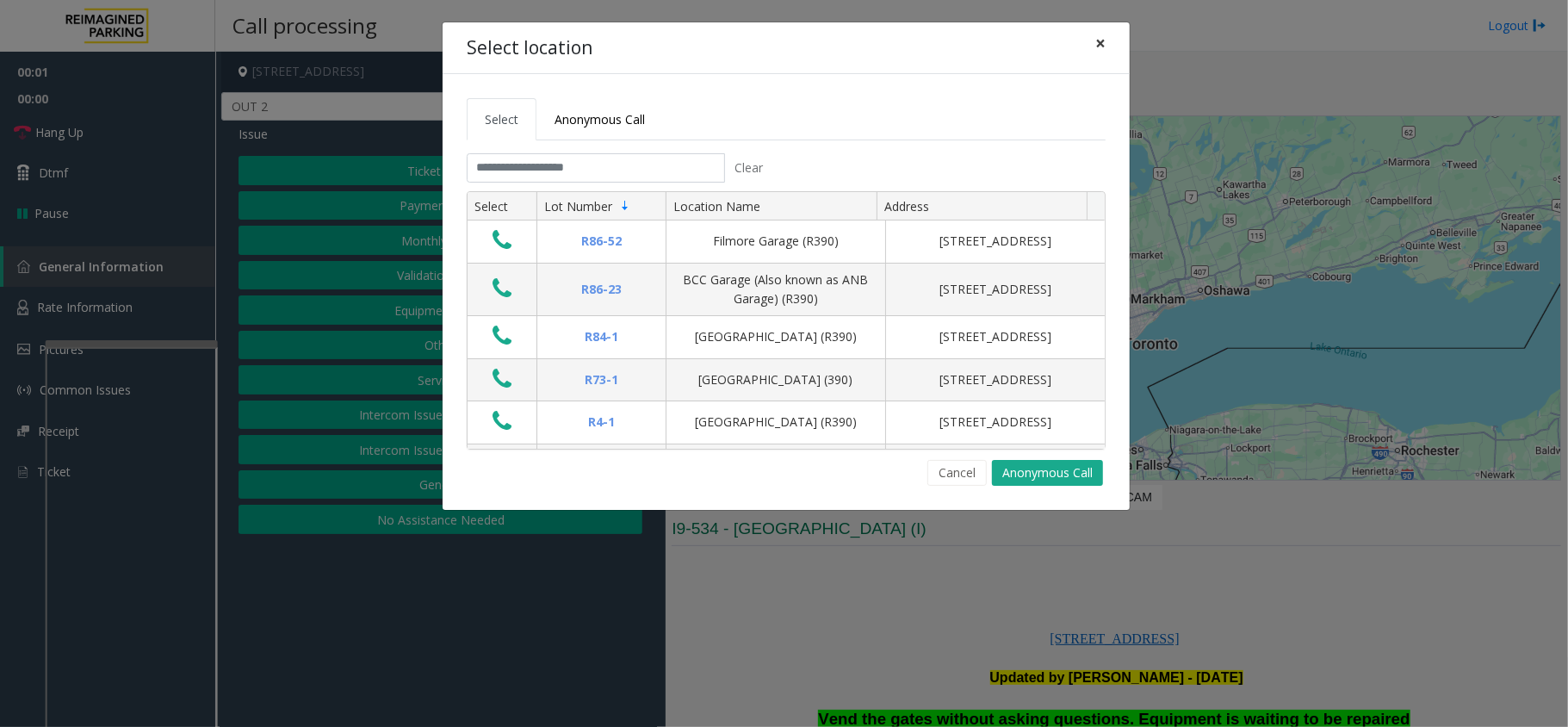
click at [1108, 35] on button "×" at bounding box center [1101, 43] width 35 height 42
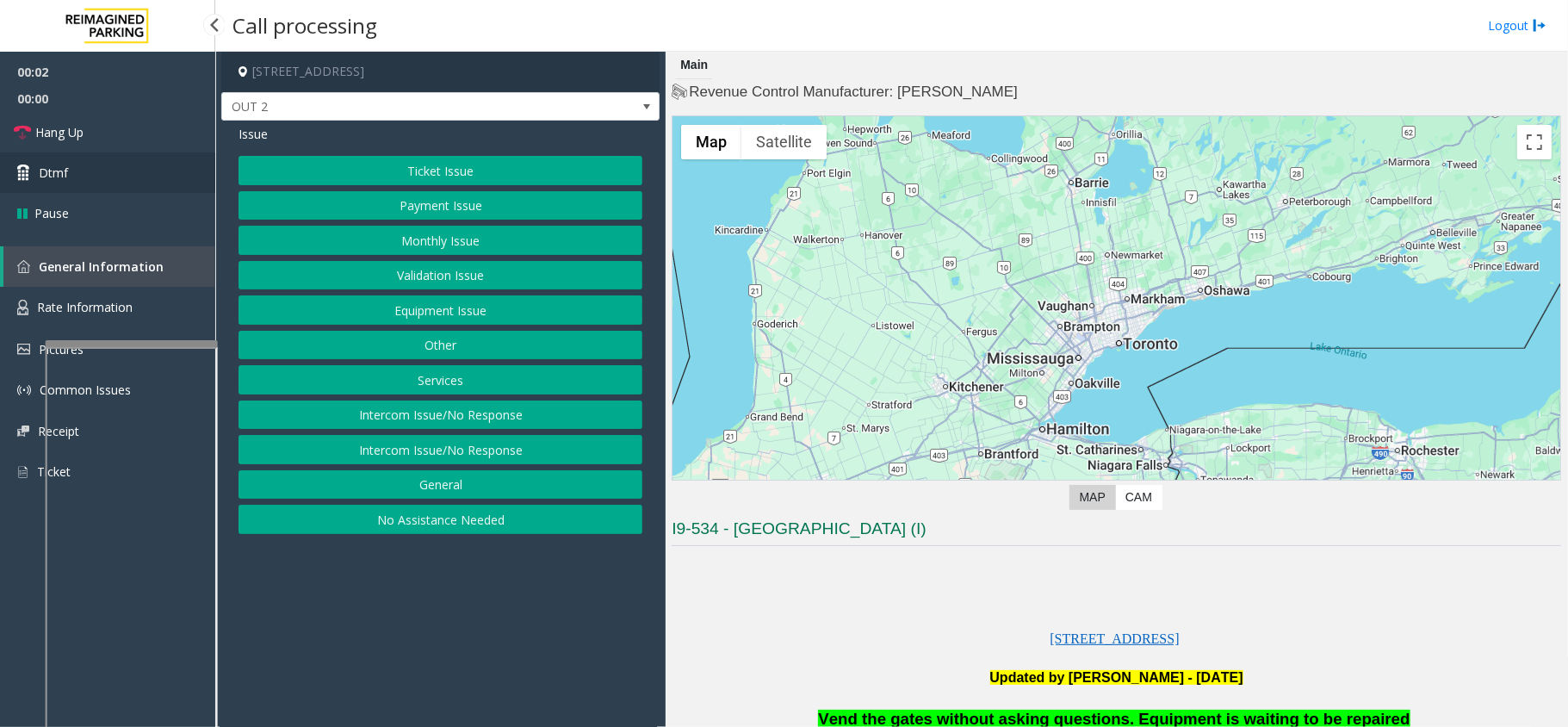
click at [187, 165] on link "Dtmf" at bounding box center [107, 173] width 215 height 41
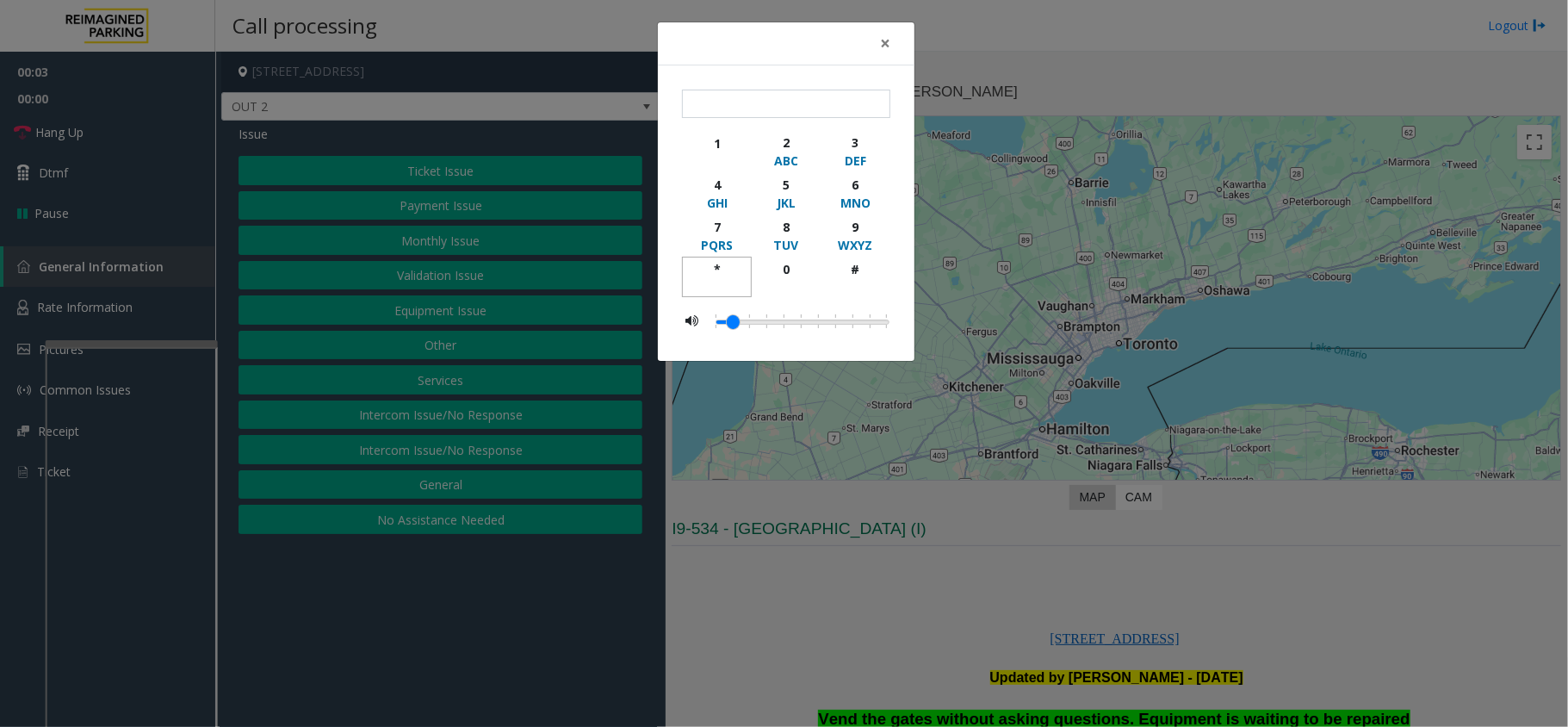
click at [733, 267] on div "*" at bounding box center [716, 269] width 47 height 18
click at [844, 231] on div "9" at bounding box center [855, 227] width 47 height 18
click at [853, 276] on div "#" at bounding box center [855, 269] width 47 height 18
type input "***"
click at [1065, 548] on div "× *** 1 2 ABC 3 DEF 4 GHI 5 JKL 6 MNO 7 PQRS 8 TUV 9 WXYZ * 0 #" at bounding box center [784, 363] width 1568 height 727
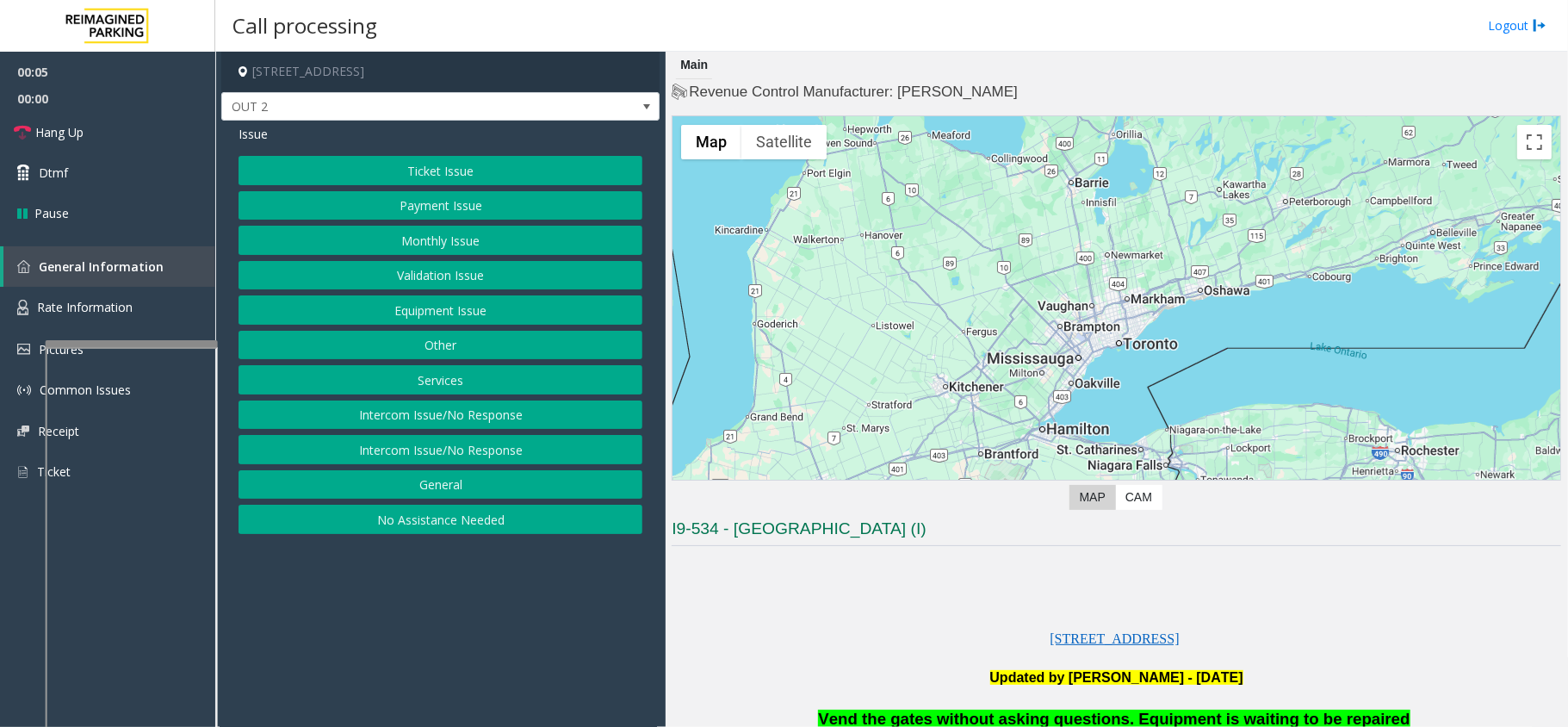
click at [536, 300] on button "Equipment Issue" at bounding box center [440, 310] width 404 height 29
click at [559, 316] on button "Gate / Door Won't Open" at bounding box center [440, 310] width 404 height 29
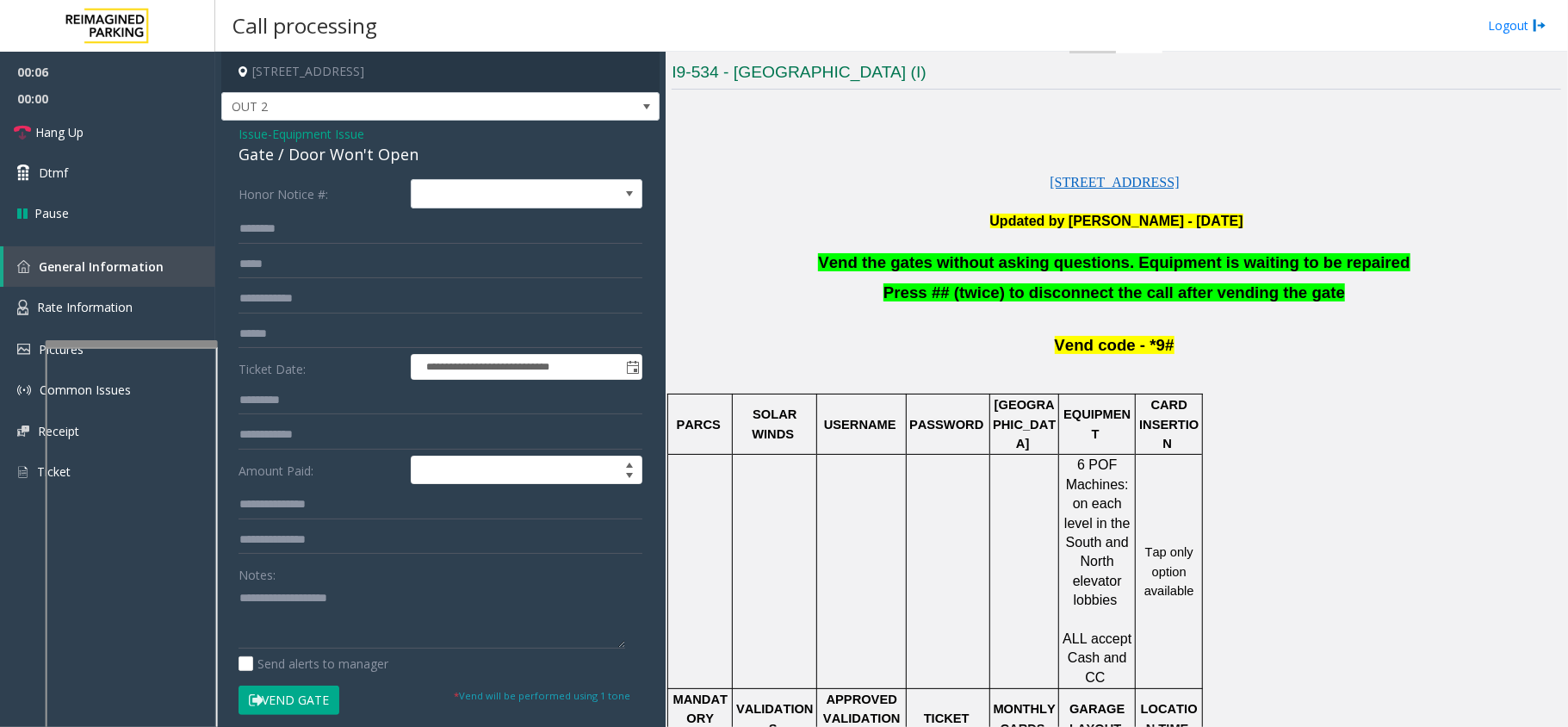
scroll to position [460, 0]
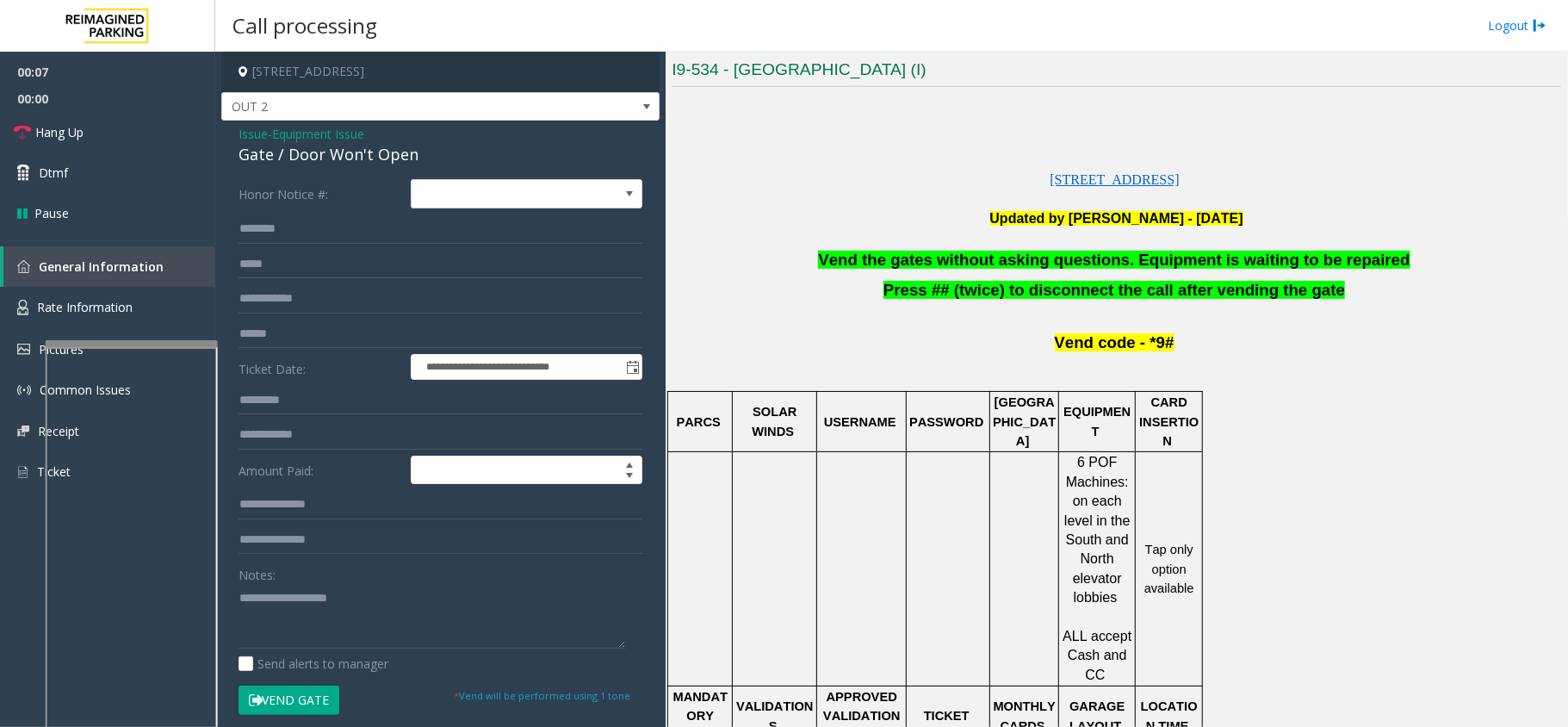
click at [1069, 252] on span "Vend the gates without asking questions. Equipment is waiting to be repaired" at bounding box center [1114, 260] width 591 height 18
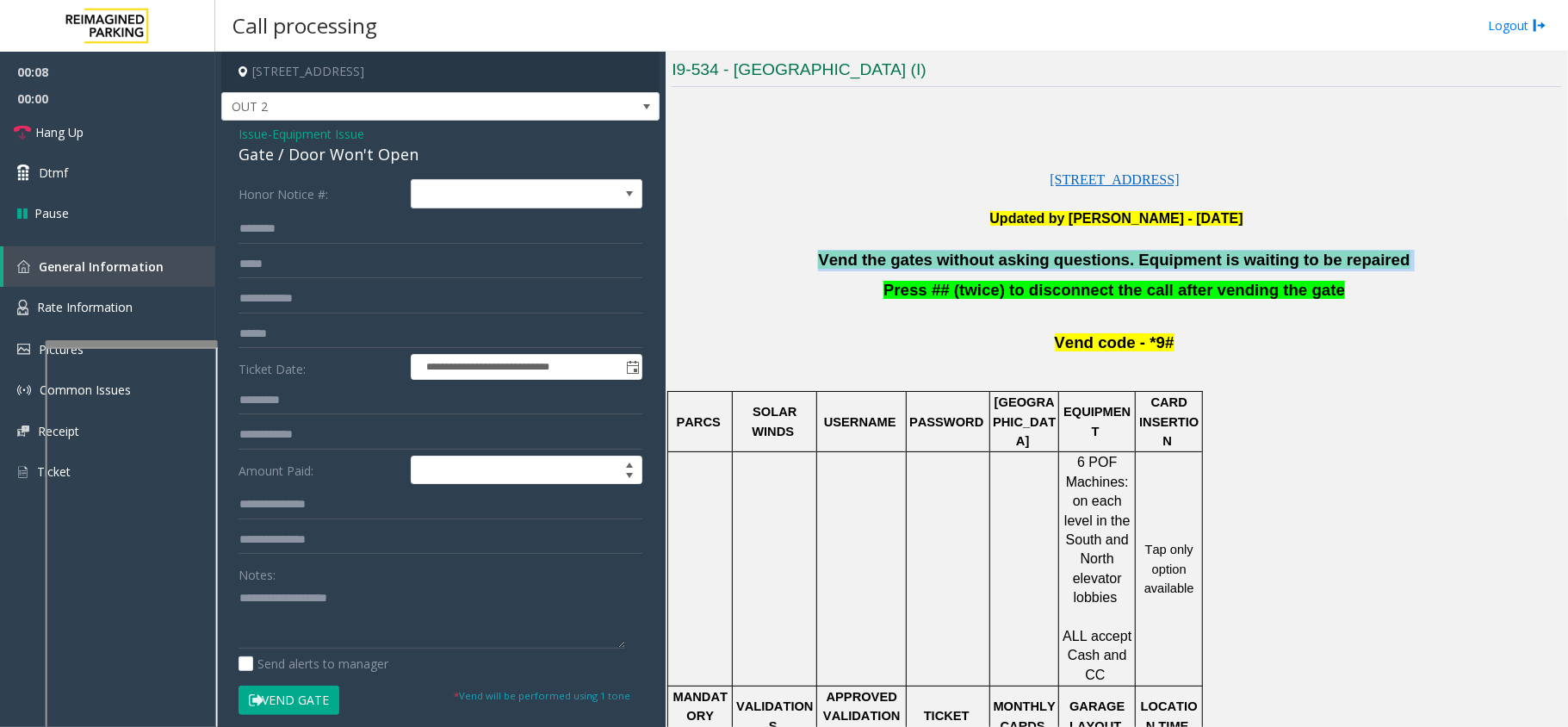
click at [1069, 252] on span "Vend the gates without asking questions. Equipment is waiting to be repaired" at bounding box center [1114, 260] width 591 height 18
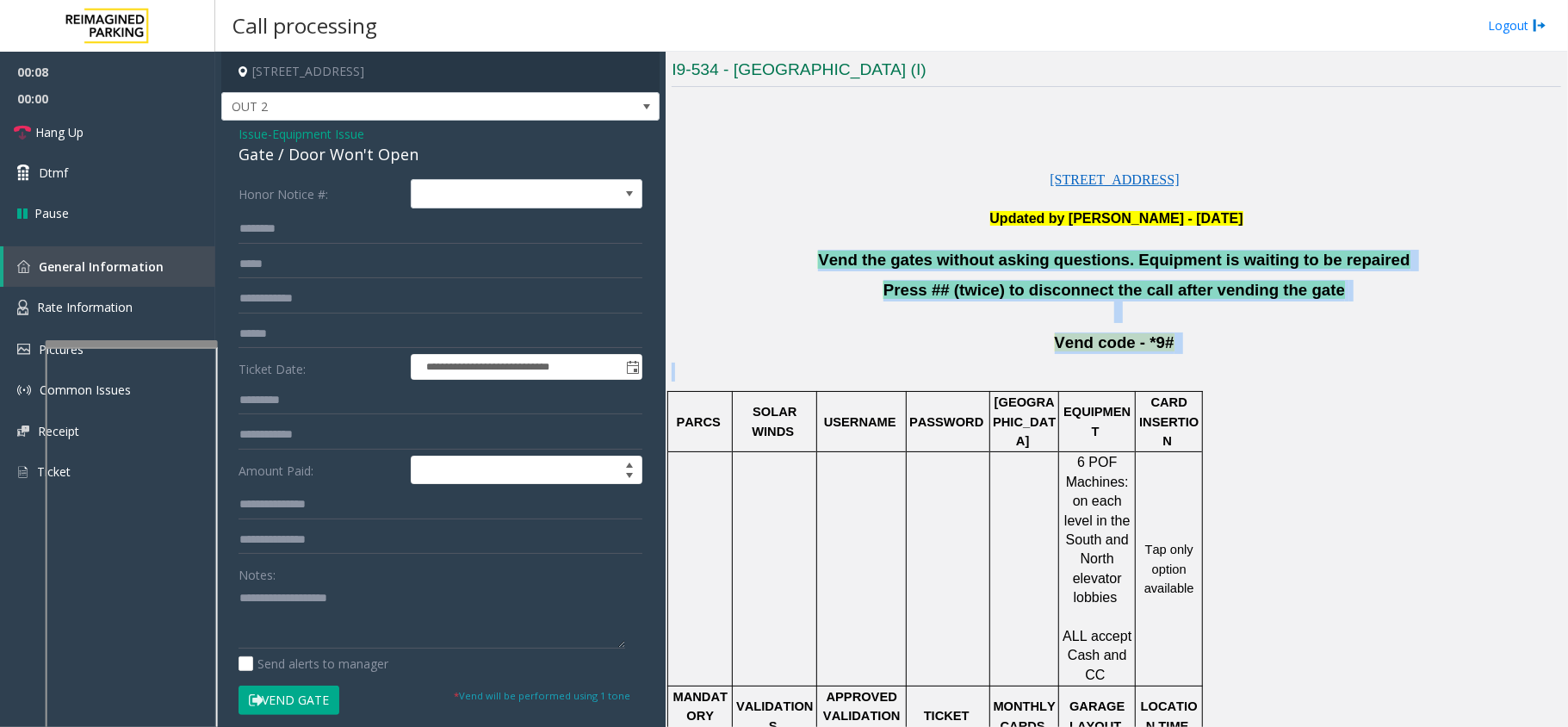
drag, startPoint x: 1171, startPoint y: 249, endPoint x: 758, endPoint y: 390, distance: 436.4
click at [758, 390] on div "[STREET_ADDRESS] Updated by [PERSON_NAME] - [DATE] Vend the gates without askin…" at bounding box center [1116, 672] width 890 height 1160
click at [849, 281] on p "Press ## (twice) to disconnect the call after vending the gate" at bounding box center [1116, 301] width 890 height 43
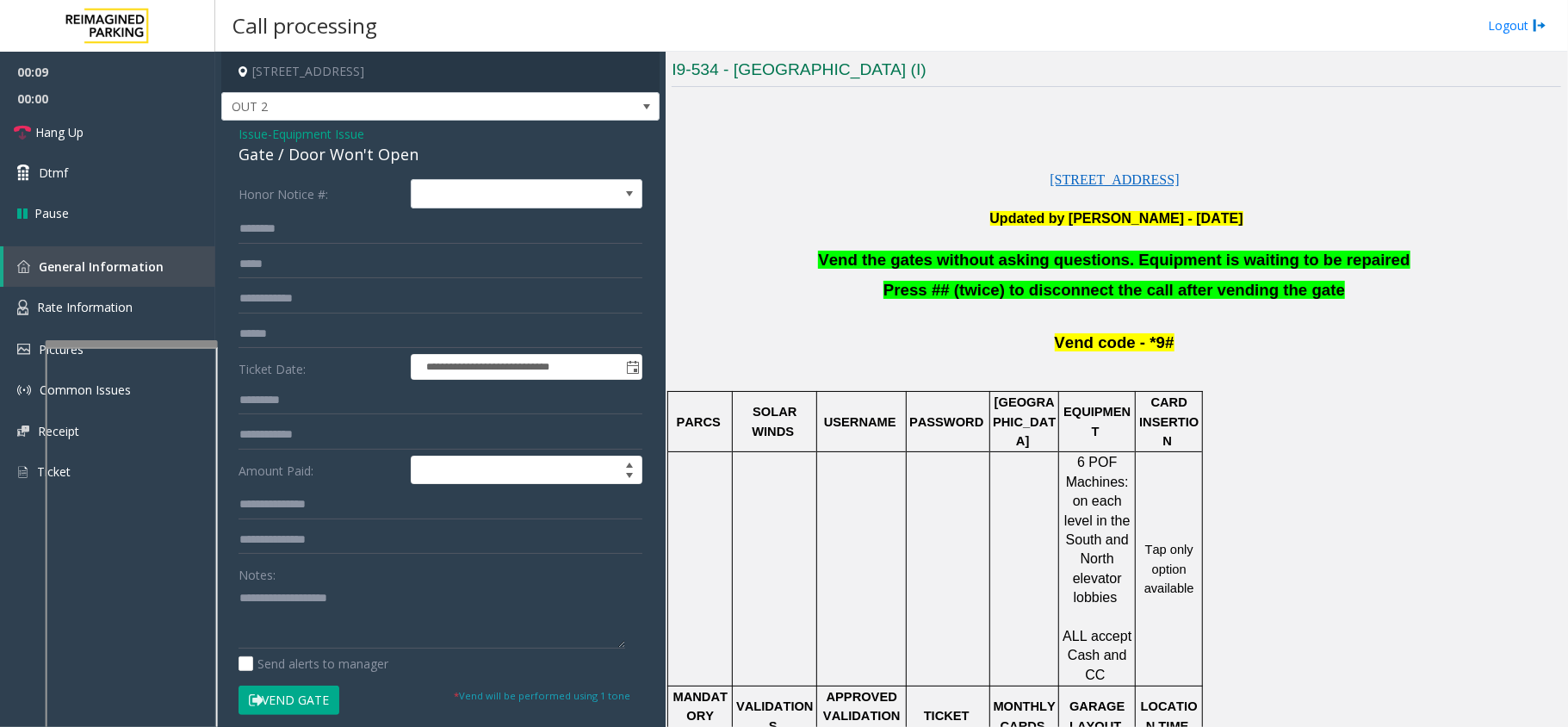
click at [955, 264] on span "Vend the gates without asking questions. Equipment is waiting to be repaired" at bounding box center [1114, 260] width 591 height 18
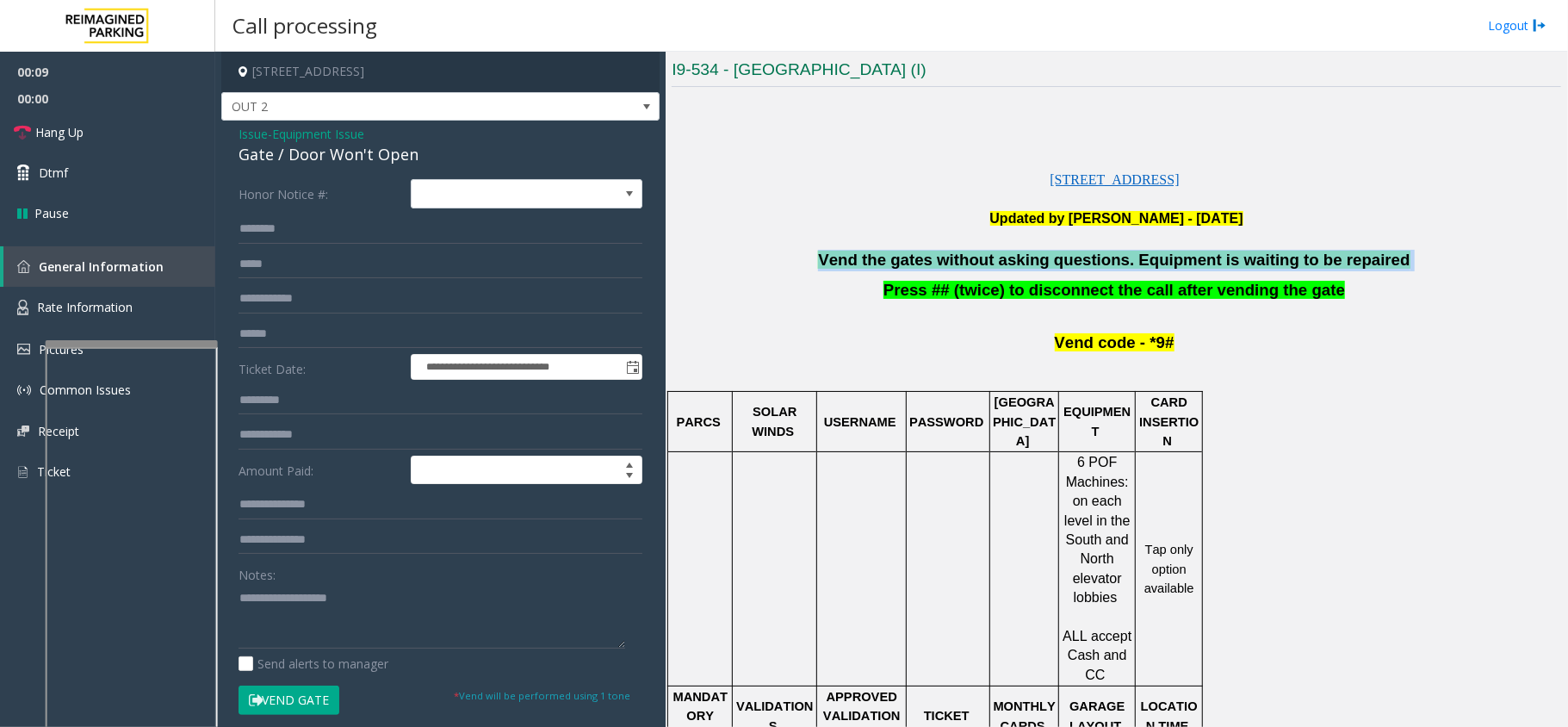
click at [955, 264] on span "Vend the gates without asking questions. Equipment is waiting to be repaired" at bounding box center [1114, 260] width 591 height 18
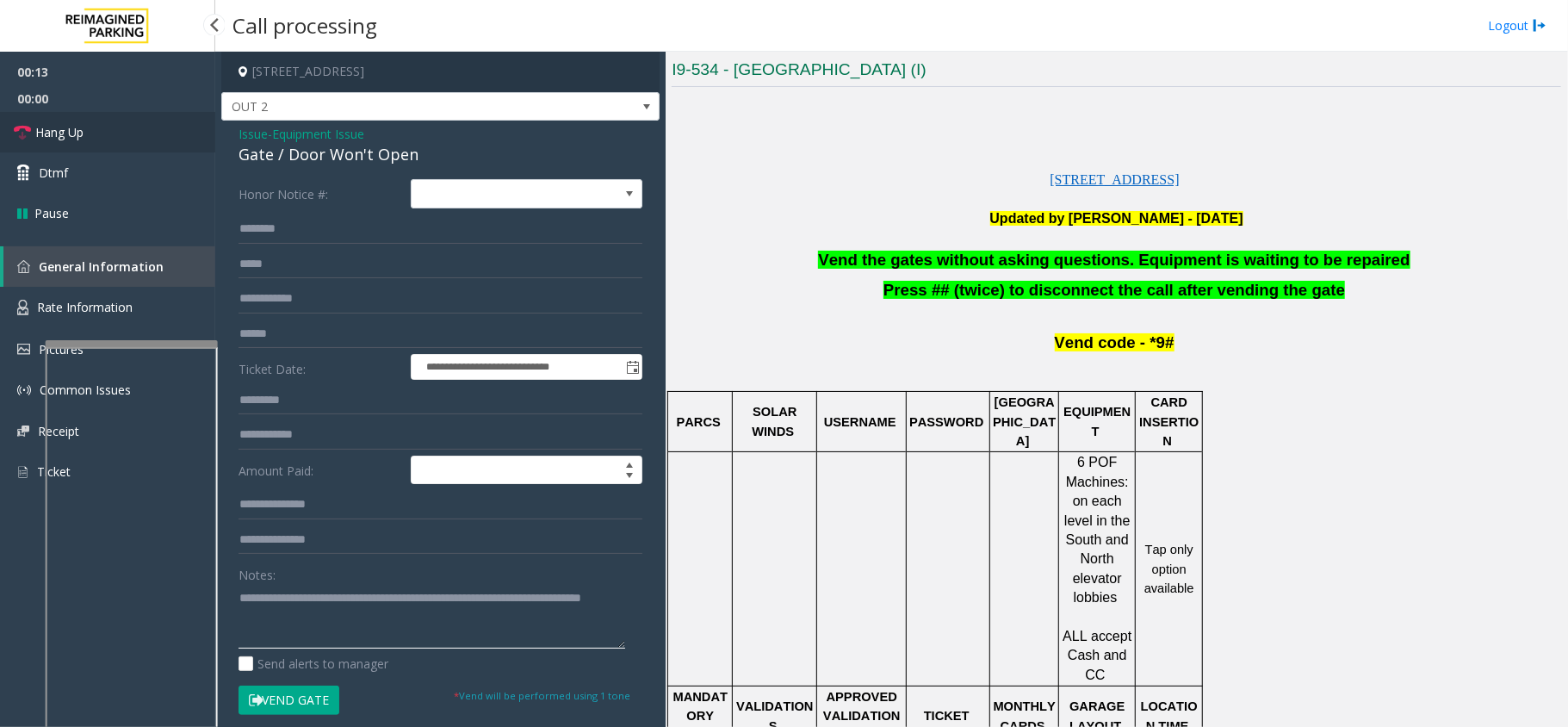
type textarea "**********"
click at [129, 150] on link "Hang Up" at bounding box center [107, 132] width 215 height 41
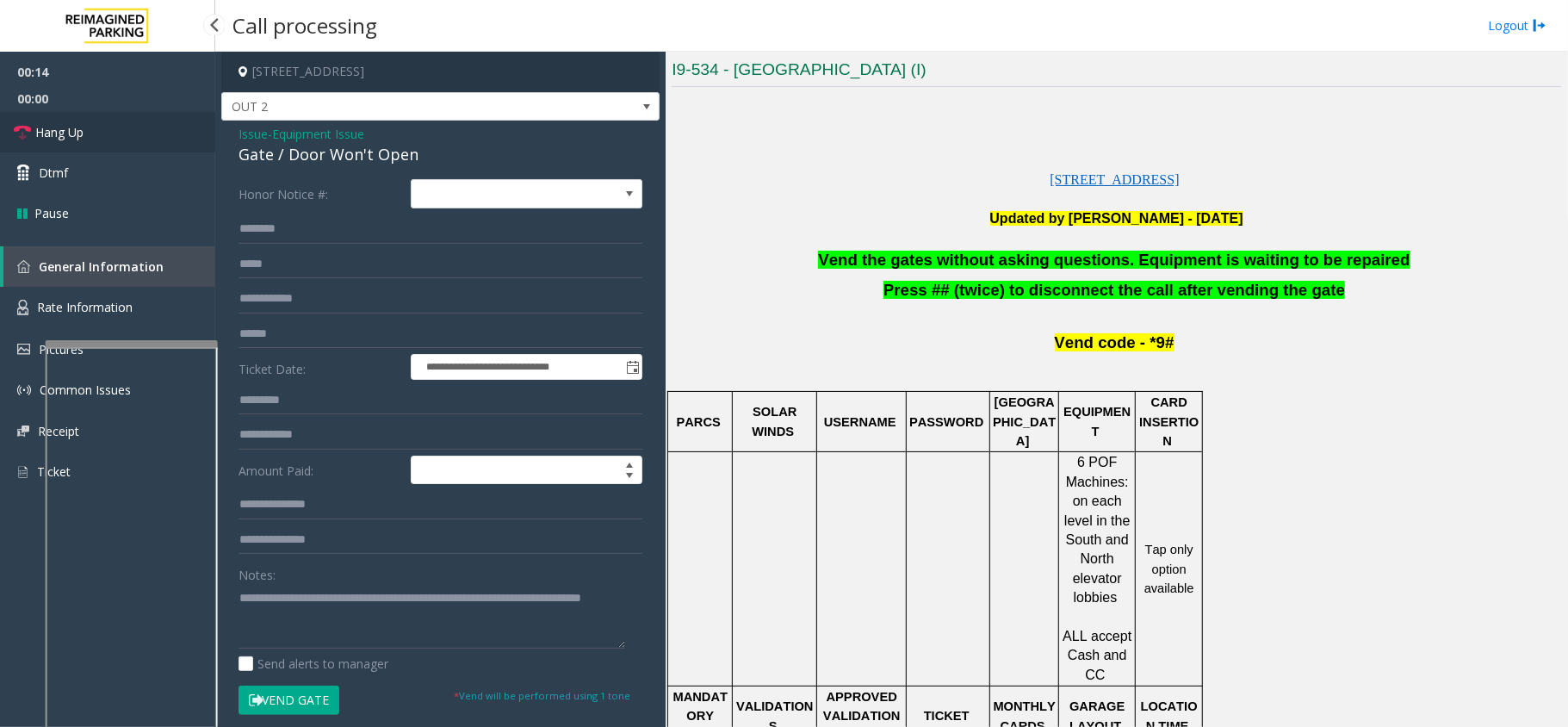
click at [129, 150] on link "Hang Up" at bounding box center [107, 132] width 215 height 41
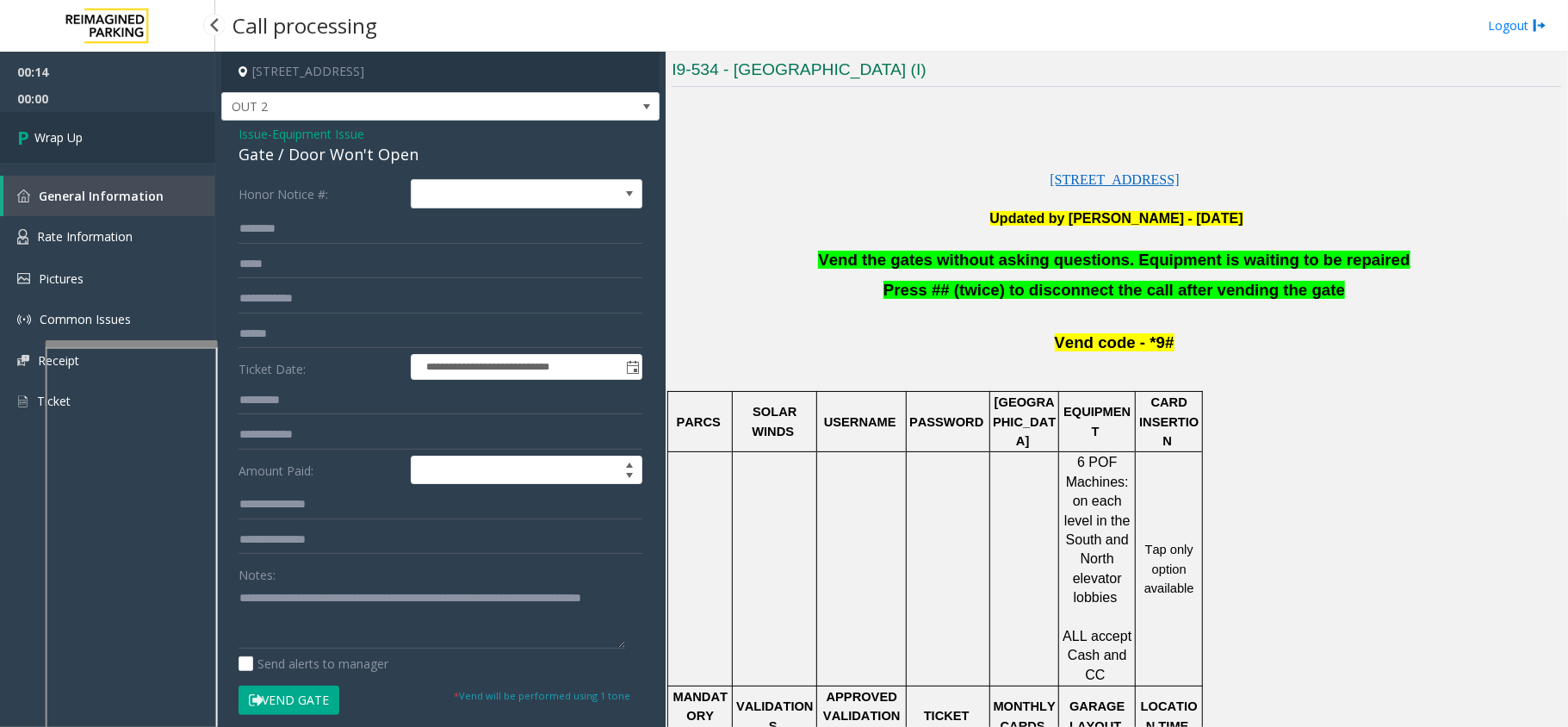
click at [129, 150] on link "Wrap Up" at bounding box center [107, 137] width 215 height 51
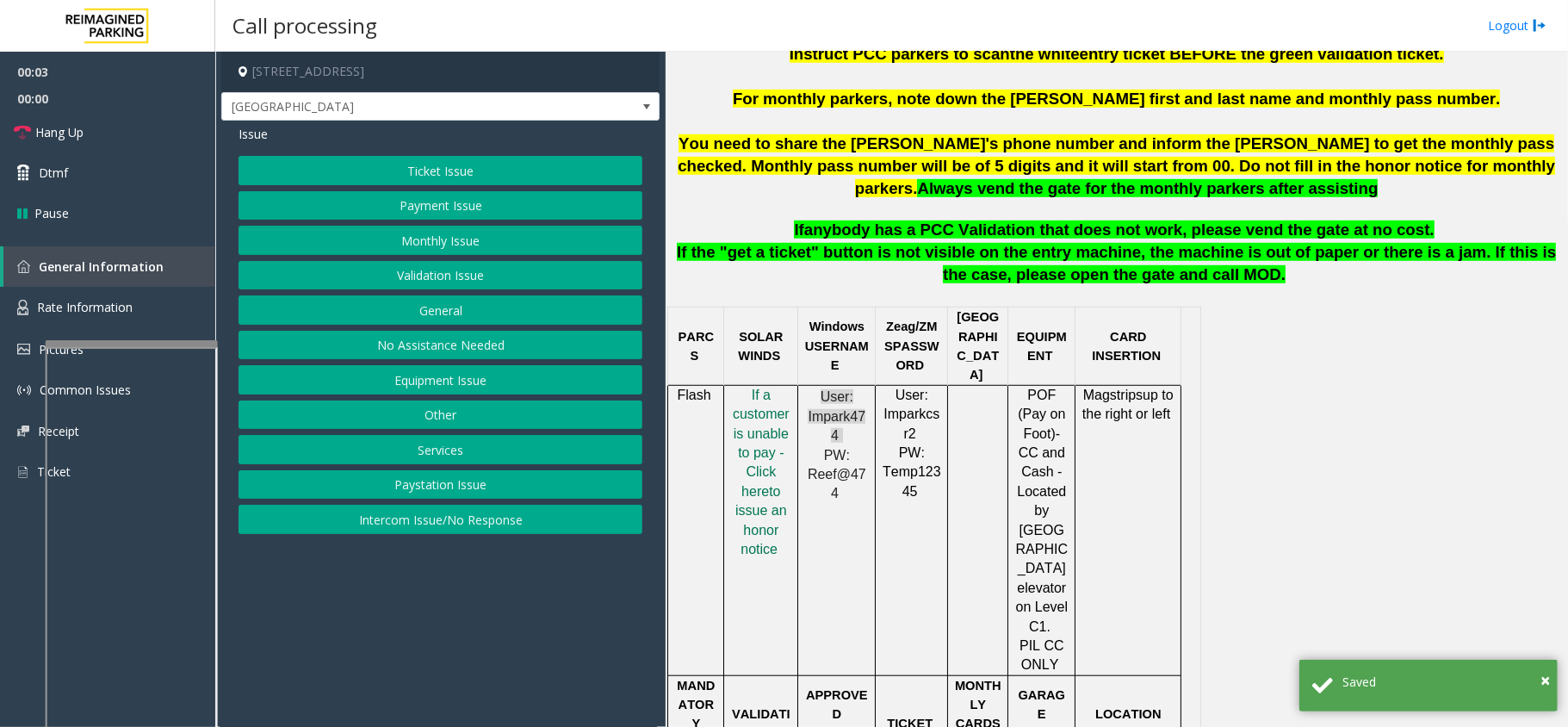
scroll to position [804, 0]
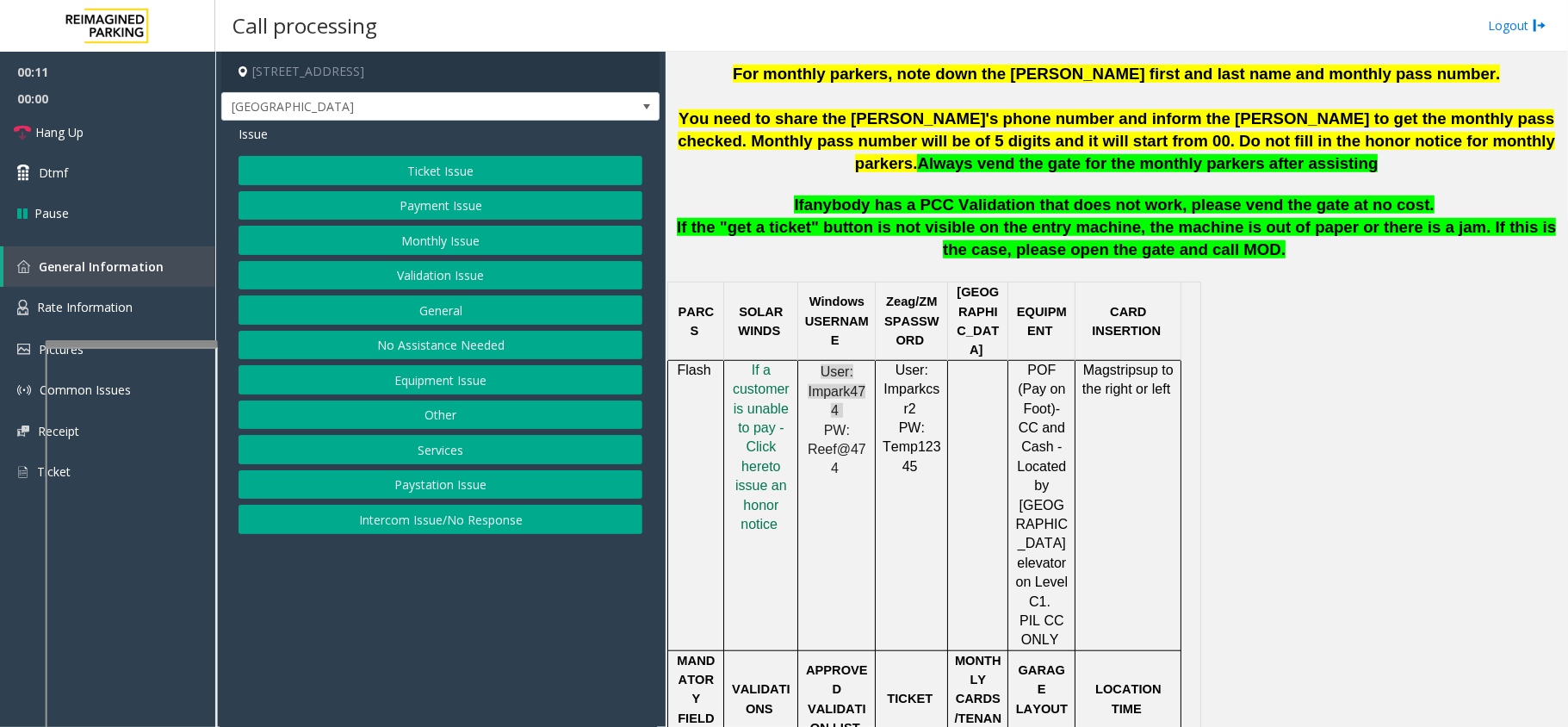
click at [462, 528] on button "Intercom Issue/No Response" at bounding box center [440, 519] width 404 height 29
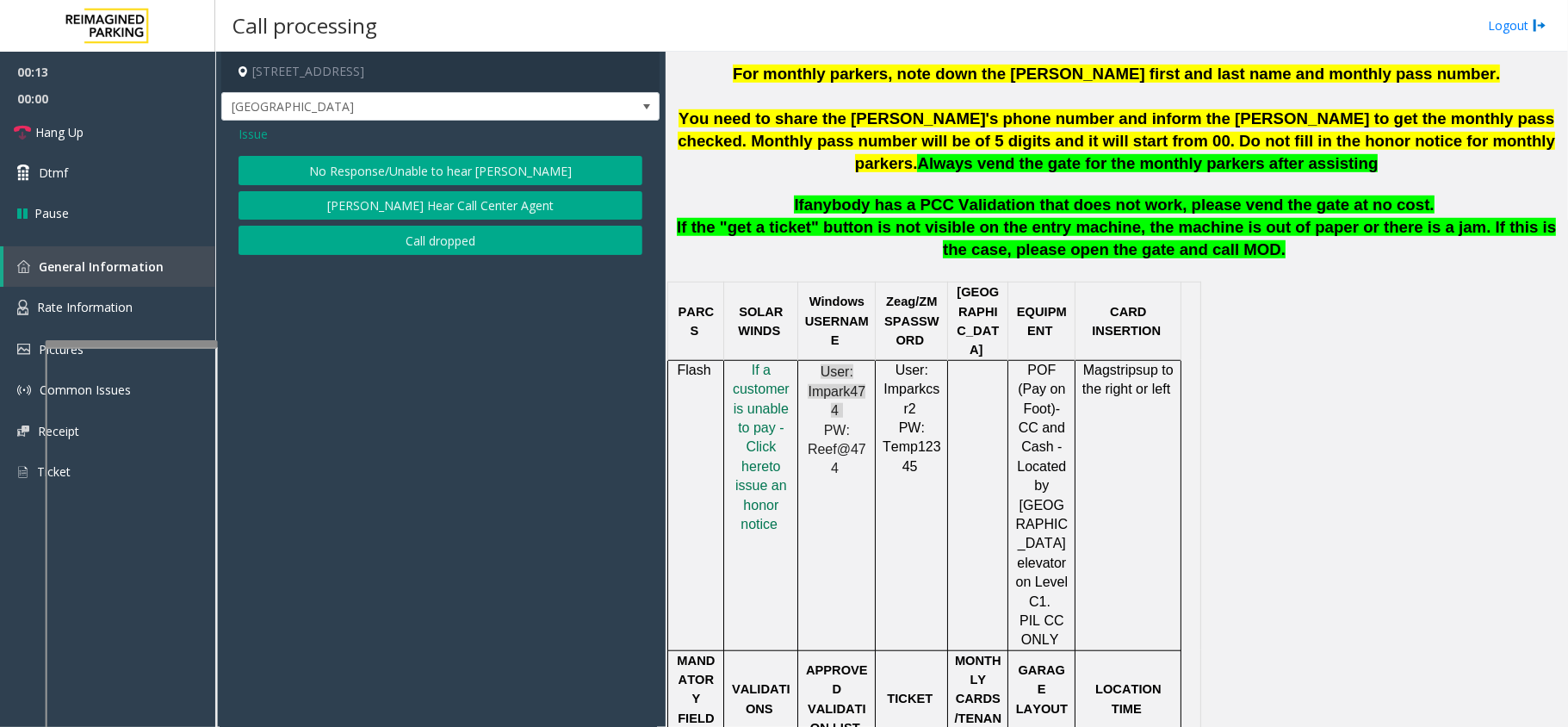
click at [474, 165] on button "No Response/Unable to hear [PERSON_NAME]" at bounding box center [440, 171] width 404 height 29
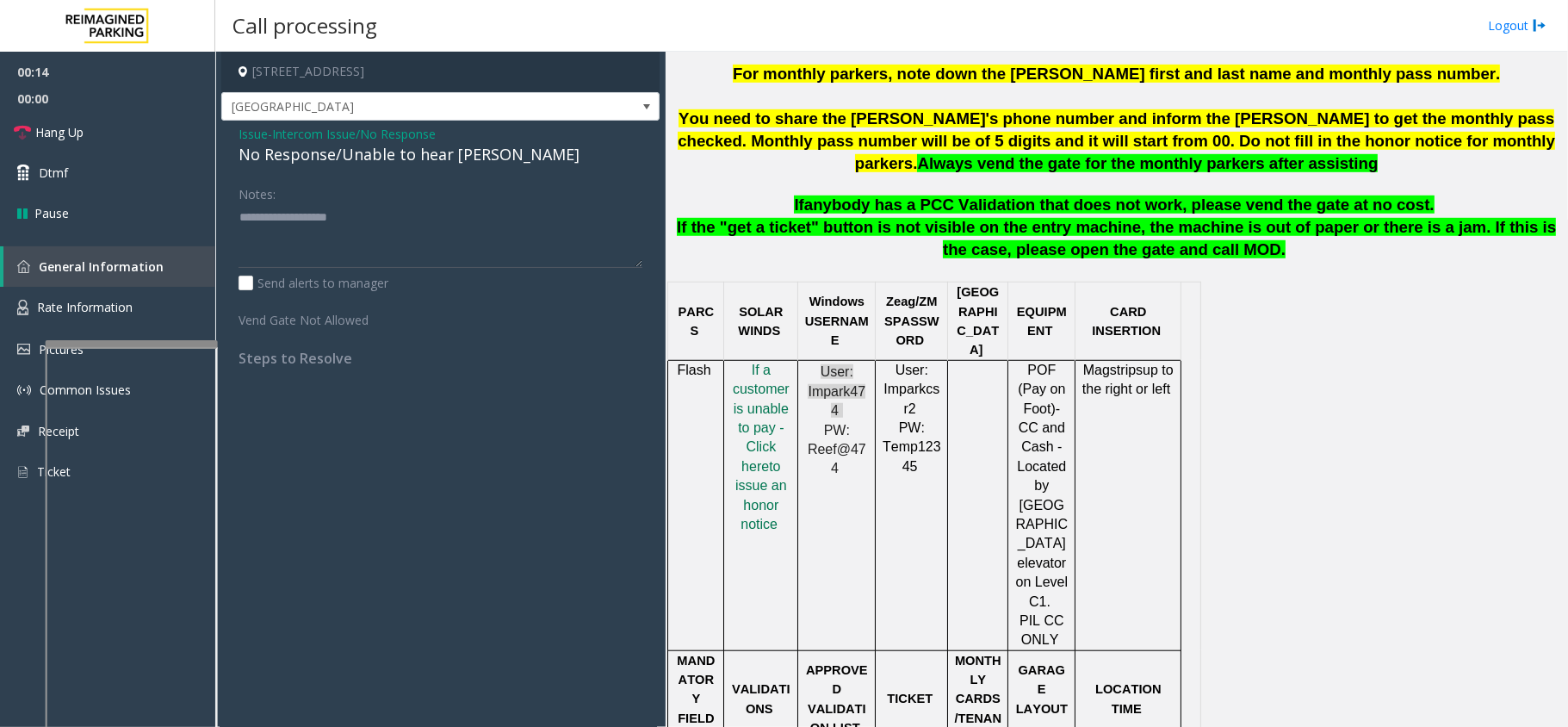
click at [373, 155] on div "No Response/Unable to hear [PERSON_NAME]" at bounding box center [440, 154] width 404 height 23
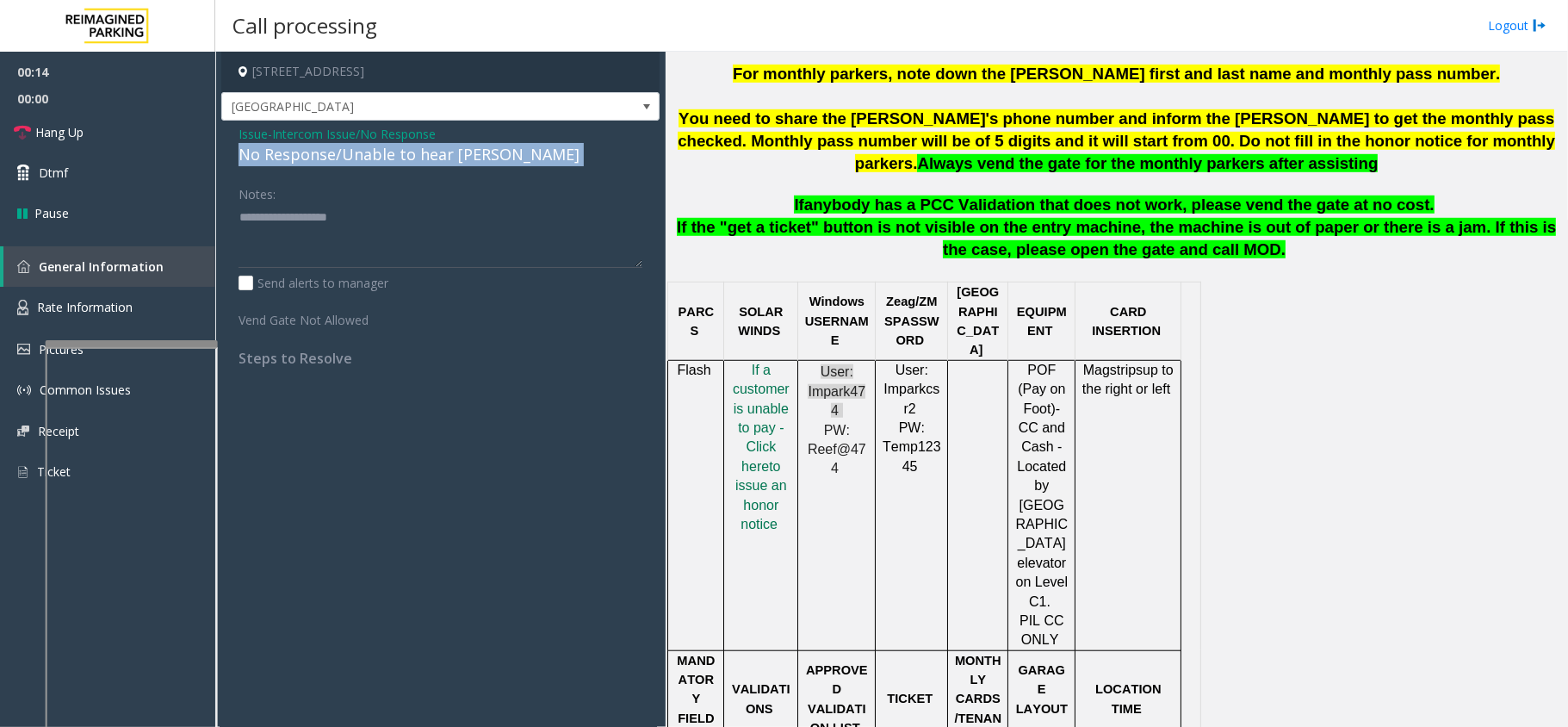
click at [373, 155] on div "No Response/Unable to hear [PERSON_NAME]" at bounding box center [440, 154] width 404 height 23
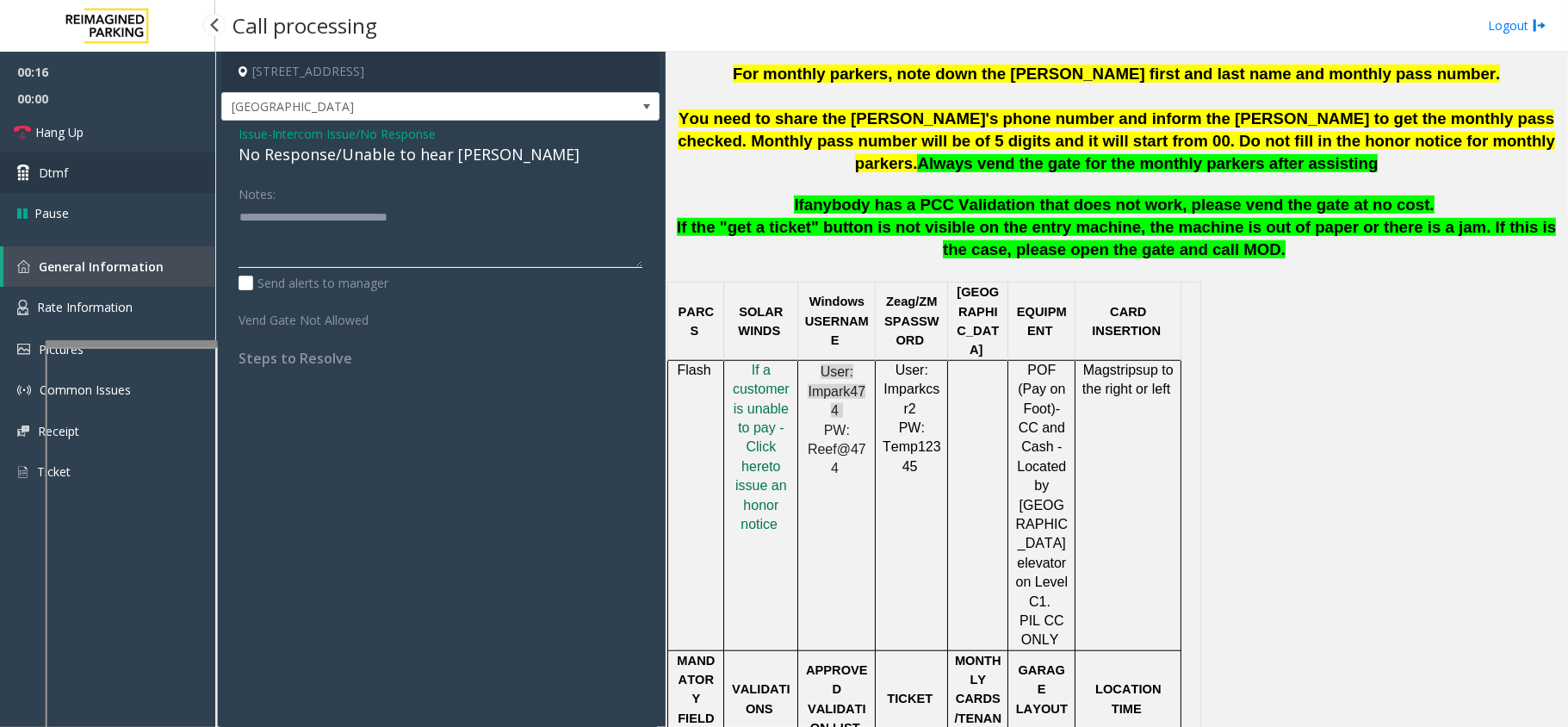
type textarea "**********"
click at [132, 164] on link "Dtmf" at bounding box center [107, 173] width 215 height 41
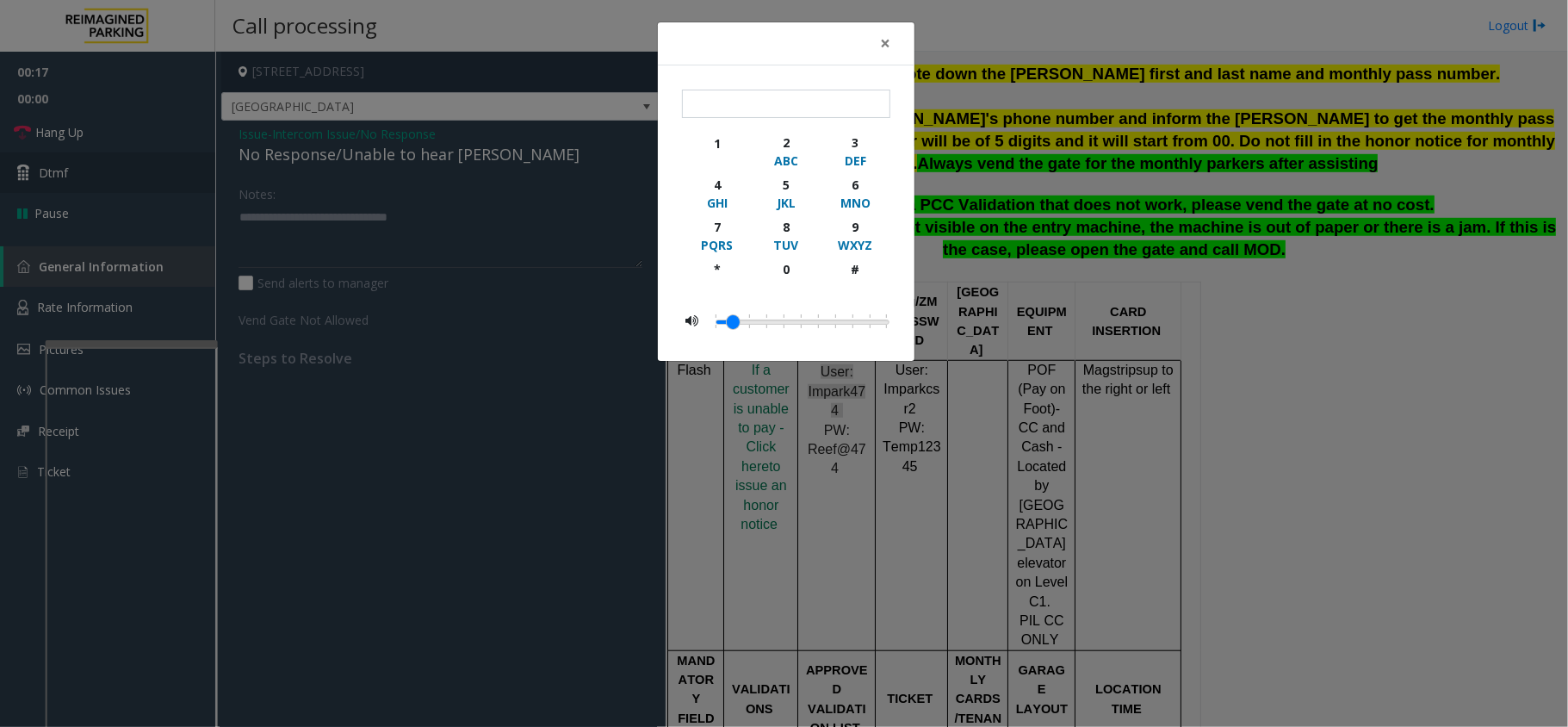
drag, startPoint x: 132, startPoint y: 164, endPoint x: 132, endPoint y: 153, distance: 11.0
click at [132, 153] on div "× 1 2 ABC 3 DEF 4 GHI 5 JKL 6 MNO 7 PQRS 8 TUV 9 WXYZ * 0 #" at bounding box center [784, 363] width 1568 height 727
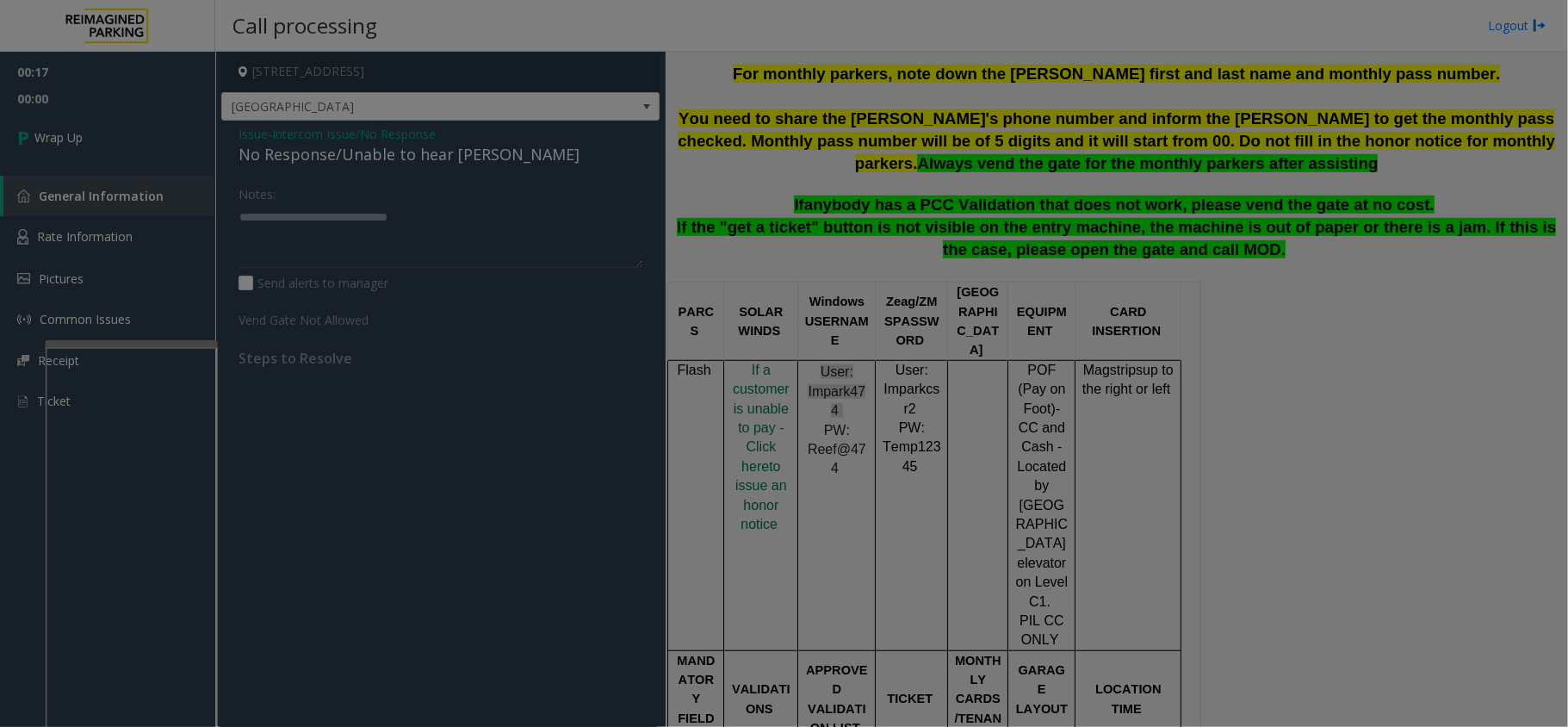
click at [132, 153] on body "00:17 00:00 Wrap Up General Information Rate Information Pictures Common Issues…" at bounding box center [784, 363] width 1568 height 727
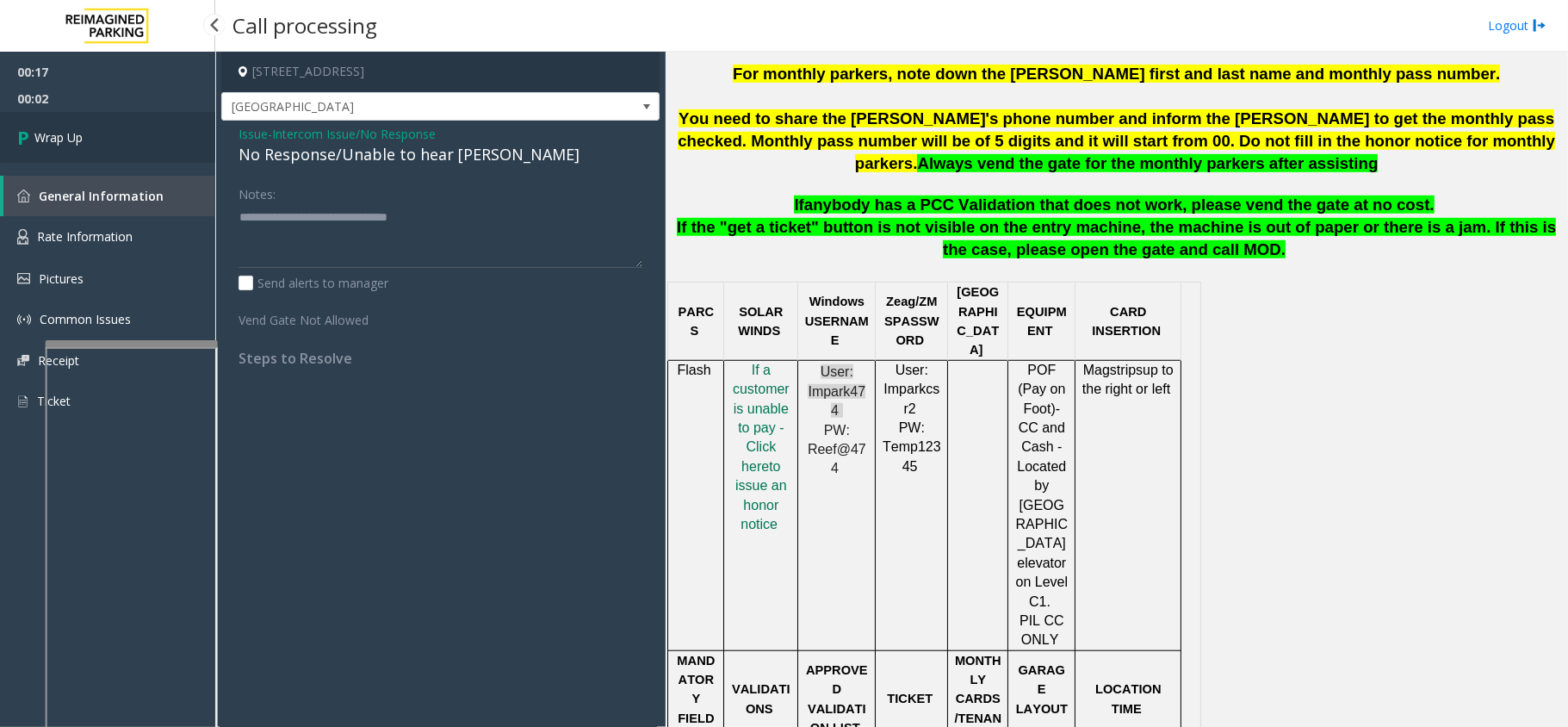
click at [132, 153] on link "Wrap Up" at bounding box center [107, 137] width 215 height 51
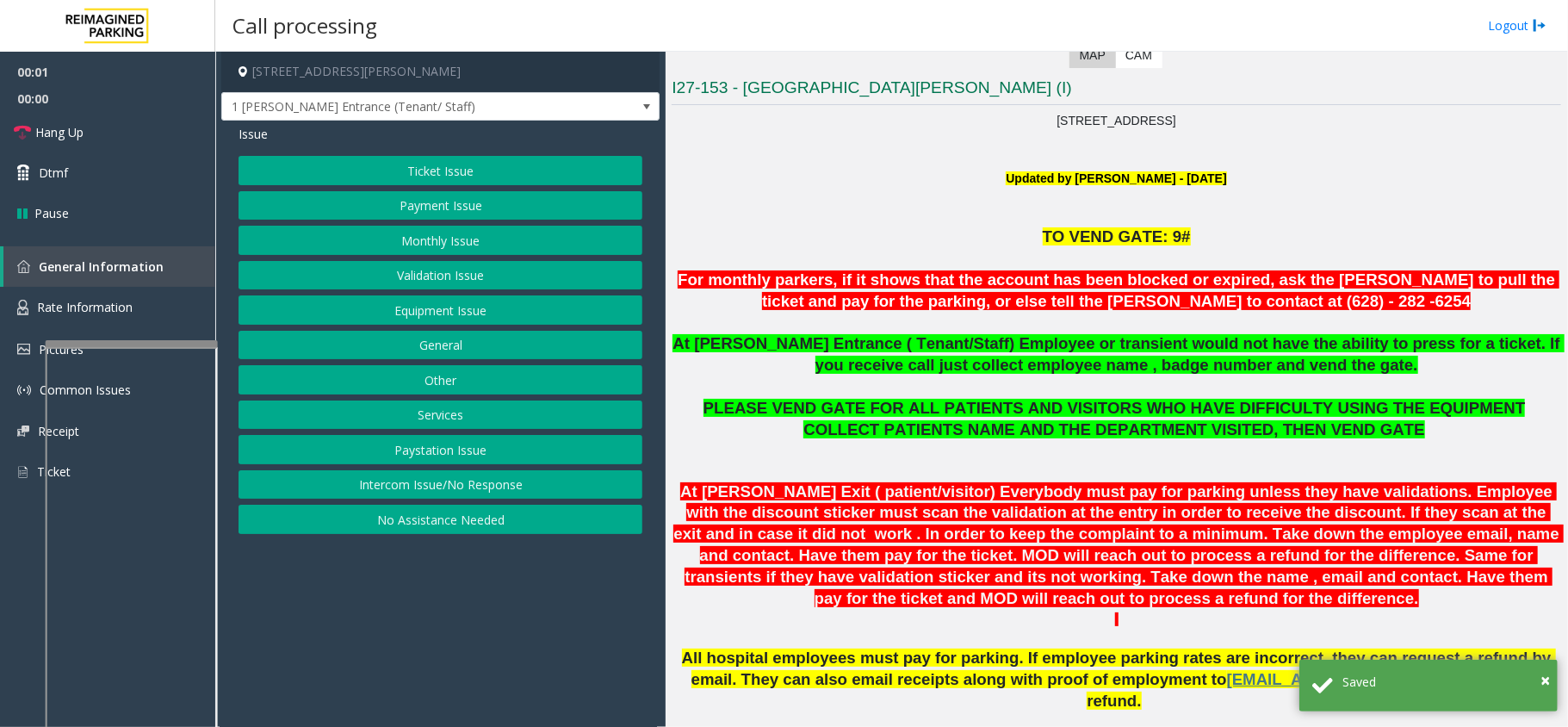
scroll to position [460, 0]
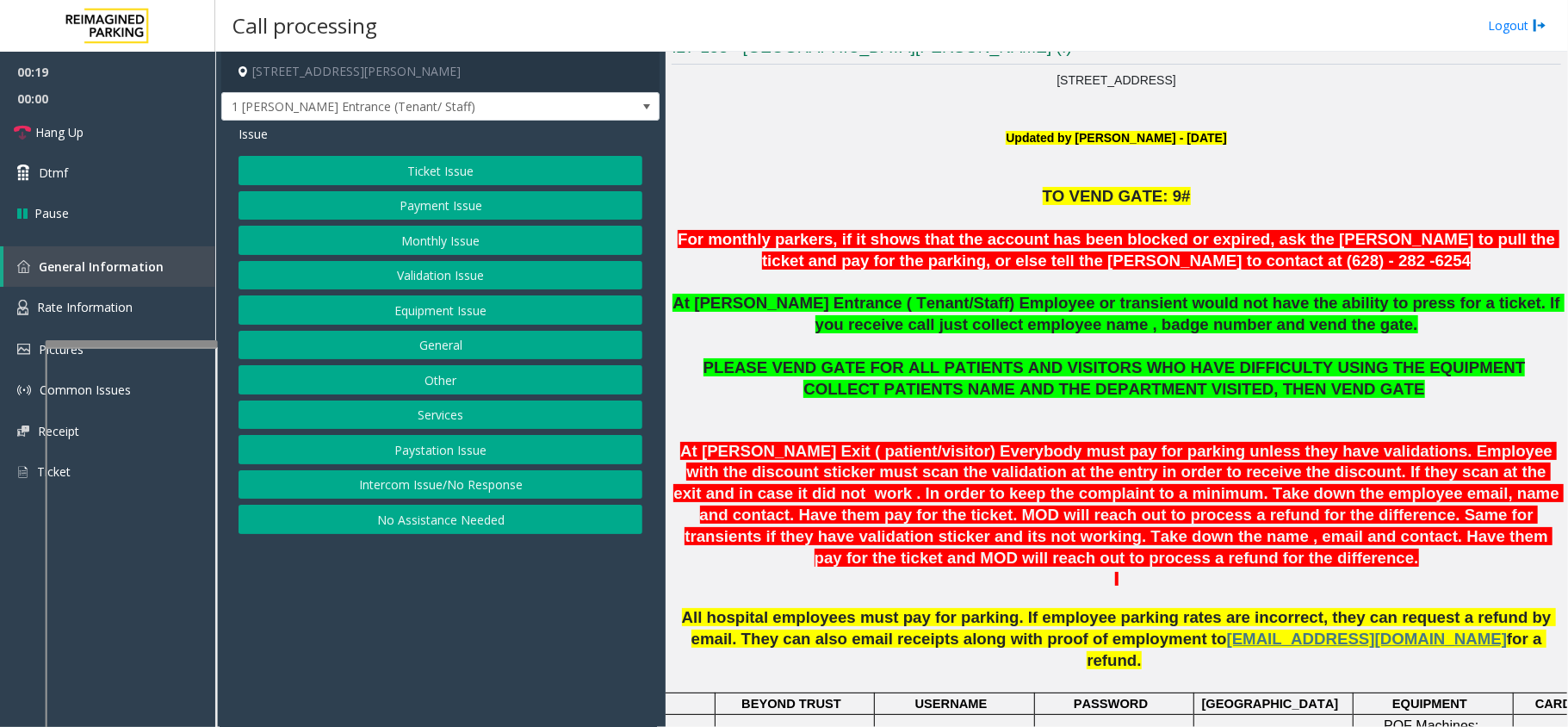
click at [435, 309] on button "Equipment Issue" at bounding box center [440, 310] width 404 height 29
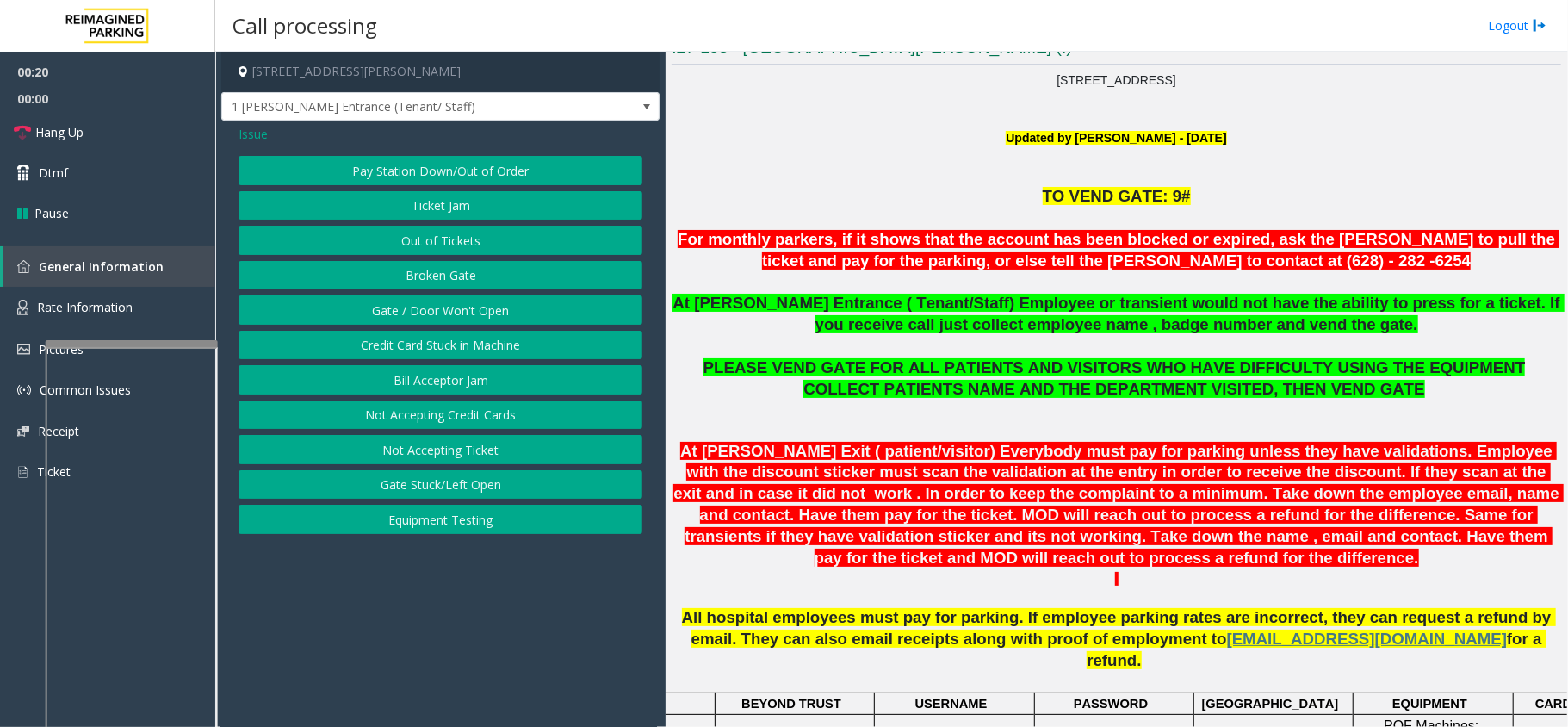
click at [427, 309] on button "Gate / Door Won't Open" at bounding box center [440, 310] width 404 height 29
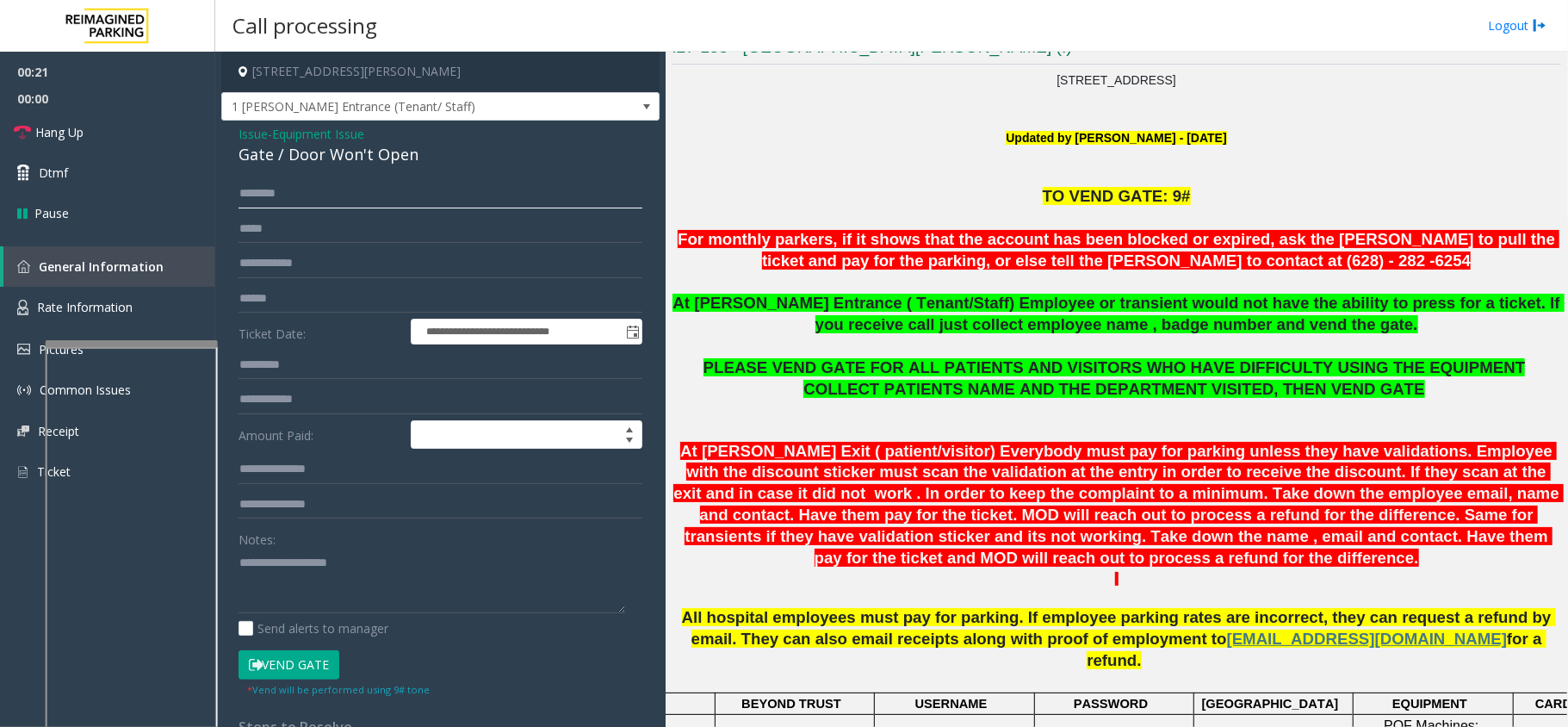
click at [398, 205] on input "text" at bounding box center [440, 194] width 404 height 29
type input "*********"
click at [272, 657] on button "Vend Gate" at bounding box center [289, 665] width 100 height 29
click at [296, 158] on div "Gate / Door Won't Open" at bounding box center [440, 154] width 404 height 23
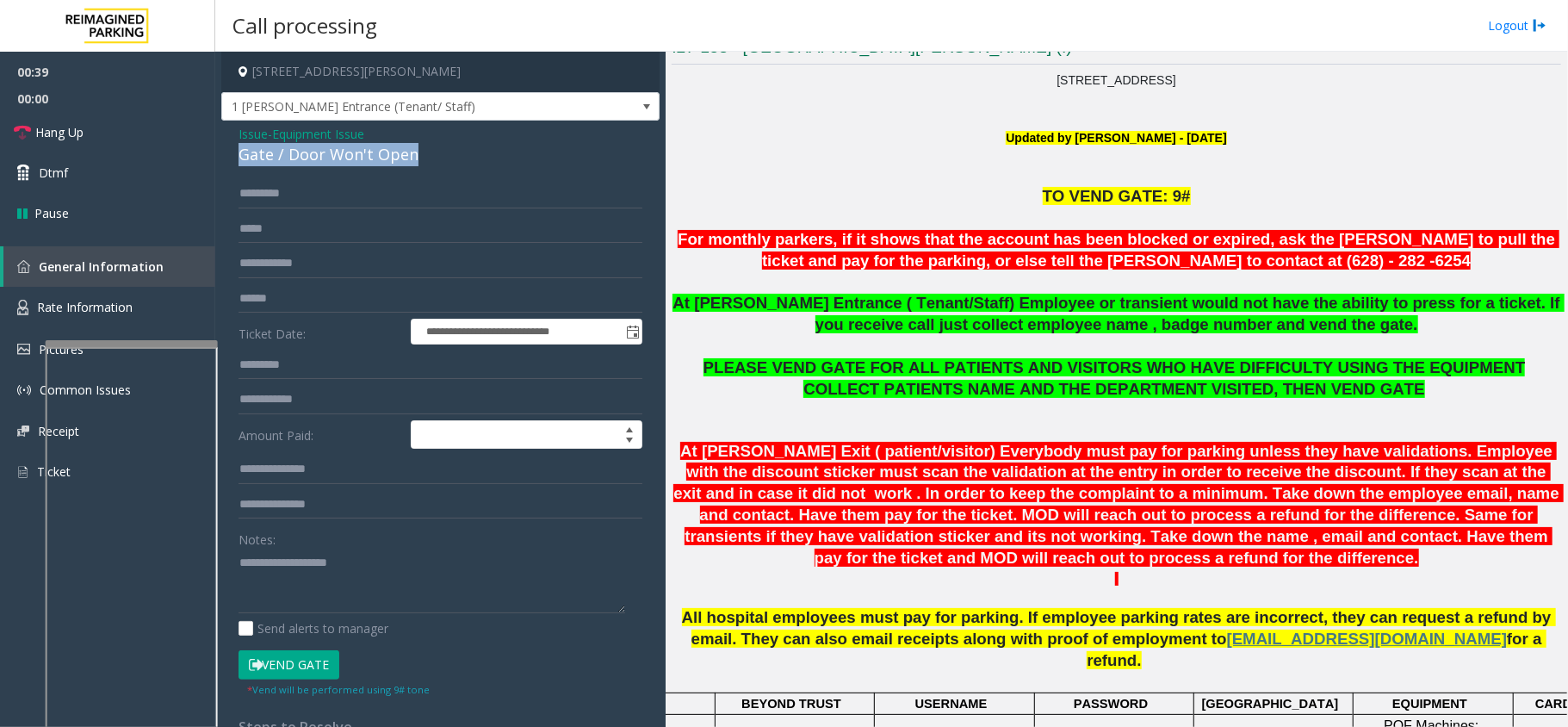
click at [296, 158] on div "Gate / Door Won't Open" at bounding box center [440, 154] width 404 height 23
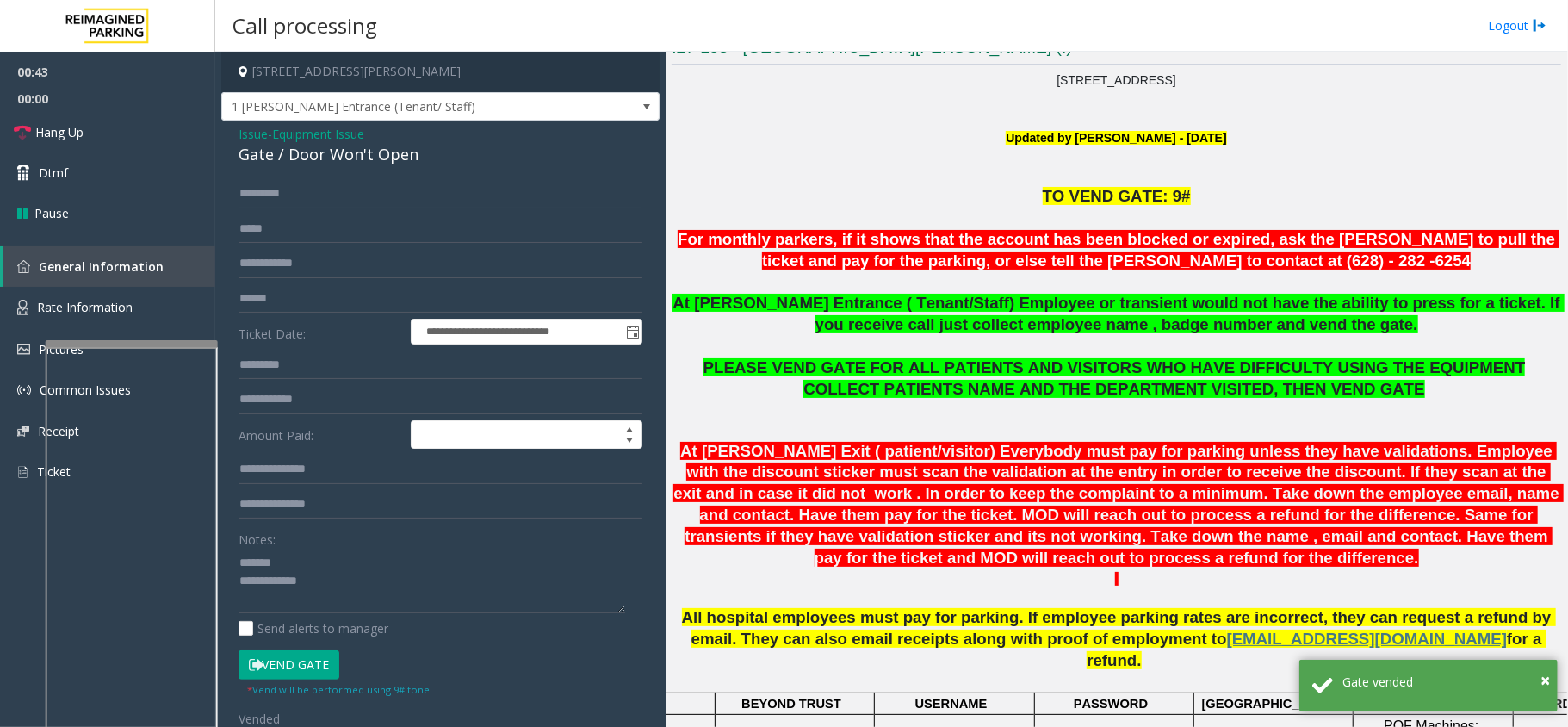
click at [345, 150] on div "Gate / Door Won't Open" at bounding box center [440, 154] width 404 height 23
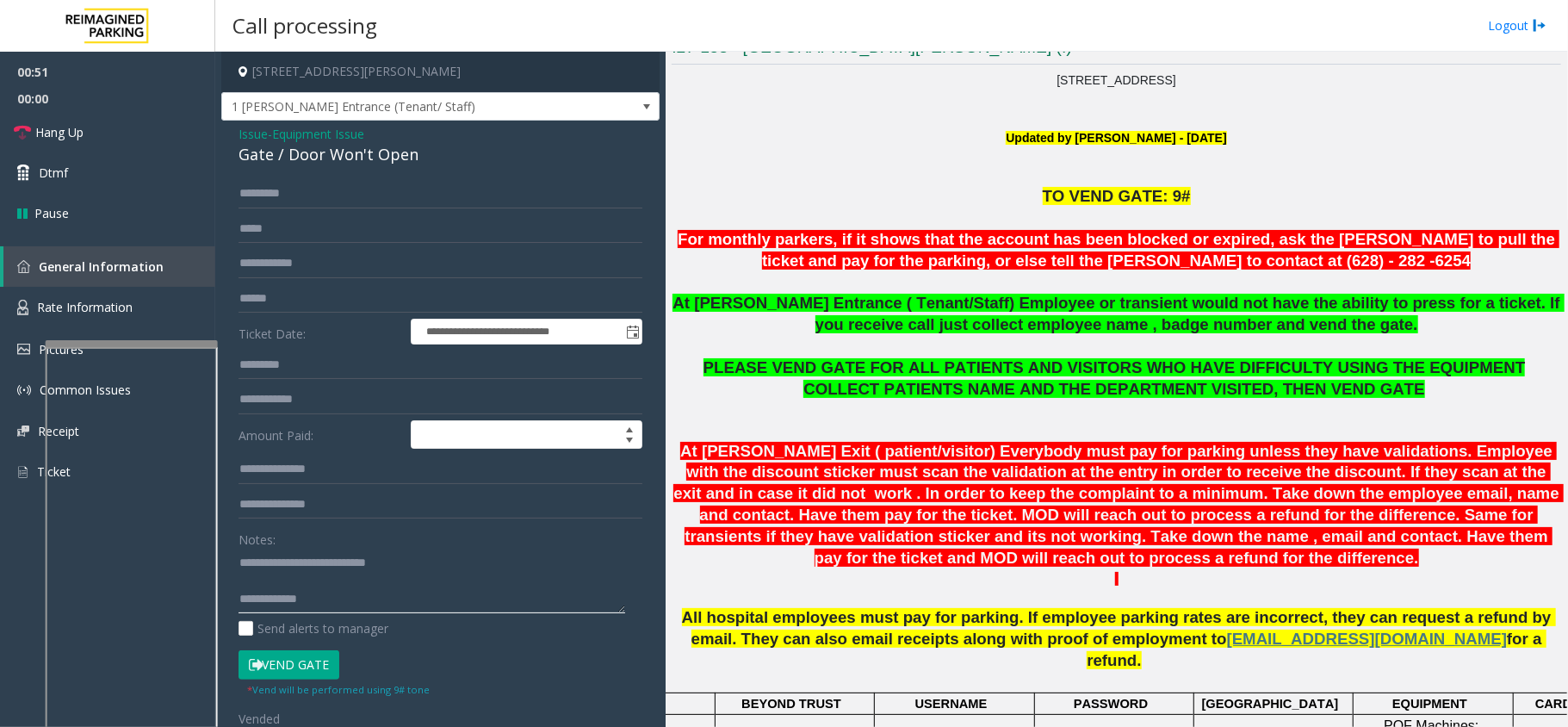
click at [406, 600] on textarea at bounding box center [431, 580] width 387 height 65
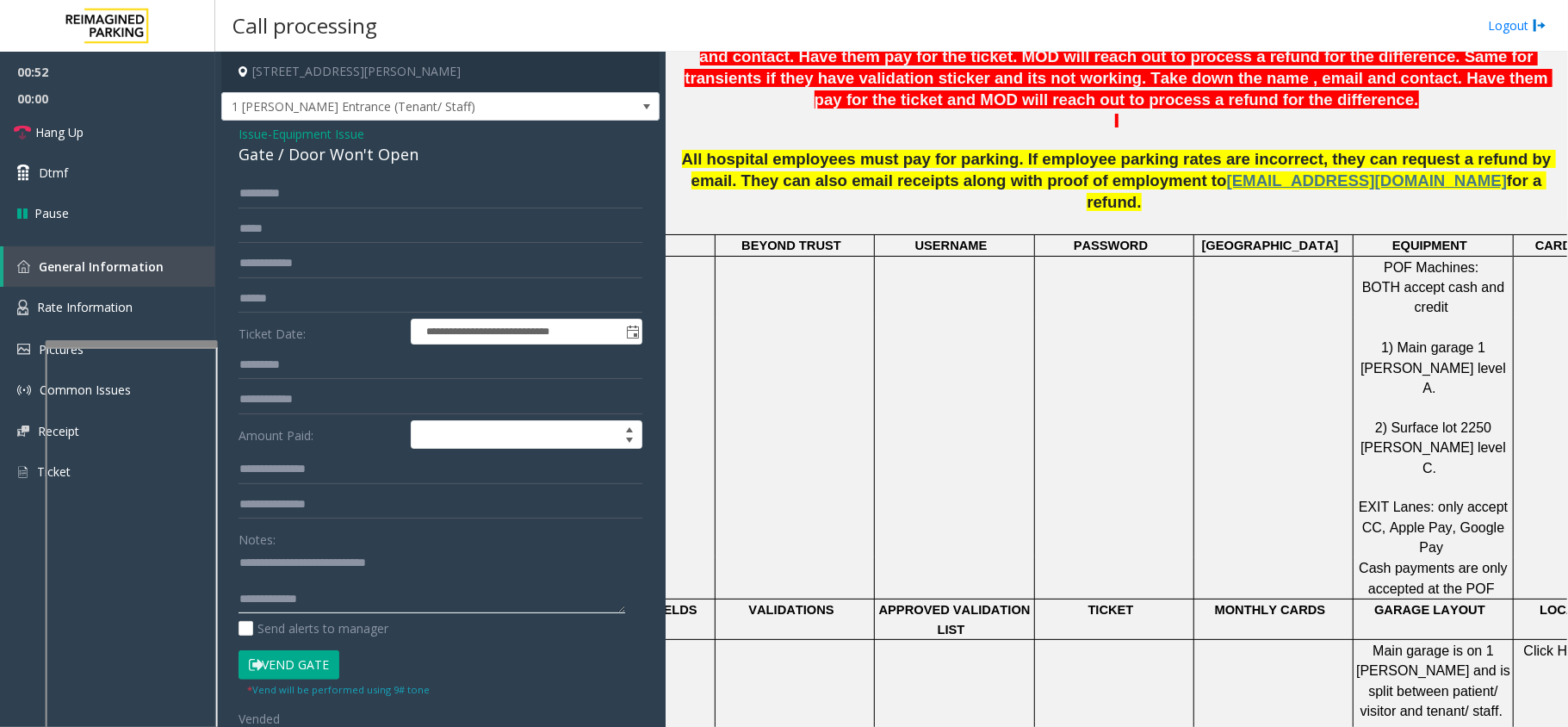
scroll to position [918, 0]
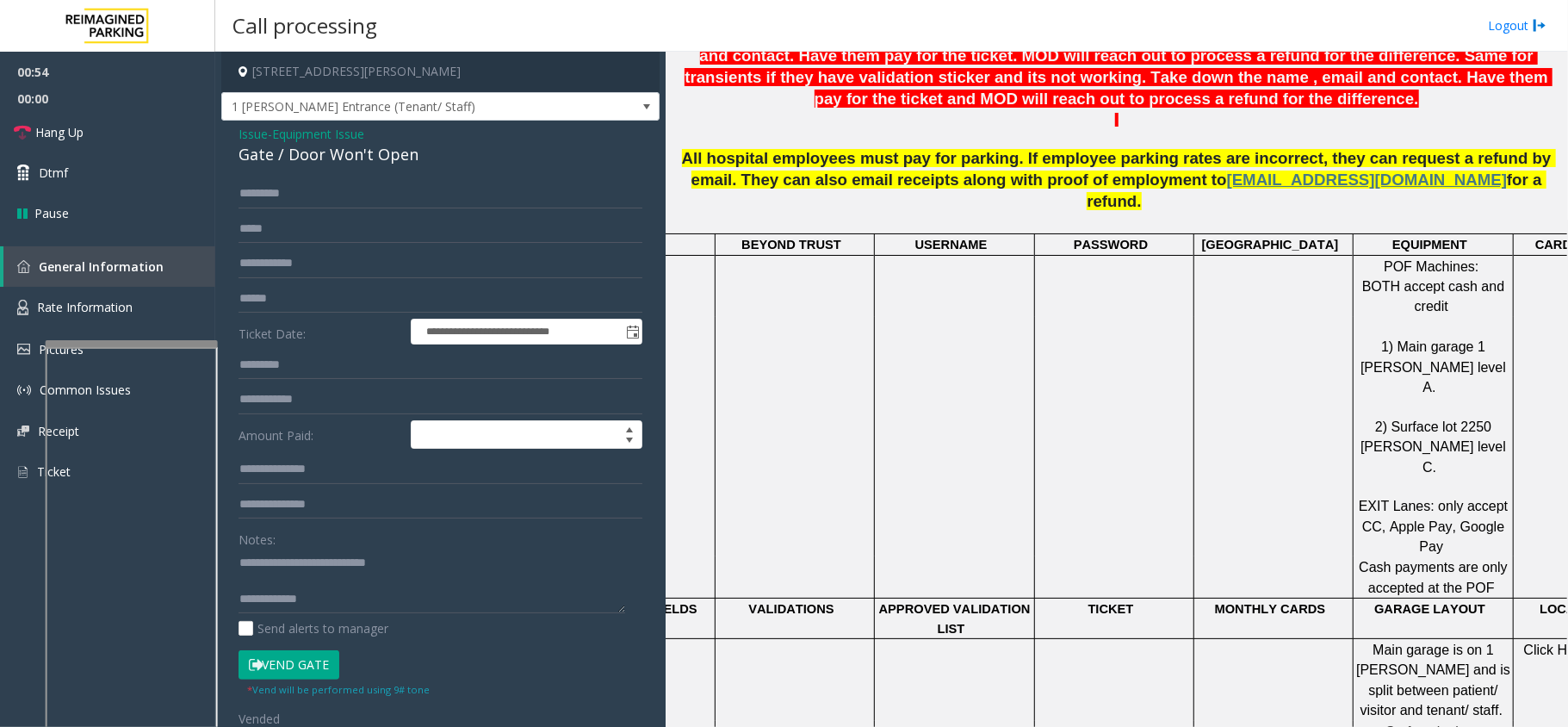
drag, startPoint x: 741, startPoint y: 498, endPoint x: 711, endPoint y: 491, distance: 30.8
click at [143, 123] on link "Hang Up" at bounding box center [107, 132] width 215 height 41
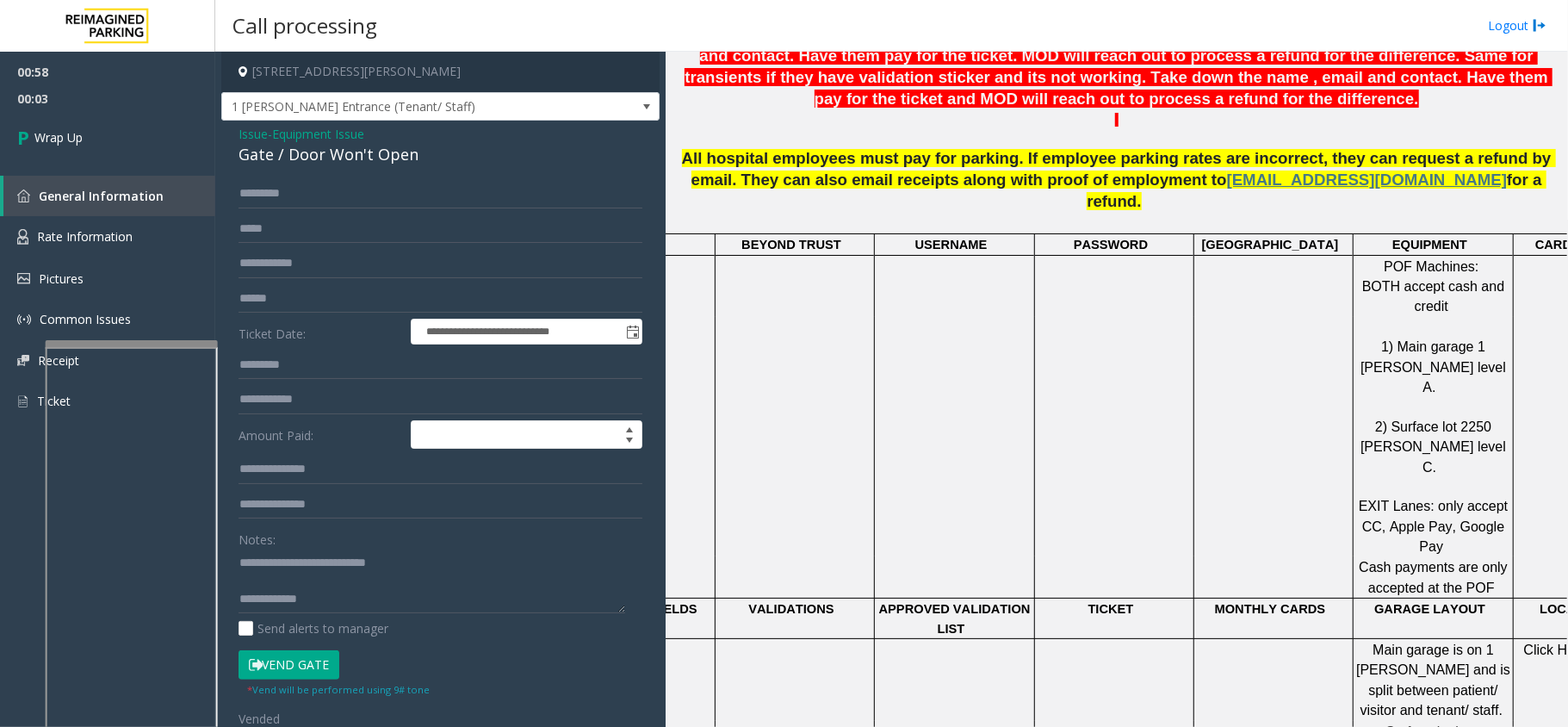
scroll to position [18, 0]
click at [529, 601] on textarea at bounding box center [431, 580] width 387 height 65
click at [560, 597] on textarea at bounding box center [431, 580] width 387 height 65
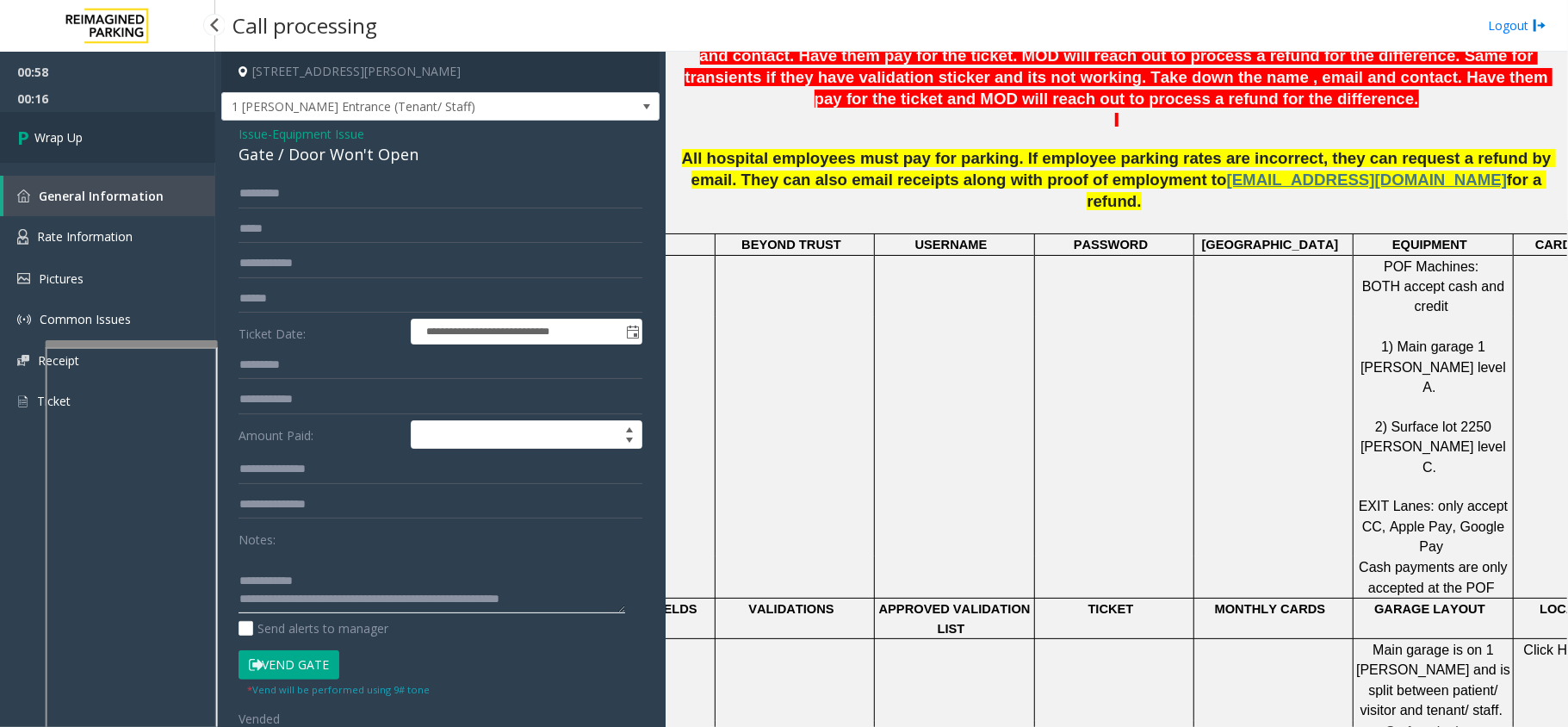
type textarea "**********"
click at [80, 134] on span "Wrap Up" at bounding box center [59, 137] width 48 height 18
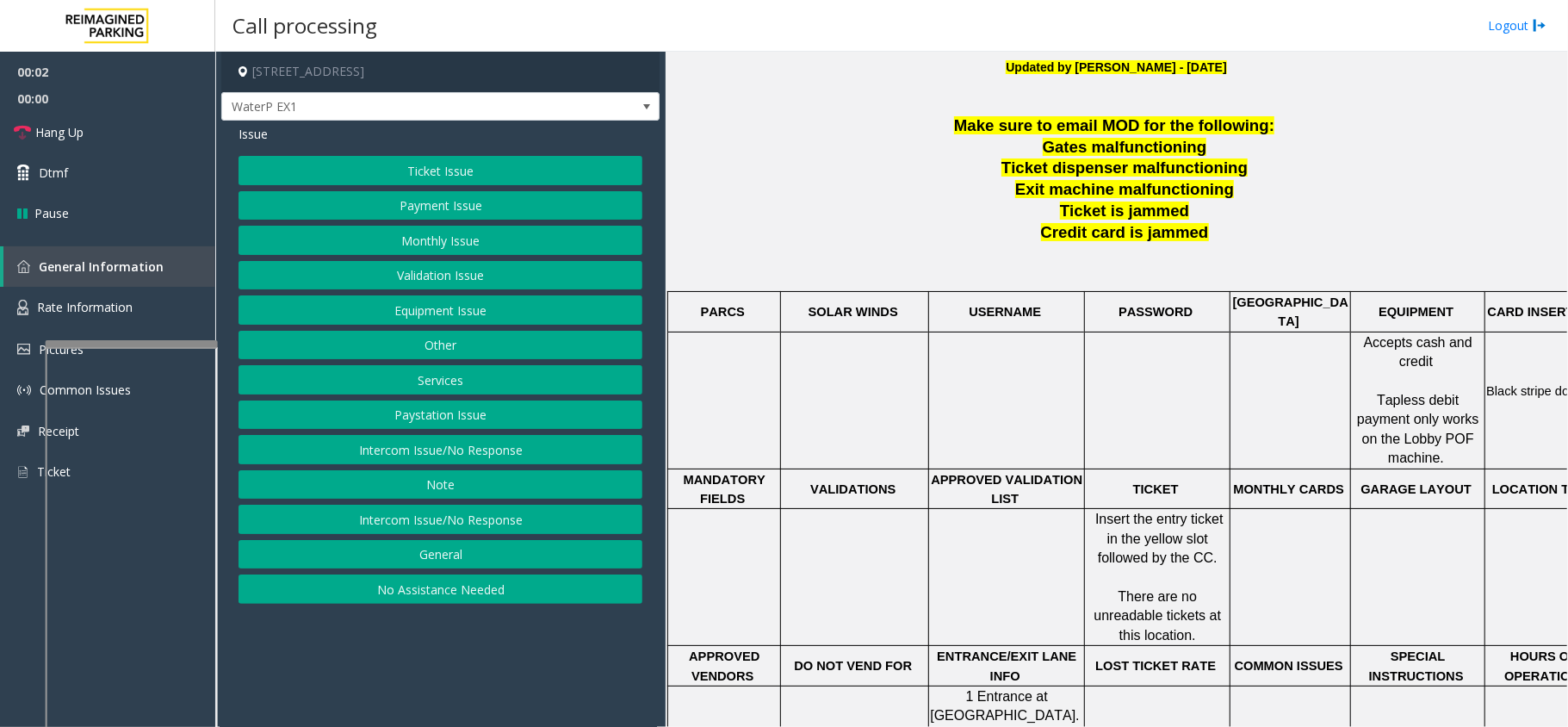
scroll to position [573, 0]
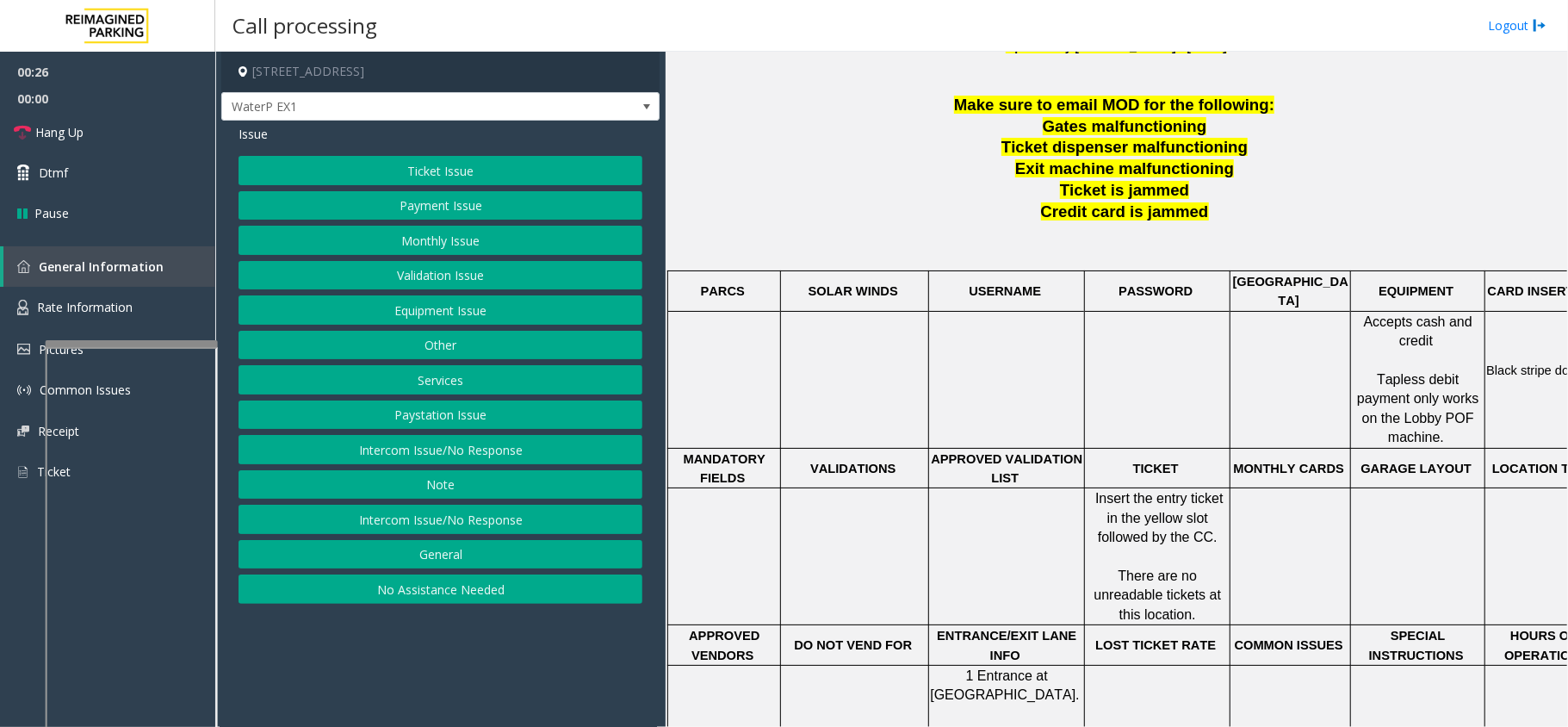
click at [558, 180] on button "Ticket Issue" at bounding box center [440, 171] width 404 height 29
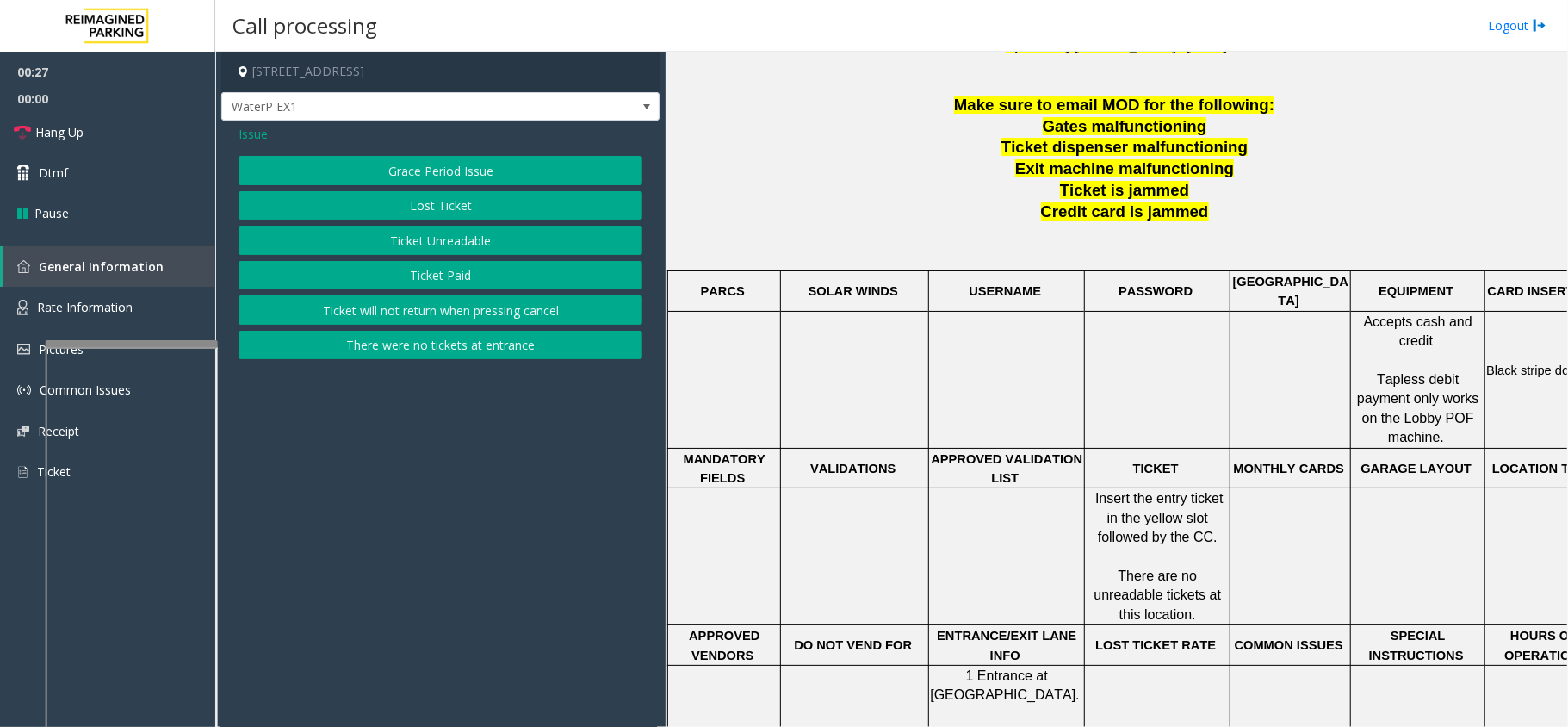
click at [501, 229] on button "Ticket Unreadable" at bounding box center [440, 240] width 404 height 29
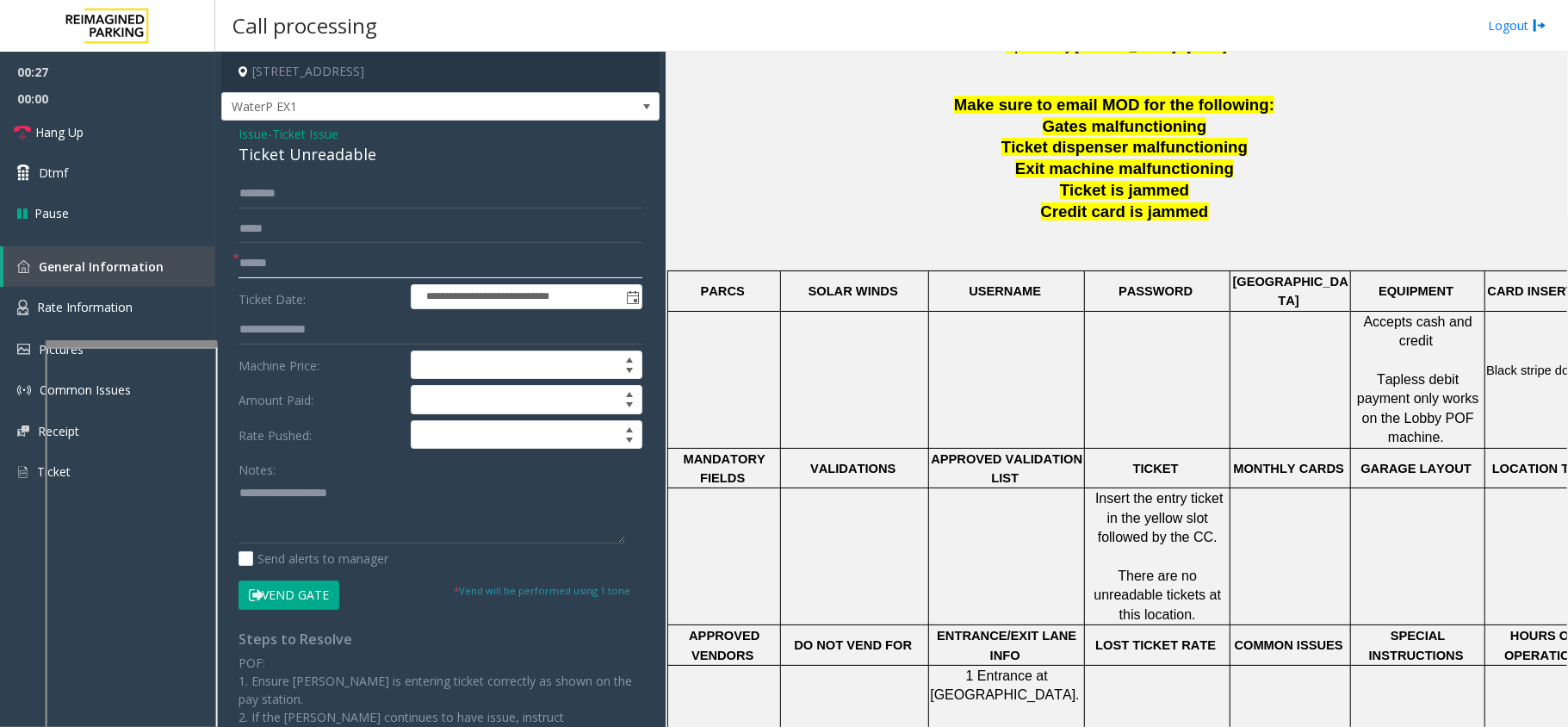
click at [324, 269] on input "text" at bounding box center [440, 264] width 404 height 29
type textarea "**********"
click at [311, 277] on input "text" at bounding box center [440, 264] width 404 height 29
click at [300, 132] on span "Ticket Issue" at bounding box center [305, 133] width 67 height 18
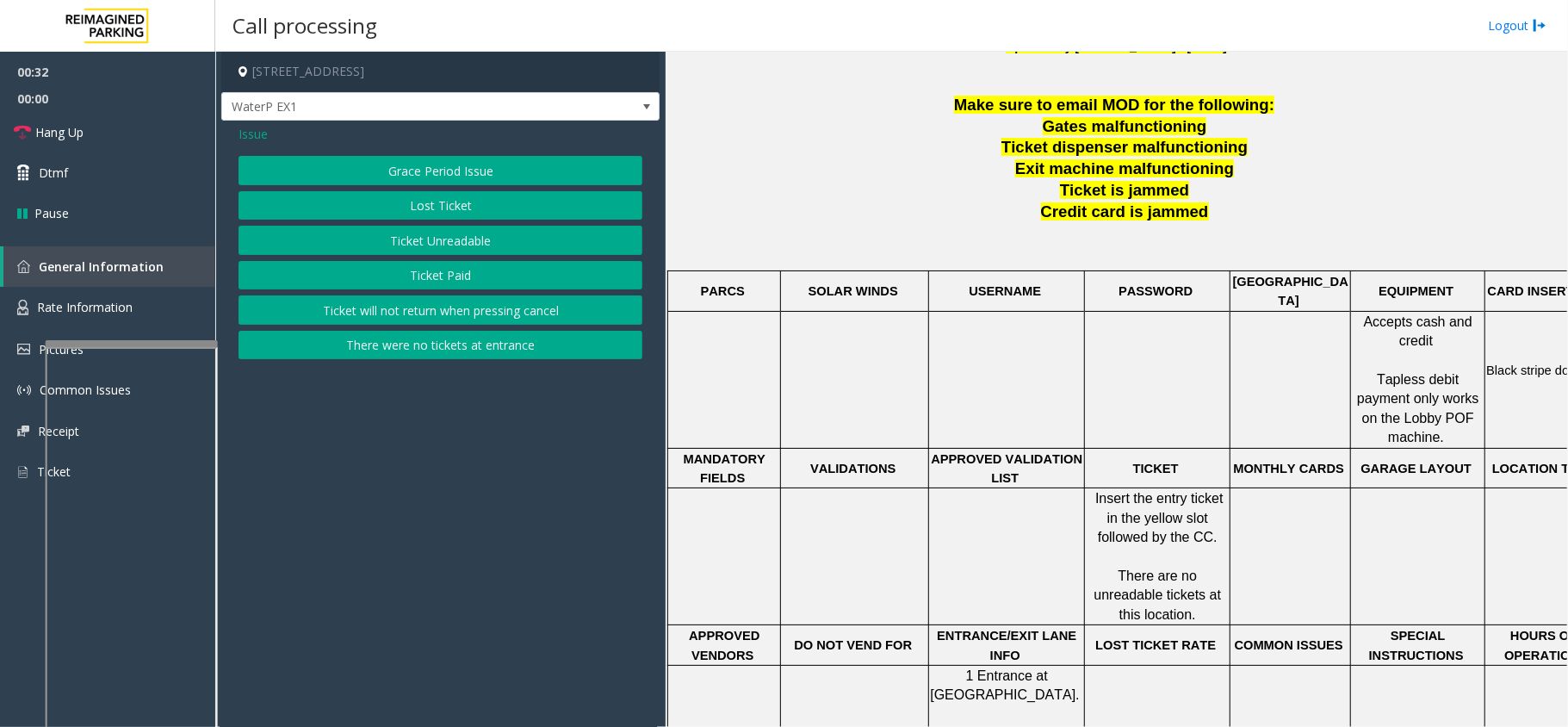
click at [424, 238] on button "Ticket Unreadable" at bounding box center [440, 240] width 404 height 29
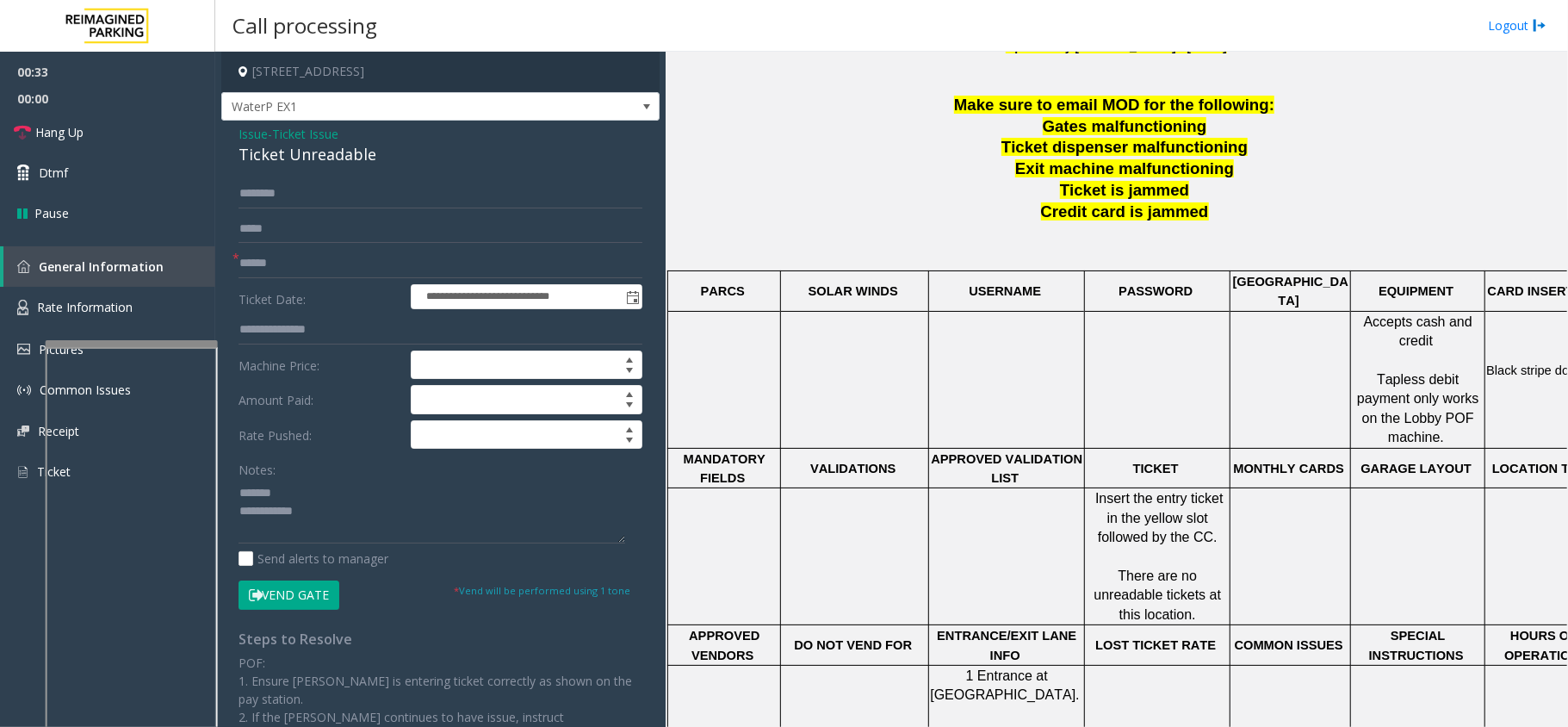
click at [359, 158] on div "Ticket Unreadable" at bounding box center [440, 154] width 404 height 23
type textarea "**********"
click at [327, 266] on input "text" at bounding box center [440, 264] width 404 height 29
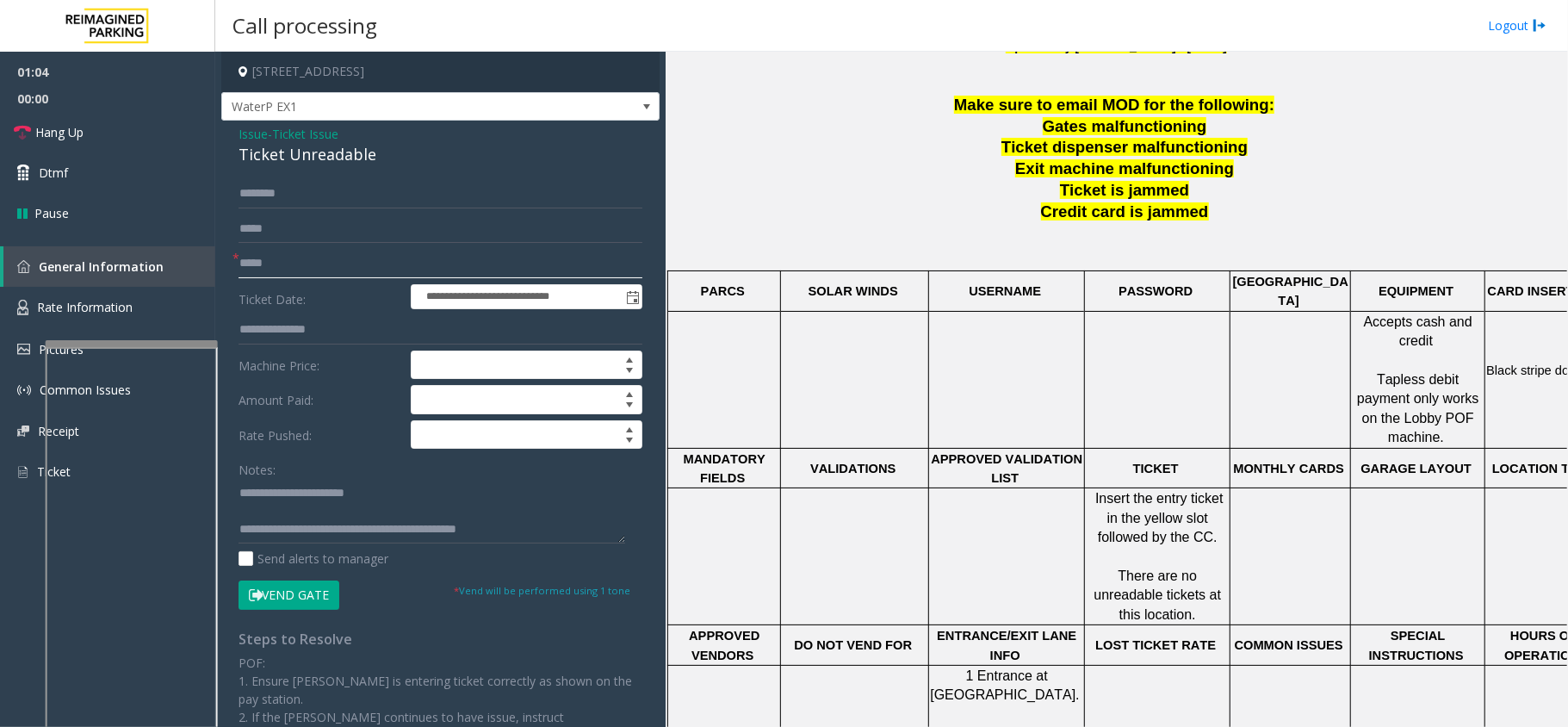
type input "*****"
click at [277, 590] on button "Vend Gate" at bounding box center [289, 596] width 100 height 29
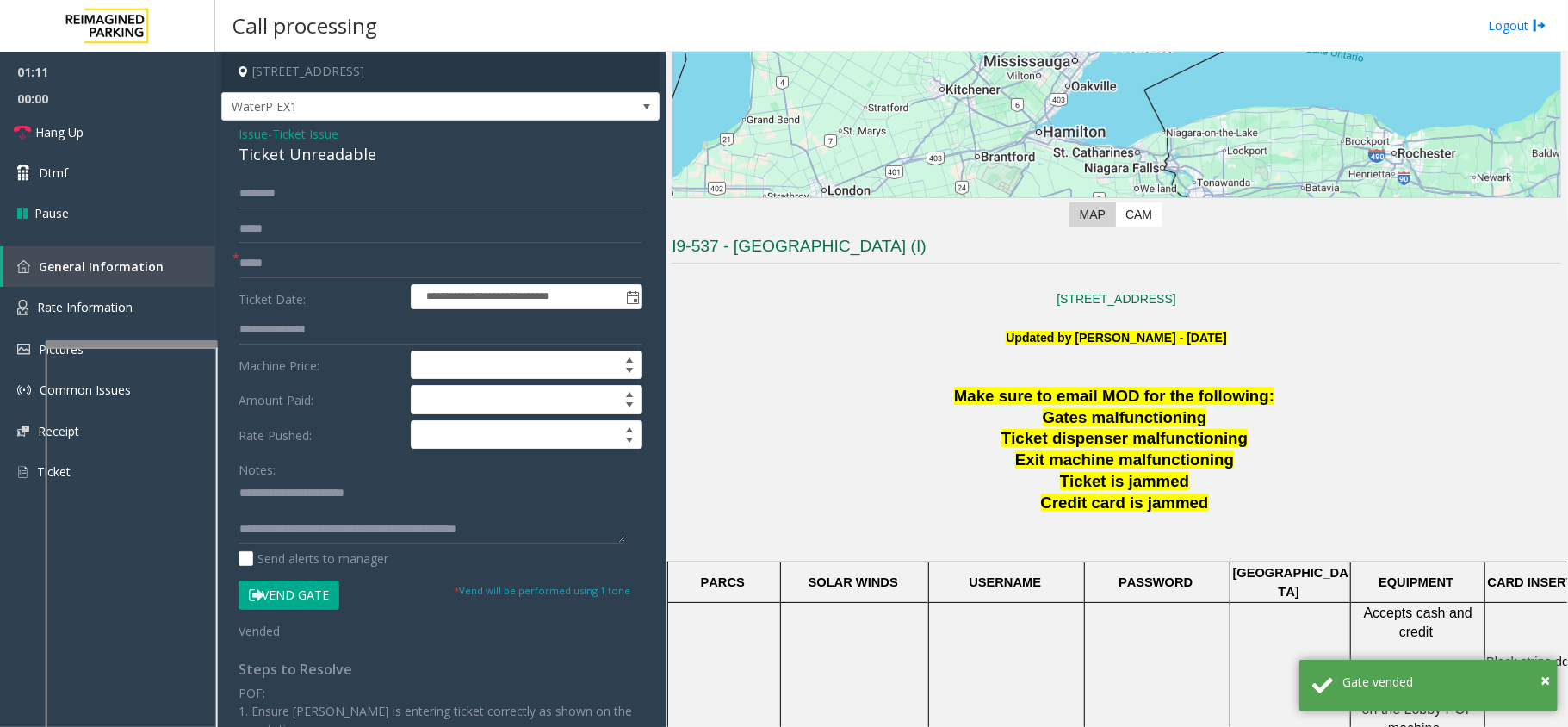
scroll to position [229, 0]
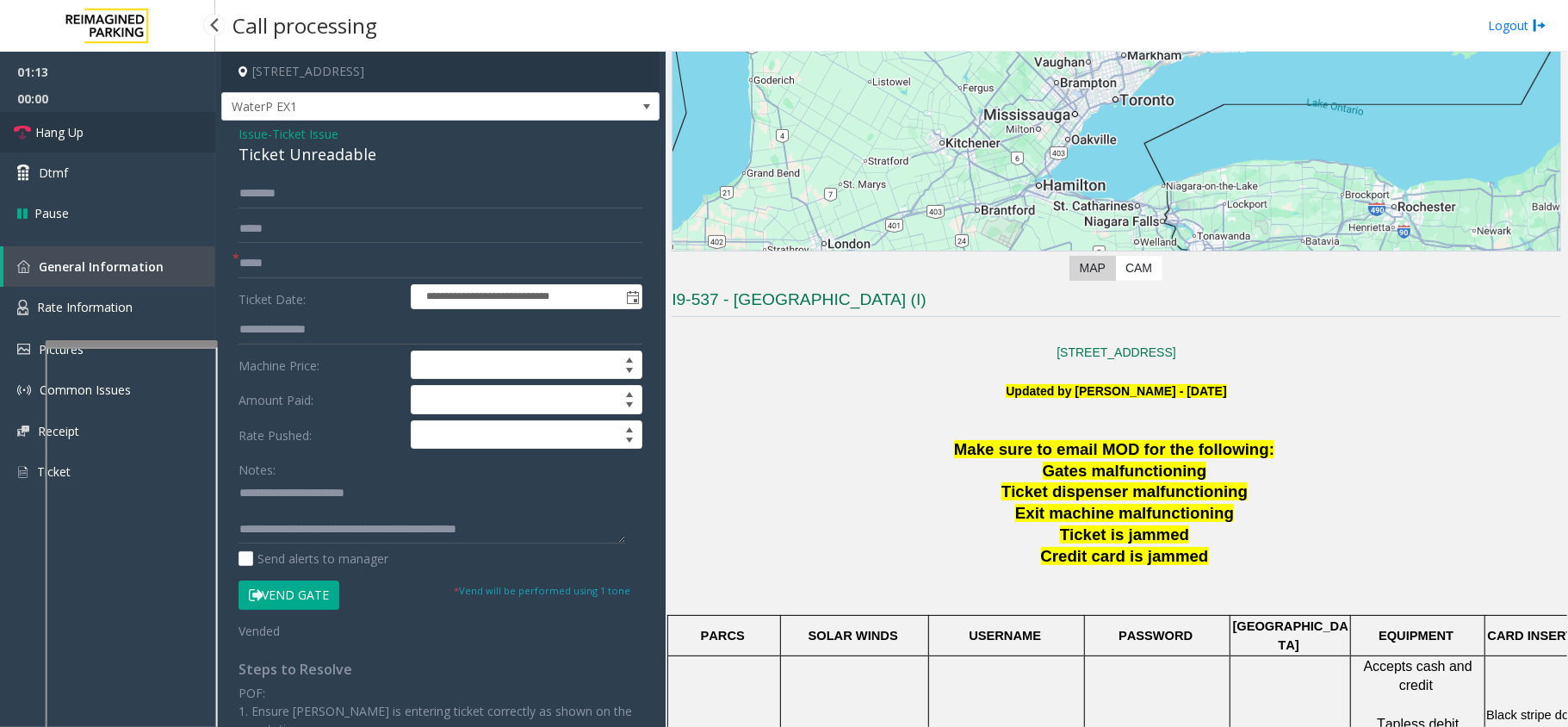
click at [111, 129] on link "Hang Up" at bounding box center [107, 132] width 215 height 41
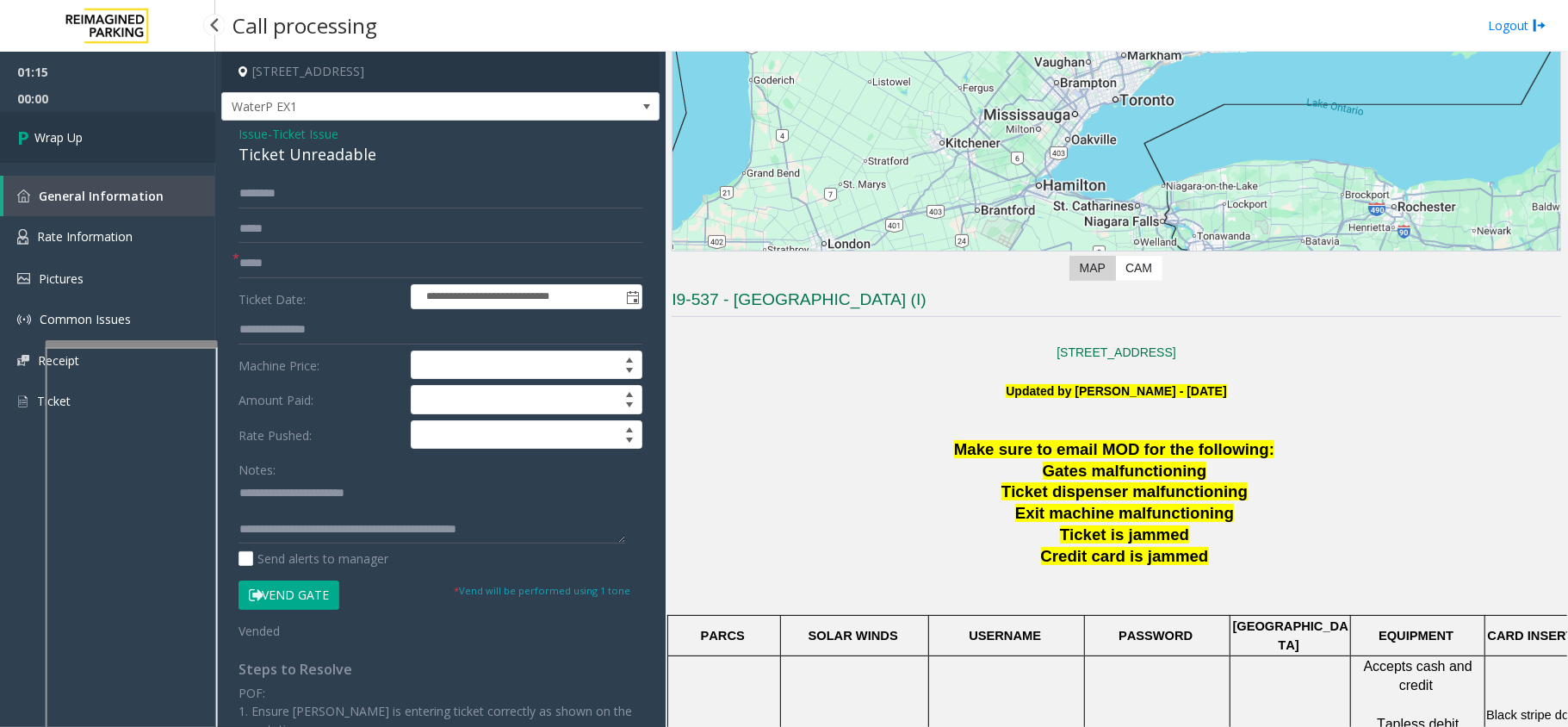
click at [108, 139] on link "Wrap Up" at bounding box center [107, 137] width 215 height 51
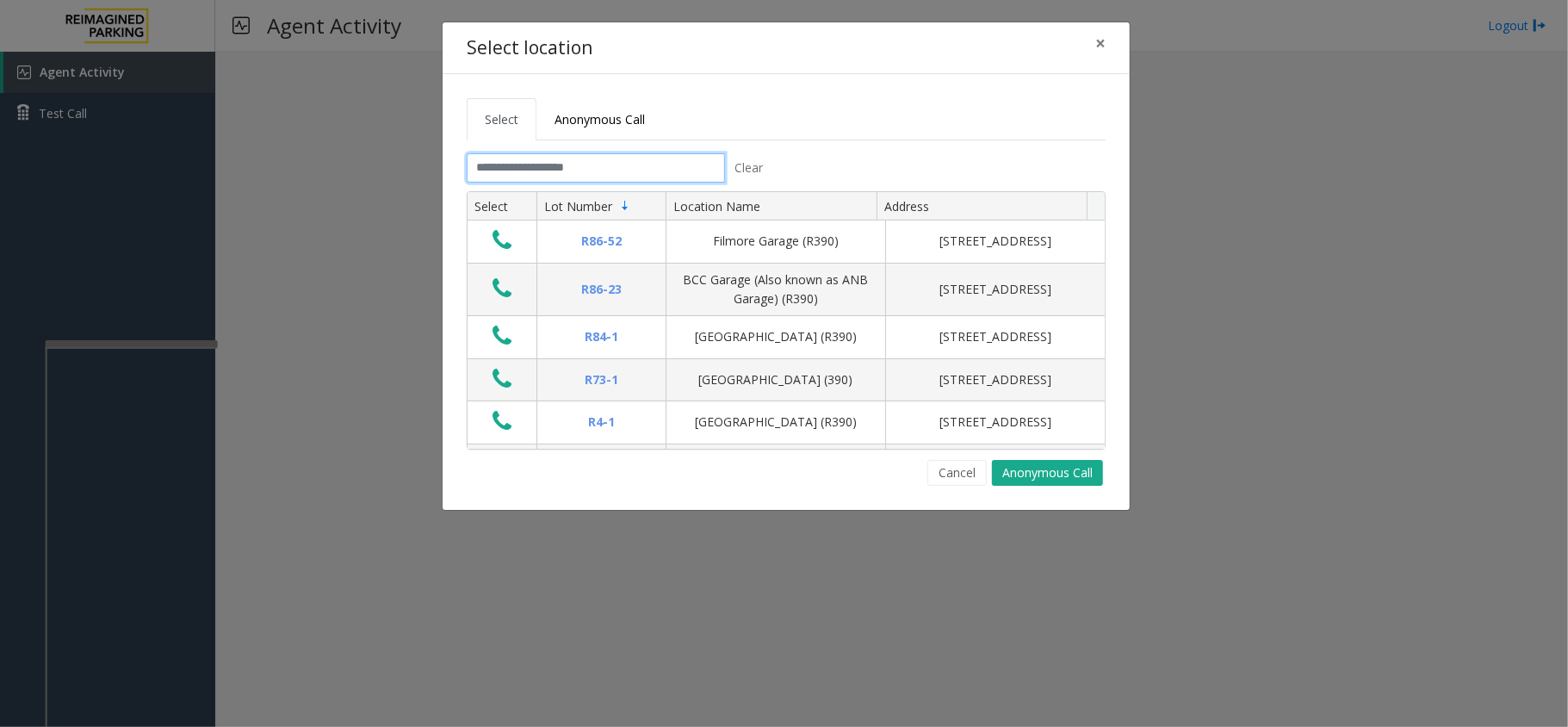
click at [625, 165] on input "text" at bounding box center [596, 168] width 259 height 29
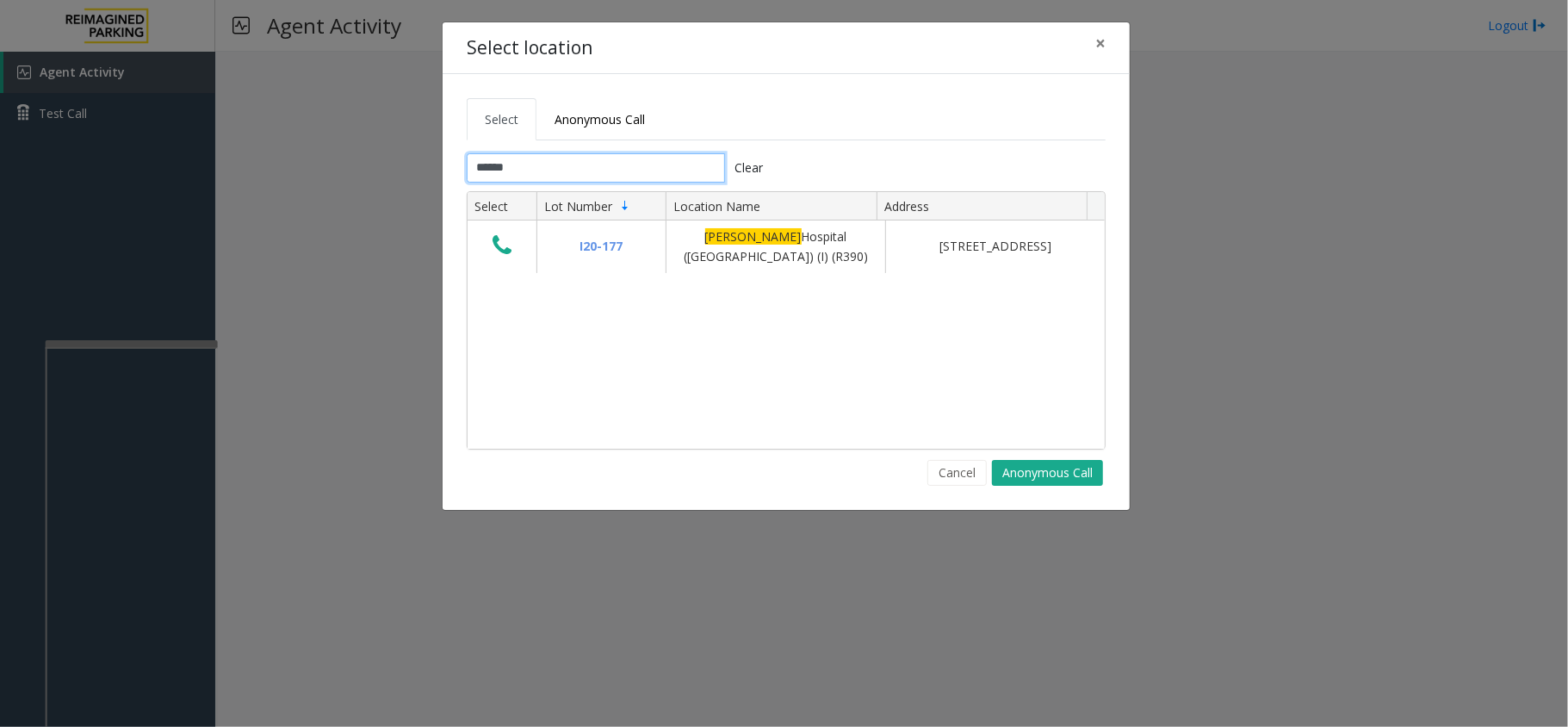
type input "******"
click at [1084, 36] on button "×" at bounding box center [1101, 43] width 35 height 42
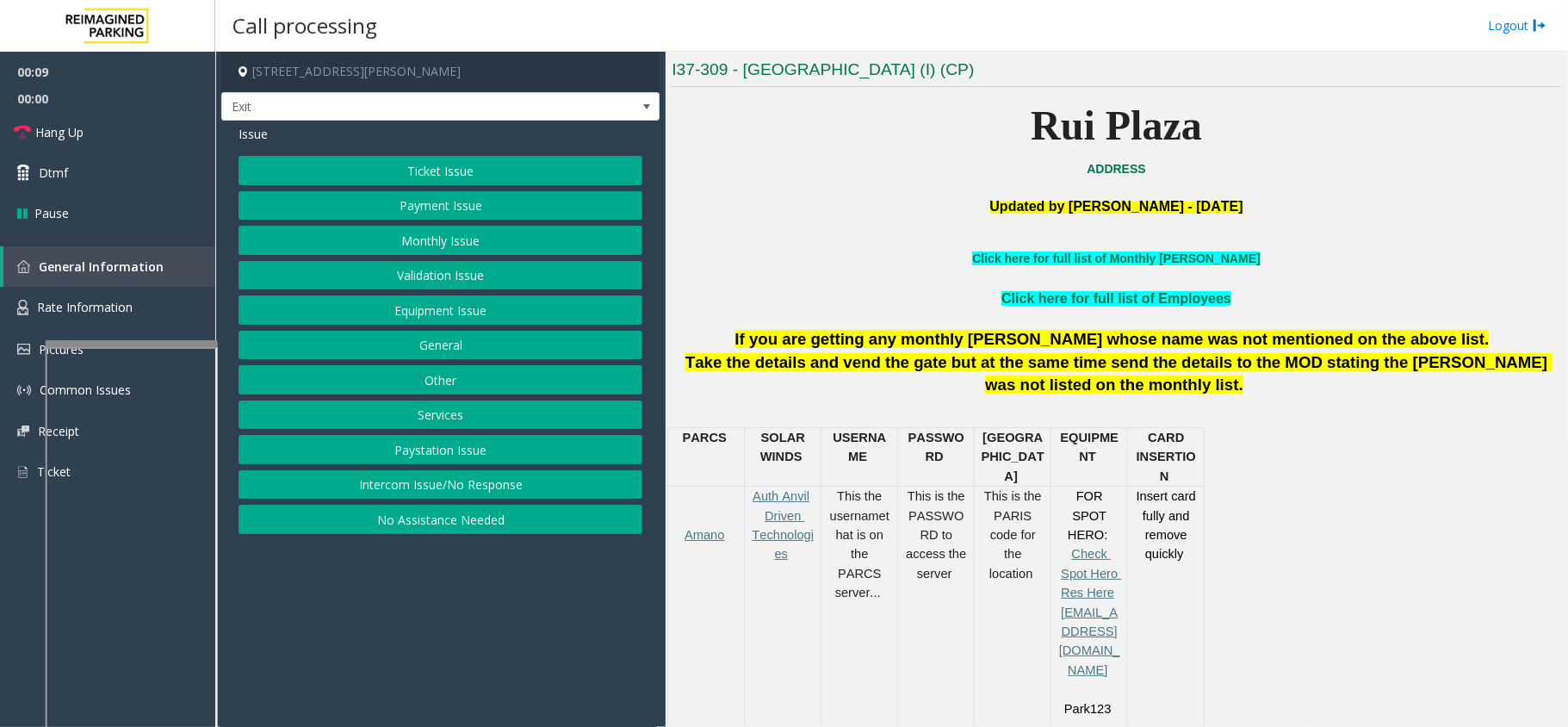
scroll to position [689, 0]
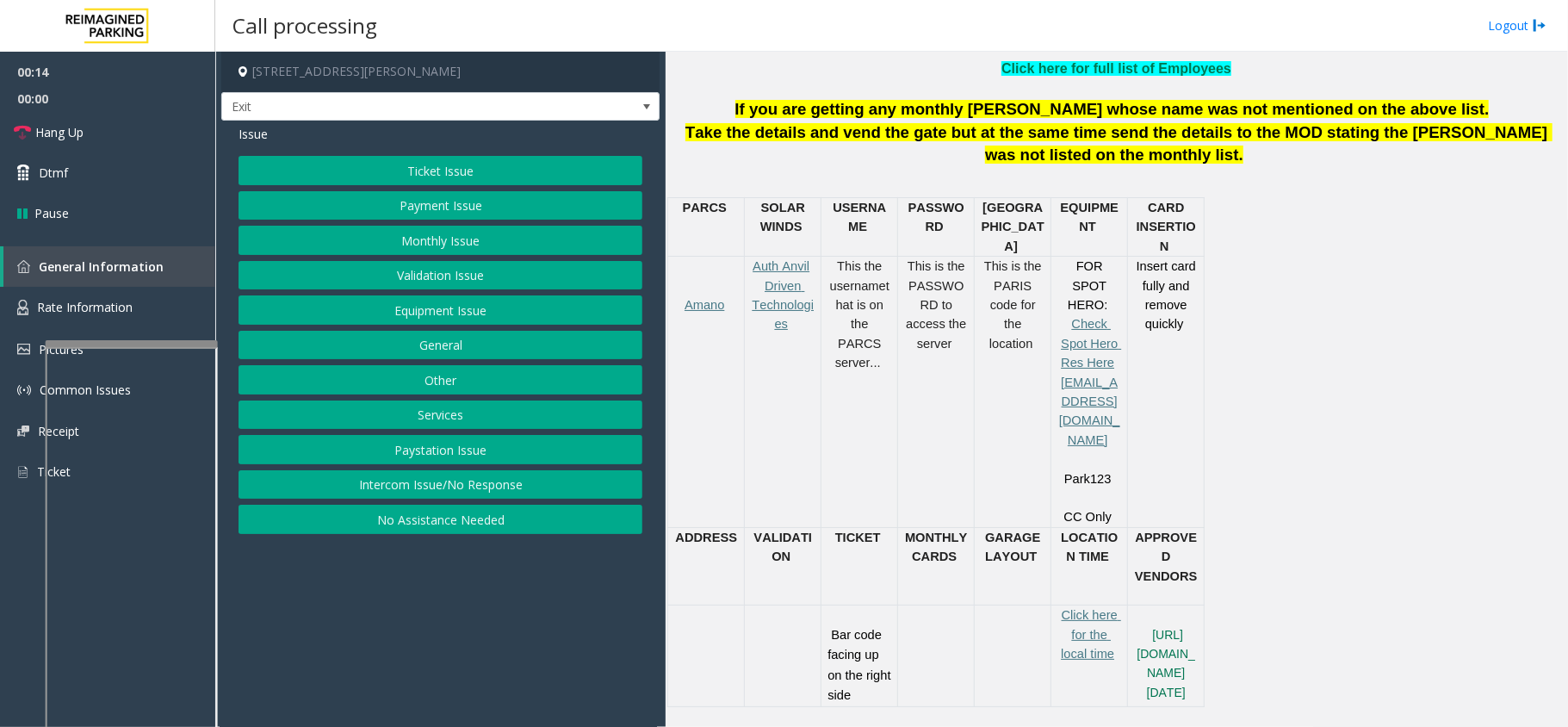
click at [320, 171] on button "Ticket Issue" at bounding box center [440, 171] width 404 height 29
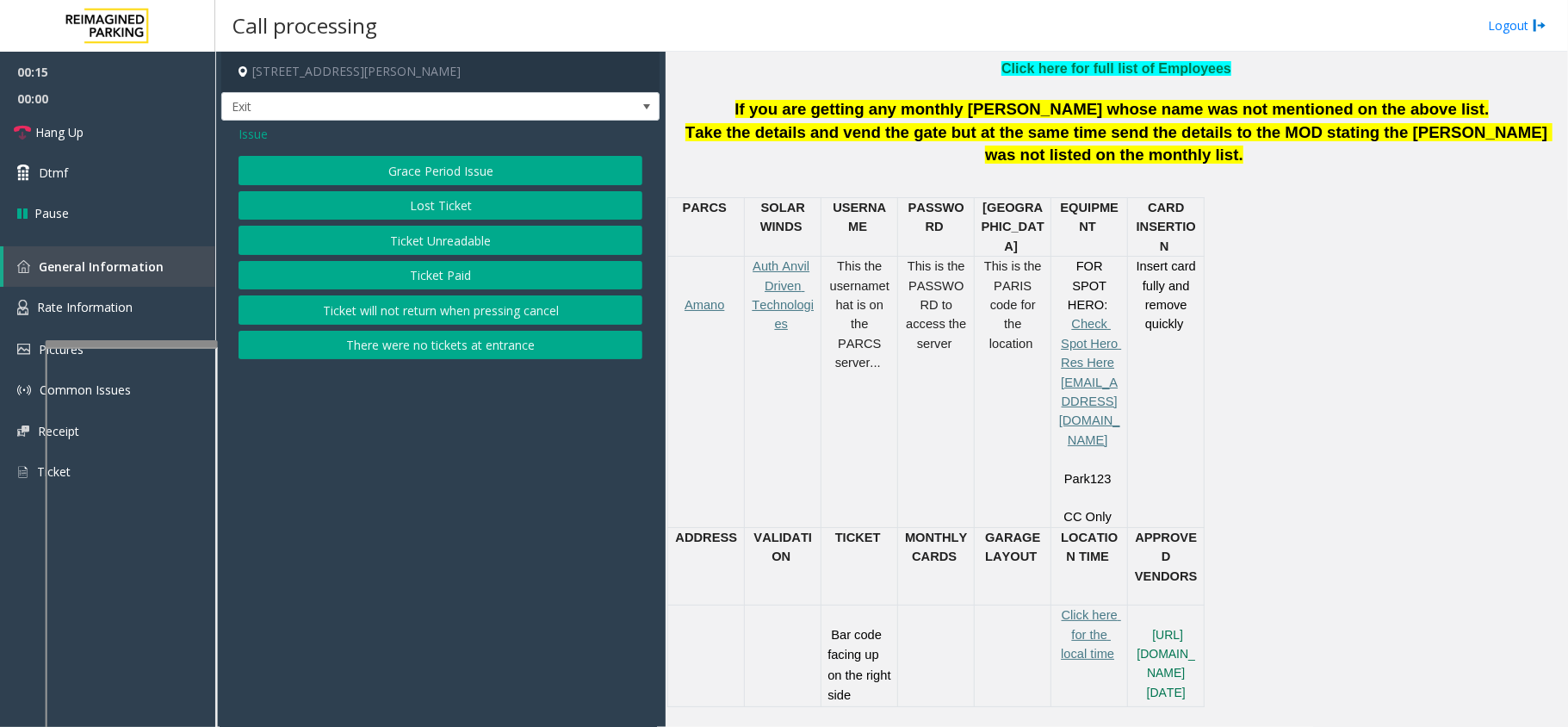
click at [417, 241] on button "Ticket Unreadable" at bounding box center [440, 240] width 404 height 29
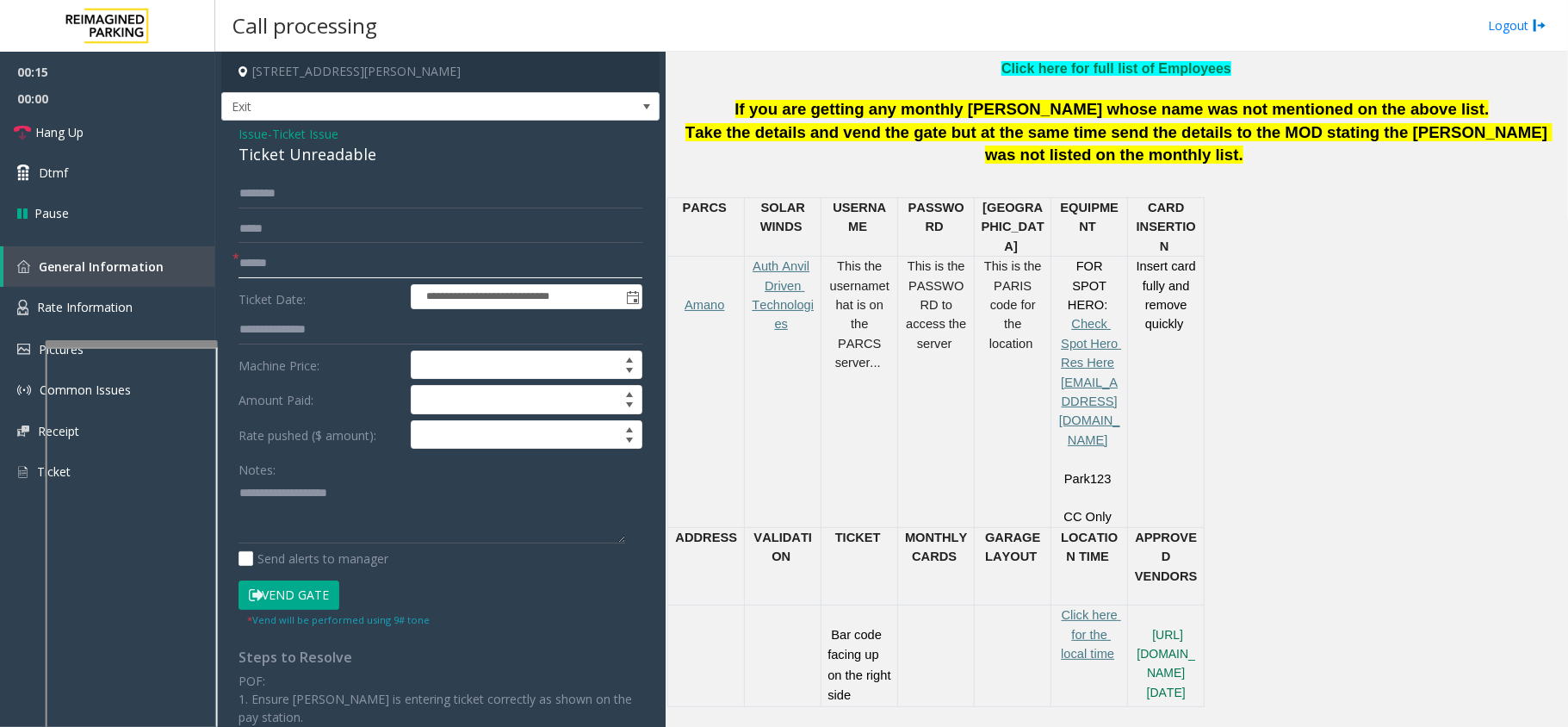
click at [266, 260] on input "text" at bounding box center [440, 264] width 404 height 29
click at [298, 163] on div "Ticket Unreadable" at bounding box center [440, 154] width 404 height 23
type textarea "**********"
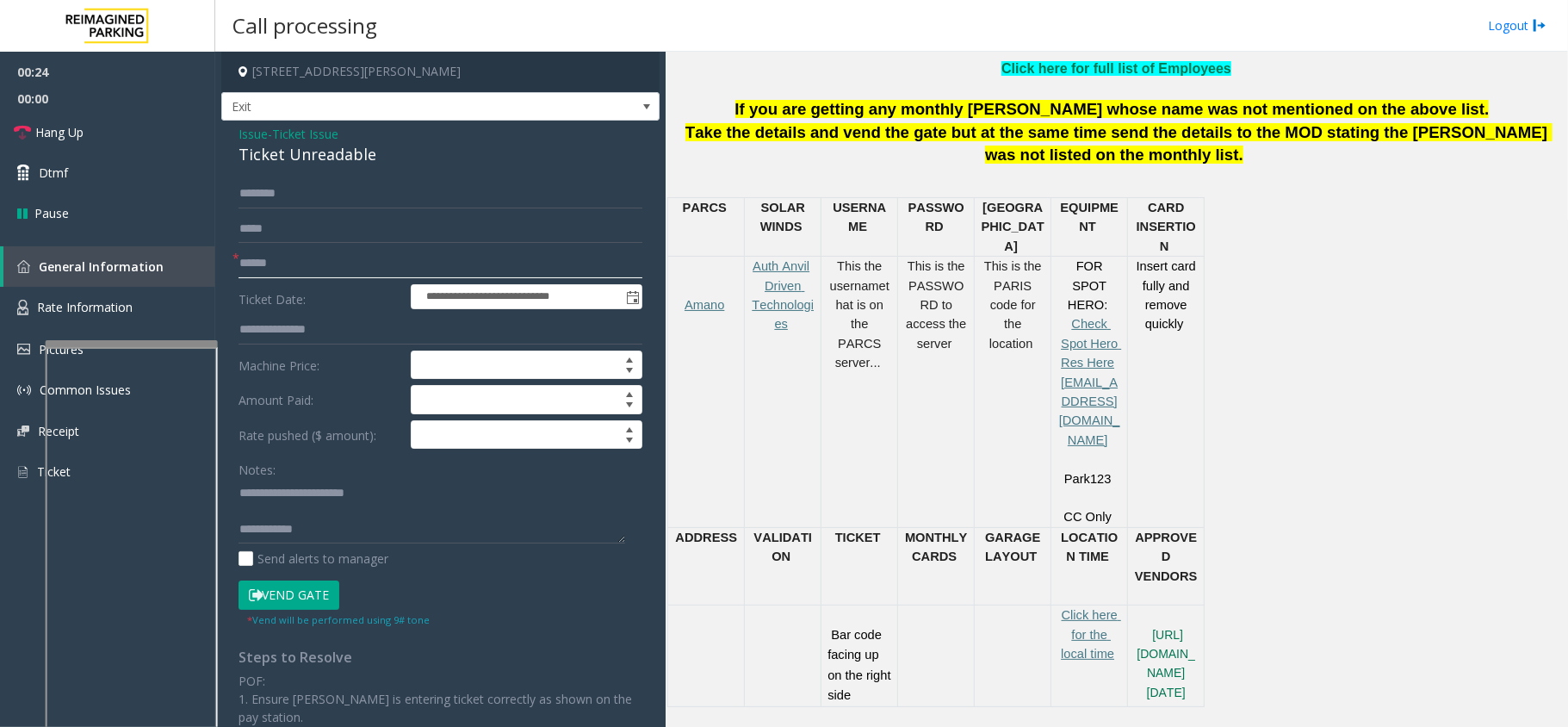
click at [272, 277] on input "text" at bounding box center [440, 264] width 404 height 29
type input "******"
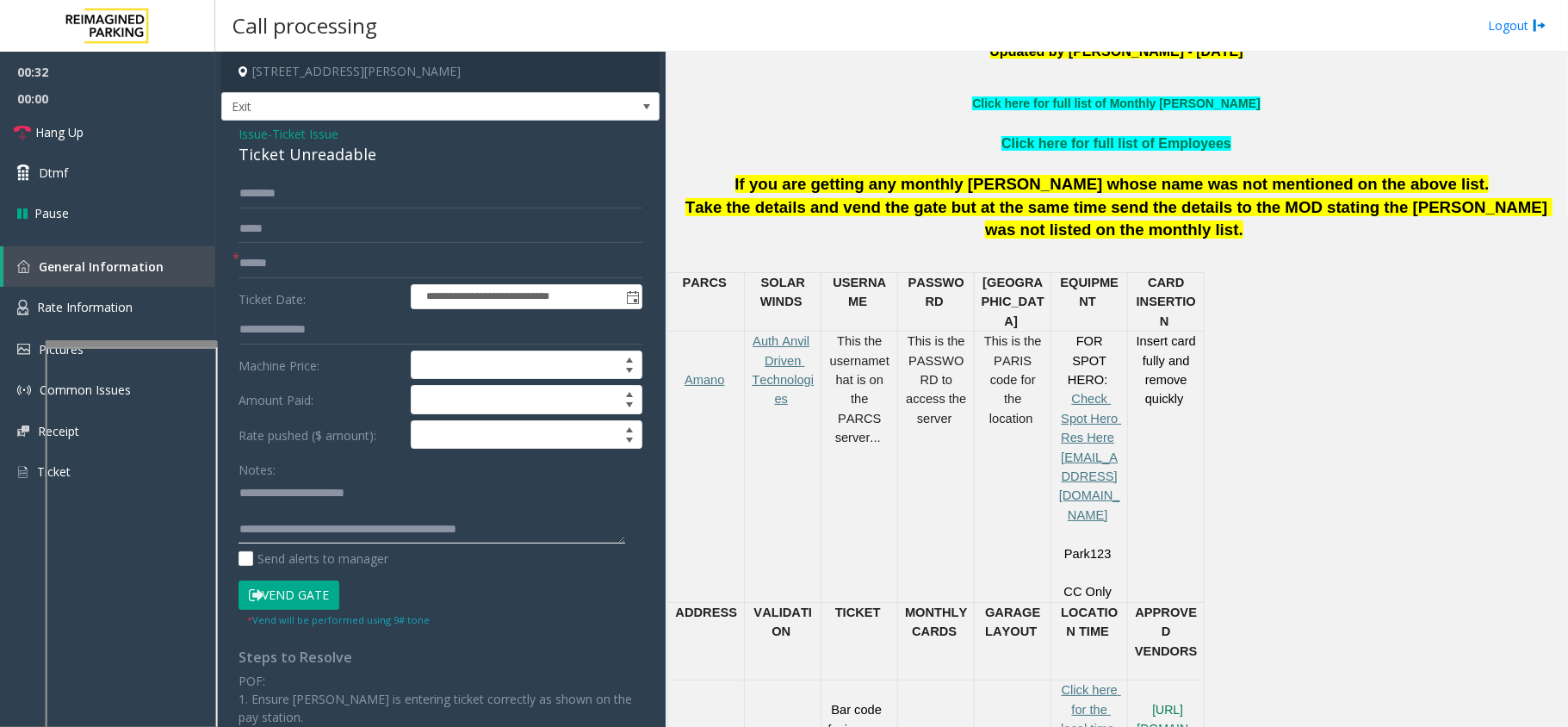
scroll to position [573, 0]
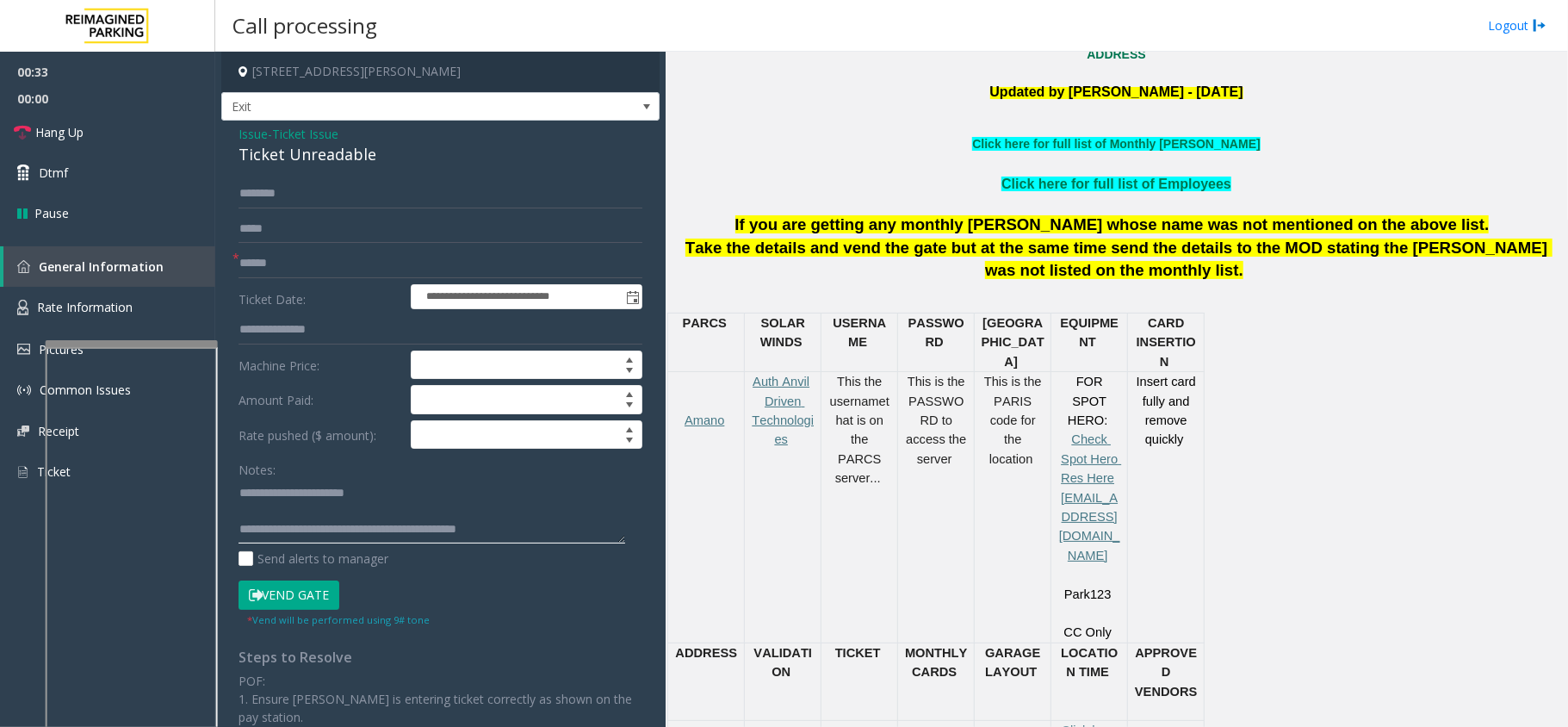
type textarea "**********"
click at [331, 593] on button "Vend Gate" at bounding box center [289, 596] width 100 height 29
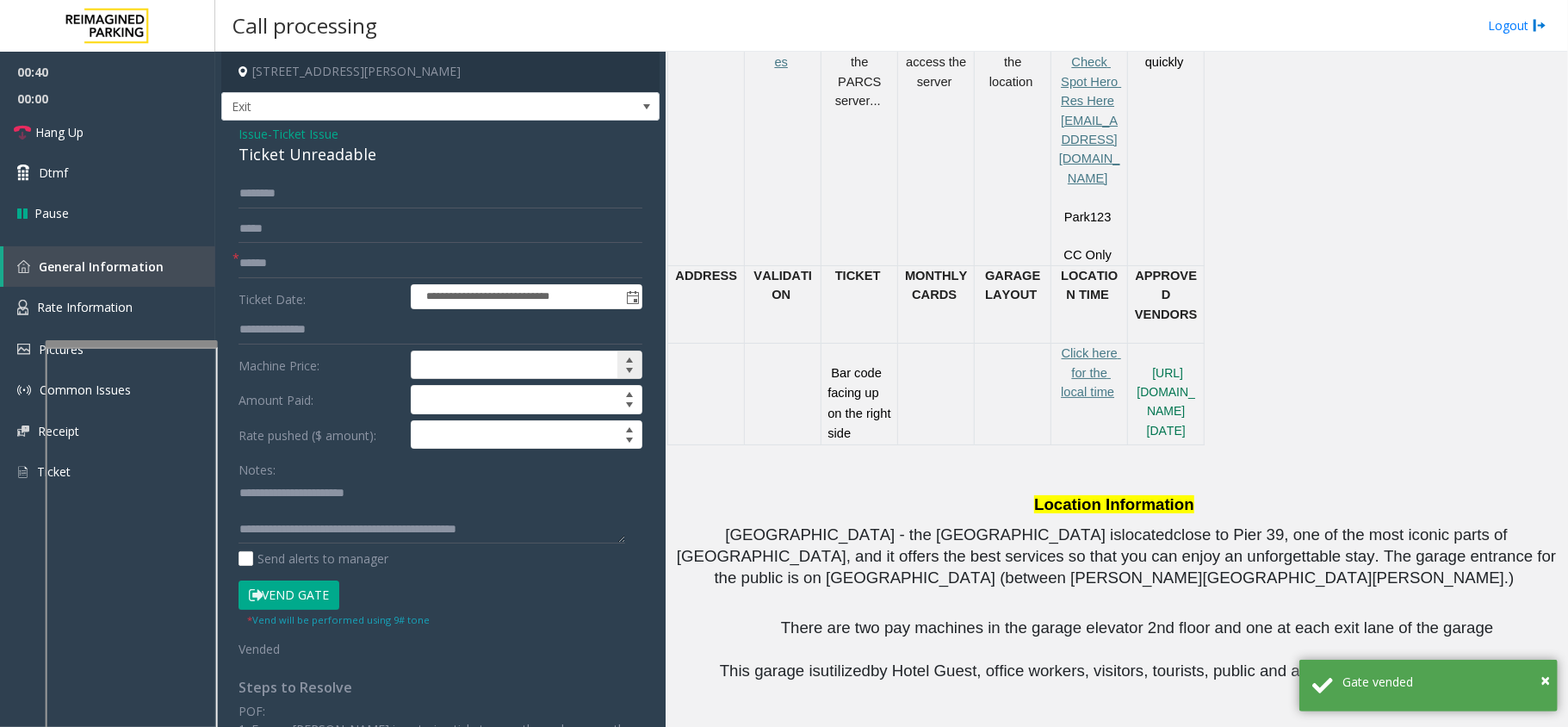
scroll to position [922, 0]
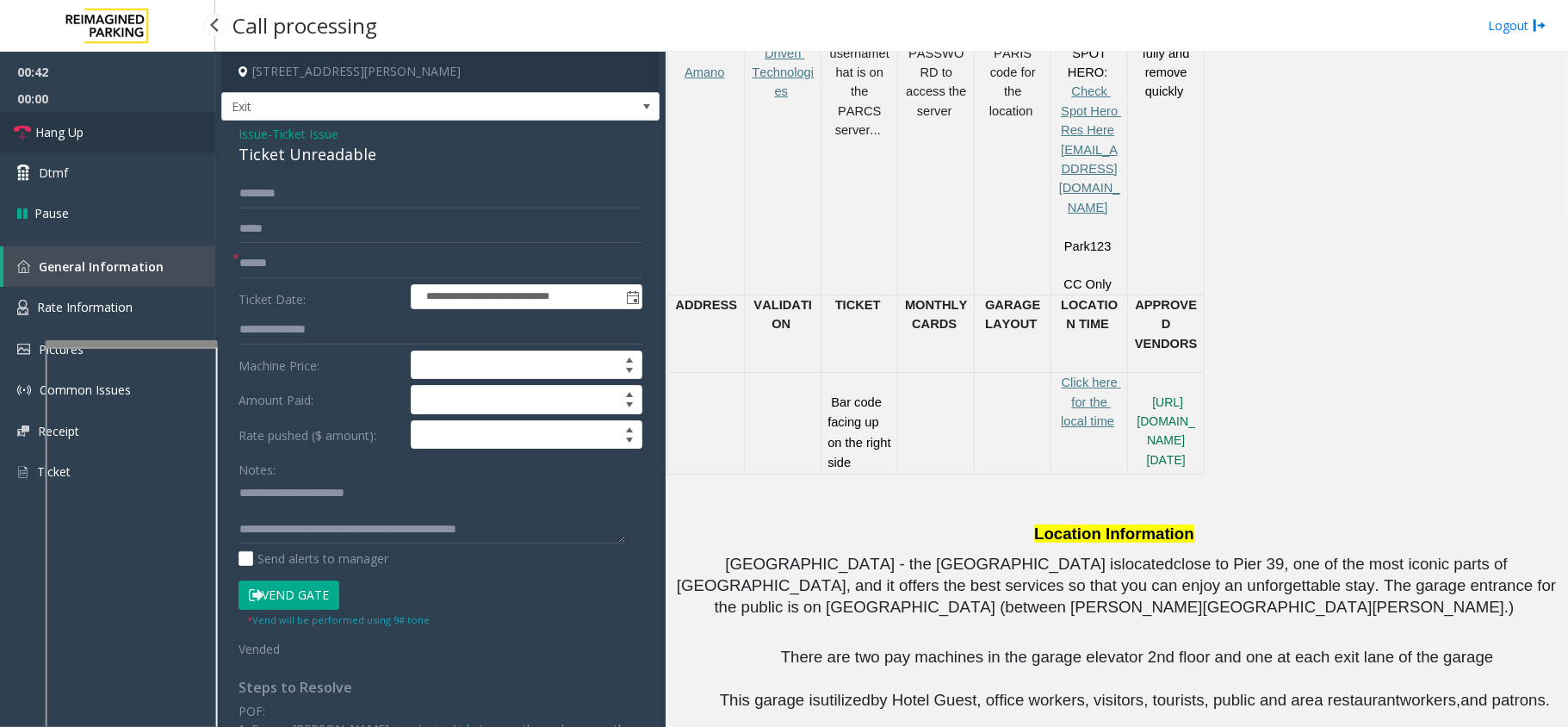
click at [94, 150] on link "Hang Up" at bounding box center [107, 132] width 215 height 41
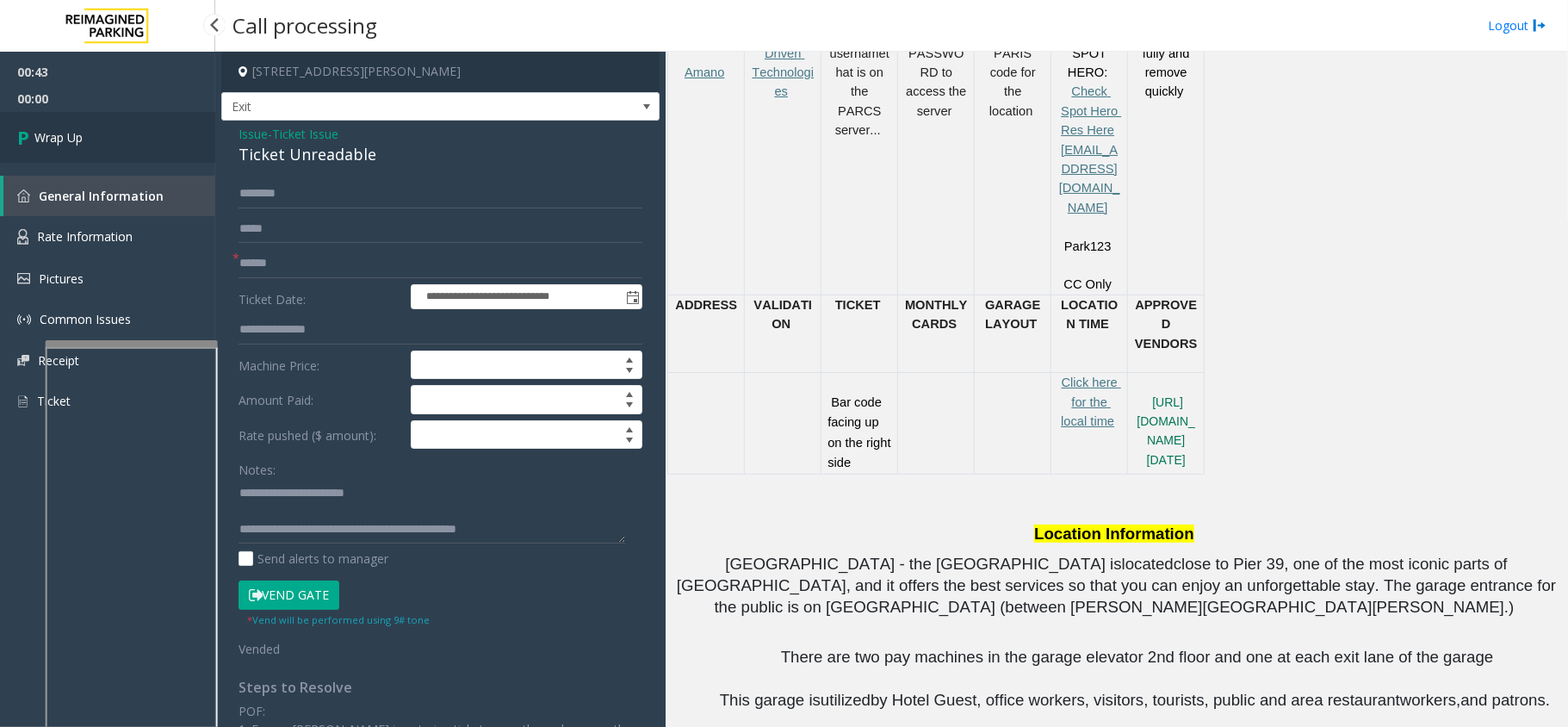
click at [94, 150] on link "Wrap Up" at bounding box center [107, 137] width 215 height 51
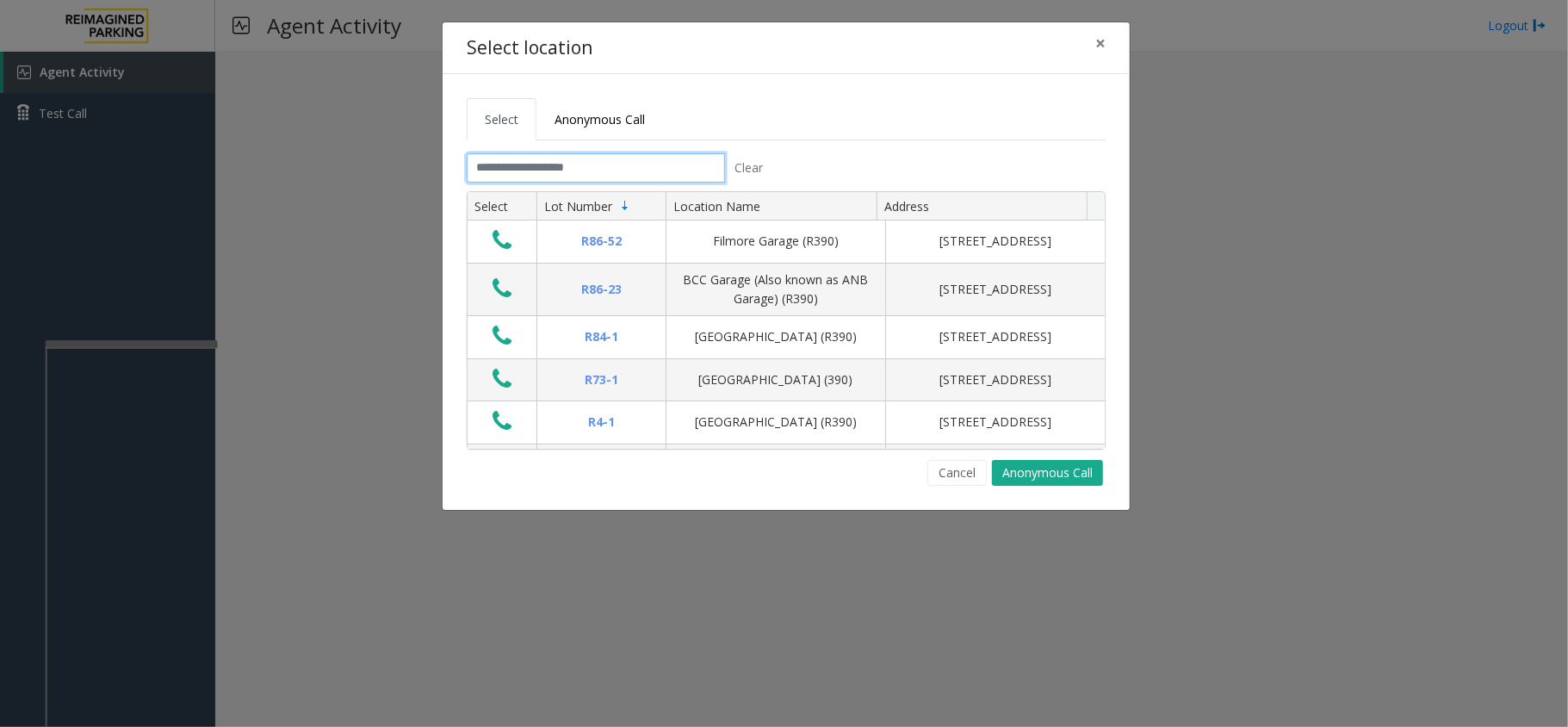
click at [649, 165] on input "text" at bounding box center [596, 168] width 259 height 29
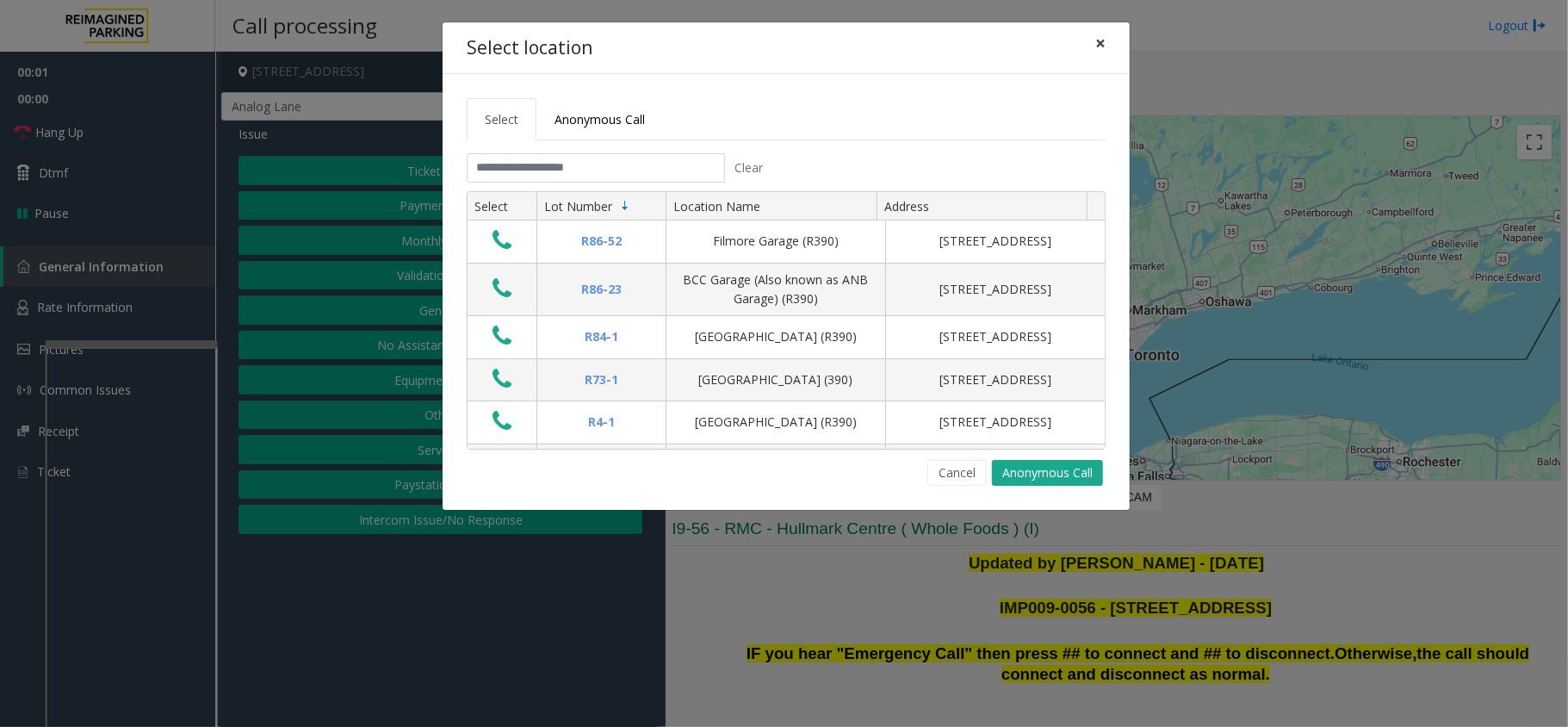
click at [1106, 42] on button "×" at bounding box center [1101, 43] width 35 height 42
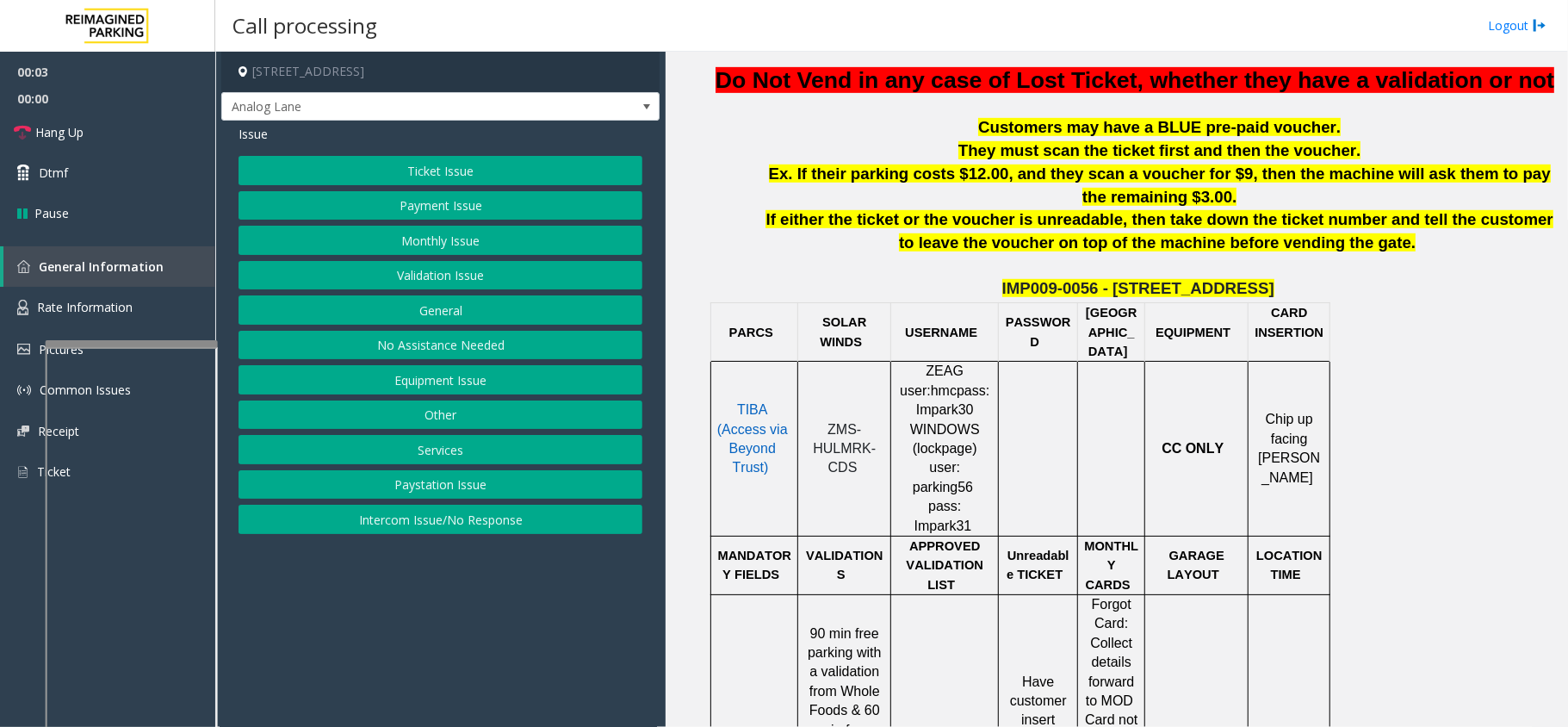
scroll to position [689, 0]
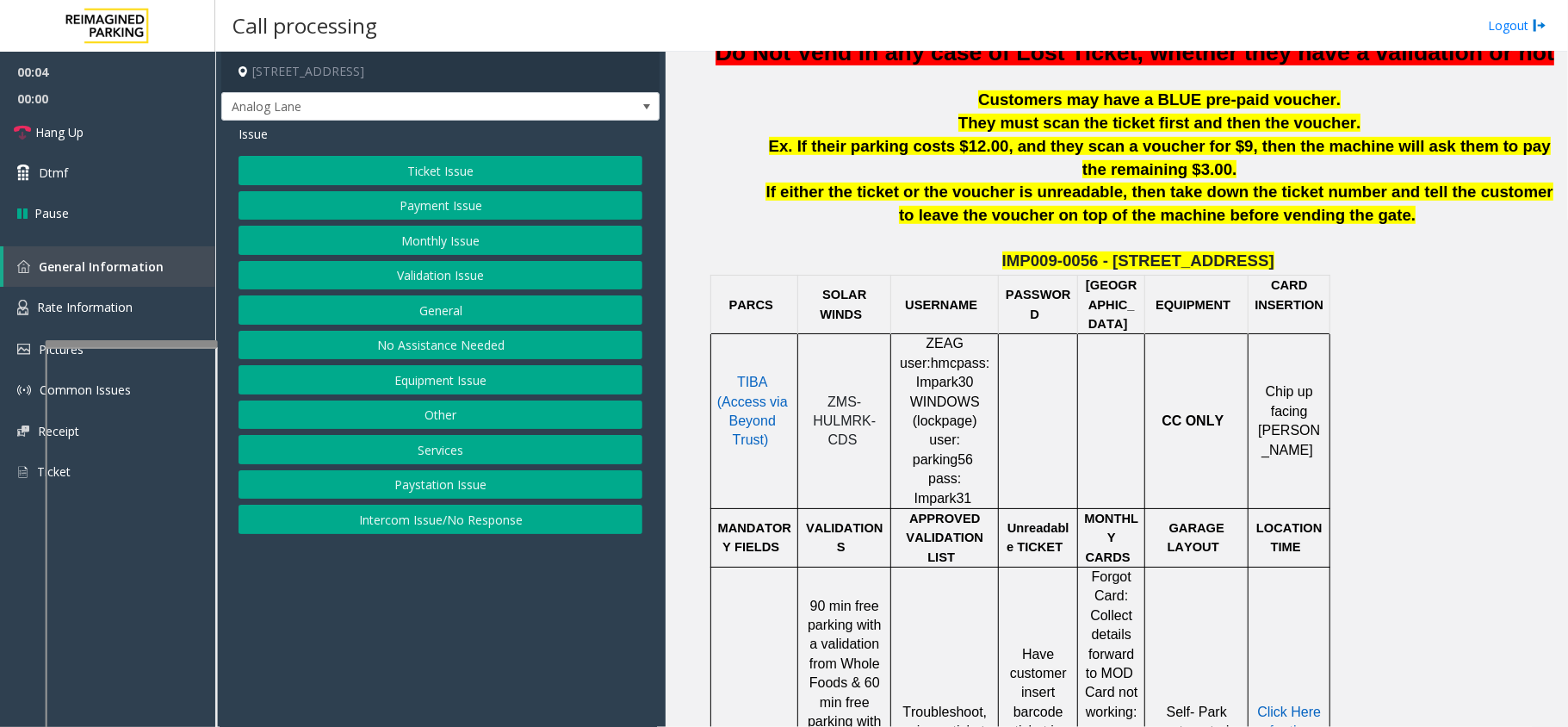
click at [842, 438] on span "ZMS-HULMRK-CDS" at bounding box center [843, 421] width 63 height 53
copy p "ZMS-HULMRK-CDS"
click at [792, 307] on td "PARCS" at bounding box center [755, 305] width 87 height 59
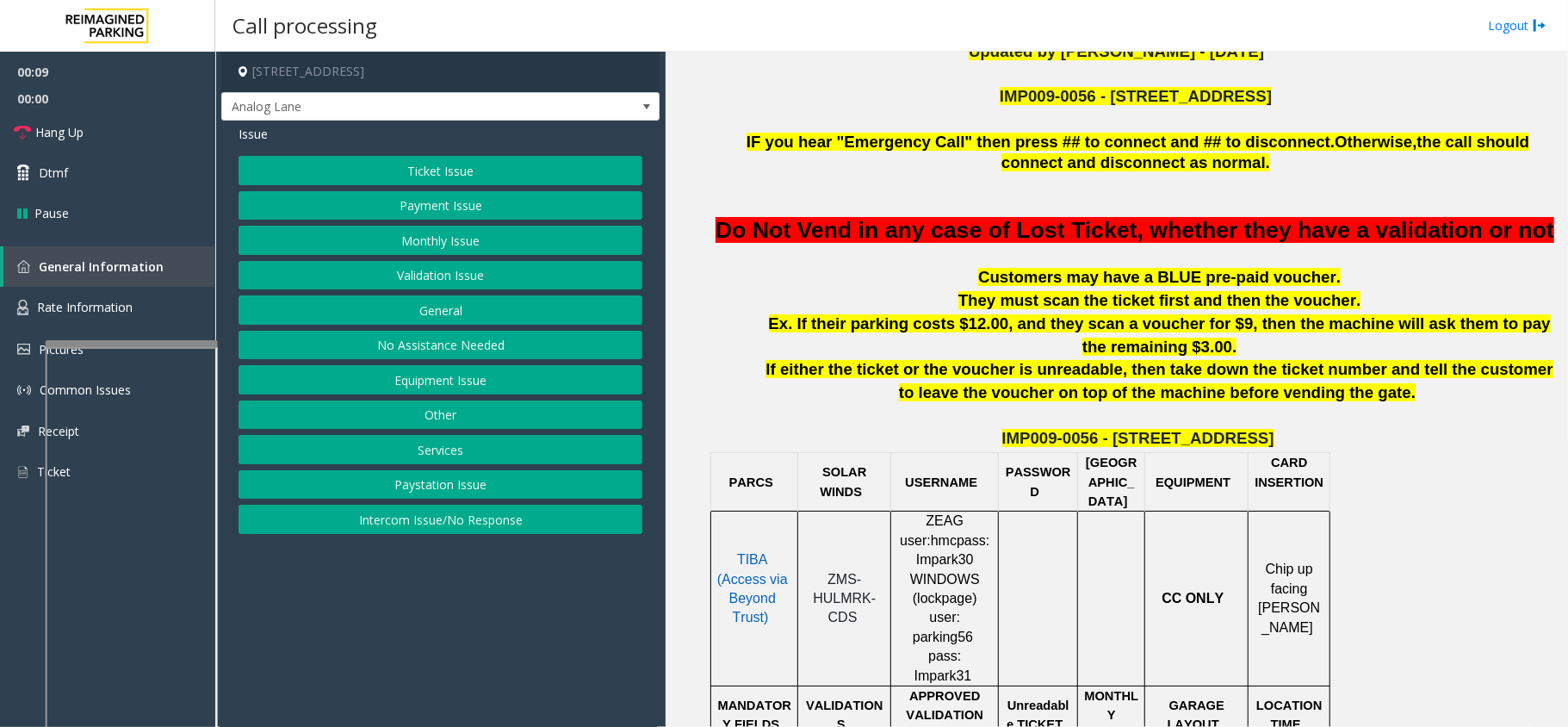
scroll to position [460, 0]
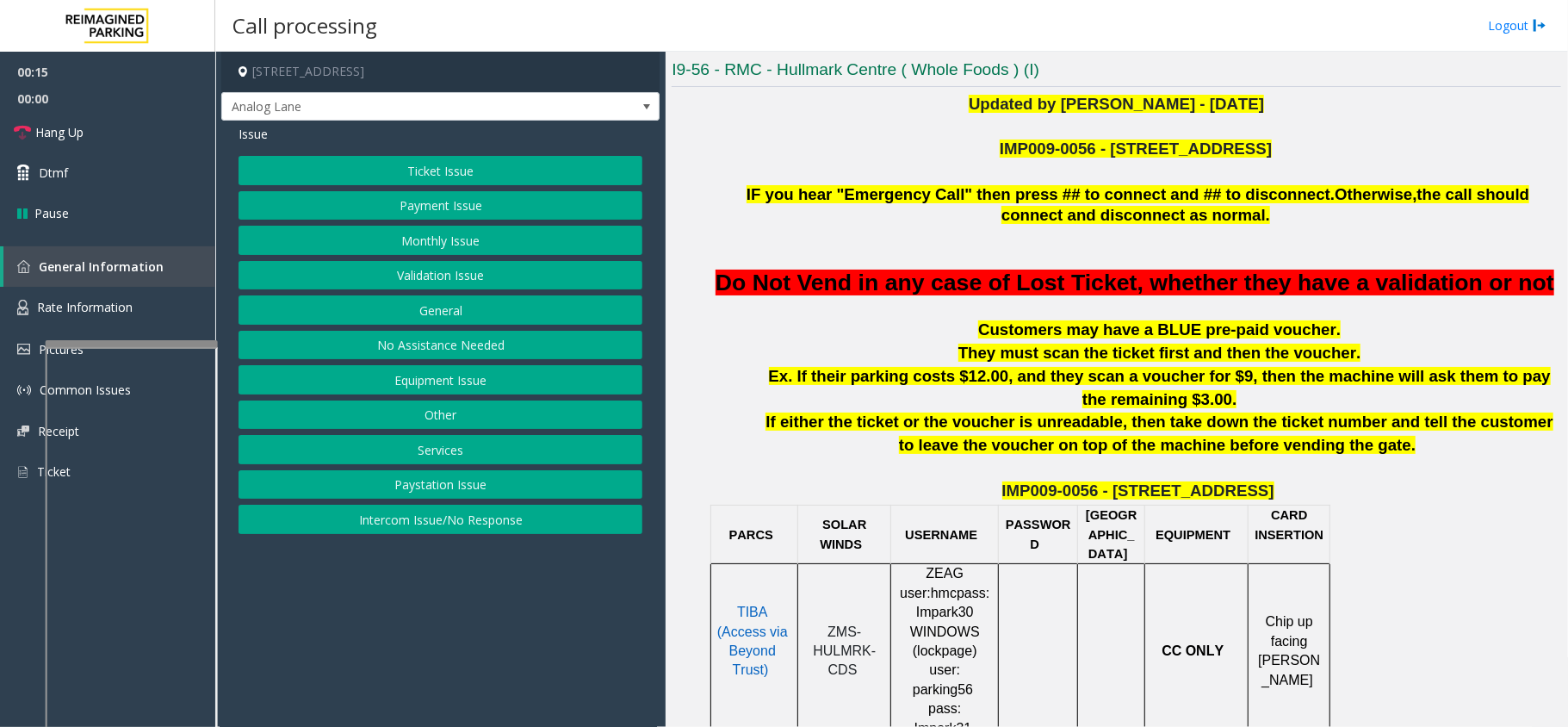
click at [453, 386] on button "Equipment Issue" at bounding box center [440, 379] width 404 height 29
click at [482, 518] on button "Equipment Testing" at bounding box center [440, 519] width 404 height 29
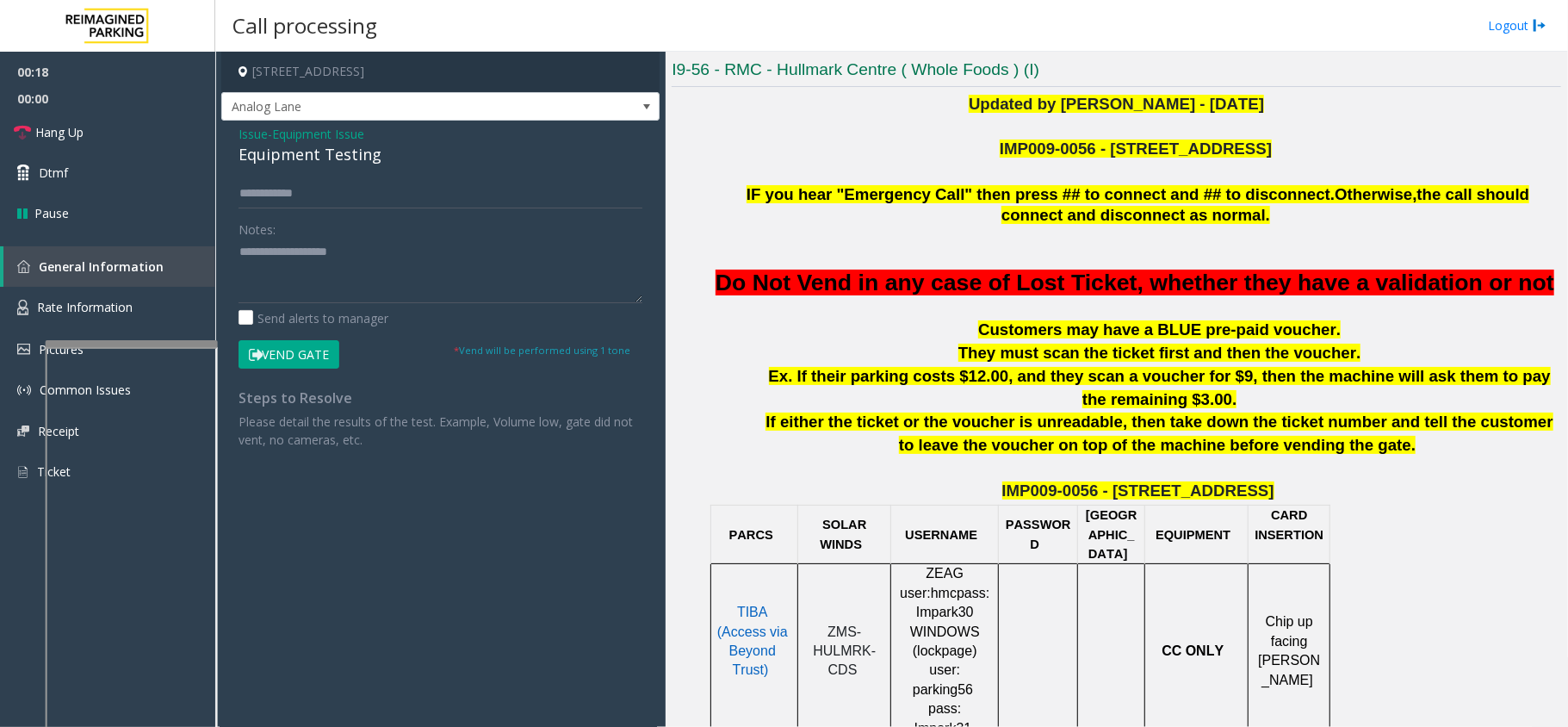
click at [316, 142] on span "Equipment Issue" at bounding box center [317, 133] width 92 height 18
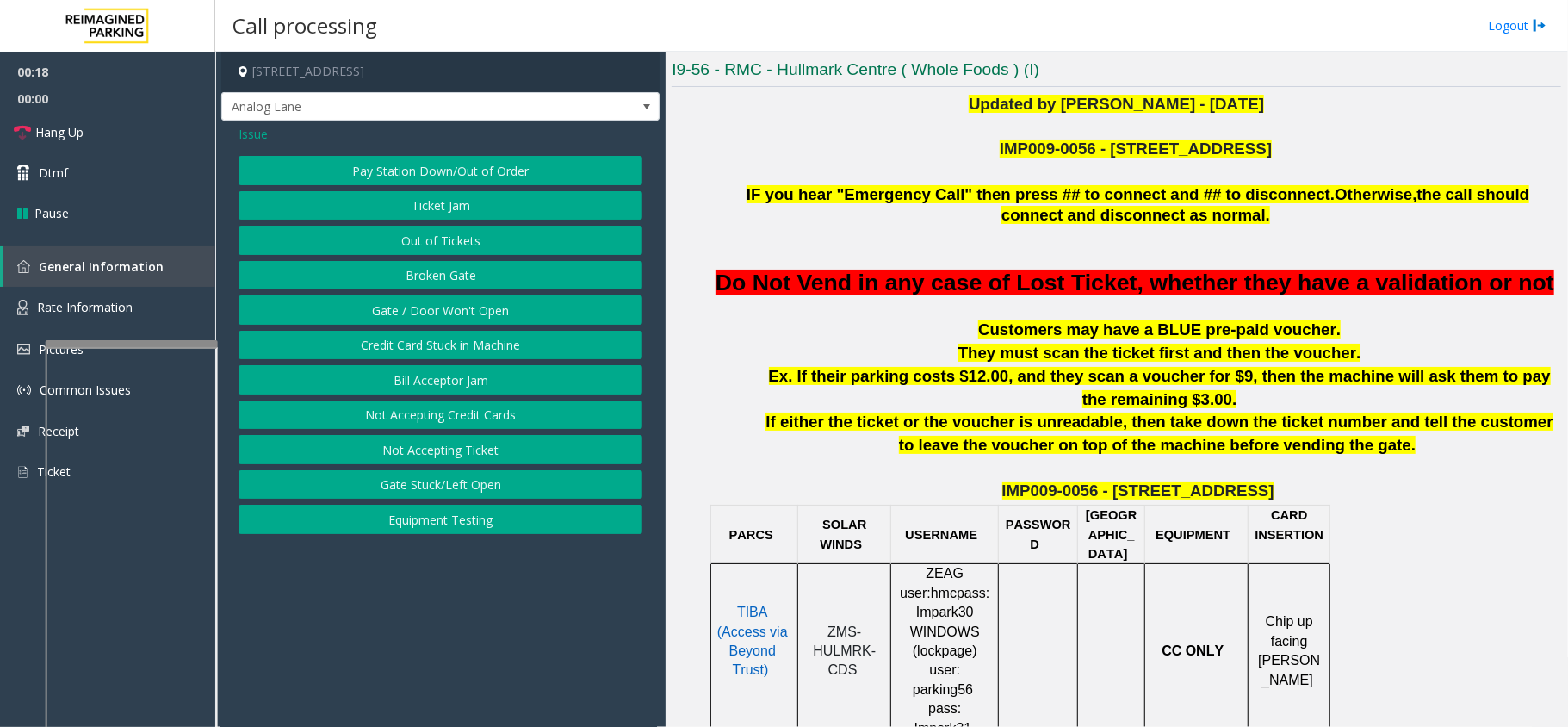
click at [479, 524] on button "Equipment Testing" at bounding box center [440, 519] width 404 height 29
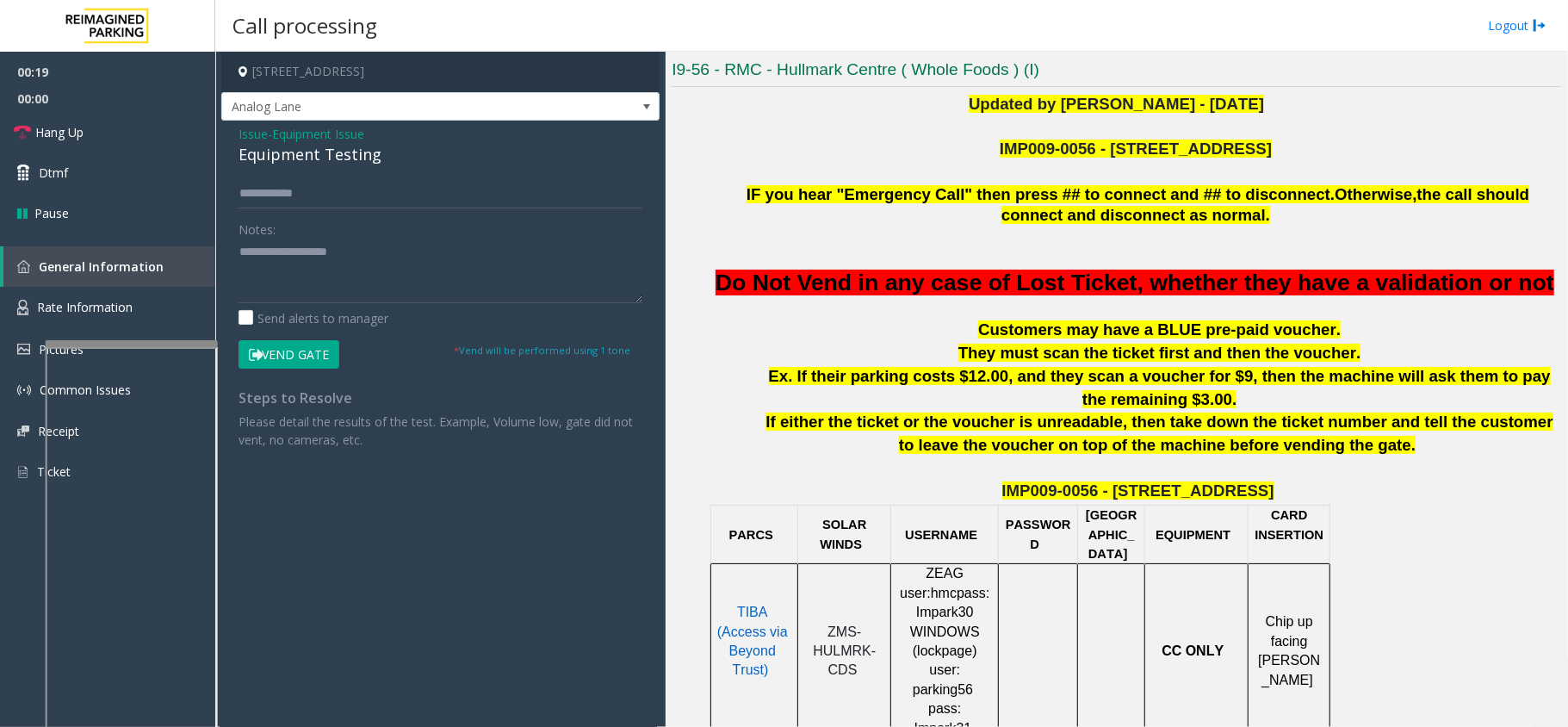
click at [324, 172] on div "Issue - Equipment Issue Equipment Testing Notes: Send alerts to manager Vend Ga…" at bounding box center [440, 294] width 438 height 346
click at [324, 171] on div "Issue - Equipment Issue Equipment Testing Notes: Send alerts to manager Vend Ga…" at bounding box center [440, 294] width 438 height 346
click at [322, 160] on div "Equipment Testing" at bounding box center [440, 154] width 404 height 23
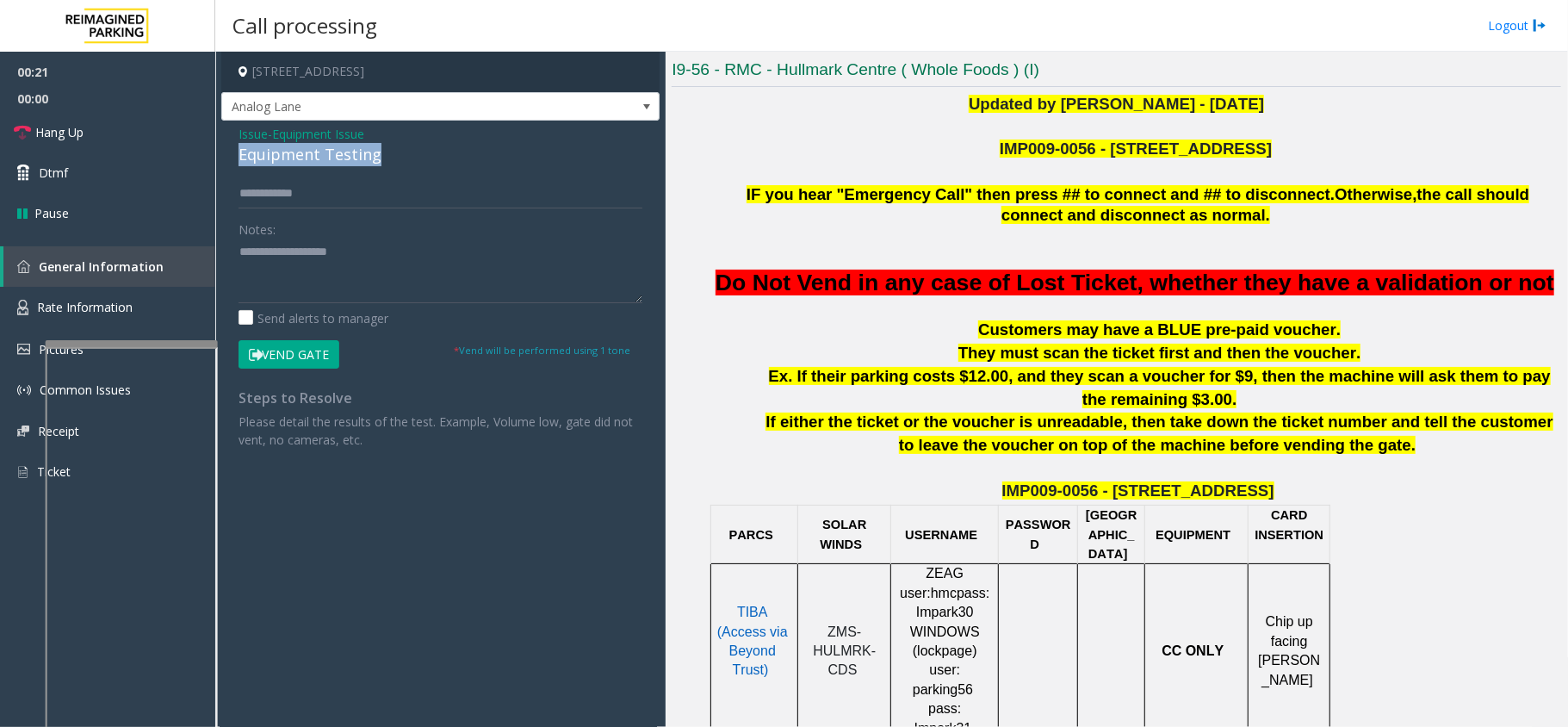
click at [322, 160] on div "Equipment Testing" at bounding box center [440, 154] width 404 height 23
type textarea "**********"
click at [190, 150] on link "Hang Up" at bounding box center [107, 132] width 215 height 41
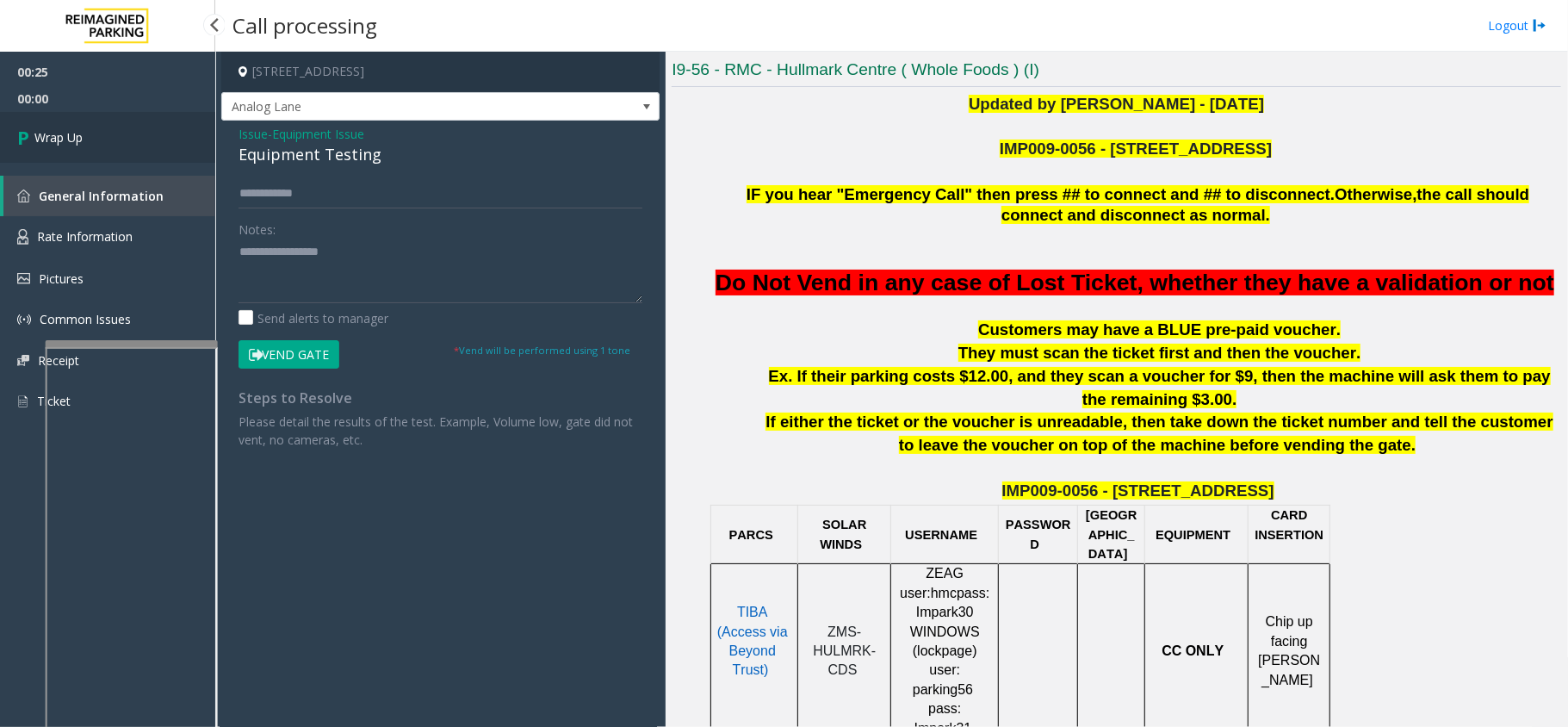
click at [107, 141] on link "Wrap Up" at bounding box center [107, 137] width 215 height 51
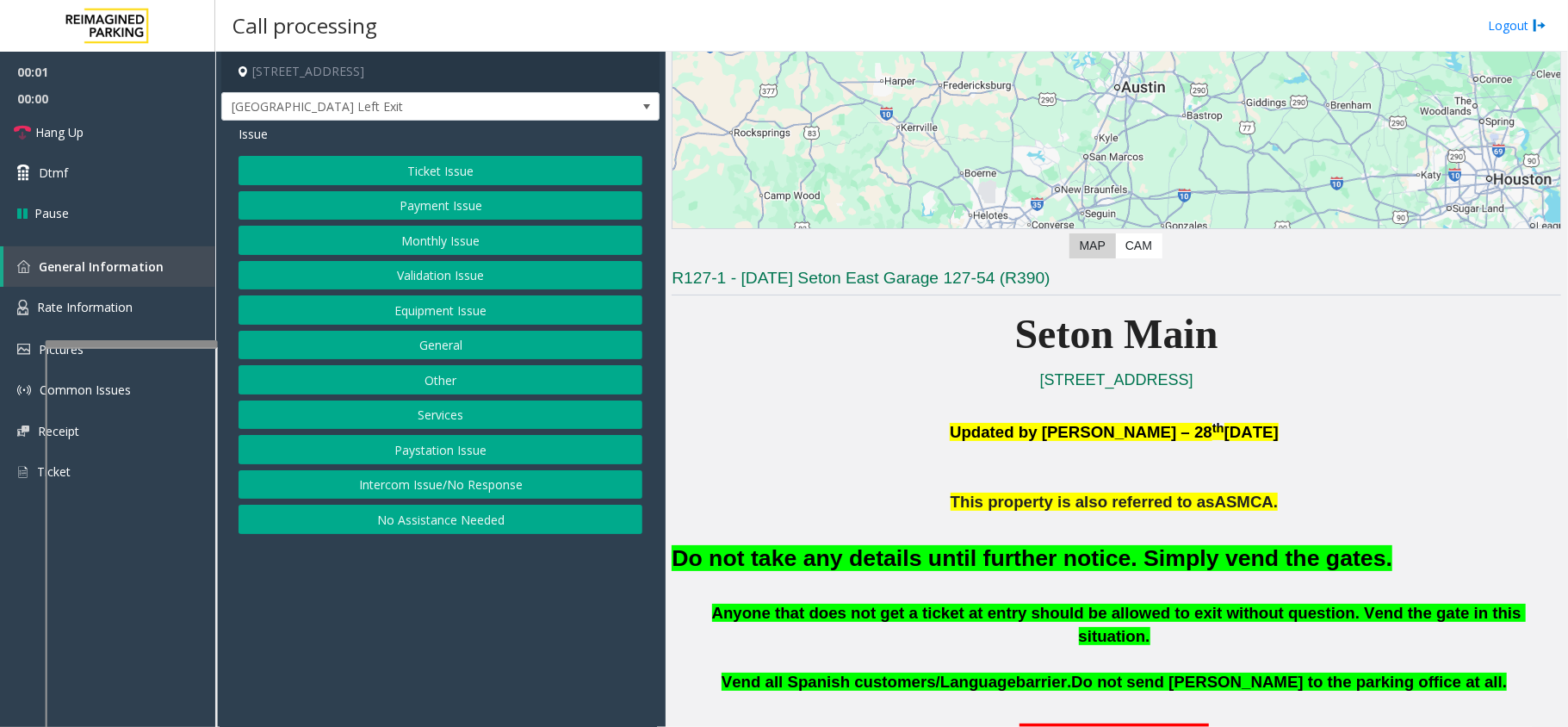
scroll to position [229, 0]
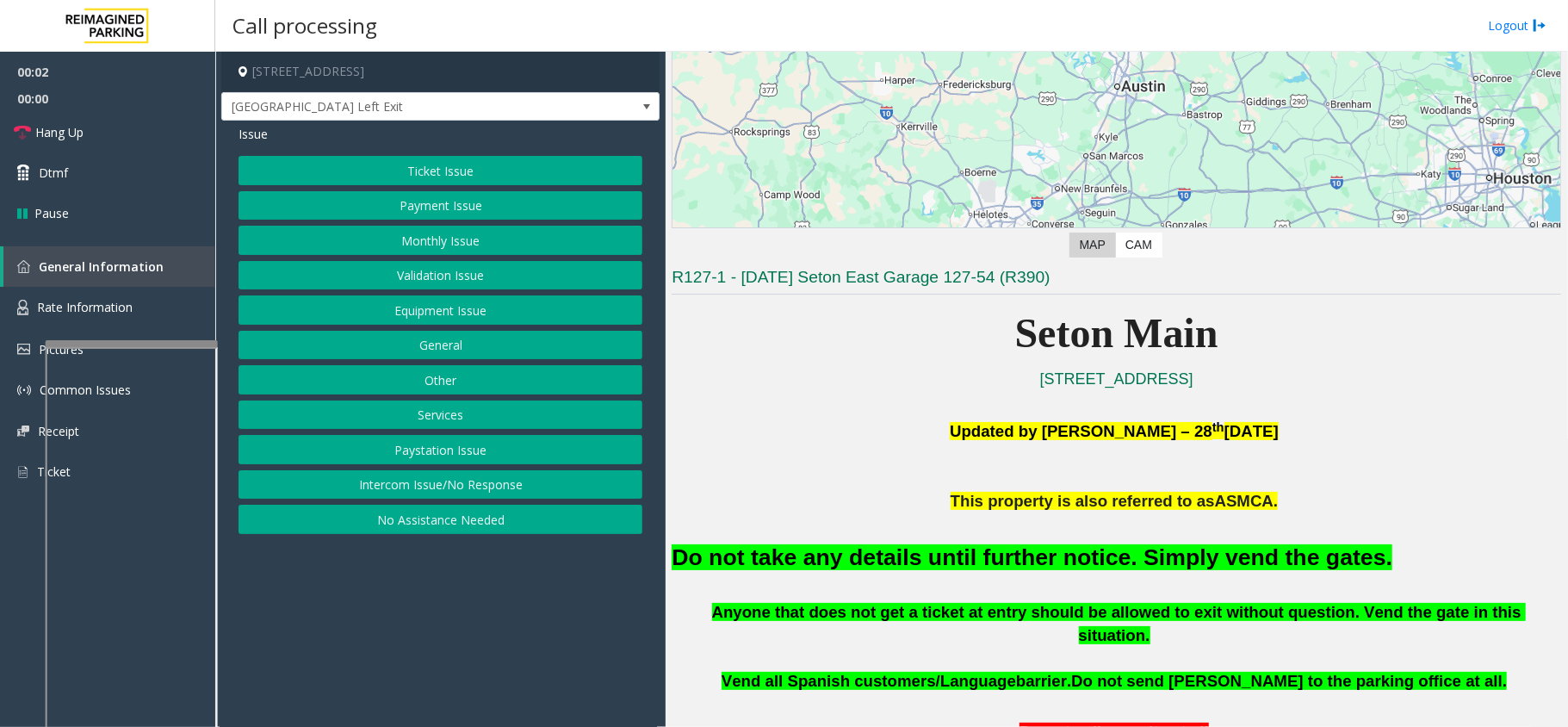
click at [522, 316] on button "Equipment Issue" at bounding box center [440, 310] width 404 height 29
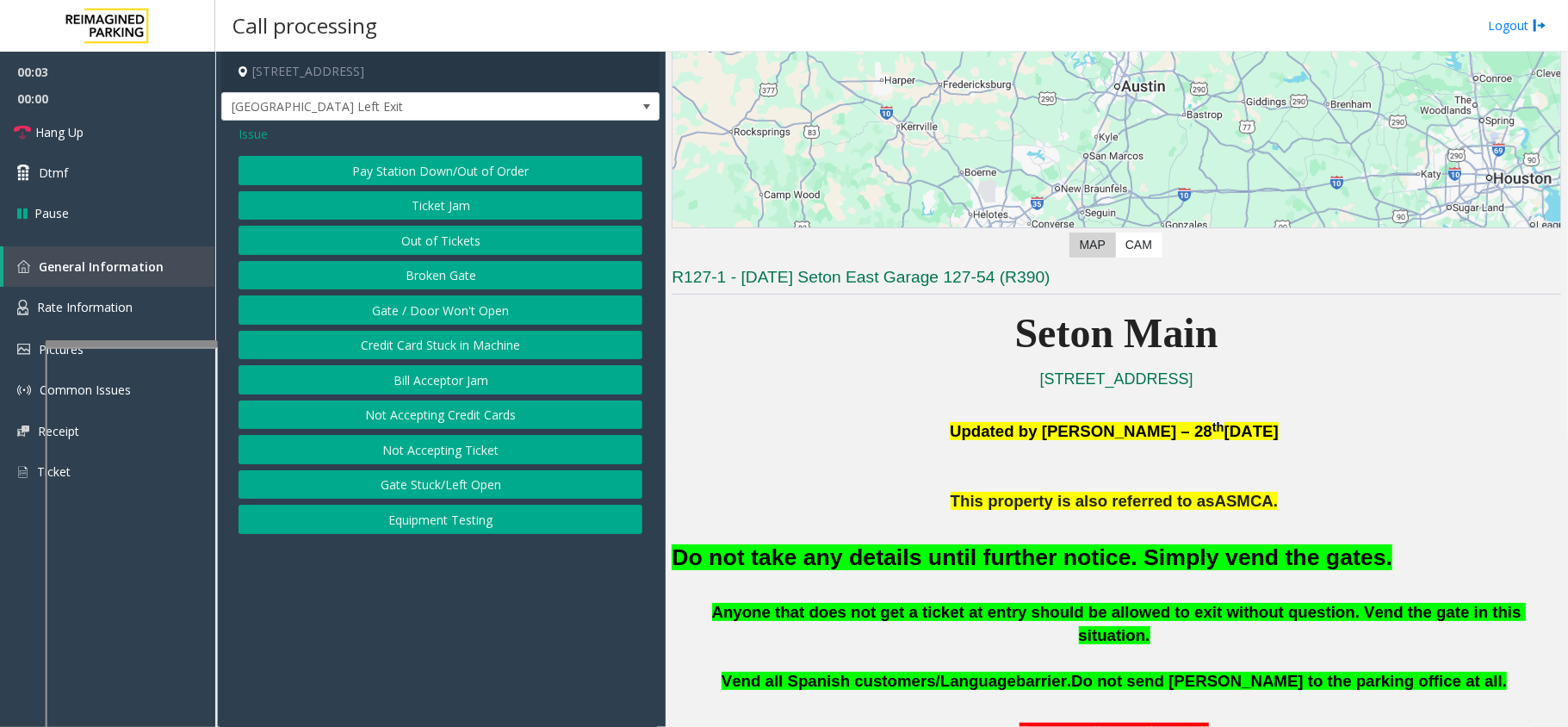
click at [522, 316] on button "Gate / Door Won't Open" at bounding box center [440, 310] width 404 height 29
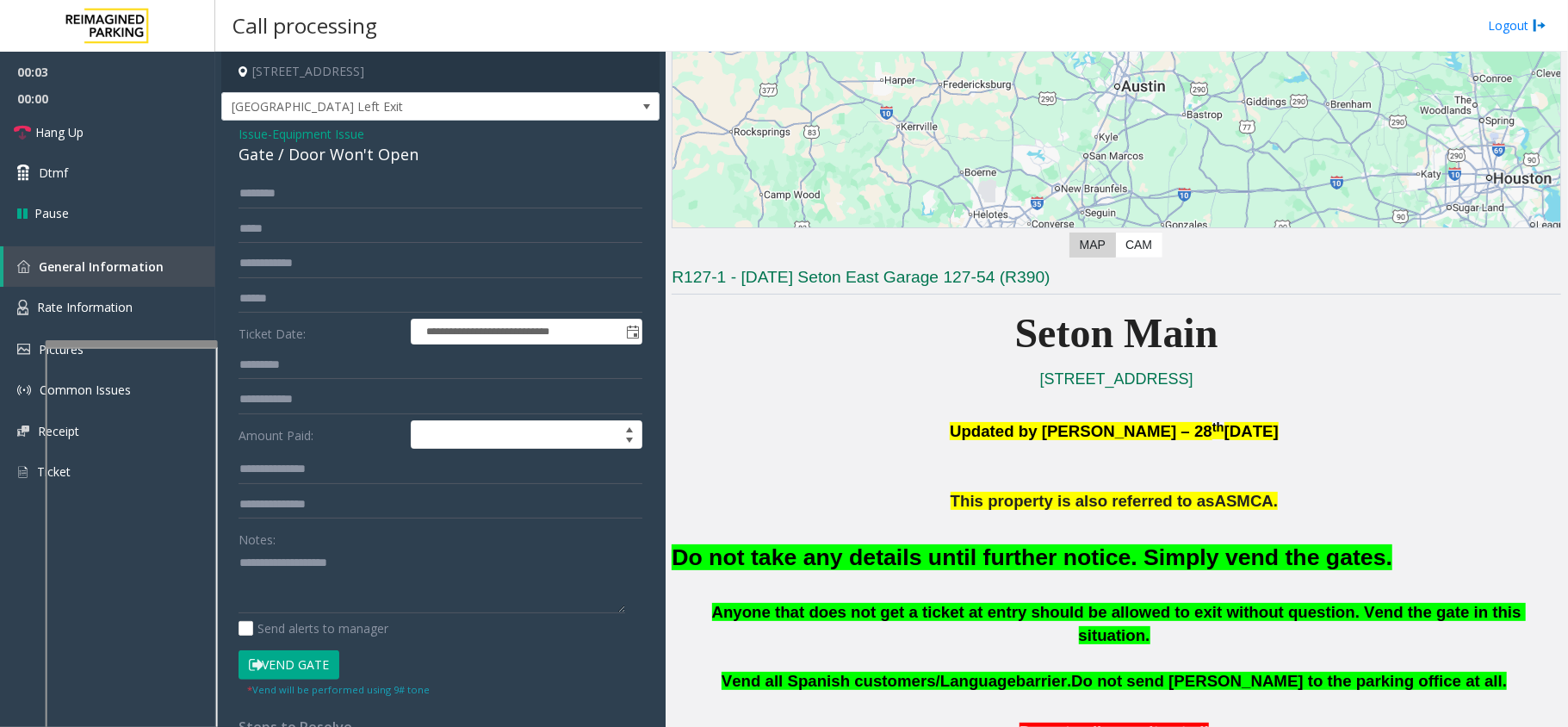
click at [296, 663] on button "Vend Gate" at bounding box center [289, 665] width 100 height 29
click at [841, 569] on font "Do not take any details until further notice. Simply vend the gates." at bounding box center [1032, 557] width 721 height 26
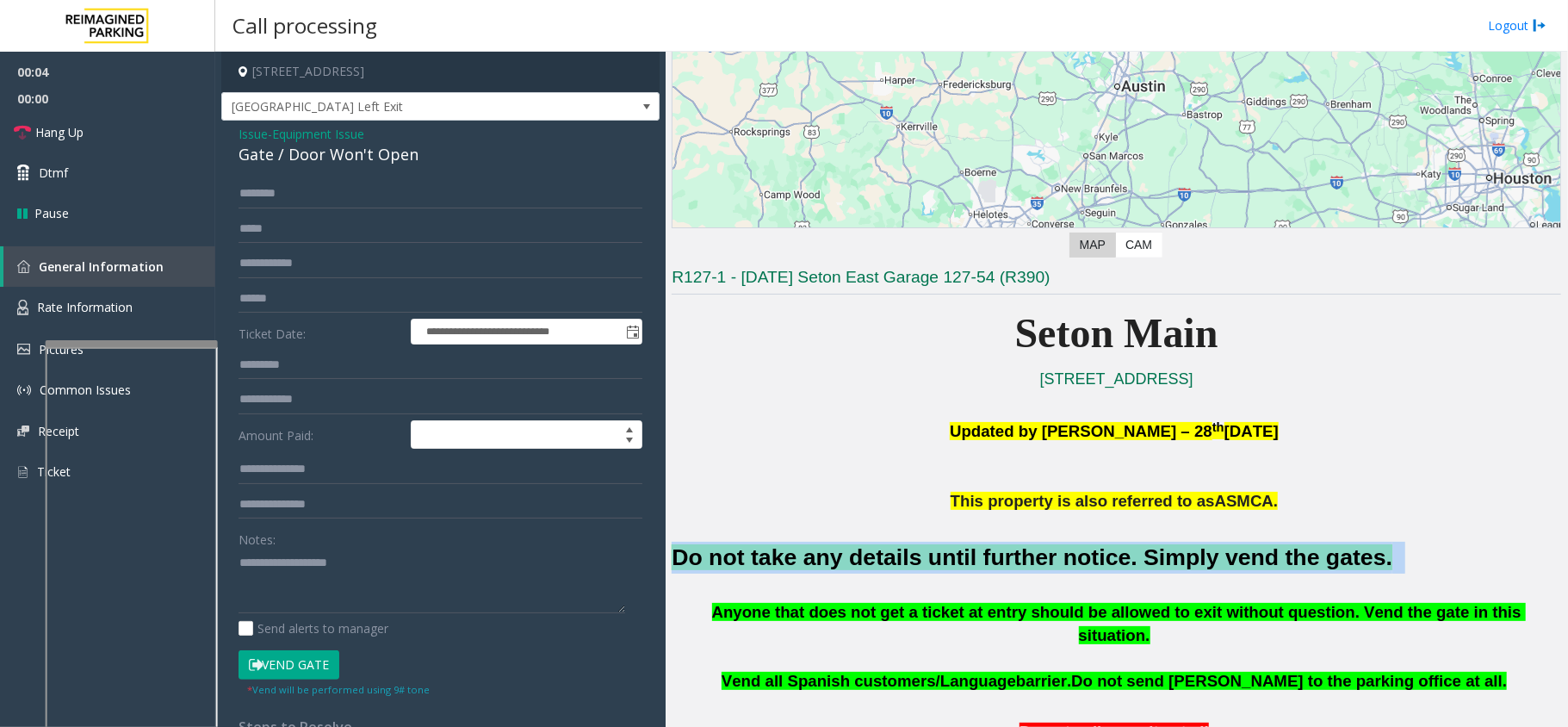
click at [841, 569] on font "Do not take any details until further notice. Simply vend the gates." at bounding box center [1032, 557] width 721 height 26
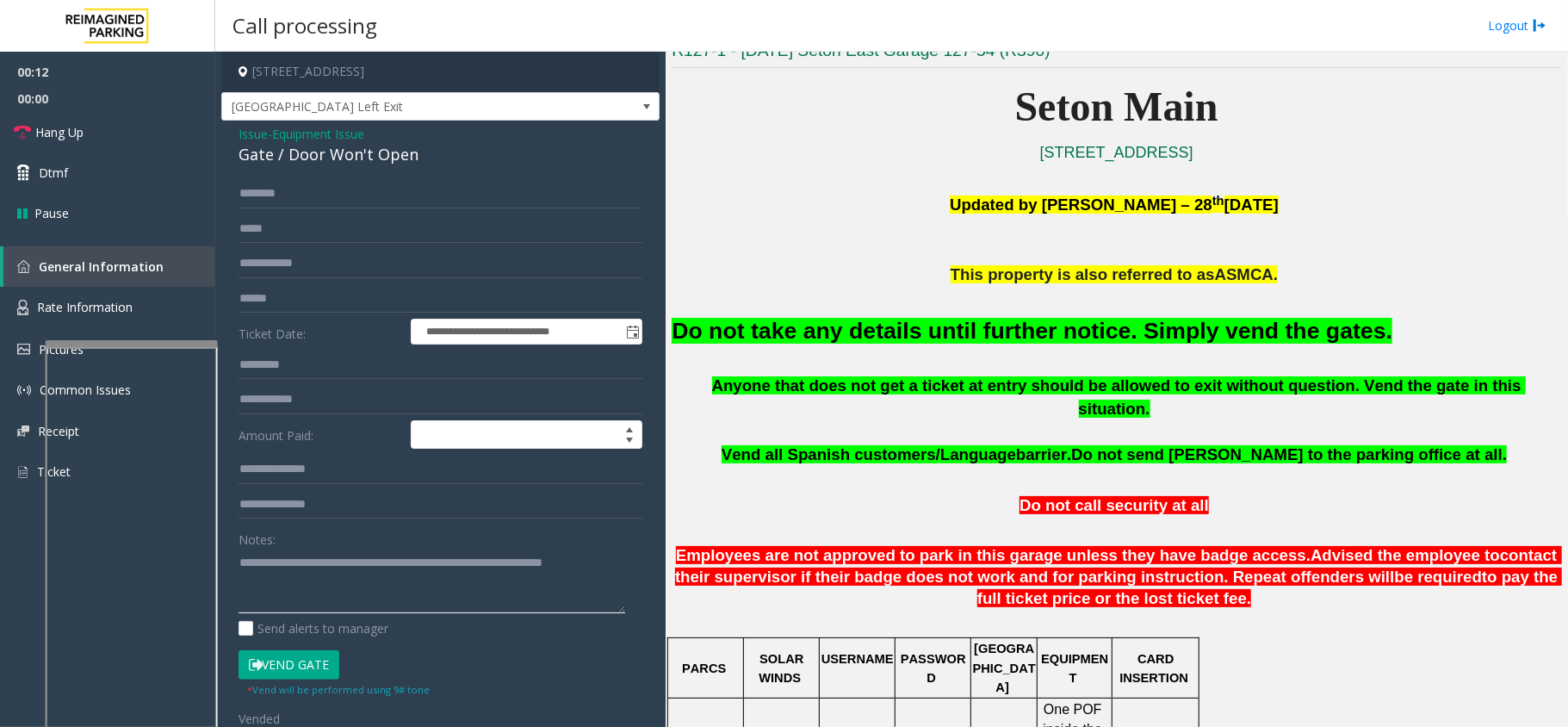
scroll to position [115, 0]
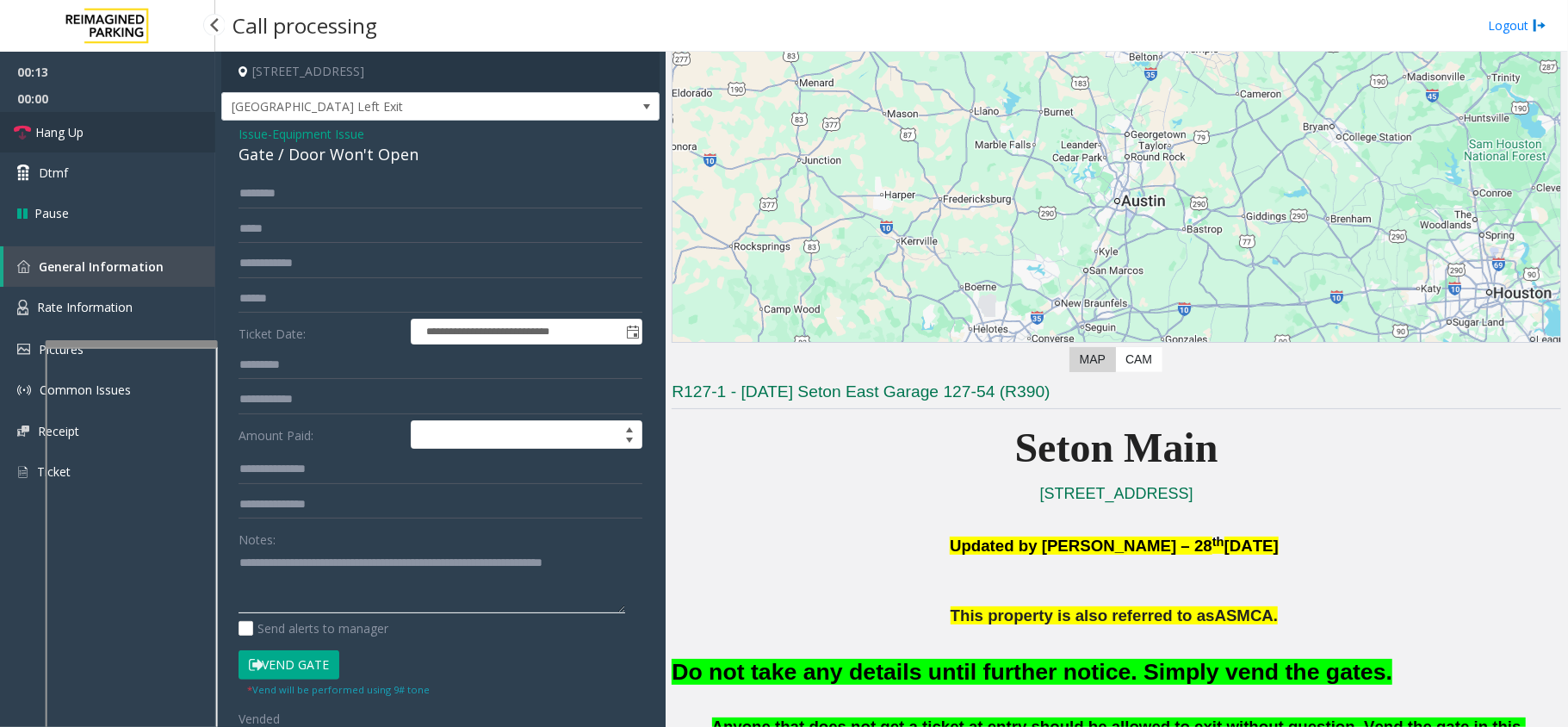
type textarea "**********"
click at [176, 149] on link "Hang Up" at bounding box center [107, 132] width 215 height 41
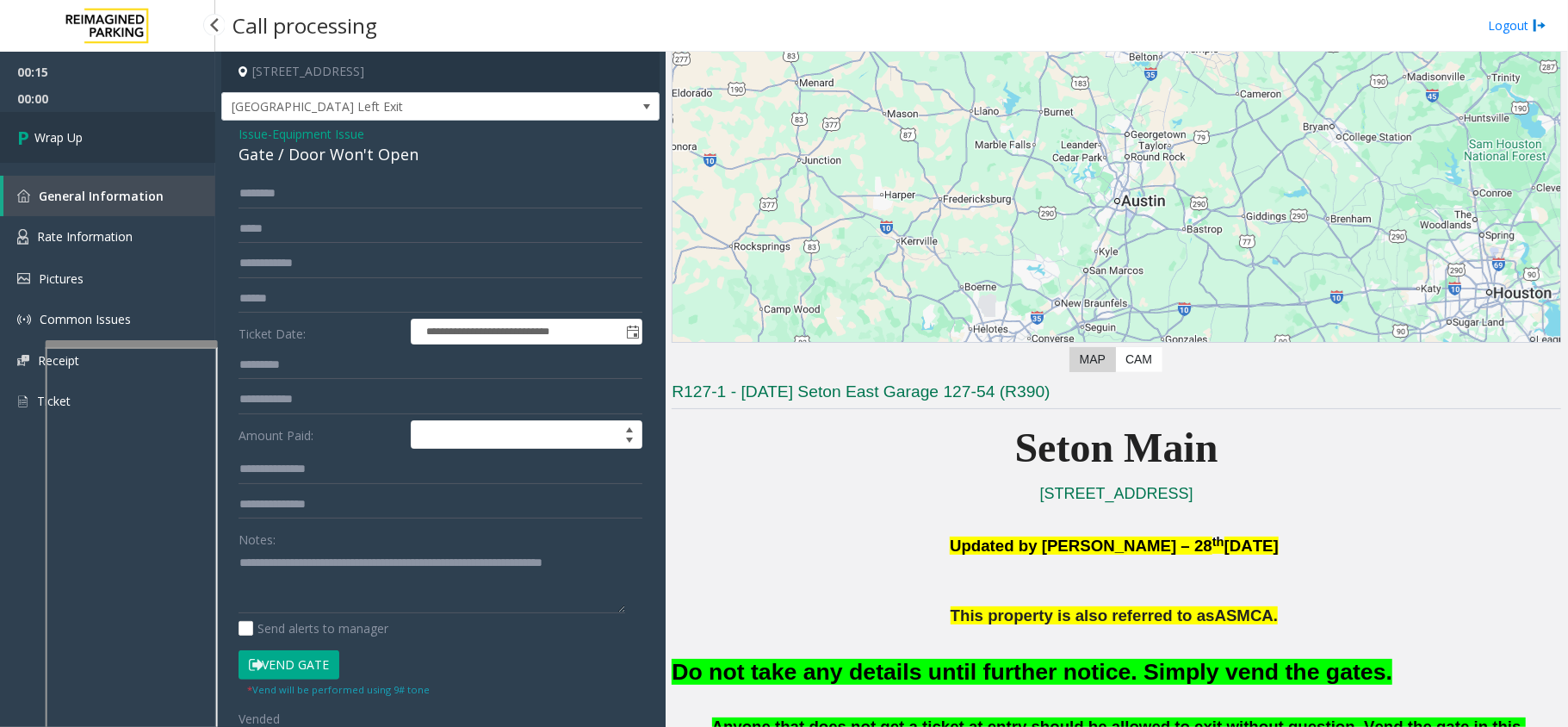
click at [173, 149] on link "Wrap Up" at bounding box center [107, 137] width 215 height 51
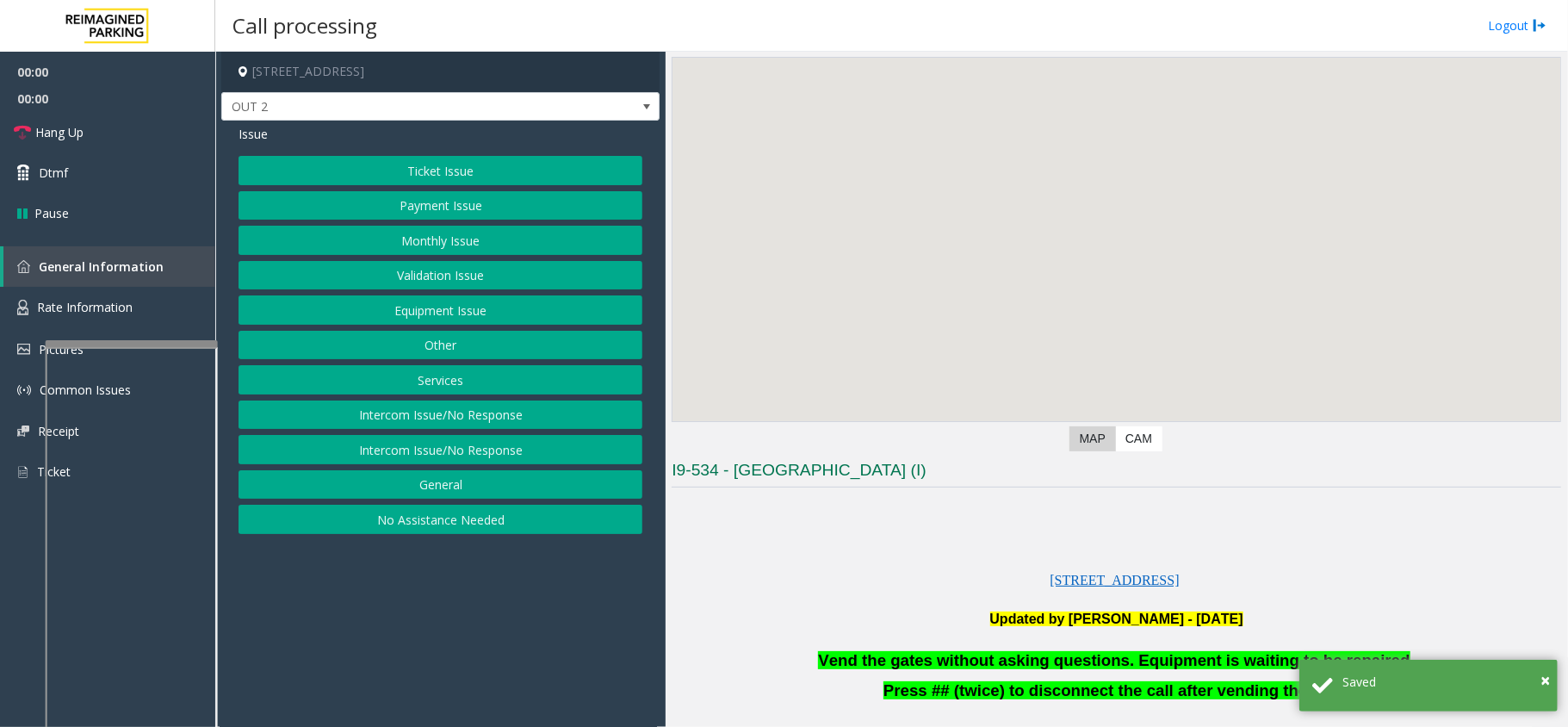
scroll to position [345, 0]
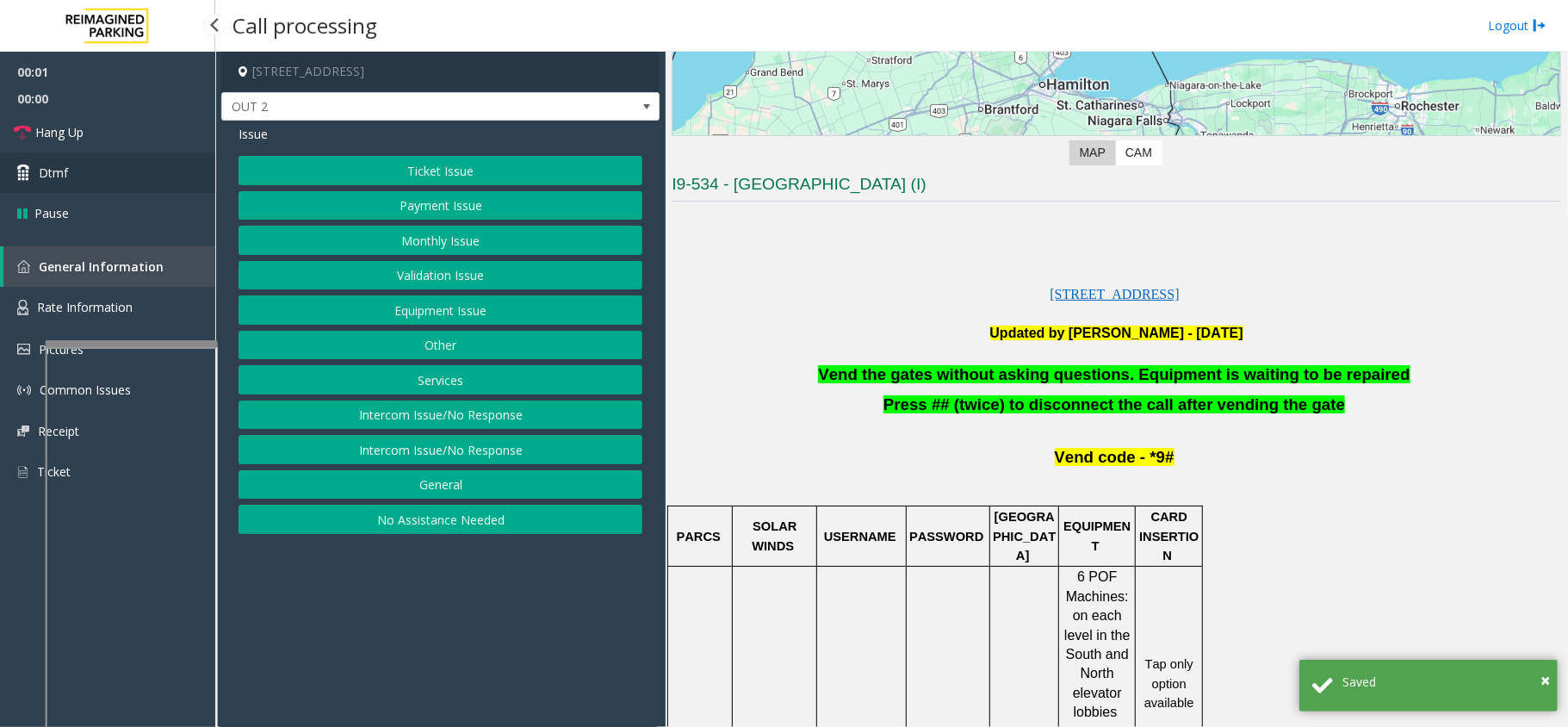
click at [149, 177] on link "Dtmf" at bounding box center [107, 173] width 215 height 41
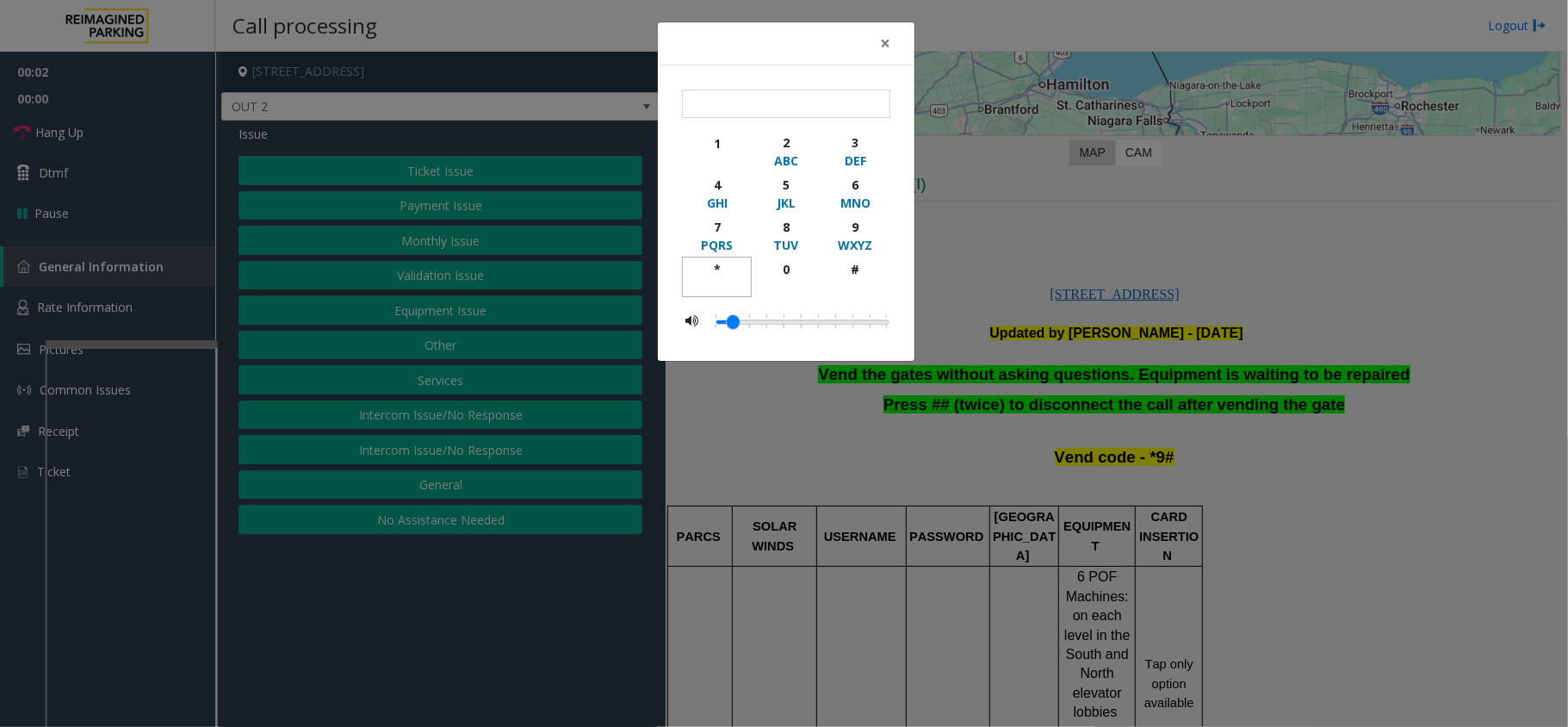
click at [701, 279] on div "button" at bounding box center [716, 286] width 47 height 15
click at [839, 235] on div "9" at bounding box center [855, 227] width 47 height 18
click at [845, 269] on div "#" at bounding box center [855, 269] width 47 height 18
type input "***"
click at [980, 248] on div "× *** 1 2 ABC 3 DEF 4 GHI 5 JKL 6 MNO 7 PQRS 8 TUV 9 WXYZ * 0 #" at bounding box center [784, 363] width 1568 height 727
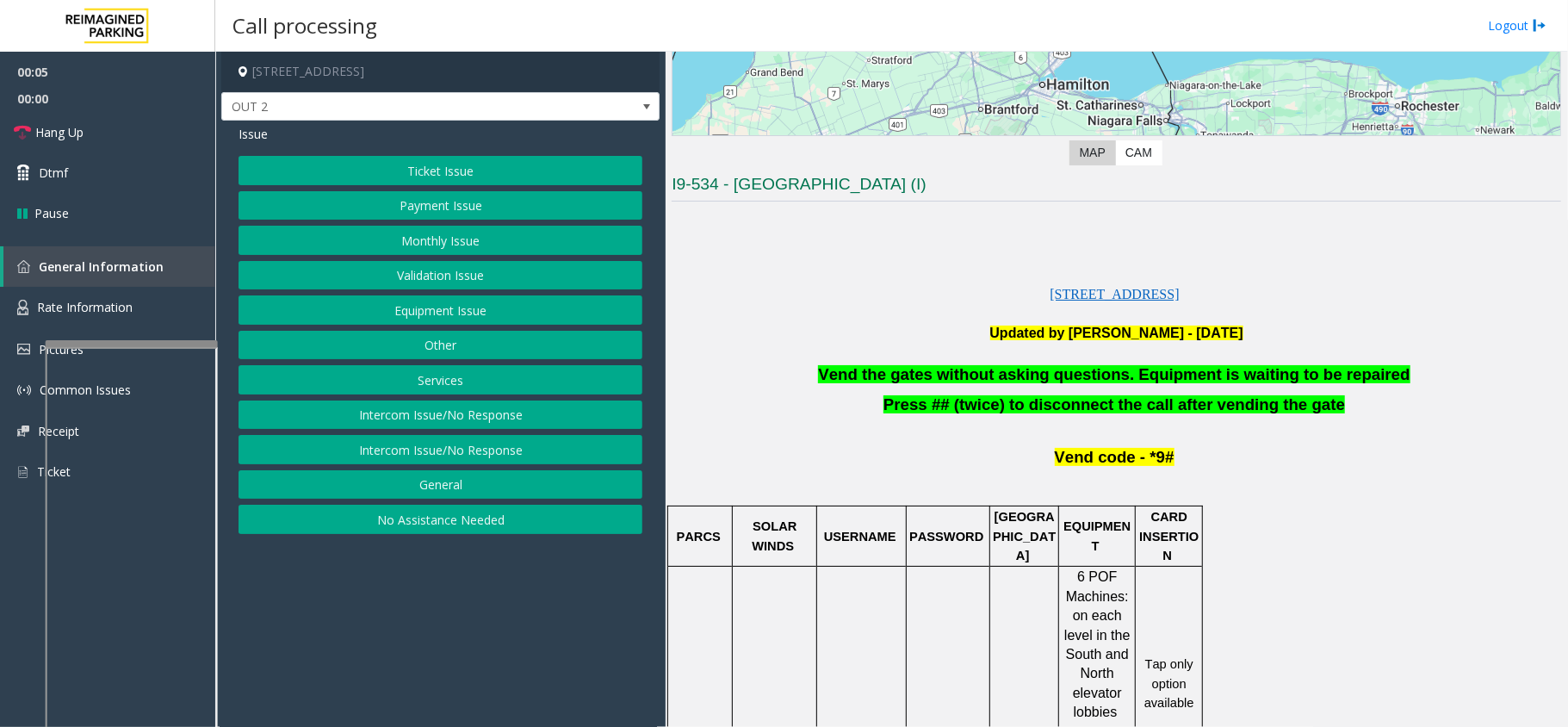
click at [501, 324] on button "Equipment Issue" at bounding box center [440, 310] width 404 height 29
click at [485, 314] on button "Gate / Door Won't Open" at bounding box center [440, 310] width 404 height 29
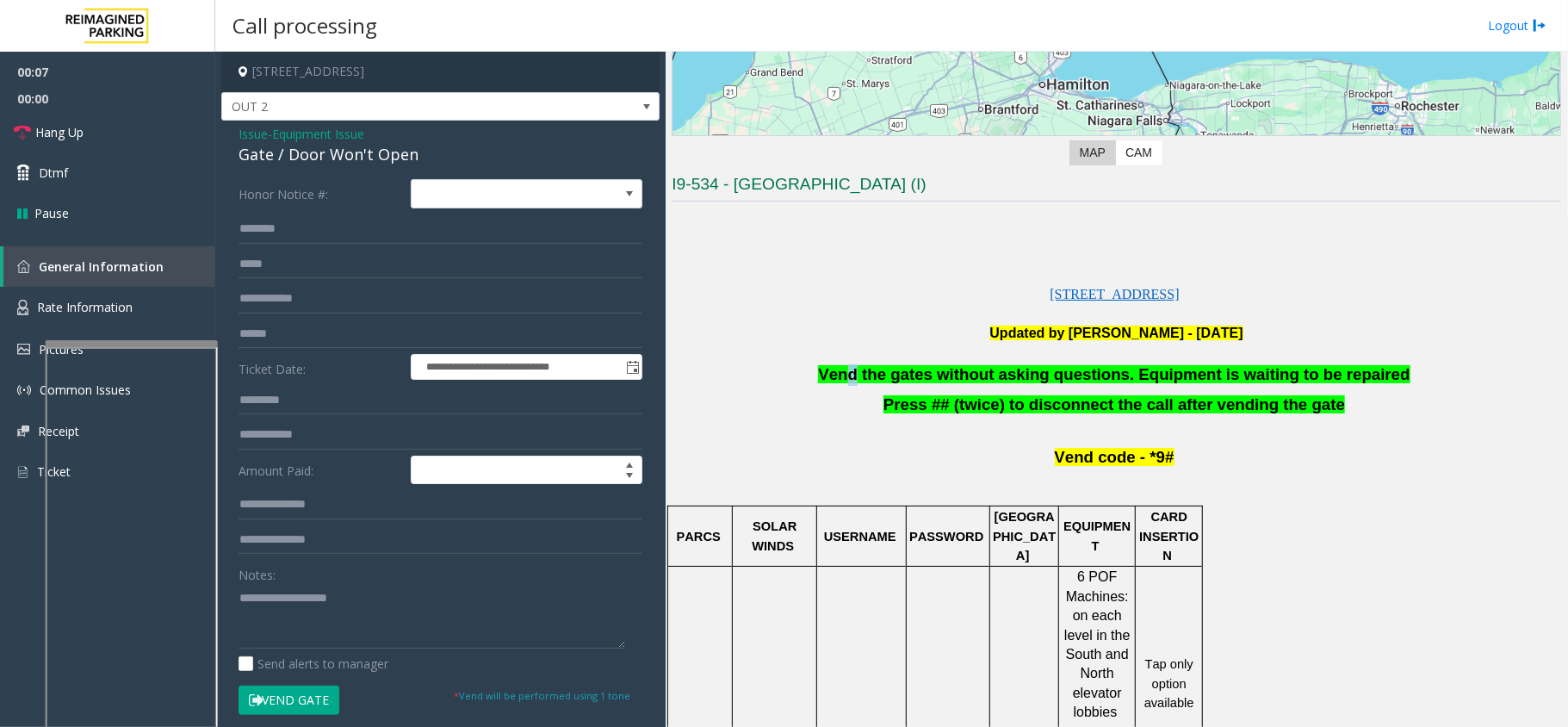
click at [878, 373] on span "Vend the gates without asking questions. Equipment is waiting to be repaired" at bounding box center [1114, 374] width 591 height 18
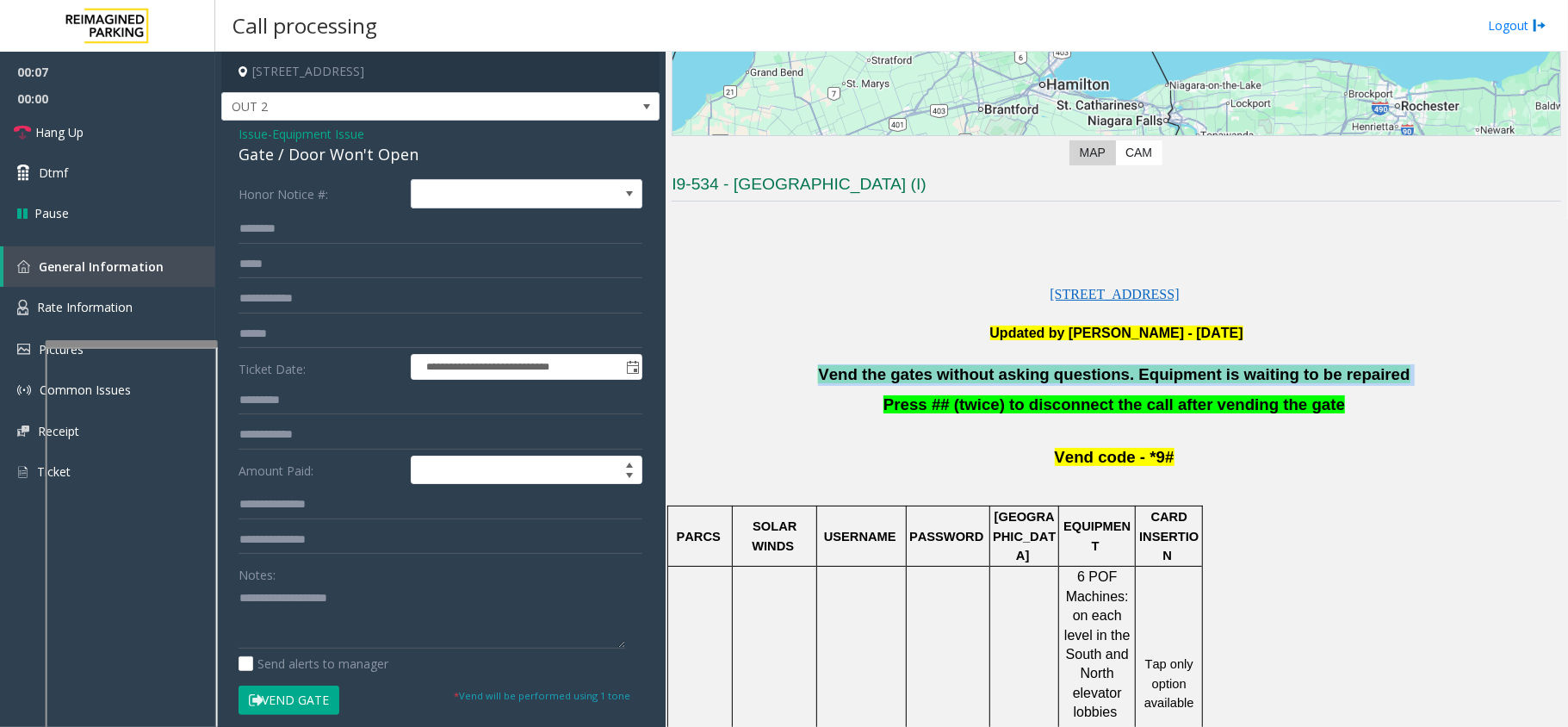
click at [878, 373] on span "Vend the gates without asking questions. Equipment is waiting to be repaired" at bounding box center [1114, 374] width 591 height 18
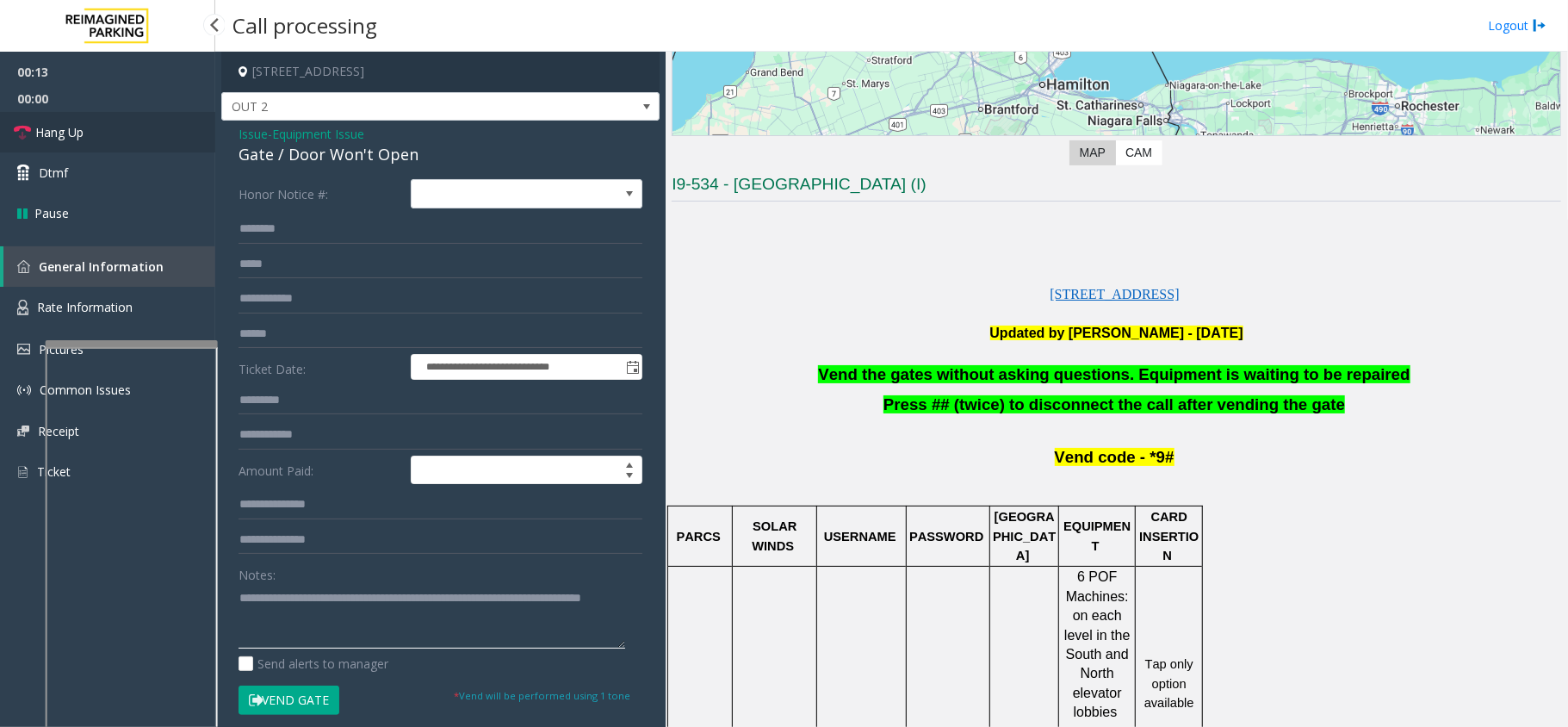
type textarea "**********"
click at [128, 123] on link "Hang Up" at bounding box center [107, 132] width 215 height 41
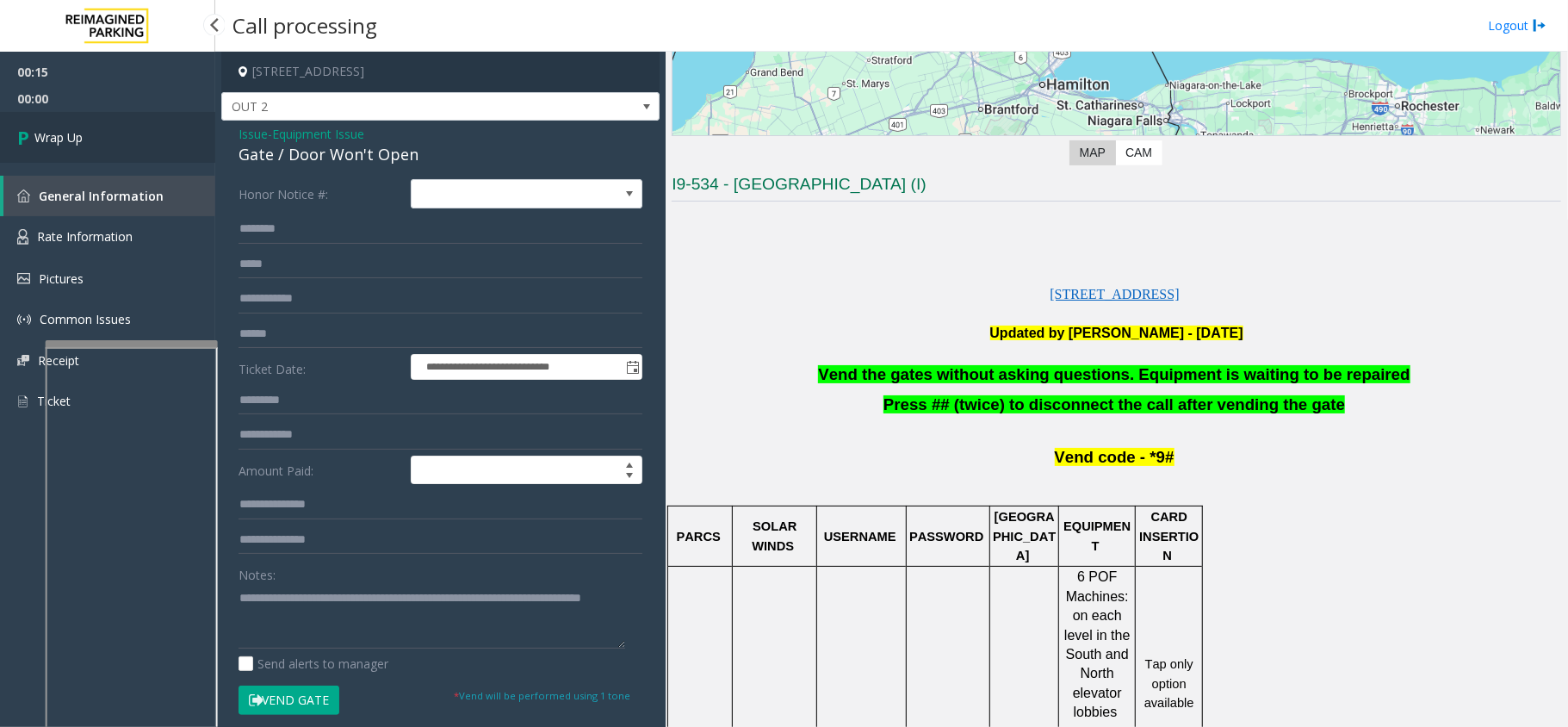
click at [108, 141] on link "Wrap Up" at bounding box center [107, 137] width 215 height 51
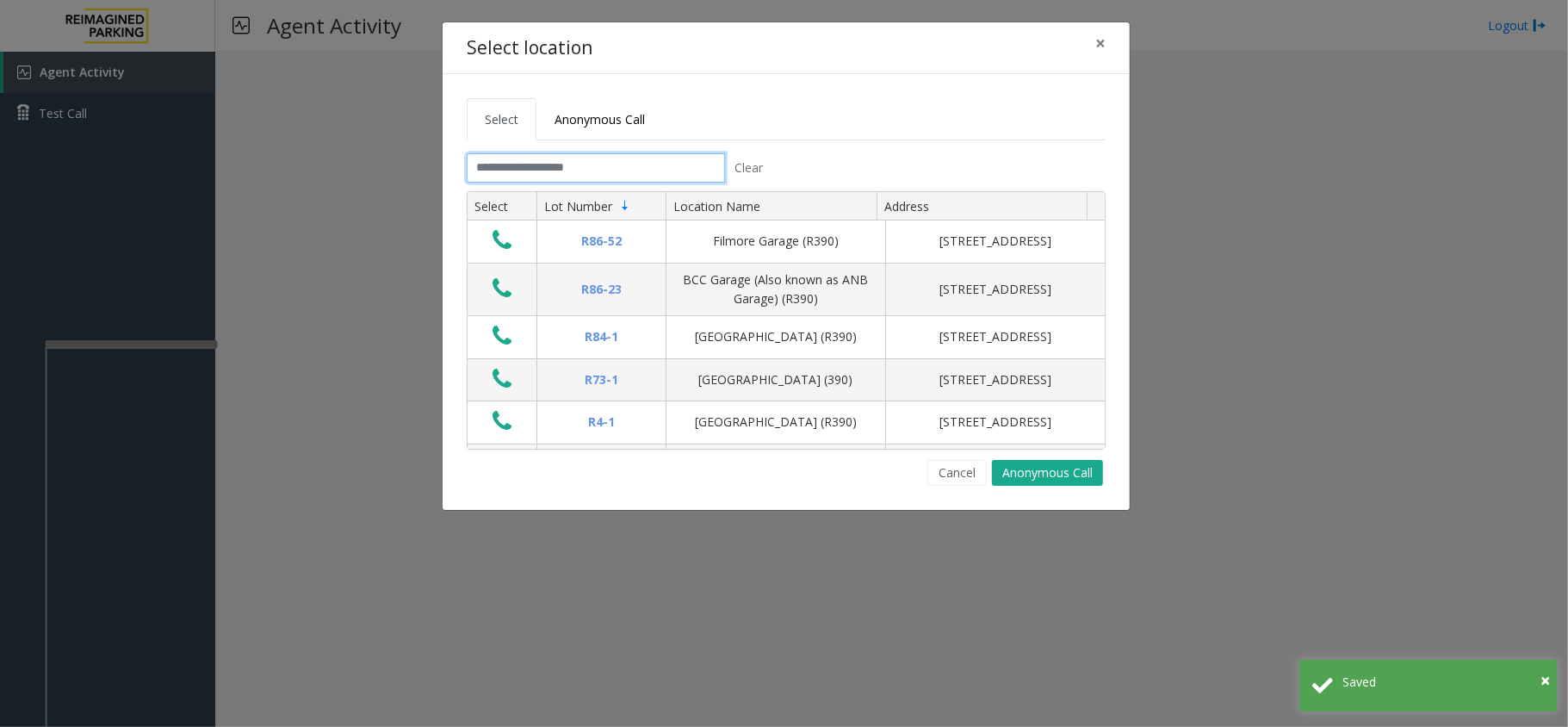
click at [691, 167] on input "text" at bounding box center [596, 168] width 259 height 29
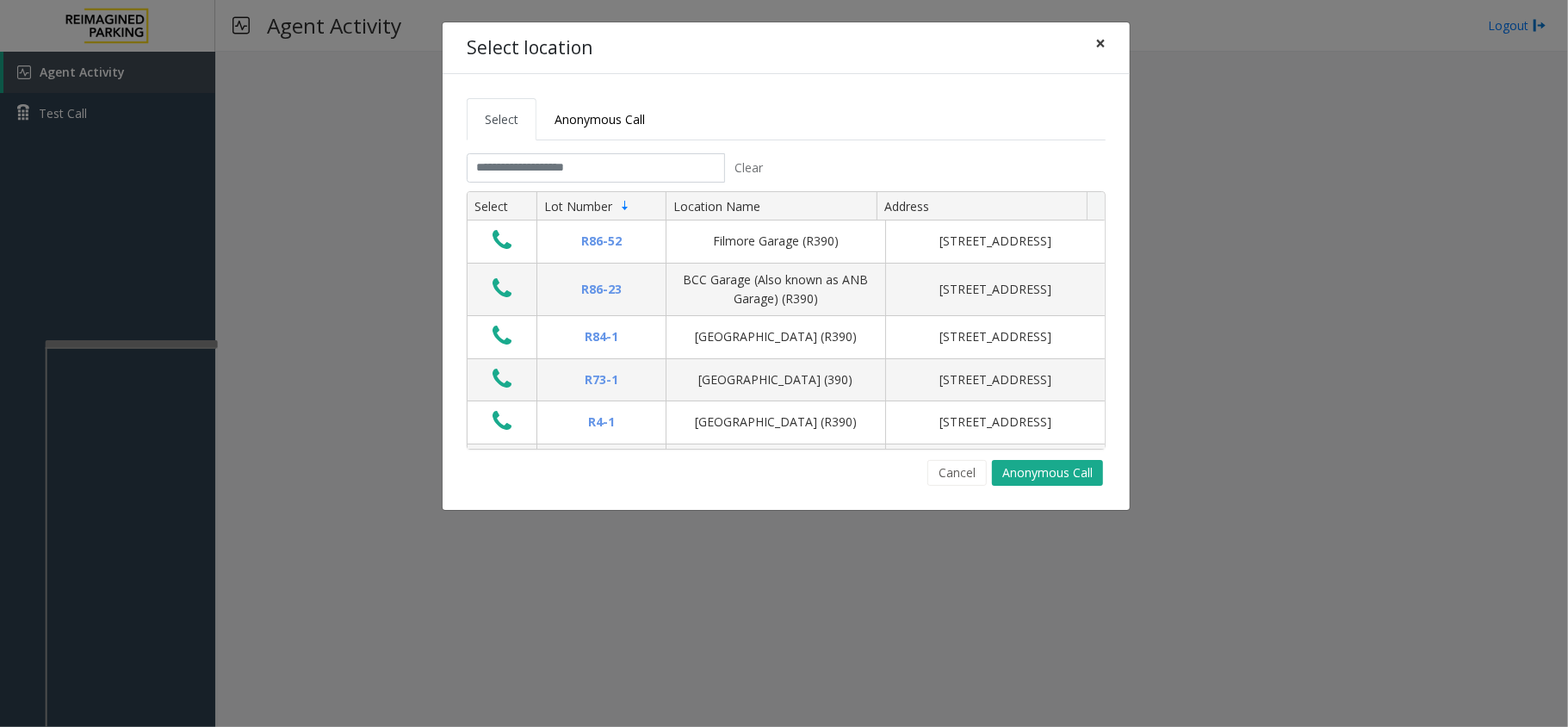
click at [1093, 46] on button "×" at bounding box center [1101, 43] width 35 height 42
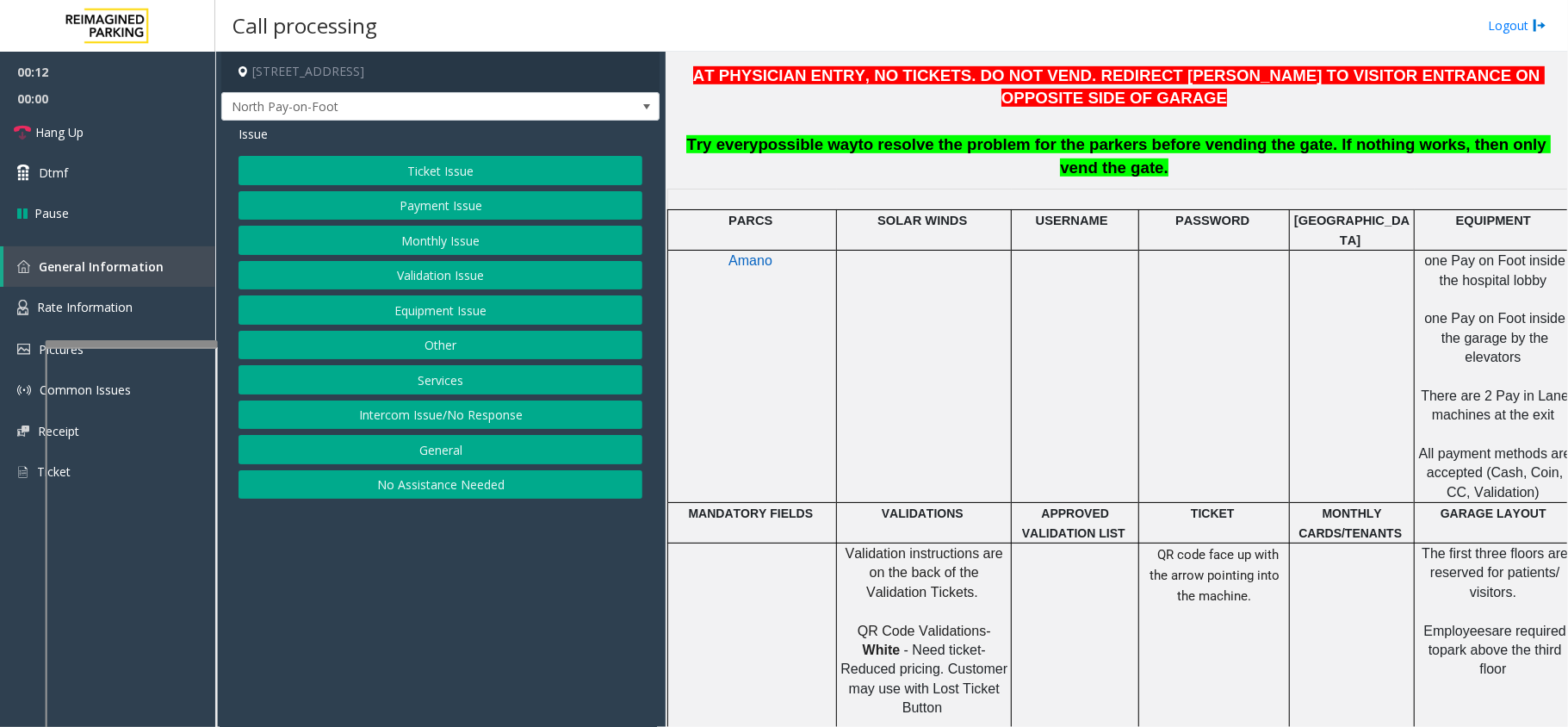
scroll to position [804, 0]
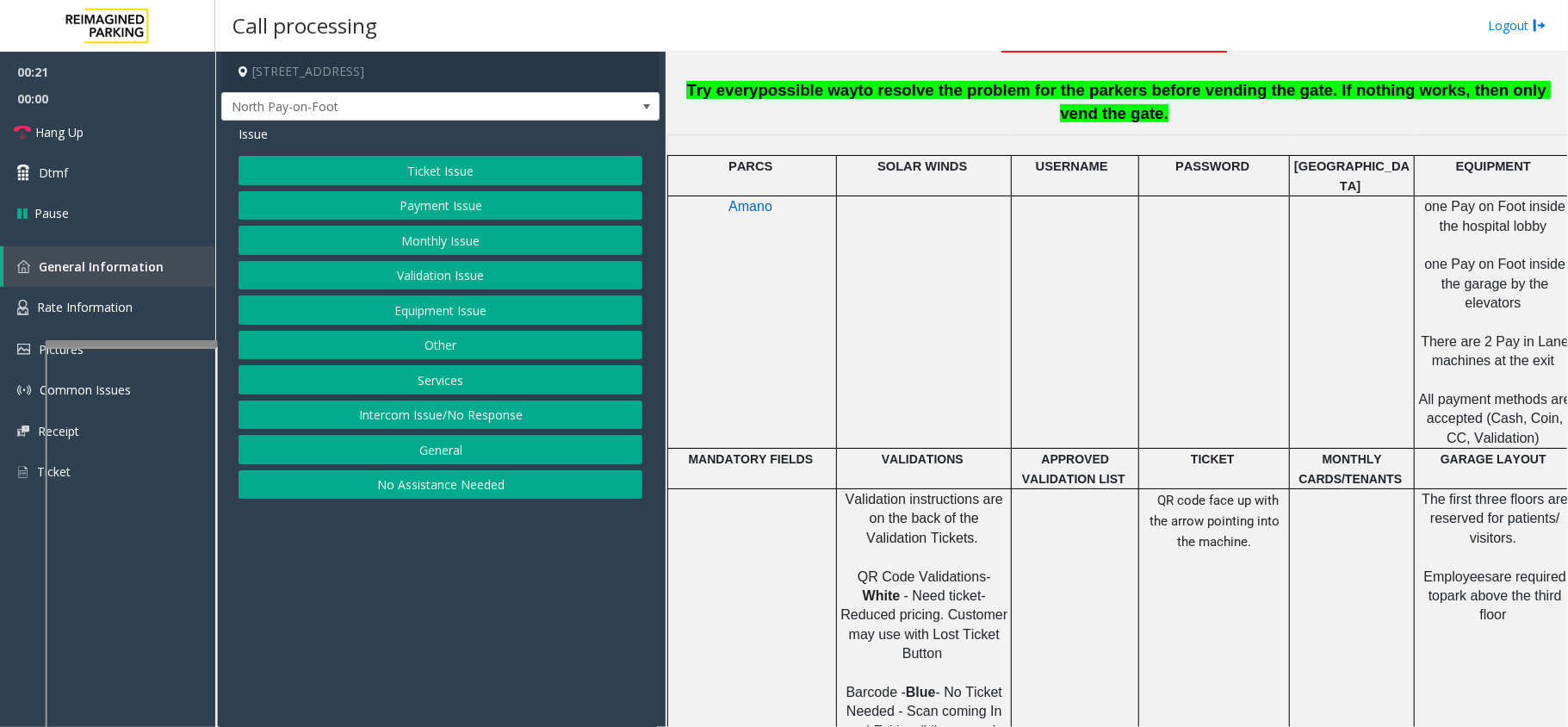
click at [479, 182] on button "Ticket Issue" at bounding box center [440, 171] width 404 height 29
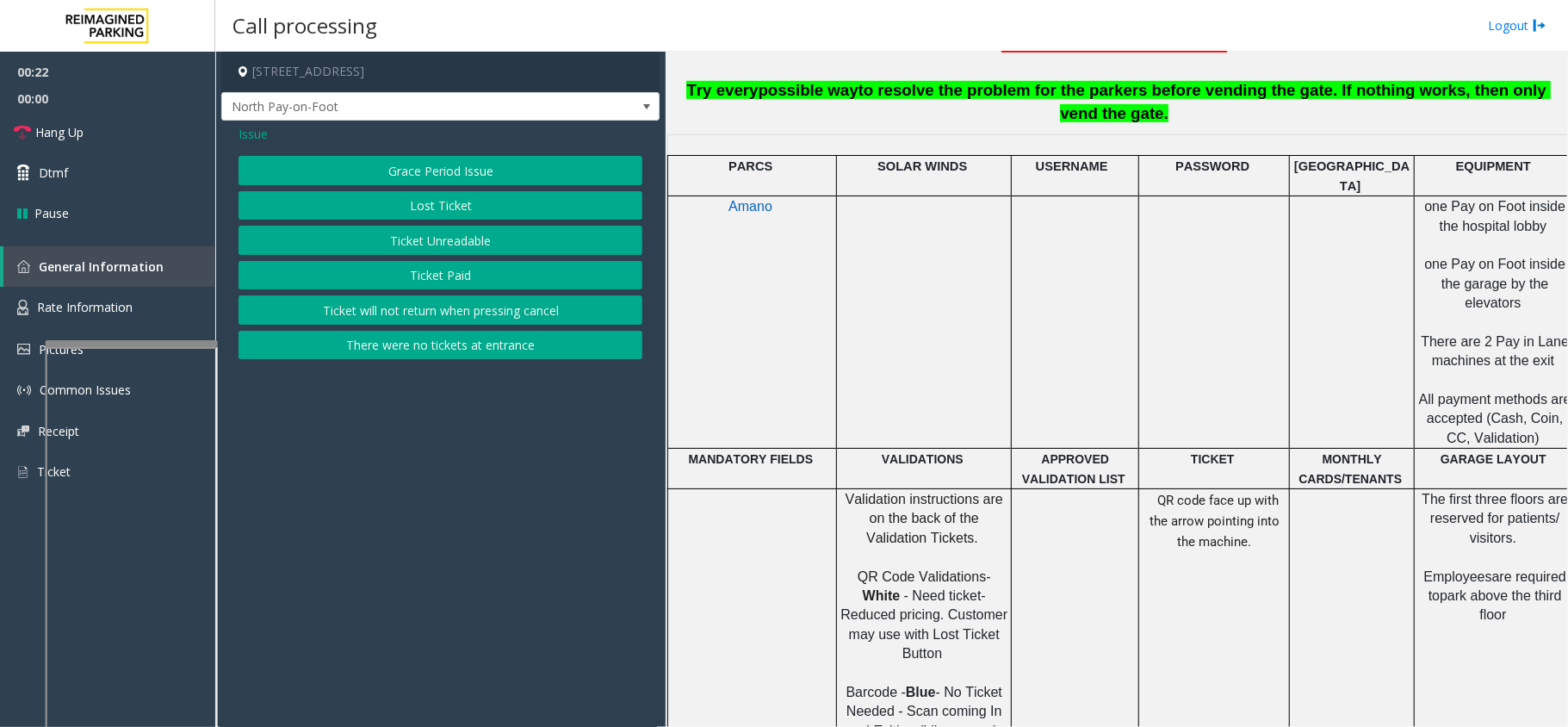
click at [477, 233] on button "Ticket Unreadable" at bounding box center [440, 240] width 404 height 29
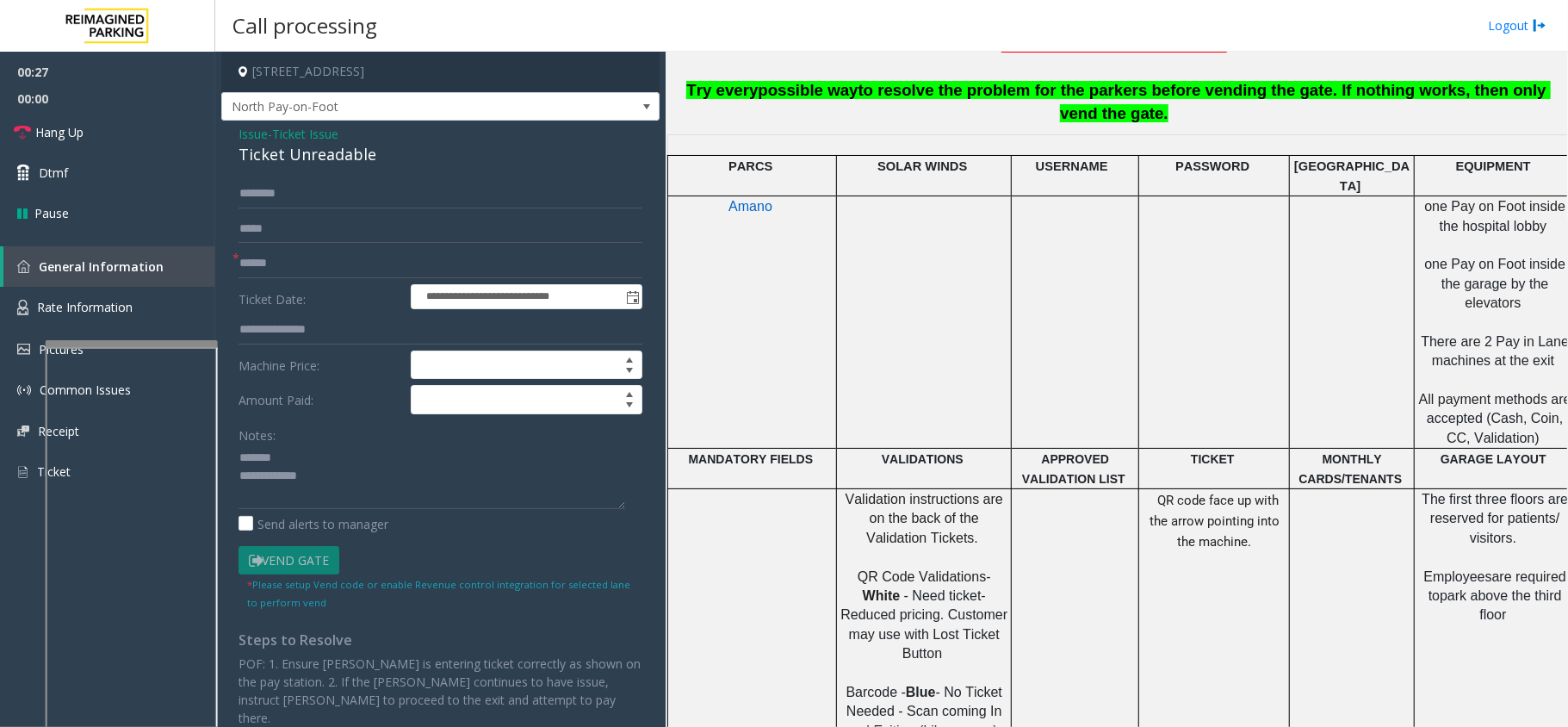
click at [287, 156] on div "Ticket Unreadable" at bounding box center [440, 154] width 404 height 23
click at [356, 491] on textarea at bounding box center [431, 477] width 387 height 65
type textarea "**********"
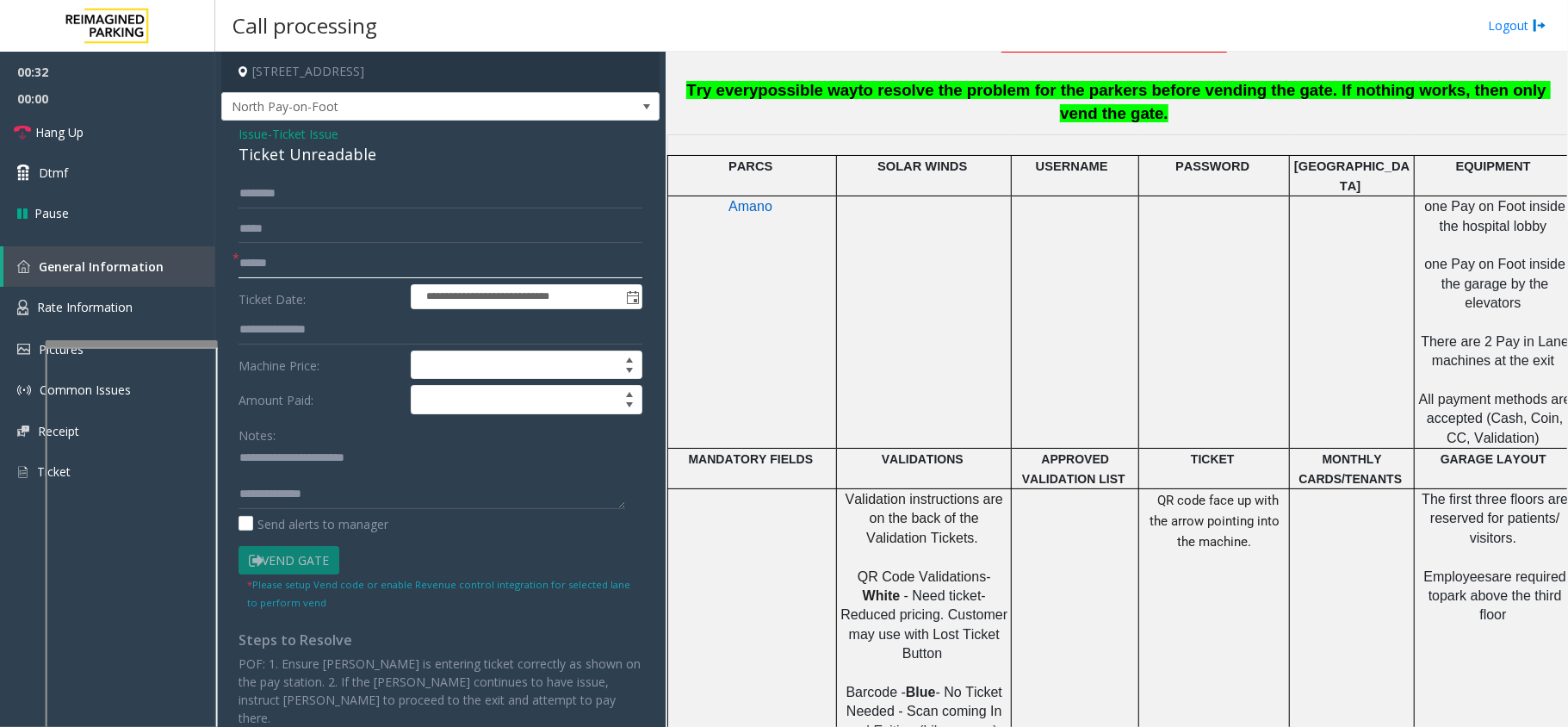
click at [314, 269] on input "text" at bounding box center [440, 264] width 404 height 29
type input "**"
click at [474, 488] on textarea at bounding box center [431, 477] width 387 height 65
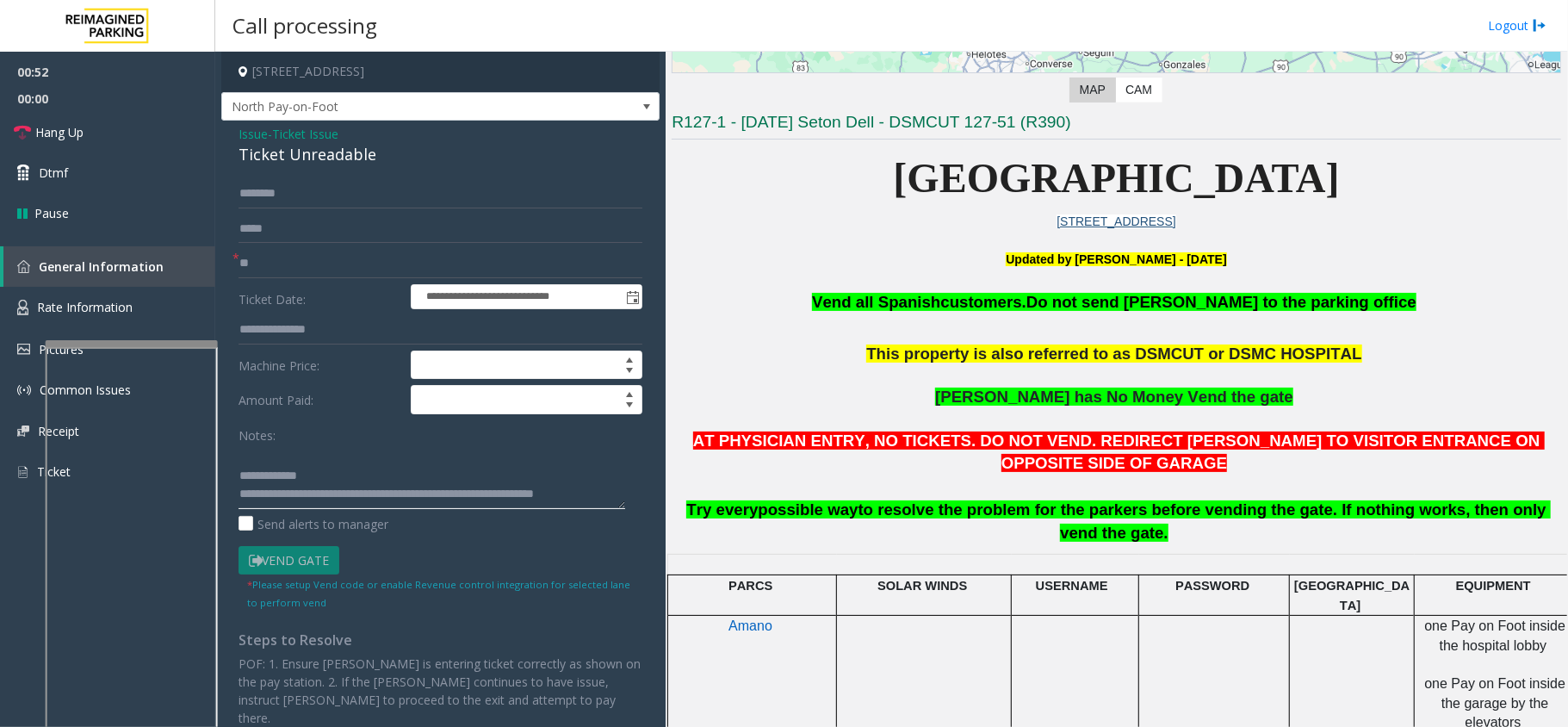
scroll to position [345, 0]
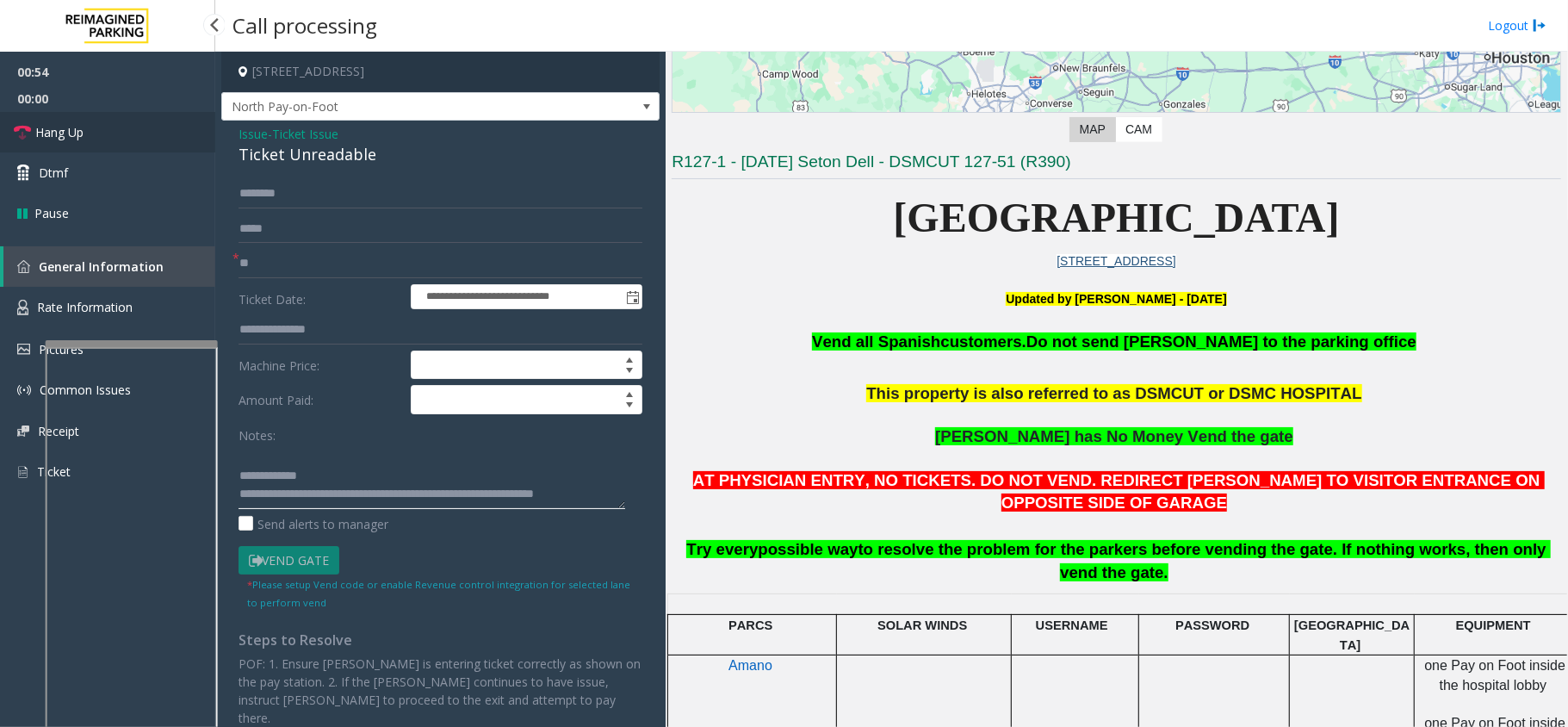
type textarea "**********"
click at [104, 132] on link "Hang Up" at bounding box center [107, 132] width 215 height 41
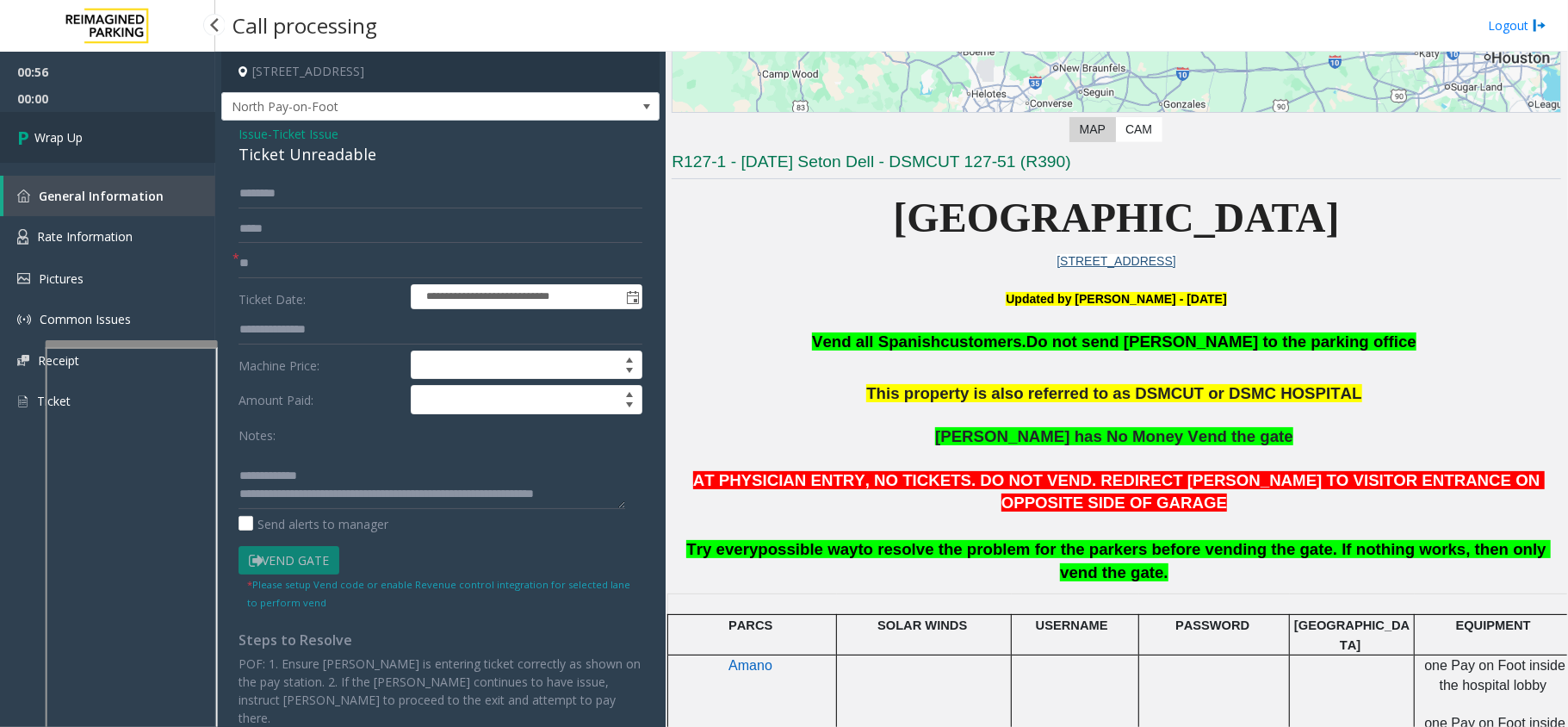
click at [100, 132] on link "Wrap Up" at bounding box center [107, 137] width 215 height 51
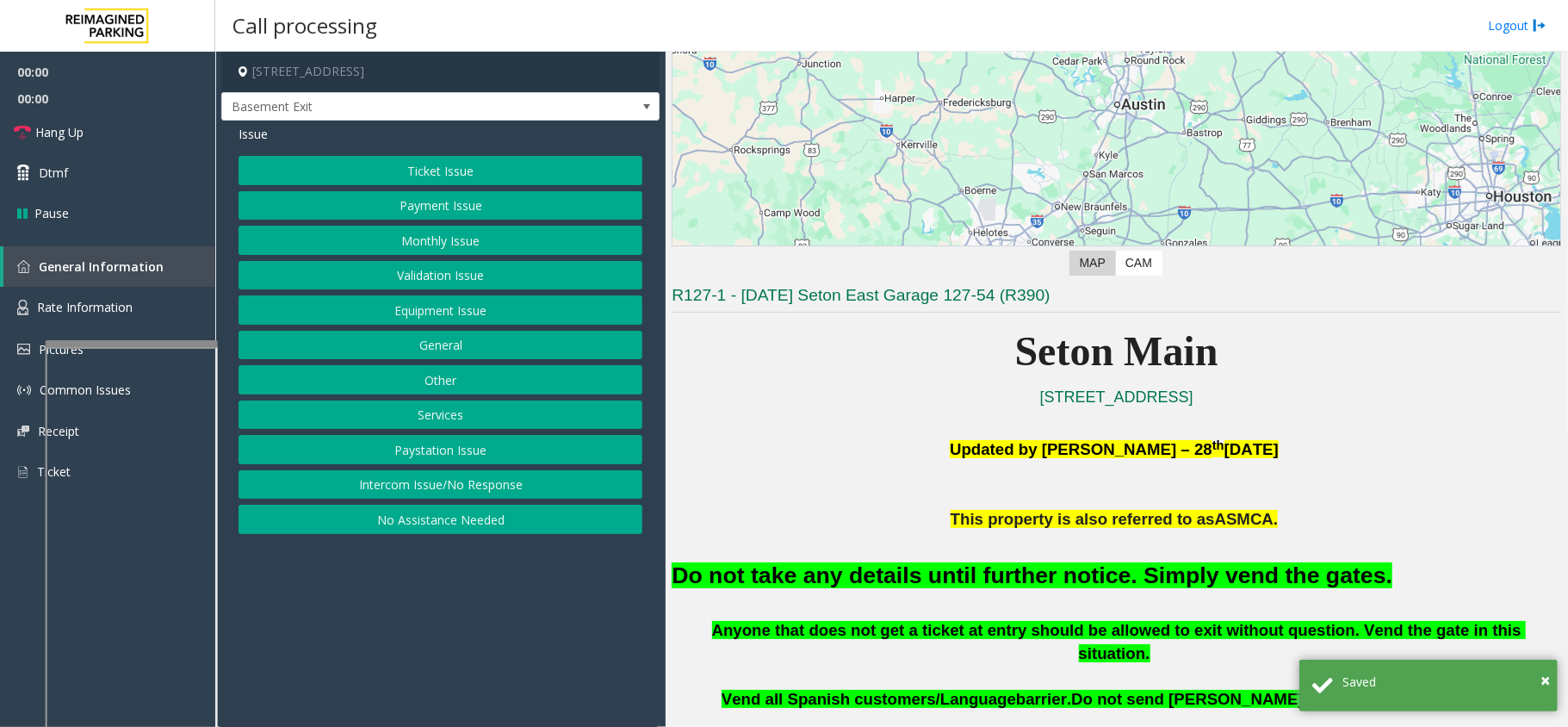
scroll to position [229, 0]
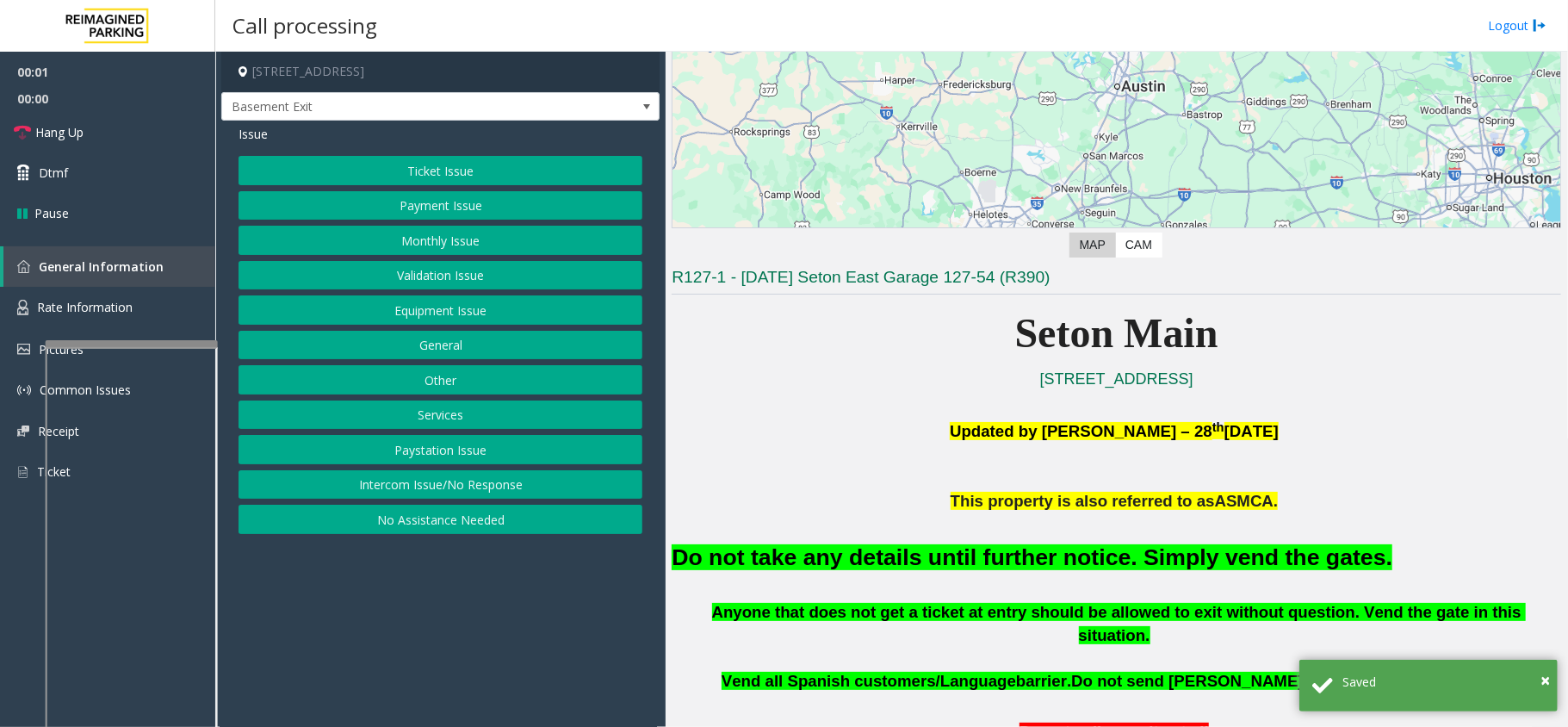
click at [397, 322] on button "Equipment Issue" at bounding box center [440, 310] width 404 height 29
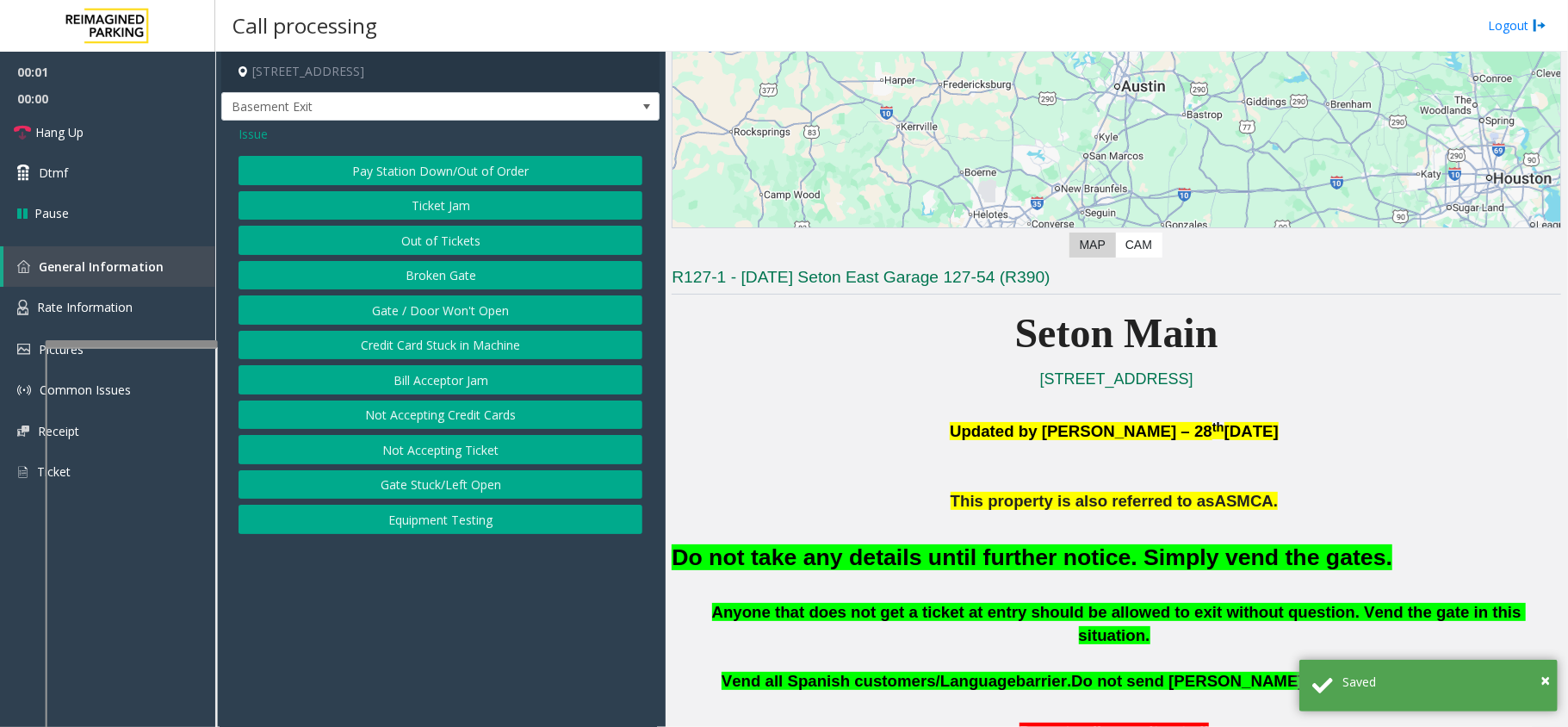
click at [397, 322] on button "Gate / Door Won't Open" at bounding box center [440, 310] width 404 height 29
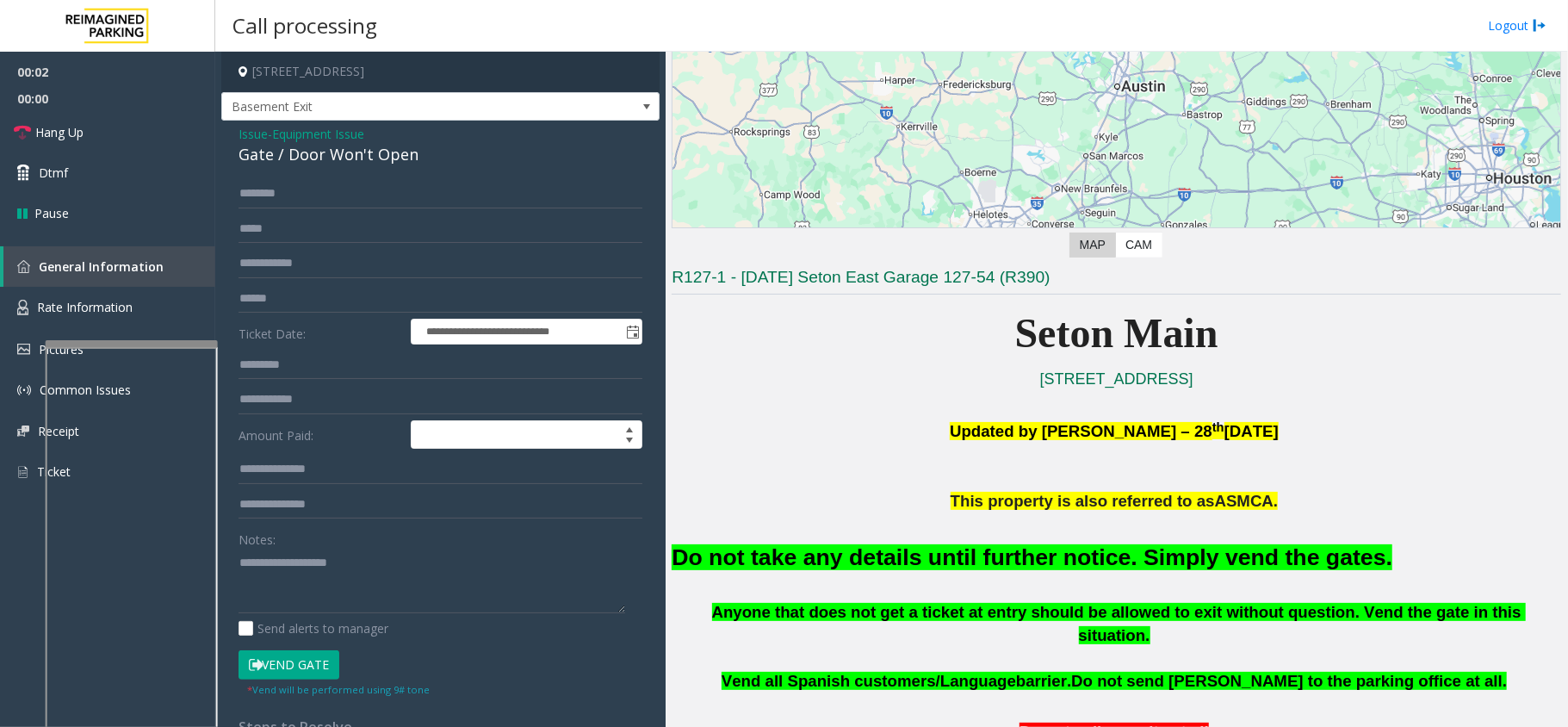
click at [292, 666] on button "Vend Gate" at bounding box center [289, 665] width 100 height 29
click at [729, 579] on div "Do not take any details until further notice. Simply vend the gates." at bounding box center [1116, 557] width 890 height 88
click at [735, 564] on font "Do not take any details until further notice. Simply vend the gates." at bounding box center [1032, 557] width 721 height 26
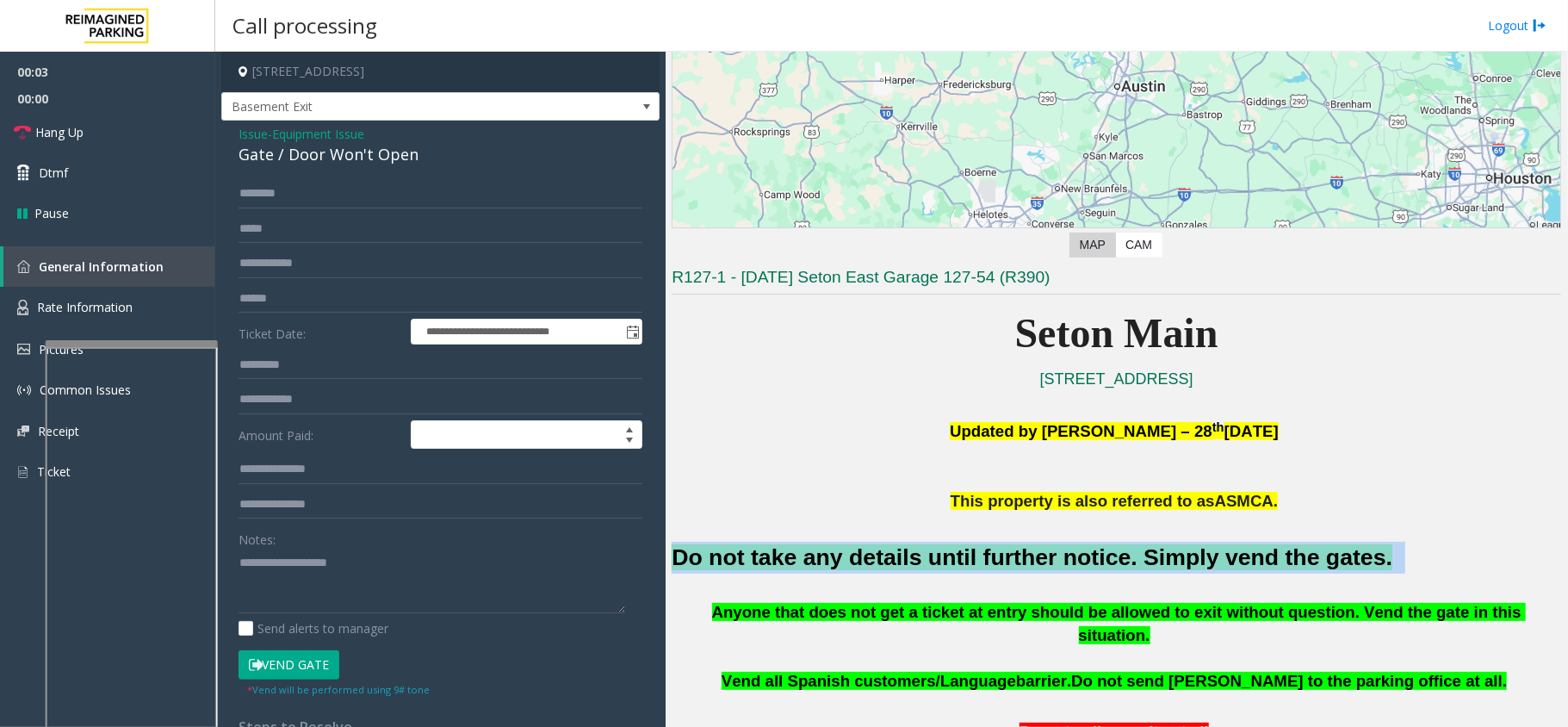
click at [735, 564] on font "Do not take any details until further notice. Simply vend the gates." at bounding box center [1032, 557] width 721 height 26
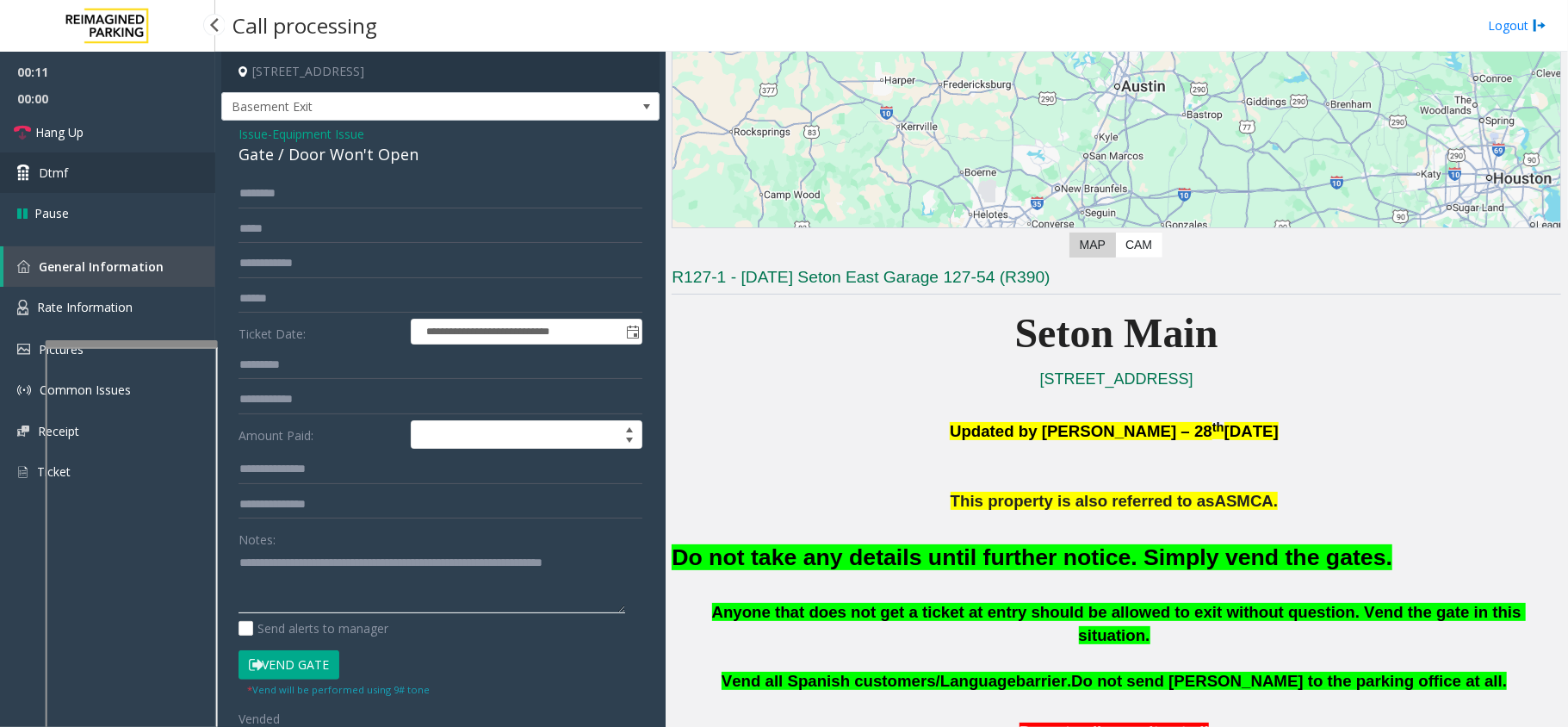
type textarea "**********"
click at [127, 154] on link "Dtmf" at bounding box center [107, 173] width 215 height 41
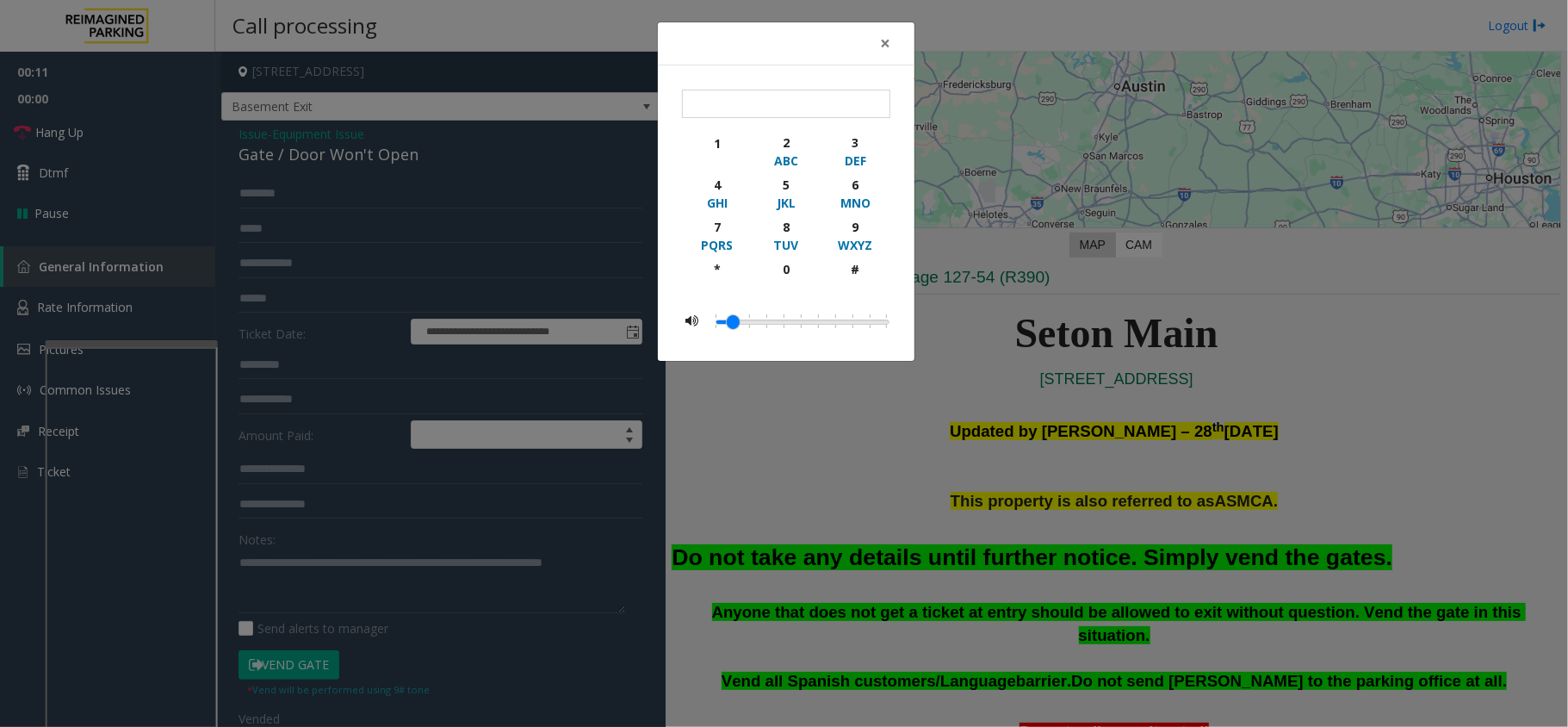
click at [125, 136] on div "× 1 2 ABC 3 DEF 4 GHI 5 JKL 6 MNO 7 PQRS 8 TUV 9 WXYZ * 0 #" at bounding box center [784, 363] width 1568 height 727
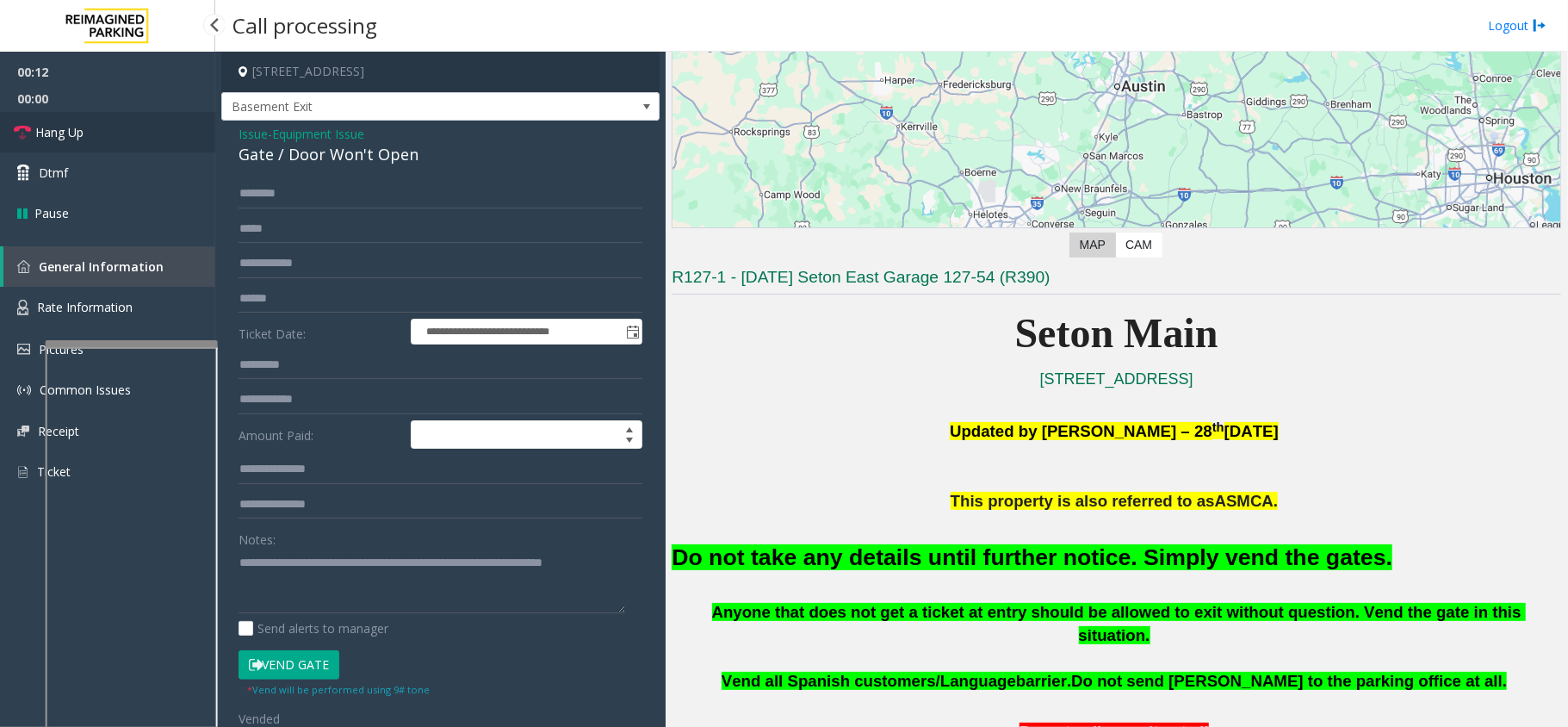
click at [125, 136] on link "Hang Up" at bounding box center [107, 132] width 215 height 41
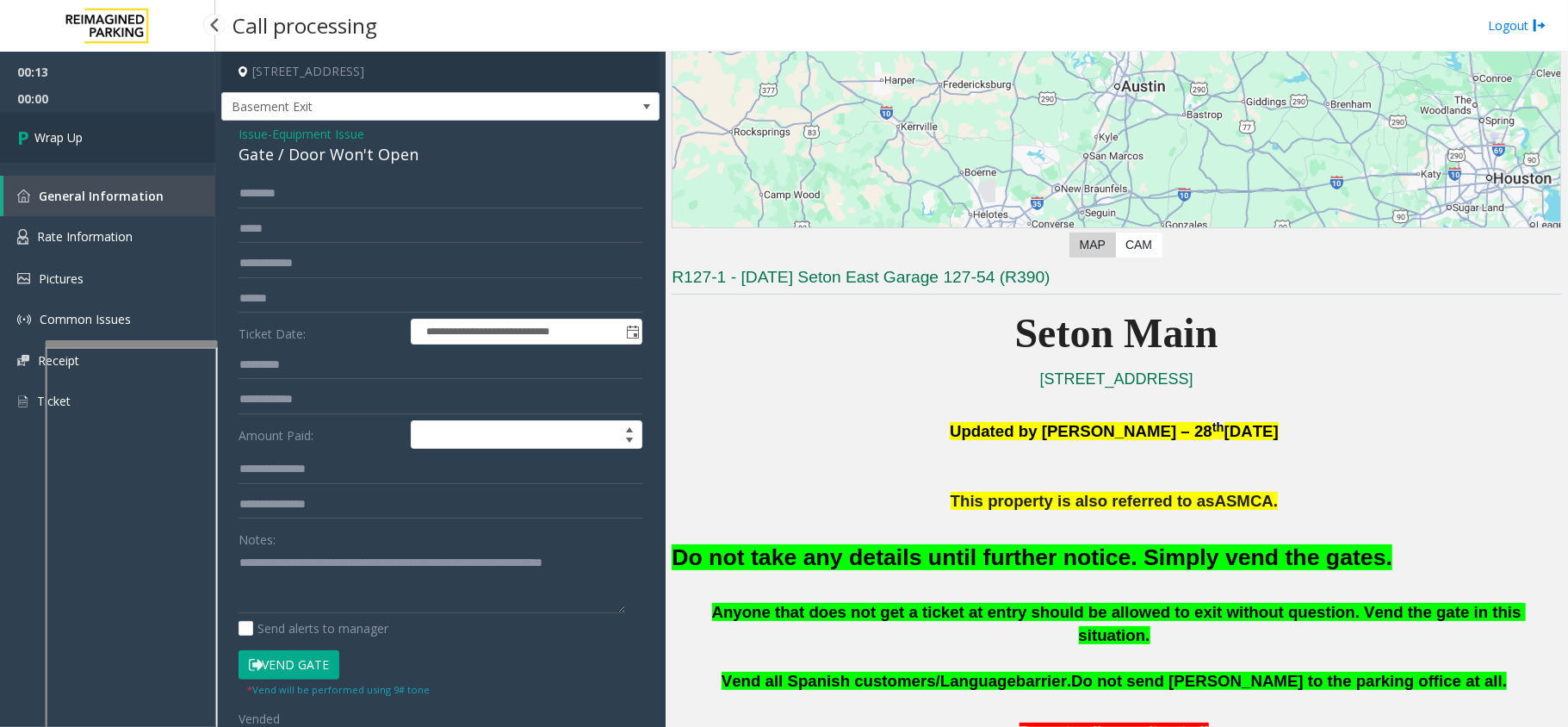
click at [125, 136] on link "Wrap Up" at bounding box center [107, 137] width 215 height 51
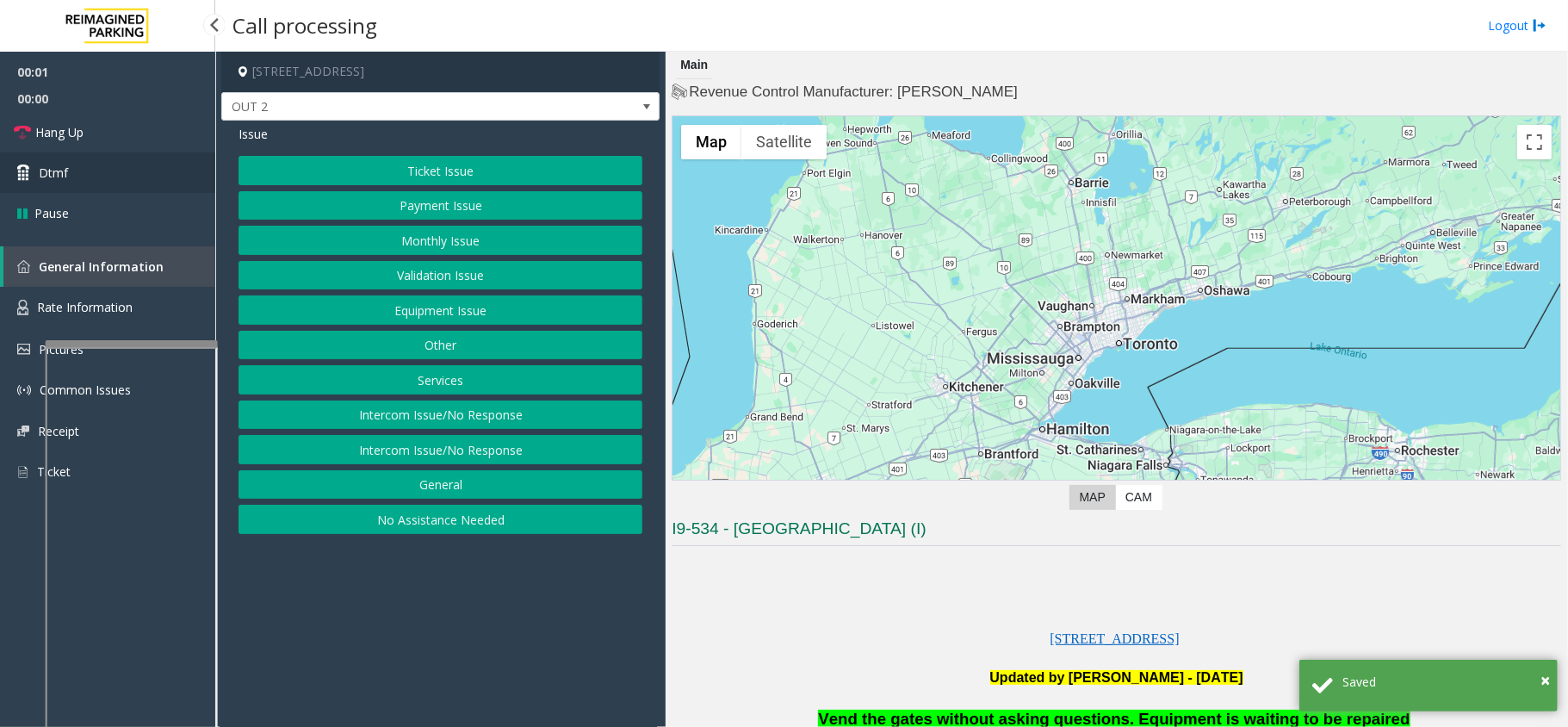
click at [151, 184] on link "Dtmf" at bounding box center [107, 173] width 215 height 41
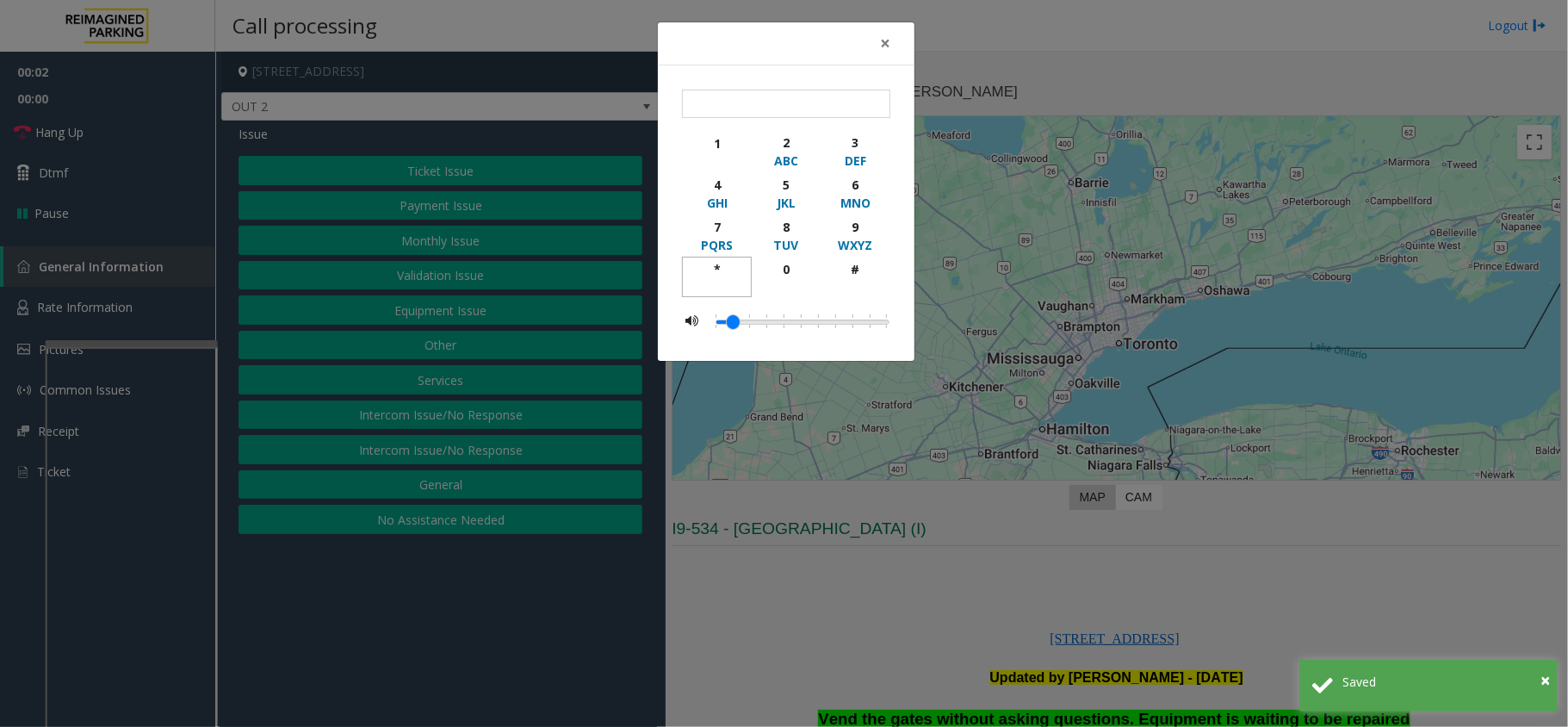
click at [730, 268] on div "*" at bounding box center [716, 269] width 47 height 18
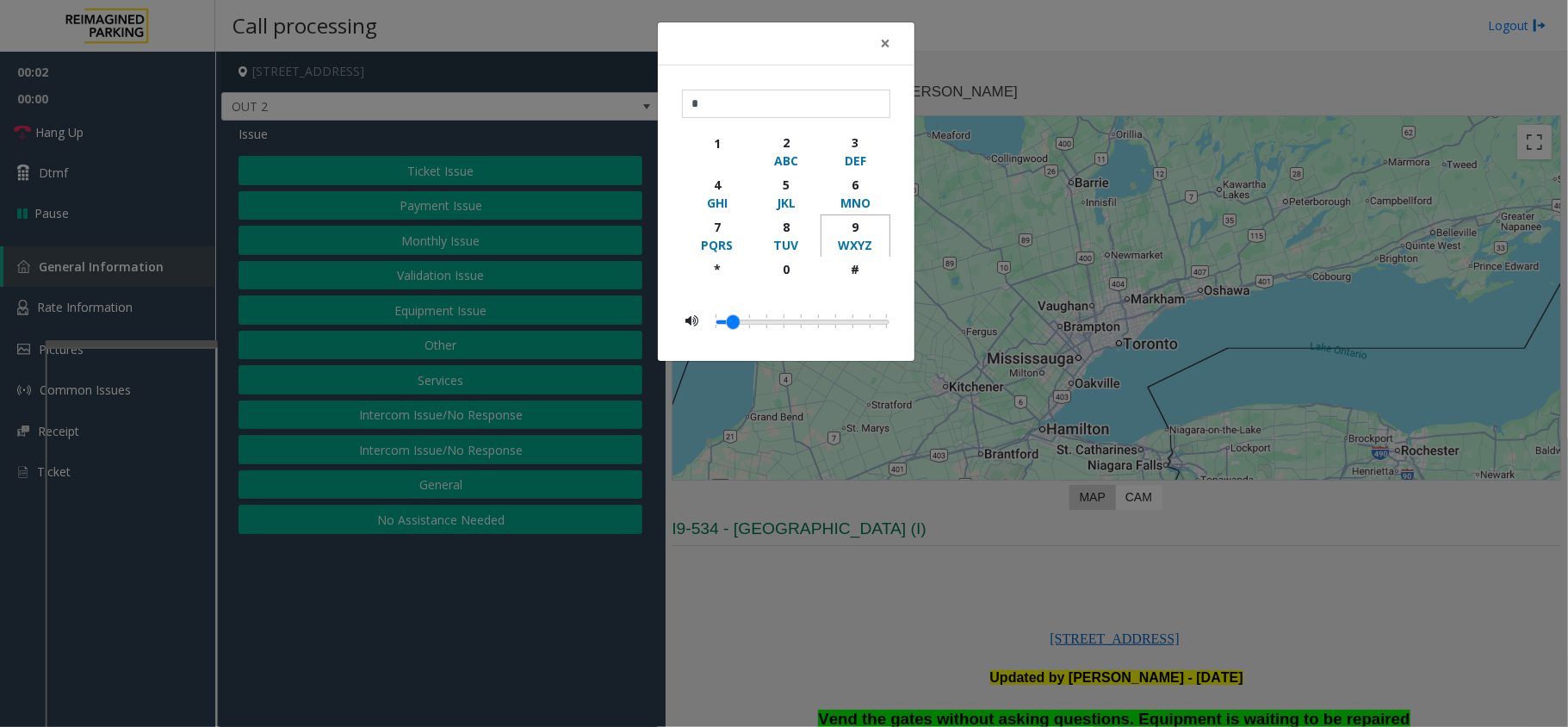
click at [840, 226] on div "9" at bounding box center [855, 227] width 47 height 18
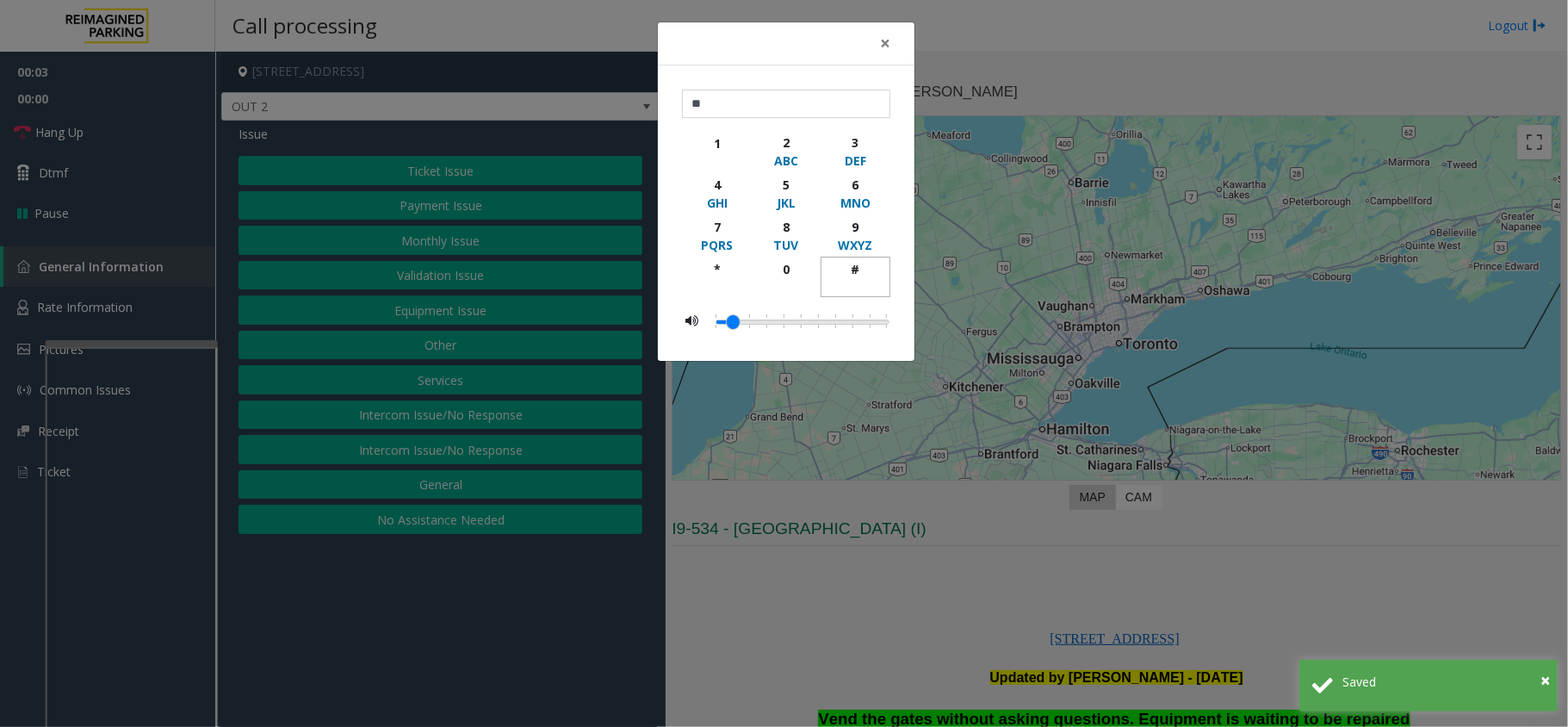
click at [860, 283] on div "button" at bounding box center [855, 286] width 47 height 15
type input "***"
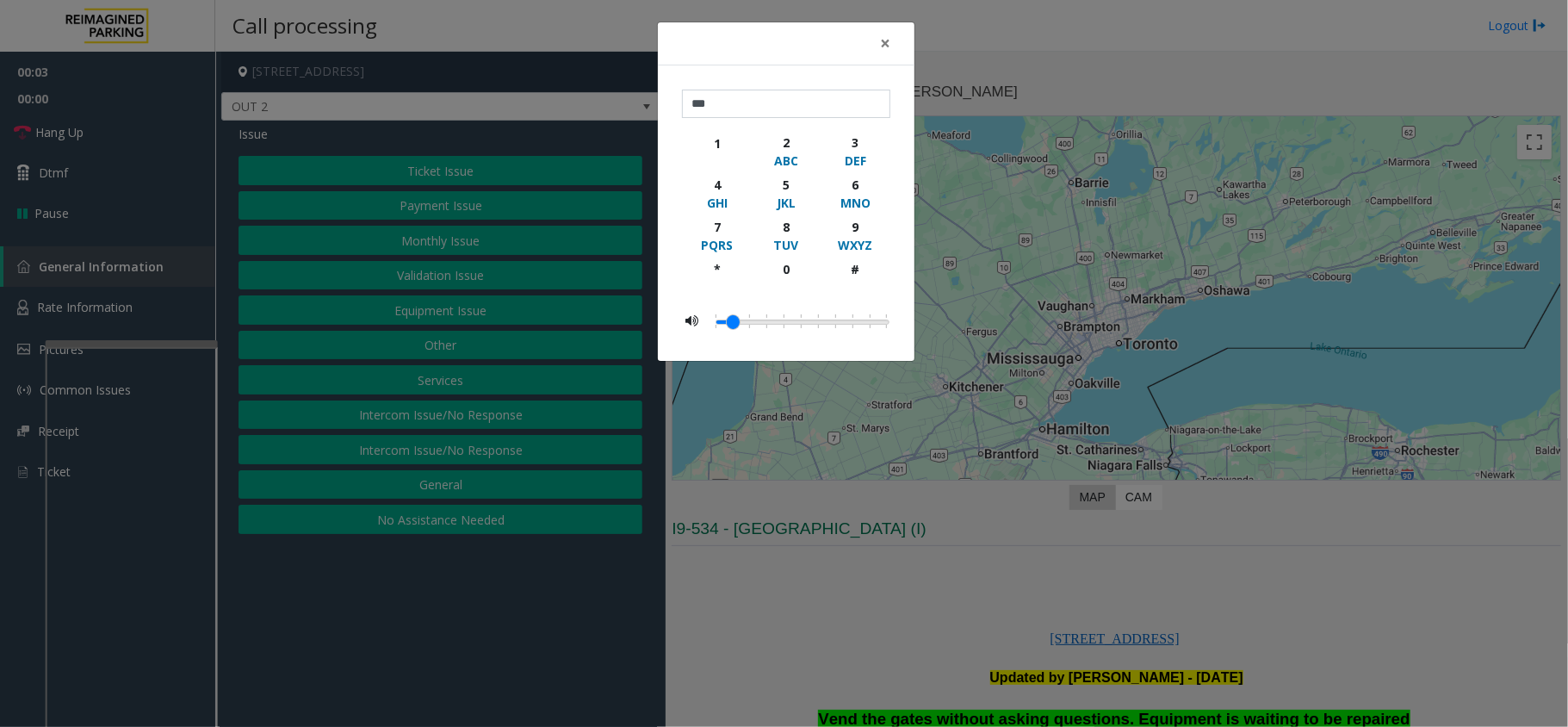
click at [1072, 567] on div "× *** 1 2 ABC 3 DEF 4 GHI 5 JKL 6 MNO 7 PQRS 8 TUV 9 WXYZ * 0 #" at bounding box center [784, 363] width 1568 height 727
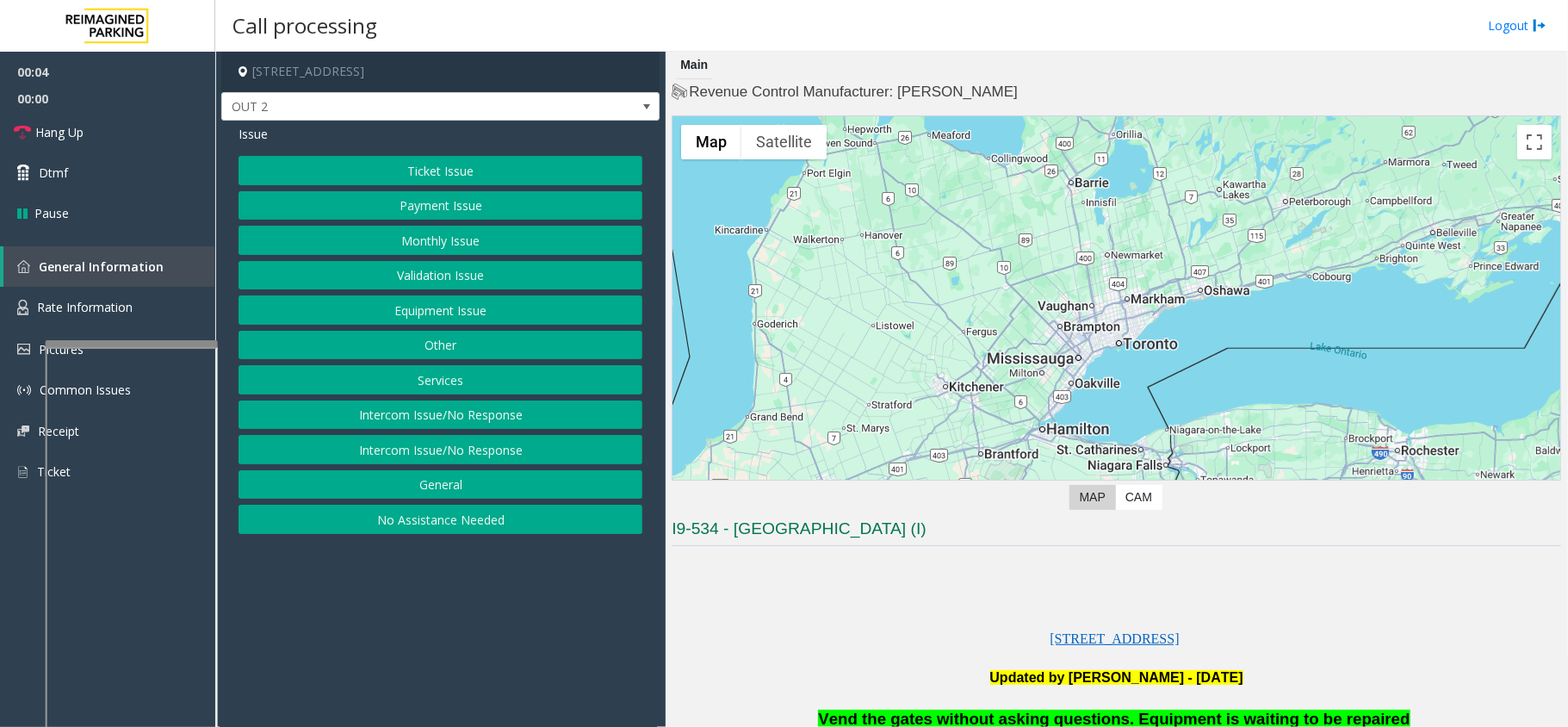
click at [562, 322] on button "Equipment Issue" at bounding box center [440, 310] width 404 height 29
click at [562, 322] on button "Gate / Door Won't Open" at bounding box center [440, 310] width 404 height 29
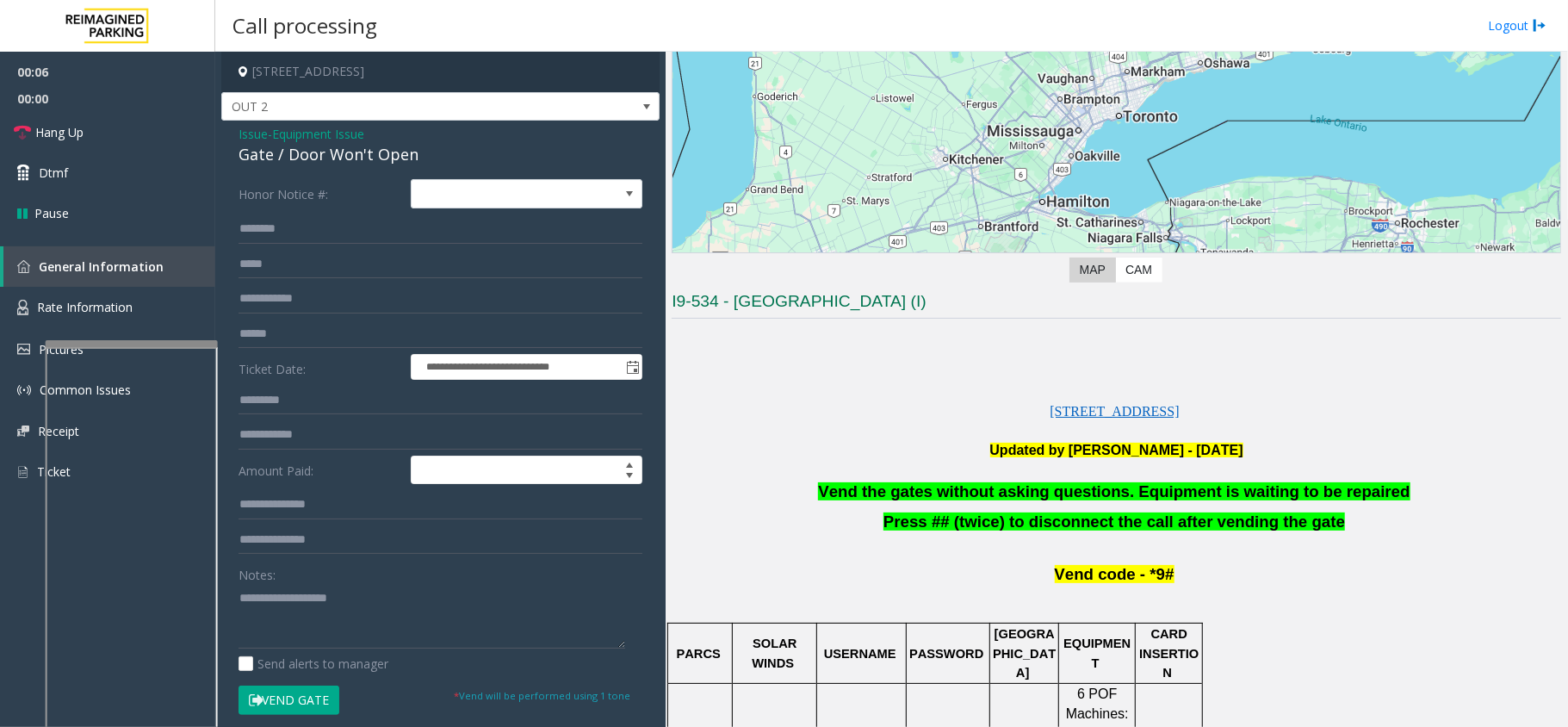
scroll to position [229, 0]
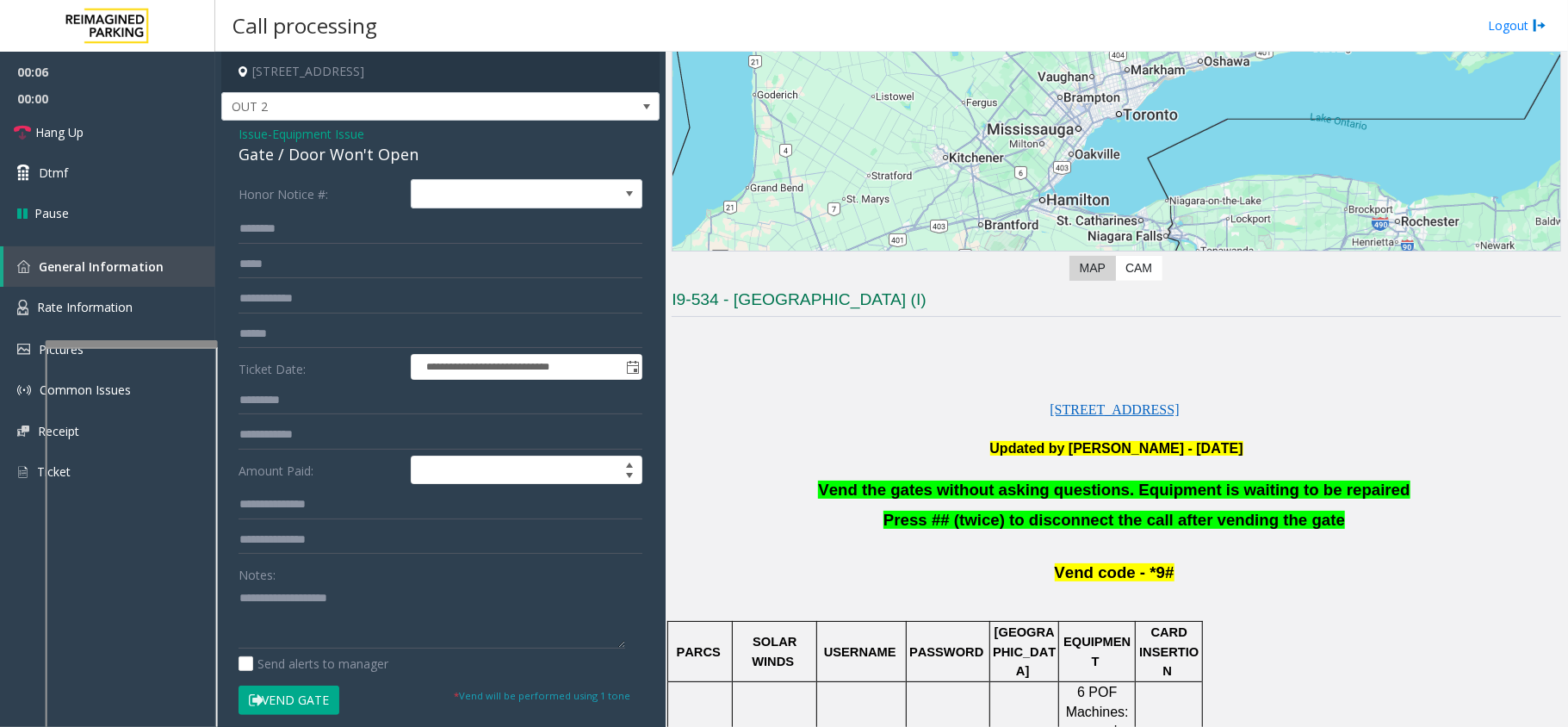
click at [994, 472] on p at bounding box center [1116, 469] width 890 height 21
click at [989, 490] on span "Vend the gates without asking questions. Equipment is waiting to be repaired" at bounding box center [1114, 489] width 591 height 18
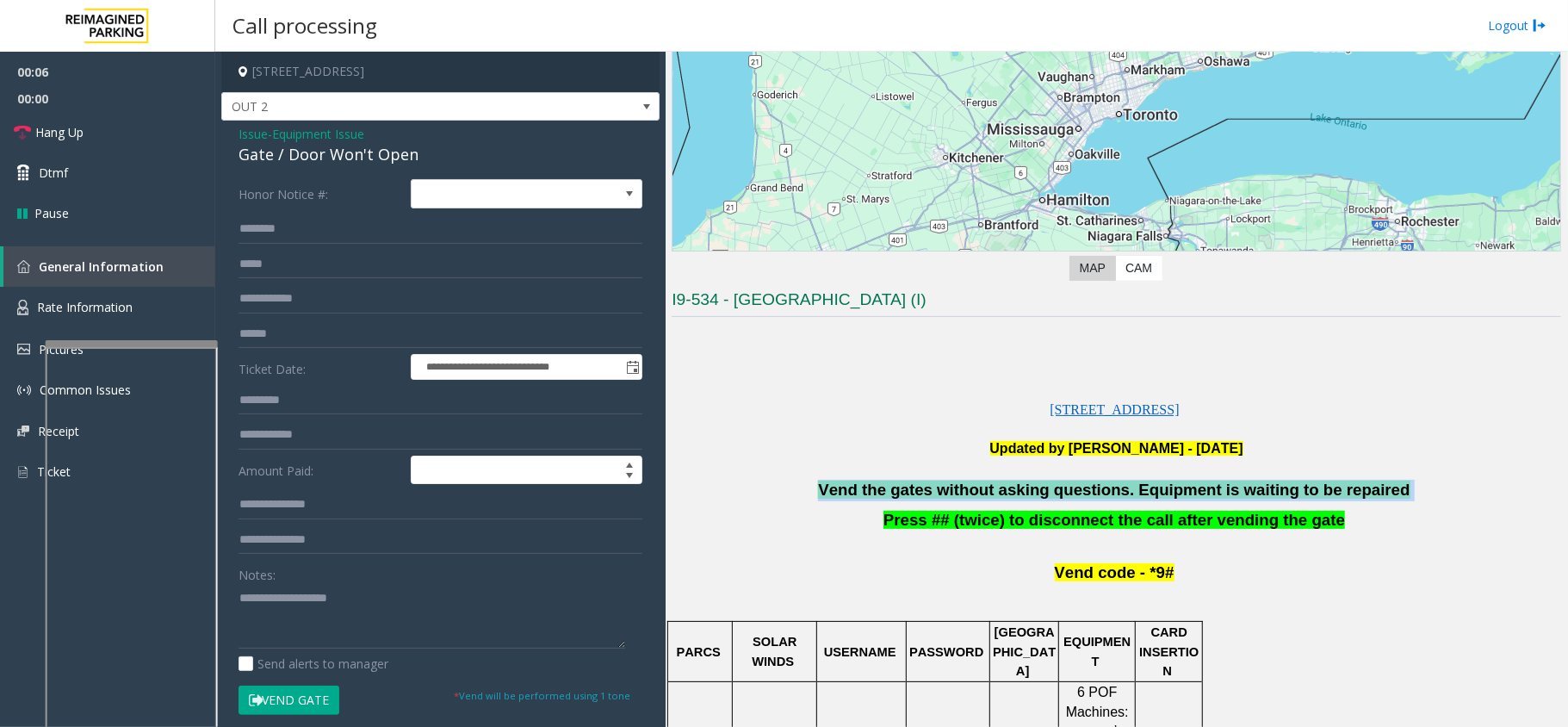
click at [989, 490] on span "Vend the gates without asking questions. Equipment is waiting to be repaired" at bounding box center [1114, 489] width 591 height 18
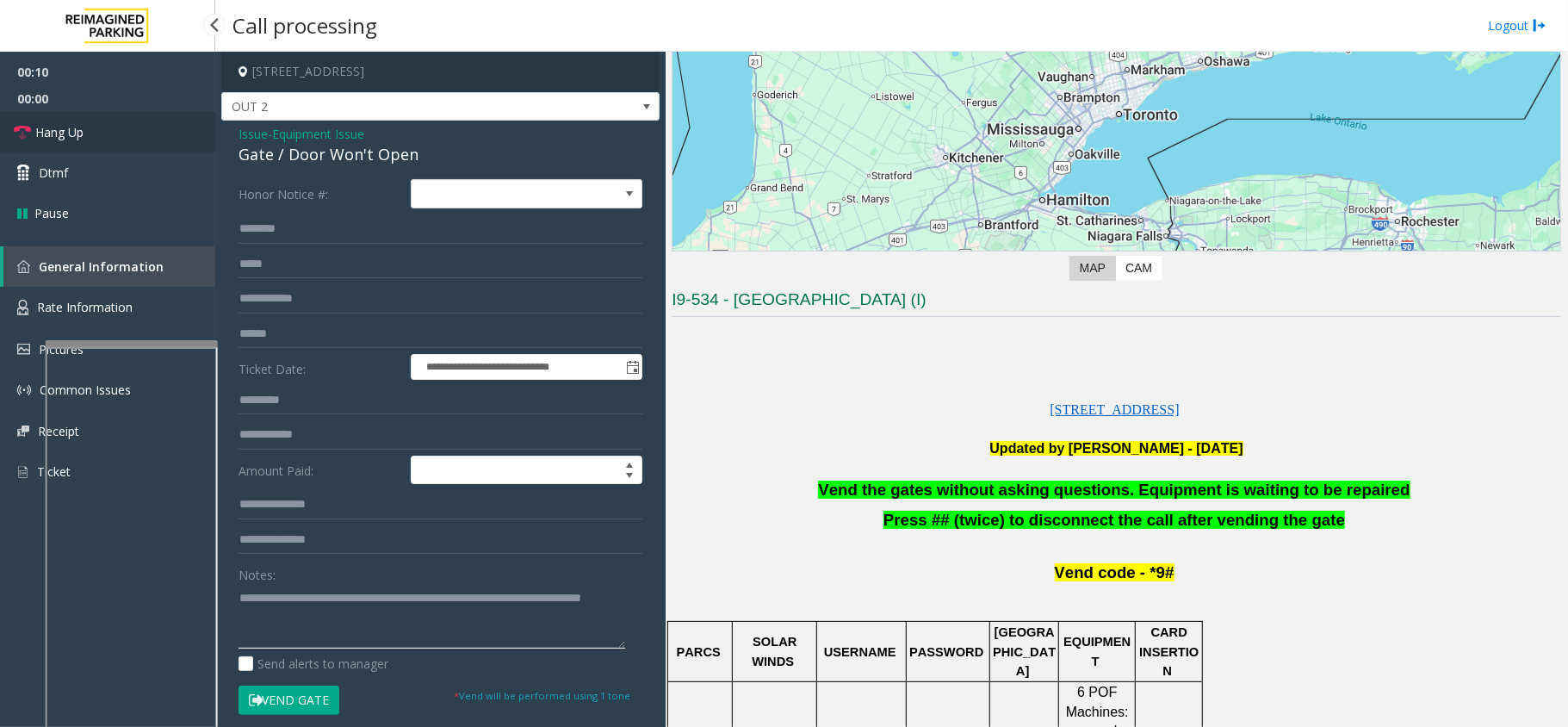
type textarea "**********"
click at [150, 116] on link "Hang Up" at bounding box center [107, 132] width 215 height 41
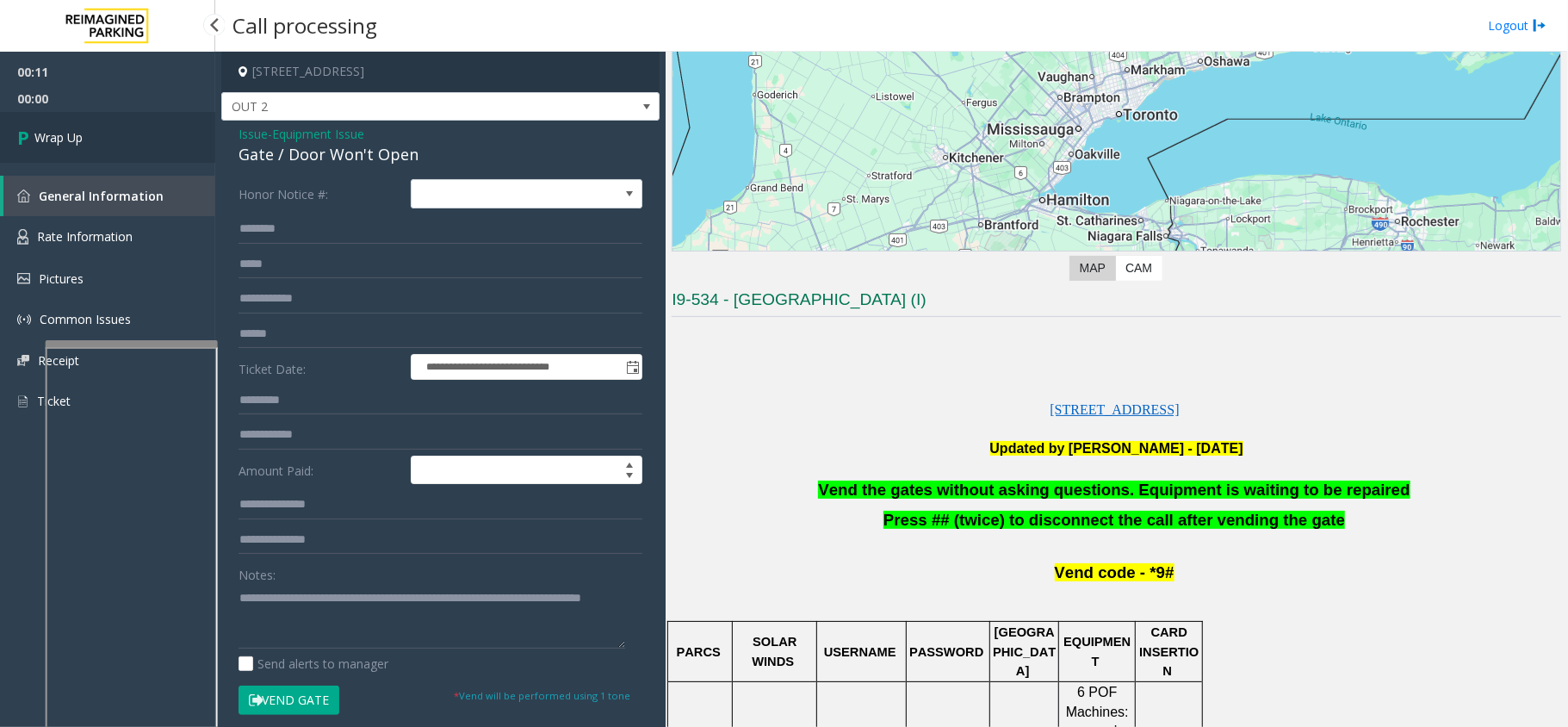
click at [134, 131] on link "Wrap Up" at bounding box center [107, 137] width 215 height 51
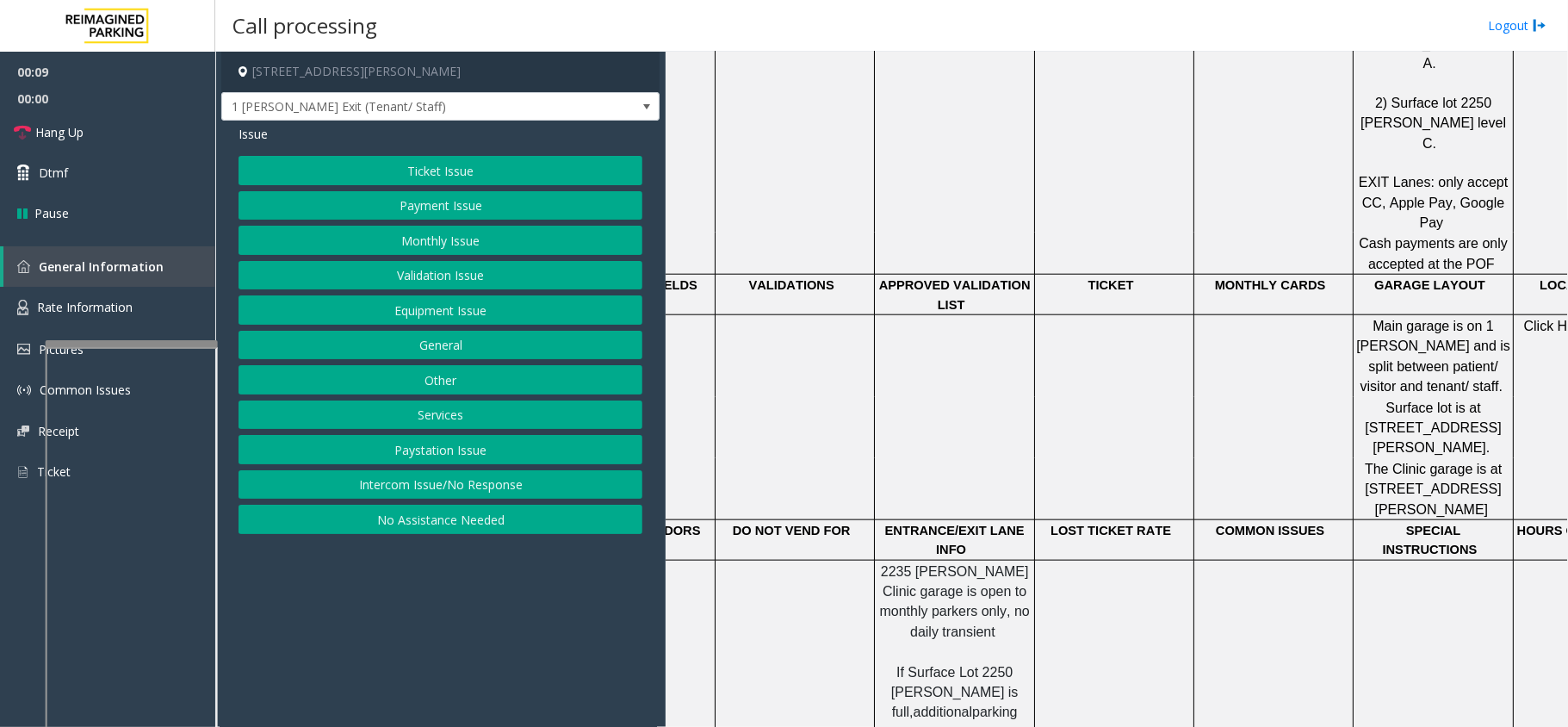
scroll to position [1263, 0]
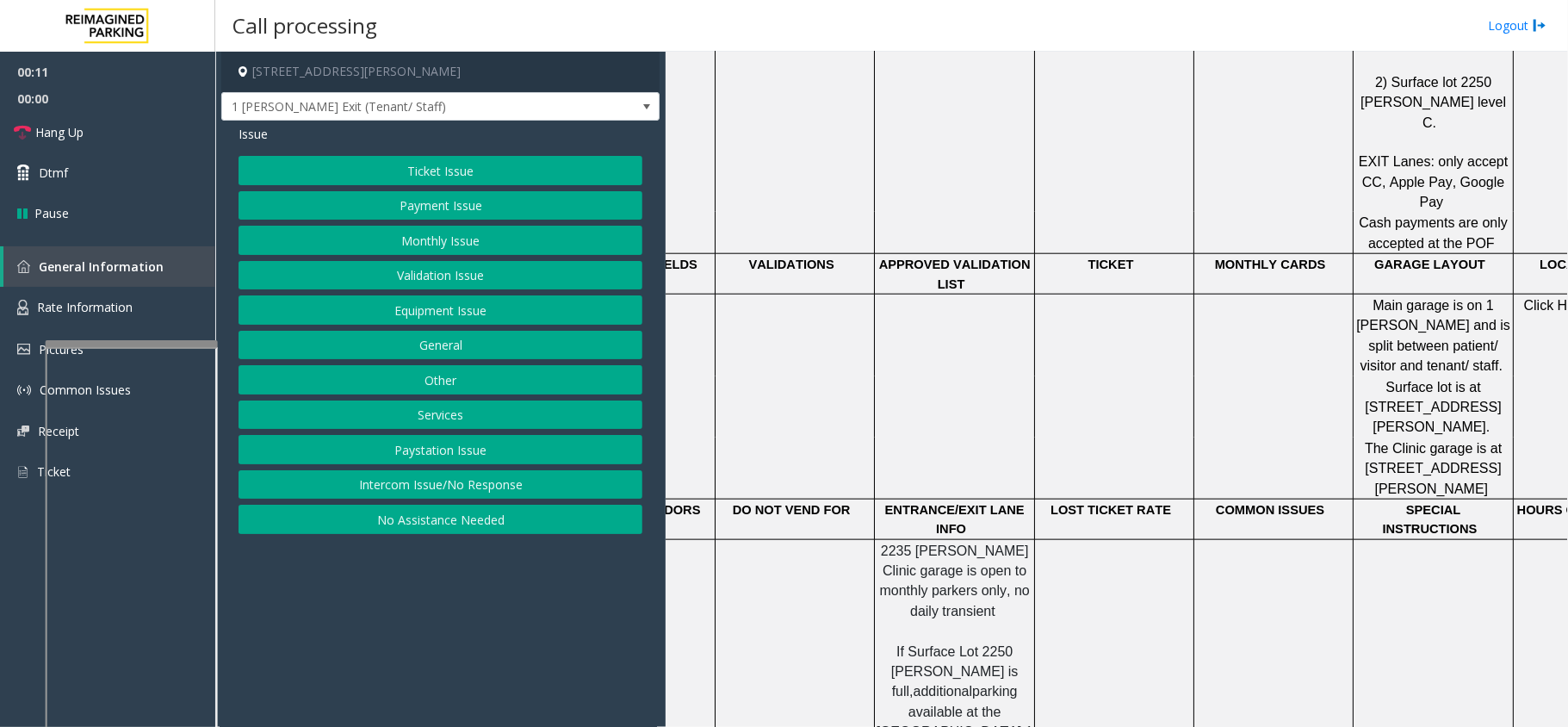
drag, startPoint x: 887, startPoint y: 461, endPoint x: 805, endPoint y: 457, distance: 82.1
click at [201, 312] on link "Rate Information" at bounding box center [107, 308] width 215 height 42
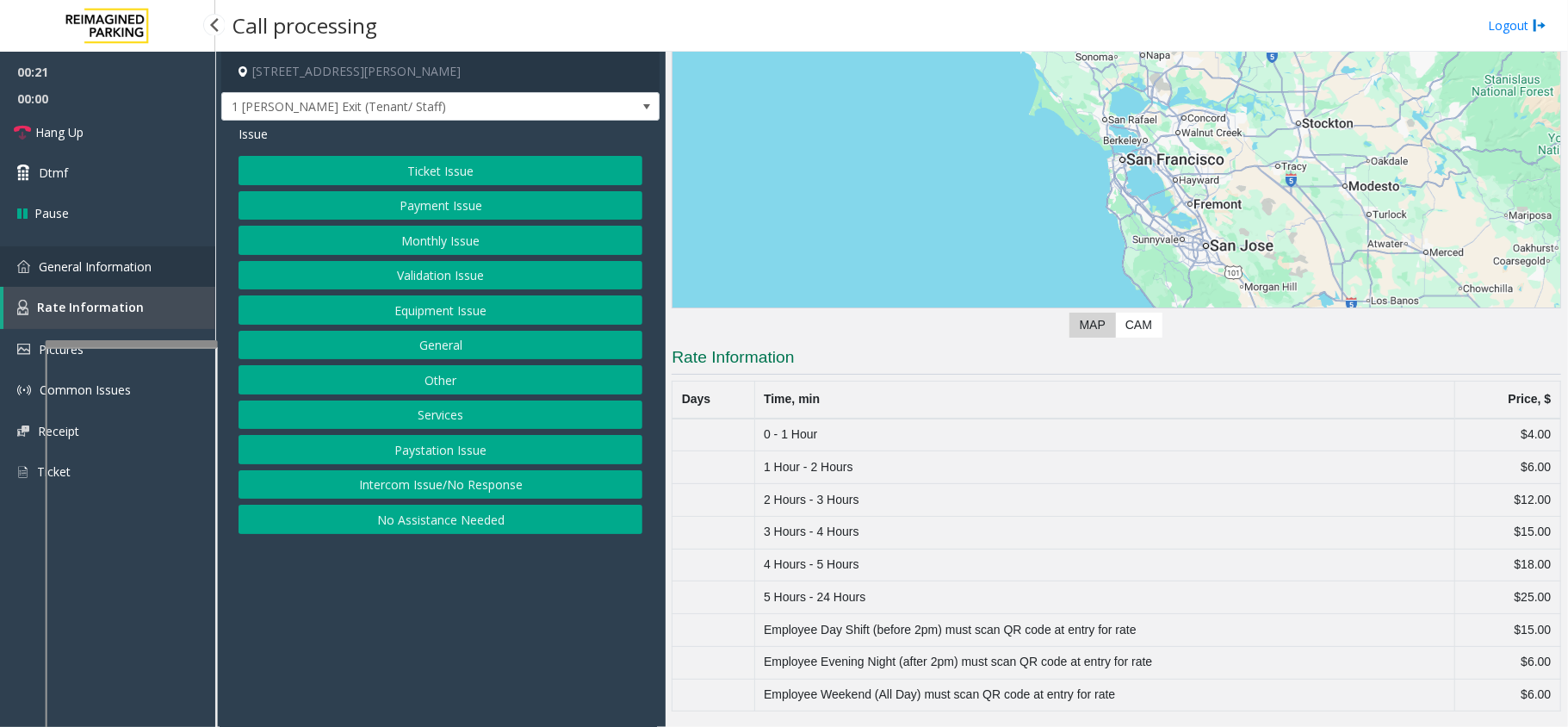
click at [116, 280] on link "General Information" at bounding box center [107, 266] width 215 height 41
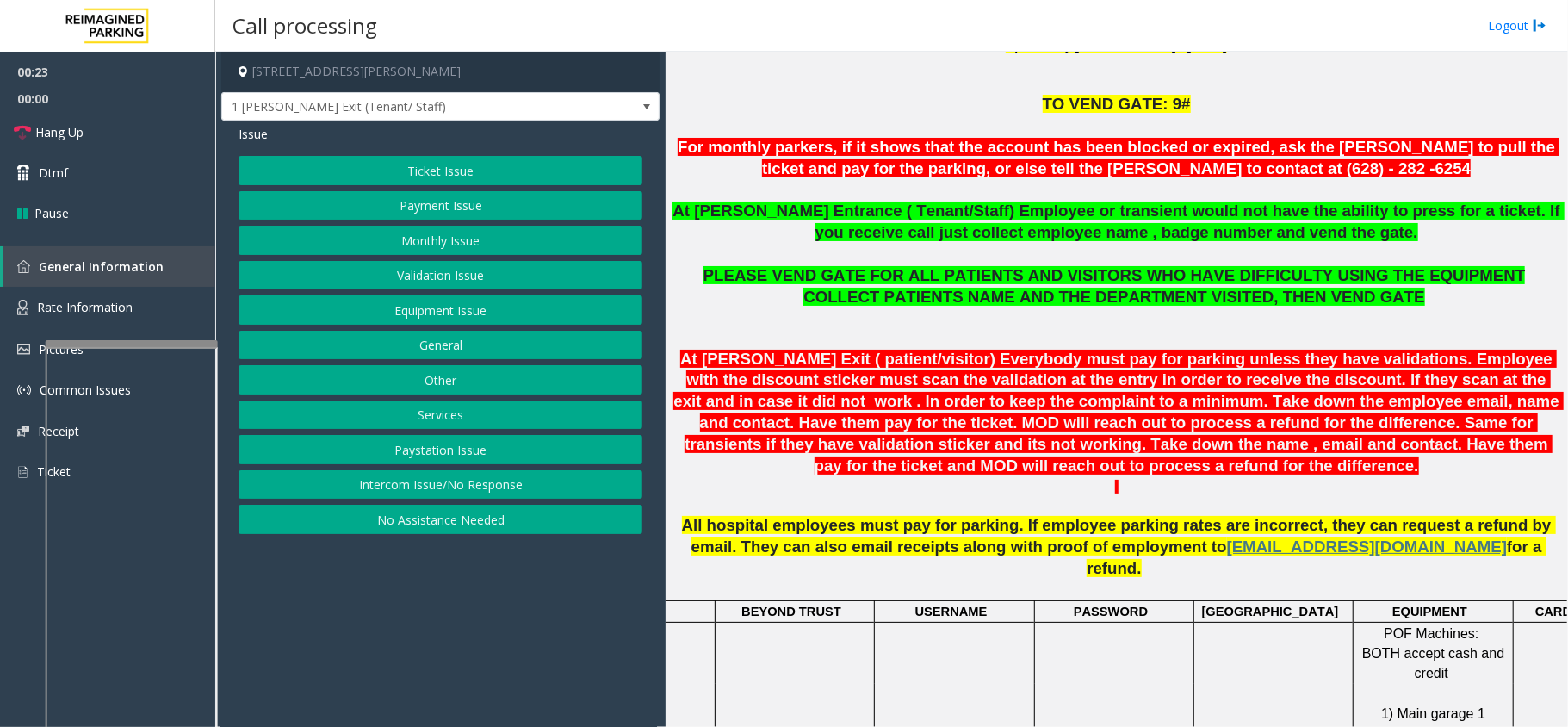
scroll to position [345, 0]
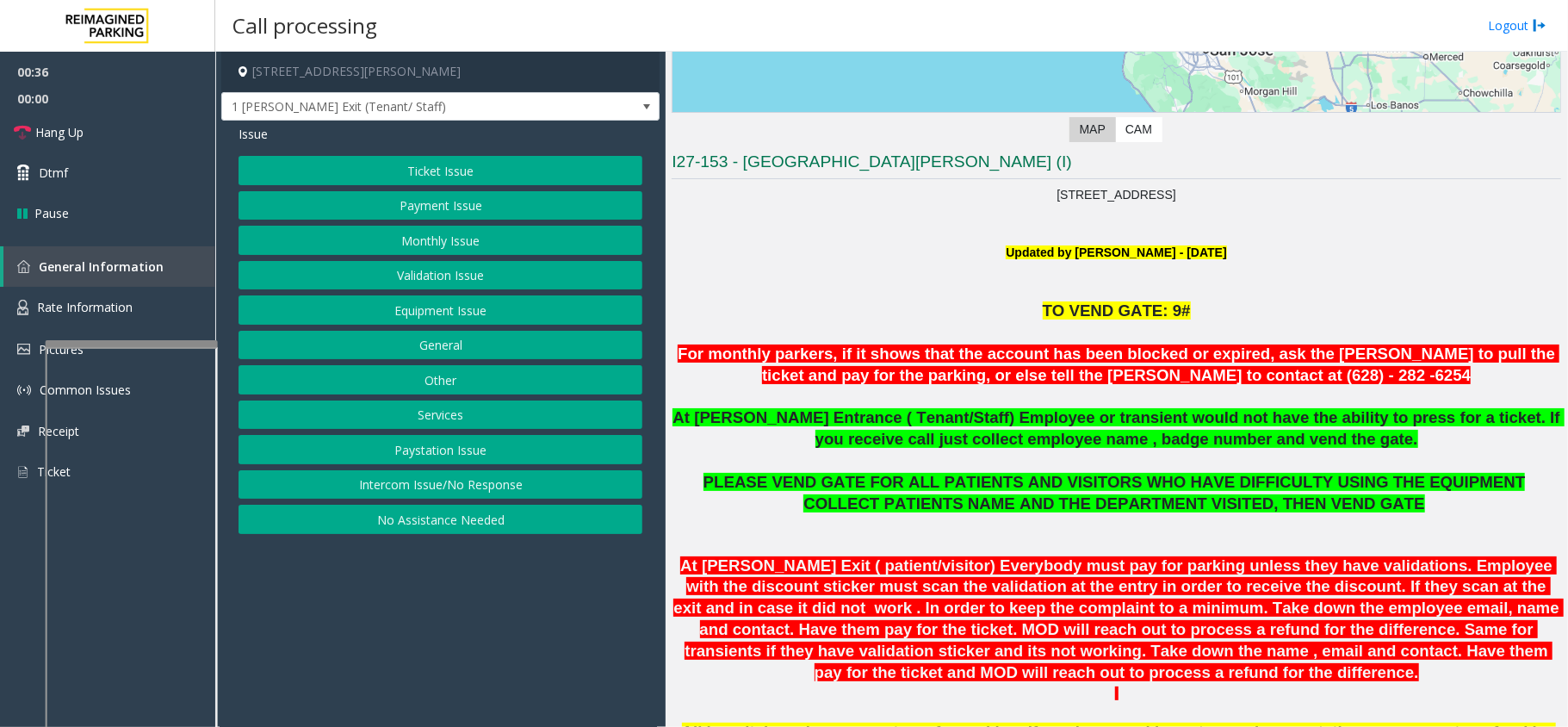
click at [430, 181] on button "Ticket Issue" at bounding box center [440, 171] width 404 height 29
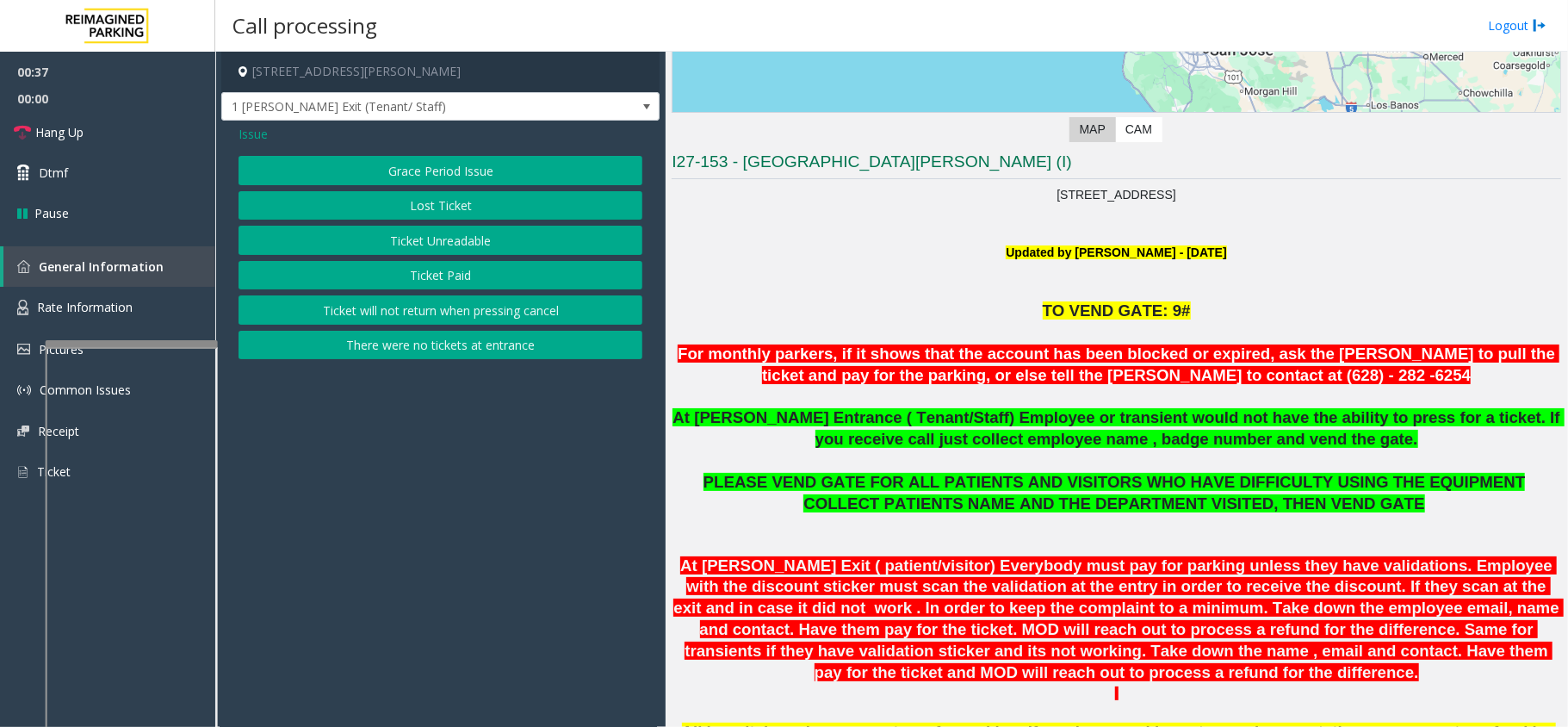
click at [424, 343] on button "There were no tickets at entrance" at bounding box center [440, 346] width 404 height 29
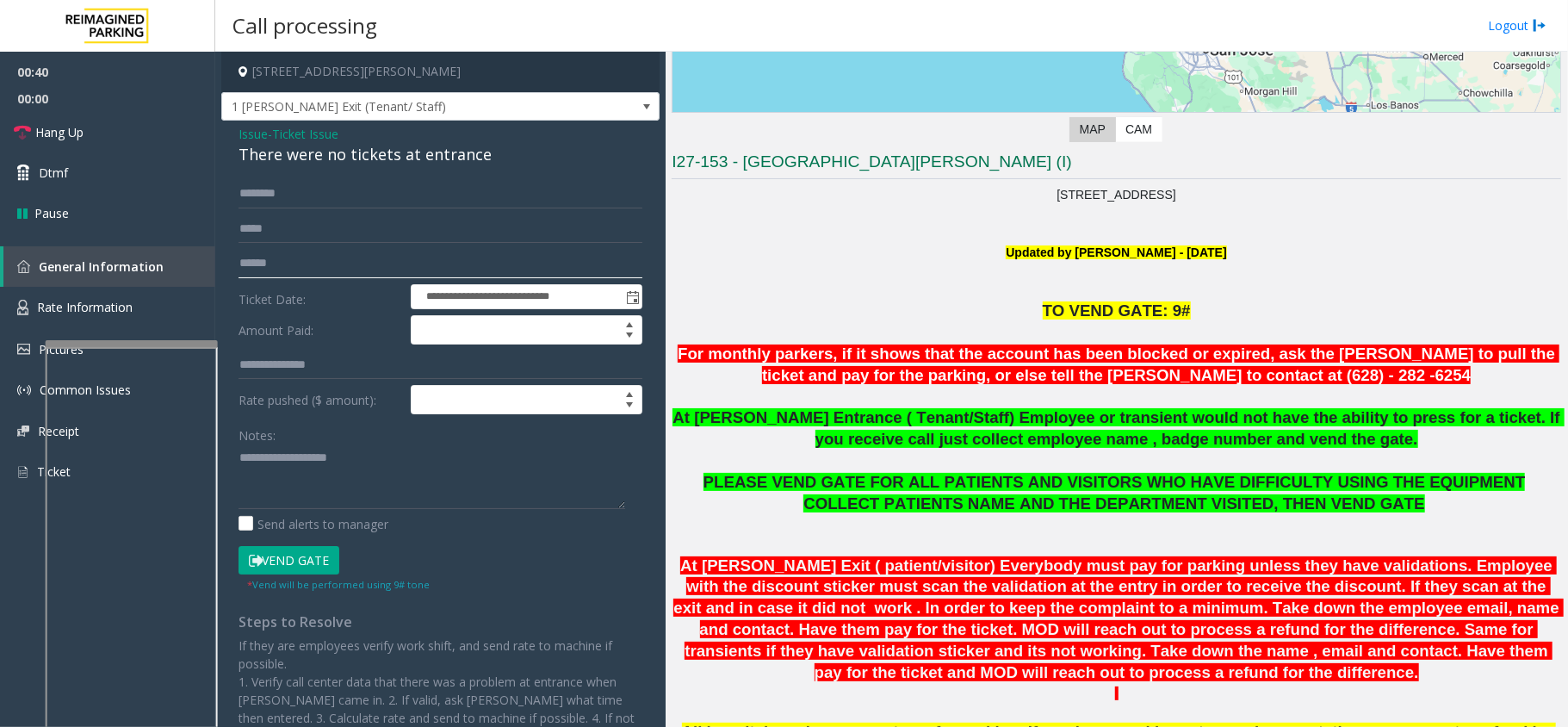
click at [272, 268] on input "text" at bounding box center [440, 264] width 404 height 29
click at [289, 197] on input "text" at bounding box center [440, 194] width 404 height 29
type input "*********"
click at [274, 565] on button "Vend Gate" at bounding box center [289, 561] width 100 height 29
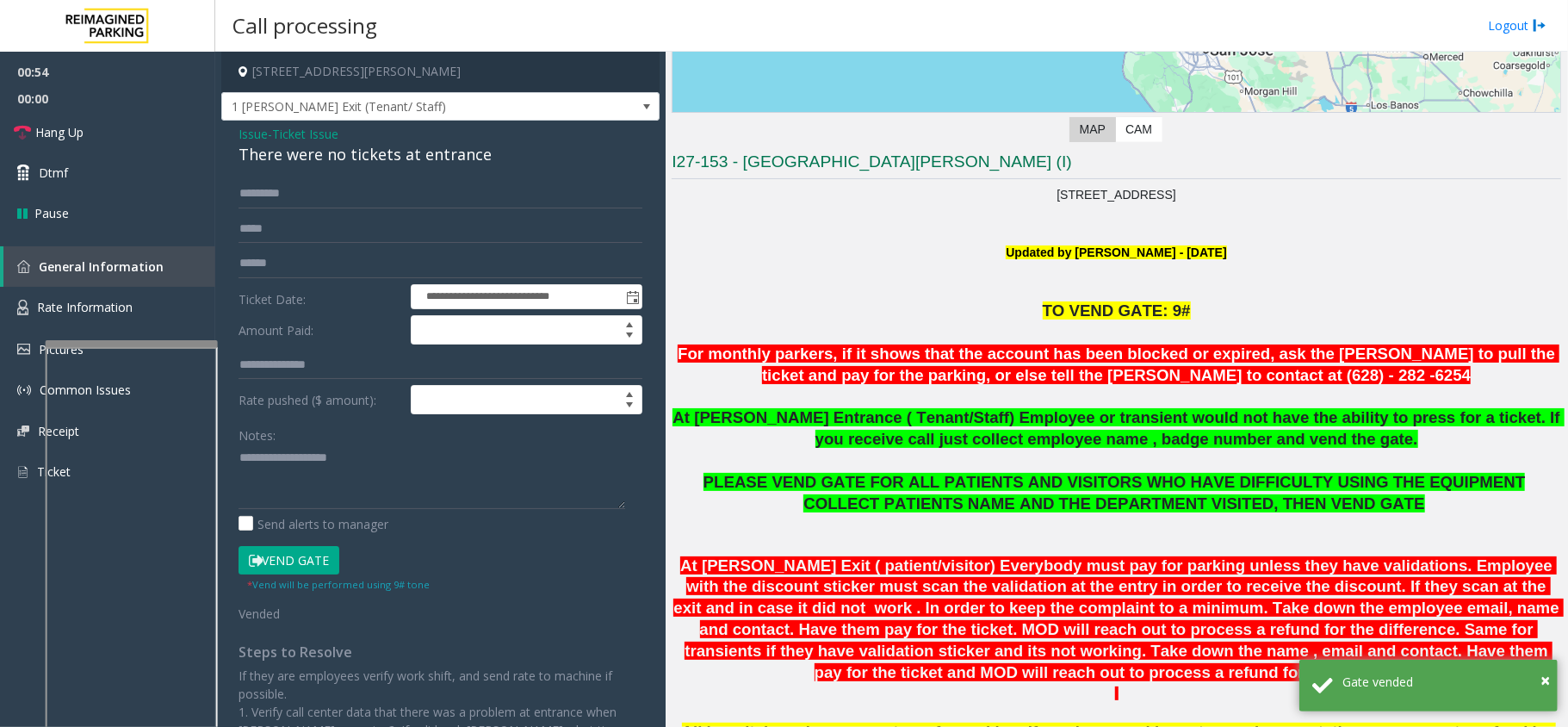
scroll to position [689, 0]
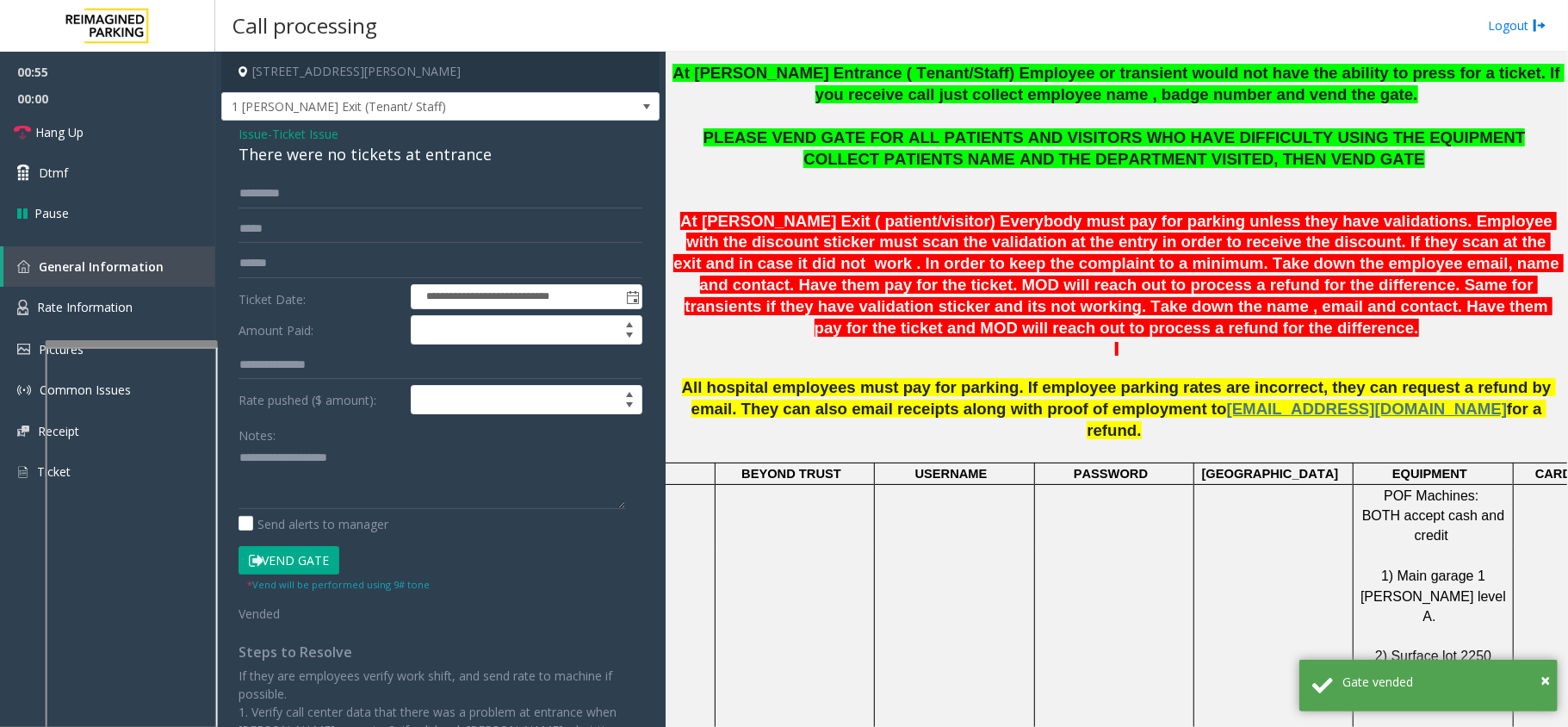
drag, startPoint x: 828, startPoint y: 663, endPoint x: 749, endPoint y: 662, distance: 79.0
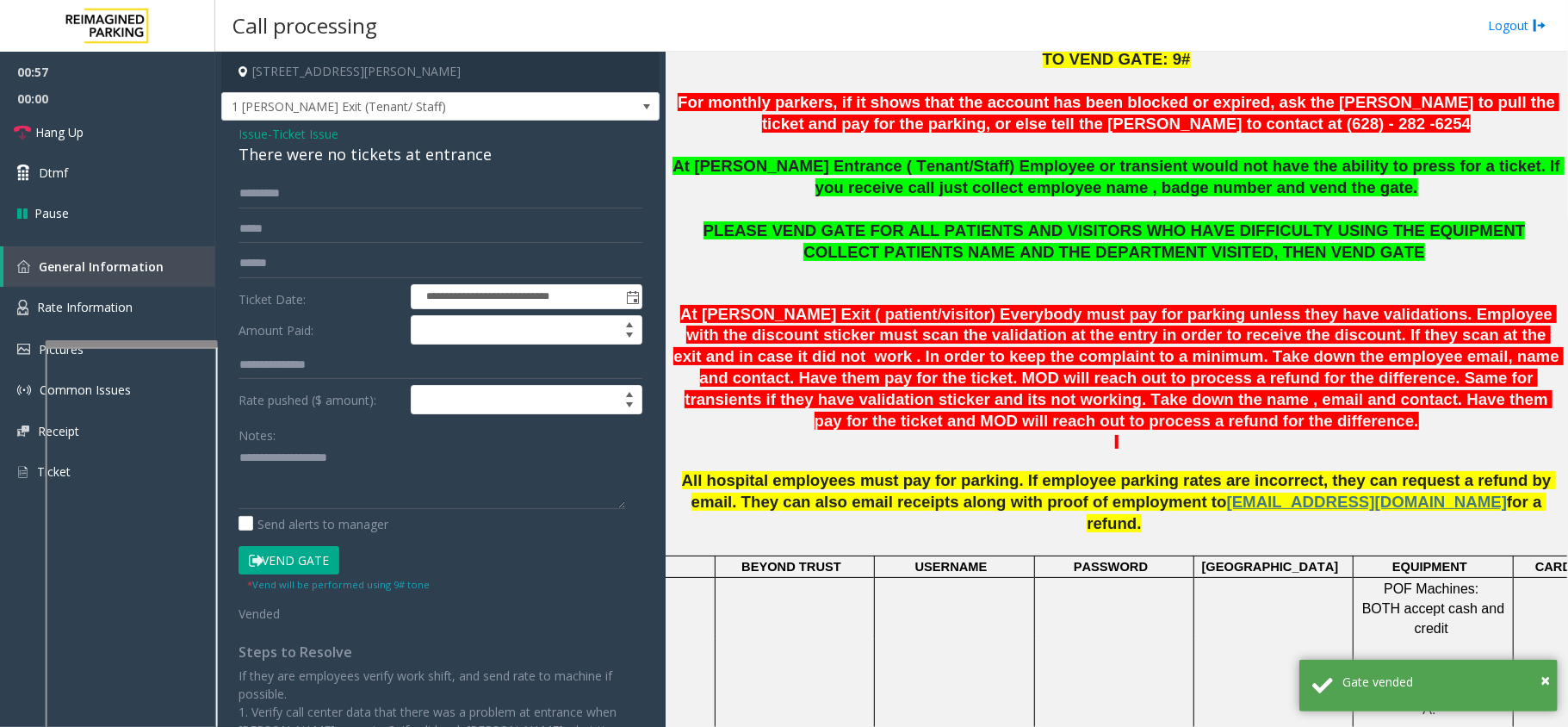
scroll to position [573, 0]
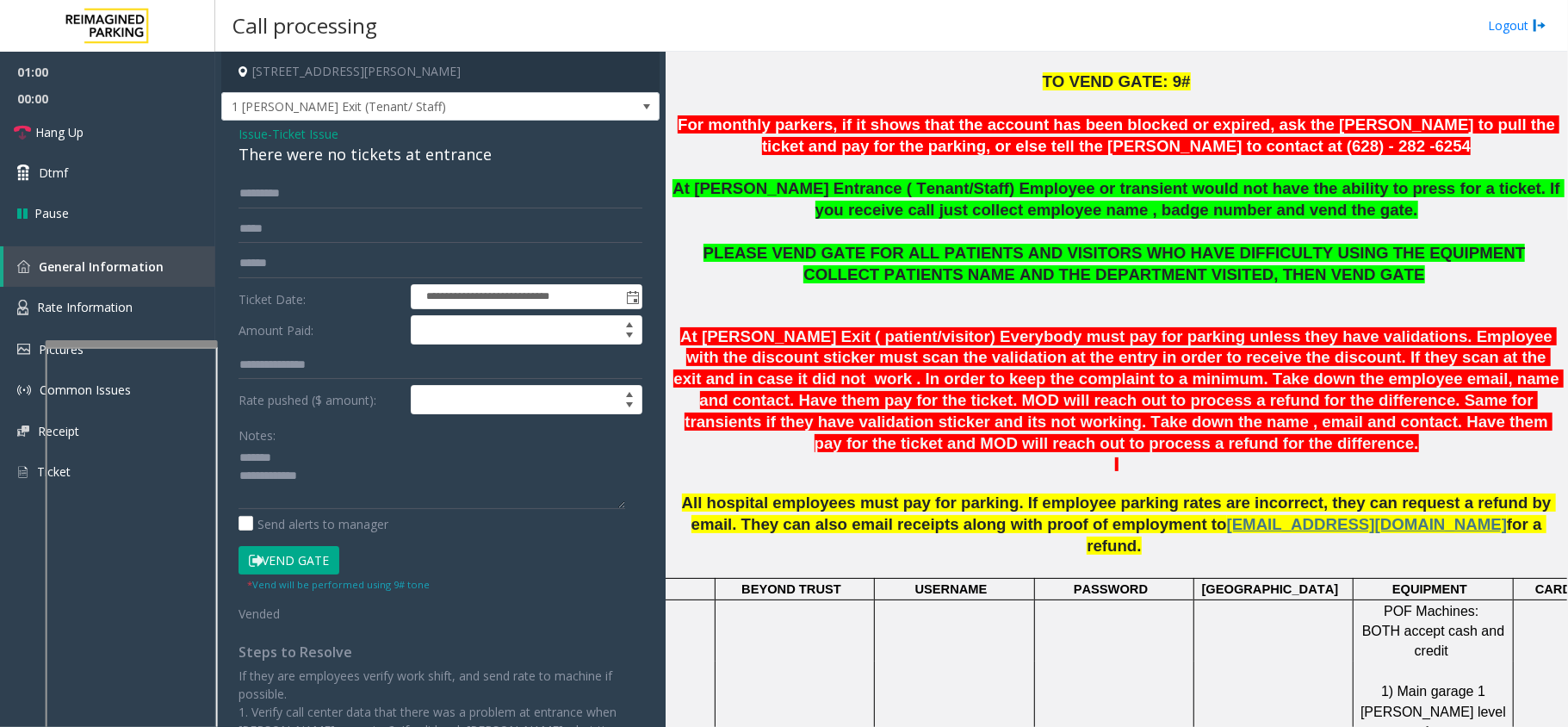
click at [369, 162] on div "There were no tickets at entrance" at bounding box center [440, 154] width 404 height 23
click at [404, 494] on textarea at bounding box center [431, 477] width 387 height 65
click at [153, 136] on link "Hang Up" at bounding box center [107, 132] width 215 height 41
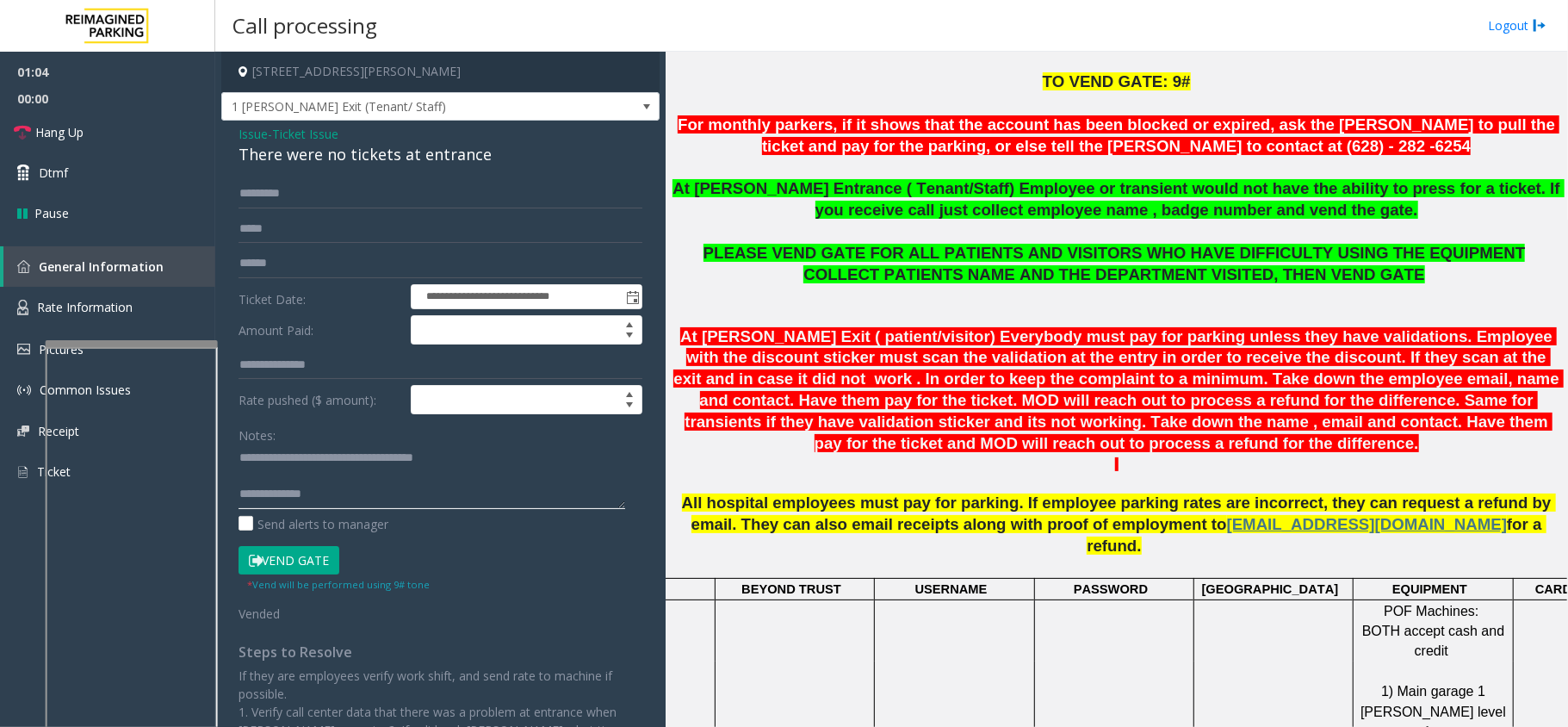
click at [364, 505] on textarea at bounding box center [431, 477] width 387 height 65
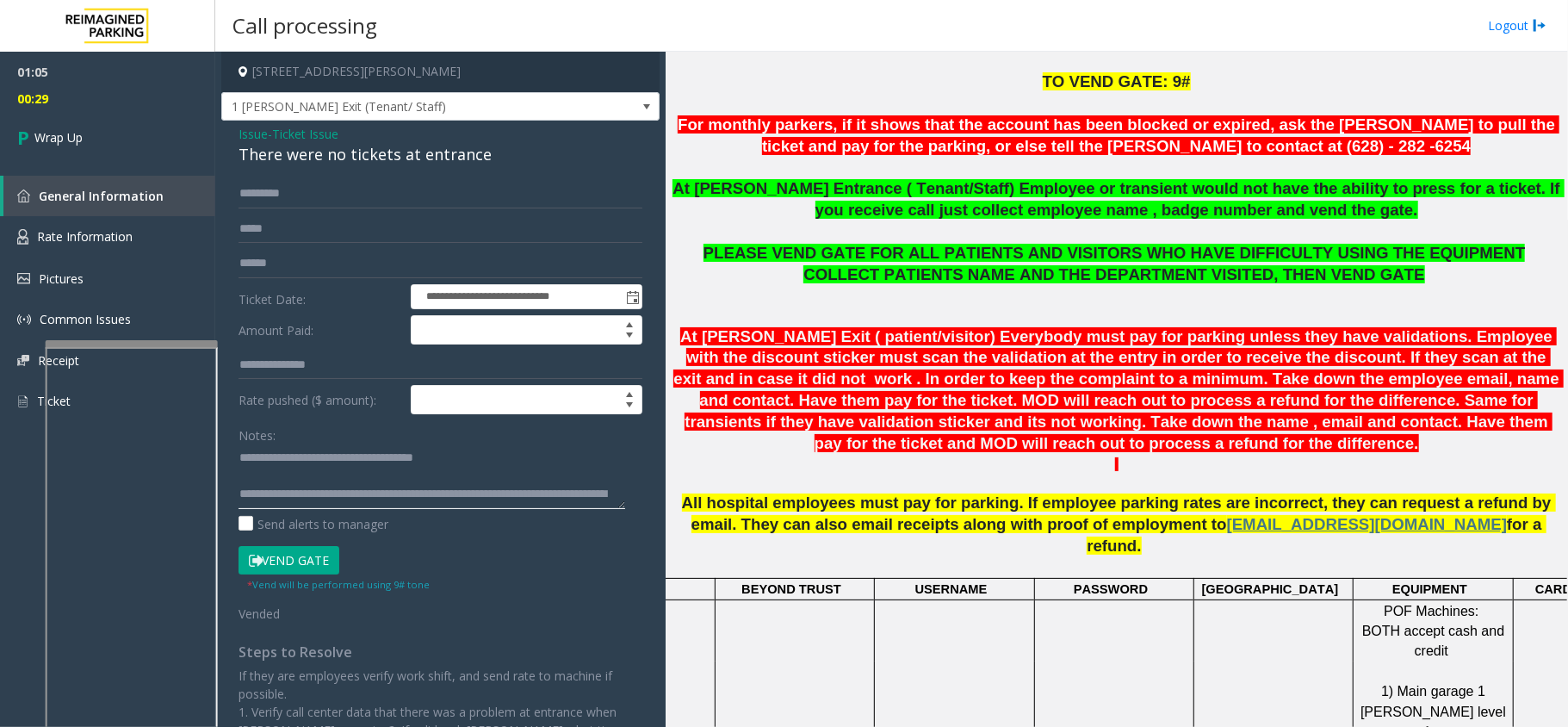
scroll to position [12, 0]
type textarea "**********"
click at [215, 163] on app-call-processing-form "**********" at bounding box center [440, 390] width 451 height 676
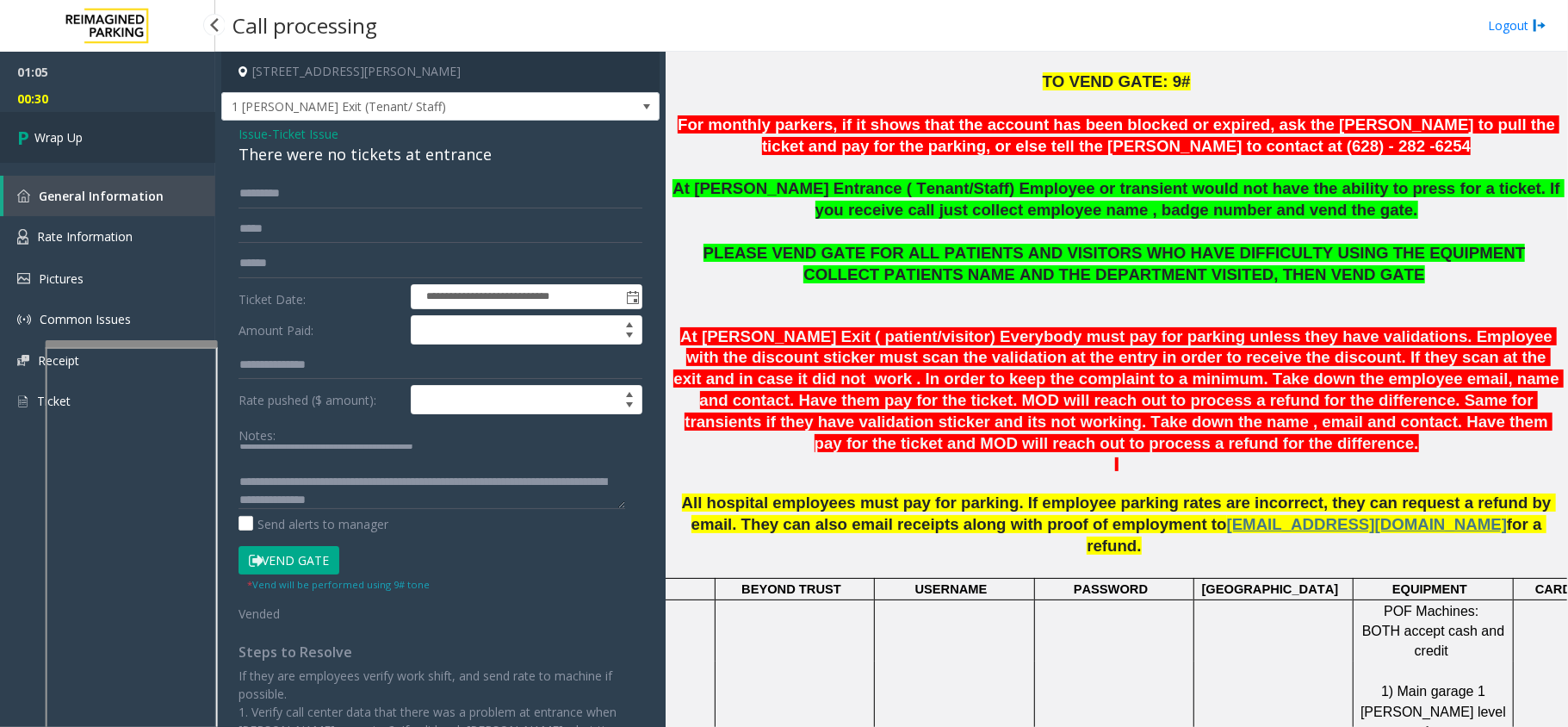
click at [196, 156] on link "Wrap Up" at bounding box center [107, 137] width 215 height 51
